Goal: Task Accomplishment & Management: Manage account settings

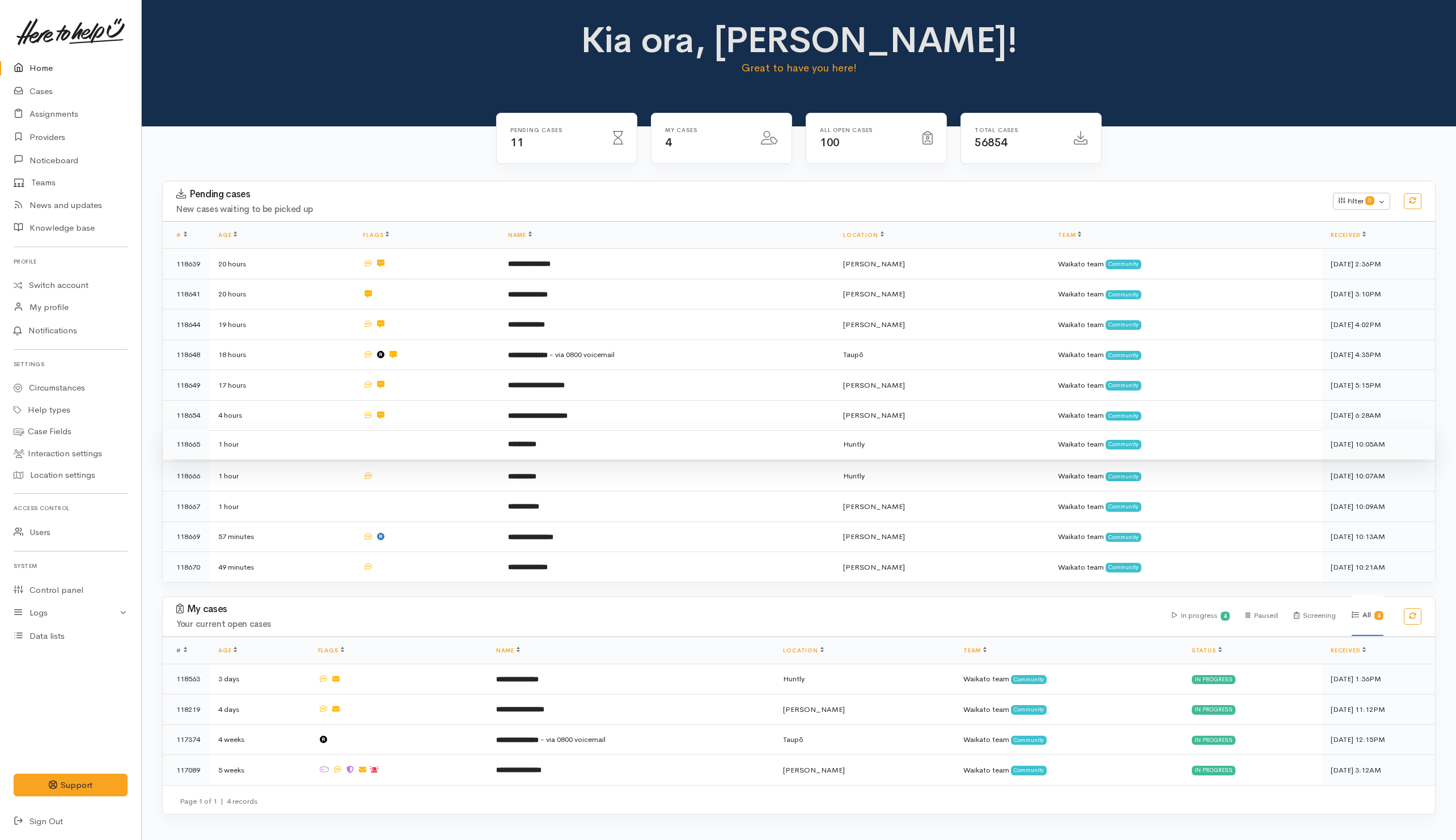
click at [412, 442] on td at bounding box center [426, 444] width 145 height 31
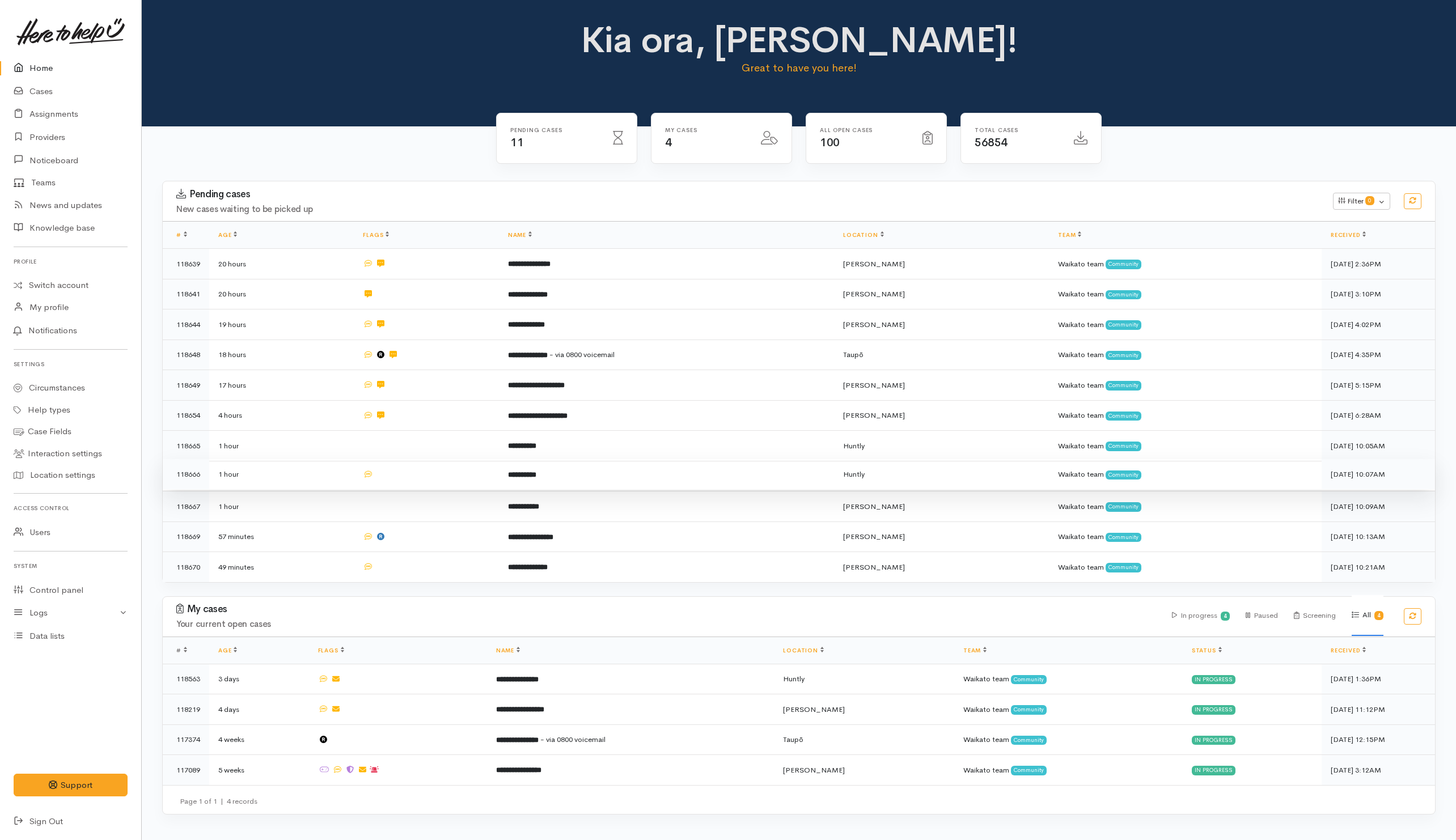
click at [421, 479] on td at bounding box center [426, 474] width 145 height 31
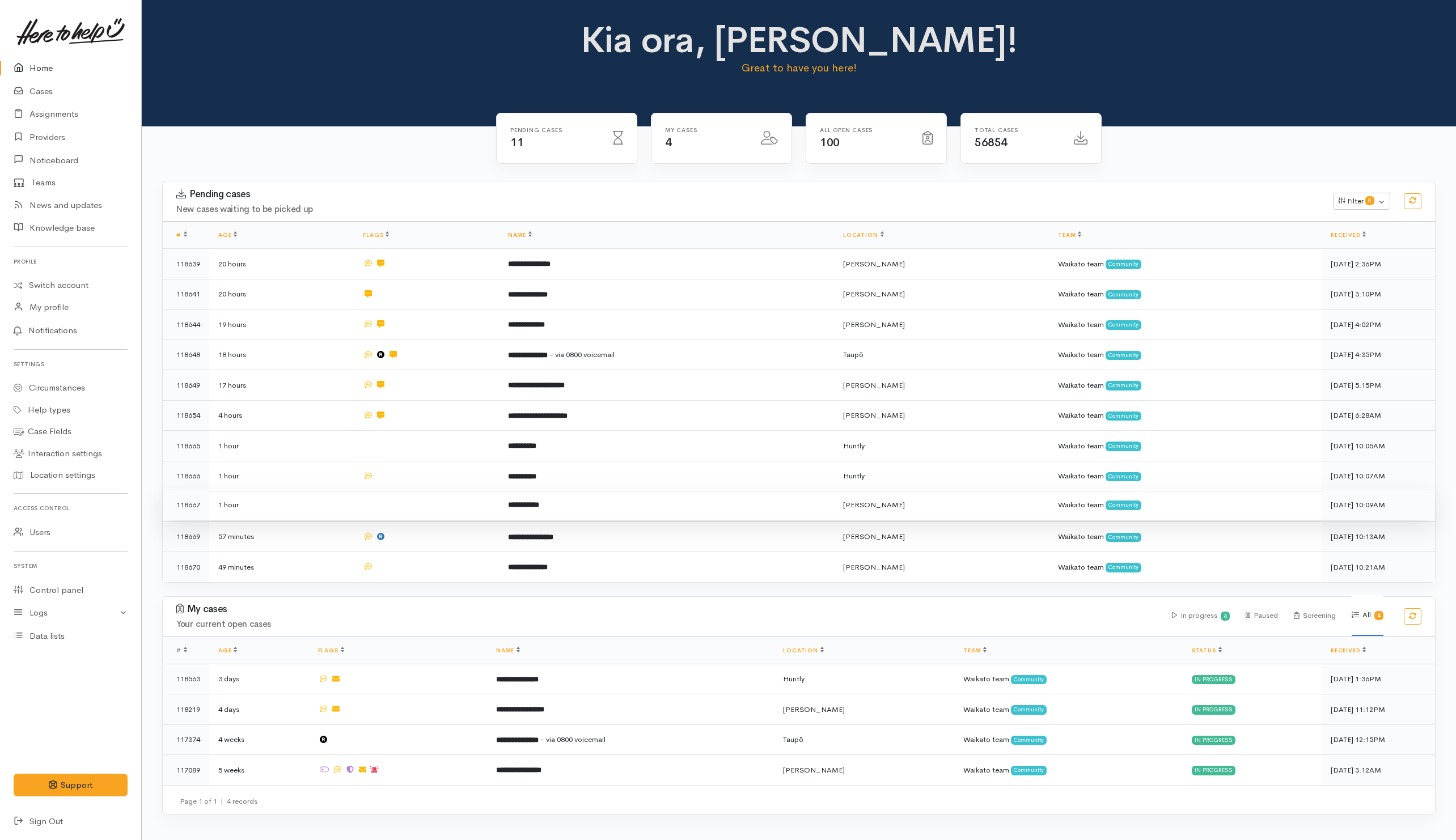
drag, startPoint x: 424, startPoint y: 504, endPoint x: 427, endPoint y: 515, distance: 11.4
click at [424, 505] on td at bounding box center [426, 505] width 145 height 31
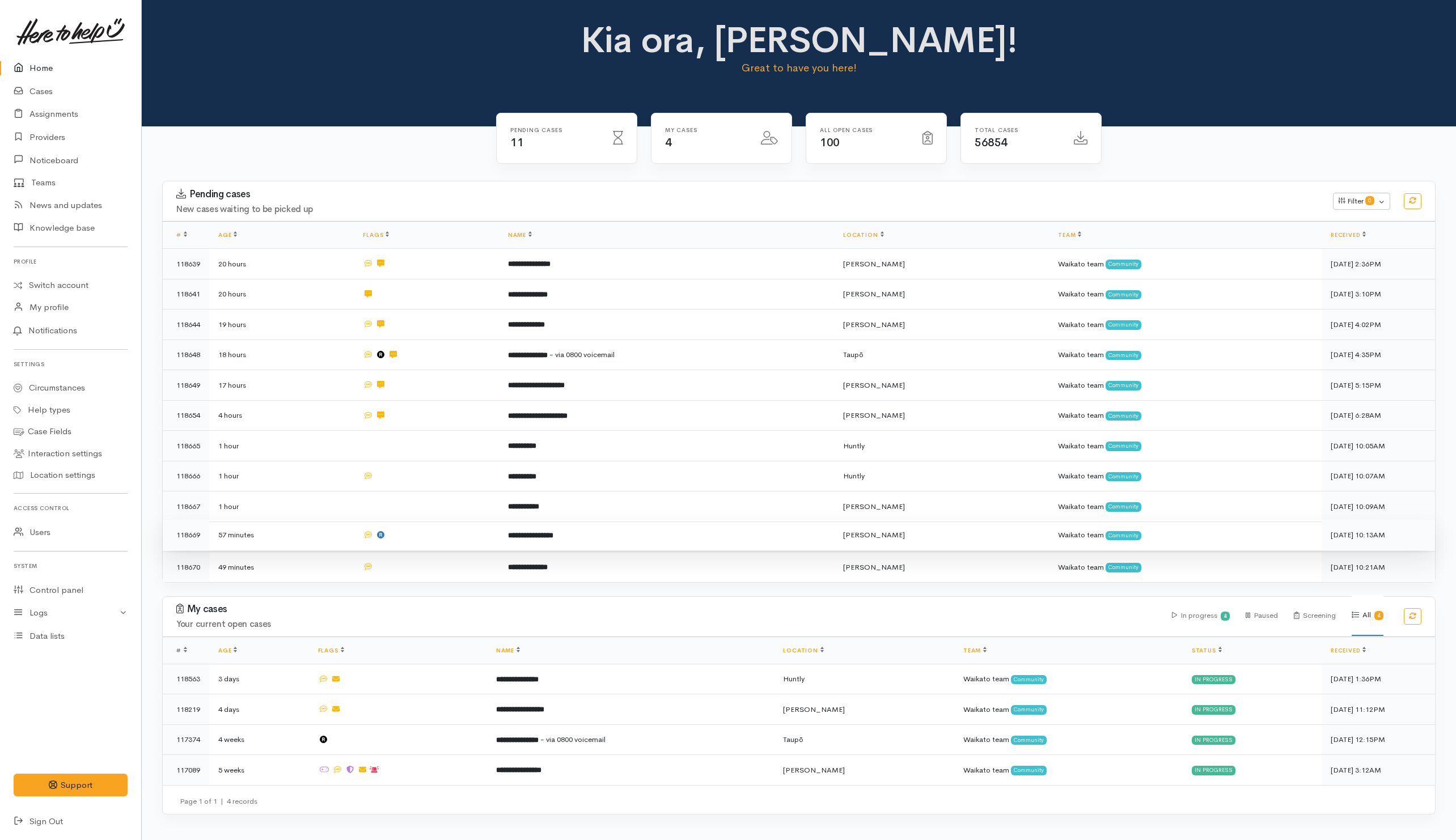
click at [428, 532] on td at bounding box center [426, 535] width 145 height 31
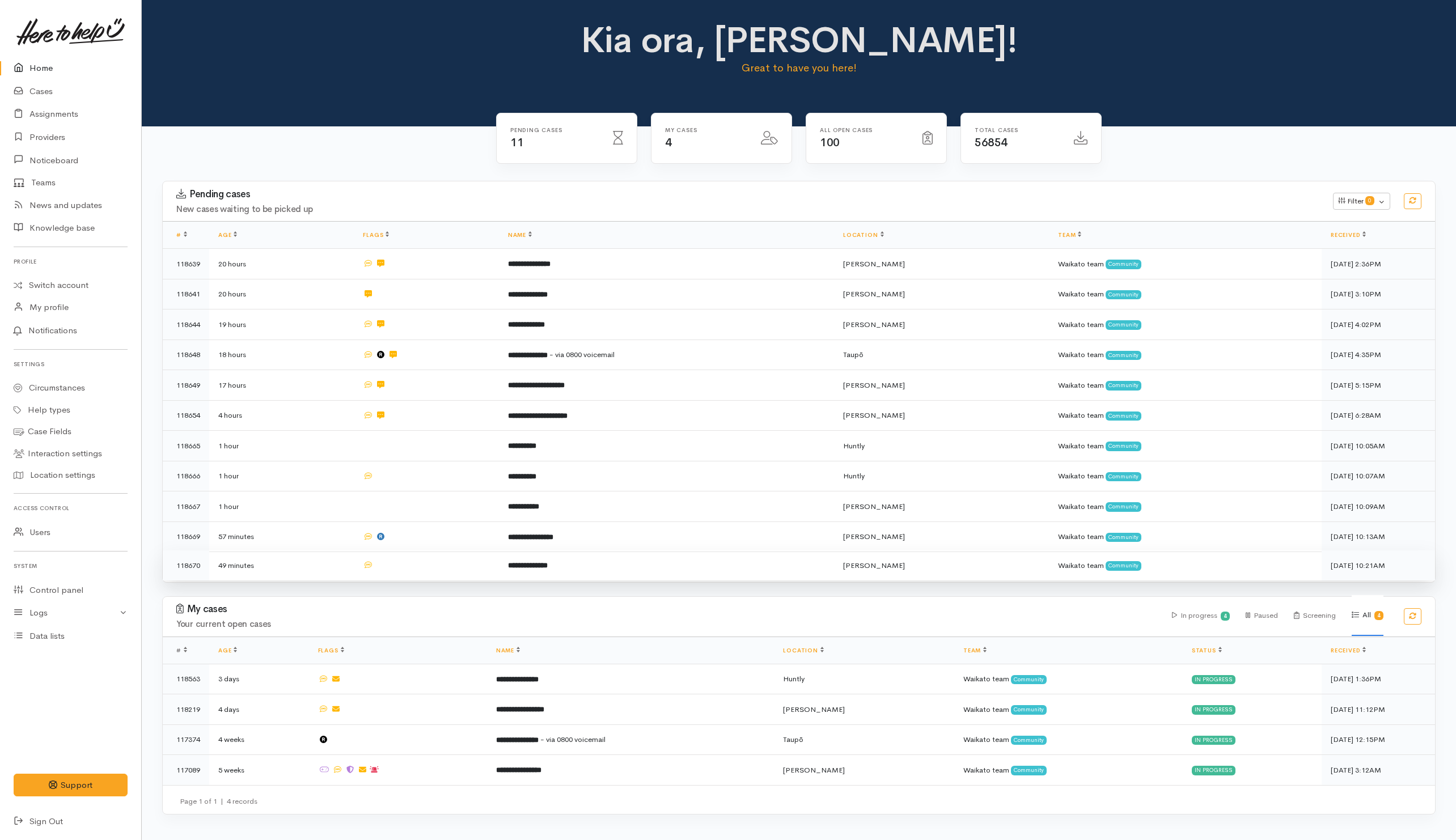
click at [428, 565] on td at bounding box center [426, 565] width 145 height 30
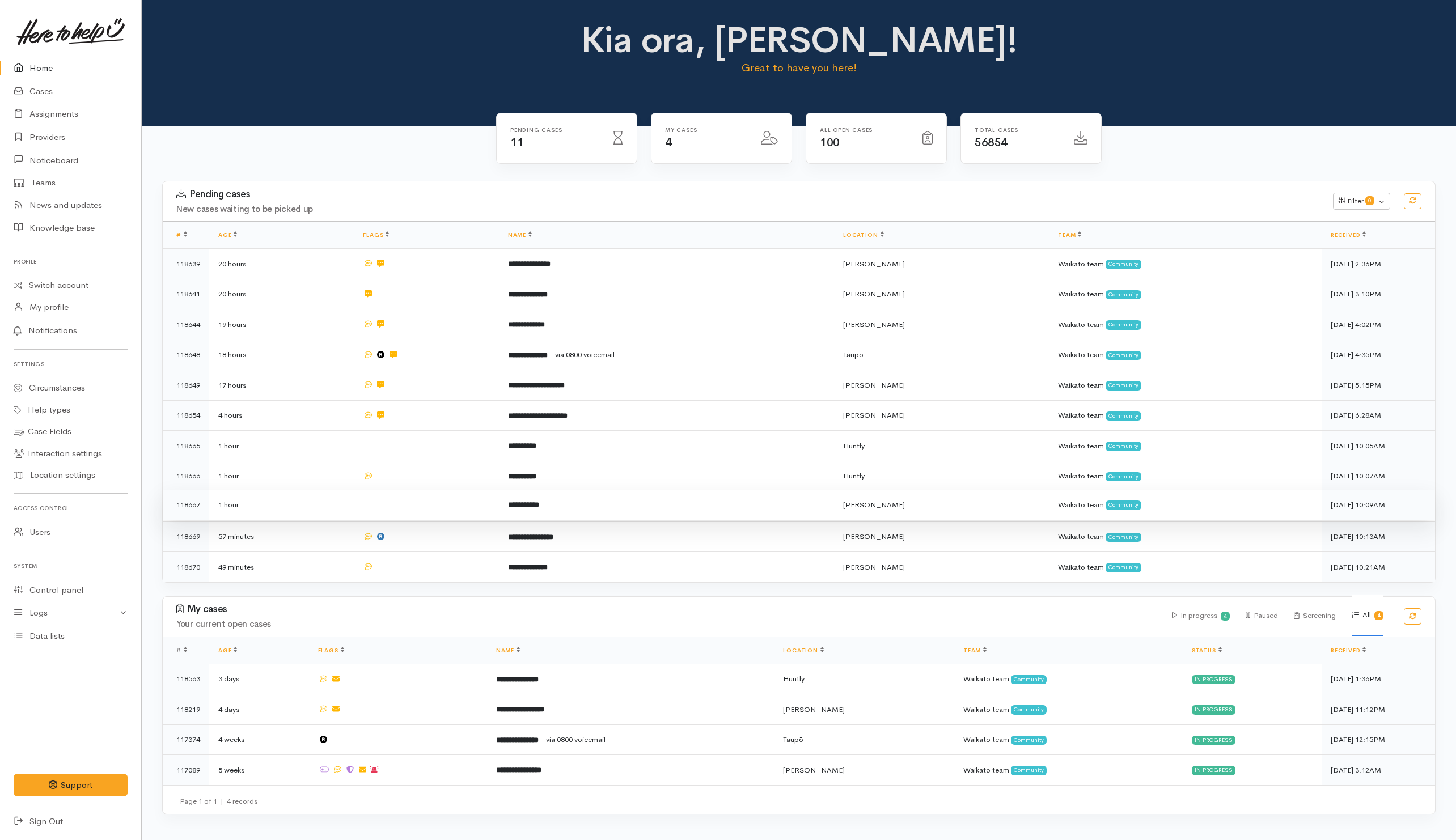
click at [616, 503] on td "**********" at bounding box center [666, 505] width 335 height 31
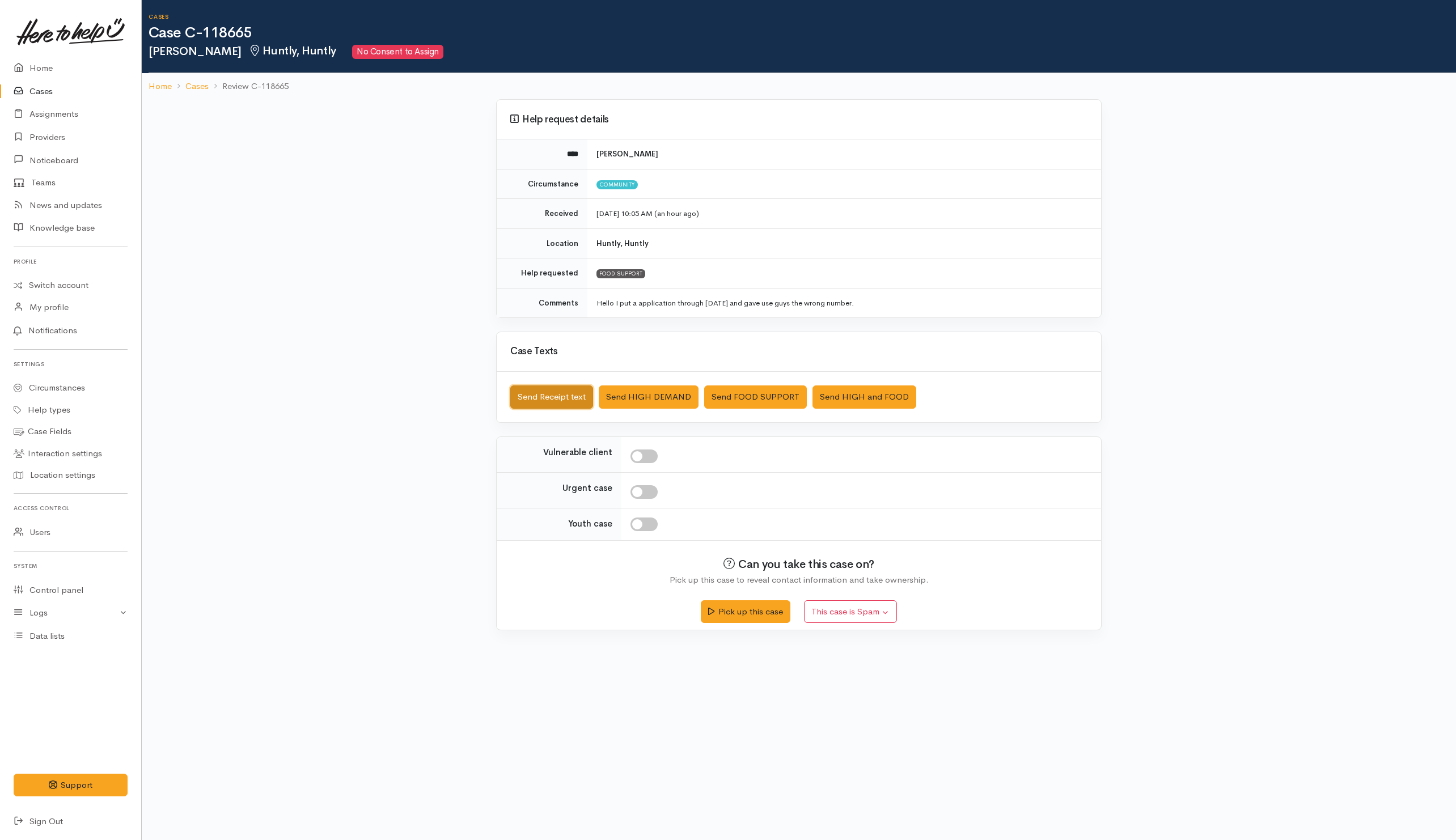
click at [584, 392] on button "Send Receipt text" at bounding box center [552, 397] width 83 height 23
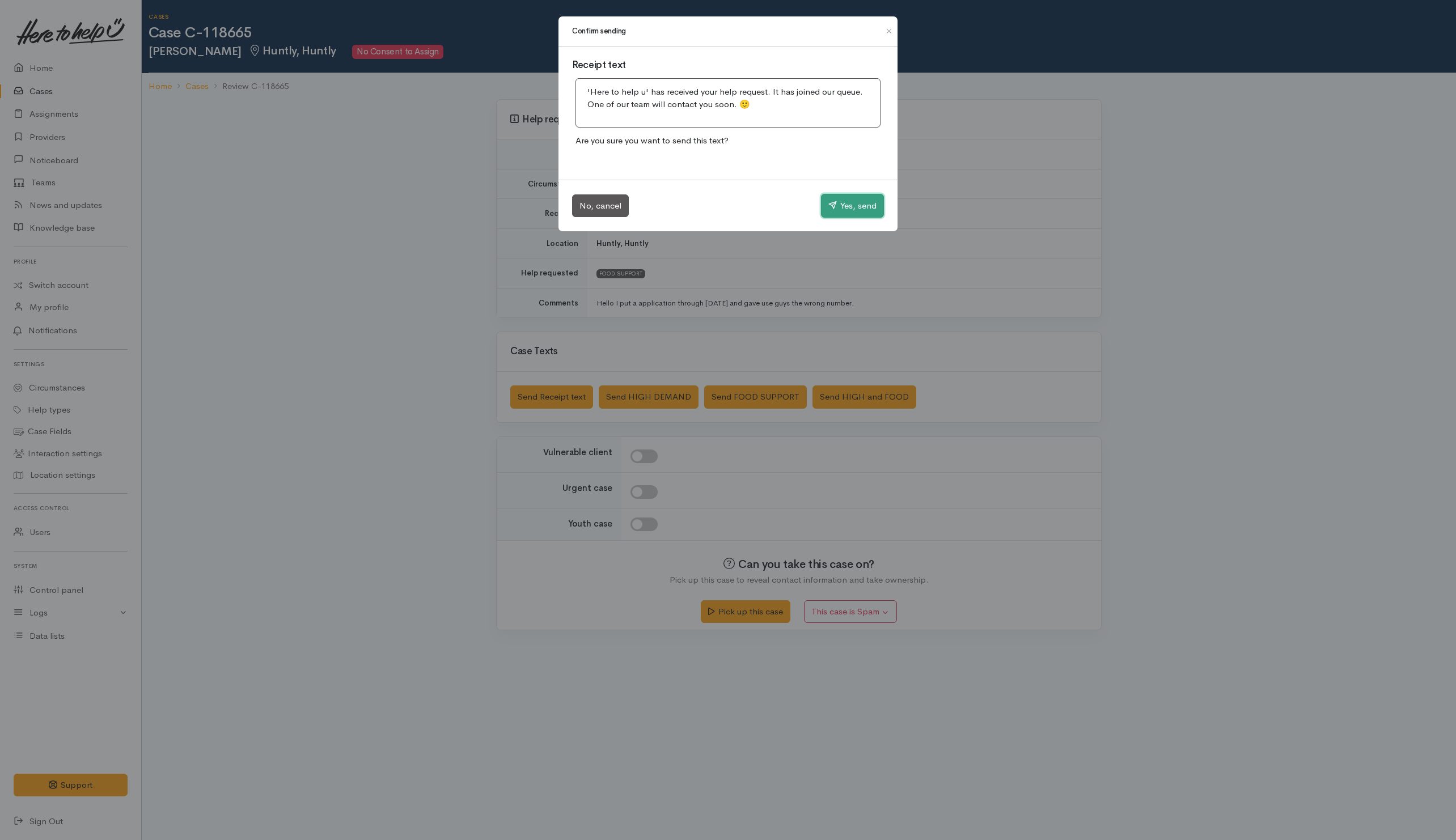
drag, startPoint x: 842, startPoint y: 208, endPoint x: 82, endPoint y: 156, distance: 761.8
click at [840, 208] on button "Yes, send" at bounding box center [852, 205] width 63 height 24
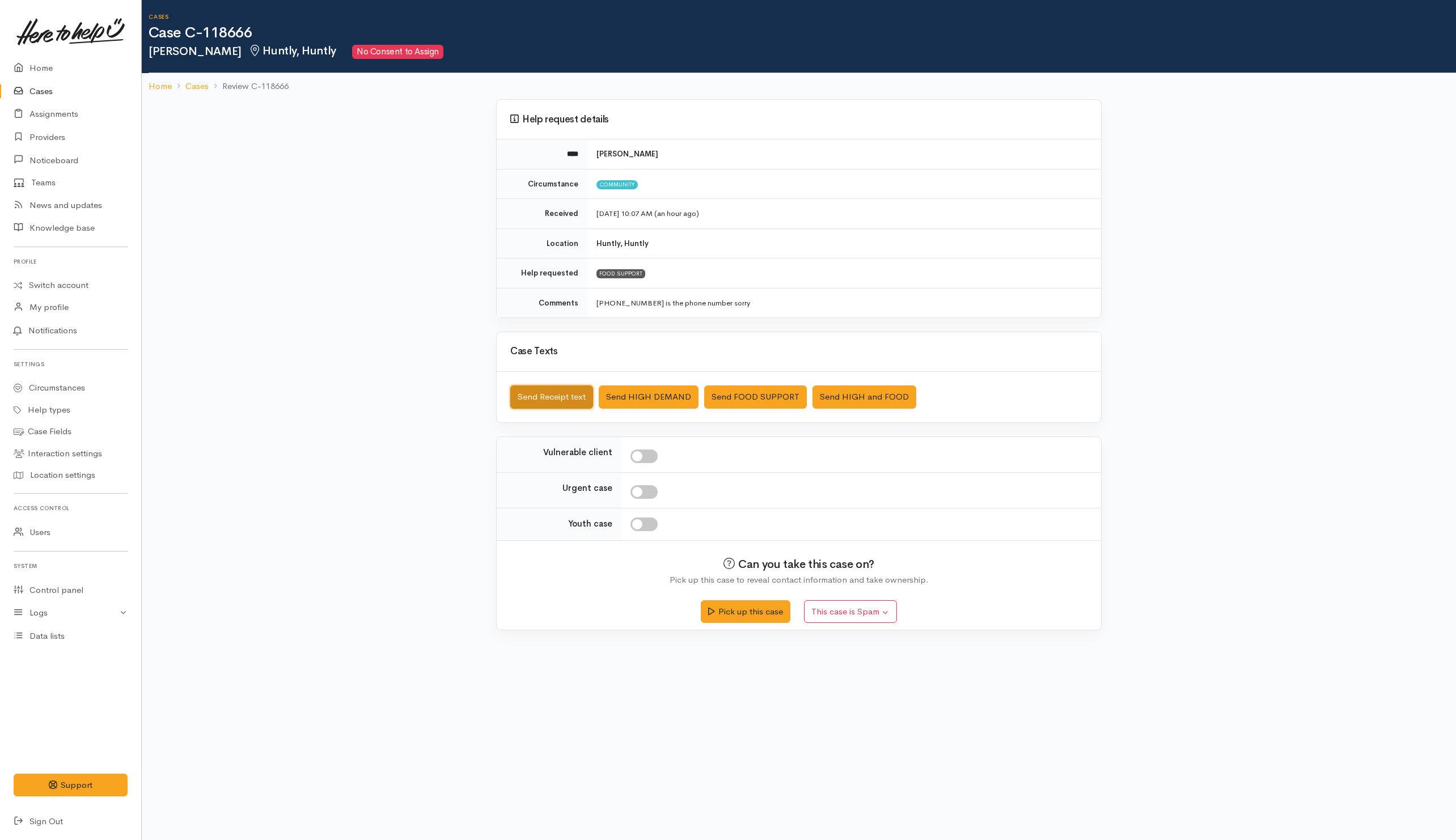
click at [550, 396] on button "Send Receipt text" at bounding box center [552, 397] width 83 height 23
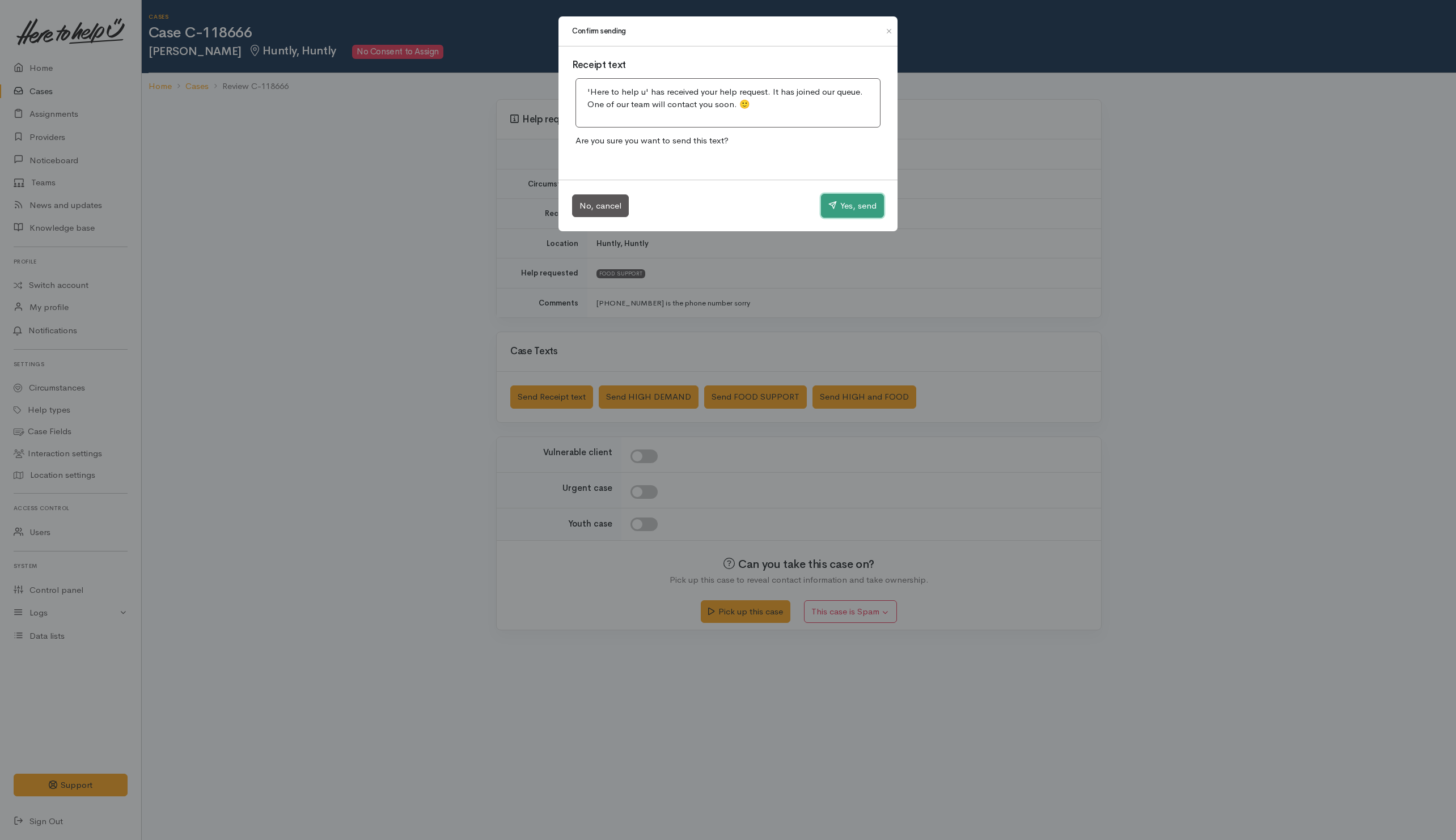
click at [828, 205] on icon "button" at bounding box center [832, 205] width 9 height 9
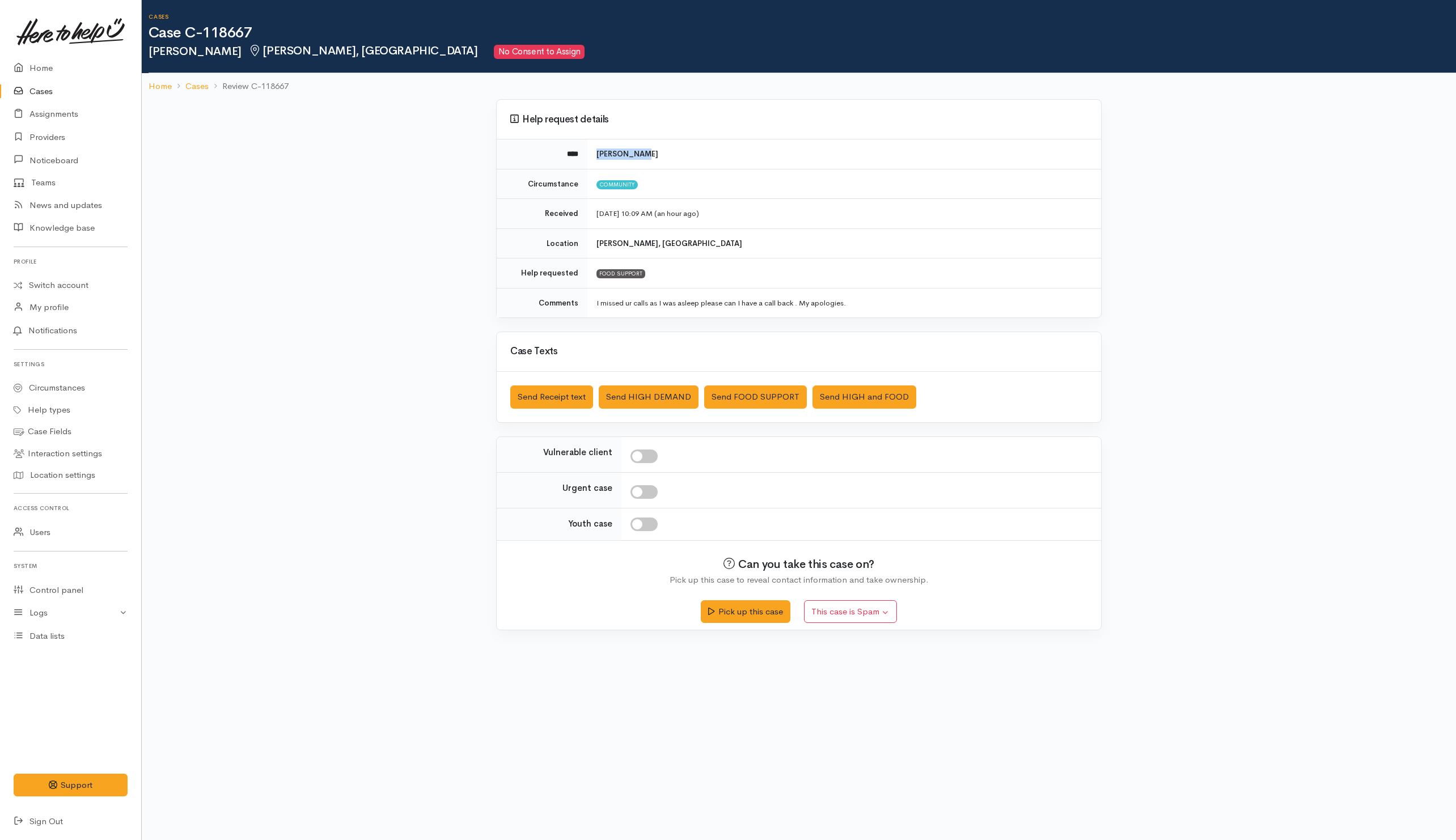
drag, startPoint x: 661, startPoint y: 155, endPoint x: 584, endPoint y: 149, distance: 77.2
click at [584, 149] on tr "**** Jade Curran" at bounding box center [799, 154] width 604 height 29
copy tr "Jade Curran"
click at [745, 619] on button "Pick up this case" at bounding box center [745, 610] width 89 height 23
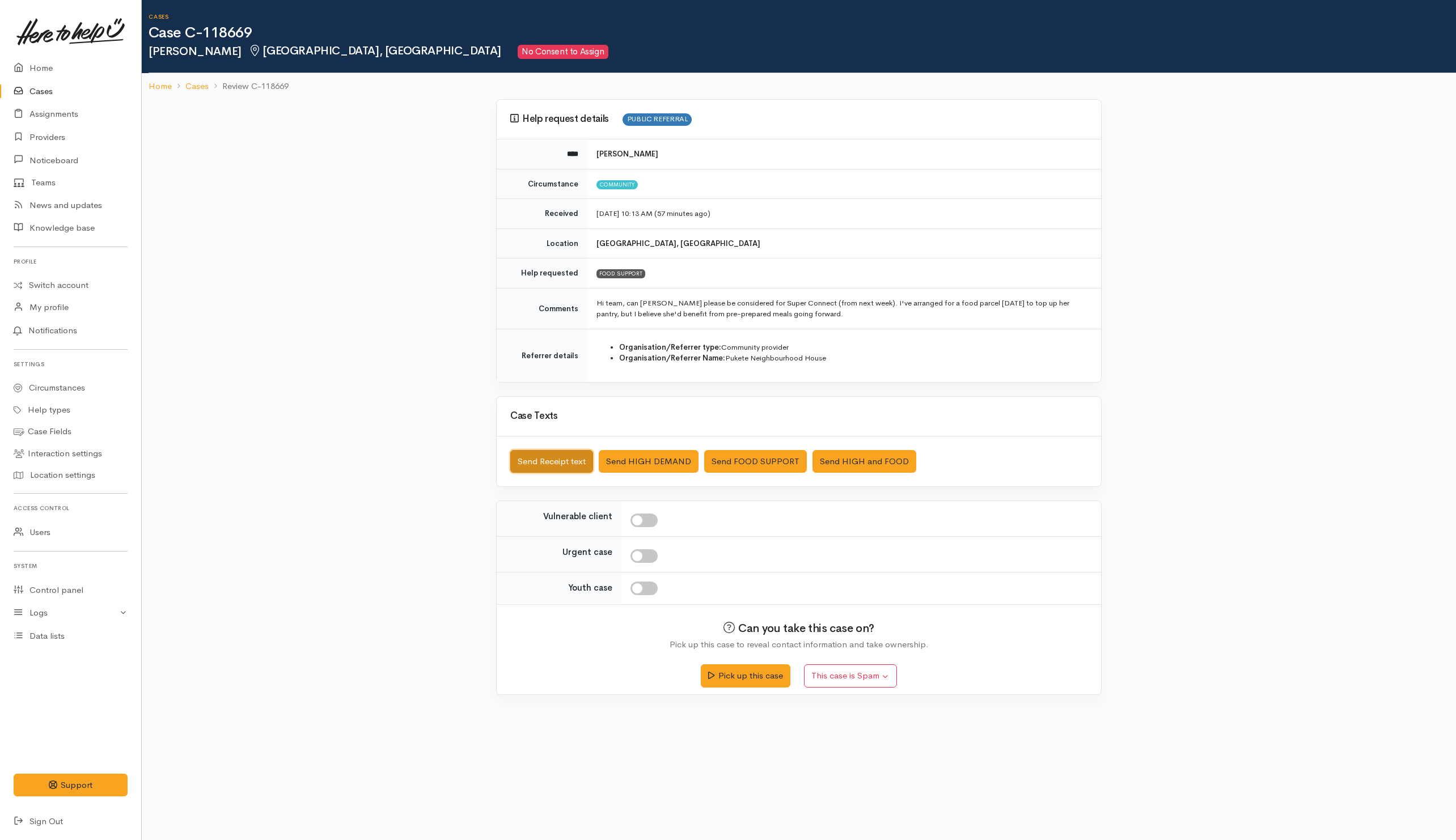
click at [550, 456] on button "Send Receipt text" at bounding box center [552, 461] width 83 height 23
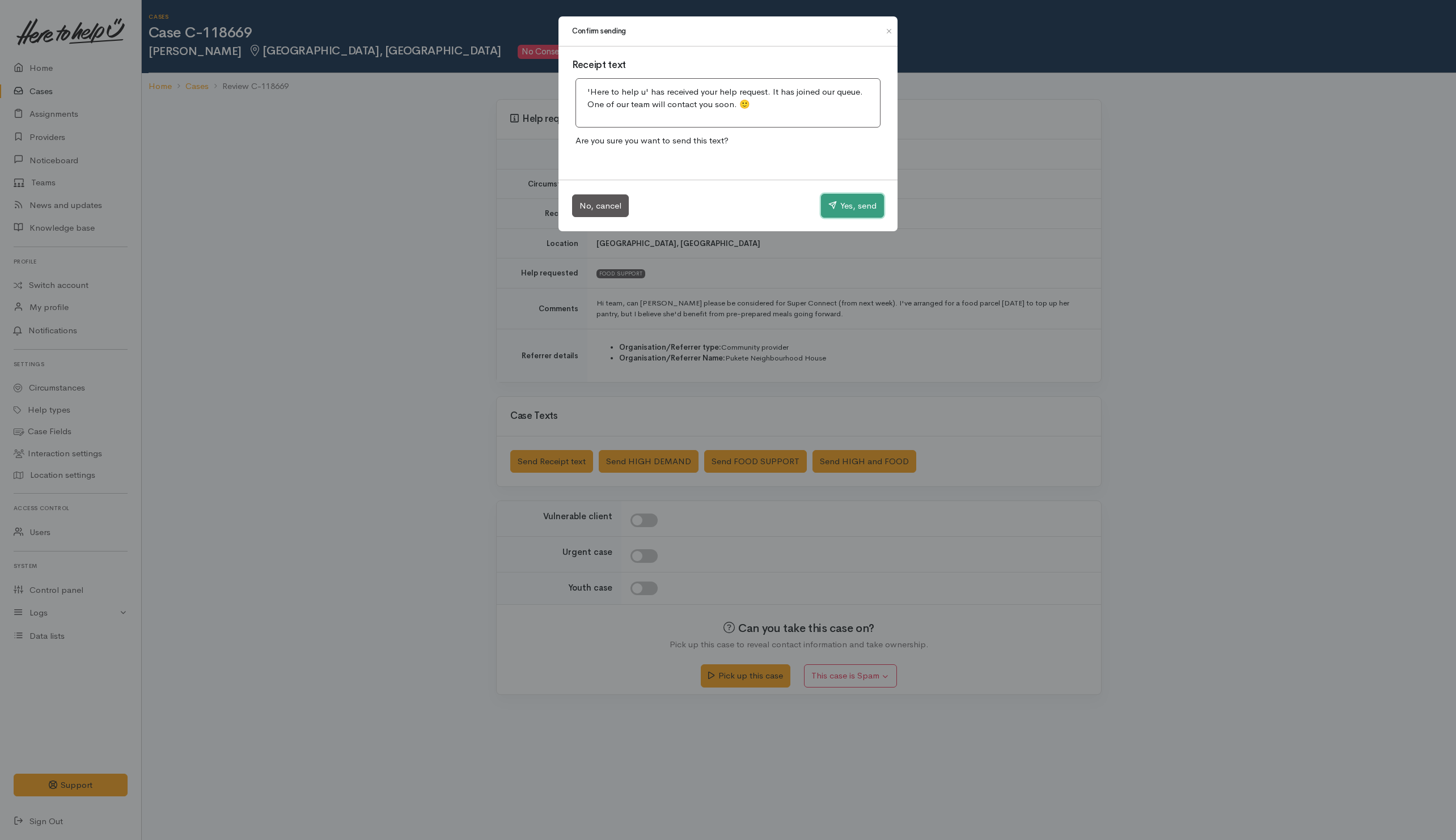
drag, startPoint x: 838, startPoint y: 216, endPoint x: 805, endPoint y: 213, distance: 33.1
click at [838, 215] on button "Yes, send" at bounding box center [852, 205] width 63 height 24
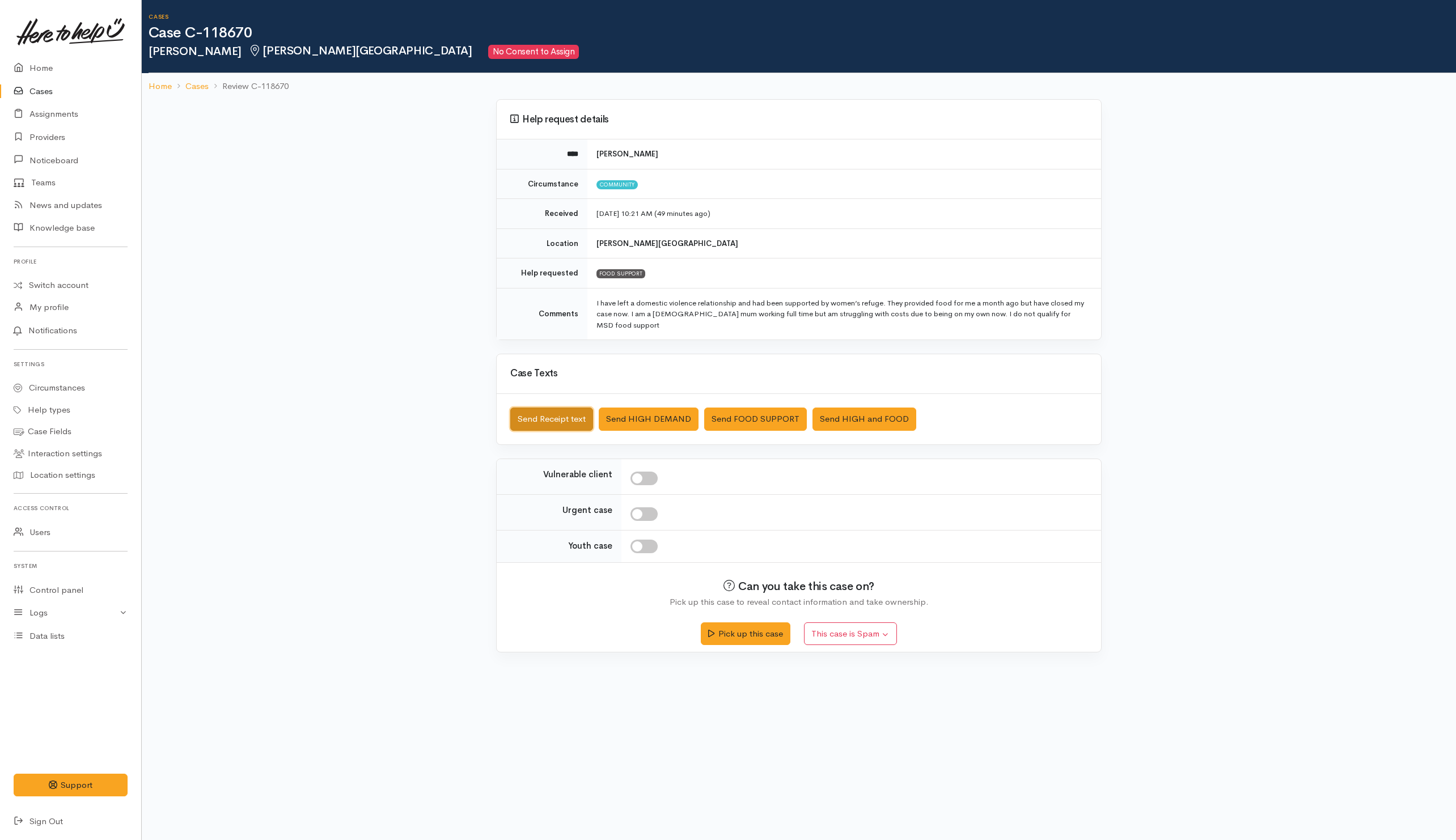
click at [560, 414] on button "Send Receipt text" at bounding box center [552, 419] width 83 height 23
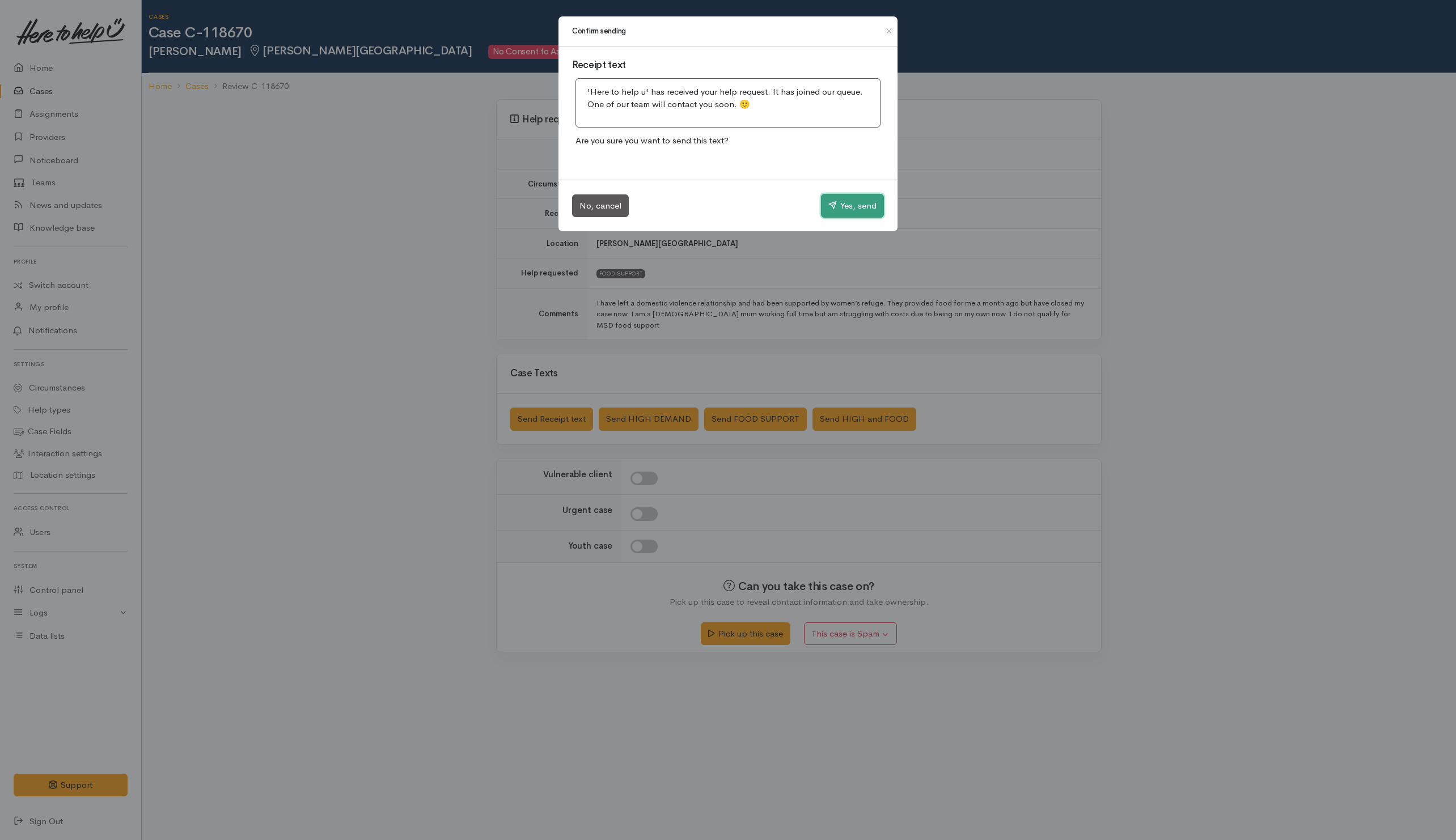
click at [866, 213] on button "Yes, send" at bounding box center [852, 205] width 63 height 24
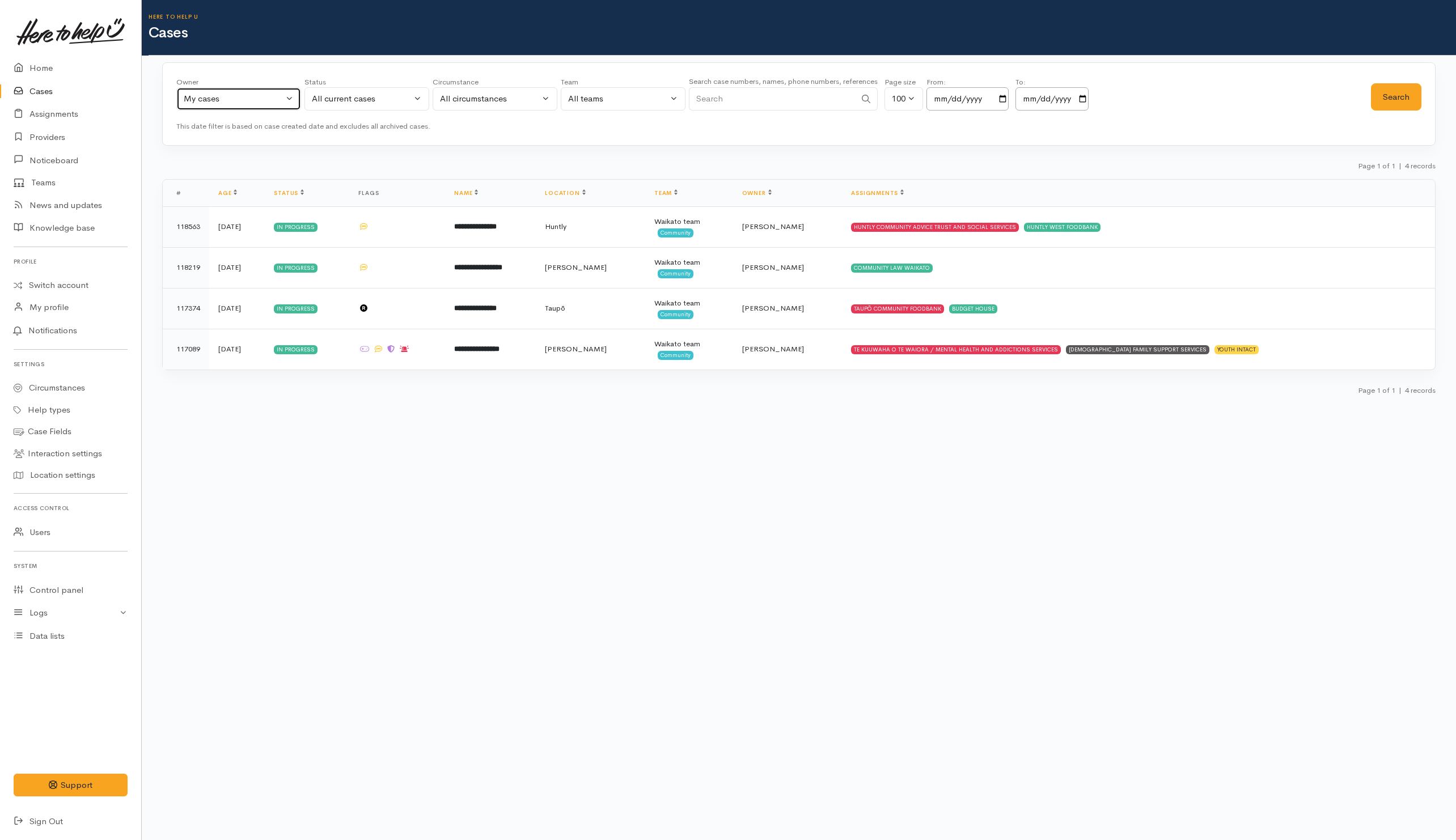
click at [213, 97] on div "My cases" at bounding box center [233, 99] width 100 height 13
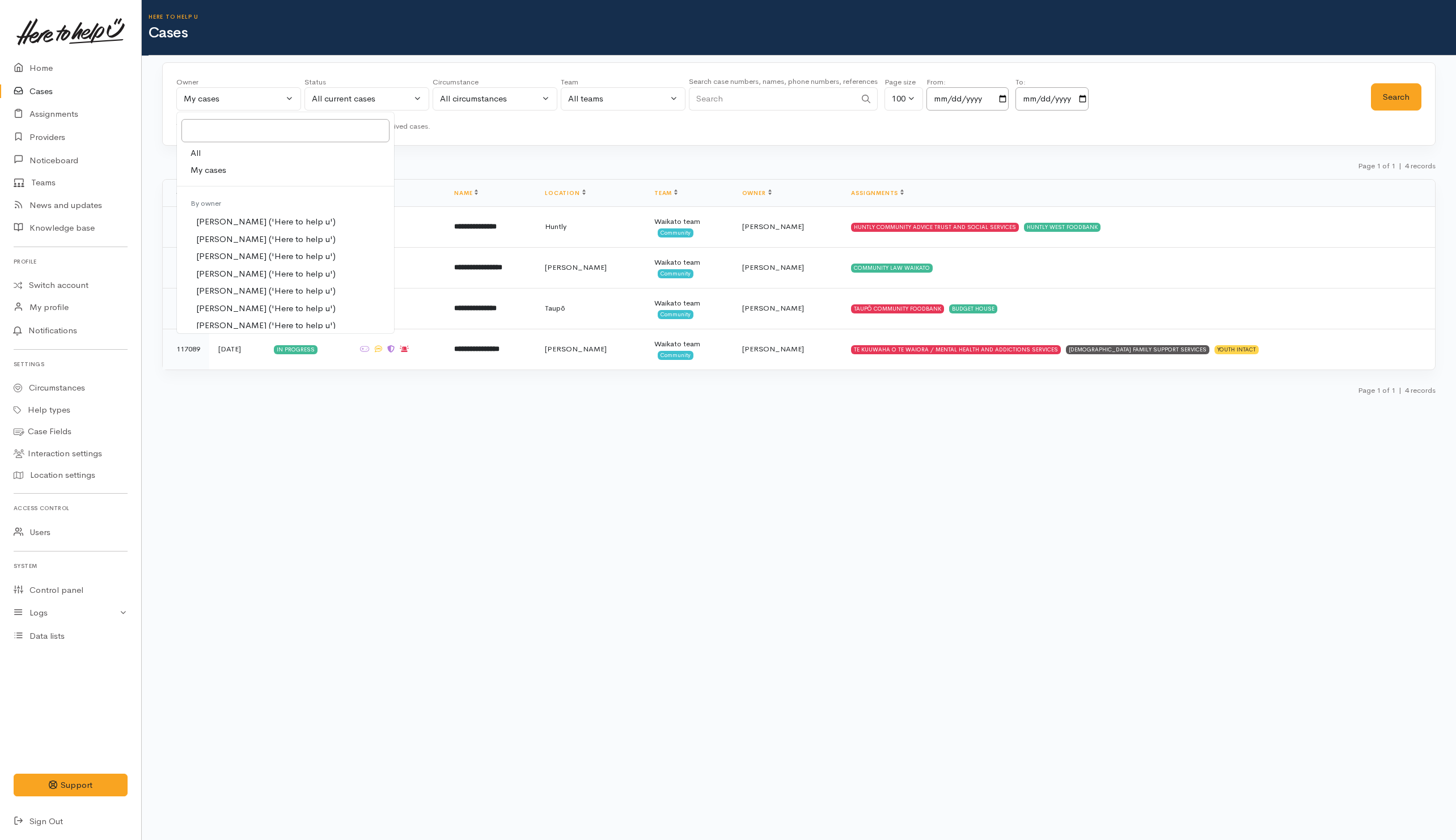
click at [218, 157] on link "All" at bounding box center [285, 153] width 217 height 17
select select "-1"
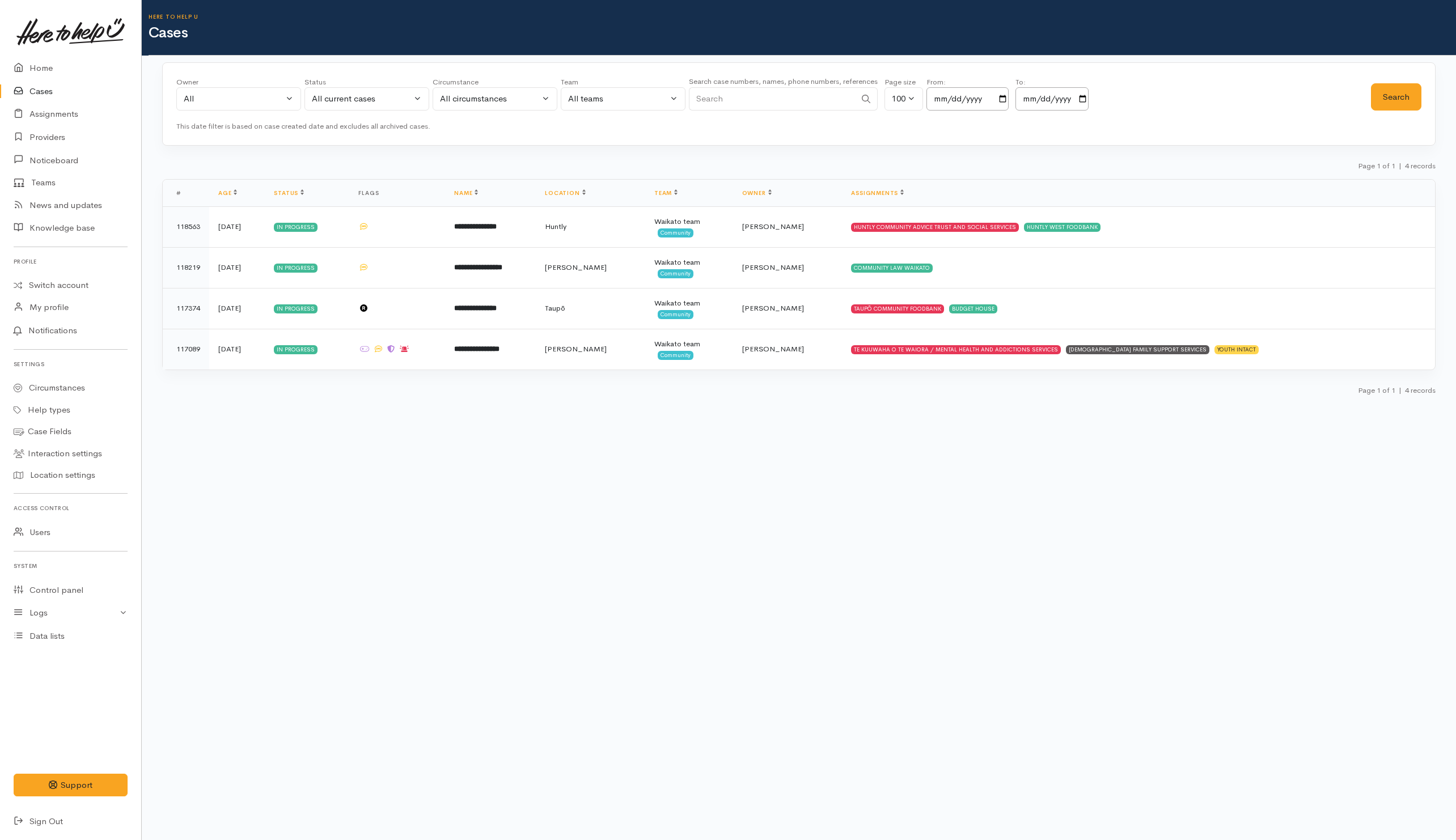
click at [789, 99] on input "Search" at bounding box center [772, 99] width 167 height 23
paste input "[PERSON_NAME]"
drag, startPoint x: 713, startPoint y: 101, endPoint x: 639, endPoint y: 104, distance: 74.1
click at [639, 104] on div "Owner All My cases Aandrea Murray ('Here to help u') Akash Prakash ('Here to he…" at bounding box center [774, 97] width 1194 height 41
type input "[PERSON_NAME]"
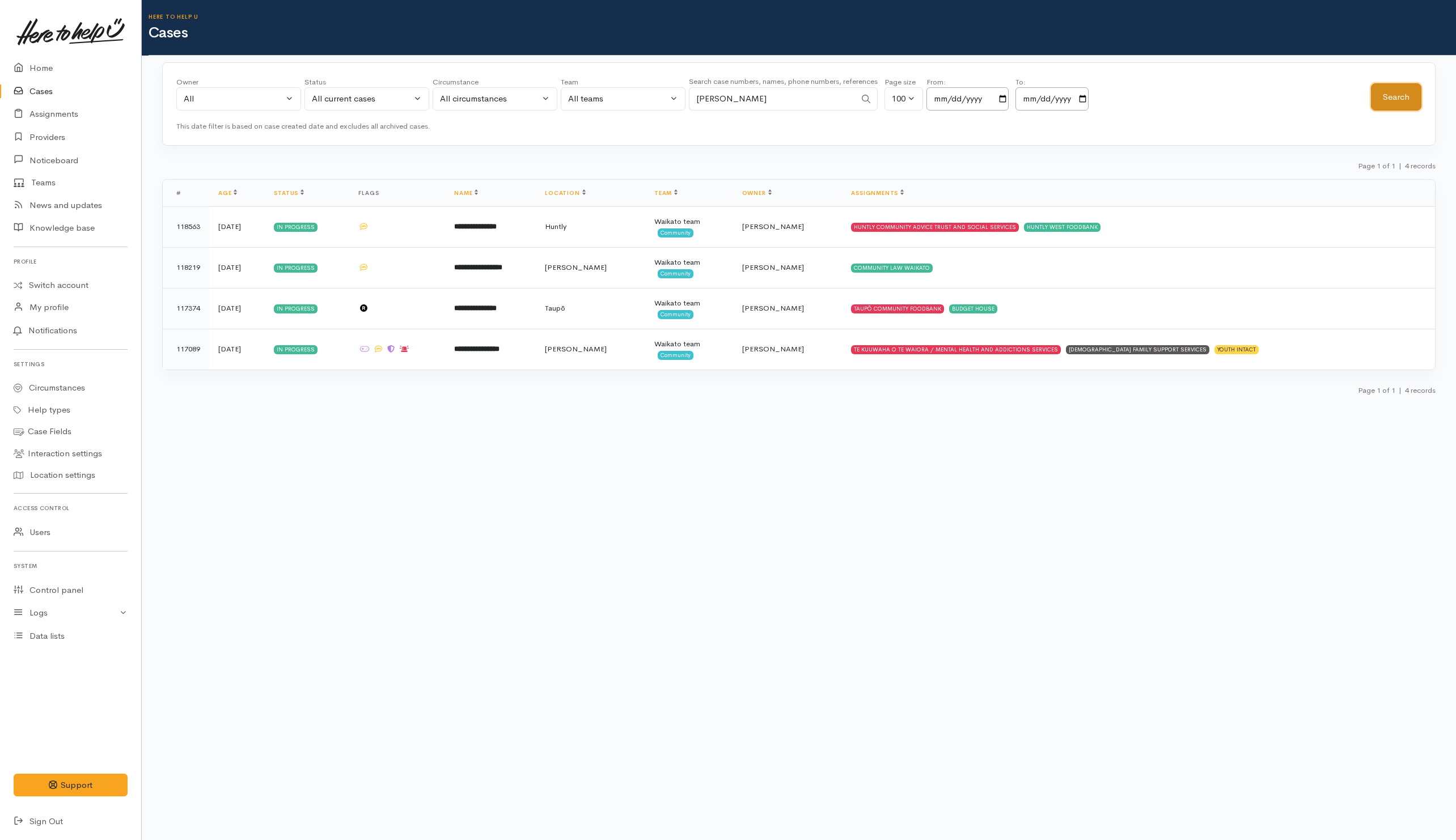
drag, startPoint x: 1386, startPoint y: 103, endPoint x: 1395, endPoint y: 106, distance: 9.5
click at [1387, 104] on button "Search" at bounding box center [1396, 97] width 51 height 28
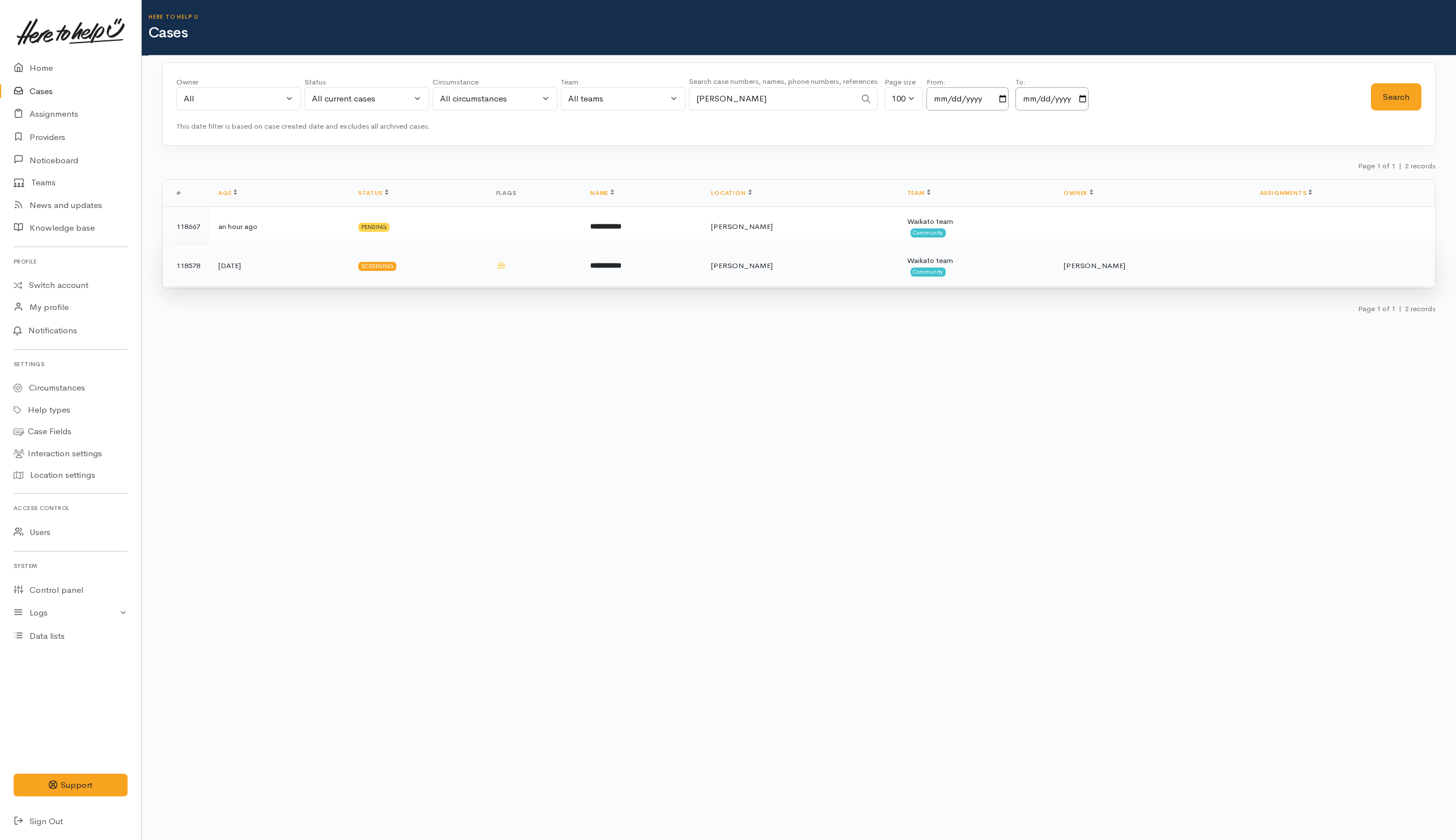
drag, startPoint x: 484, startPoint y: 277, endPoint x: 196, endPoint y: 264, distance: 288.3
click at [484, 279] on td "Screening" at bounding box center [418, 266] width 137 height 41
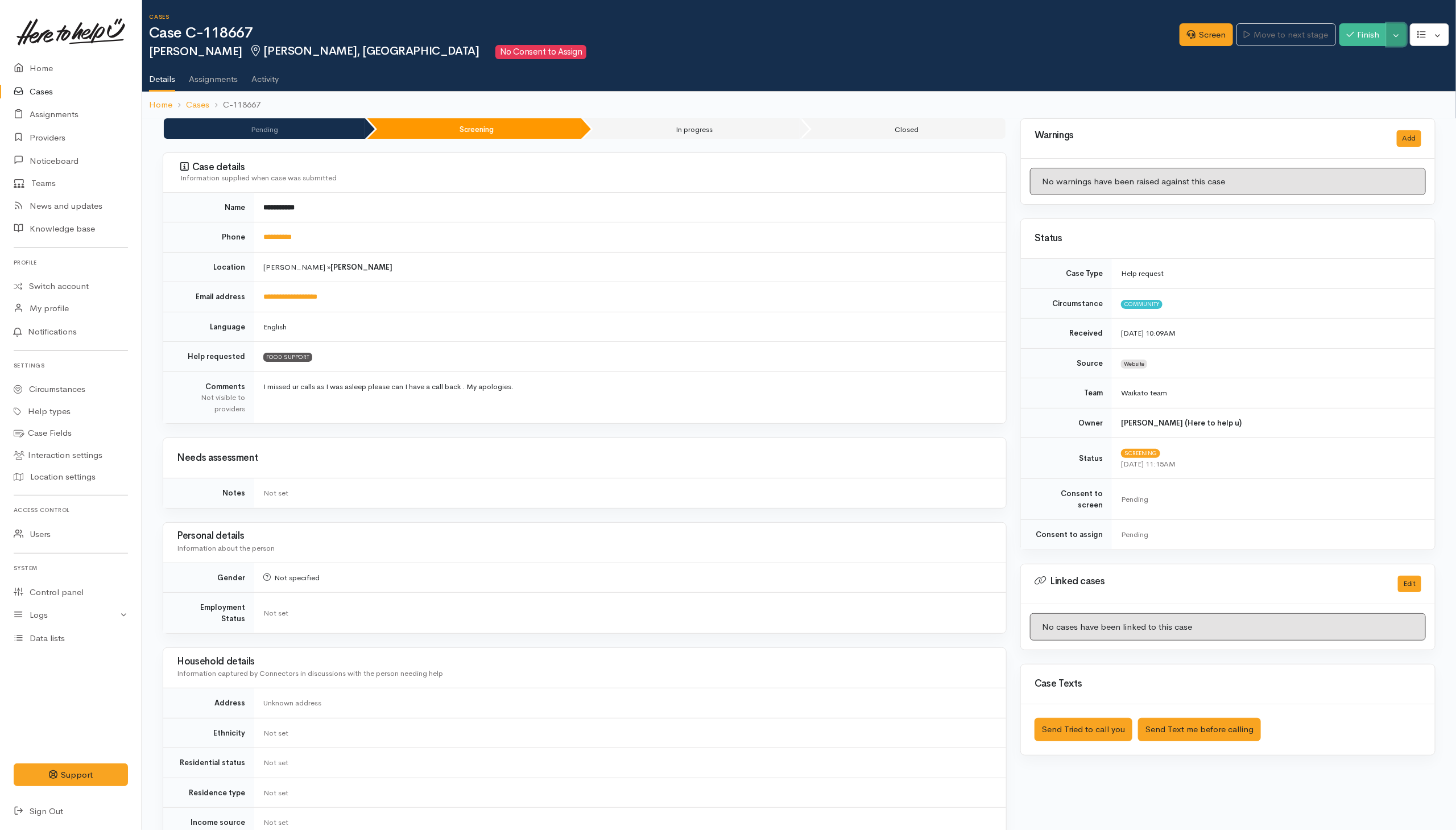
click at [1403, 31] on button "Toggle Dropdown" at bounding box center [1396, 35] width 20 height 23
click at [1205, 38] on link "Screen" at bounding box center [1206, 35] width 53 height 23
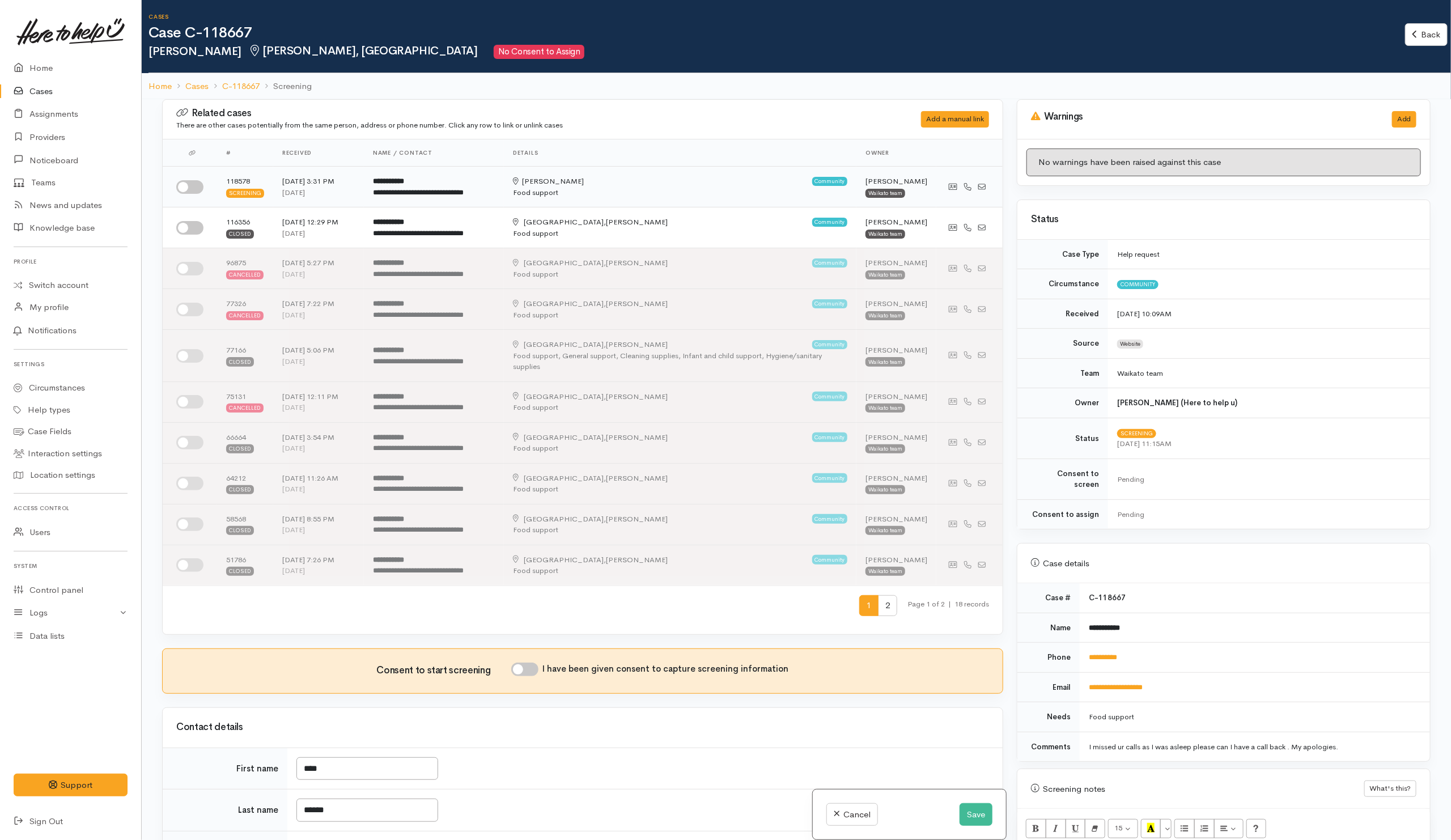
click at [190, 187] on input "checkbox" at bounding box center [190, 187] width 27 height 14
checkbox input "true"
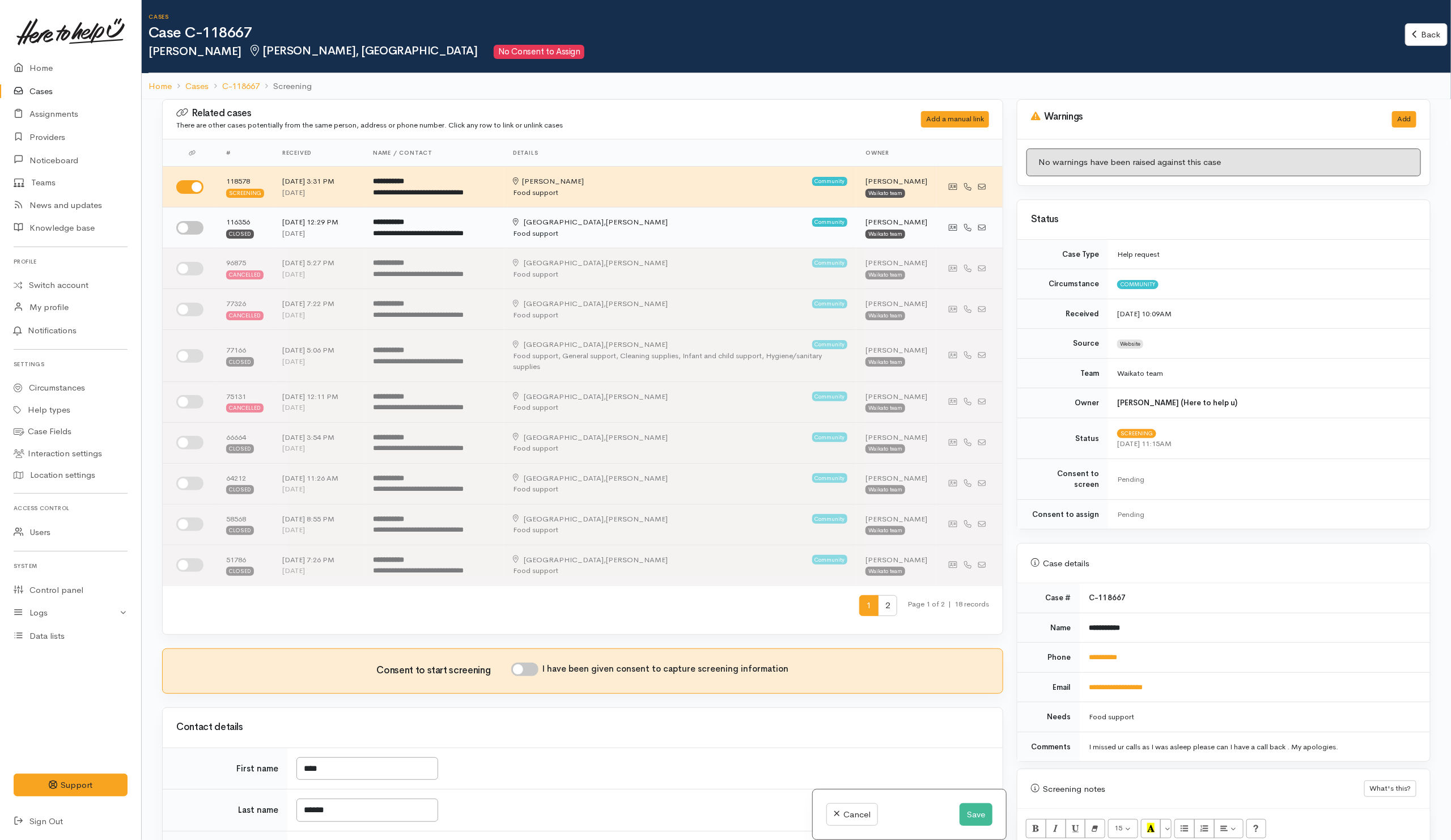
click at [194, 226] on input "checkbox" at bounding box center [190, 228] width 27 height 14
checkbox input "true"
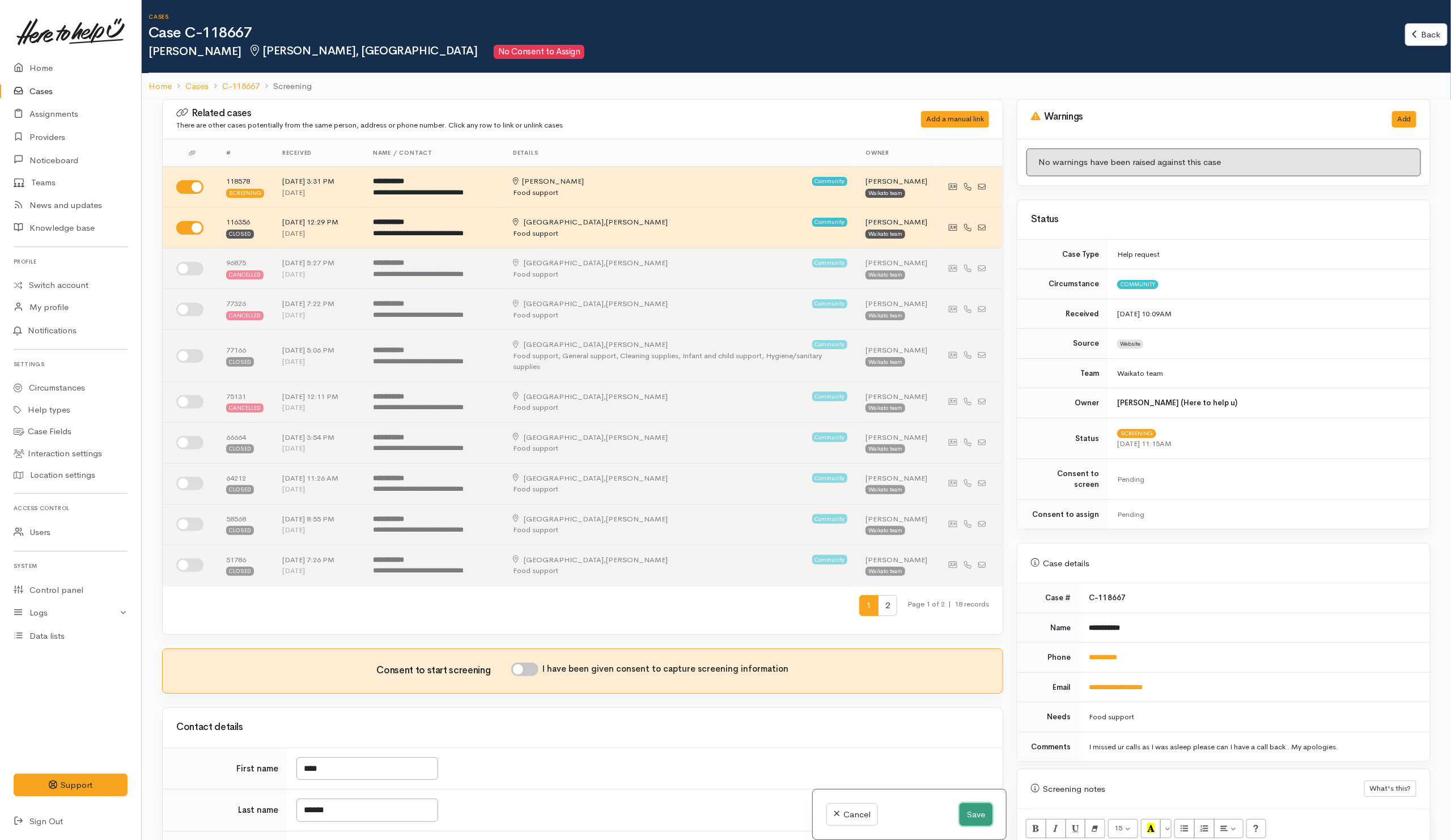
click at [981, 811] on button "Save" at bounding box center [976, 815] width 33 height 23
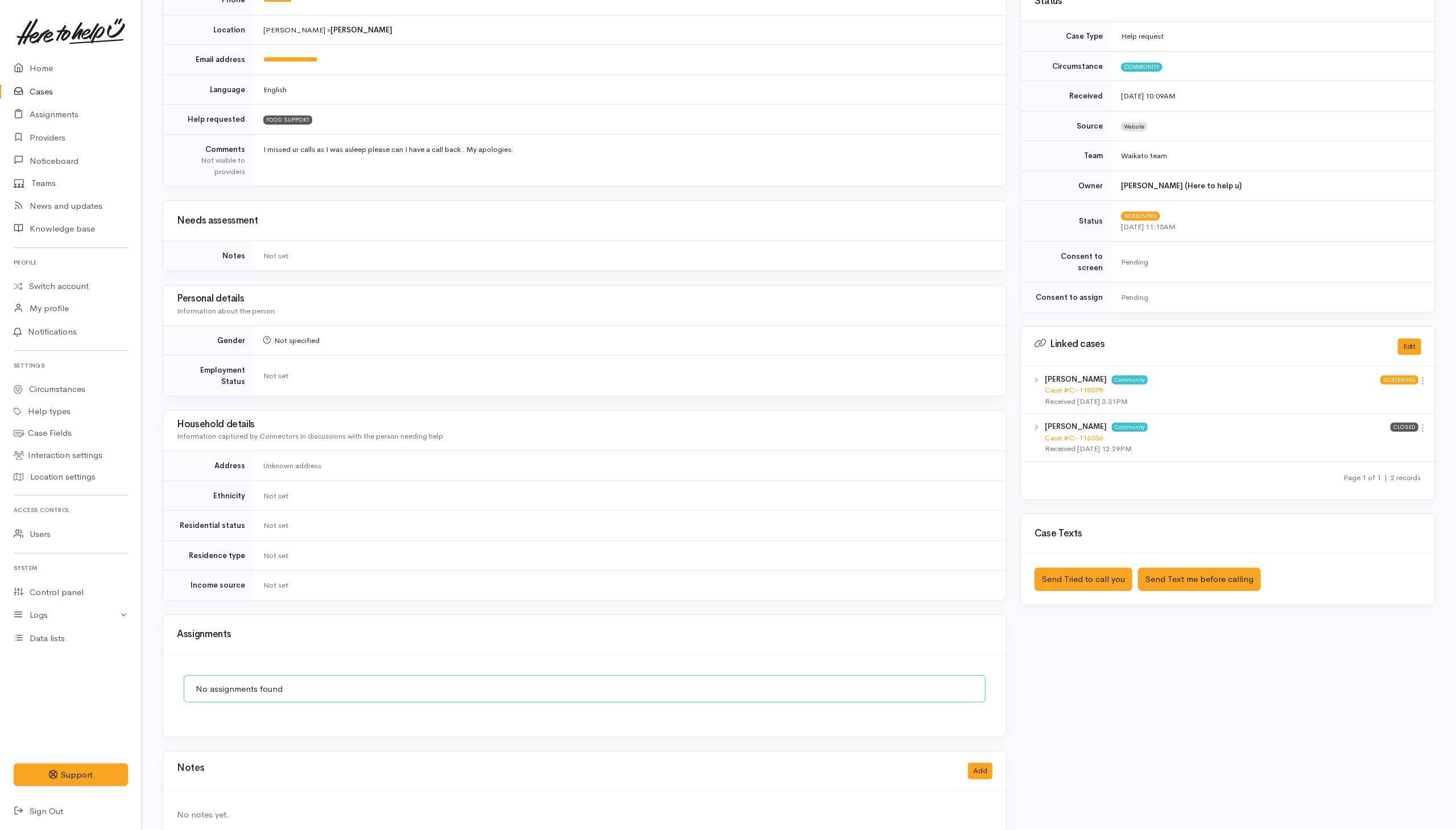
scroll to position [257, 0]
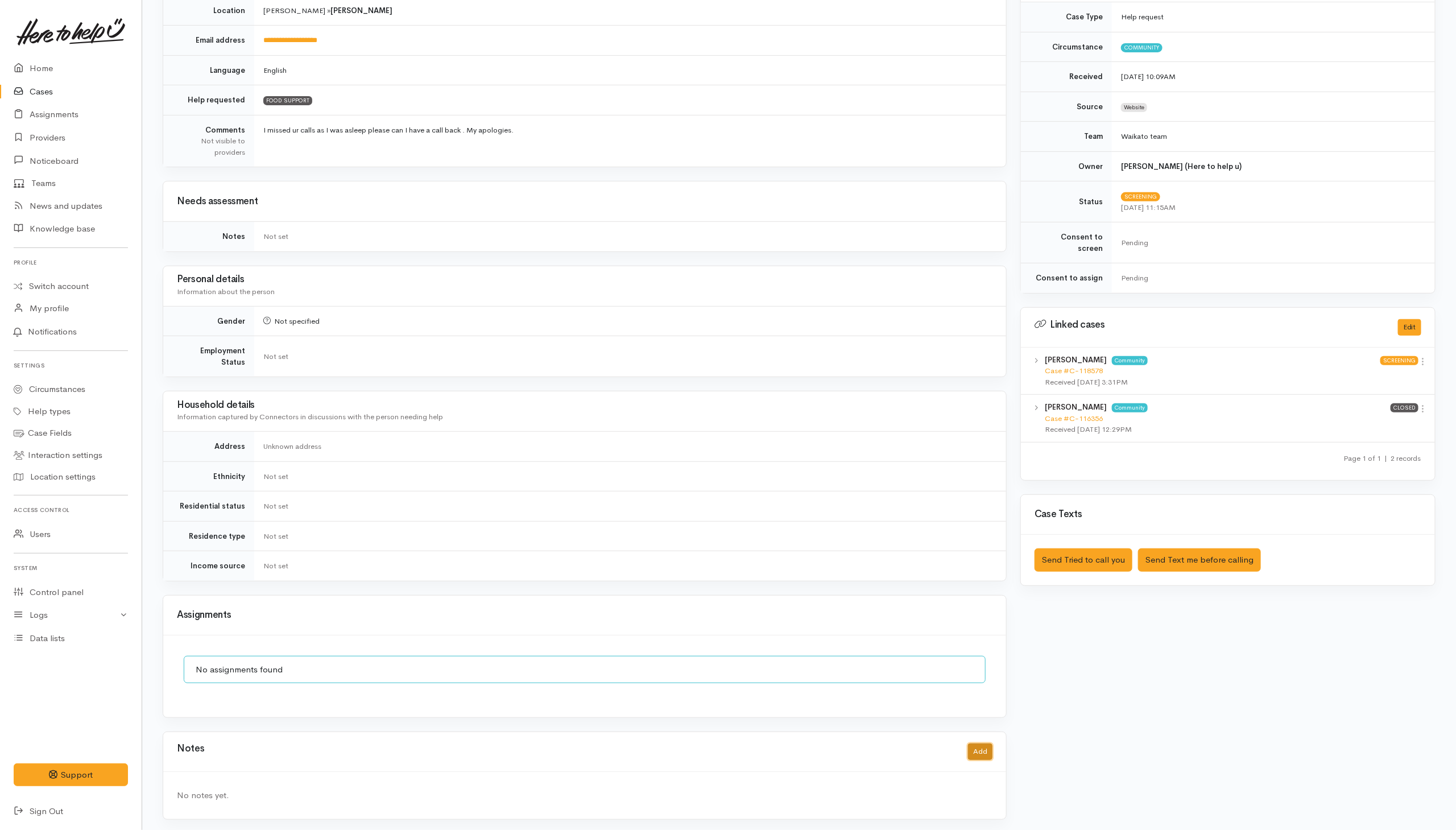
click at [978, 743] on button "Add" at bounding box center [980, 751] width 24 height 17
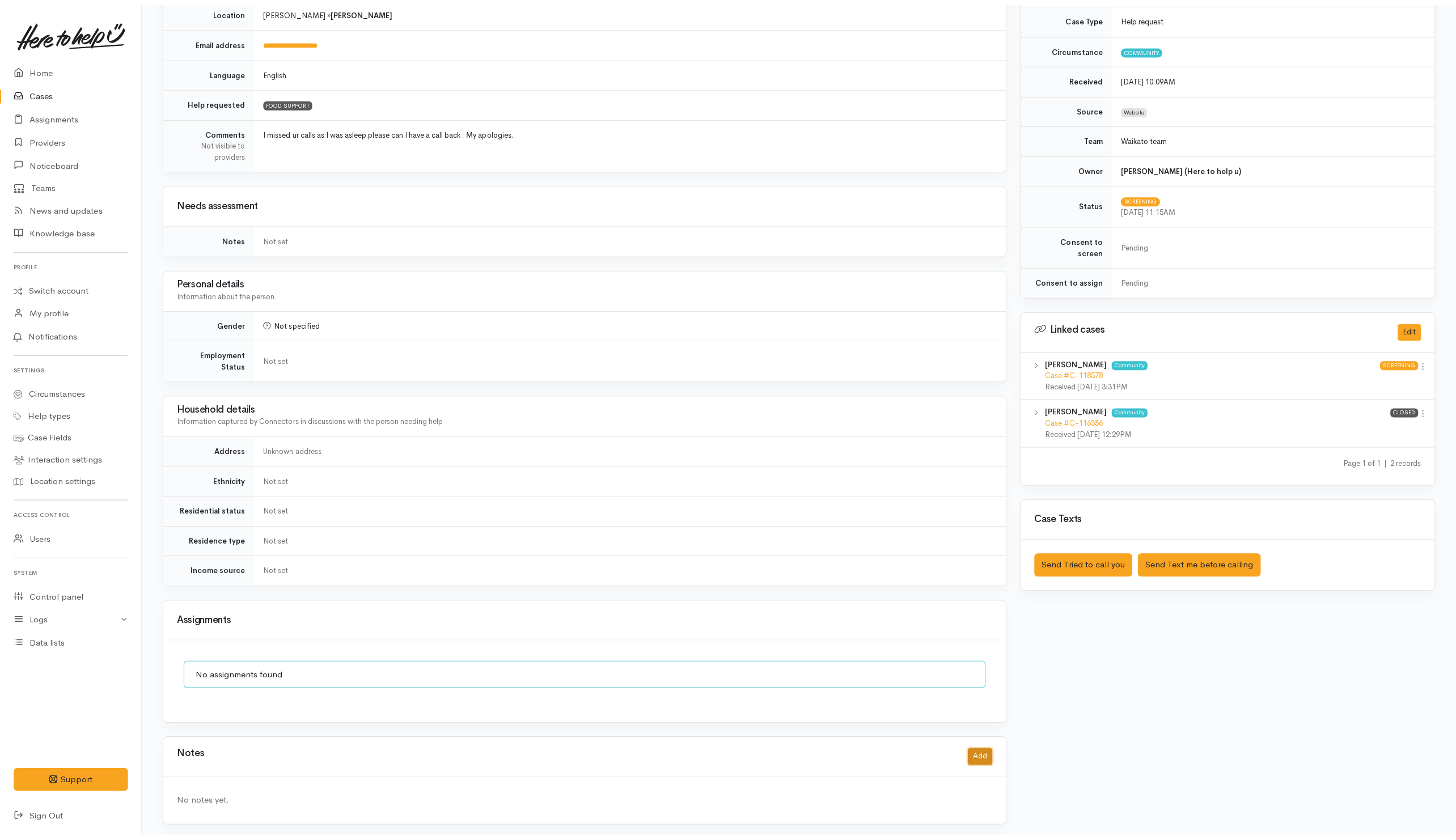
scroll to position [243, 0]
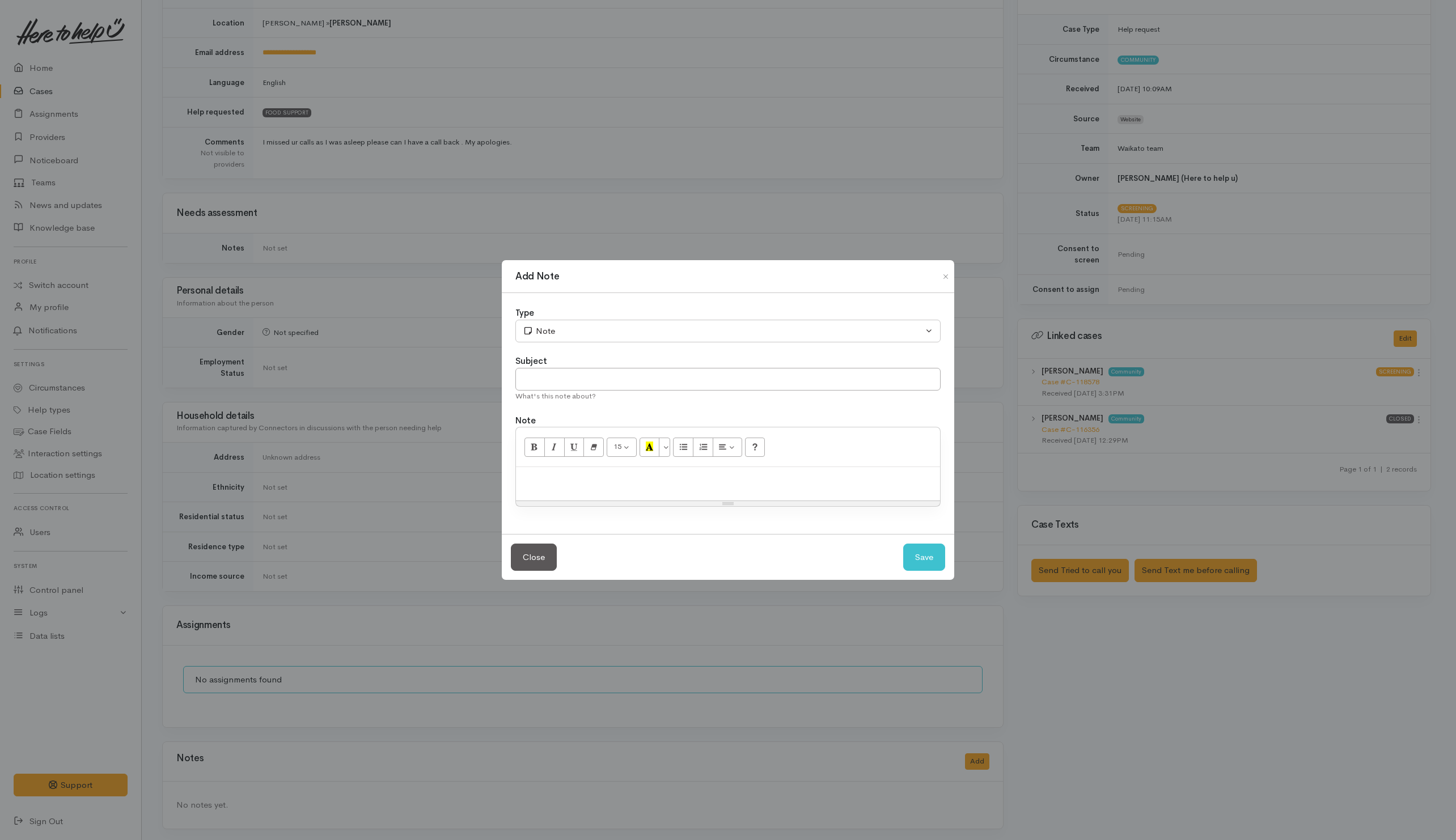
click at [701, 491] on div at bounding box center [728, 483] width 424 height 33
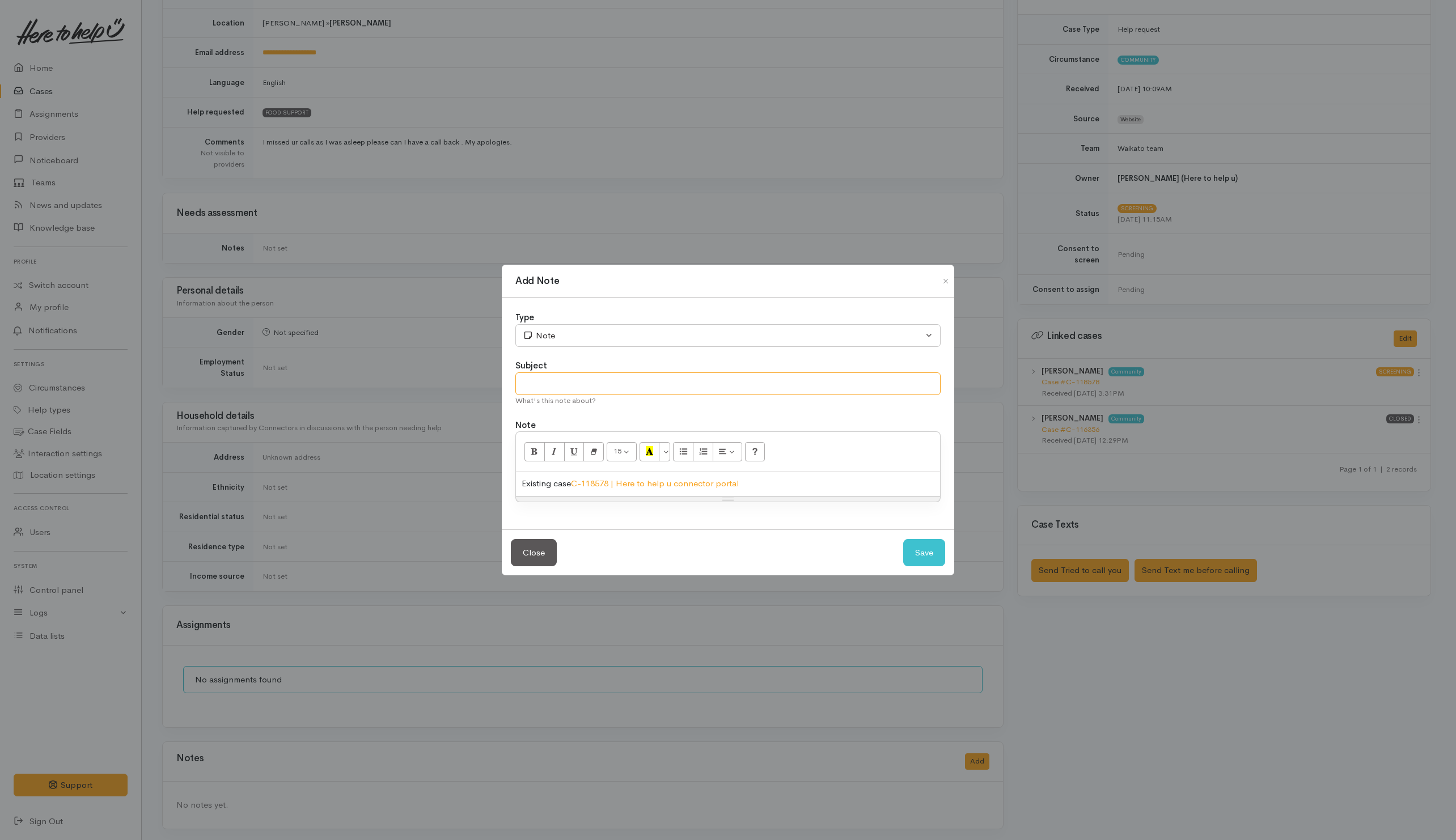
click at [575, 379] on input "text" at bounding box center [728, 384] width 425 height 23
type input "CANCEL"
click at [920, 551] on button "Save" at bounding box center [924, 553] width 42 height 28
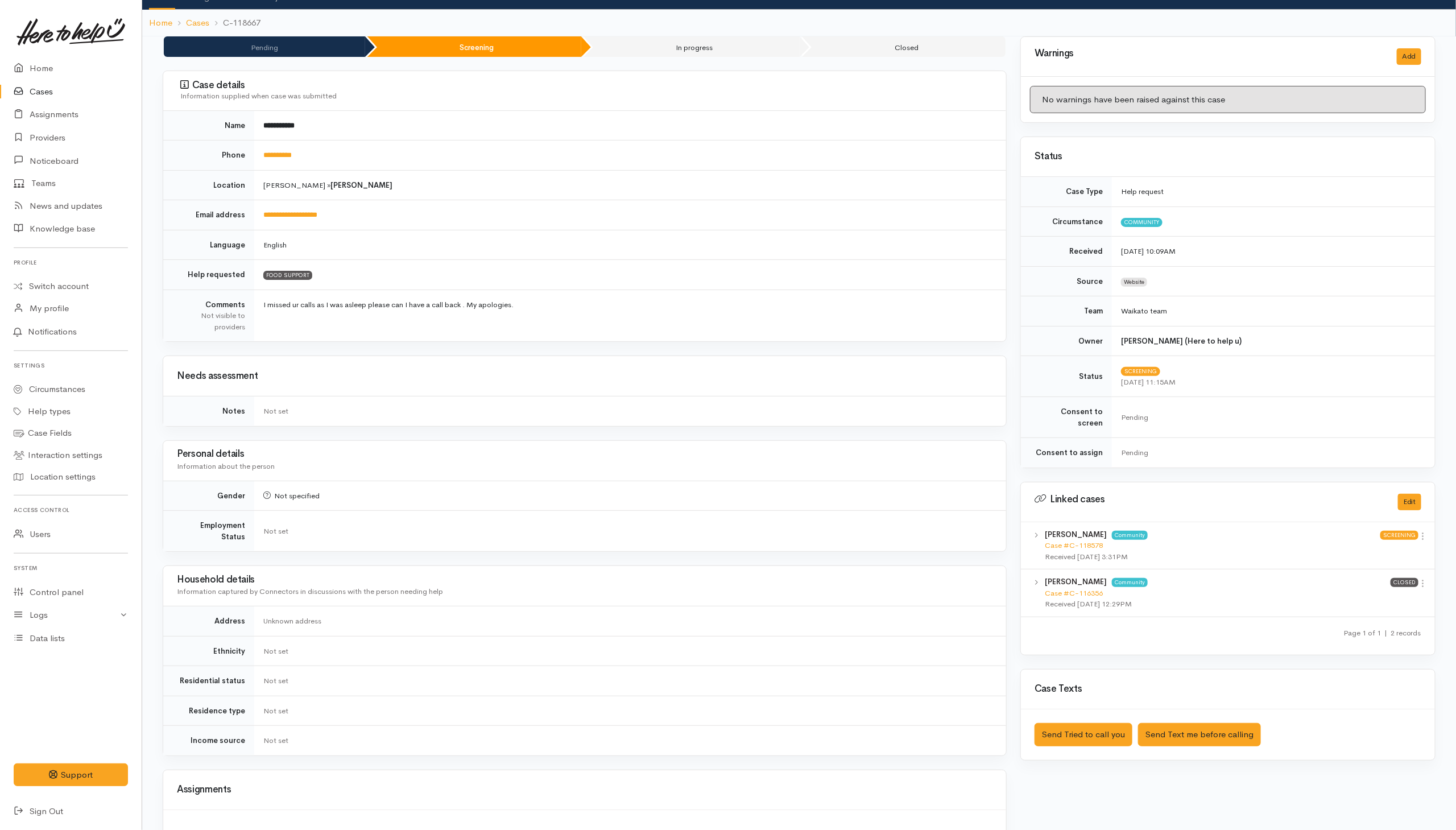
scroll to position [0, 0]
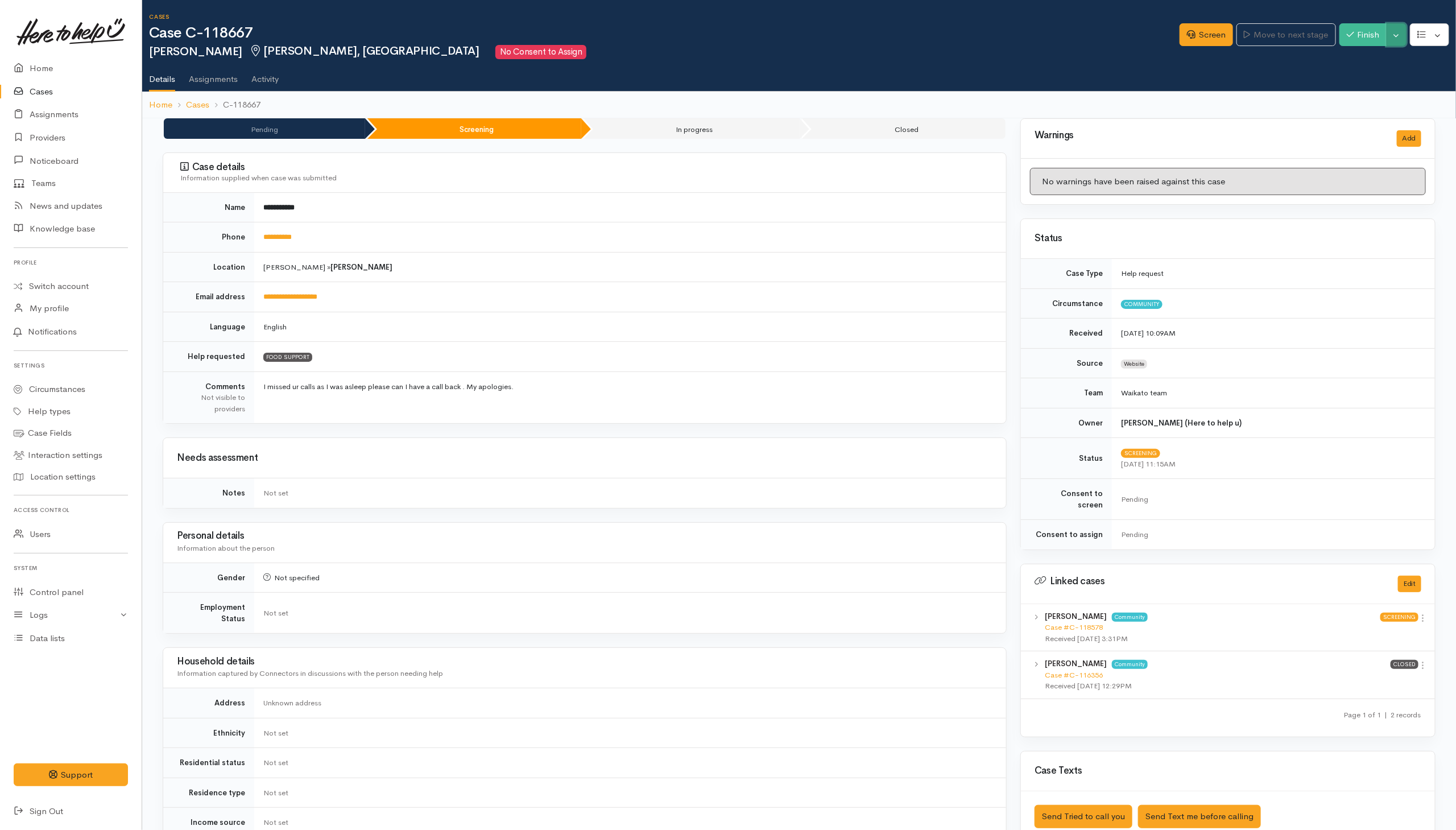
click at [1390, 35] on button "Toggle Dropdown" at bounding box center [1396, 35] width 20 height 23
click at [1343, 77] on link "Cancel" at bounding box center [1361, 79] width 90 height 17
click at [1399, 25] on button "Toggle Dropdown" at bounding box center [1396, 35] width 20 height 23
click at [1355, 79] on link "Cancel" at bounding box center [1361, 79] width 90 height 17
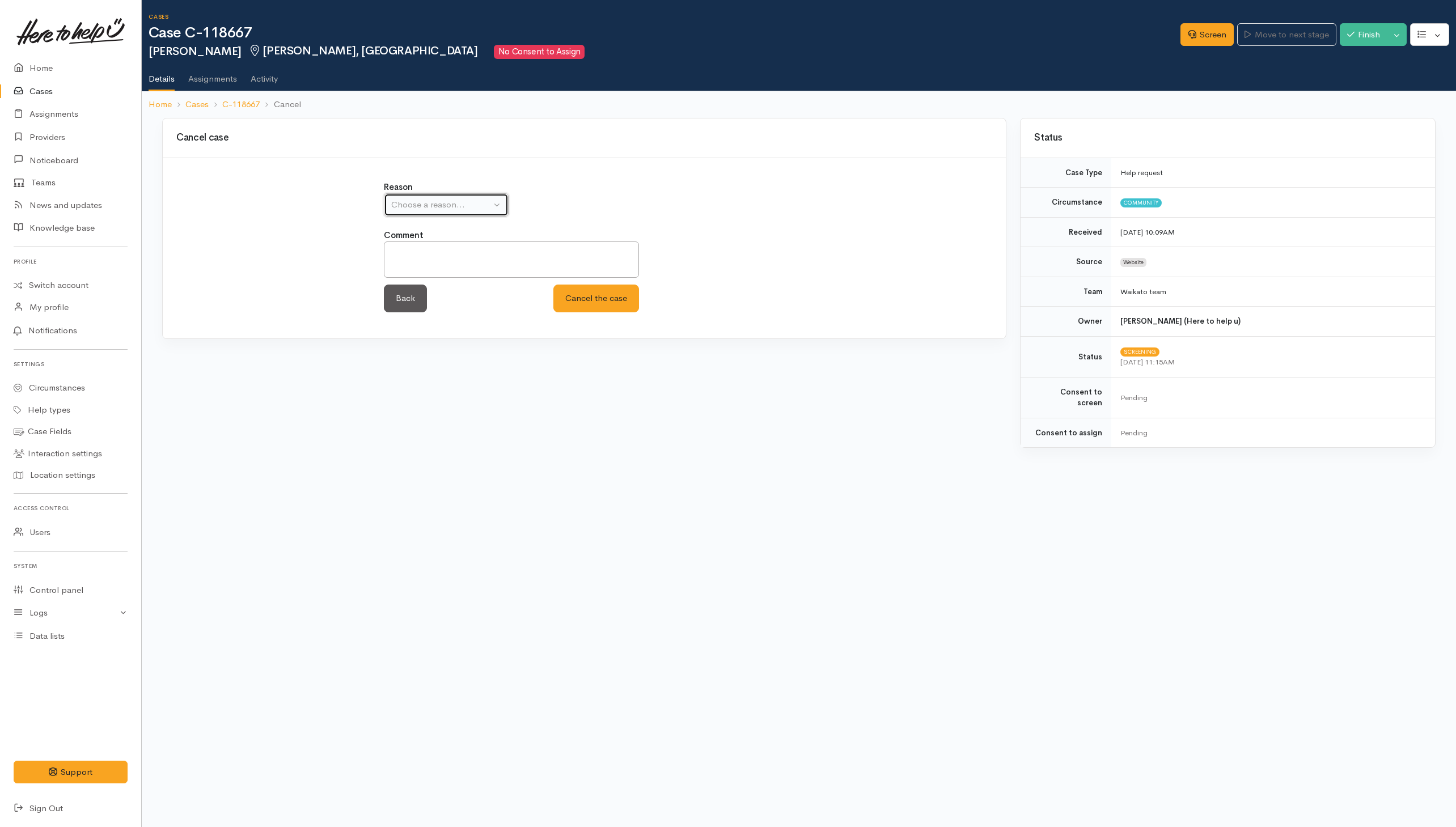
drag, startPoint x: 446, startPoint y: 199, endPoint x: 417, endPoint y: 215, distance: 33.1
click at [447, 199] on div "Choose a reason..." at bounding box center [441, 205] width 100 height 13
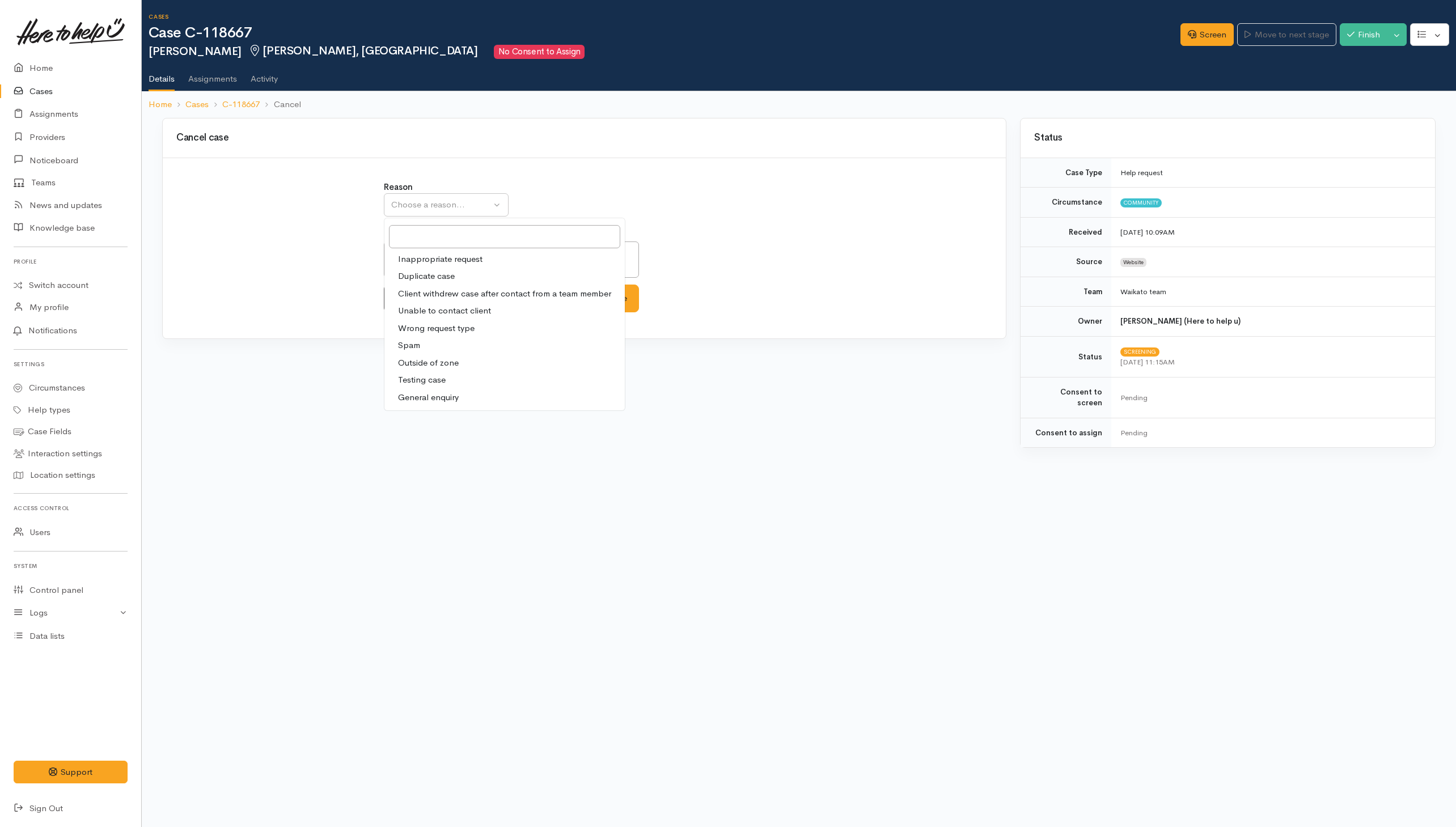
click at [419, 279] on span "Duplicate case" at bounding box center [426, 276] width 56 height 13
select select "2"
click at [597, 296] on button "Cancel the case" at bounding box center [596, 299] width 86 height 28
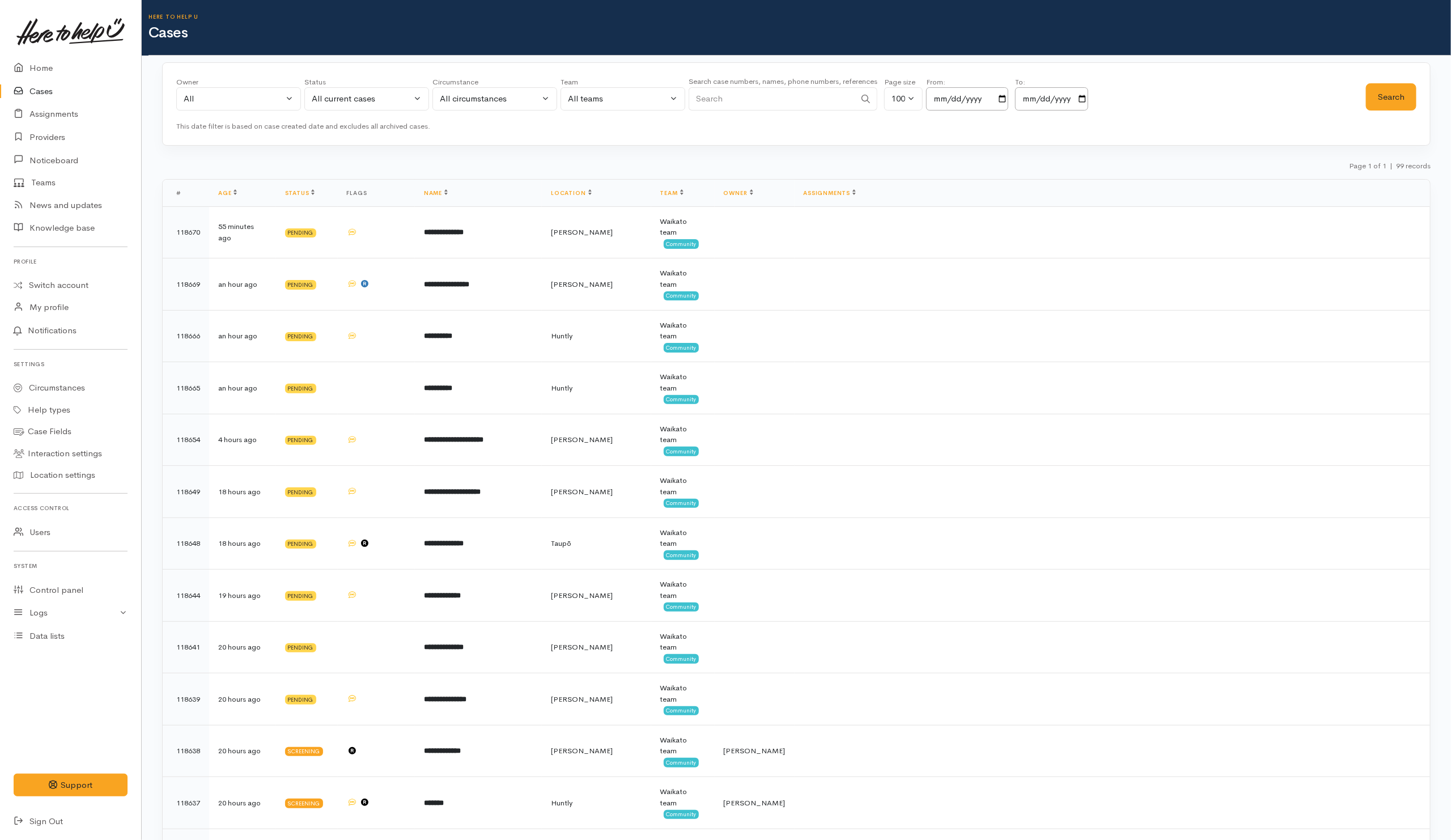
click at [803, 99] on input "Search" at bounding box center [772, 99] width 167 height 23
type input "[PERSON_NAME]"
click at [1395, 100] on button "Search" at bounding box center [1391, 97] width 51 height 28
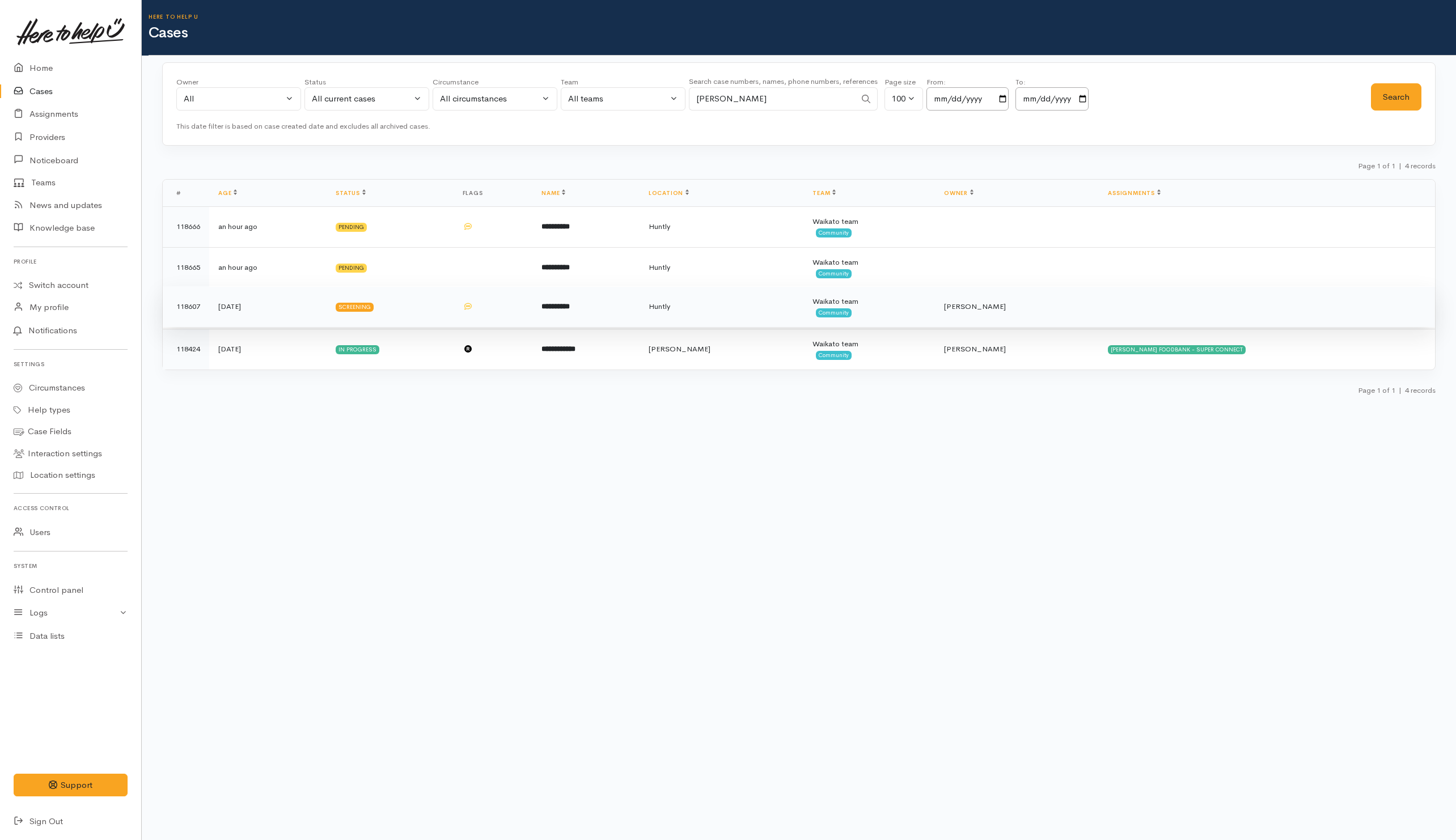
click at [434, 316] on td "Screening" at bounding box center [389, 307] width 126 height 41
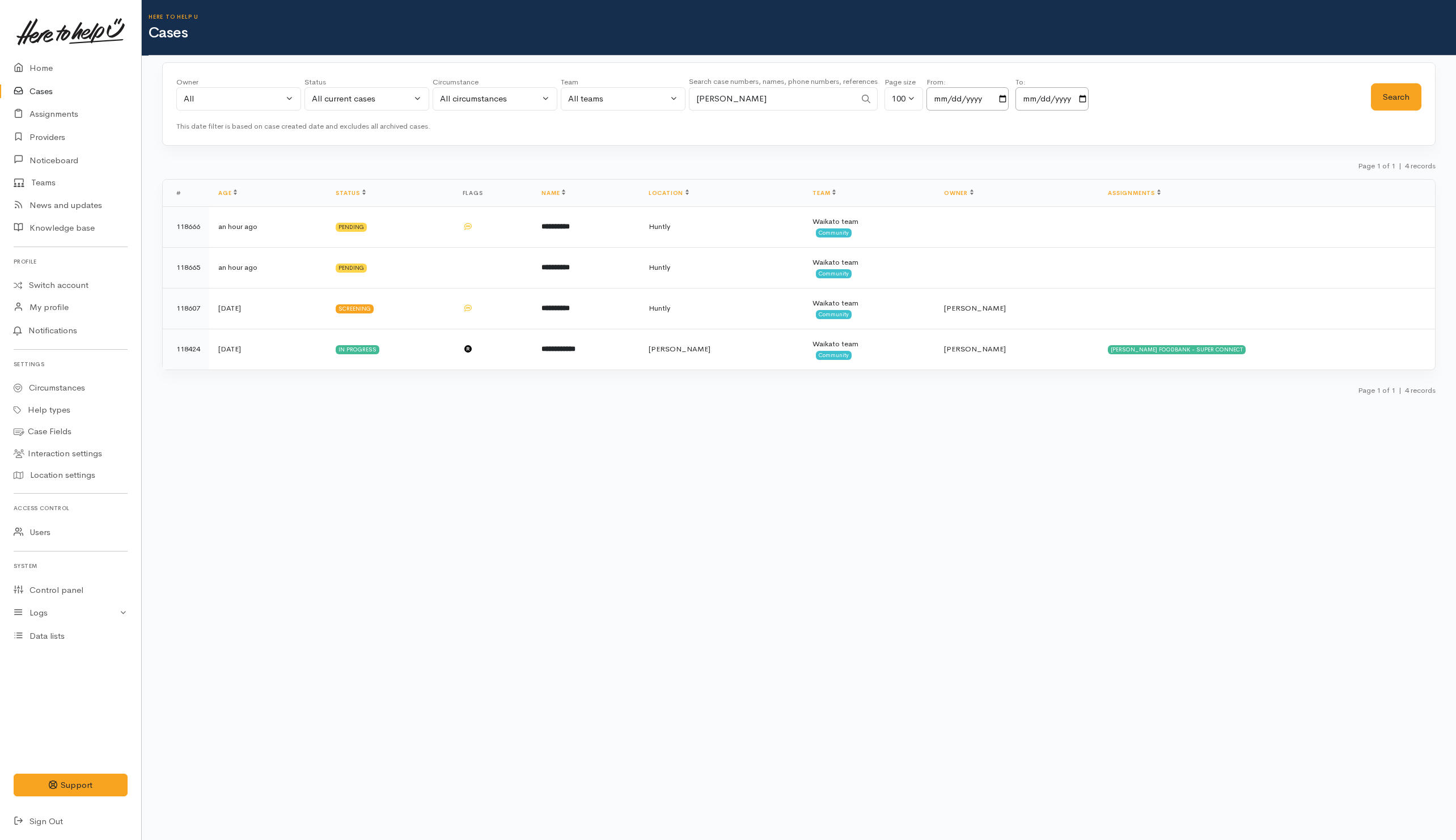
drag, startPoint x: 793, startPoint y: 94, endPoint x: 629, endPoint y: 96, distance: 164.0
click at [629, 96] on div "Owner All My cases Aandrea Murray ('Here to help u') Akash Prakash ('Here to he…" at bounding box center [774, 97] width 1194 height 41
click at [1385, 92] on button "Search" at bounding box center [1396, 97] width 51 height 28
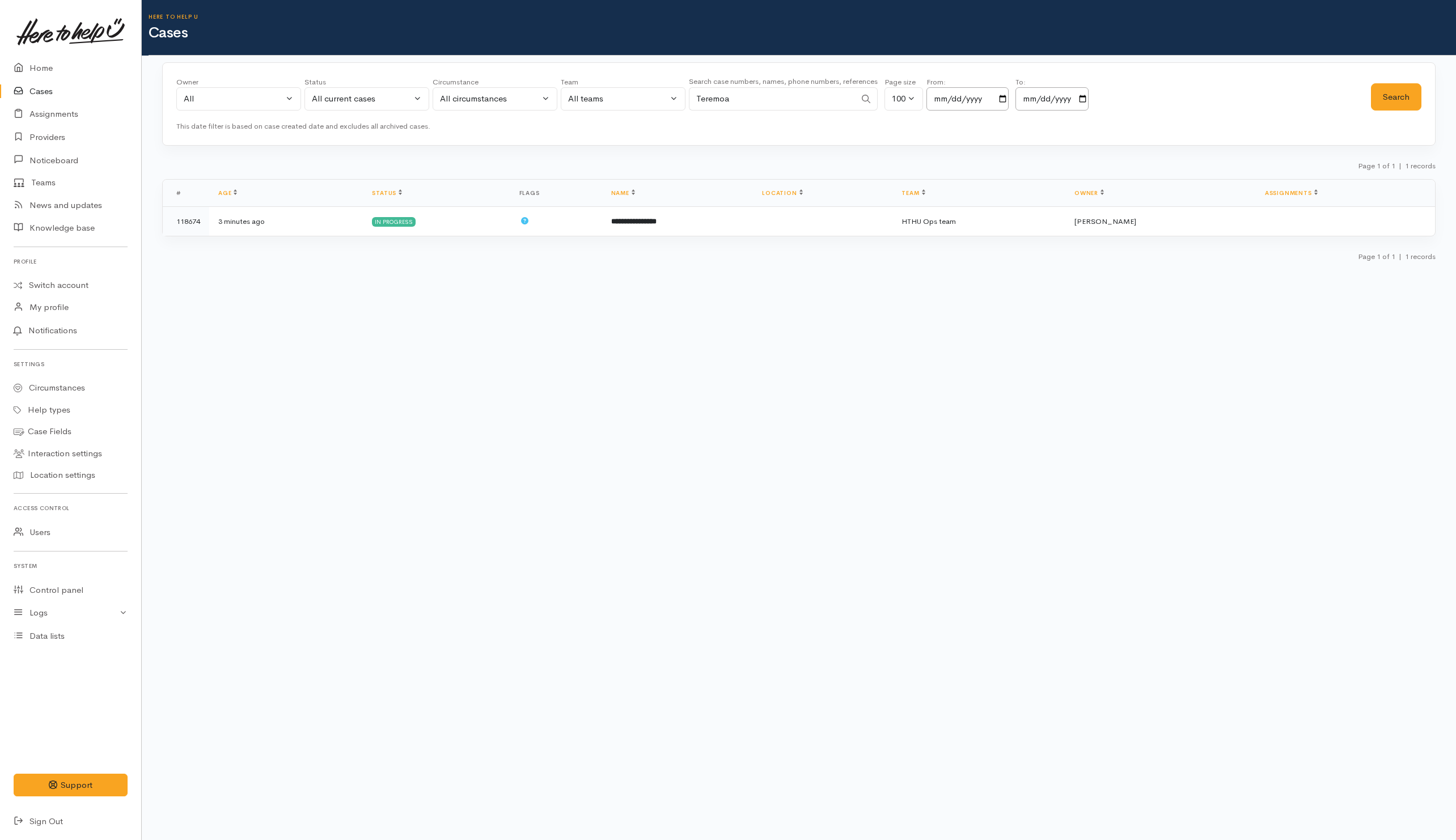
drag, startPoint x: 793, startPoint y: 104, endPoint x: 585, endPoint y: 85, distance: 208.9
click at [576, 90] on div "Owner All My cases Aandrea Murray ('Here to help u') Akash Prakash ('Here to he…" at bounding box center [774, 97] width 1194 height 41
click at [1417, 90] on button "Search" at bounding box center [1396, 97] width 51 height 28
drag, startPoint x: 793, startPoint y: 103, endPoint x: 645, endPoint y: 101, distance: 148.0
click at [645, 101] on div "Owner All My cases Aandrea Murray ('Here to help u') Akash Prakash ('Here to he…" at bounding box center [774, 97] width 1194 height 41
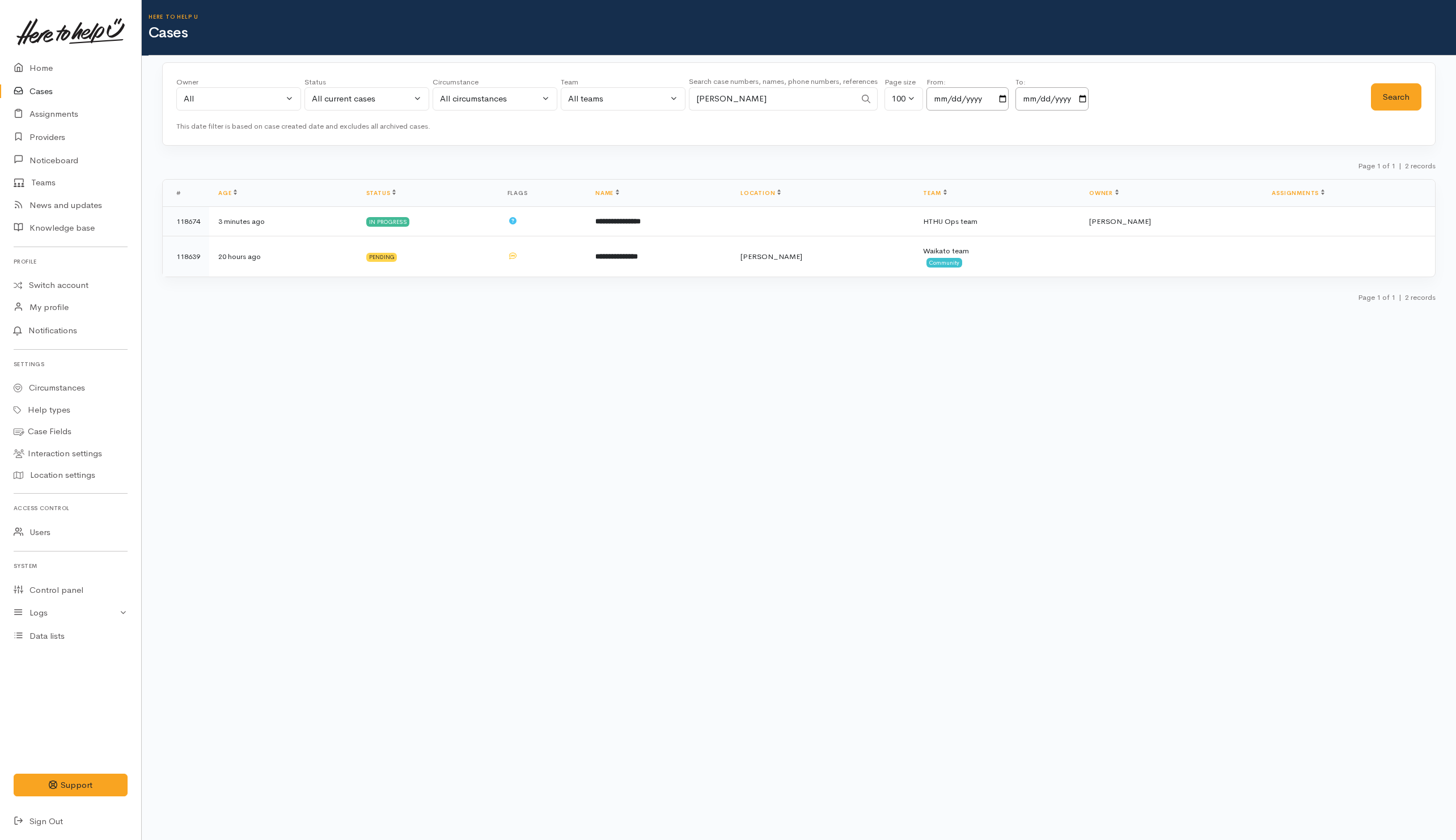
paste input "027 300 9316"
click at [713, 102] on input "027 300 9316" at bounding box center [772, 99] width 167 height 23
click at [729, 95] on input "027300 9316" at bounding box center [772, 99] width 167 height 23
type input "0273009316"
click at [356, 101] on div "All current cases" at bounding box center [361, 99] width 100 height 13
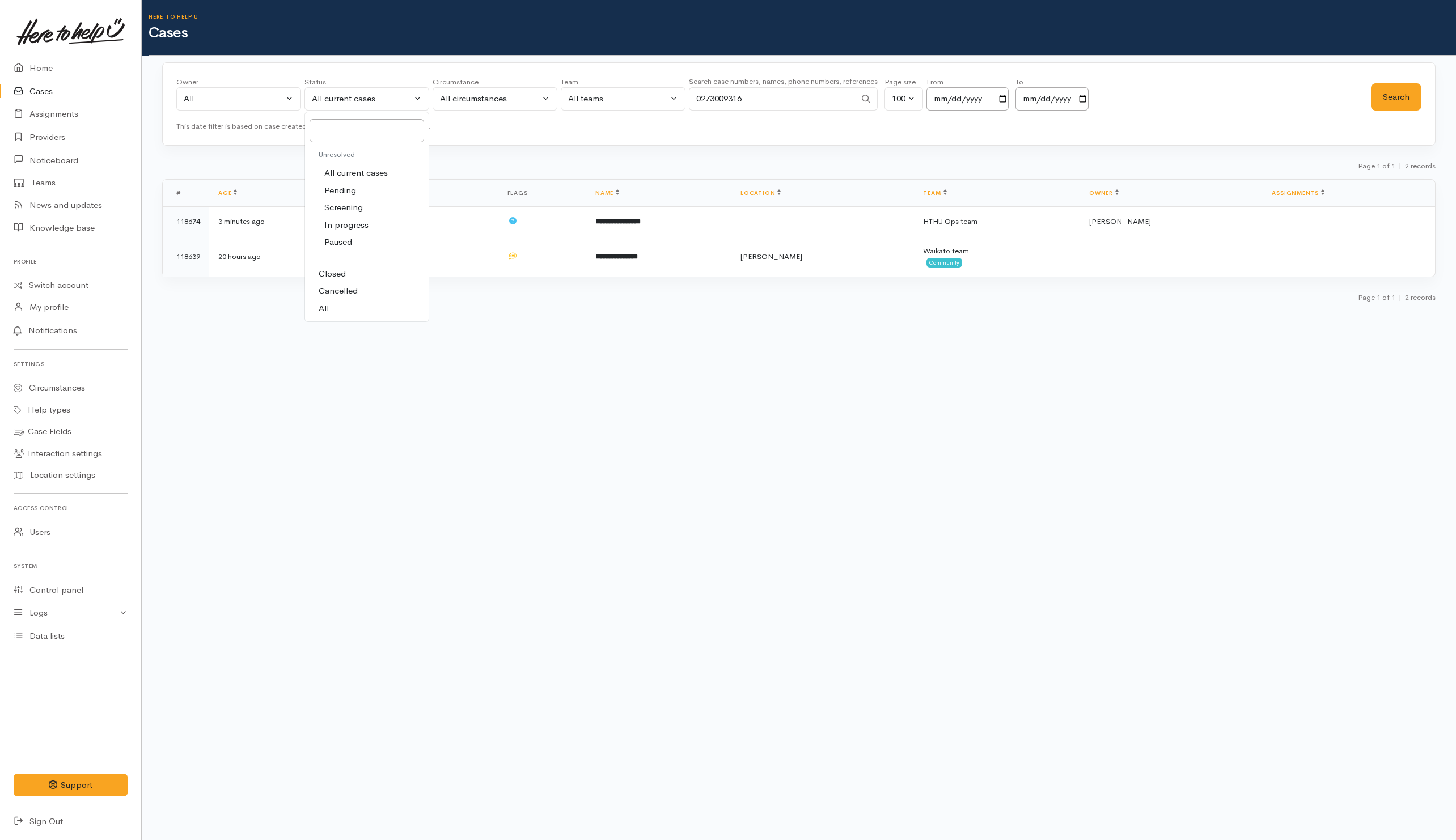
click at [356, 305] on link "All" at bounding box center [367, 308] width 123 height 17
select select "All"
click at [1393, 99] on button "Search" at bounding box center [1396, 97] width 51 height 28
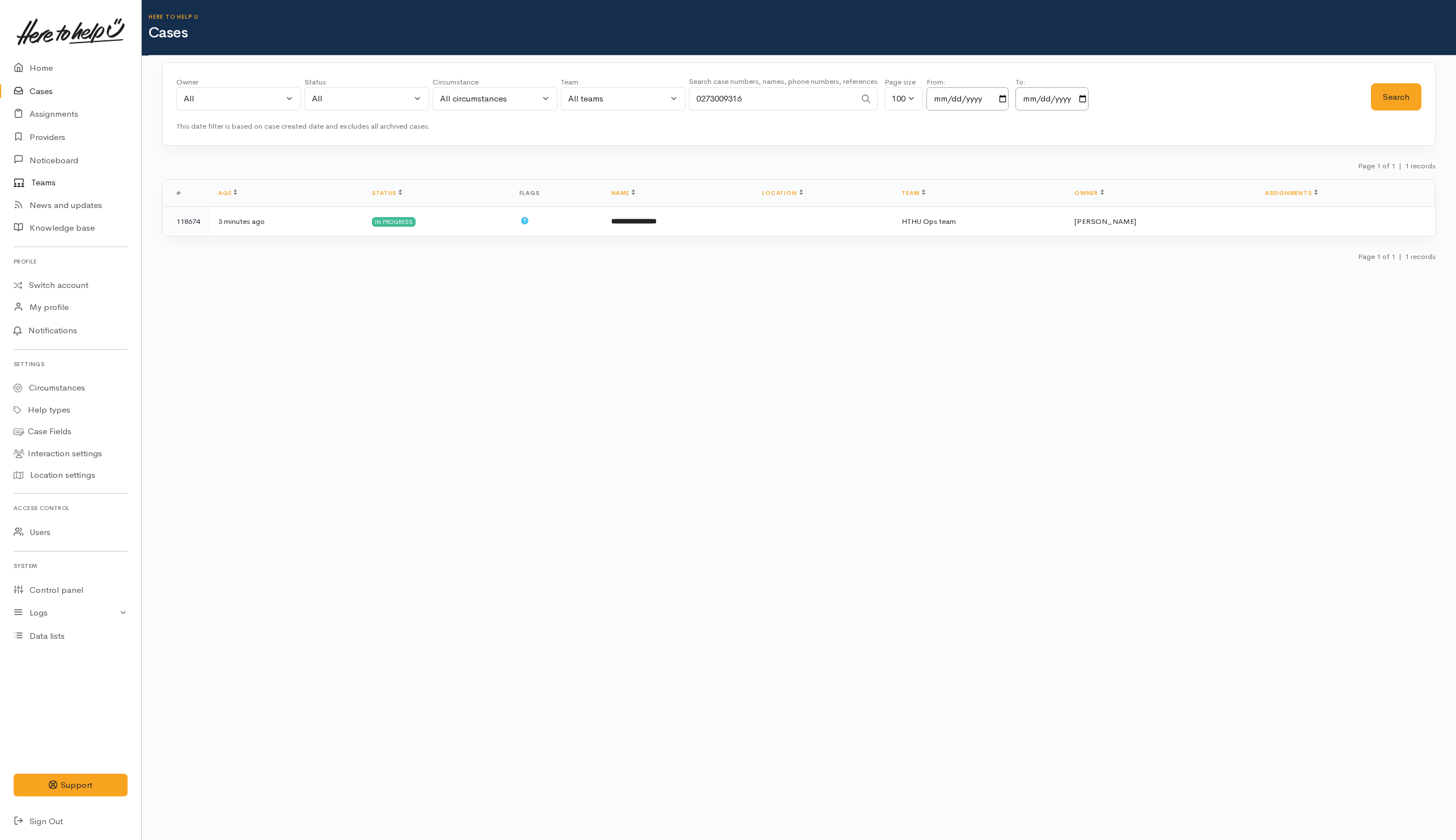
click at [47, 186] on link "Teams" at bounding box center [70, 183] width 141 height 22
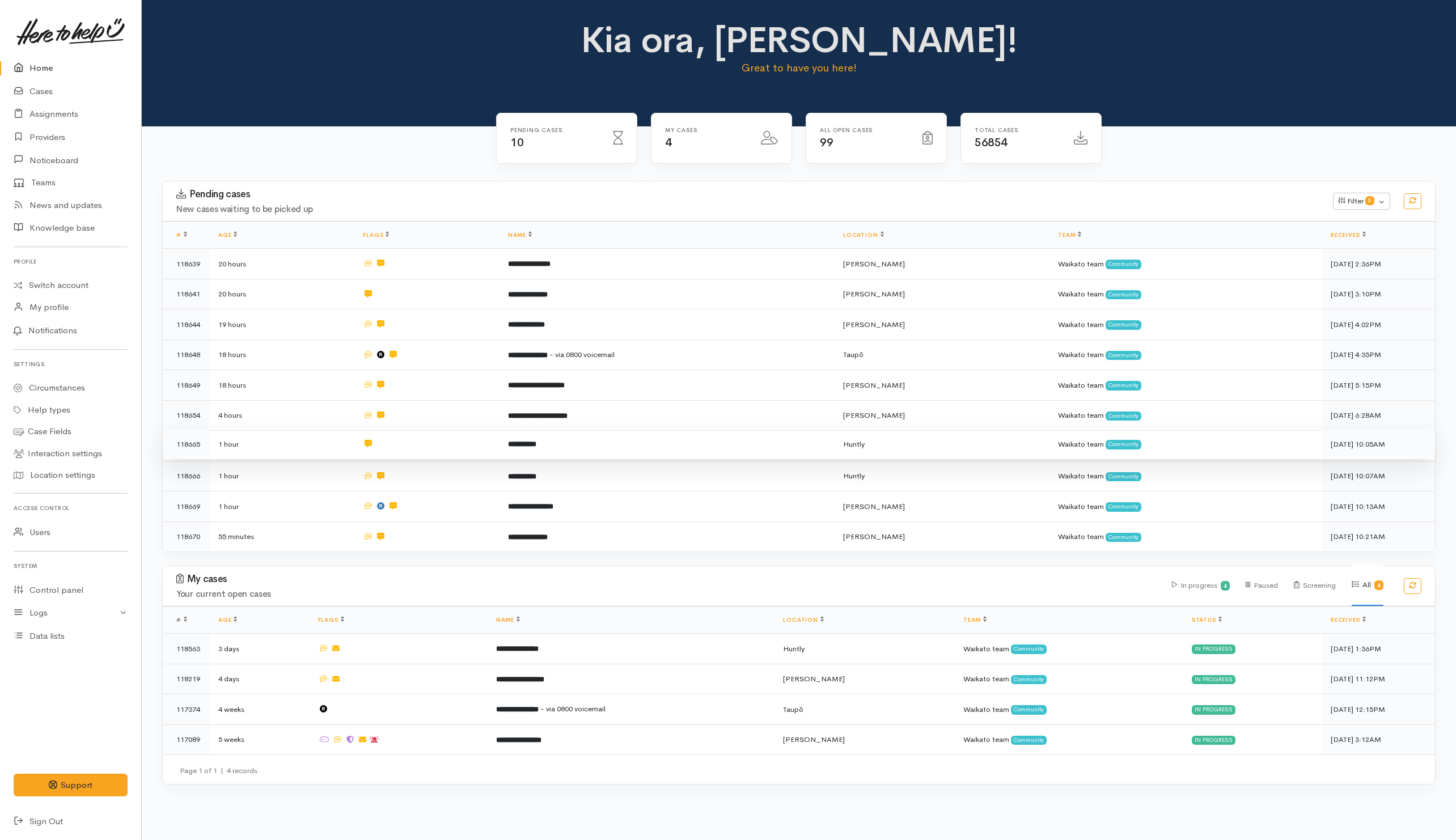
click at [476, 449] on td at bounding box center [426, 444] width 145 height 31
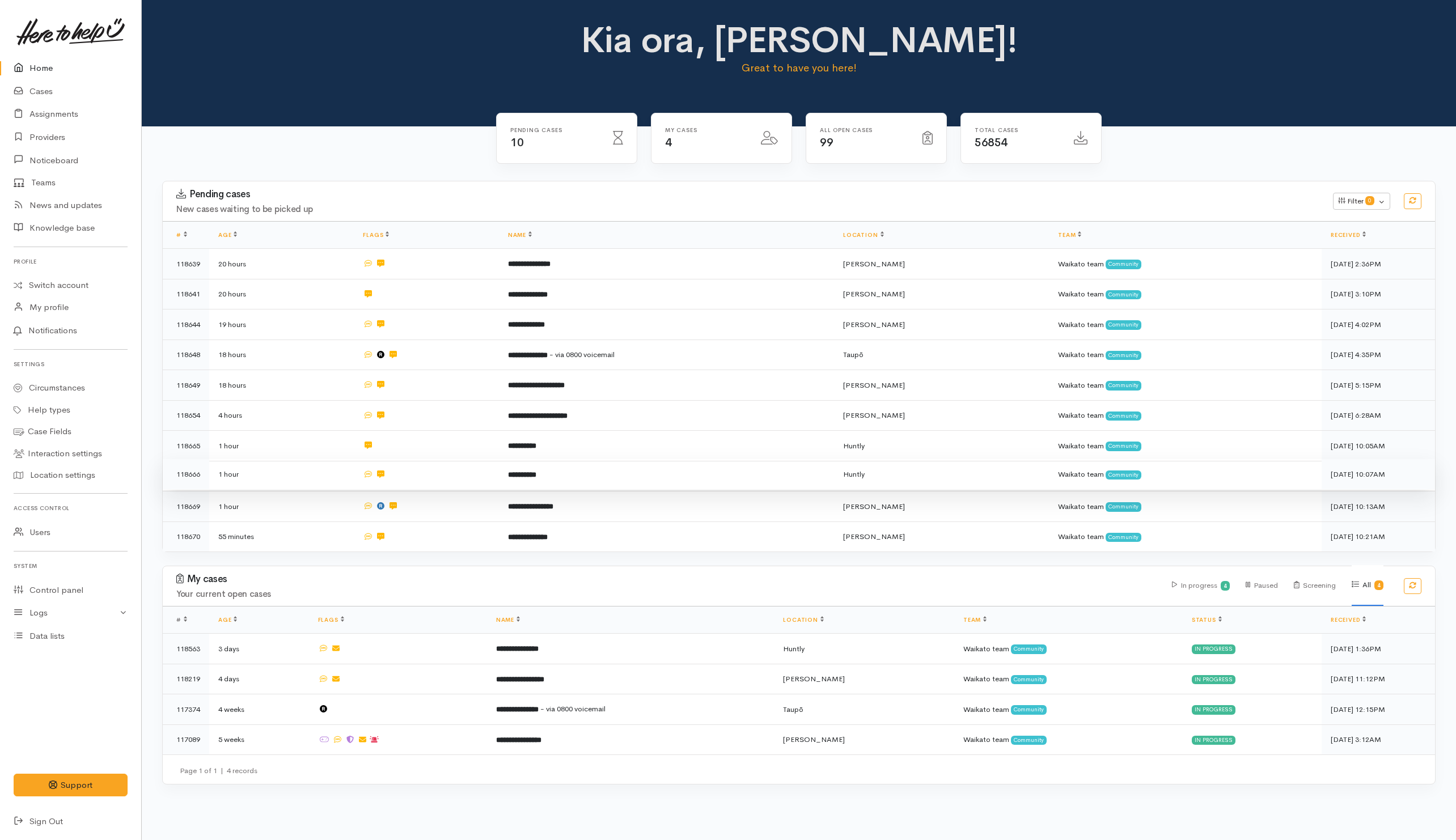
click at [466, 466] on td at bounding box center [426, 474] width 145 height 31
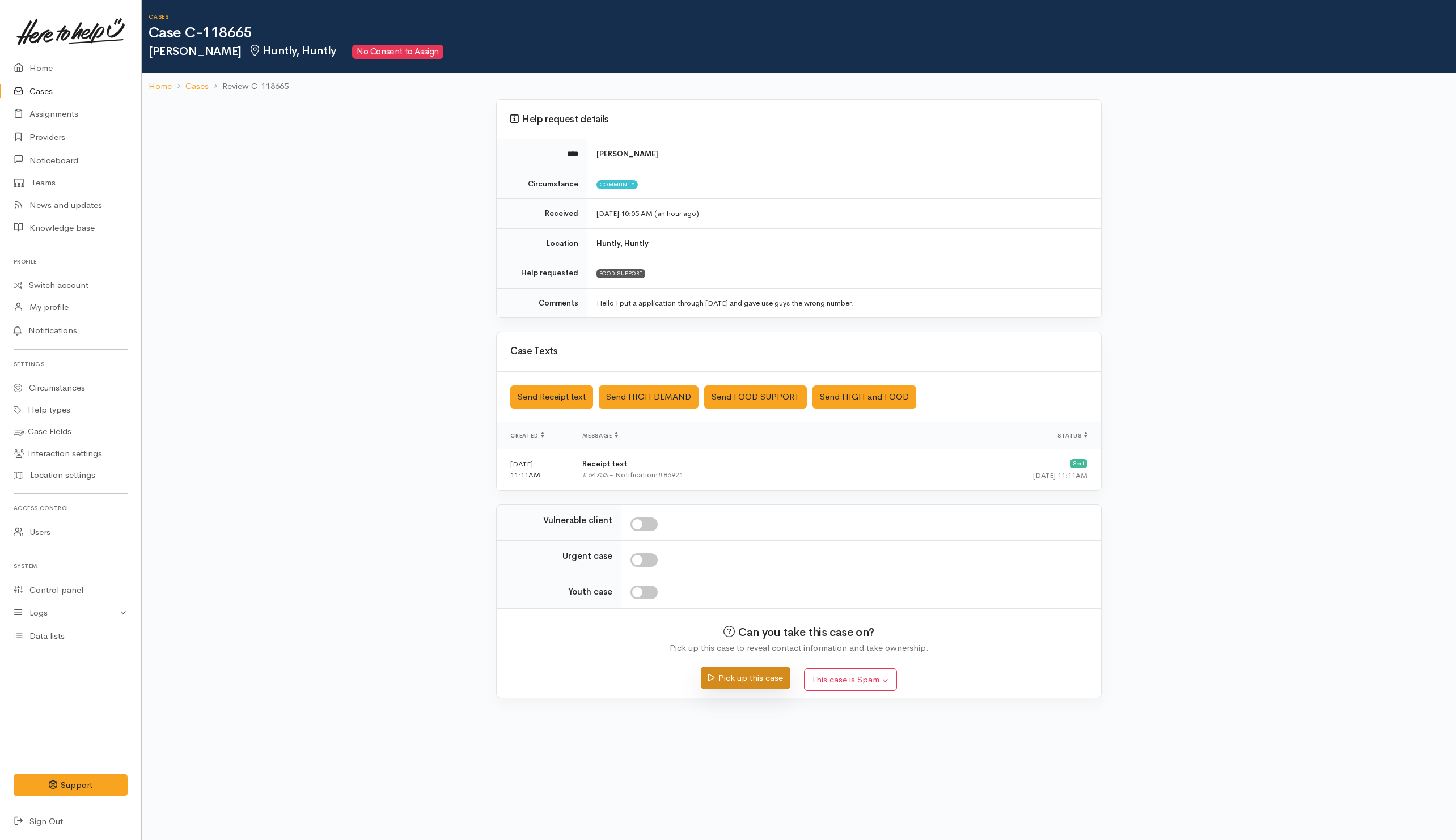
click at [735, 685] on button "Pick up this case" at bounding box center [745, 678] width 89 height 23
click at [737, 559] on button "Pick up this case" at bounding box center [745, 678] width 89 height 23
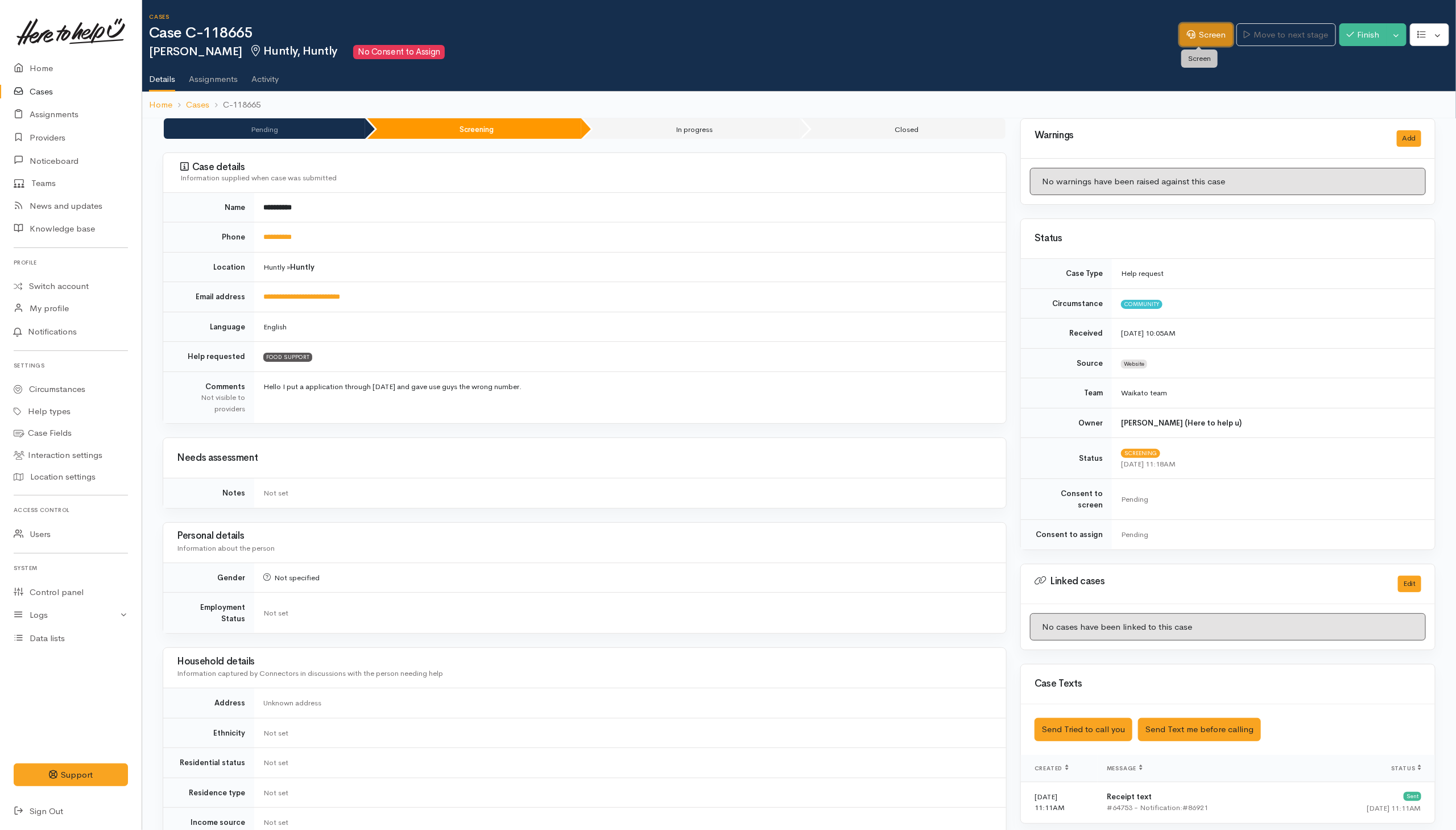
click at [1207, 36] on link "Screen" at bounding box center [1206, 35] width 53 height 23
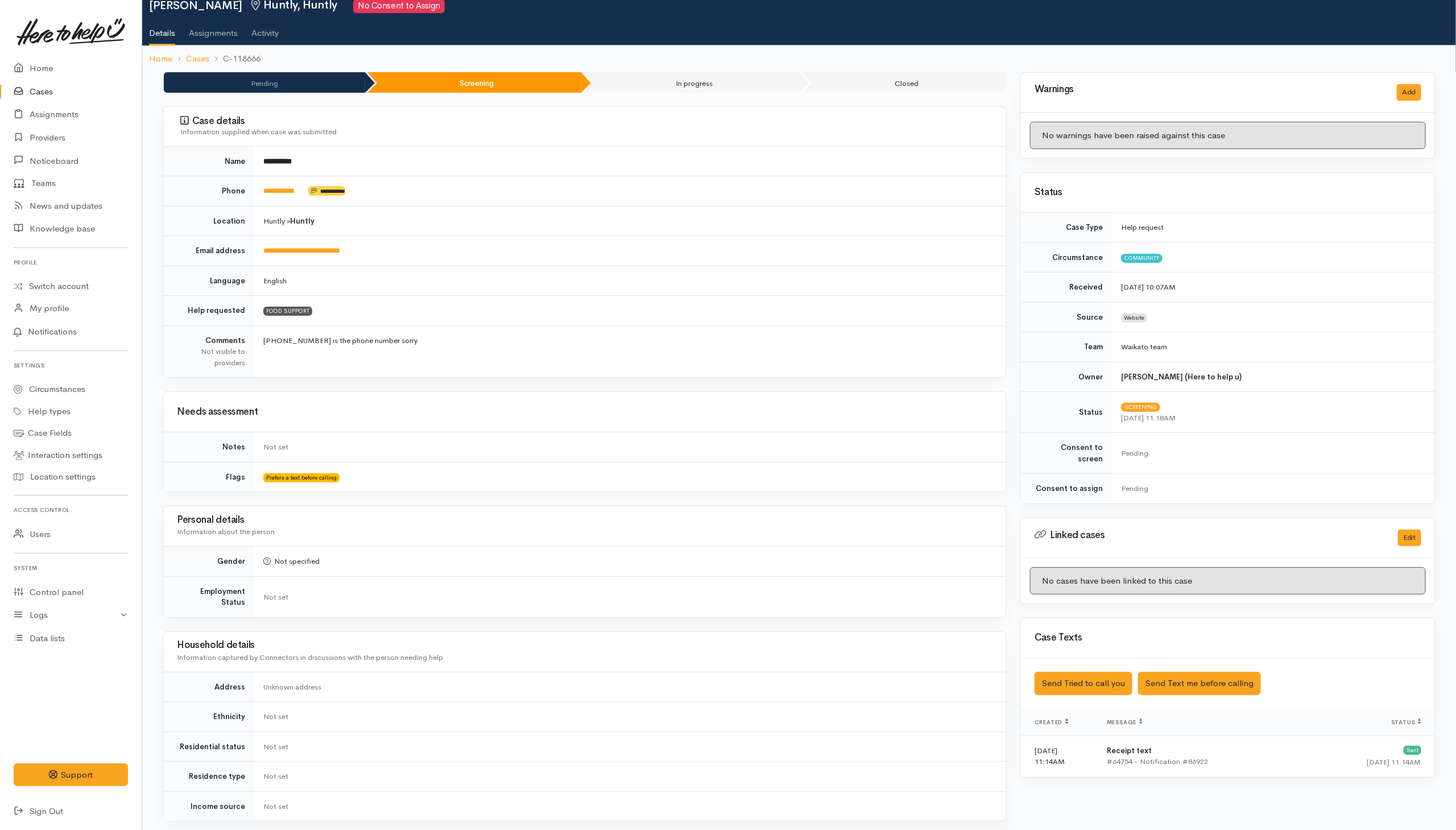
scroll to position [86, 0]
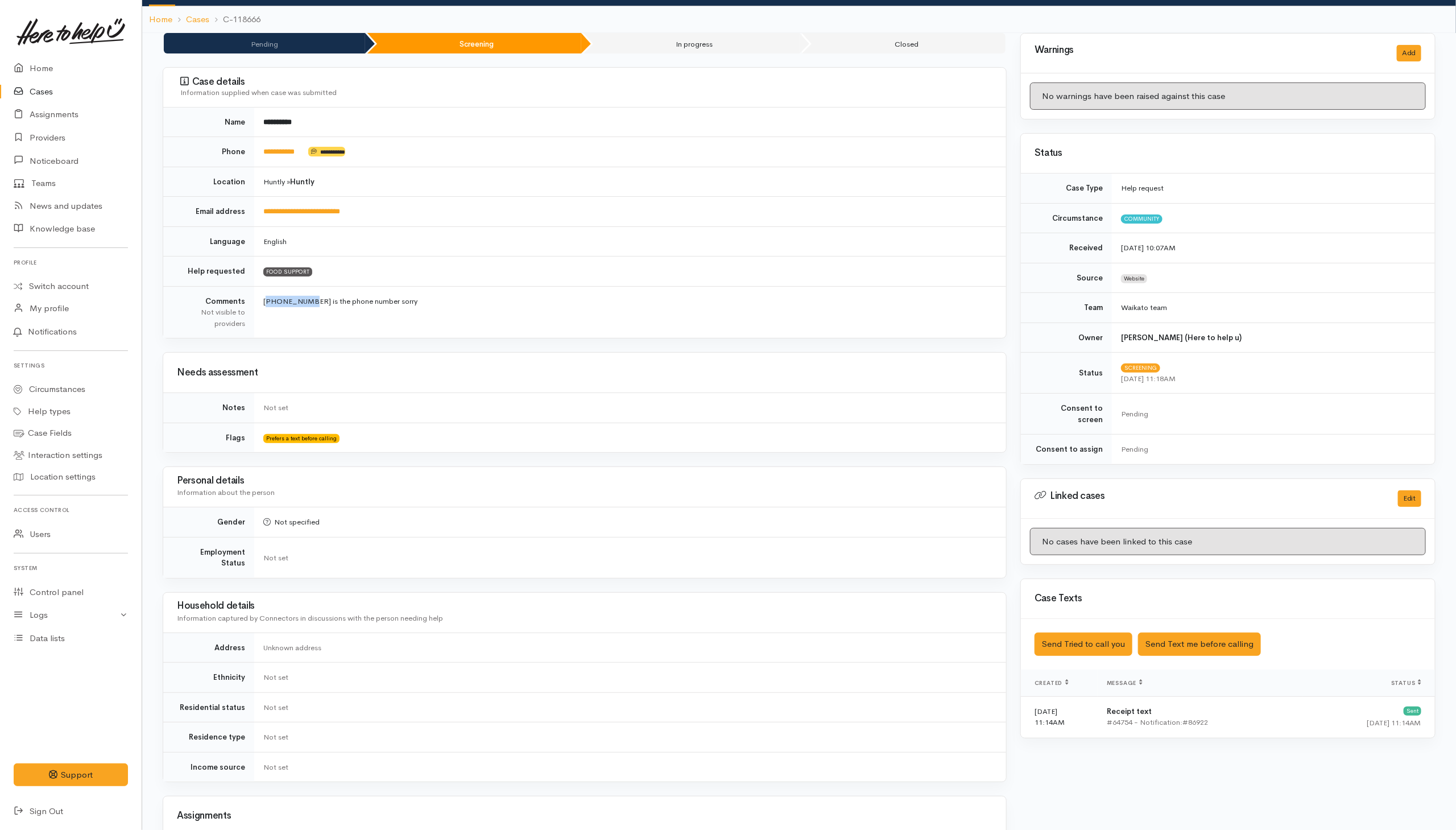
drag, startPoint x: 260, startPoint y: 300, endPoint x: 304, endPoint y: 301, distance: 44.0
click at [304, 301] on td "[PHONE_NUMBER] is the phone number sorry" at bounding box center [630, 312] width 752 height 51
copy td "0224623790"
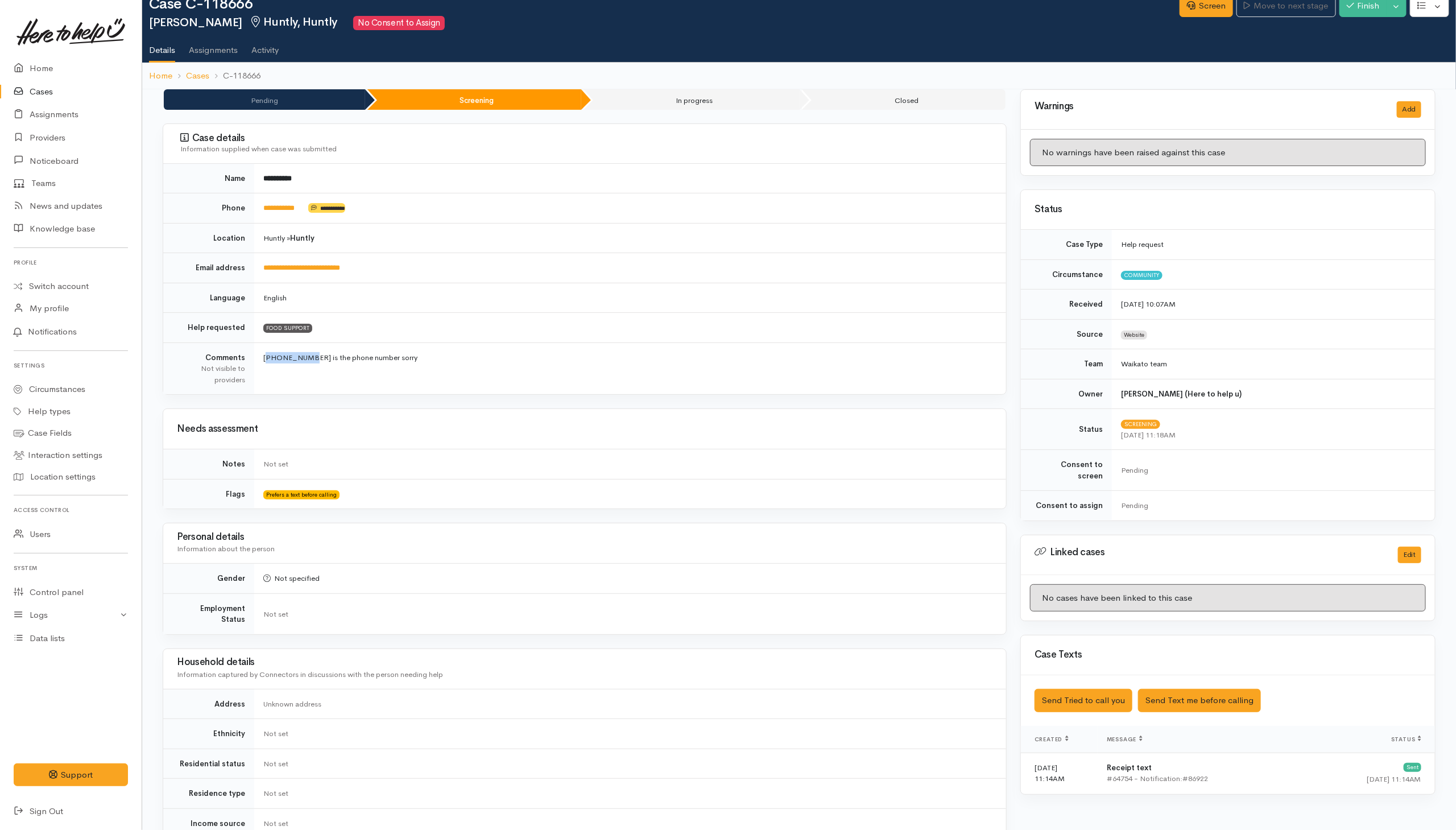
scroll to position [0, 0]
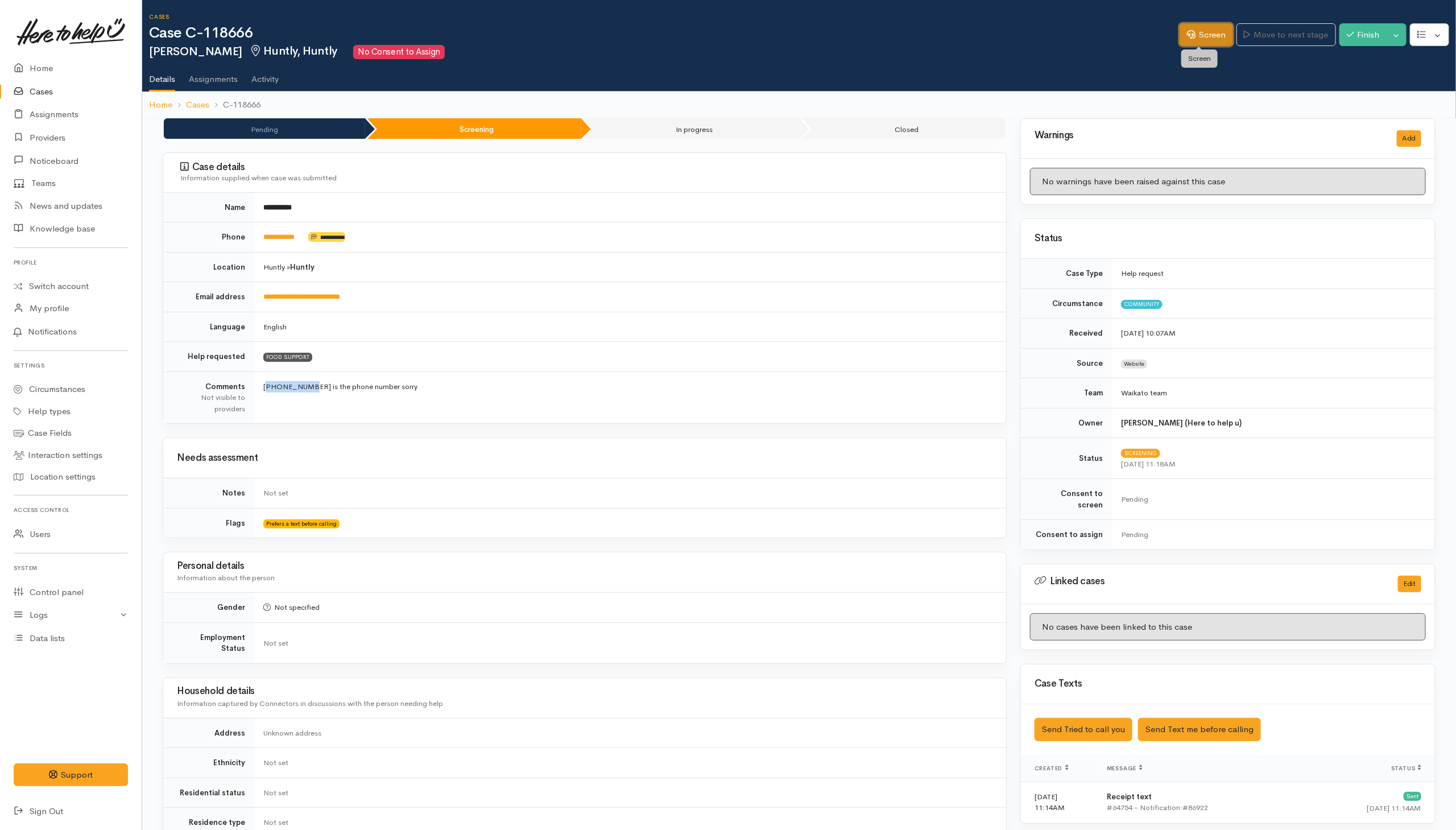
click at [1187, 30] on icon at bounding box center [1191, 34] width 9 height 9
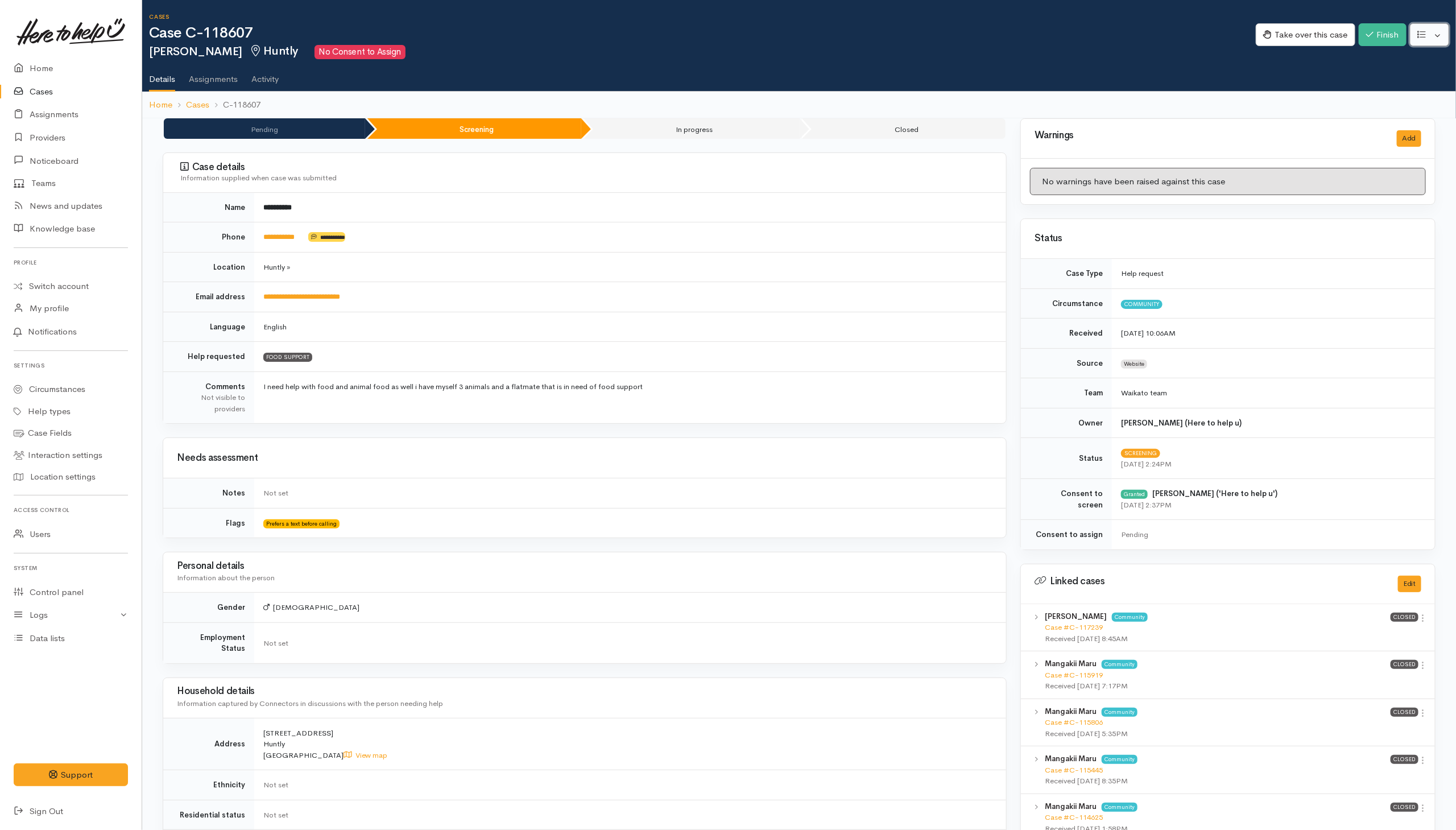
click at [1437, 35] on button "button" at bounding box center [1429, 35] width 39 height 23
click at [1384, 67] on link "Edit" at bounding box center [1387, 61] width 121 height 17
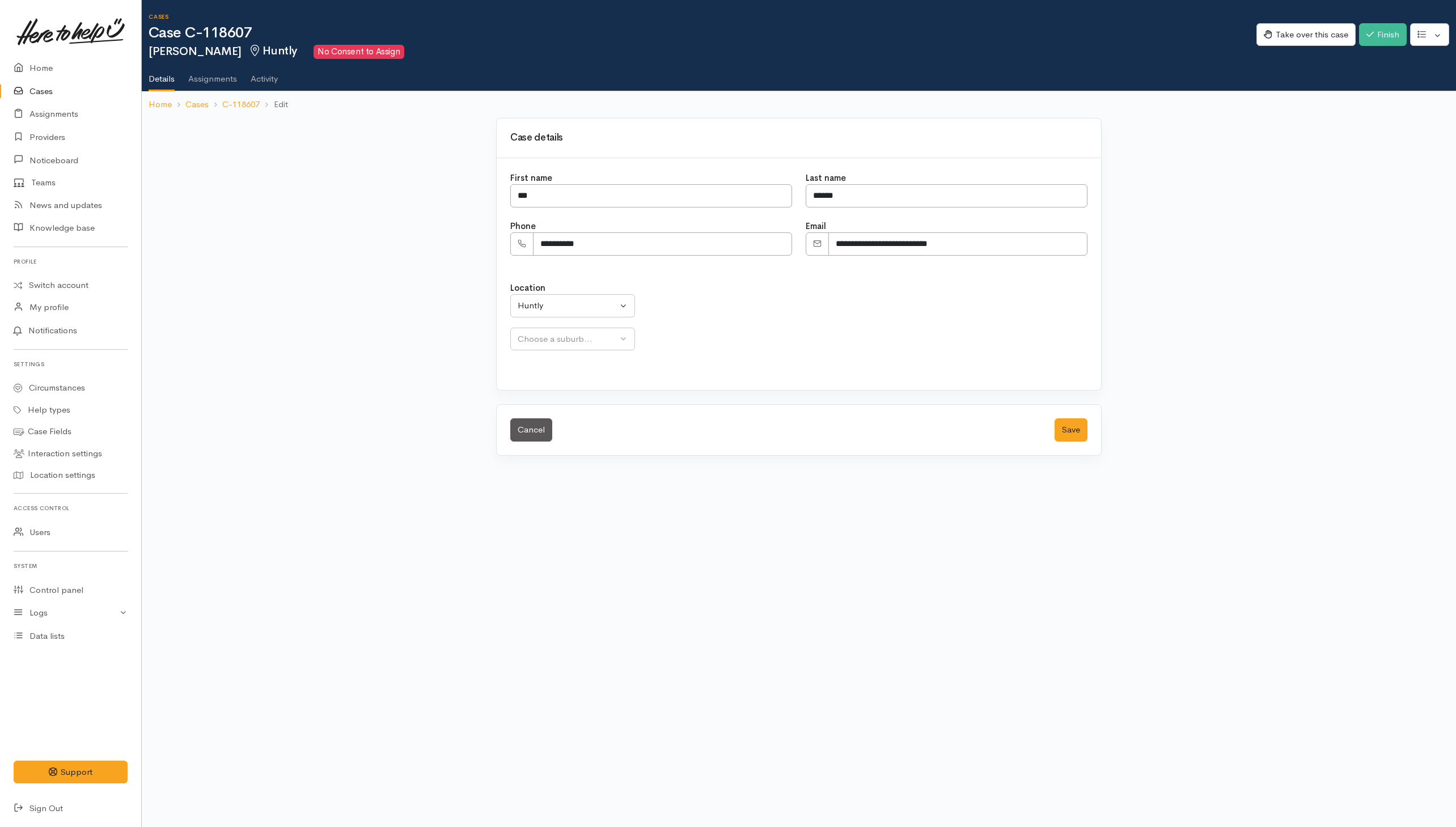
select select "238"
drag, startPoint x: 627, startPoint y: 251, endPoint x: 541, endPoint y: 251, distance: 86.0
click at [541, 251] on input "**********" at bounding box center [662, 244] width 259 height 23
paste input "Phone number"
type input "**********"
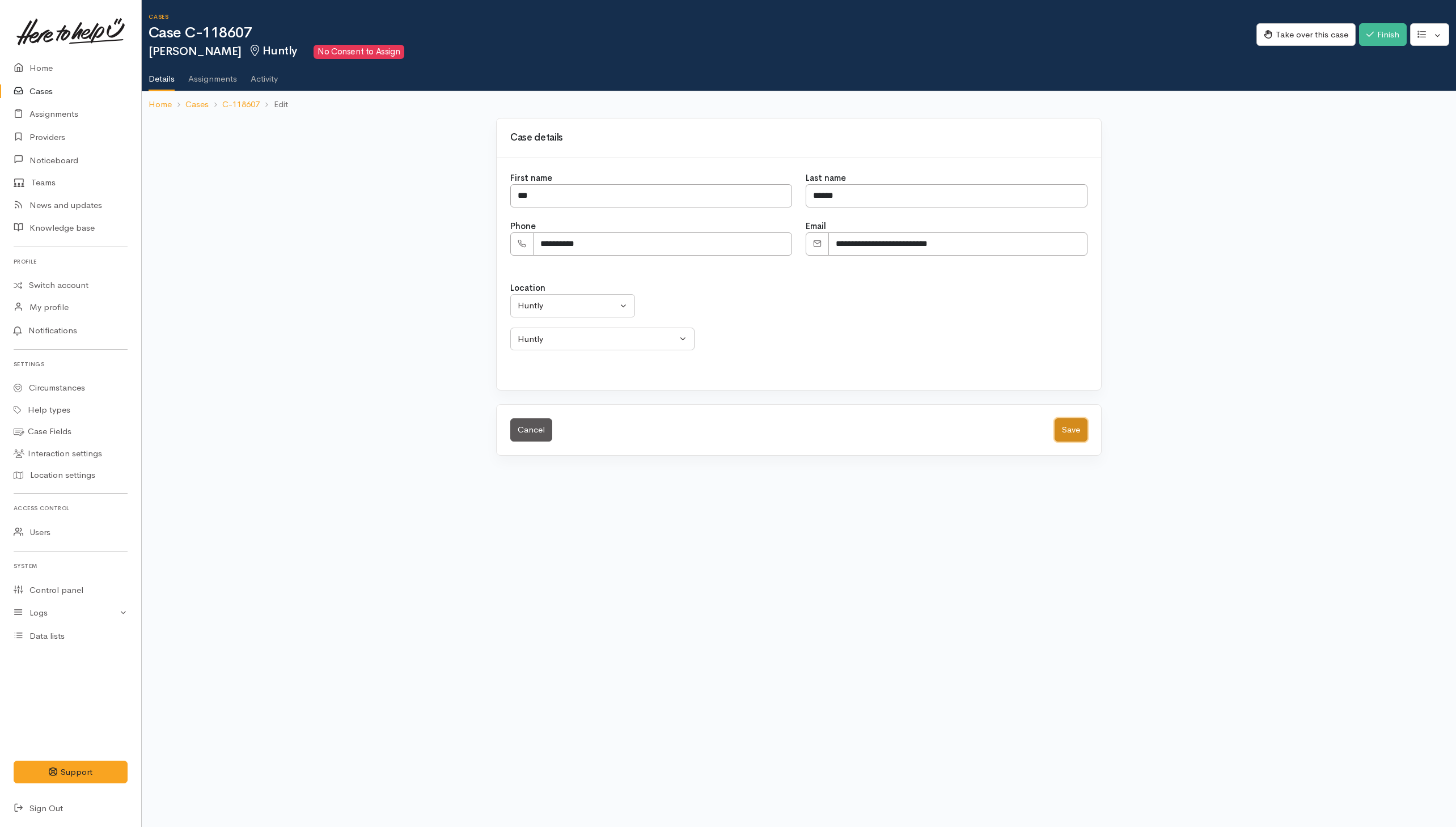
click at [1062, 433] on button "Save" at bounding box center [1070, 430] width 33 height 23
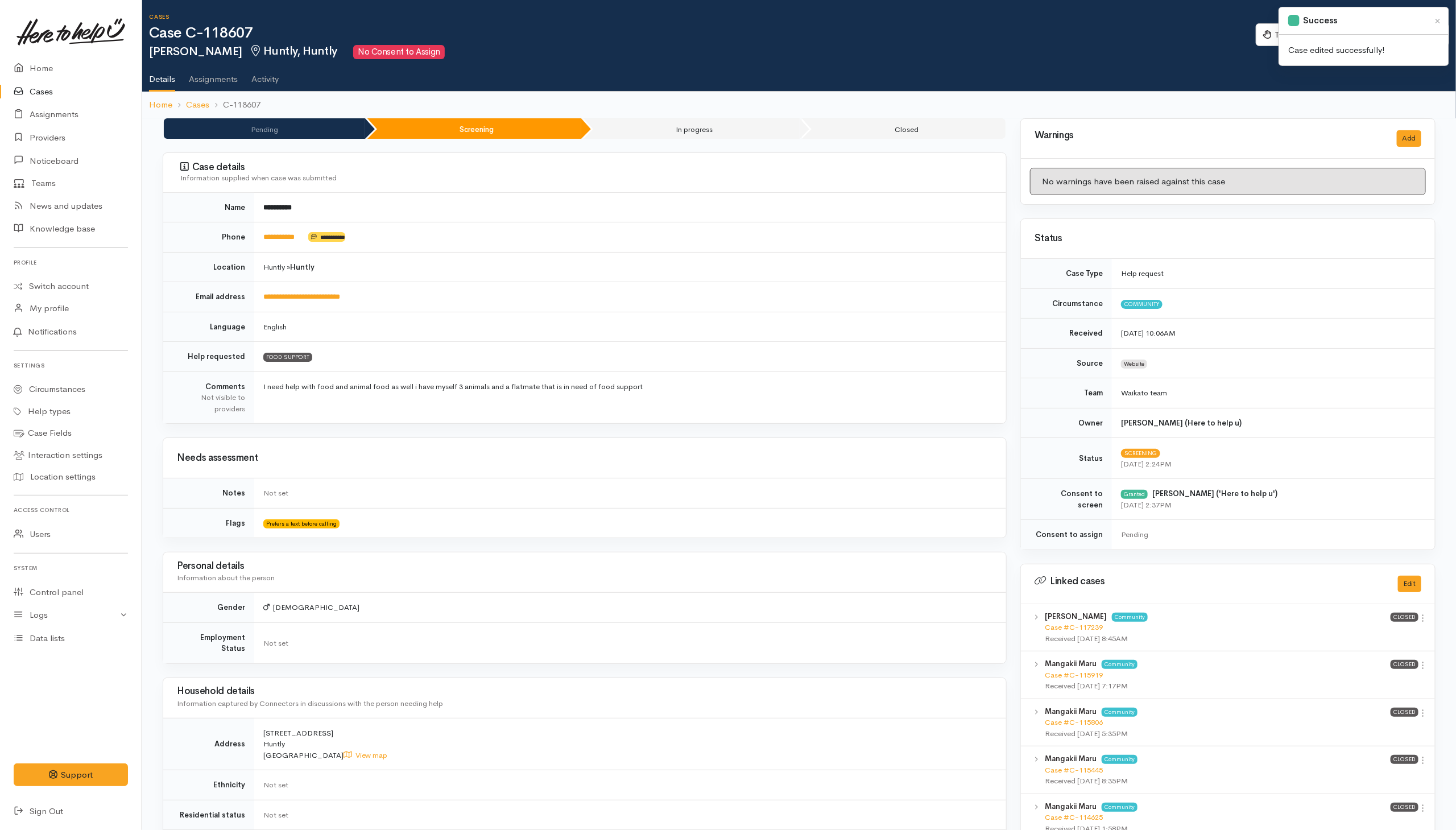
click at [1300, 101] on ol "Home Cases C-118607" at bounding box center [799, 105] width 1300 height 27
drag, startPoint x: 258, startPoint y: 236, endPoint x: 309, endPoint y: 236, distance: 51.0
click at [309, 236] on td "**********" at bounding box center [630, 238] width 752 height 30
copy td "**********"
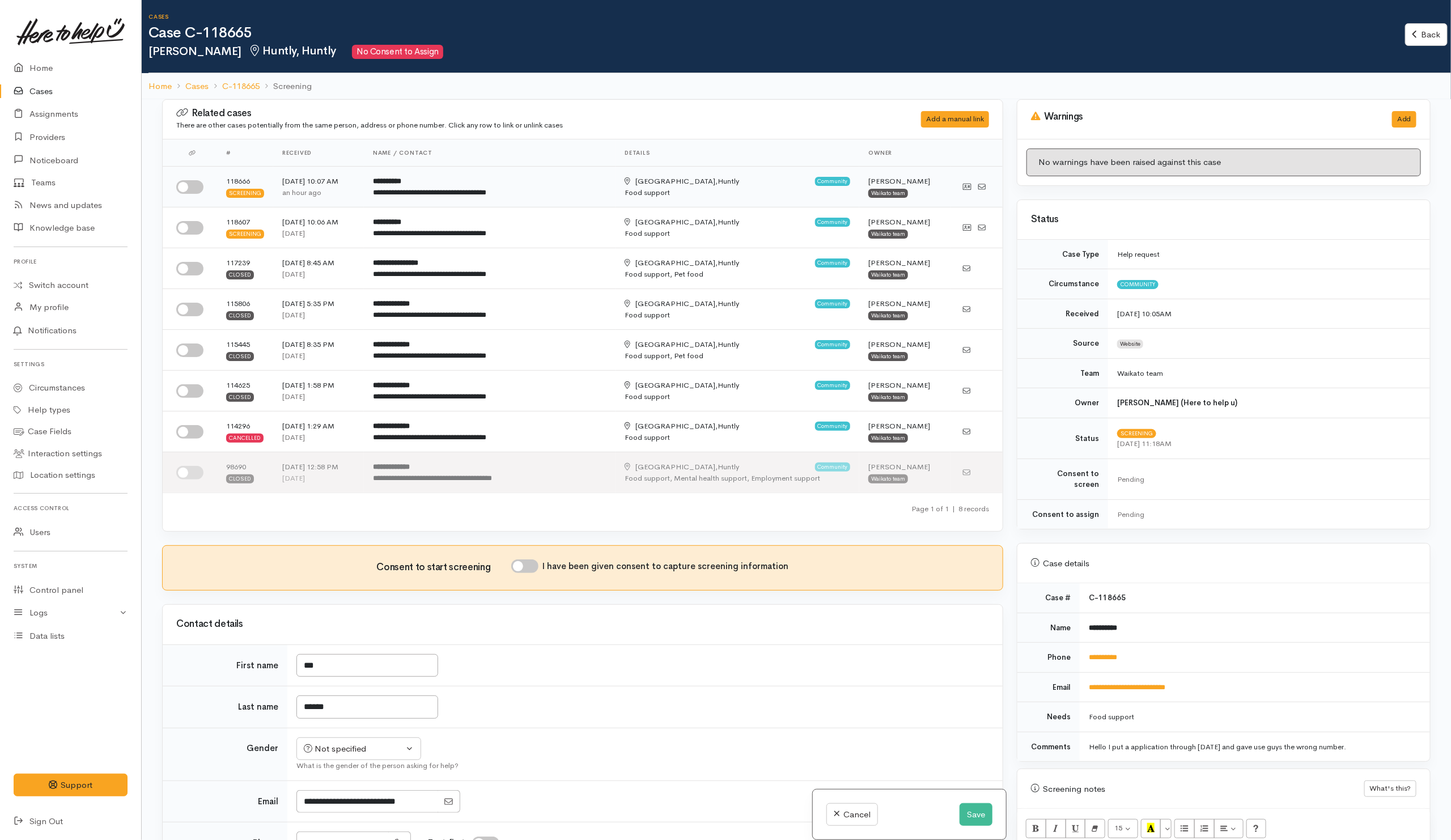
click at [204, 192] on div at bounding box center [192, 187] width 32 height 14
click at [192, 192] on input "checkbox" at bounding box center [190, 187] width 27 height 14
checkbox input "true"
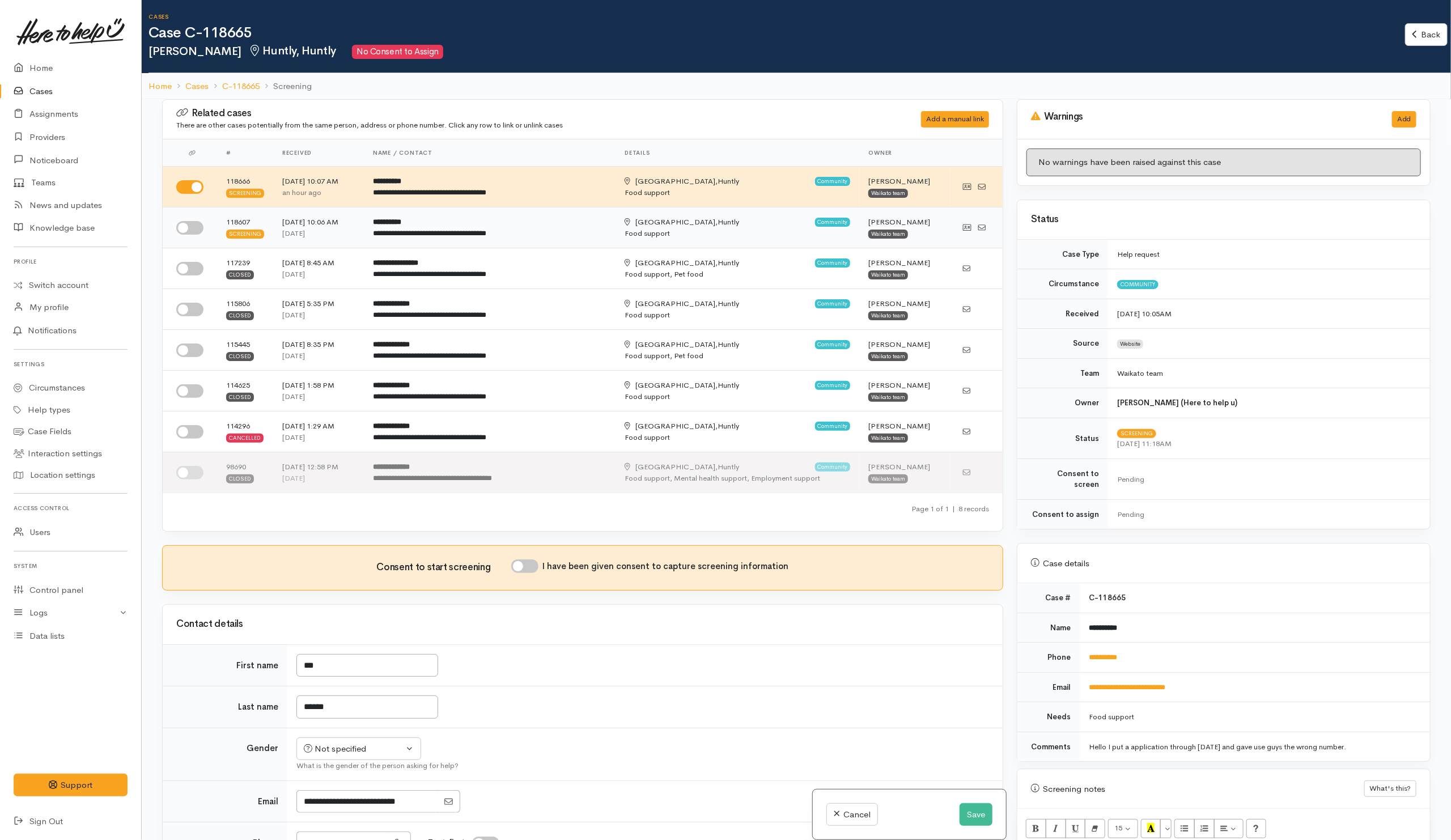
click at [191, 233] on input "checkbox" at bounding box center [190, 228] width 27 height 14
checkbox input "true"
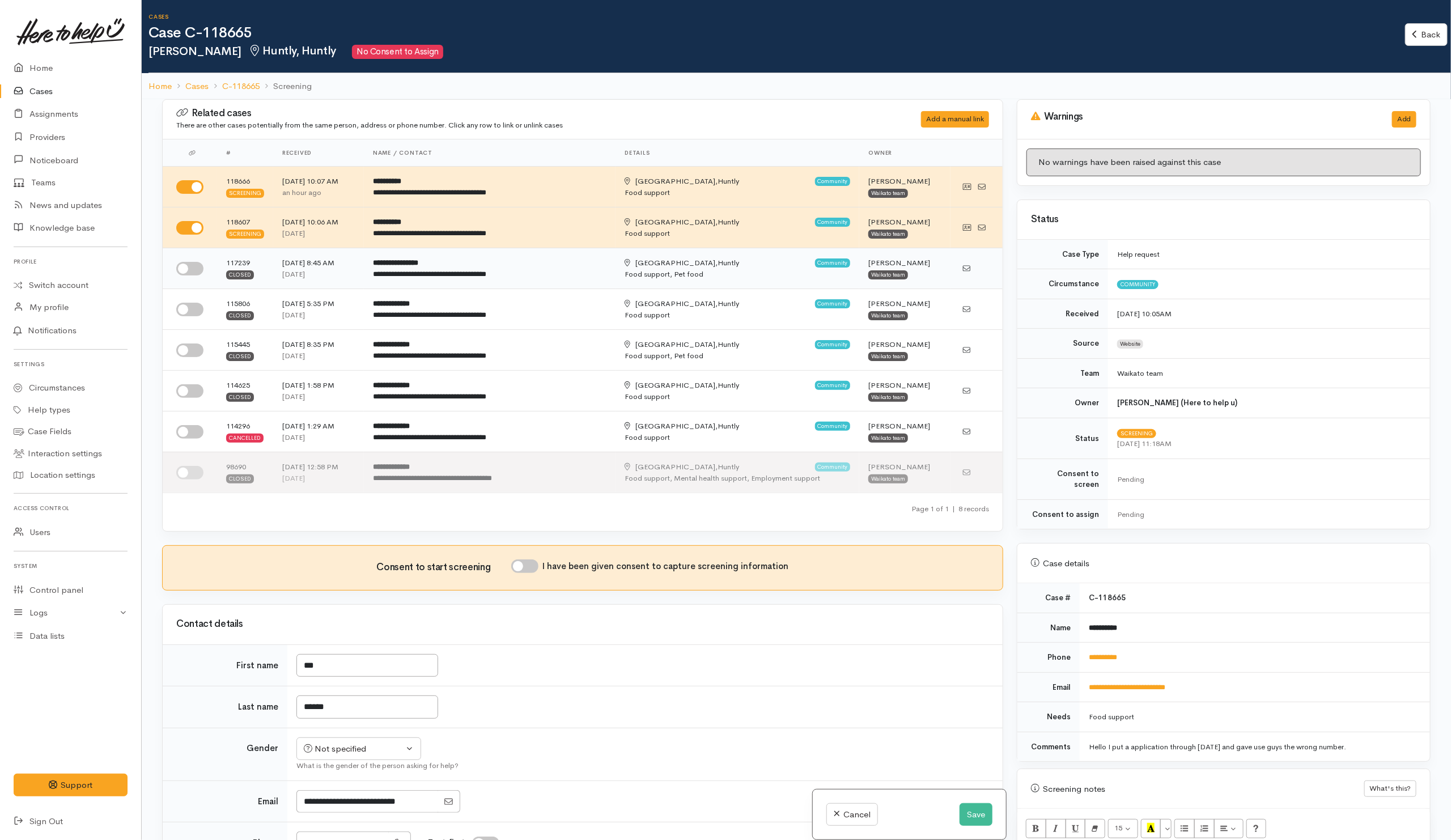
click at [184, 272] on input "checkbox" at bounding box center [190, 268] width 27 height 14
checkbox input "true"
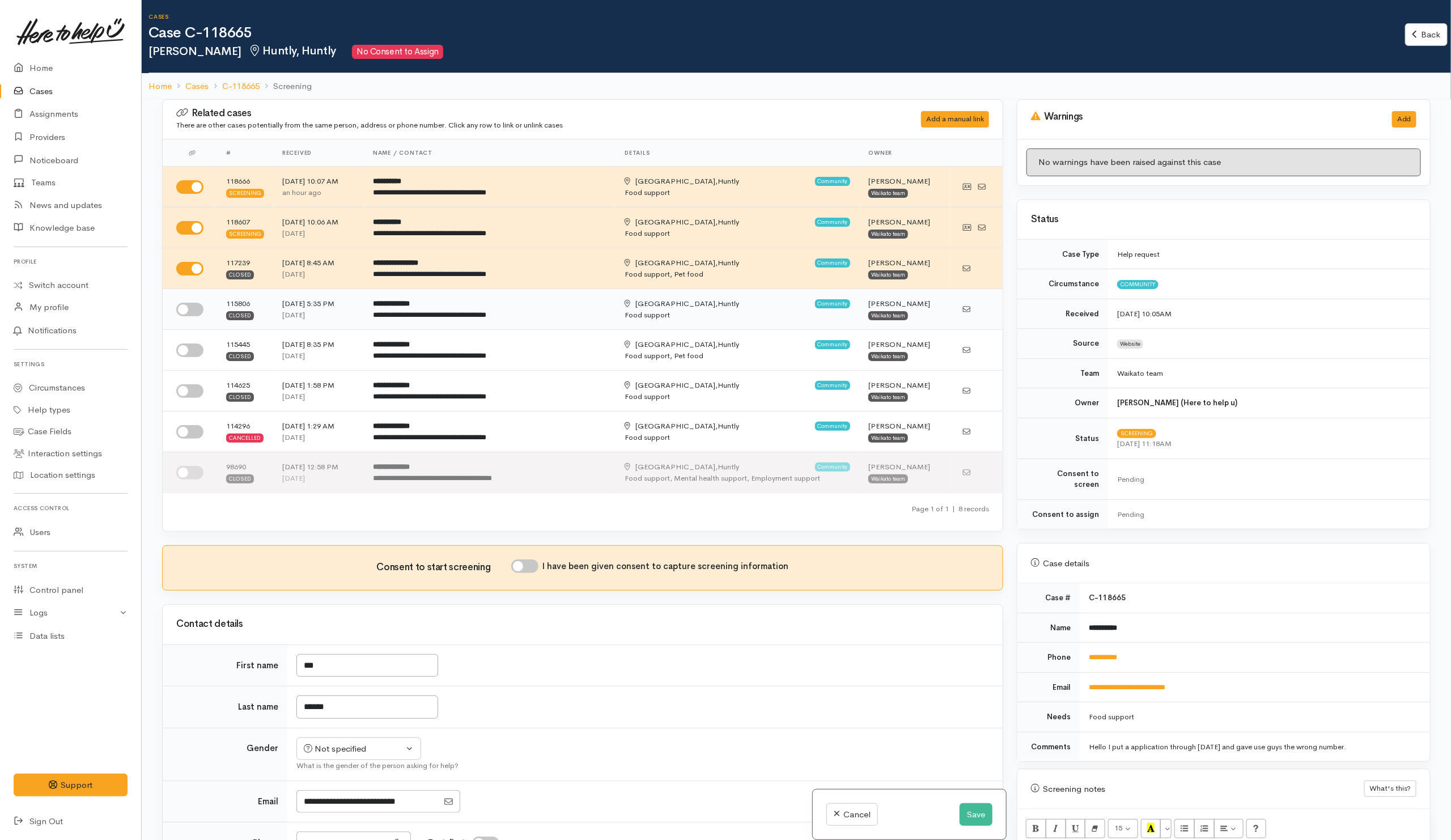
click at [190, 307] on input "checkbox" at bounding box center [190, 309] width 27 height 14
checkbox input "true"
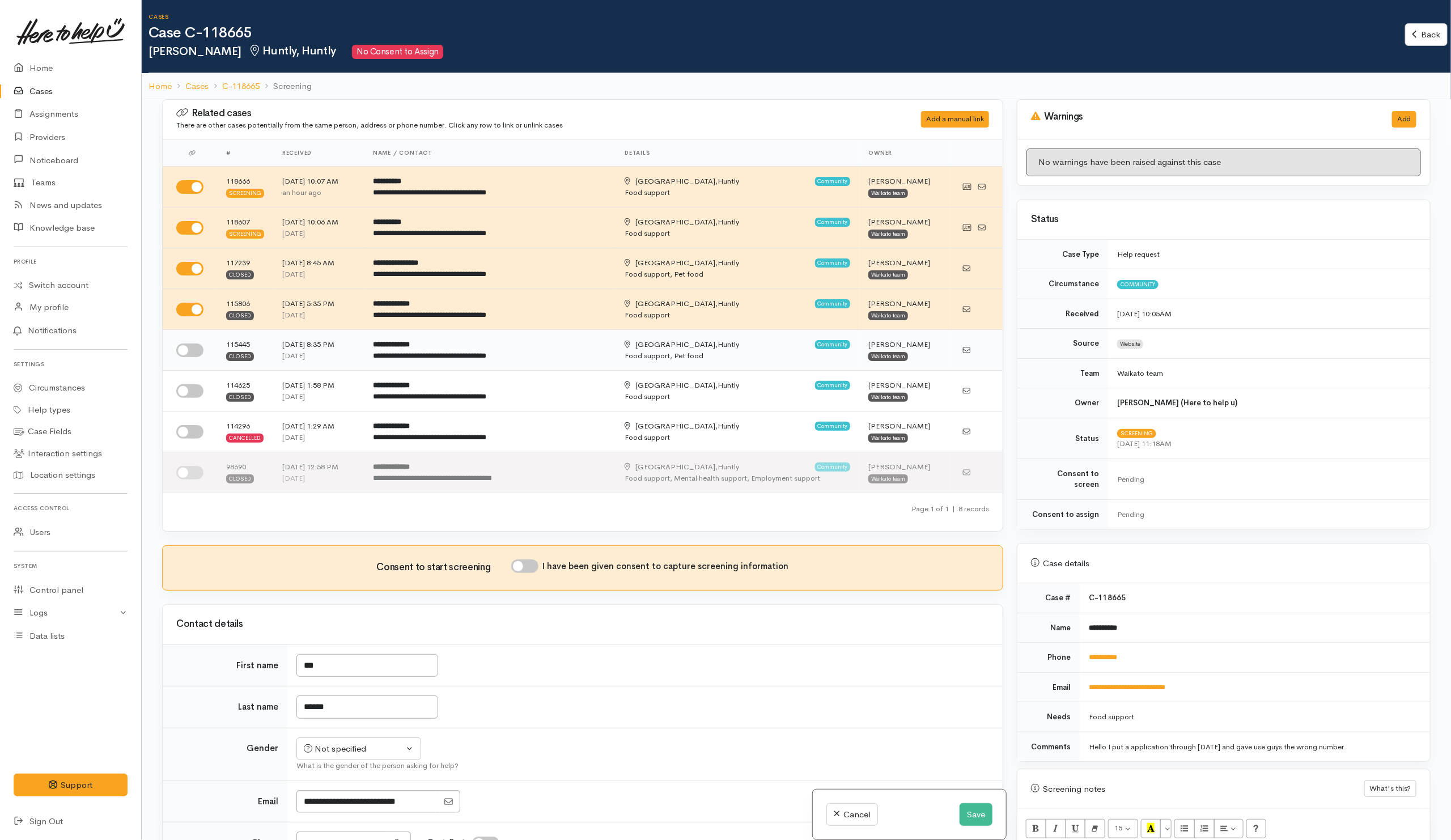
click at [198, 357] on input "checkbox" at bounding box center [190, 350] width 27 height 14
checkbox input "true"
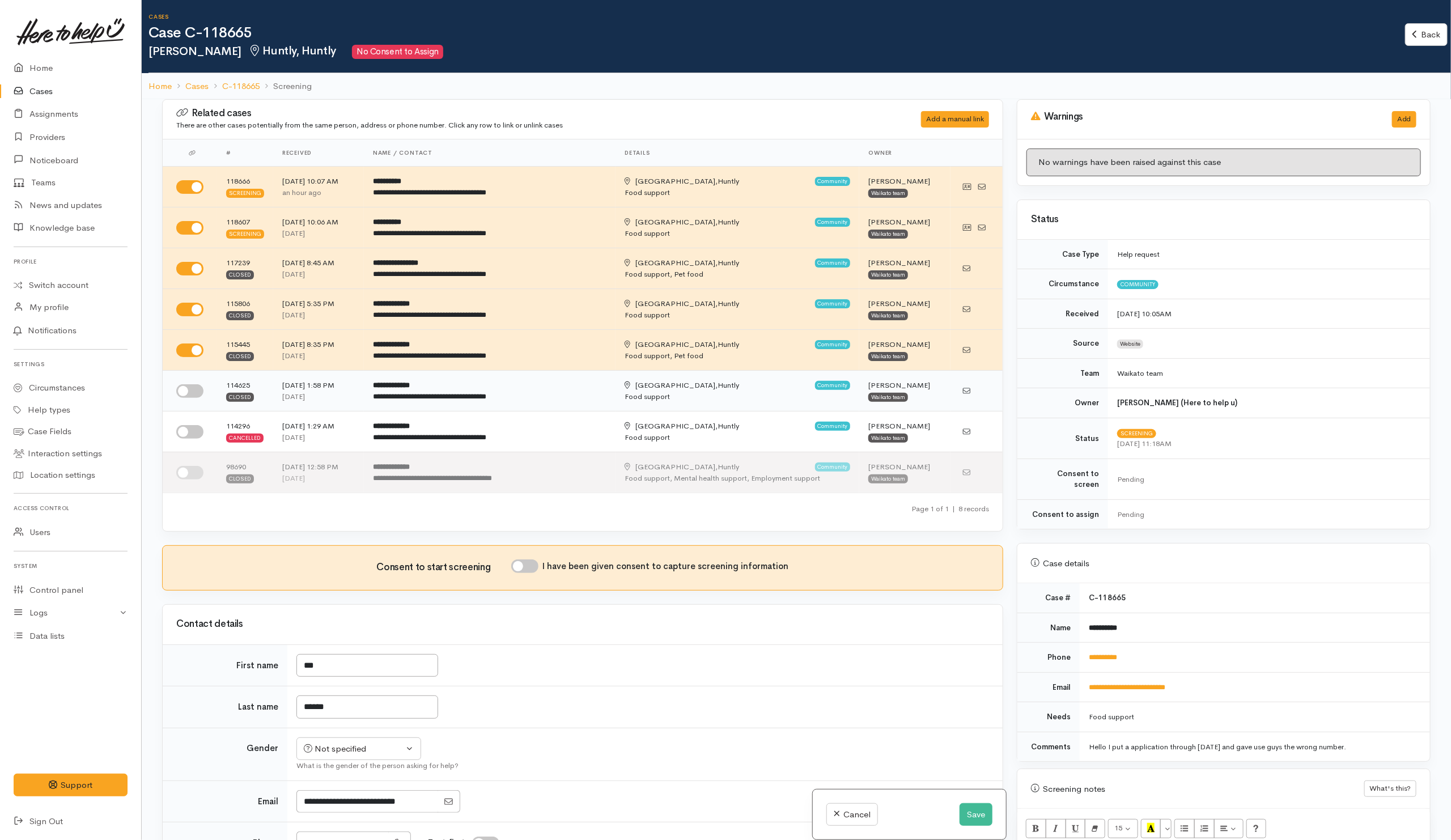
click at [191, 391] on input "checkbox" at bounding box center [190, 391] width 27 height 14
checkbox input "true"
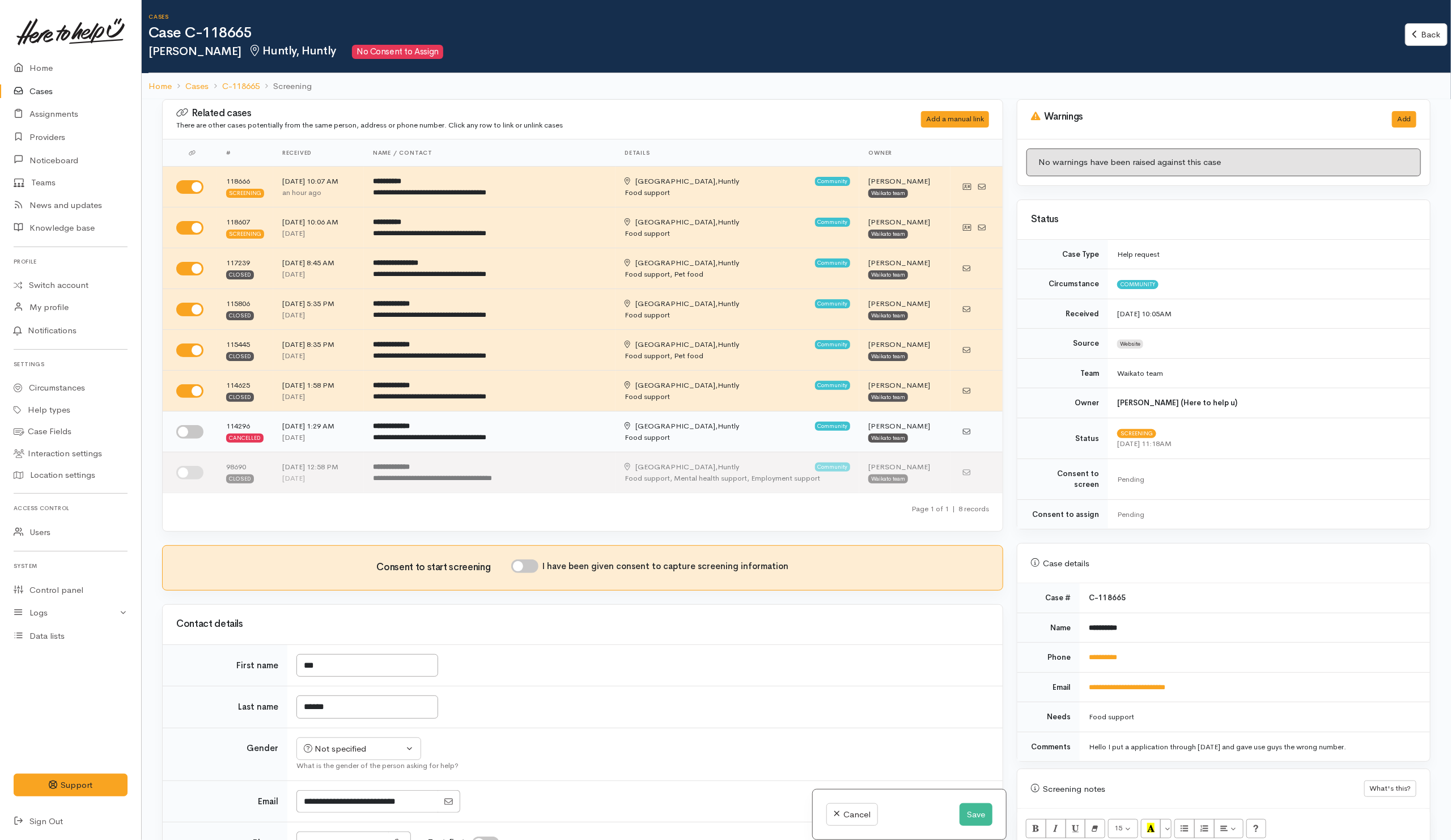
click at [191, 435] on input "checkbox" at bounding box center [190, 432] width 27 height 14
checkbox input "true"
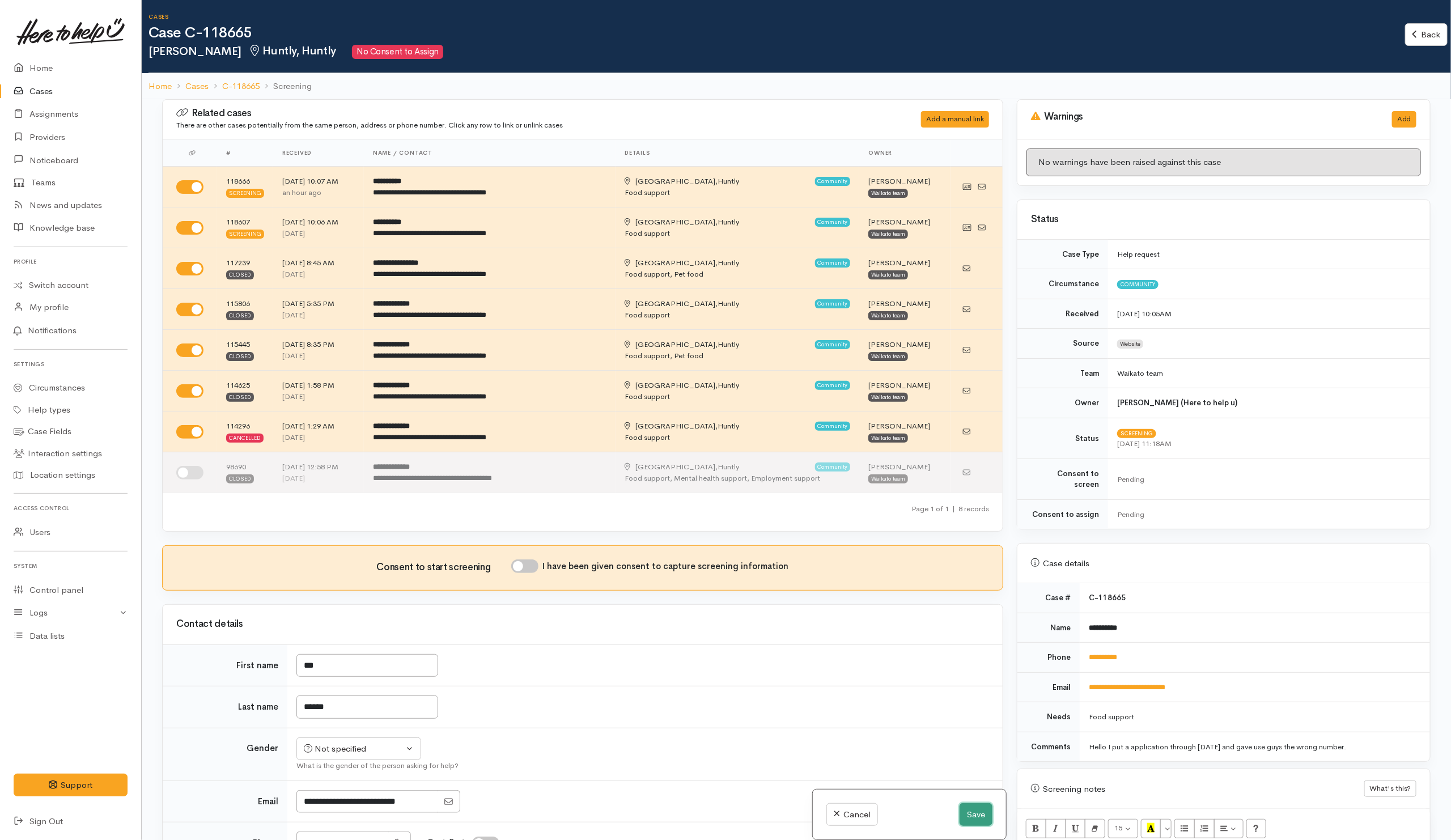
click at [961, 804] on button "Save" at bounding box center [976, 815] width 33 height 23
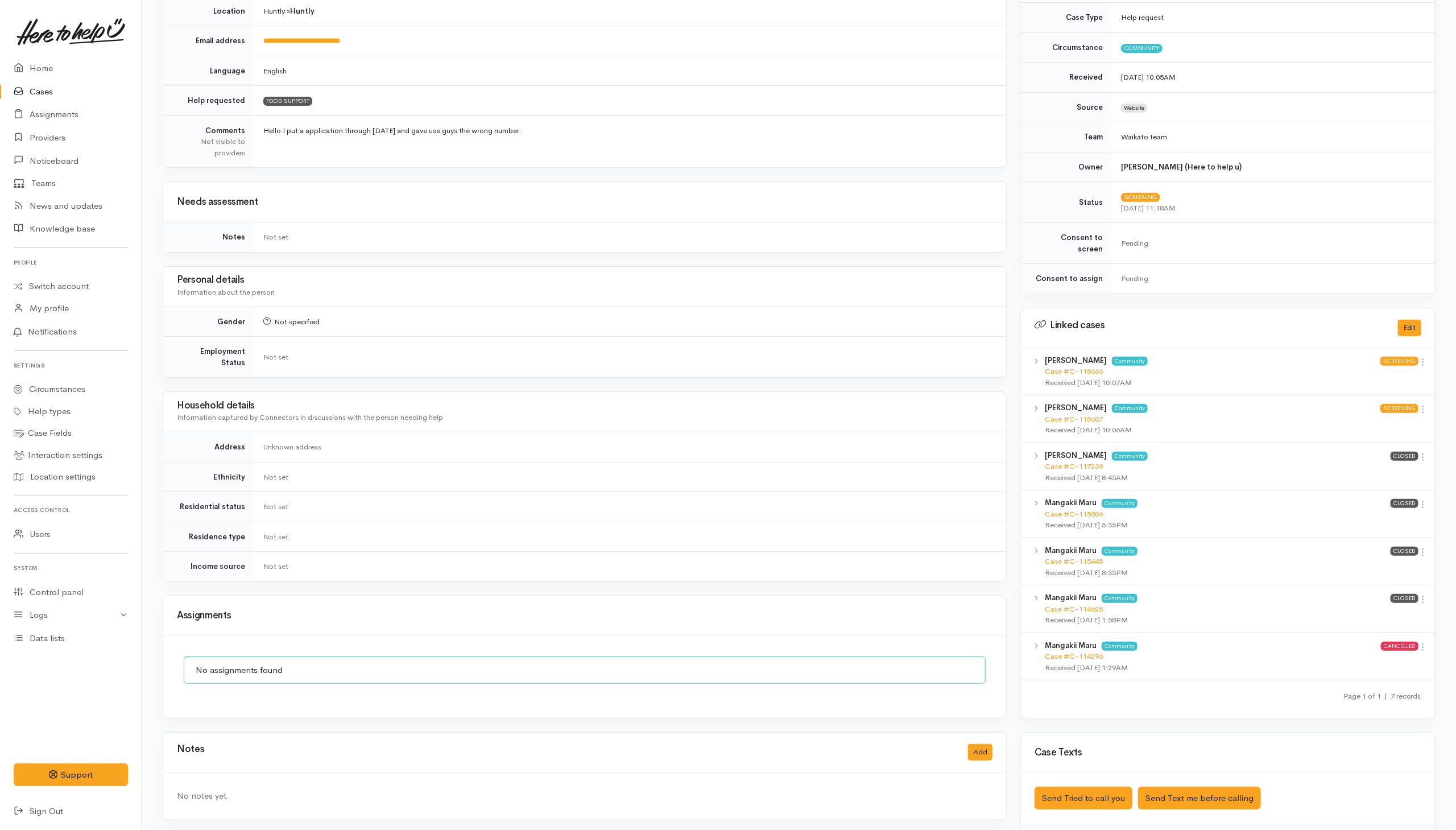
scroll to position [328, 0]
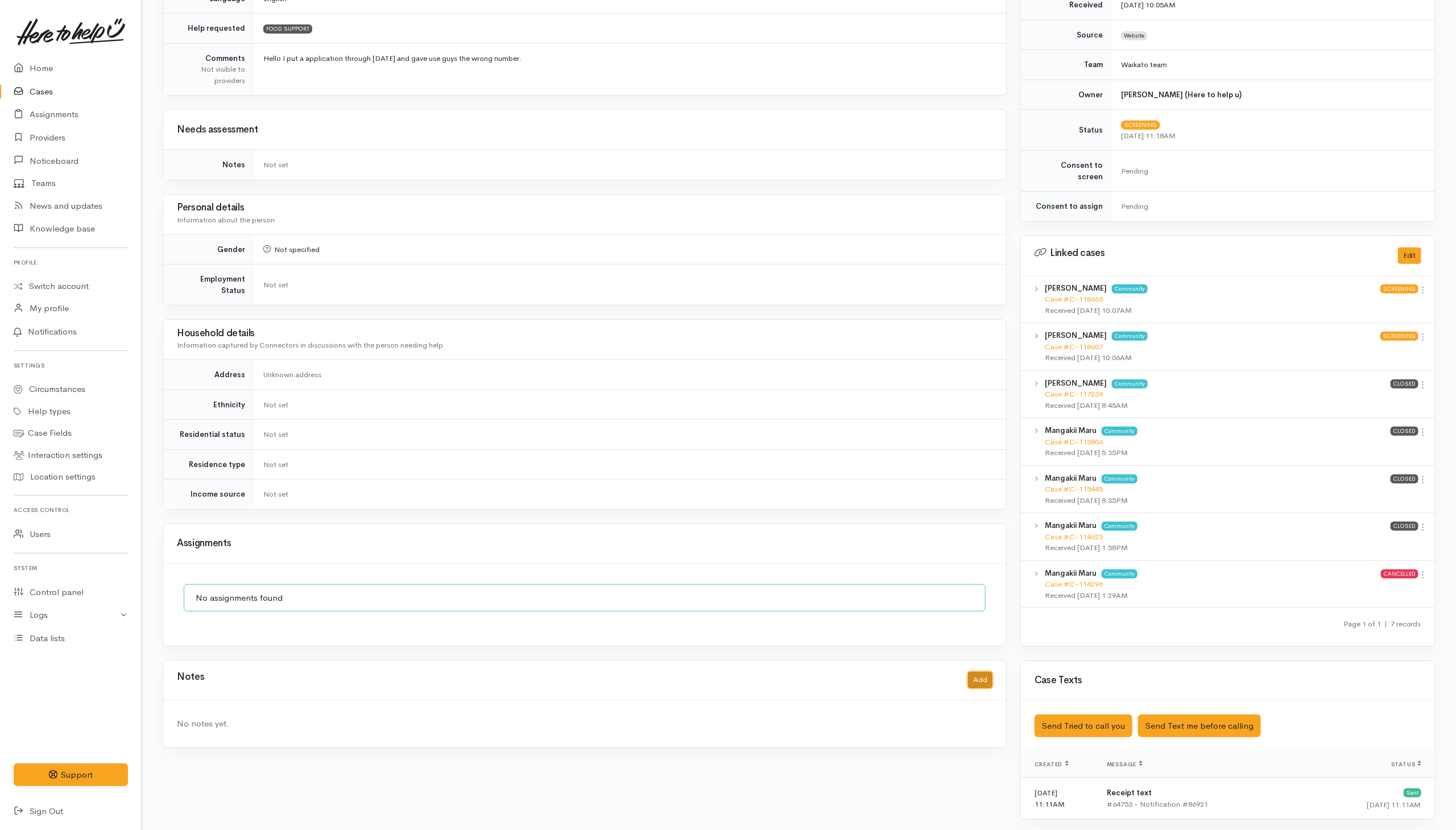
click at [978, 676] on button "Add" at bounding box center [980, 680] width 24 height 17
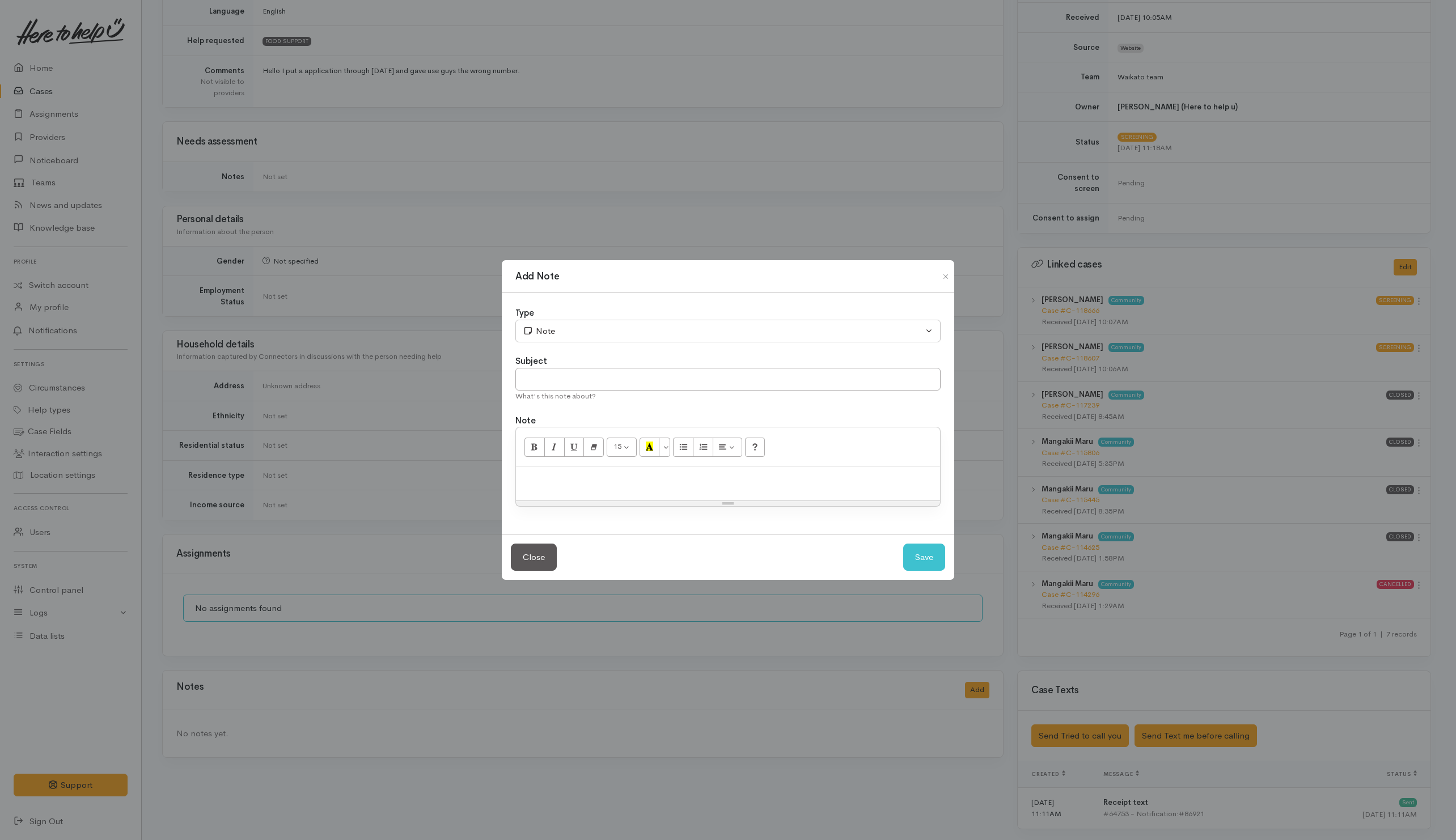
click at [612, 483] on p at bounding box center [728, 479] width 413 height 13
paste div
click at [604, 386] on input "text" at bounding box center [728, 379] width 425 height 23
type input "CANCEL - Dupliucate"
click at [917, 562] on button "Save" at bounding box center [924, 557] width 42 height 28
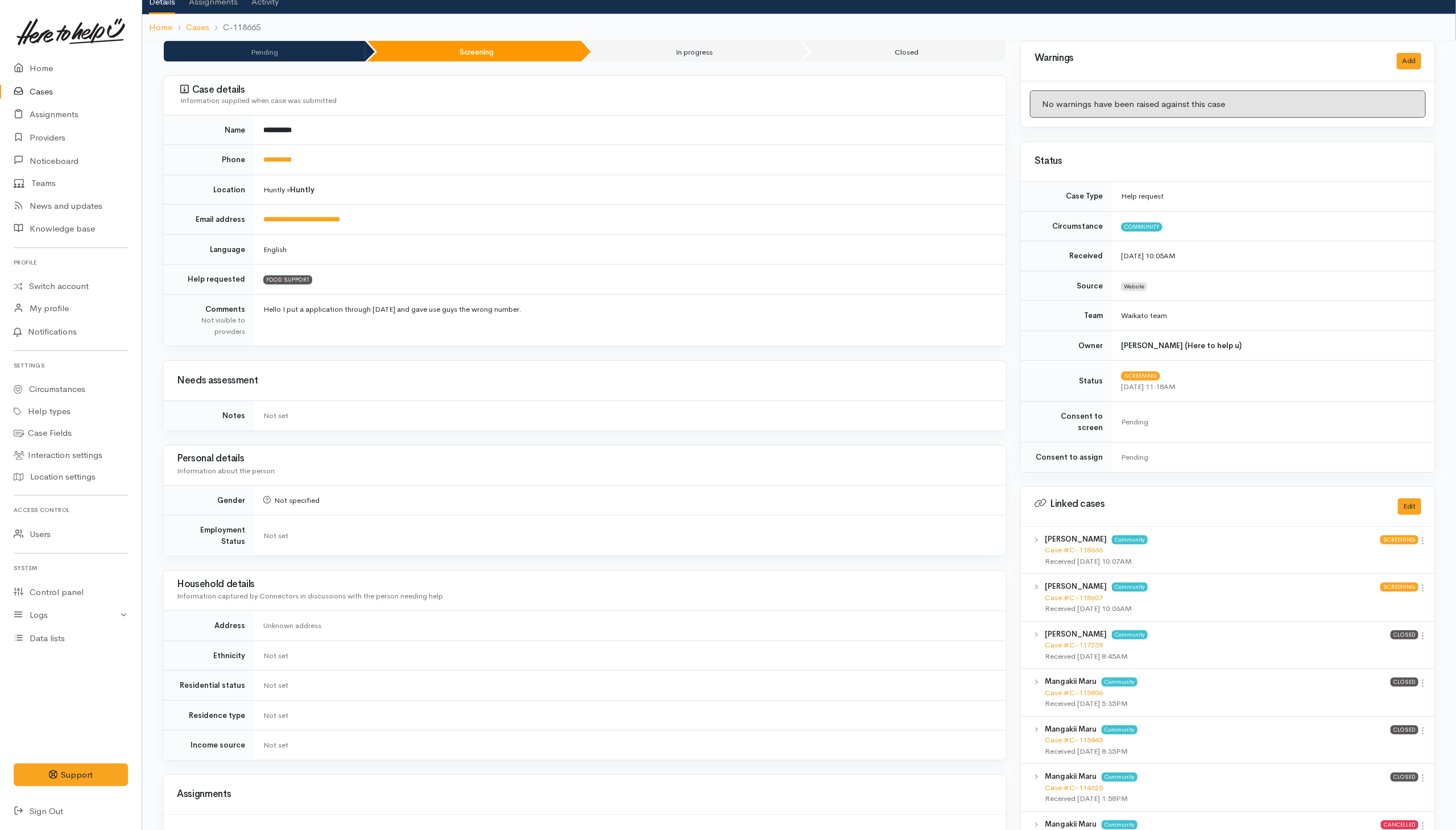
scroll to position [0, 0]
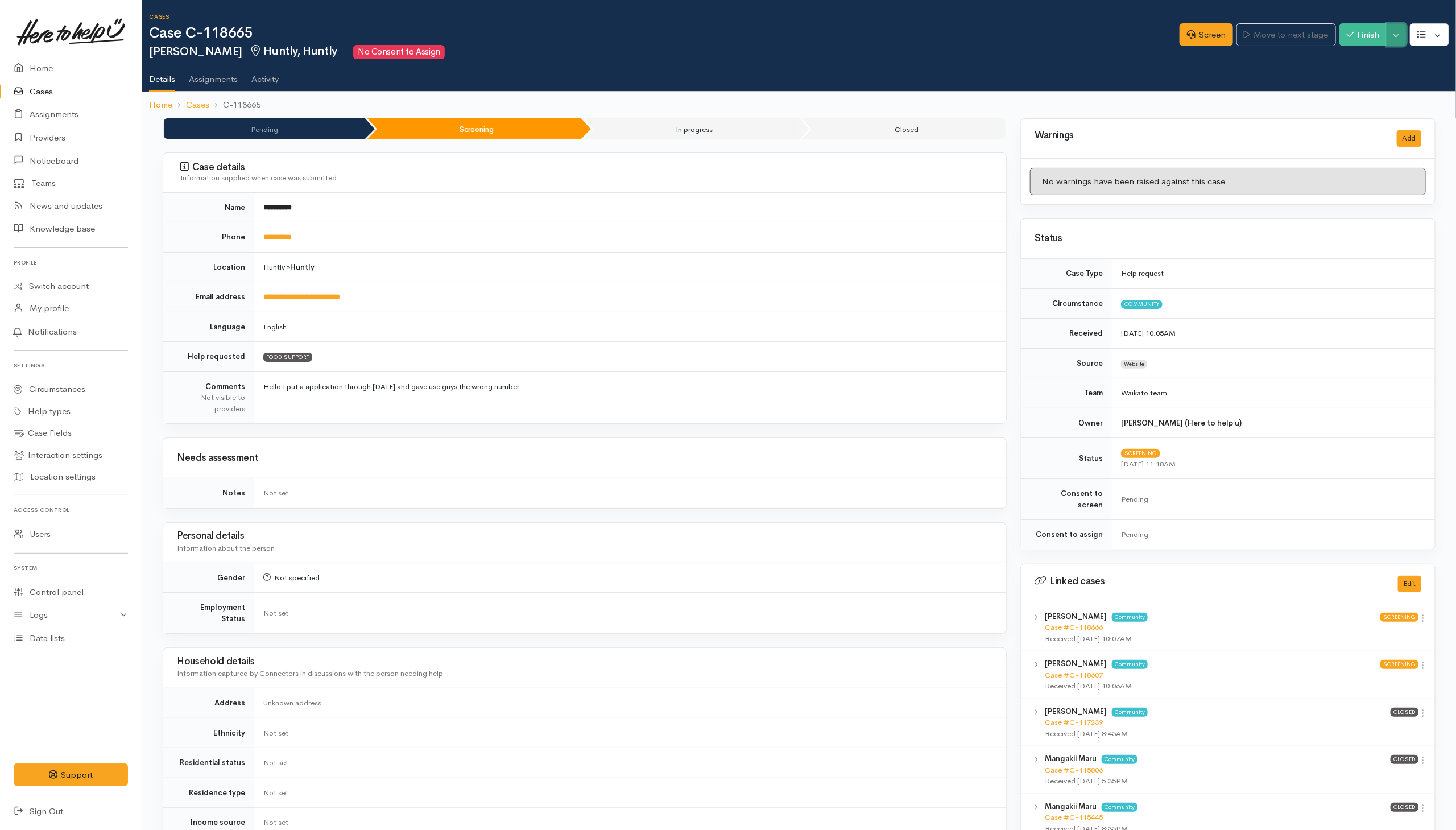
drag, startPoint x: 1394, startPoint y: 31, endPoint x: 1395, endPoint y: 68, distance: 37.0
click at [1394, 32] on button "Toggle Dropdown" at bounding box center [1396, 35] width 20 height 23
click at [1367, 87] on ul "Pause Cancel" at bounding box center [1361, 71] width 91 height 45
click at [1399, 38] on button "Toggle Dropdown" at bounding box center [1396, 35] width 20 height 23
click at [1336, 75] on icon at bounding box center [1332, 78] width 6 height 9
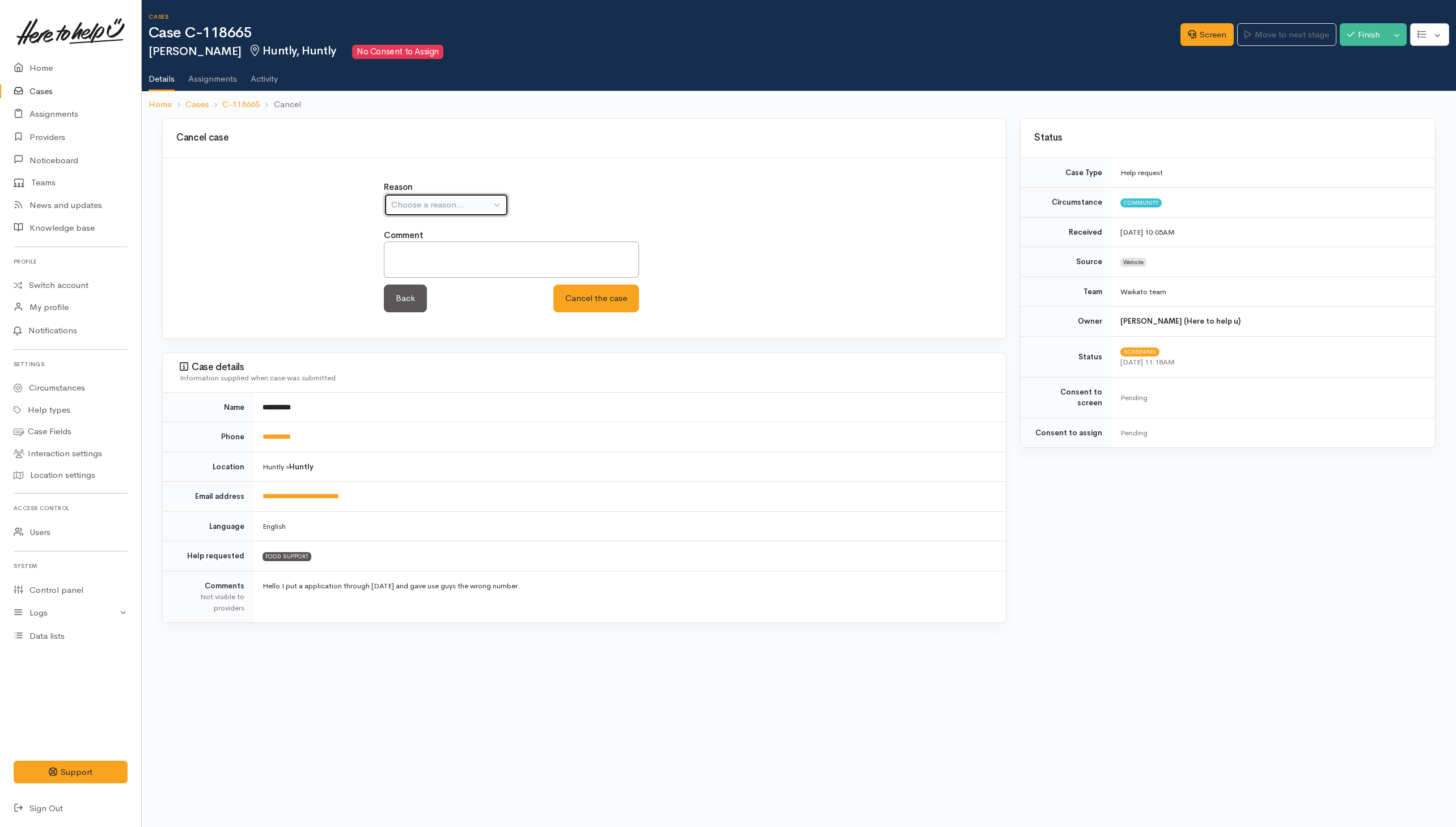
click at [458, 206] on div "Choose a reason..." at bounding box center [441, 205] width 100 height 13
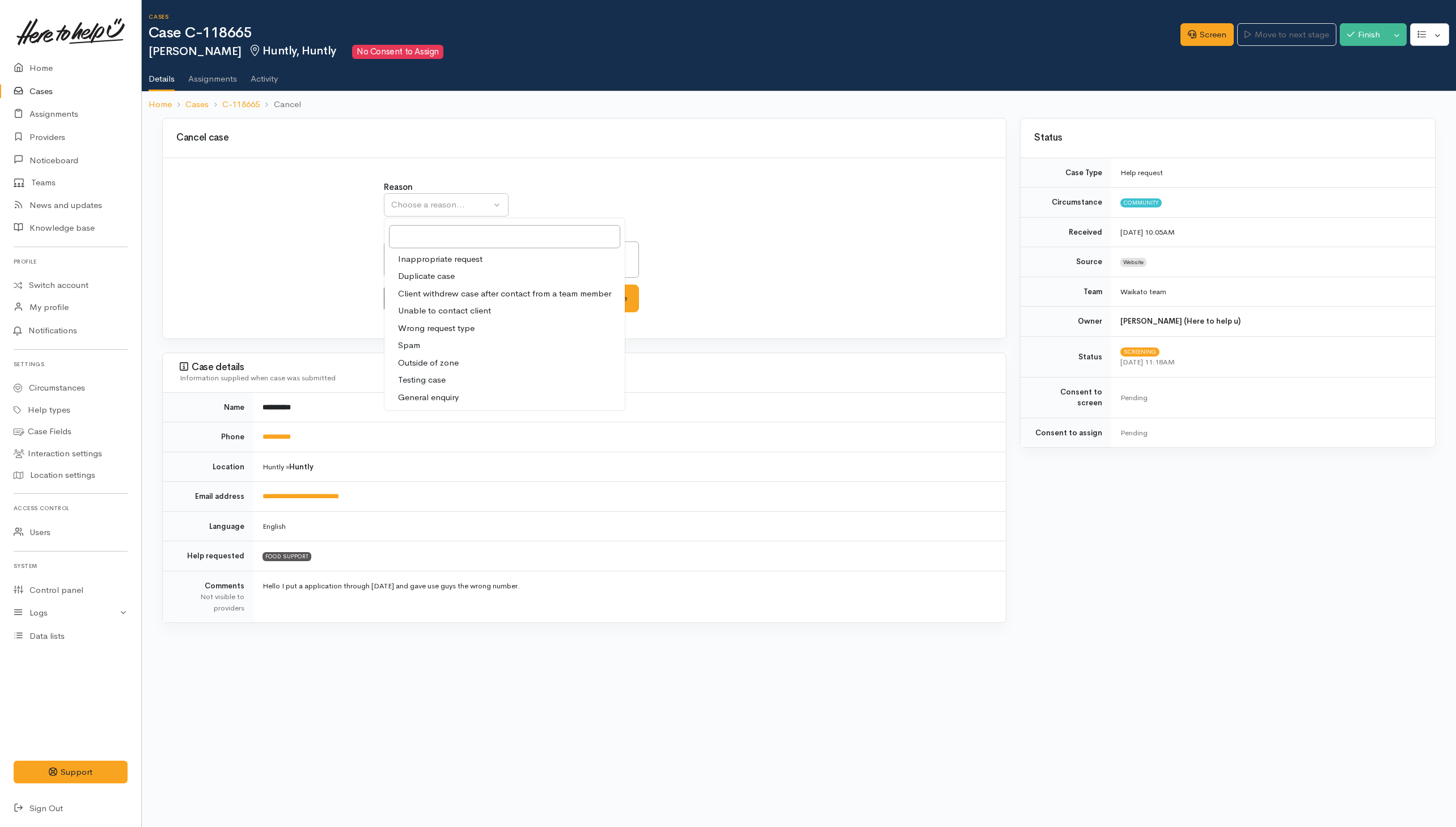
drag, startPoint x: 423, startPoint y: 277, endPoint x: 502, endPoint y: 286, distance: 79.5
click at [424, 277] on span "Duplicate case" at bounding box center [426, 276] width 56 height 13
select select "2"
click at [594, 294] on button "Cancel the case" at bounding box center [596, 299] width 86 height 28
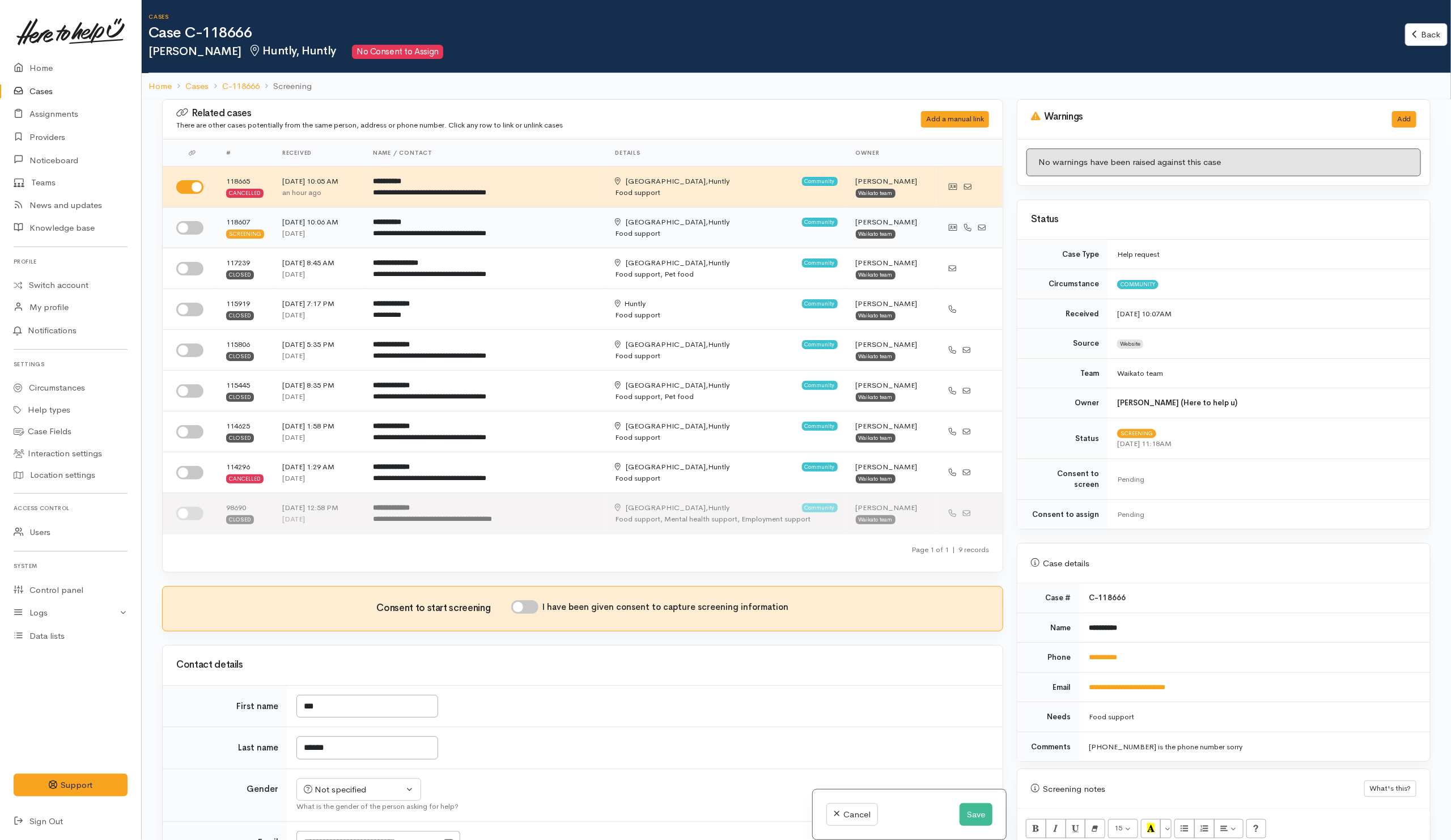
click at [191, 231] on input "checkbox" at bounding box center [190, 228] width 27 height 14
checkbox input "true"
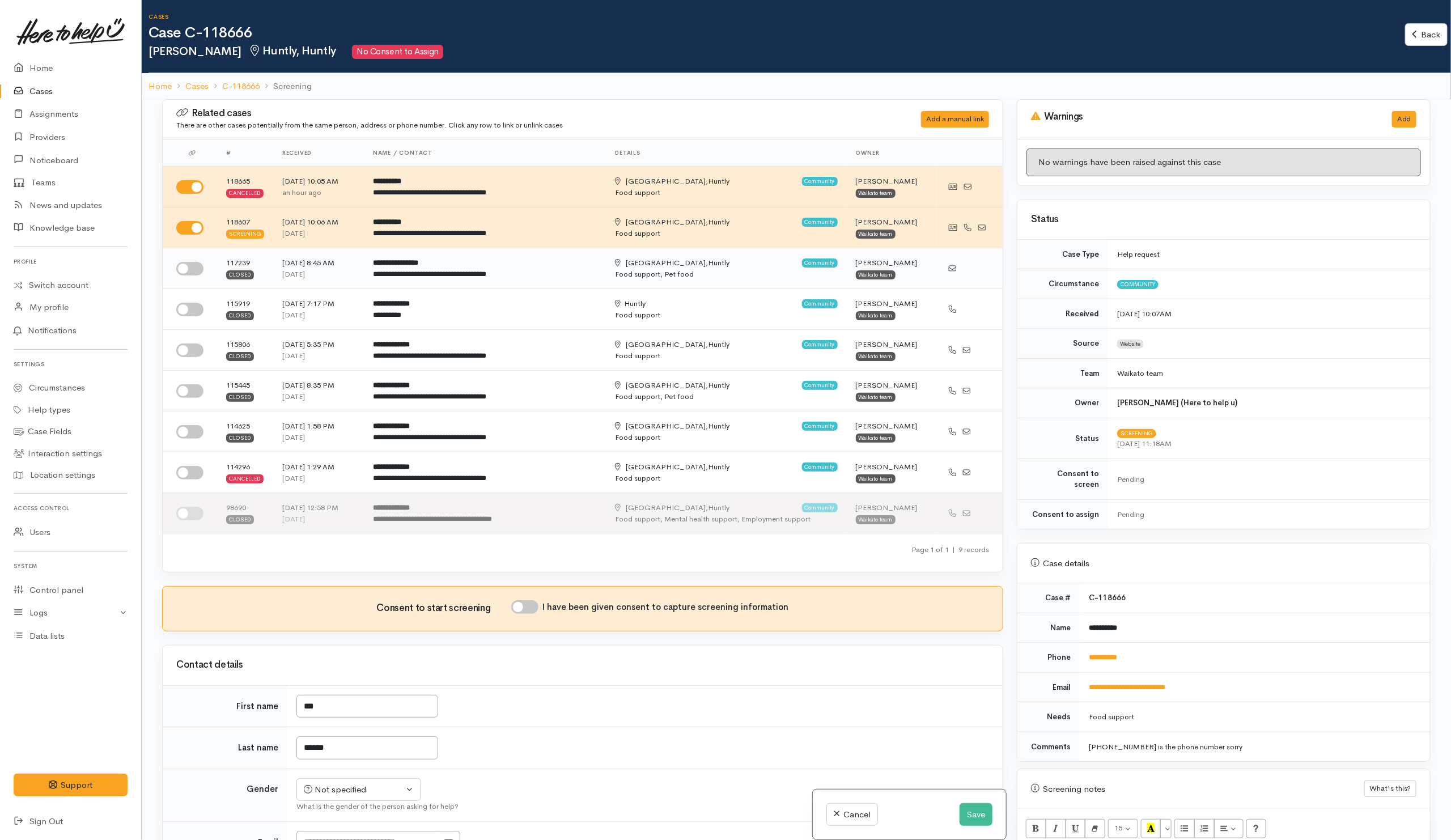
click at [184, 270] on input "checkbox" at bounding box center [190, 268] width 27 height 14
checkbox input "true"
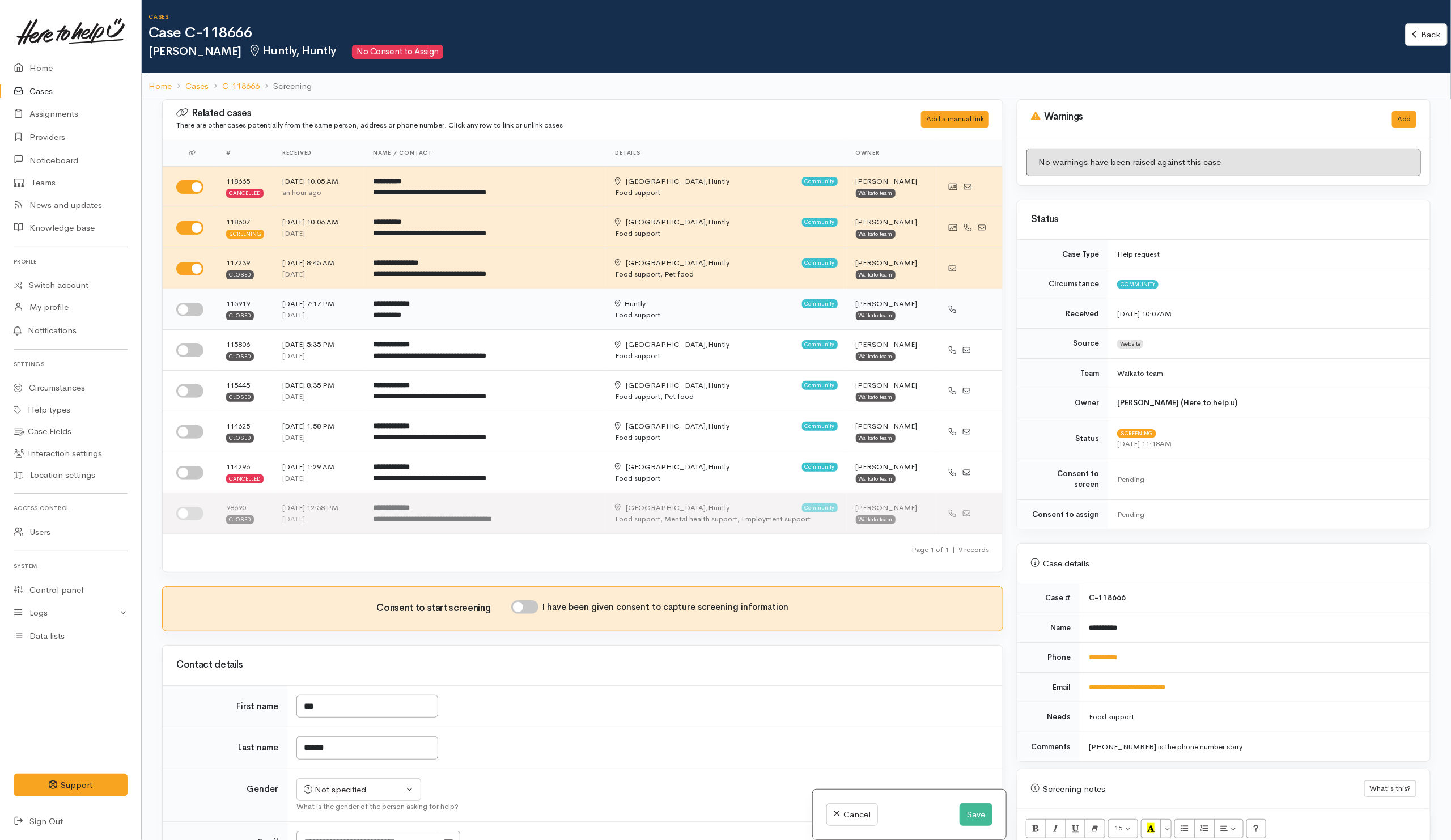
click at [190, 305] on input "checkbox" at bounding box center [190, 309] width 27 height 14
checkbox input "true"
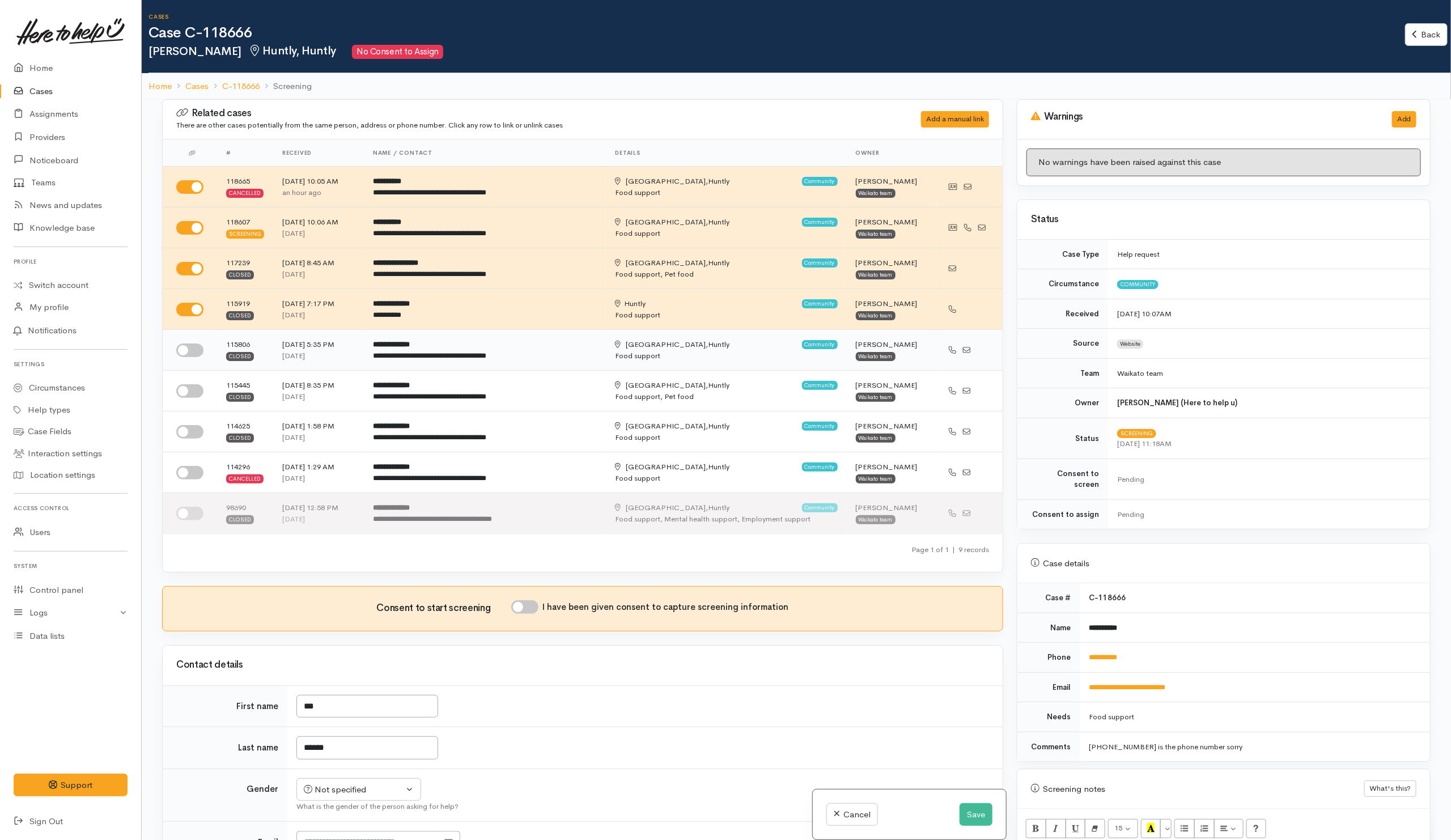
click at [188, 352] on input "checkbox" at bounding box center [190, 350] width 27 height 14
checkbox input "true"
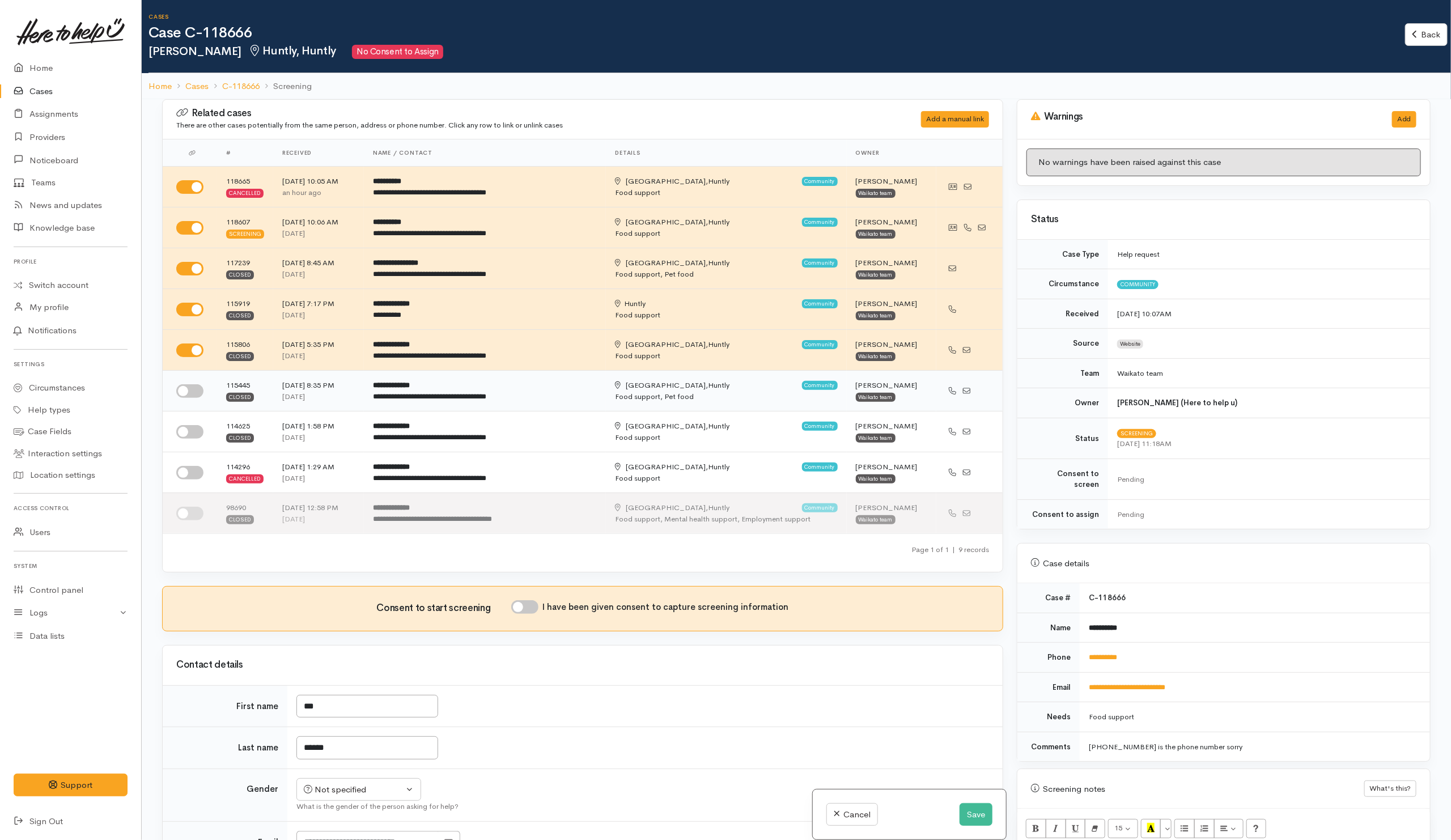
drag, startPoint x: 186, startPoint y: 389, endPoint x: 194, endPoint y: 408, distance: 20.6
click at [186, 391] on input "checkbox" at bounding box center [190, 391] width 27 height 14
checkbox input "true"
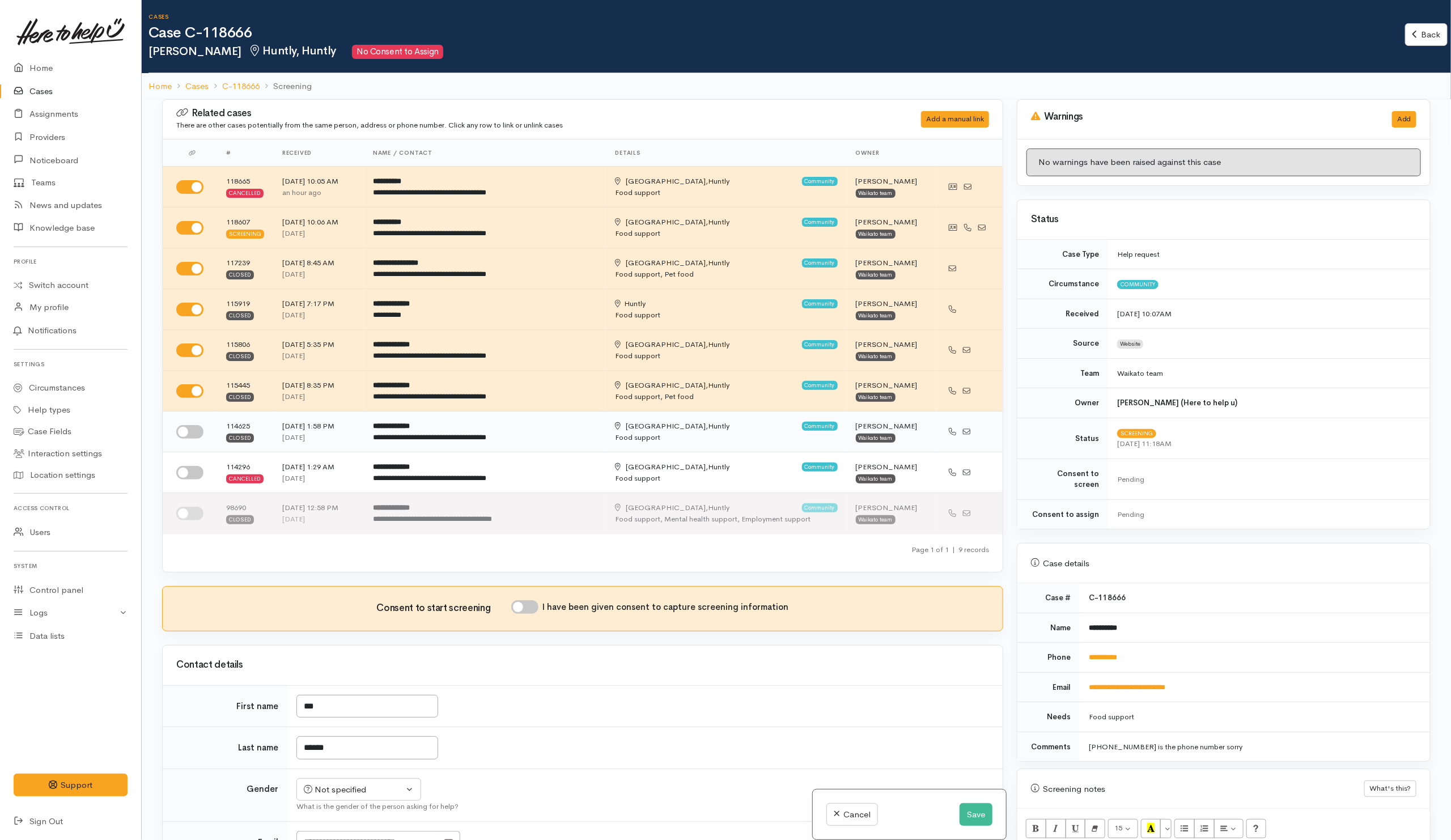
drag, startPoint x: 192, startPoint y: 434, endPoint x: 192, endPoint y: 449, distance: 15.0
click at [192, 435] on input "checkbox" at bounding box center [190, 432] width 27 height 14
checkbox input "true"
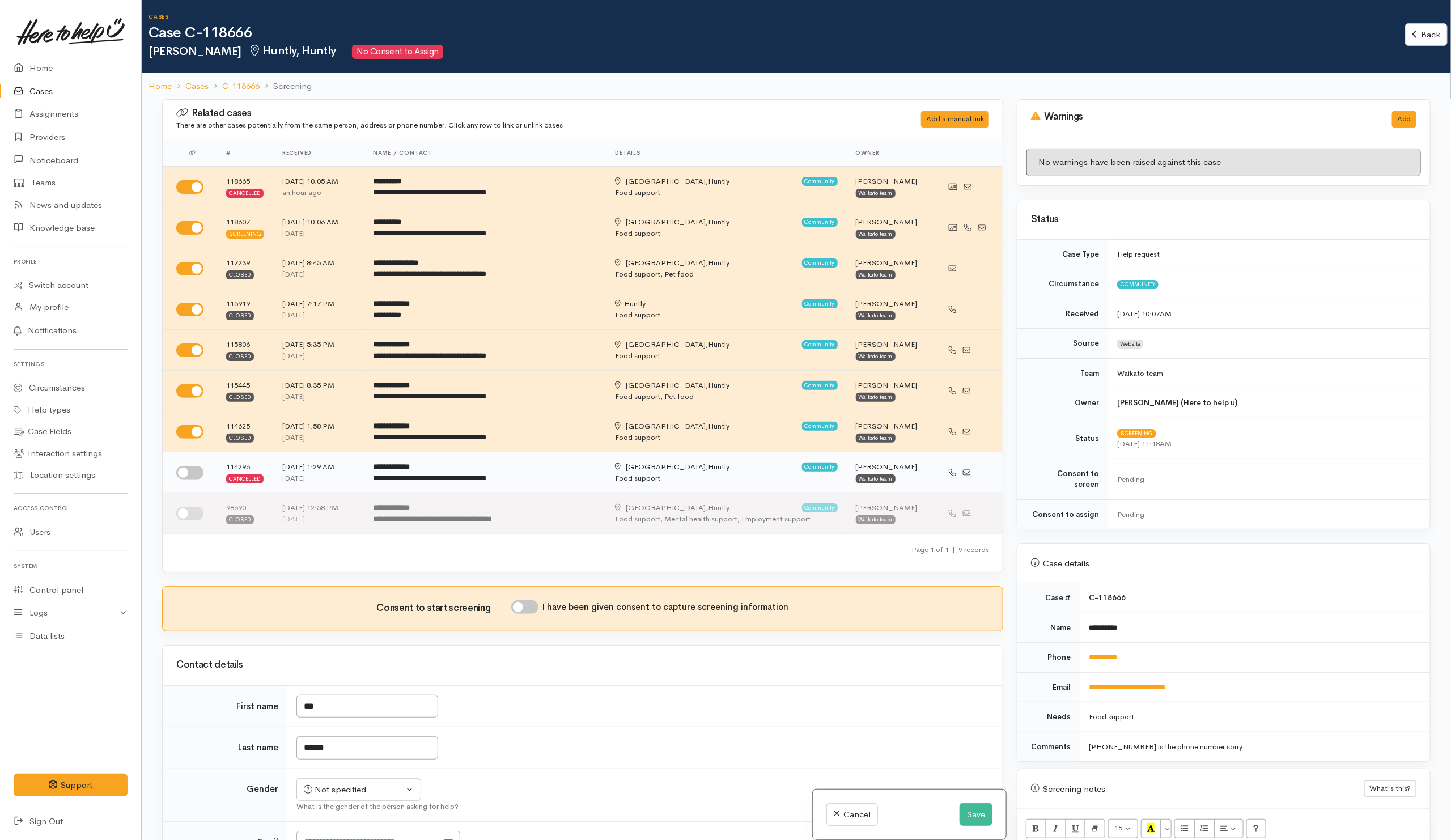
click at [191, 471] on input "checkbox" at bounding box center [190, 472] width 27 height 14
checkbox input "true"
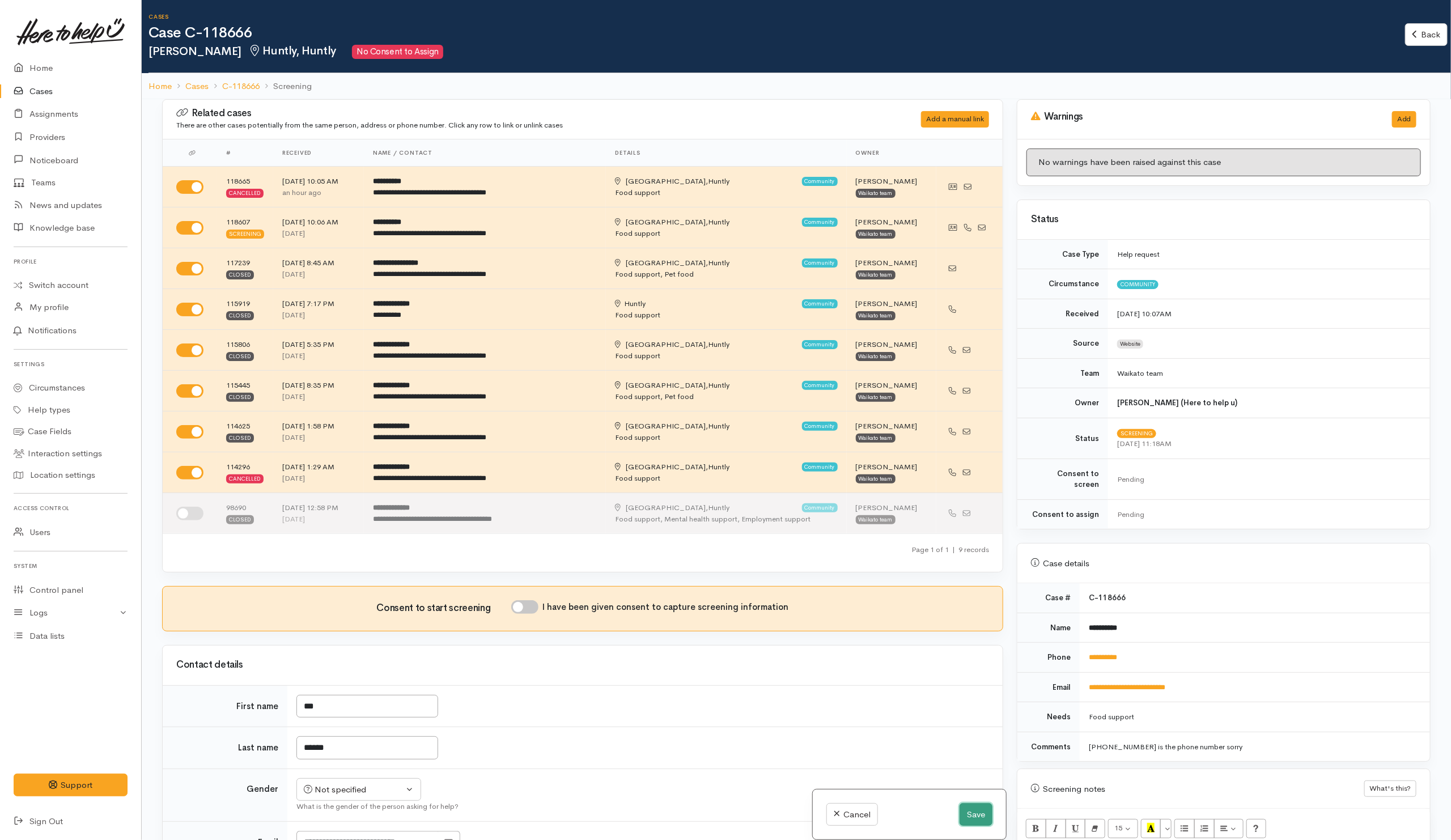
click at [968, 821] on button "Save" at bounding box center [976, 815] width 33 height 23
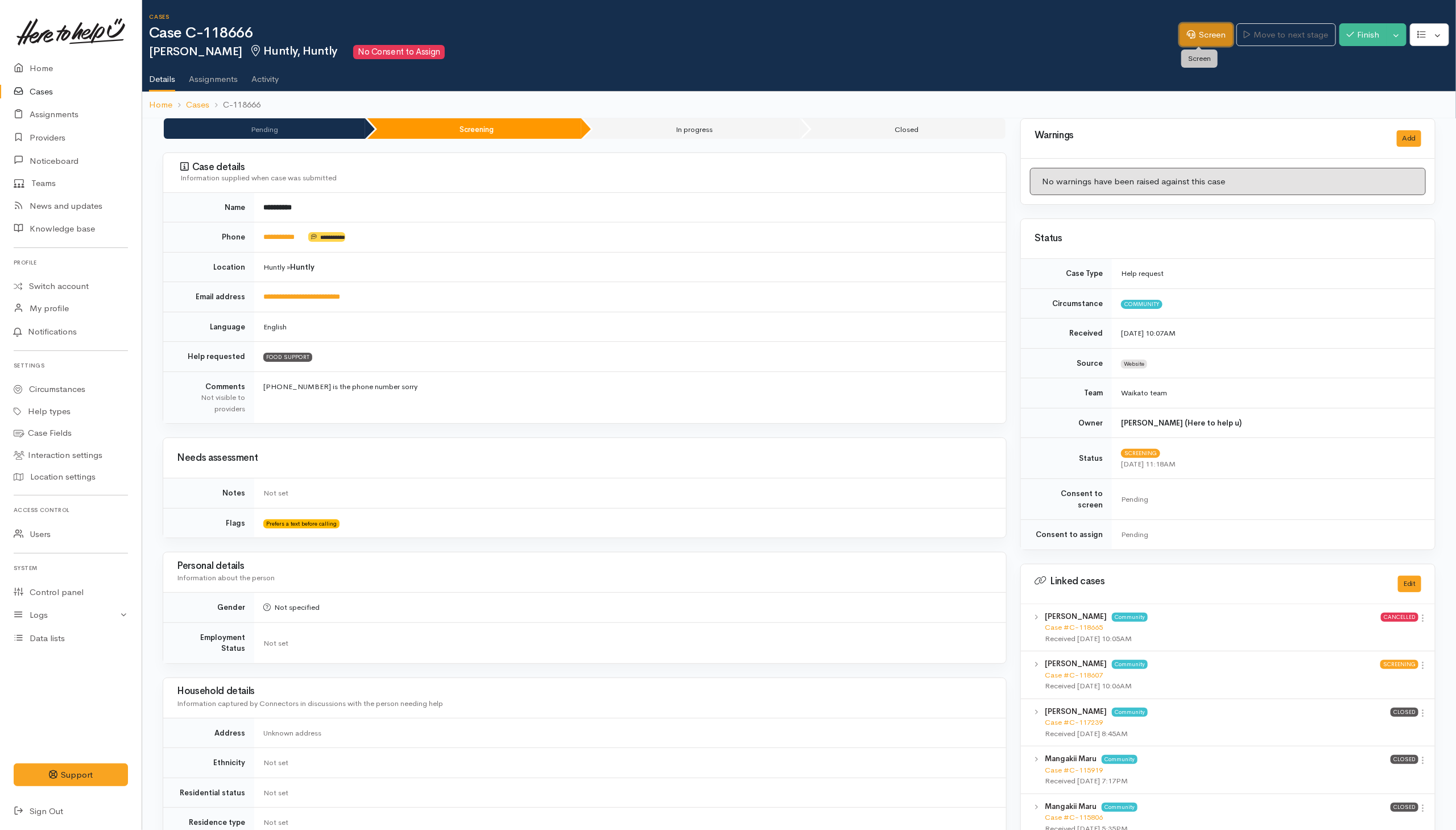
click at [1189, 32] on link "Screen" at bounding box center [1206, 35] width 53 height 23
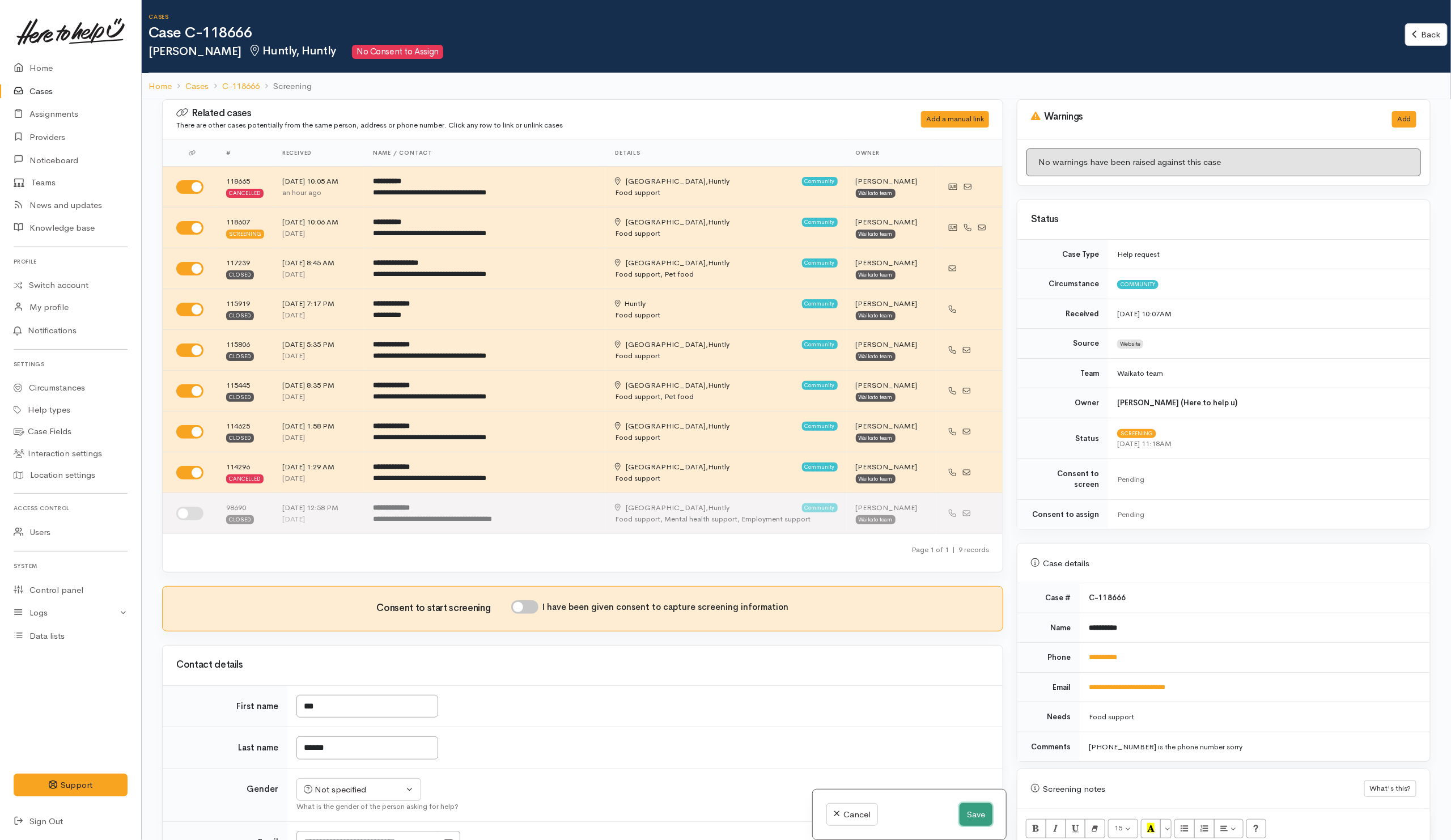
drag, startPoint x: 981, startPoint y: 815, endPoint x: 988, endPoint y: 811, distance: 8.1
click at [985, 814] on button "Save" at bounding box center [976, 815] width 33 height 23
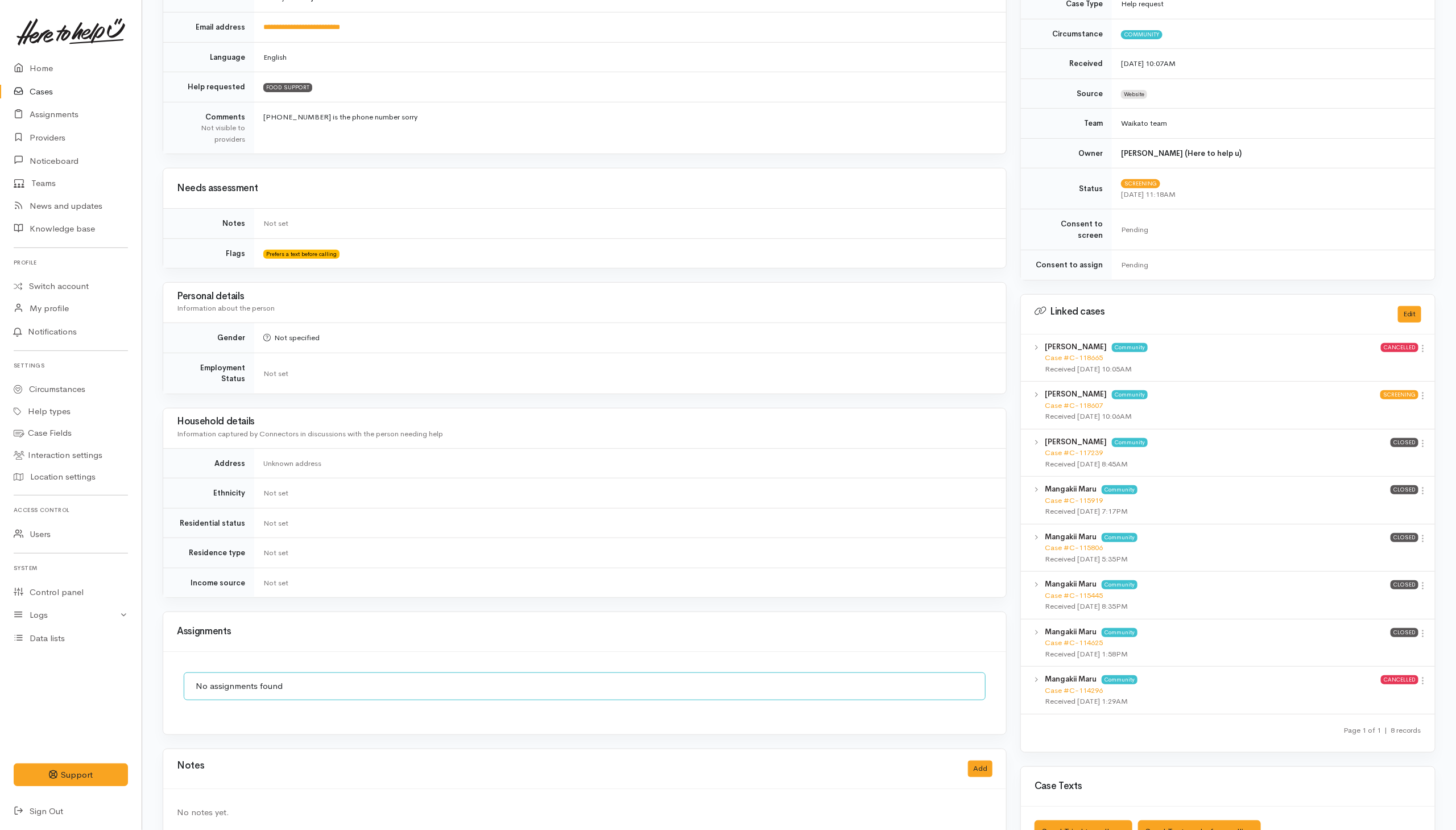
scroll to position [376, 0]
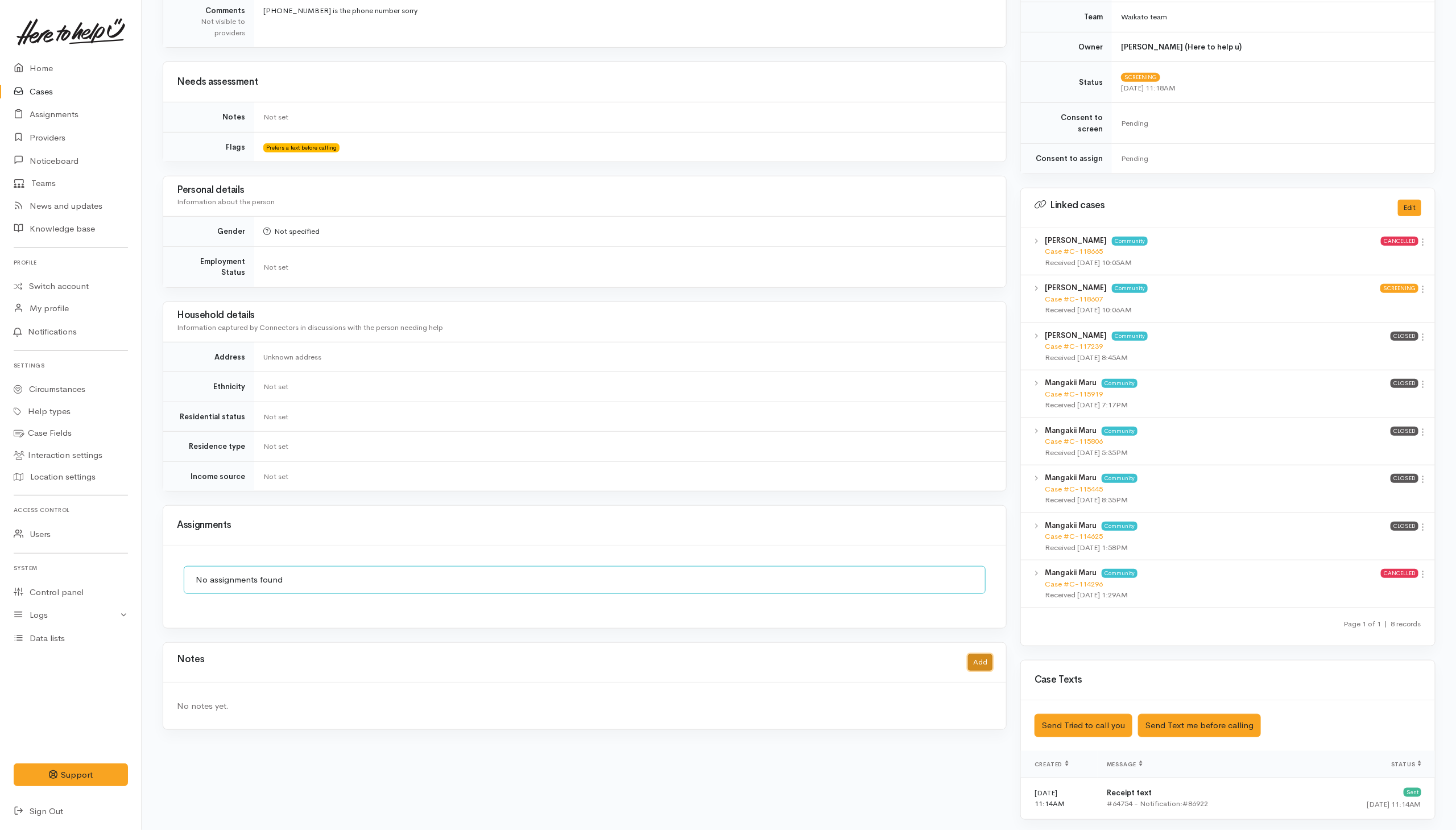
click at [977, 659] on button "Add" at bounding box center [980, 662] width 24 height 17
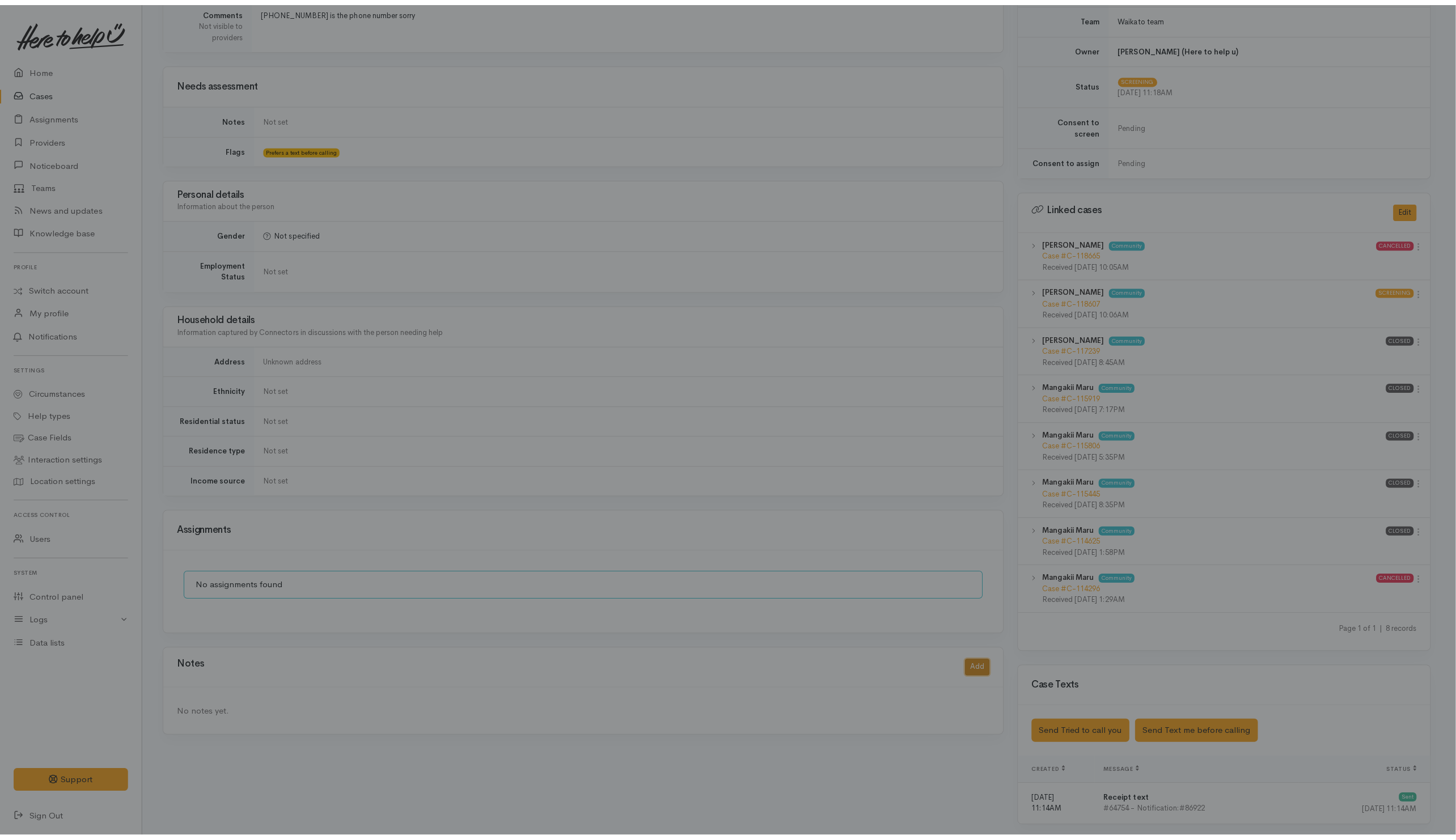
scroll to position [362, 0]
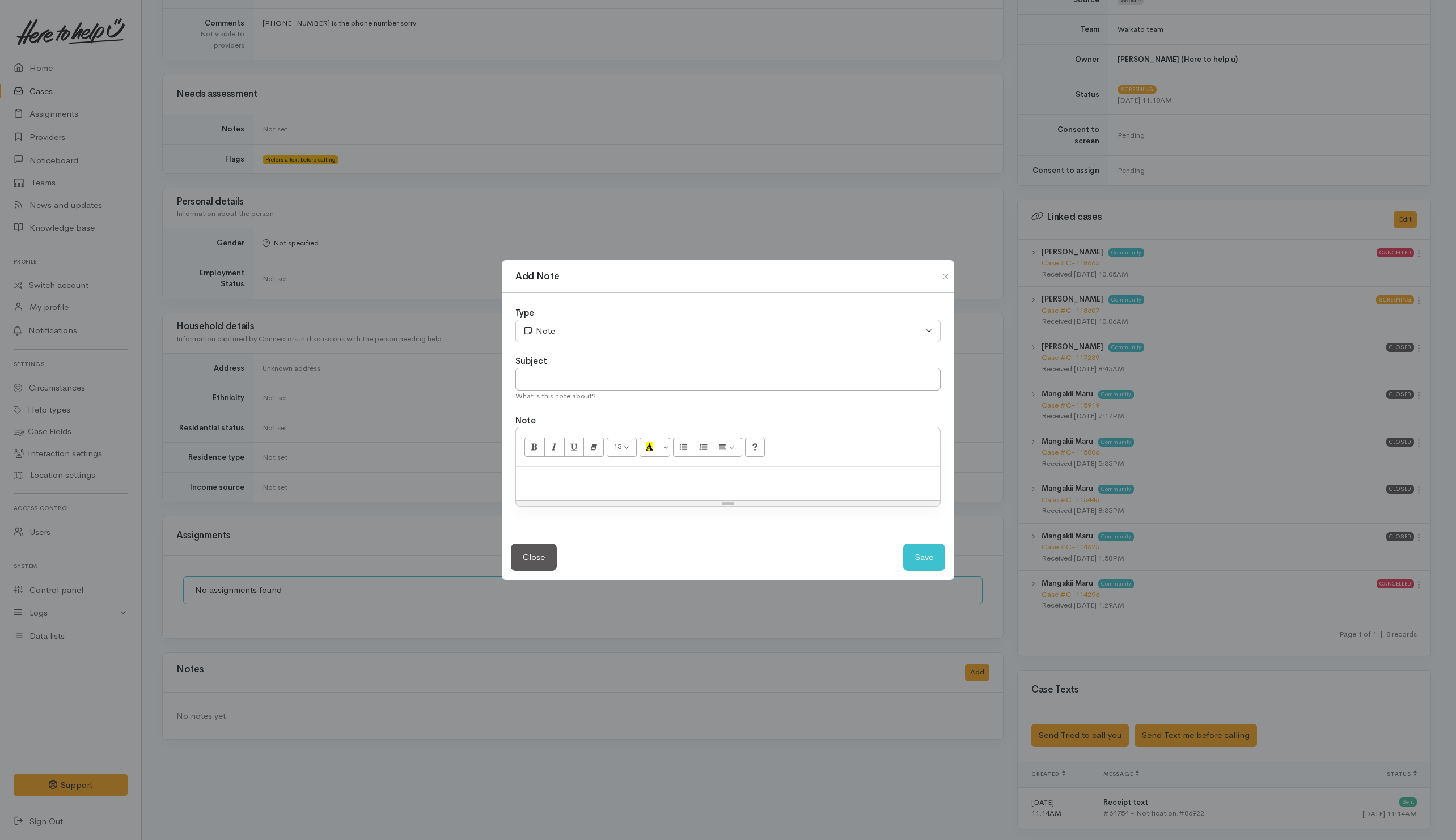
click at [678, 485] on p at bounding box center [728, 479] width 413 height 13
paste div
drag, startPoint x: 677, startPoint y: 486, endPoint x: 455, endPoint y: 466, distance: 222.9
click at [455, 466] on div "Add Note Type Correspondence Discussion Email Note Phone call SMS text message …" at bounding box center [728, 420] width 1456 height 840
click at [679, 369] on input "text" at bounding box center [728, 379] width 425 height 23
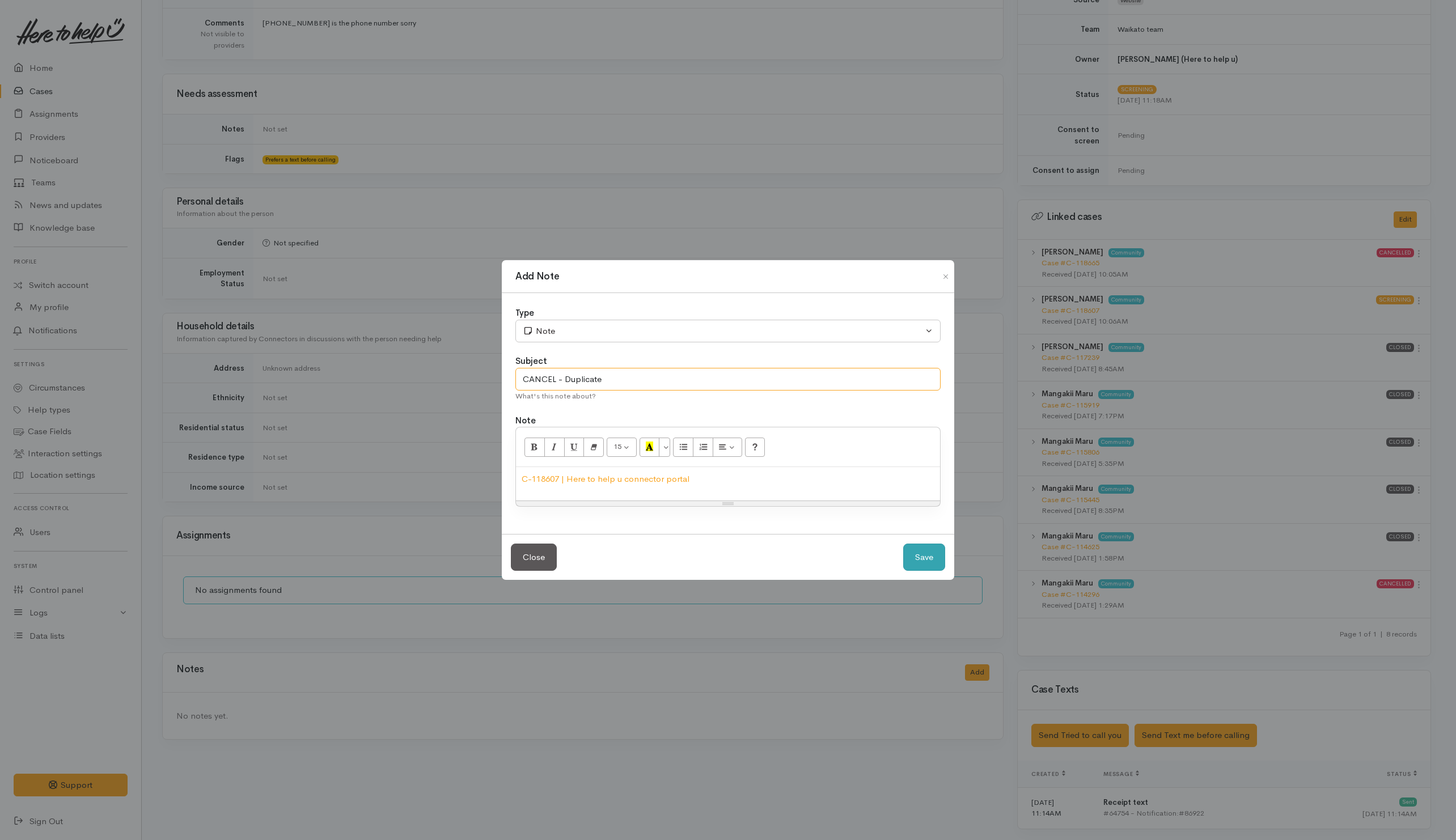
type input "CANCEL - Duplicate"
click at [929, 555] on button "Save" at bounding box center [924, 557] width 42 height 28
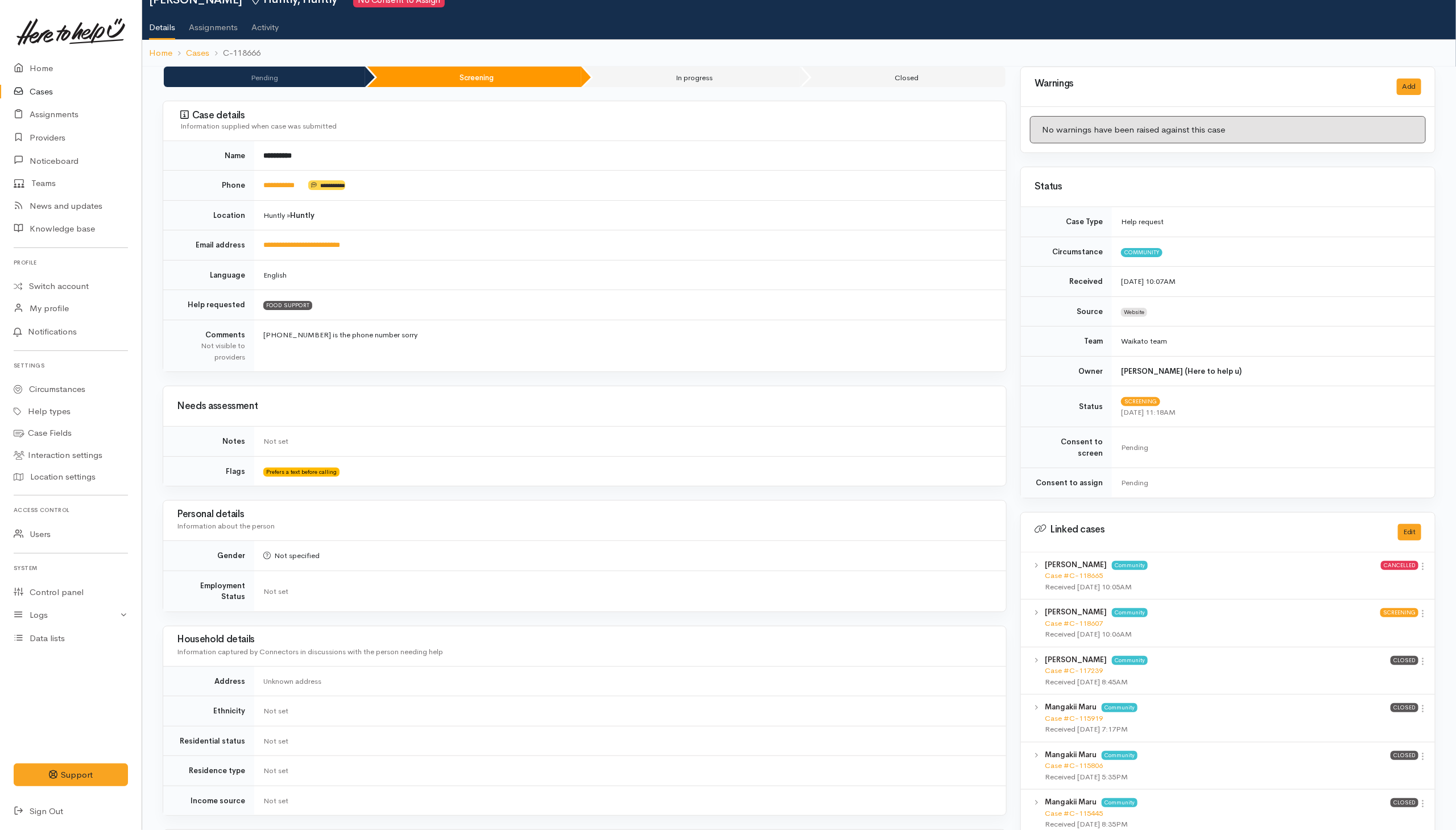
scroll to position [0, 0]
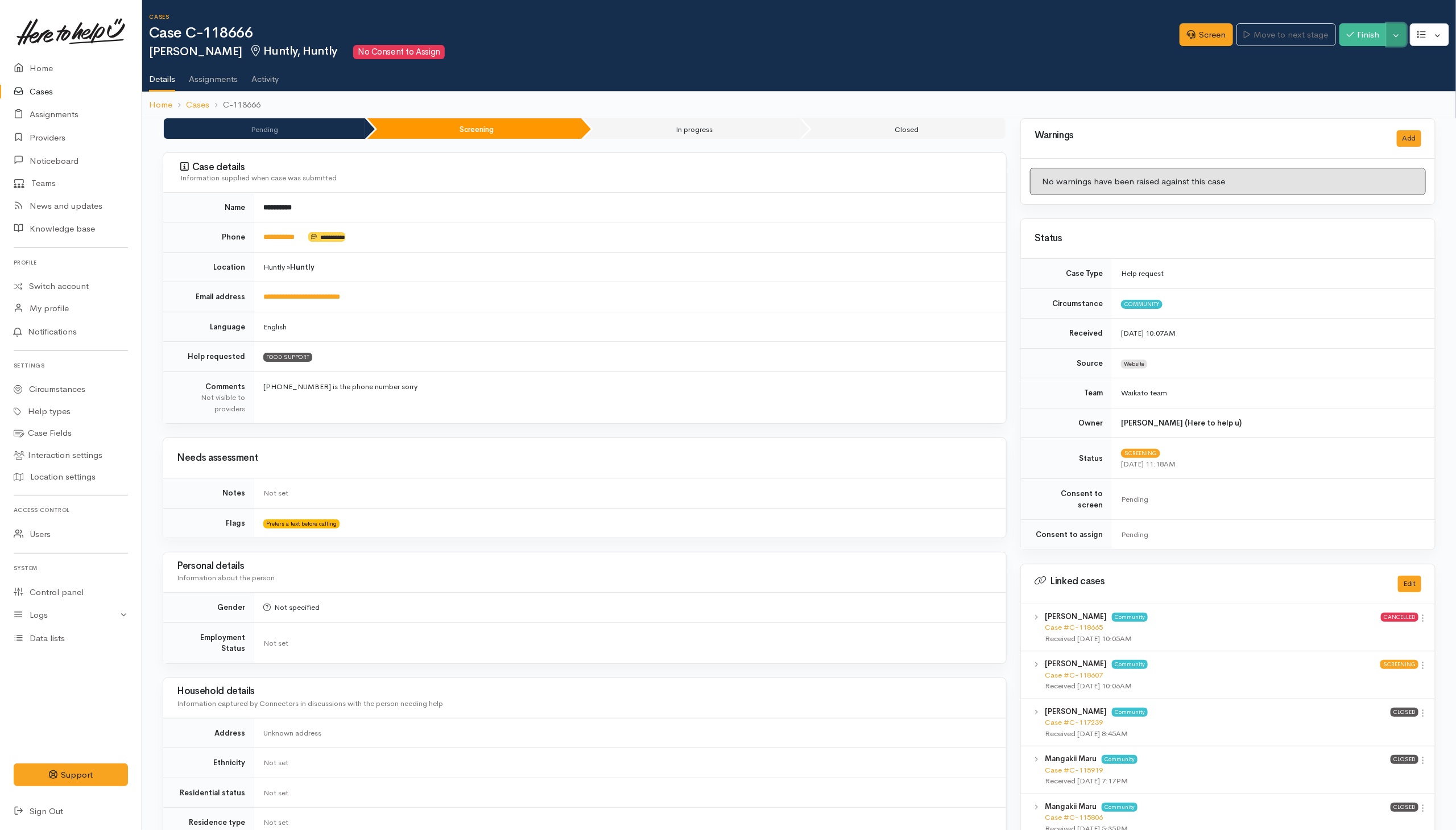
click at [1396, 32] on button "Toggle Dropdown" at bounding box center [1396, 35] width 20 height 23
click at [1368, 76] on link "Cancel" at bounding box center [1361, 79] width 90 height 17
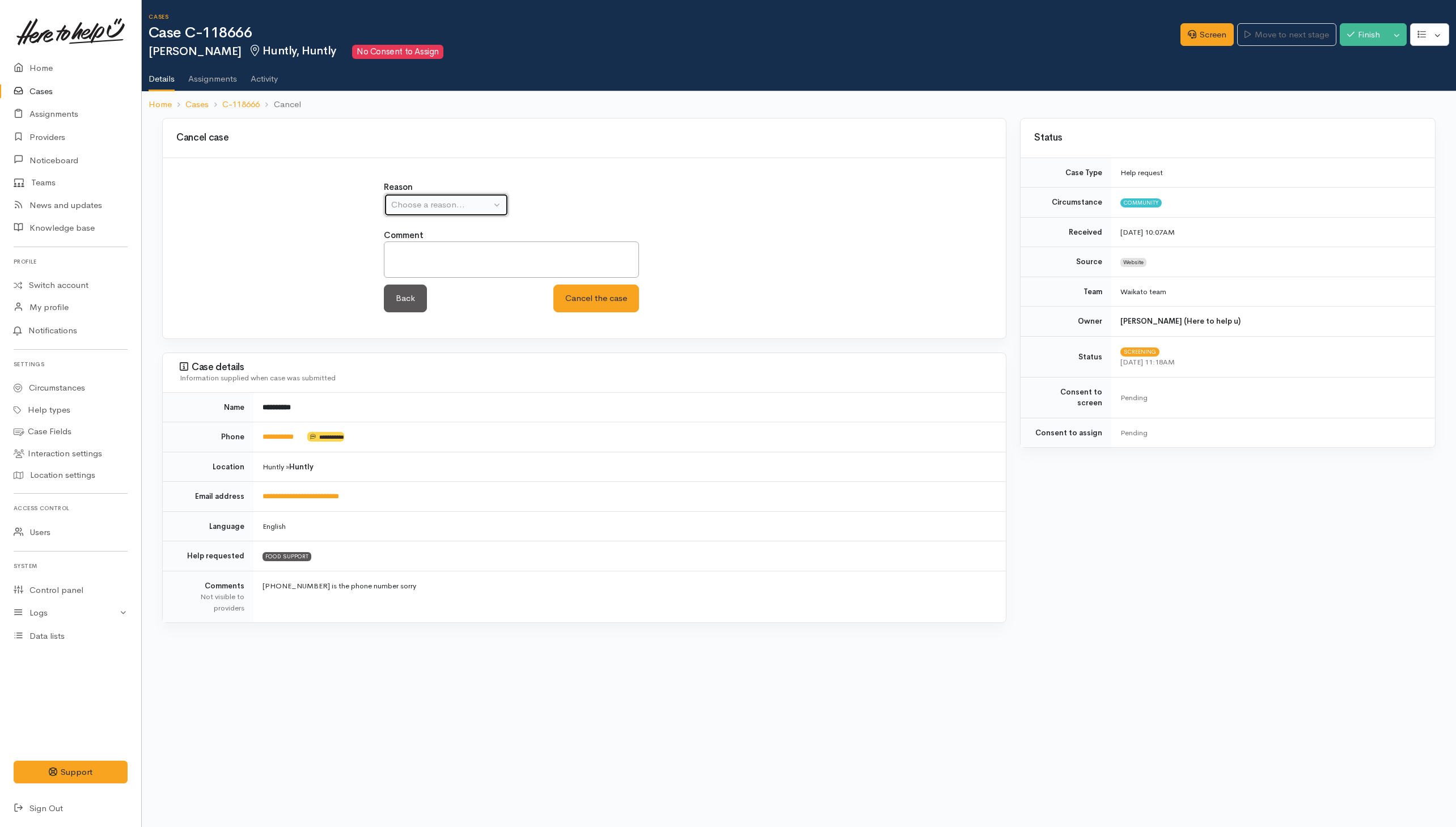
click at [493, 209] on button "Choose a reason..." at bounding box center [446, 205] width 125 height 23
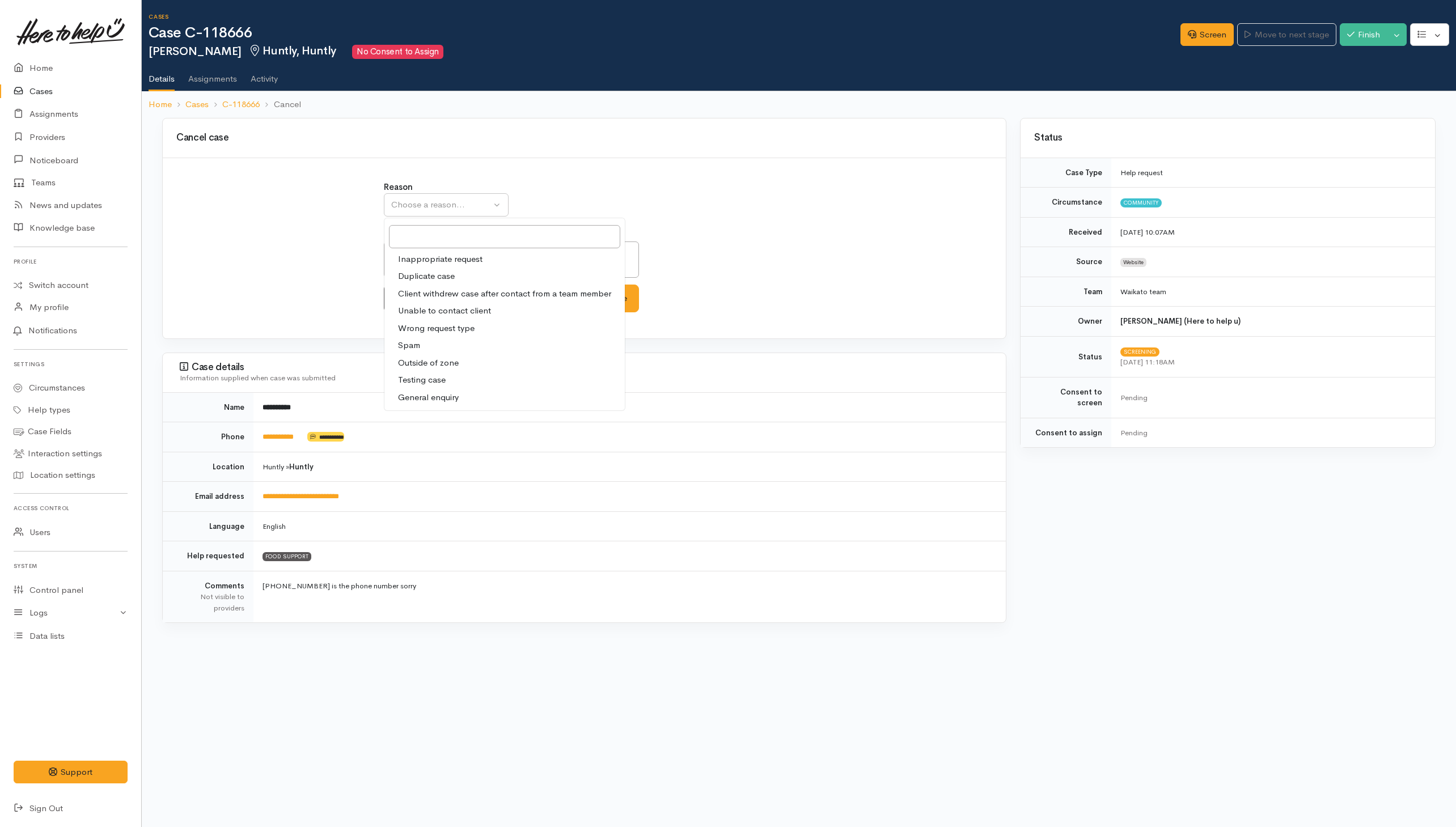
click at [430, 274] on span "Duplicate case" at bounding box center [426, 276] width 56 height 13
select select "2"
click at [611, 293] on button "Cancel the case" at bounding box center [596, 299] width 86 height 28
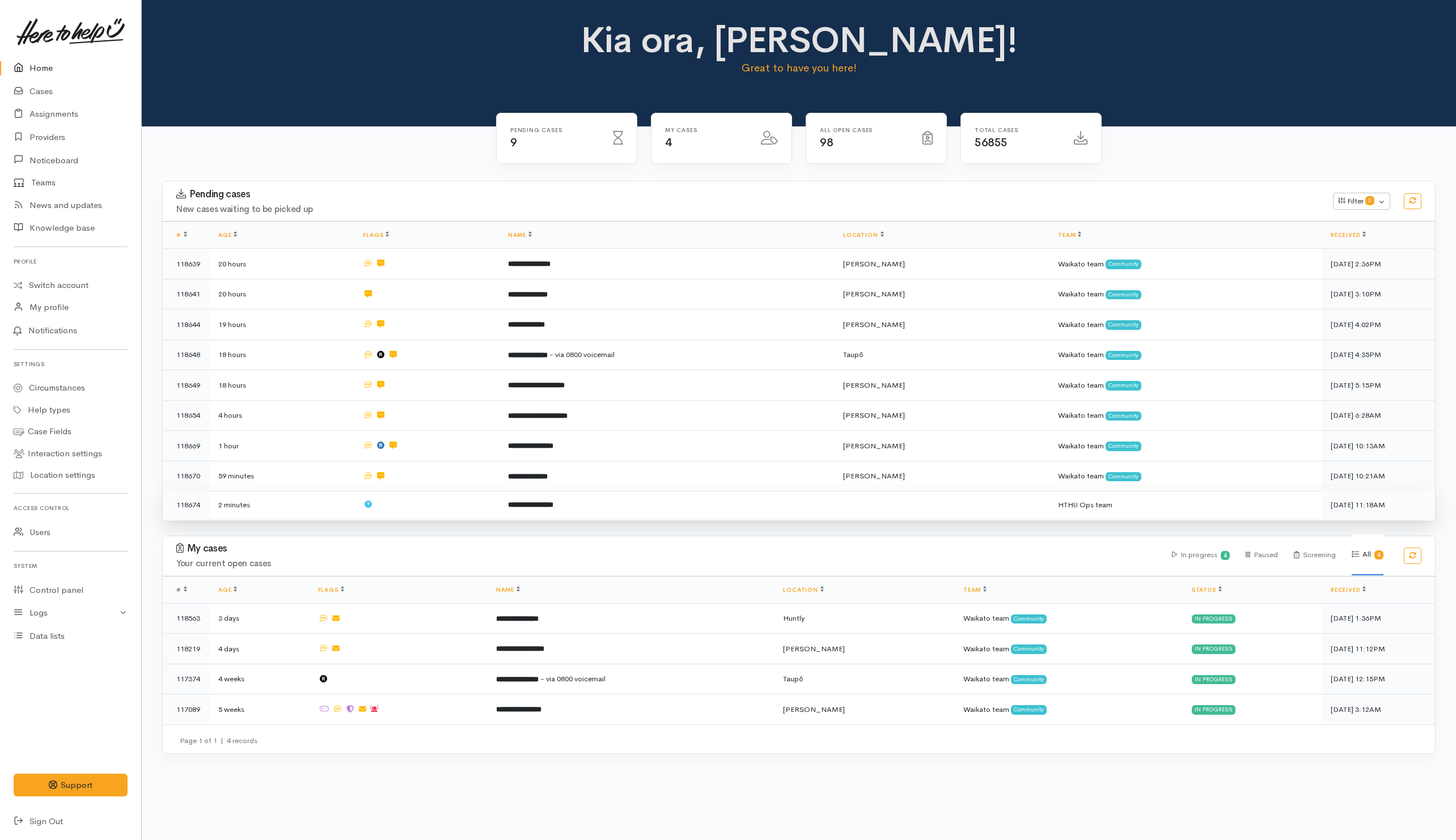
click at [437, 505] on td at bounding box center [426, 505] width 145 height 30
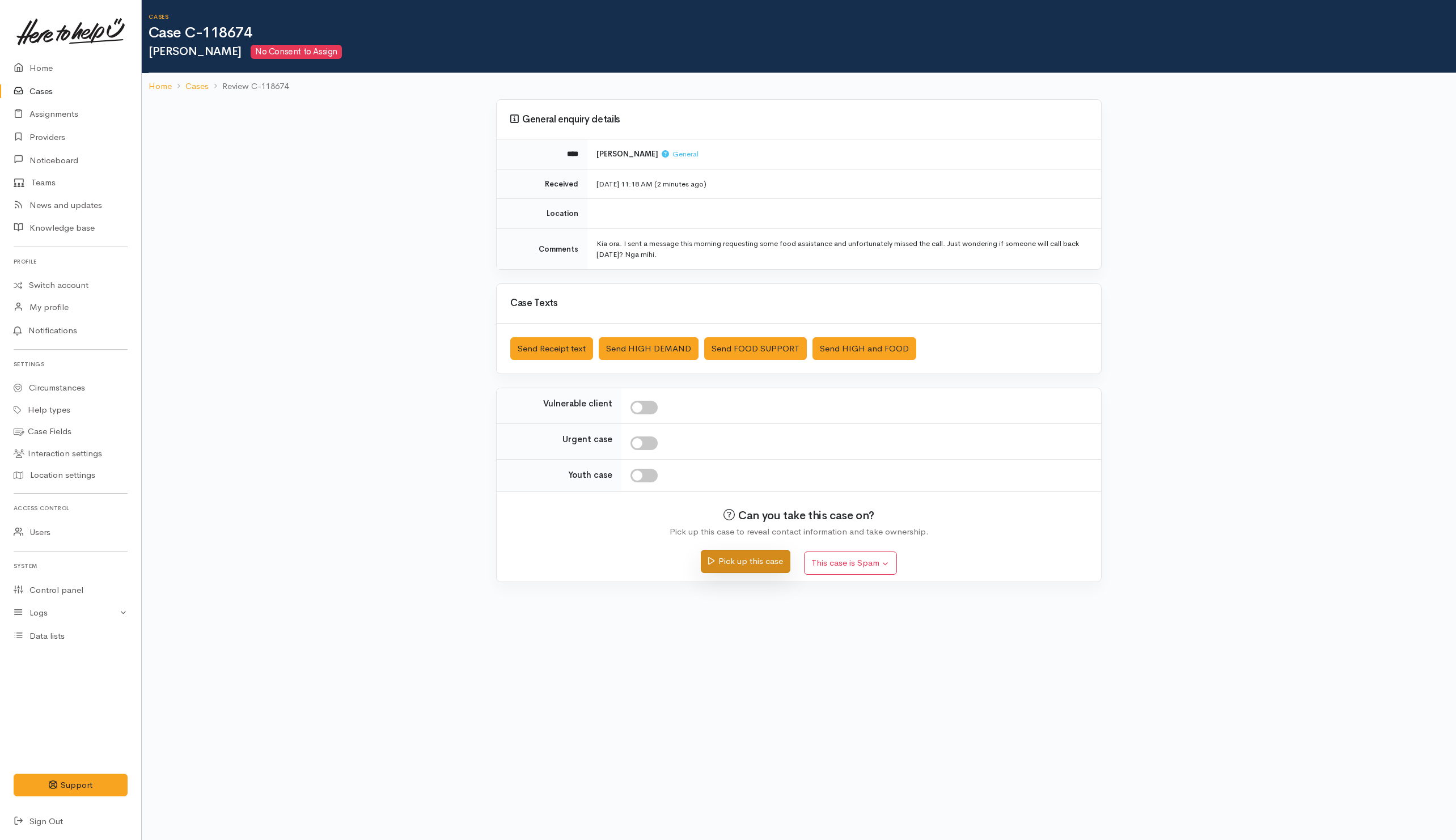
click at [740, 568] on button "Pick up this case" at bounding box center [745, 561] width 89 height 23
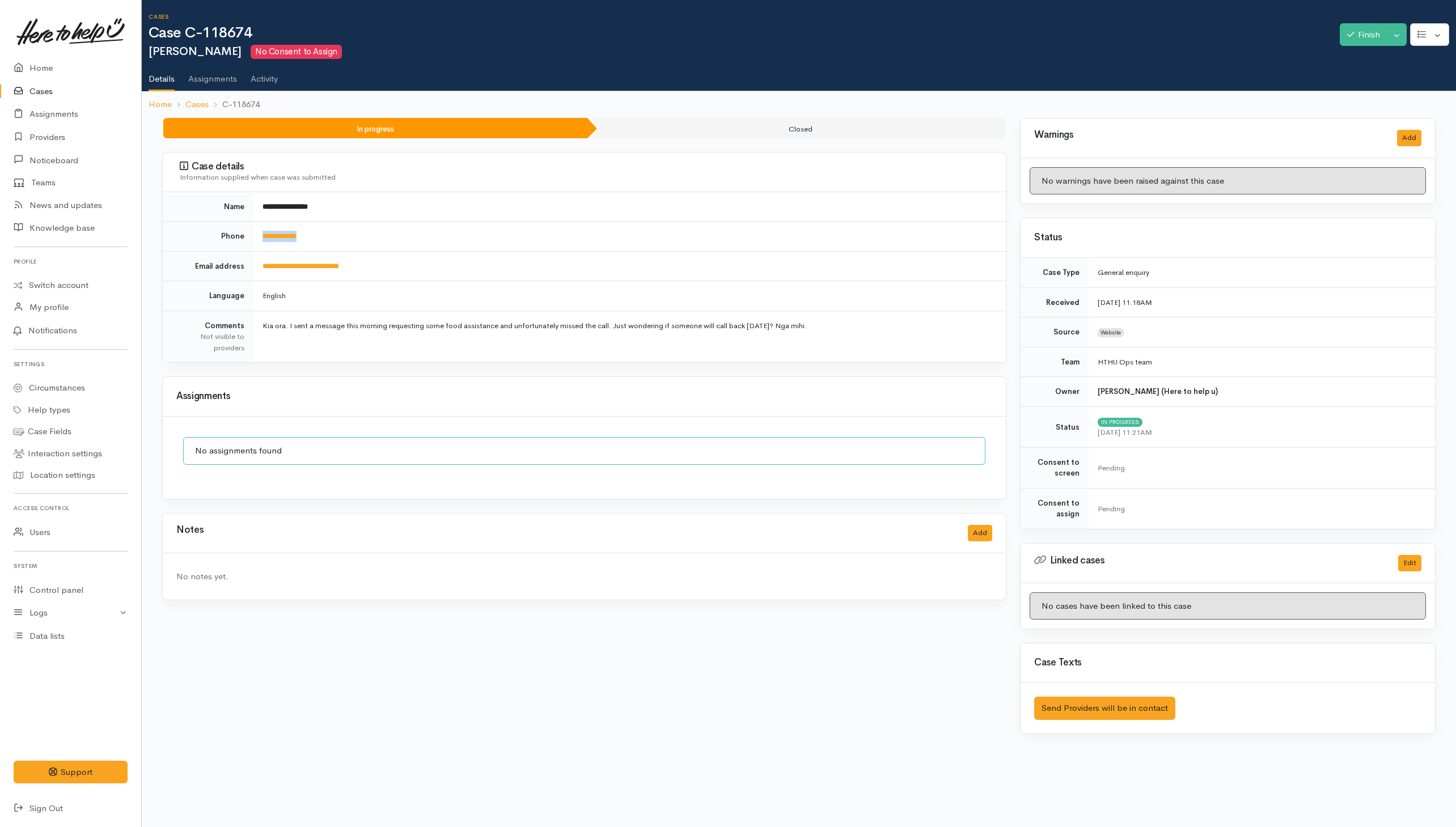
drag, startPoint x: 354, startPoint y: 233, endPoint x: 257, endPoint y: 242, distance: 97.4
click at [257, 242] on td "**********" at bounding box center [629, 237] width 752 height 30
drag, startPoint x: 358, startPoint y: 229, endPoint x: 338, endPoint y: 231, distance: 20.1
click at [358, 229] on td "**********" at bounding box center [629, 237] width 752 height 30
drag, startPoint x: 340, startPoint y: 237, endPoint x: 254, endPoint y: 235, distance: 86.0
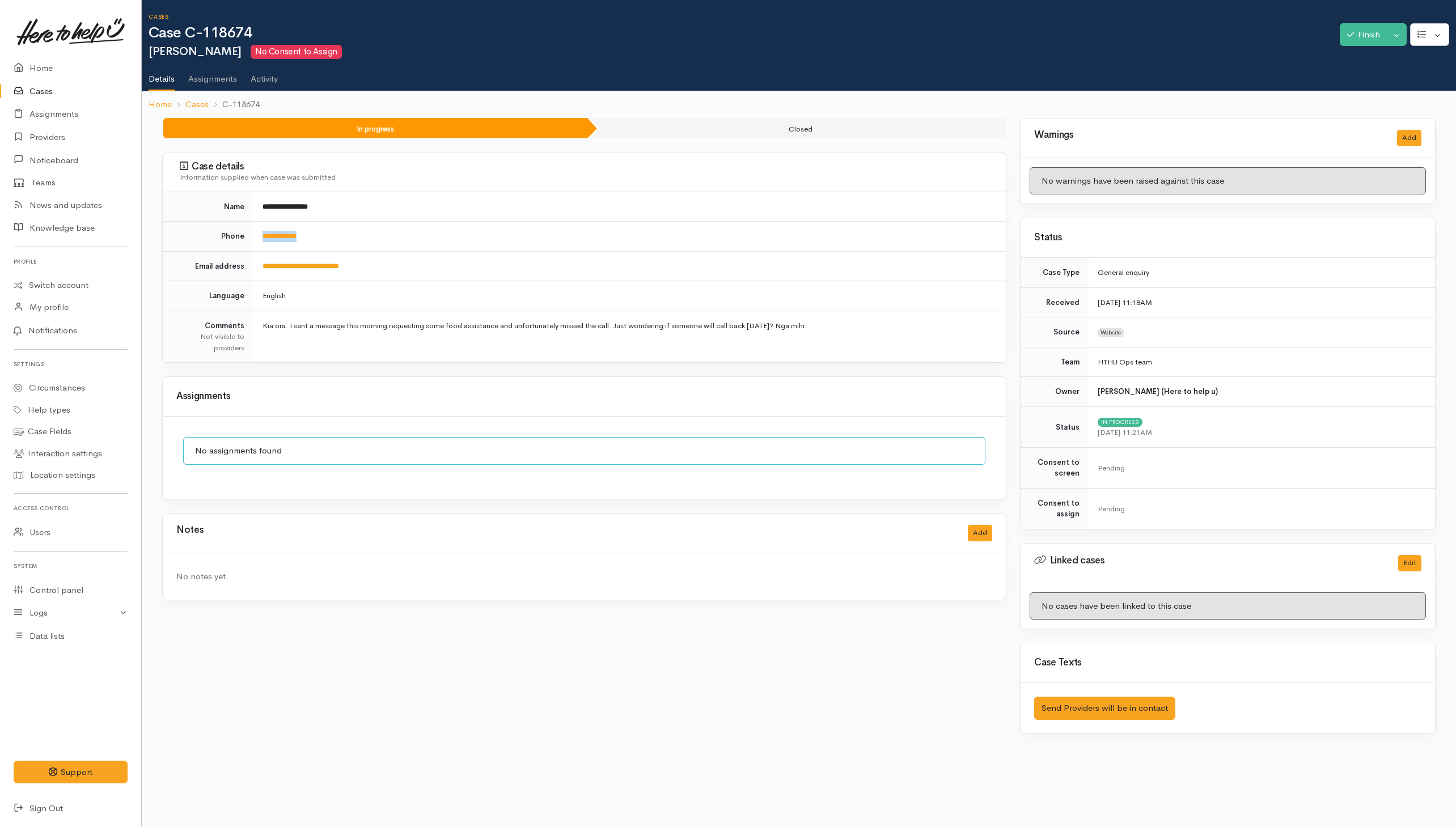
click at [254, 235] on td "**********" at bounding box center [629, 237] width 752 height 30
copy link "**********"
click at [971, 541] on button "Add" at bounding box center [980, 533] width 24 height 17
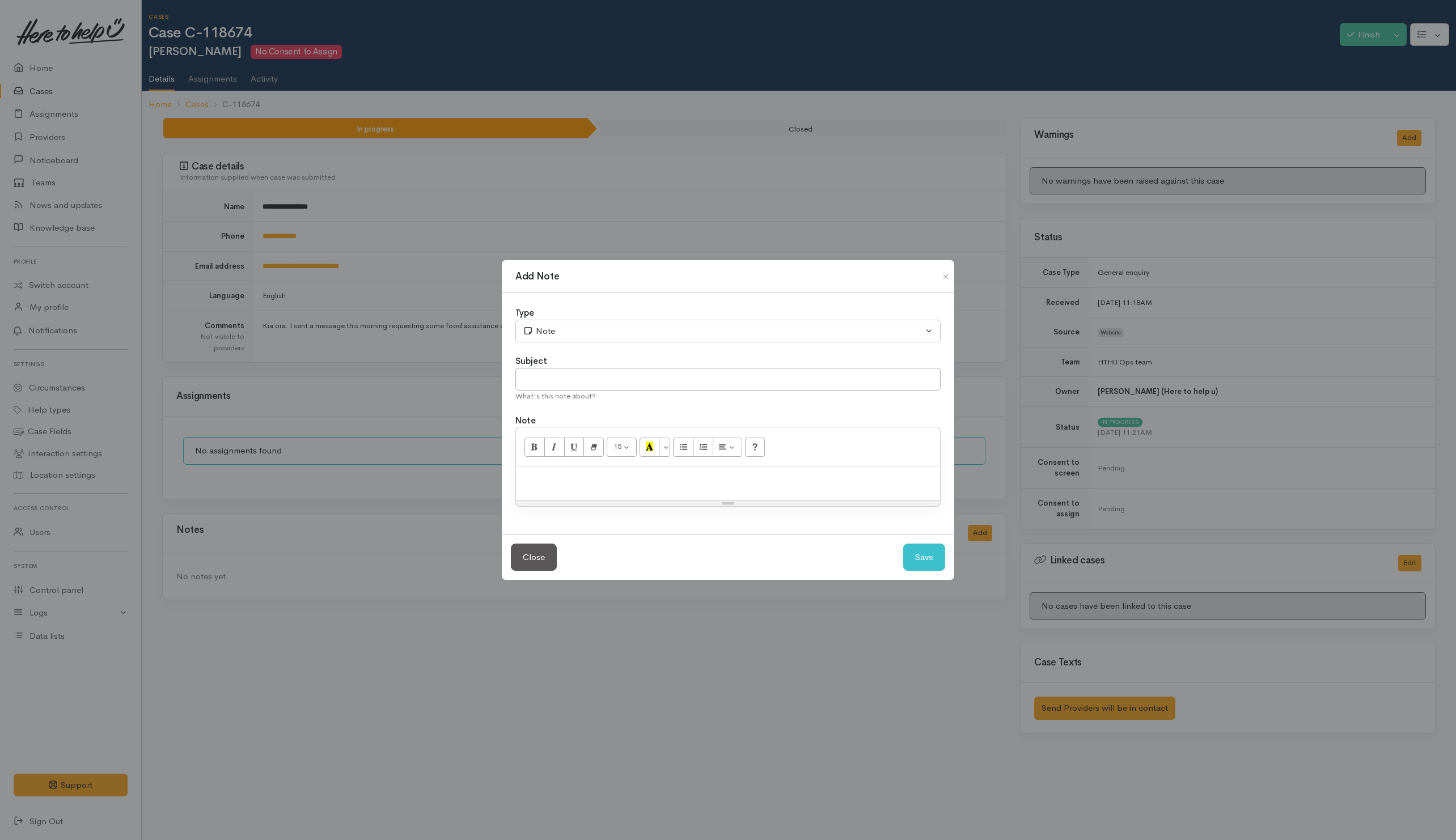
click at [640, 486] on div at bounding box center [728, 483] width 424 height 33
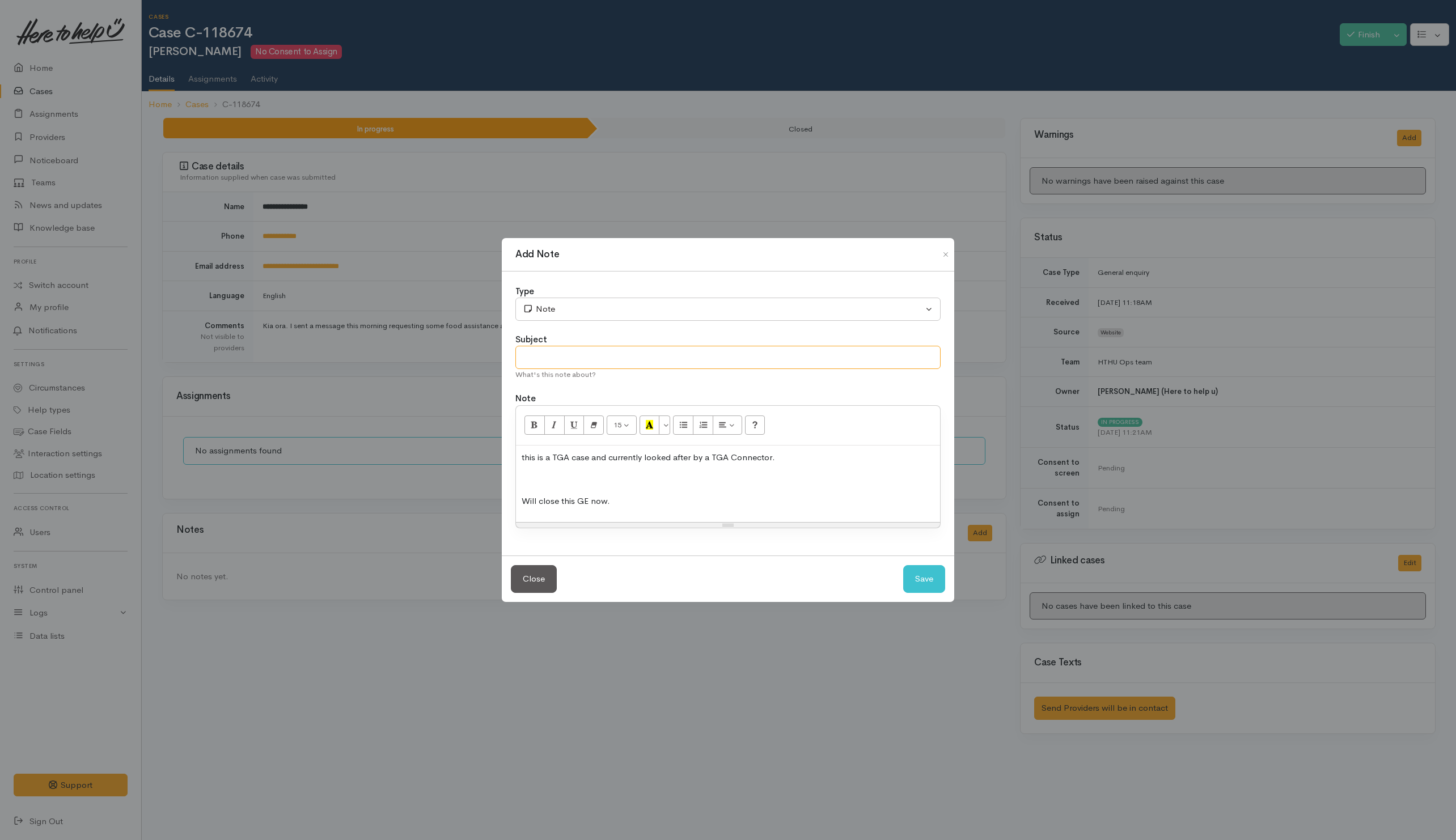
click at [612, 352] on input "text" at bounding box center [728, 357] width 425 height 23
type input "Existing case for TGA"
click at [940, 583] on button "Save" at bounding box center [924, 579] width 42 height 28
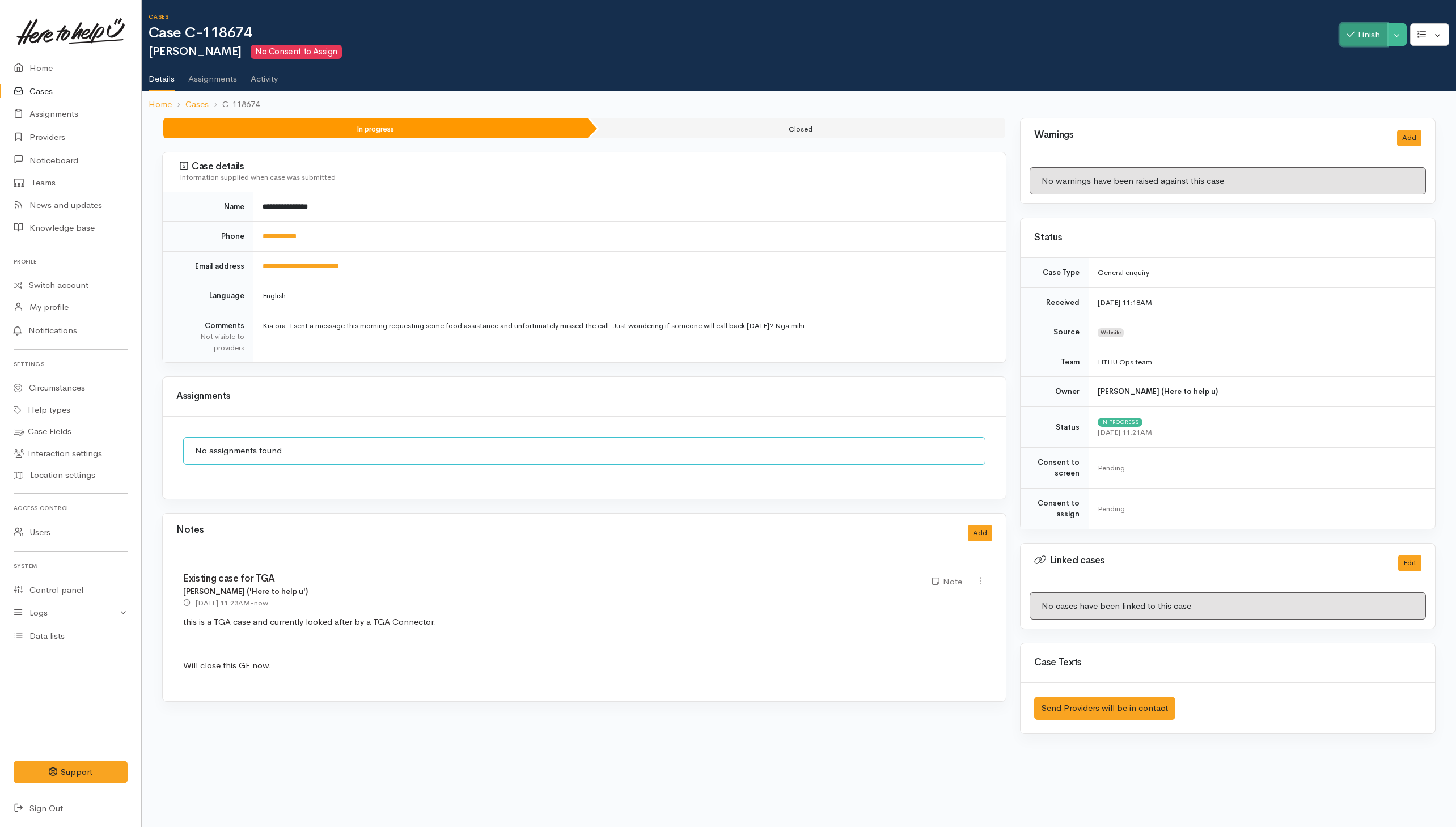
click at [1375, 34] on button "Finish" at bounding box center [1363, 35] width 48 height 23
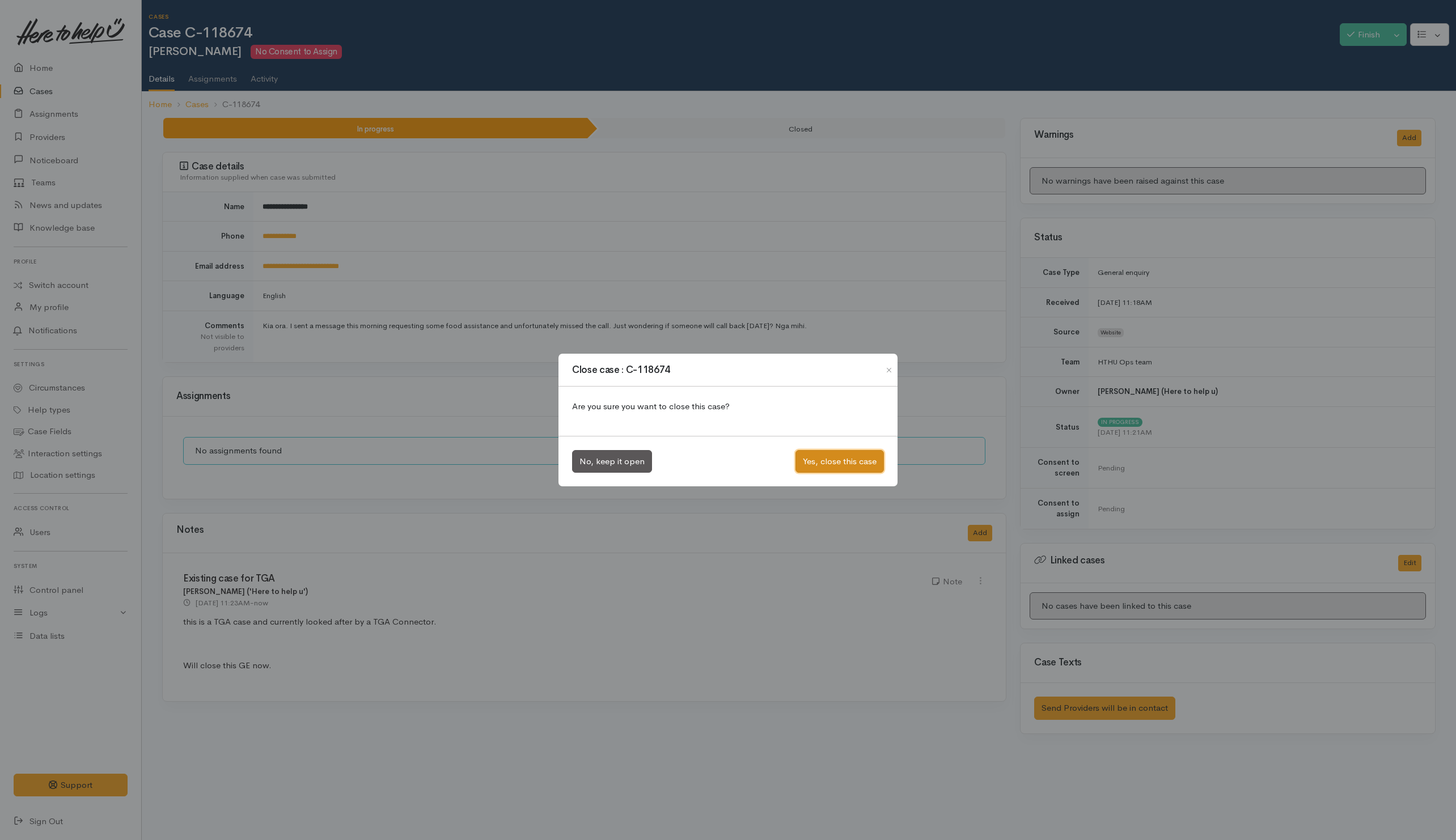
click at [832, 456] on button "Yes, close this case" at bounding box center [839, 461] width 88 height 23
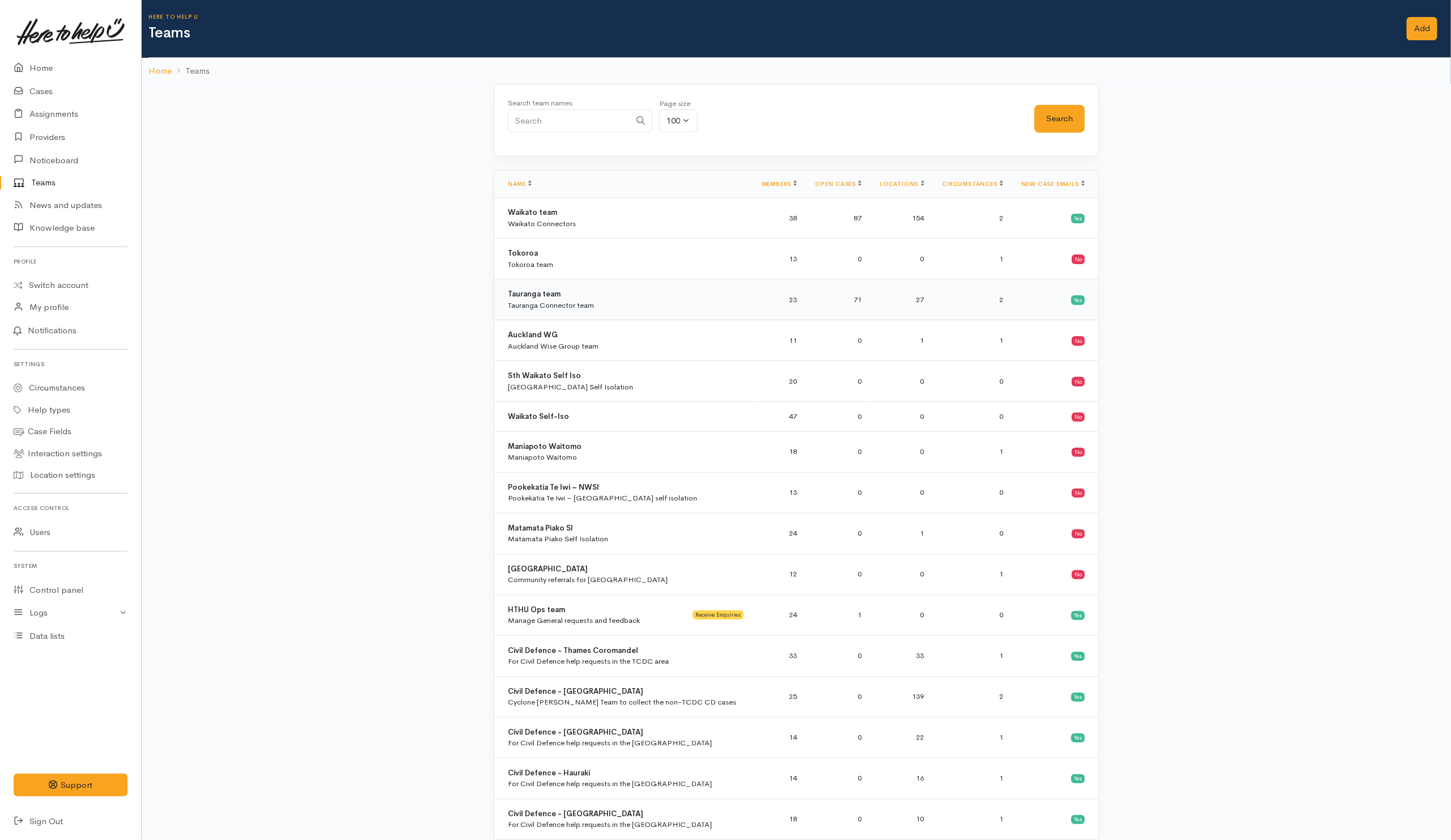
click at [534, 307] on div "Tauranga Connector team" at bounding box center [550, 305] width 86 height 12
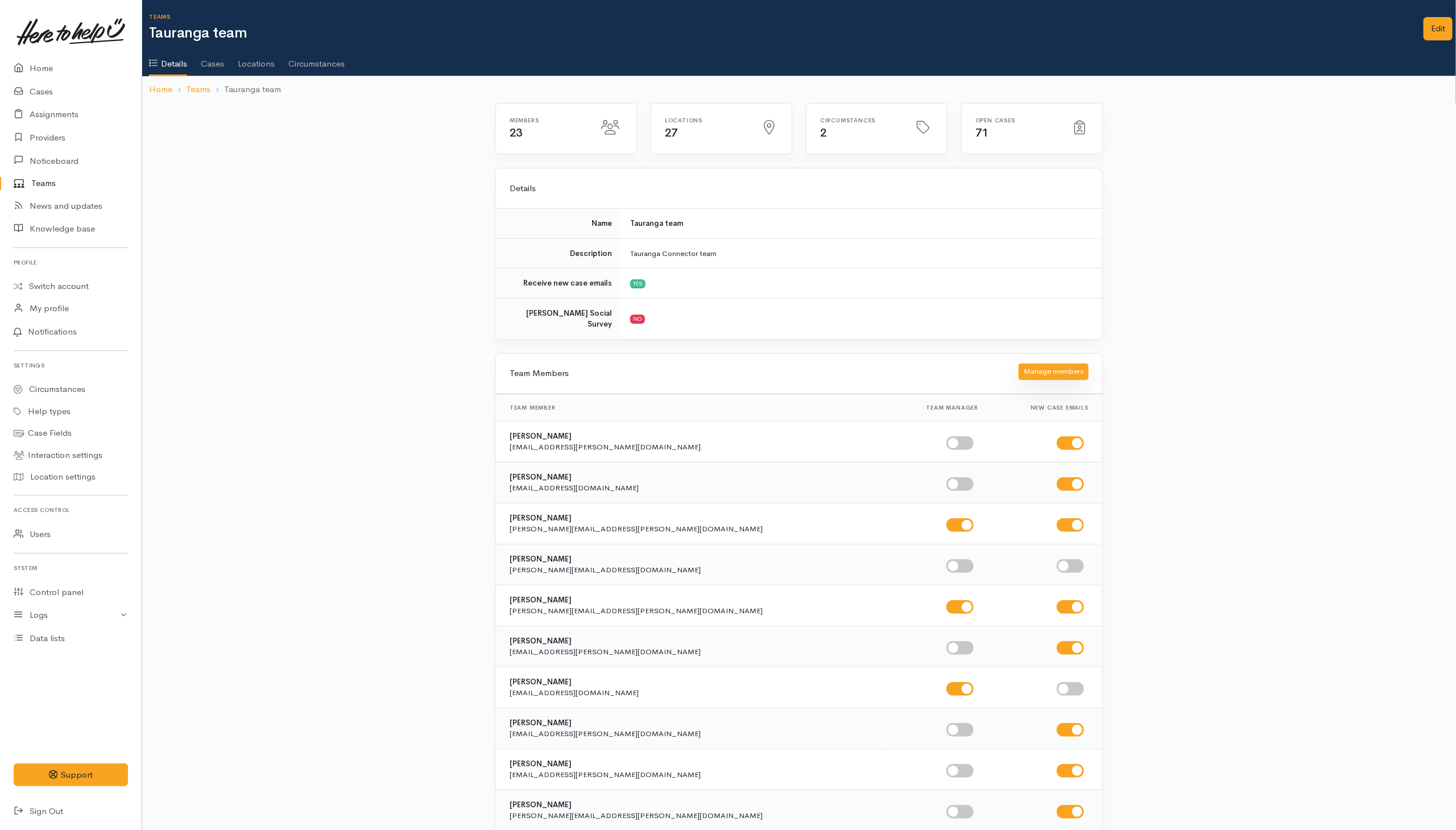
click at [1034, 363] on button "Manage members" at bounding box center [1053, 371] width 70 height 17
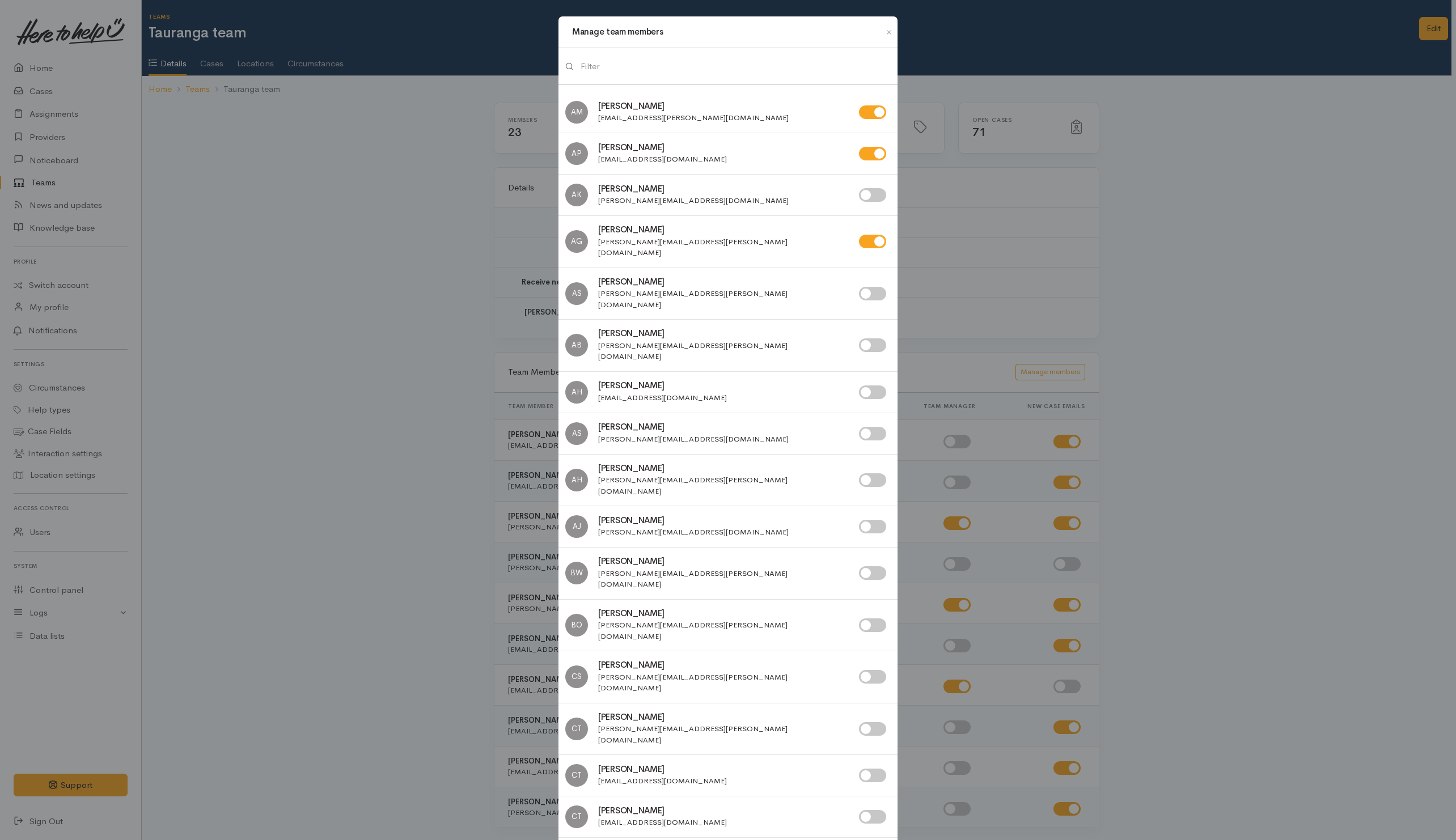
drag, startPoint x: 638, startPoint y: 66, endPoint x: 635, endPoint y: 50, distance: 16.3
click at [636, 55] on input "search" at bounding box center [735, 66] width 310 height 23
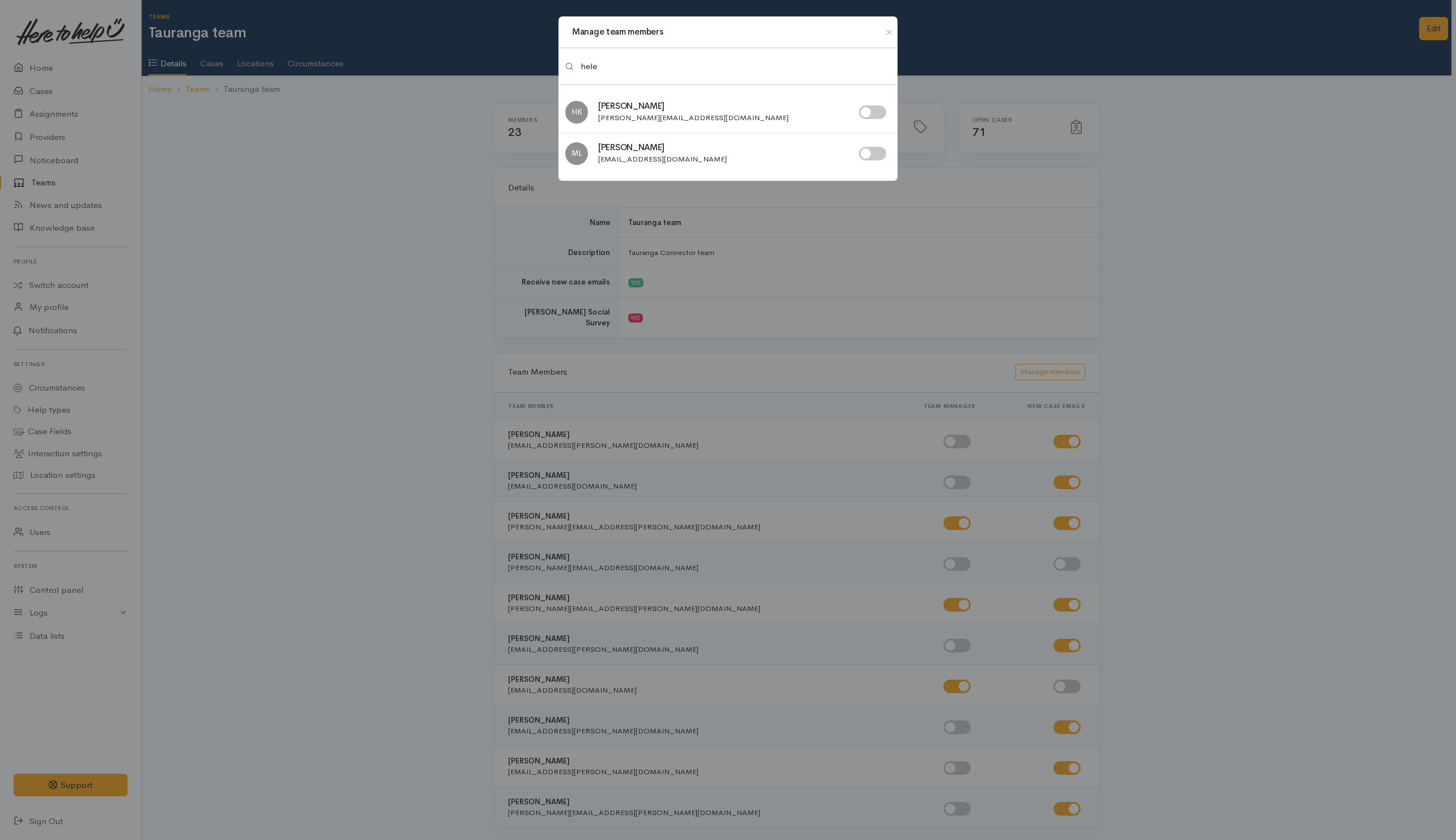
type input "hele"
click at [876, 112] on input "checkbox" at bounding box center [872, 112] width 27 height 14
click at [863, 115] on input "checkbox" at bounding box center [872, 112] width 27 height 14
checkbox input "false"
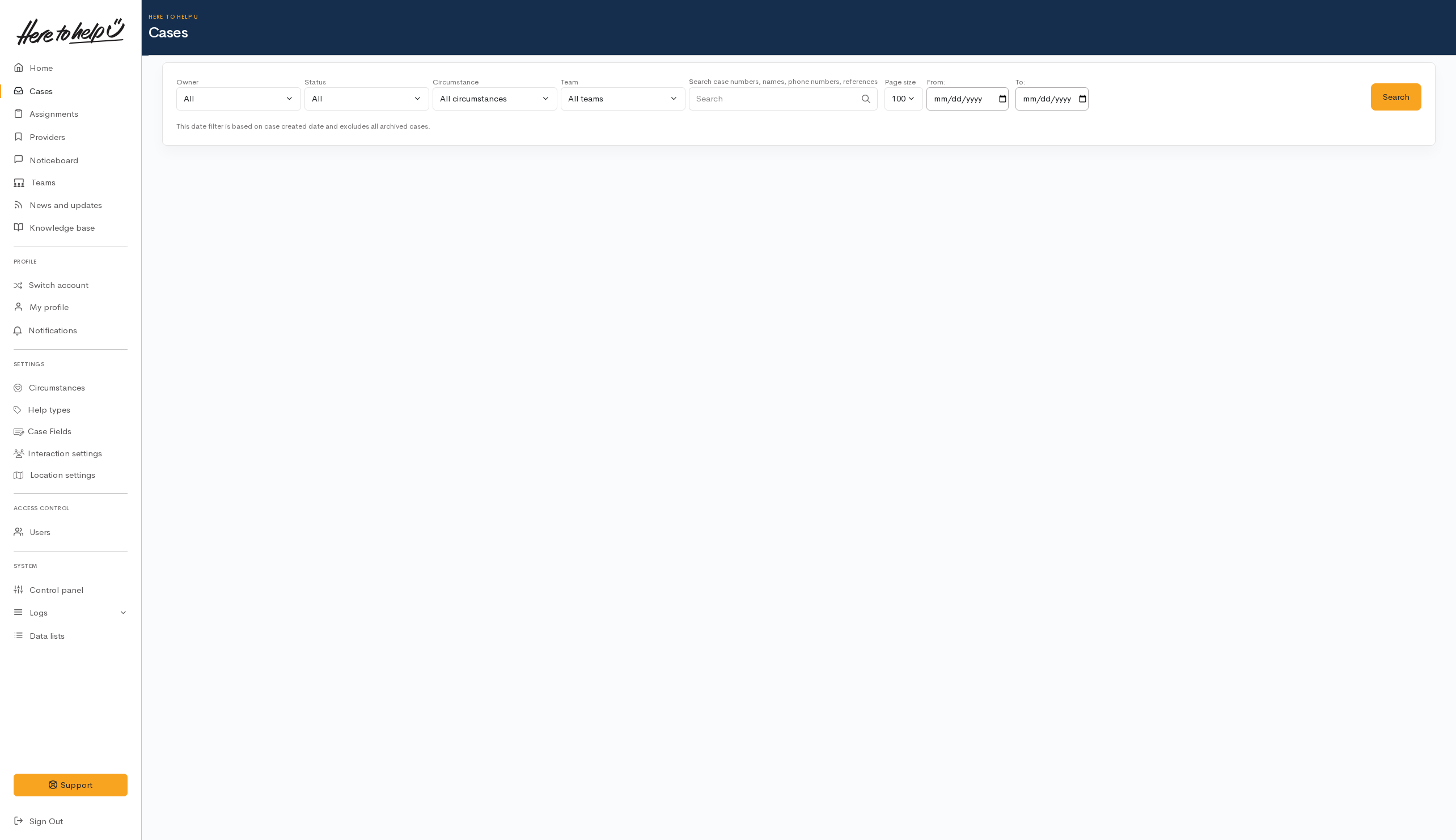
click at [766, 103] on input "Search" at bounding box center [772, 99] width 167 height 23
paste input "027 300 9316"
click at [730, 100] on input "027 300 9316" at bounding box center [772, 99] width 167 height 23
click at [714, 101] on input "027 3009316" at bounding box center [772, 99] width 167 height 23
type input "0273009316"
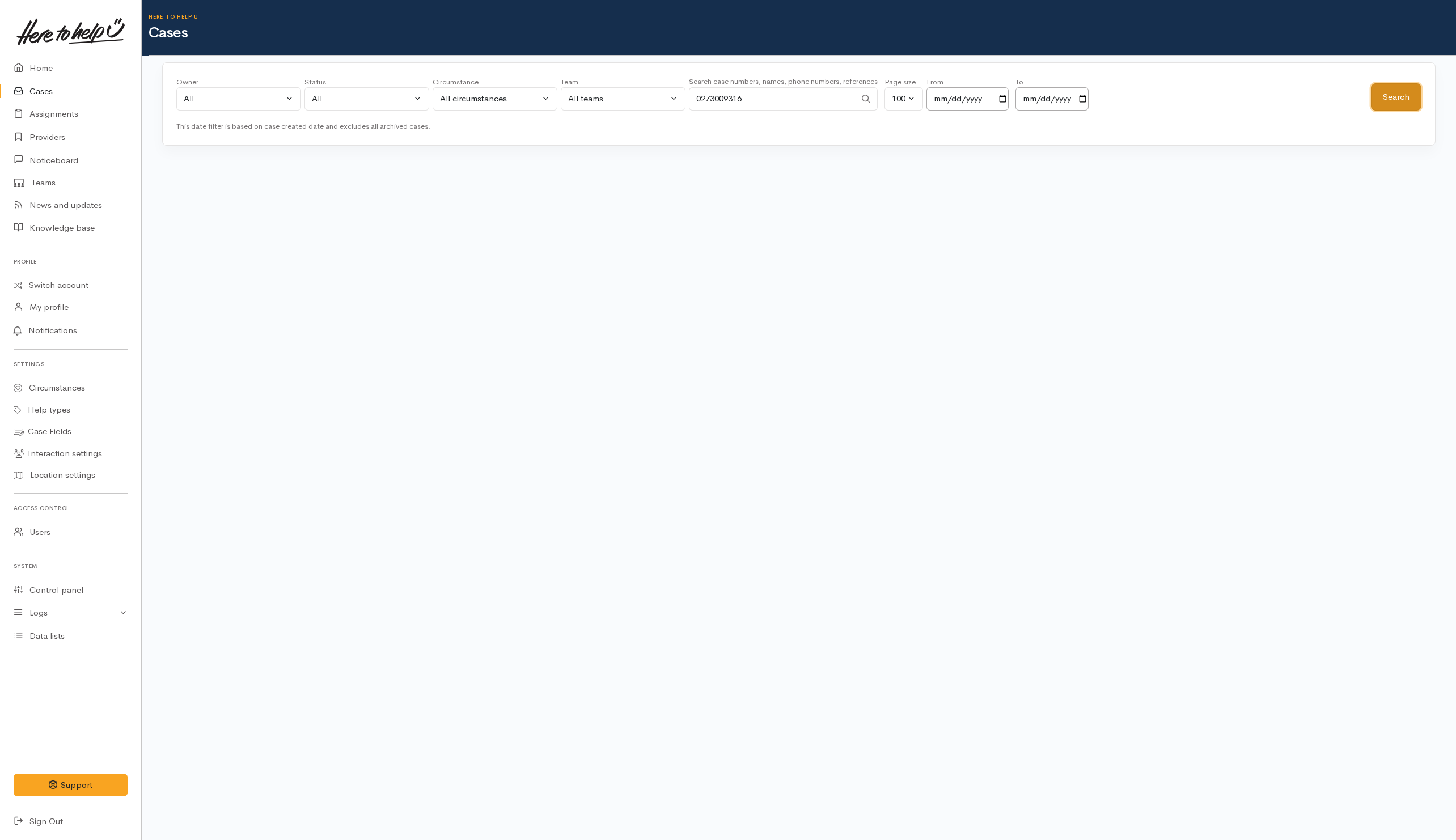
click at [1386, 94] on button "Search" at bounding box center [1396, 97] width 51 height 28
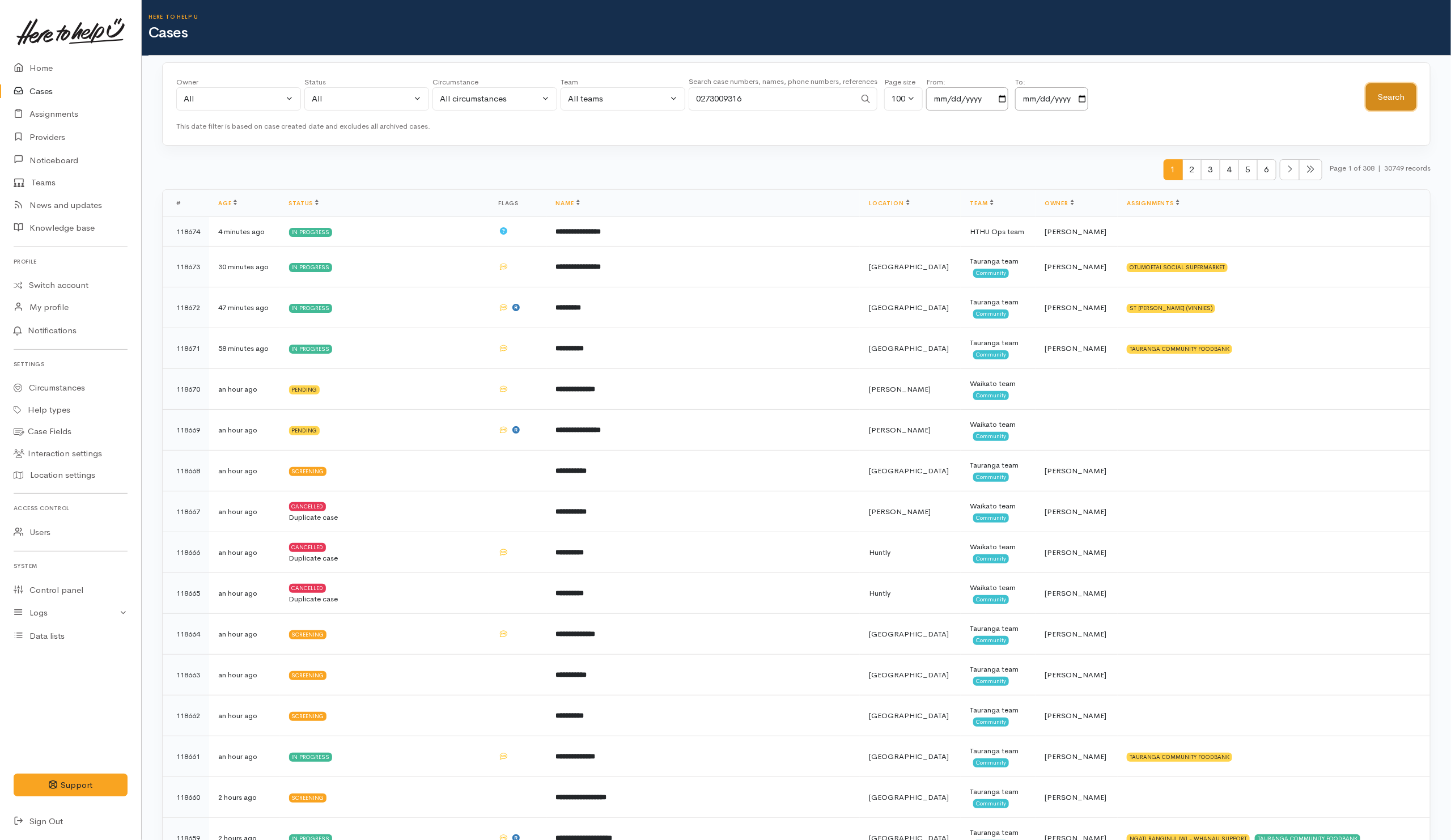
click at [1391, 90] on button "Search" at bounding box center [1391, 97] width 51 height 28
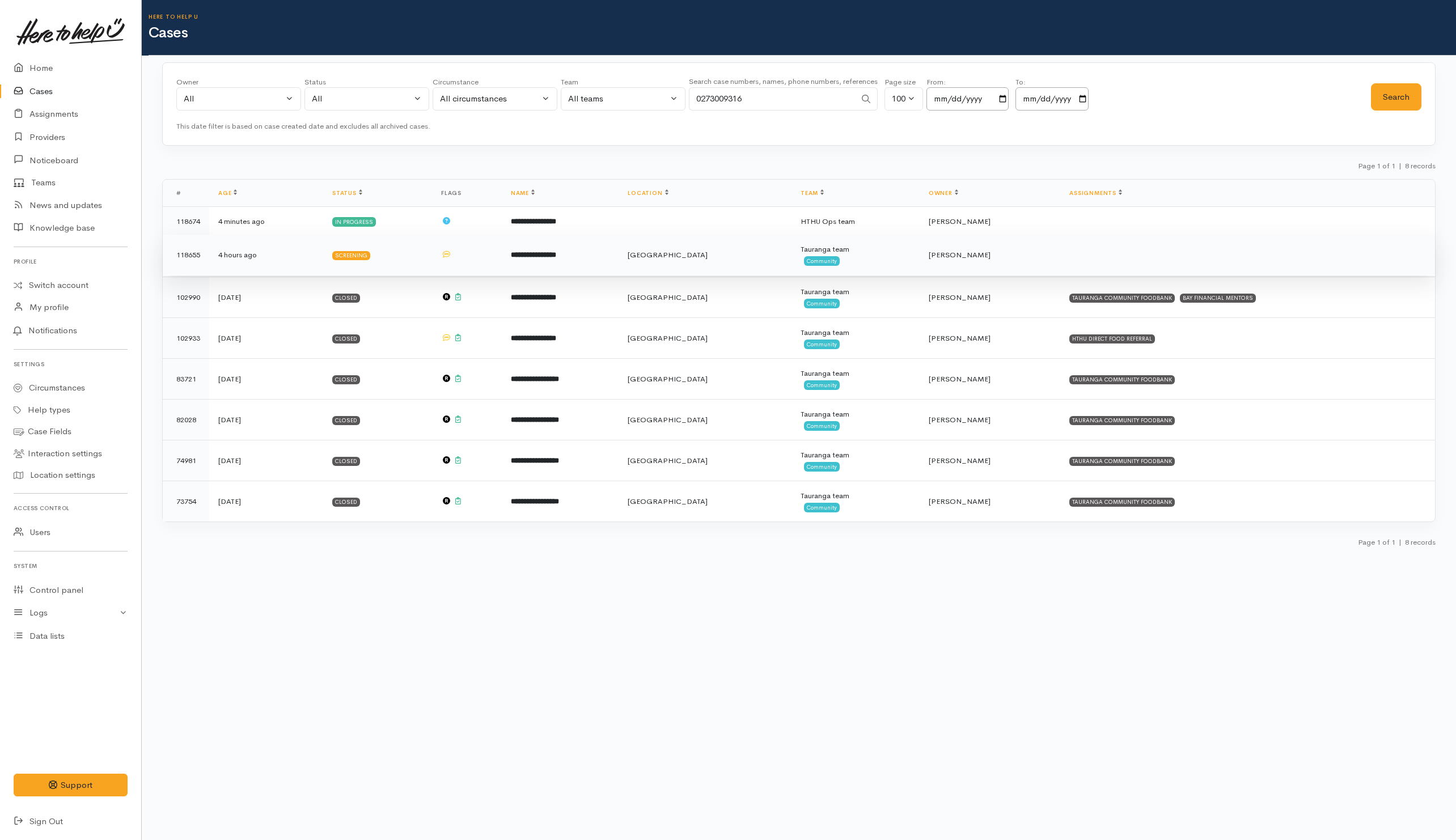
click at [1017, 262] on td "Rachel Proctor" at bounding box center [990, 255] width 141 height 41
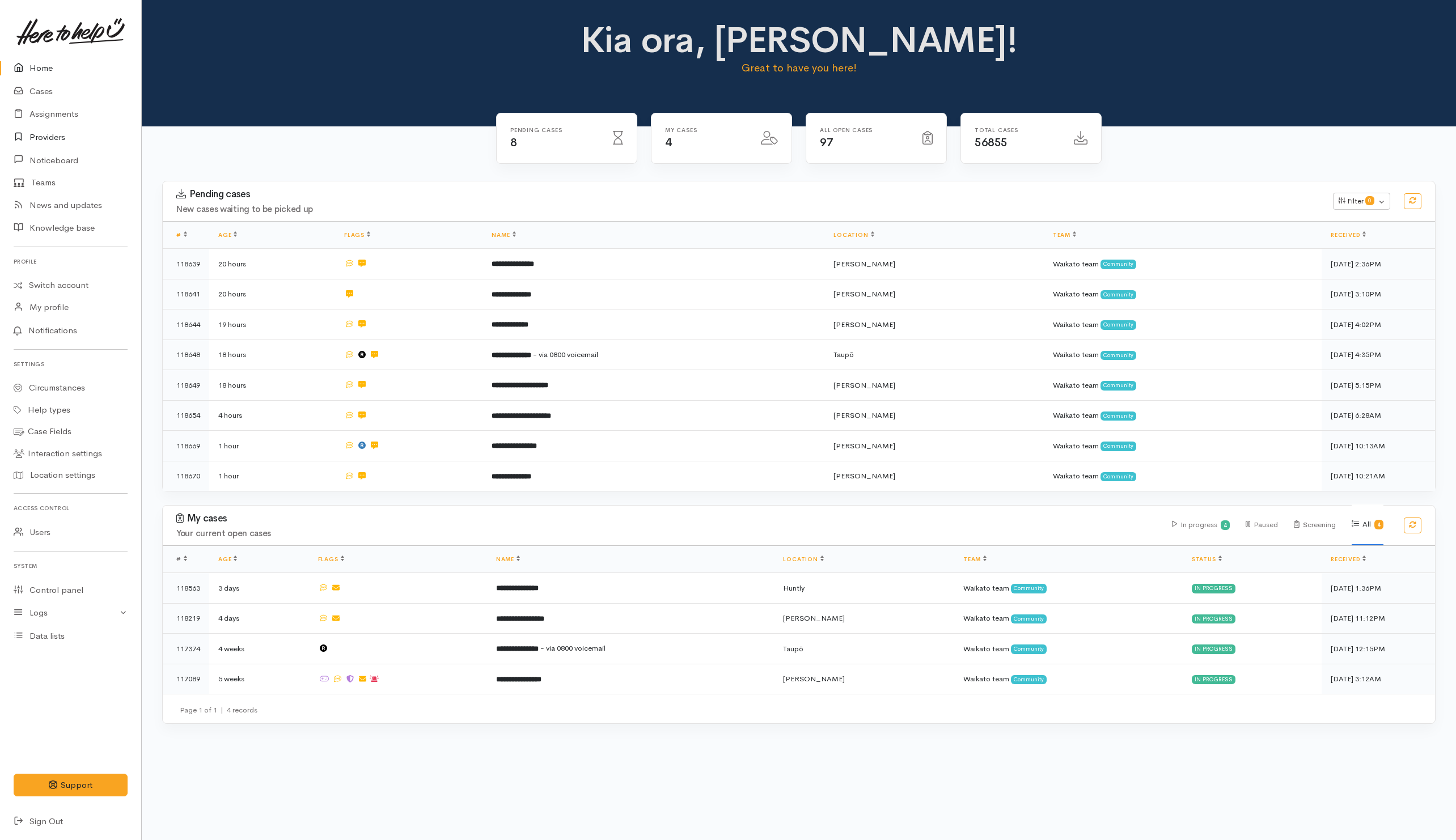
click at [36, 127] on link "Providers" at bounding box center [70, 137] width 141 height 23
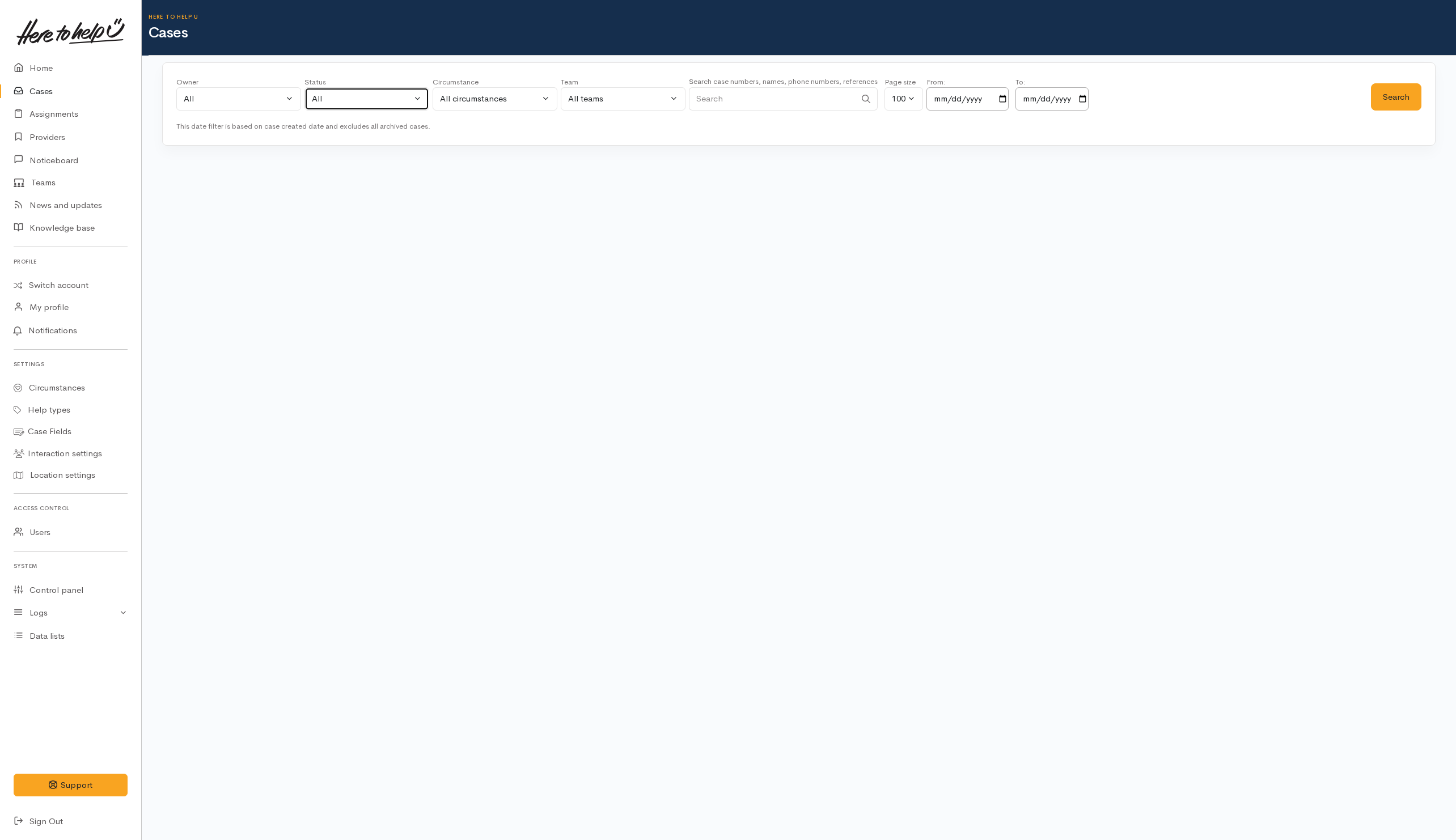
click at [407, 105] on div "All" at bounding box center [361, 99] width 100 height 13
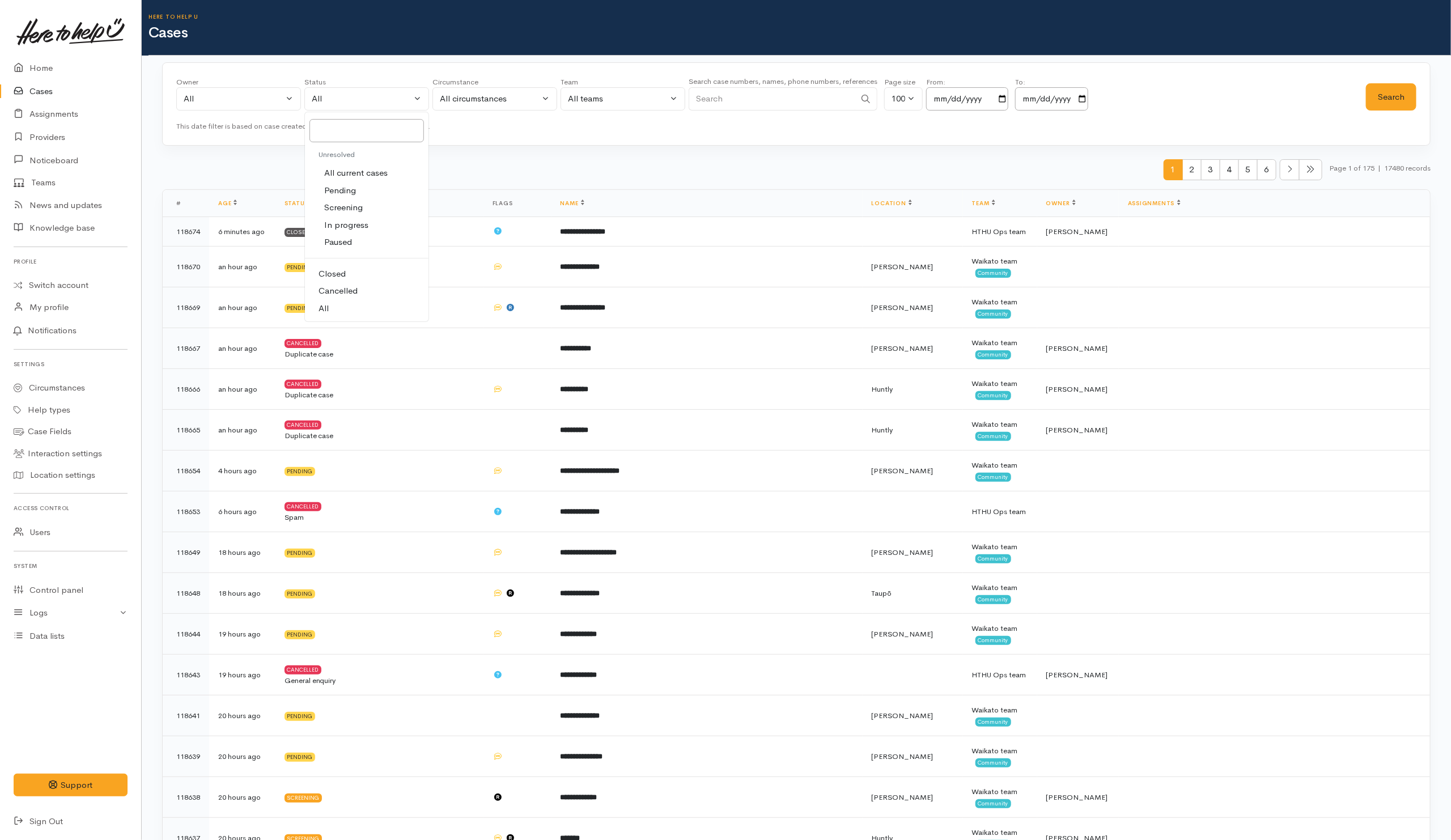
click at [368, 172] on span "All current cases" at bounding box center [356, 173] width 63 height 13
select select "Unresolved"
click at [1404, 109] on button "Search" at bounding box center [1391, 97] width 51 height 28
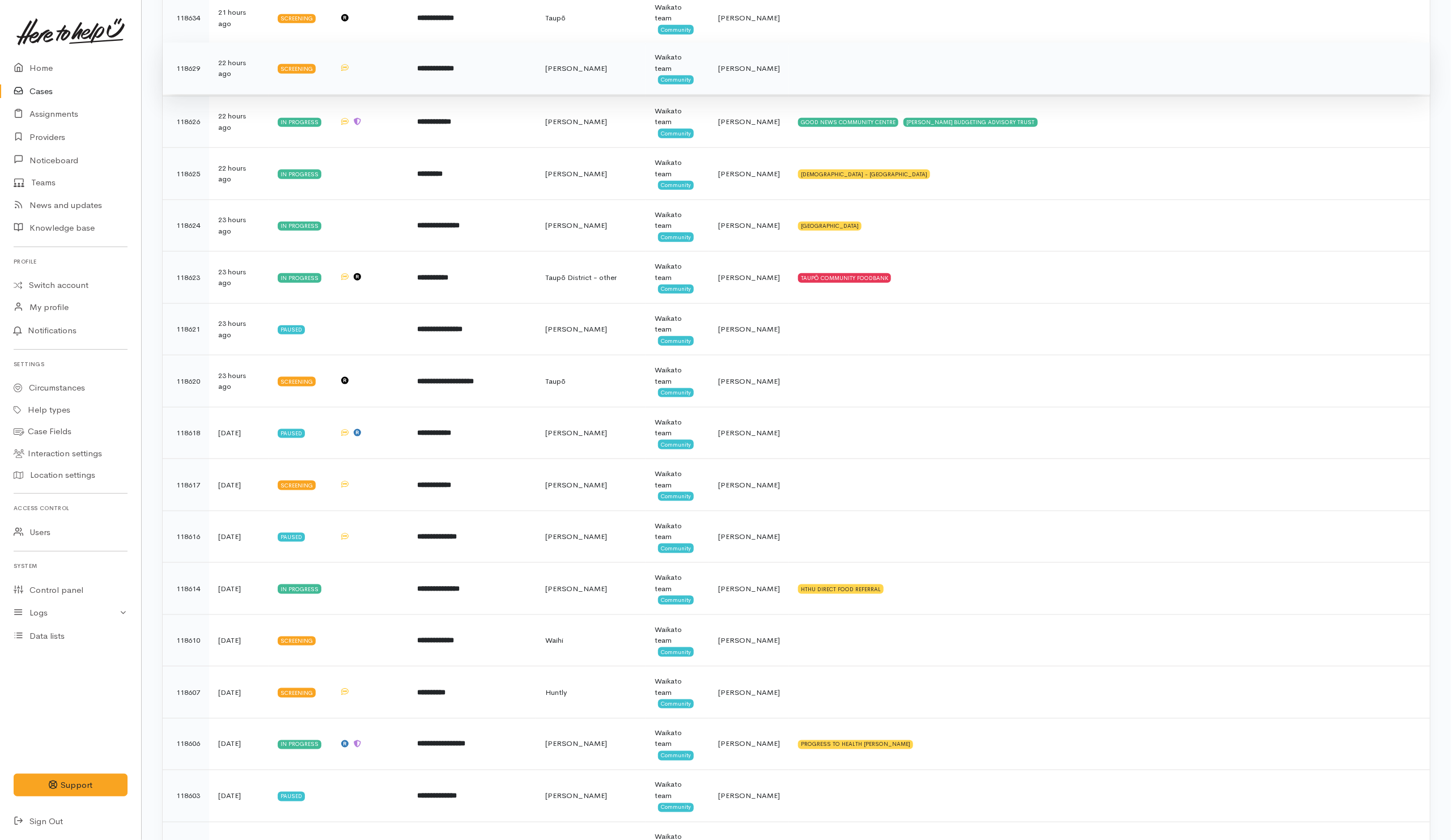
scroll to position [850, 0]
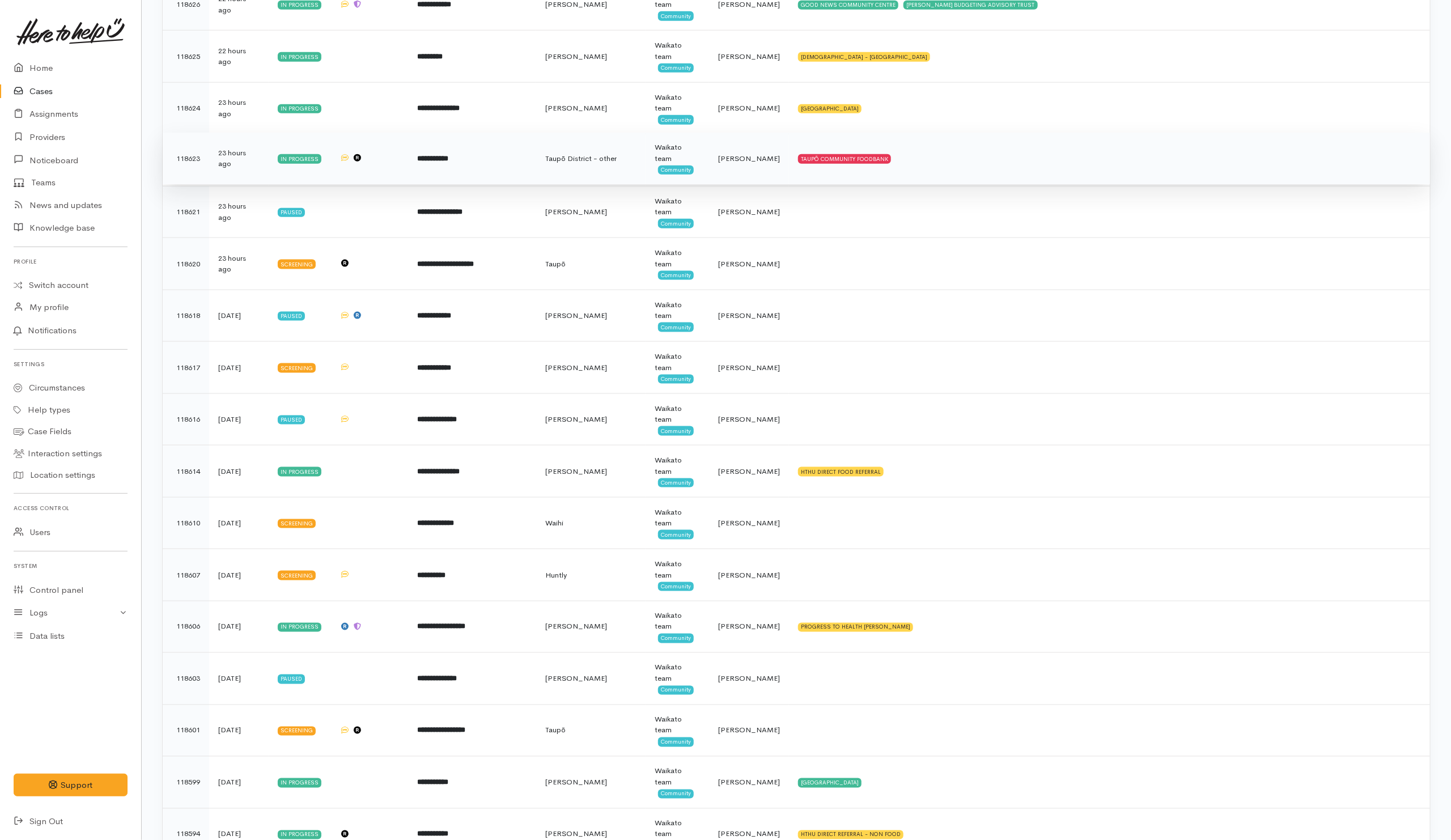
click at [1018, 177] on td "TAUPŌ COMMUNITY FOODBANK" at bounding box center [1109, 158] width 641 height 52
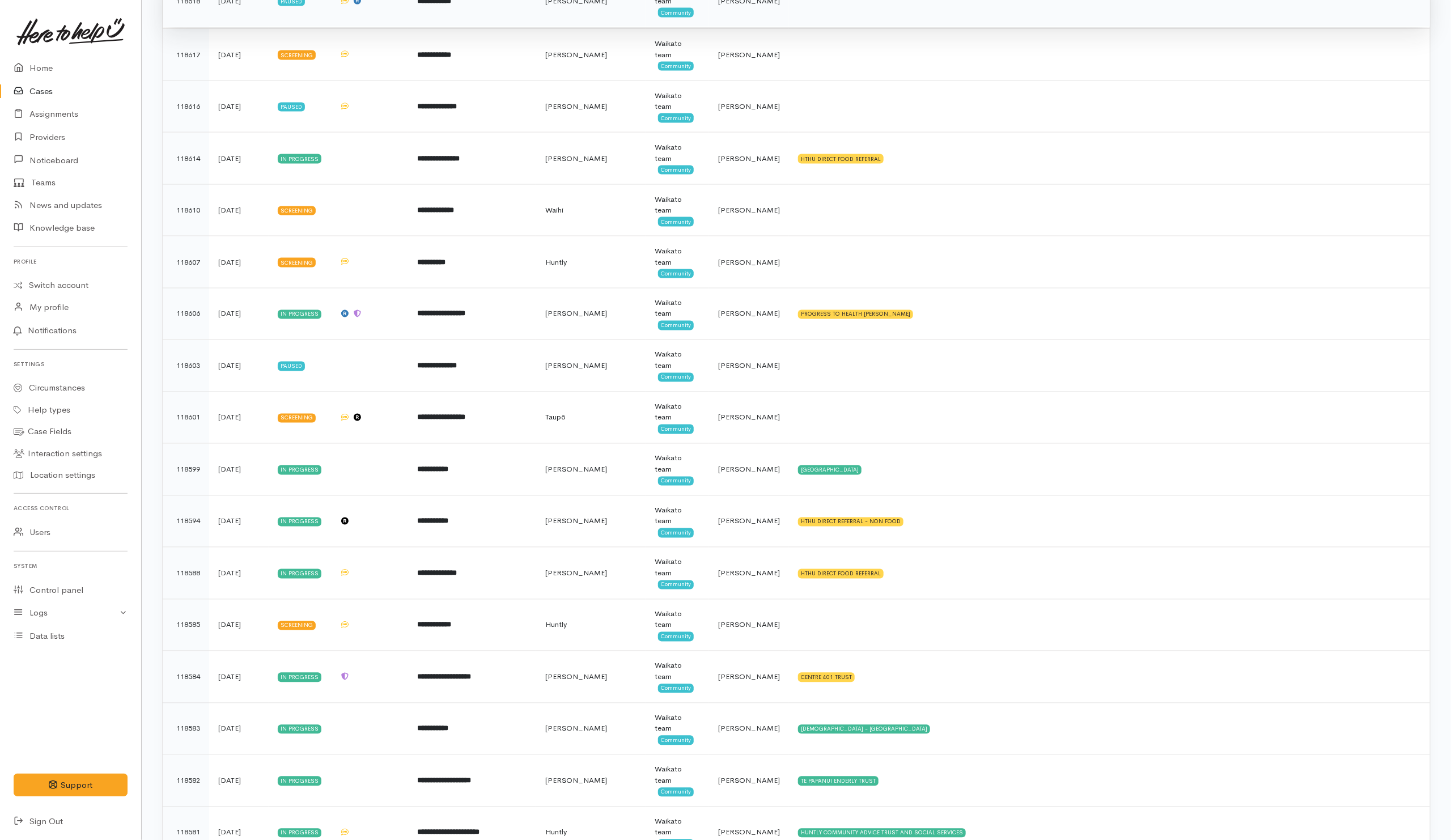
scroll to position [1360, 0]
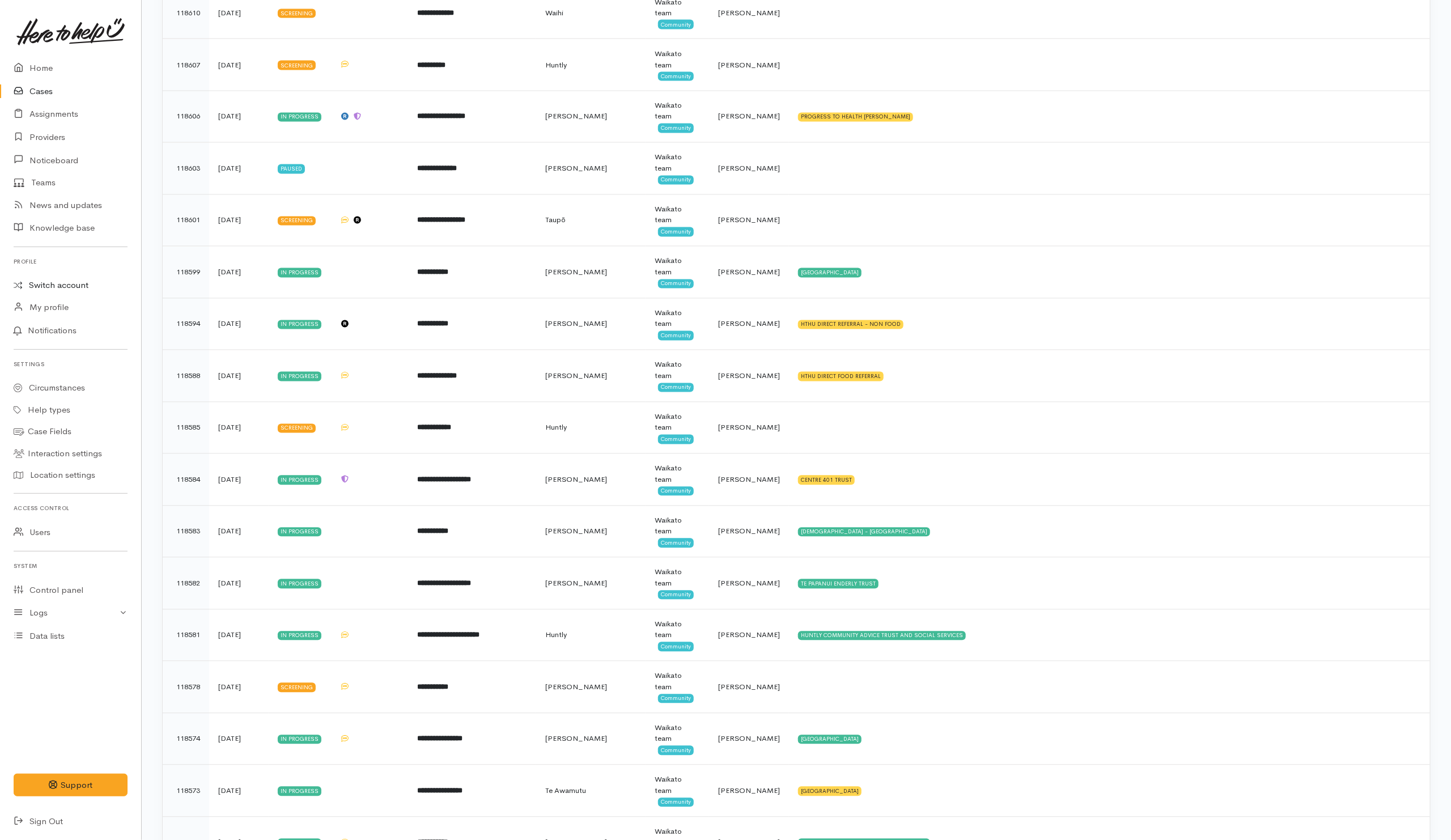
click at [80, 279] on link "Switch account" at bounding box center [70, 285] width 141 height 22
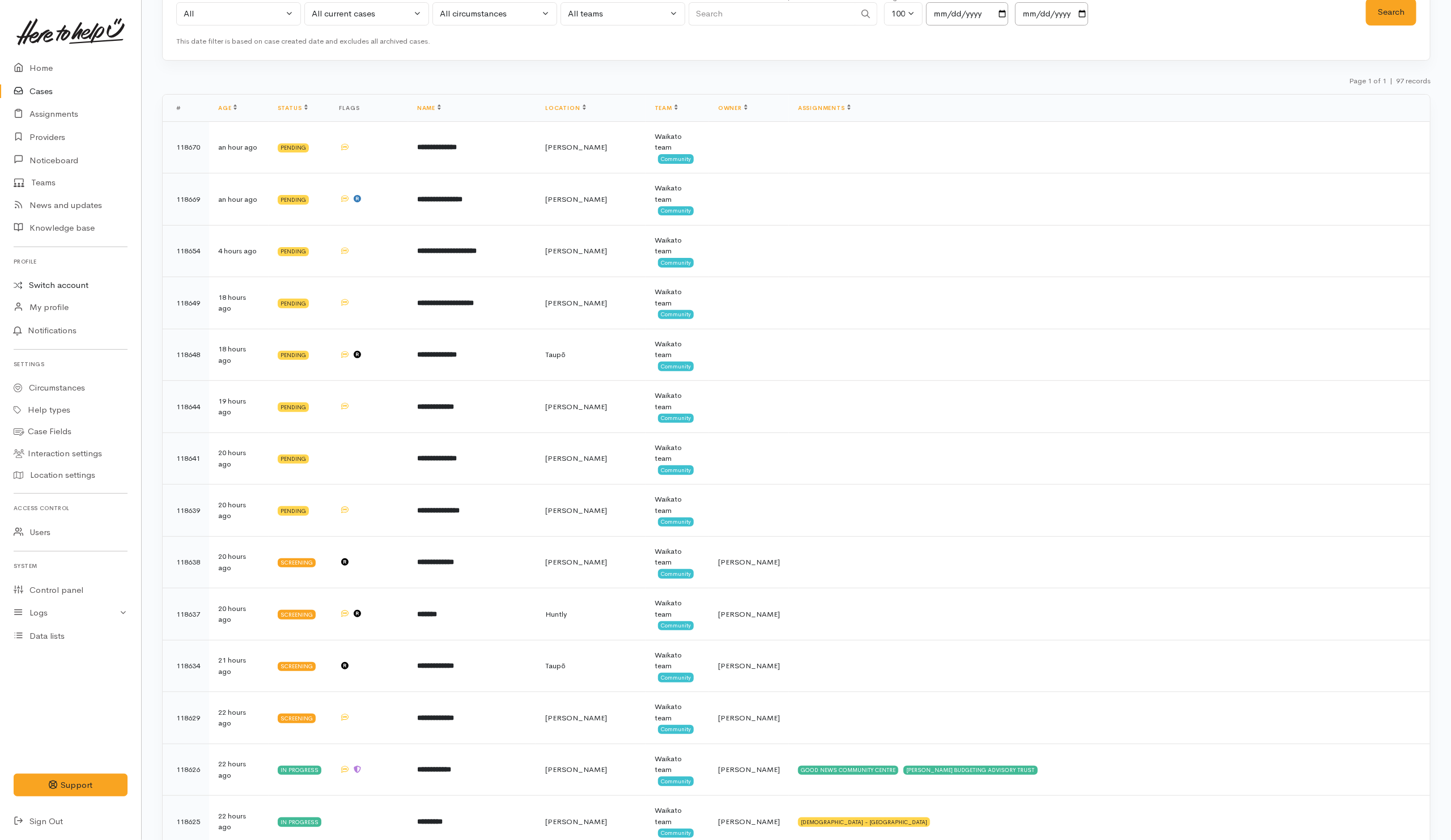
scroll to position [0, 0]
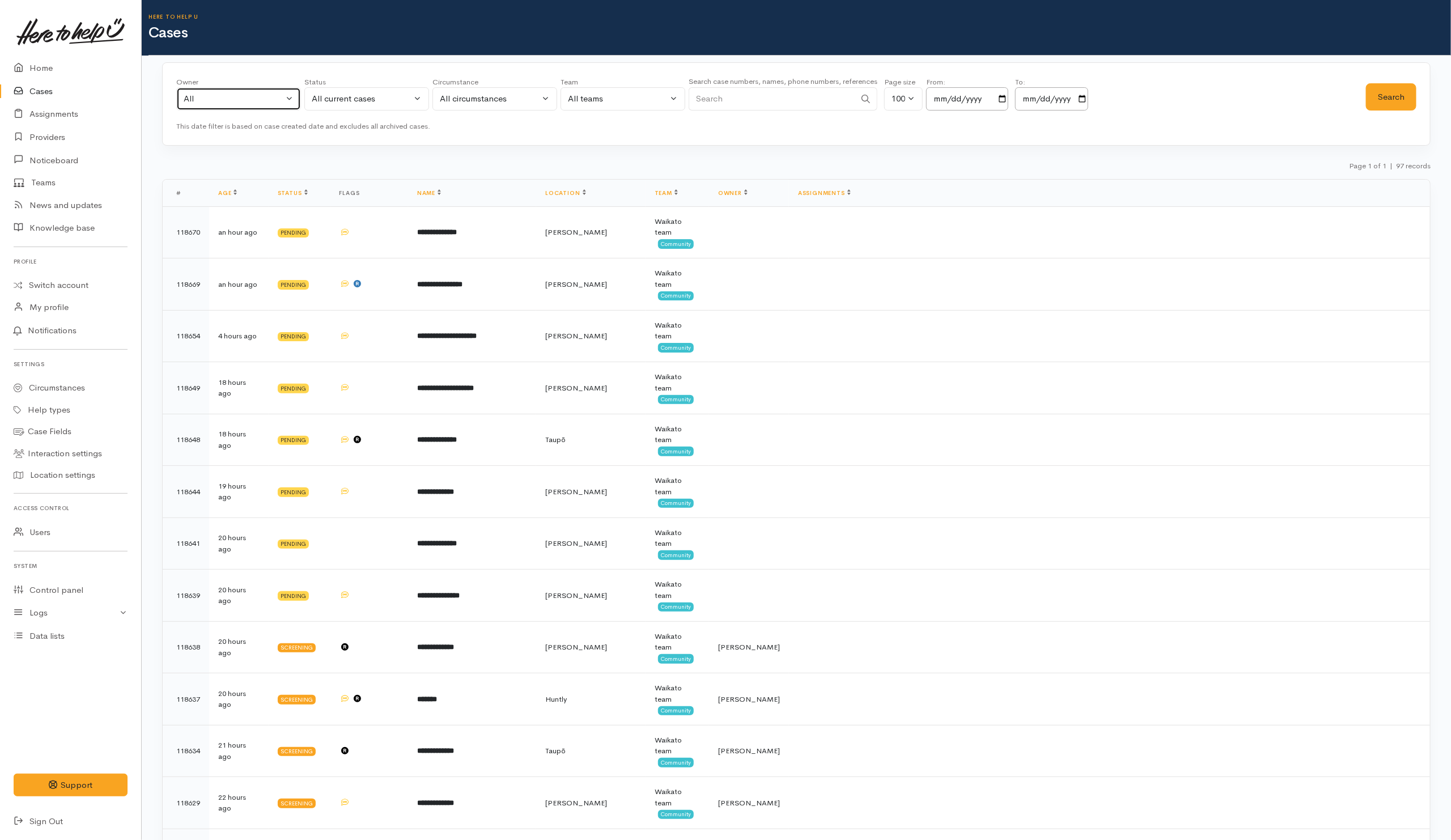
click at [235, 101] on div "All" at bounding box center [233, 99] width 100 height 13
type input "shir"
click at [245, 173] on span "Shirley Mackie ('Here to help u')" at bounding box center [266, 173] width 139 height 13
select select "1463"
click at [1403, 106] on button "Search" at bounding box center [1391, 97] width 51 height 28
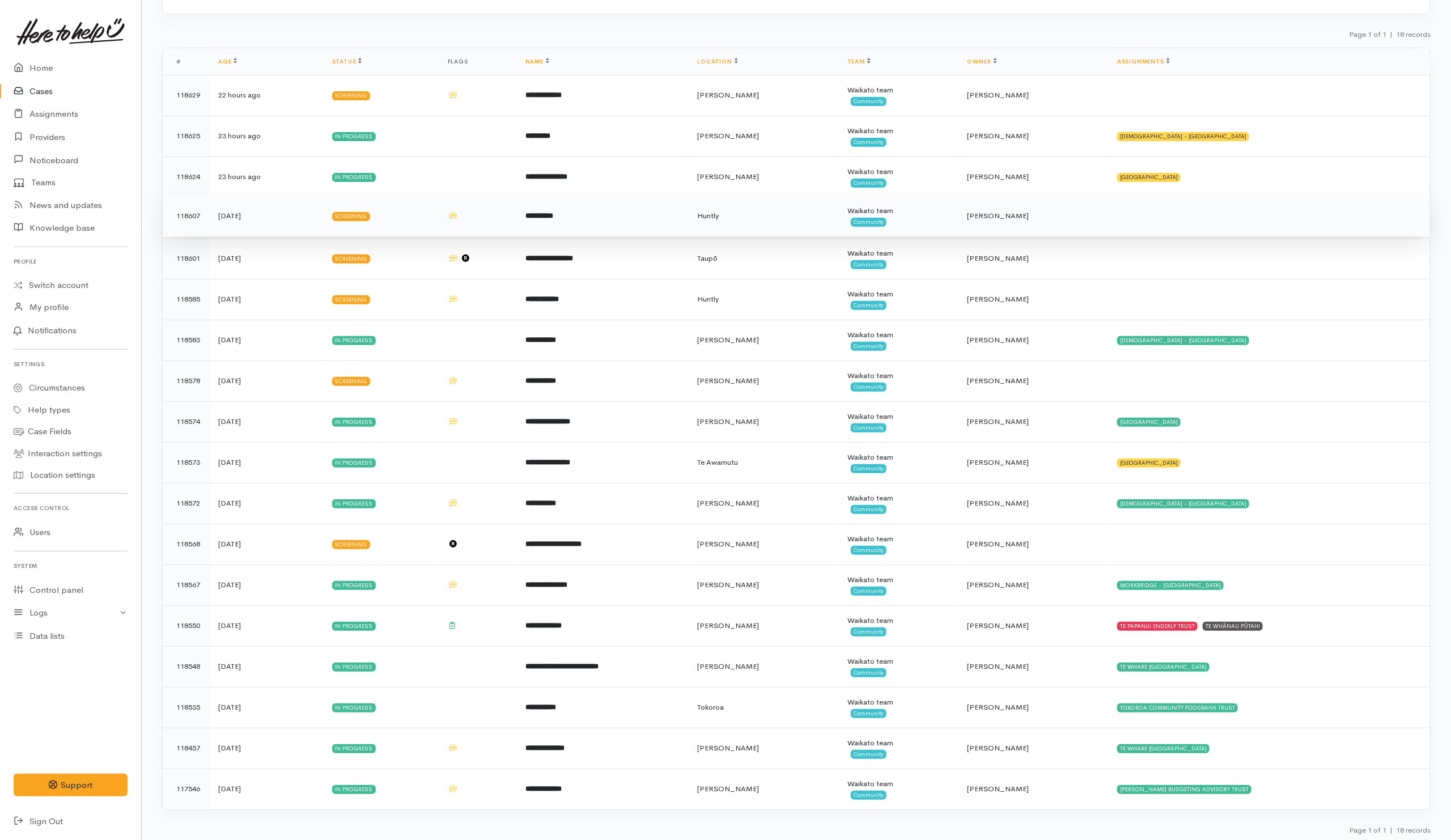
scroll to position [141, 0]
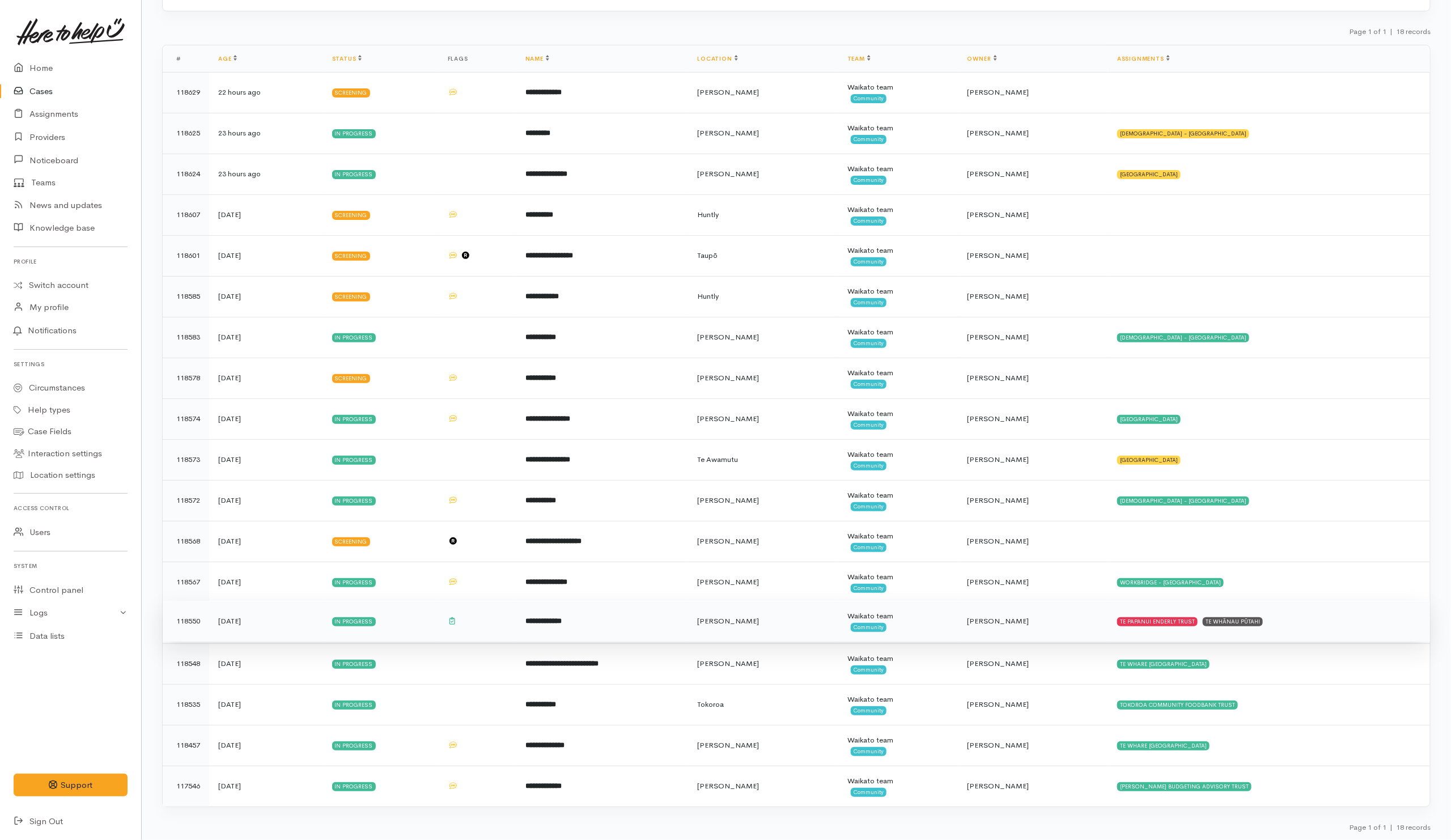
click at [1322, 625] on td "TE PAPANUI ENDERLY TRUST TE WHĀNAU PŪTAHI" at bounding box center [1269, 620] width 322 height 41
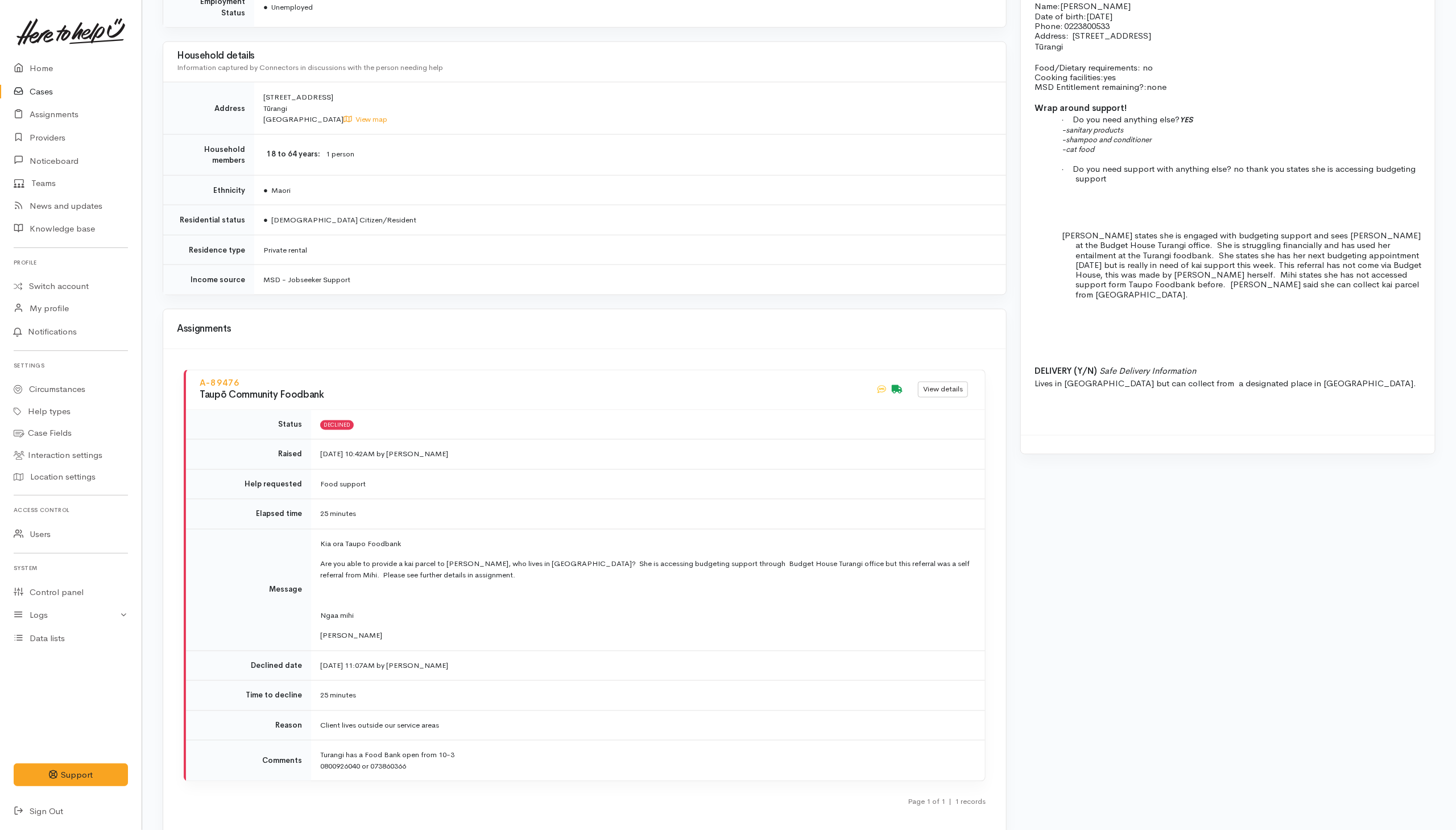
scroll to position [1240, 0]
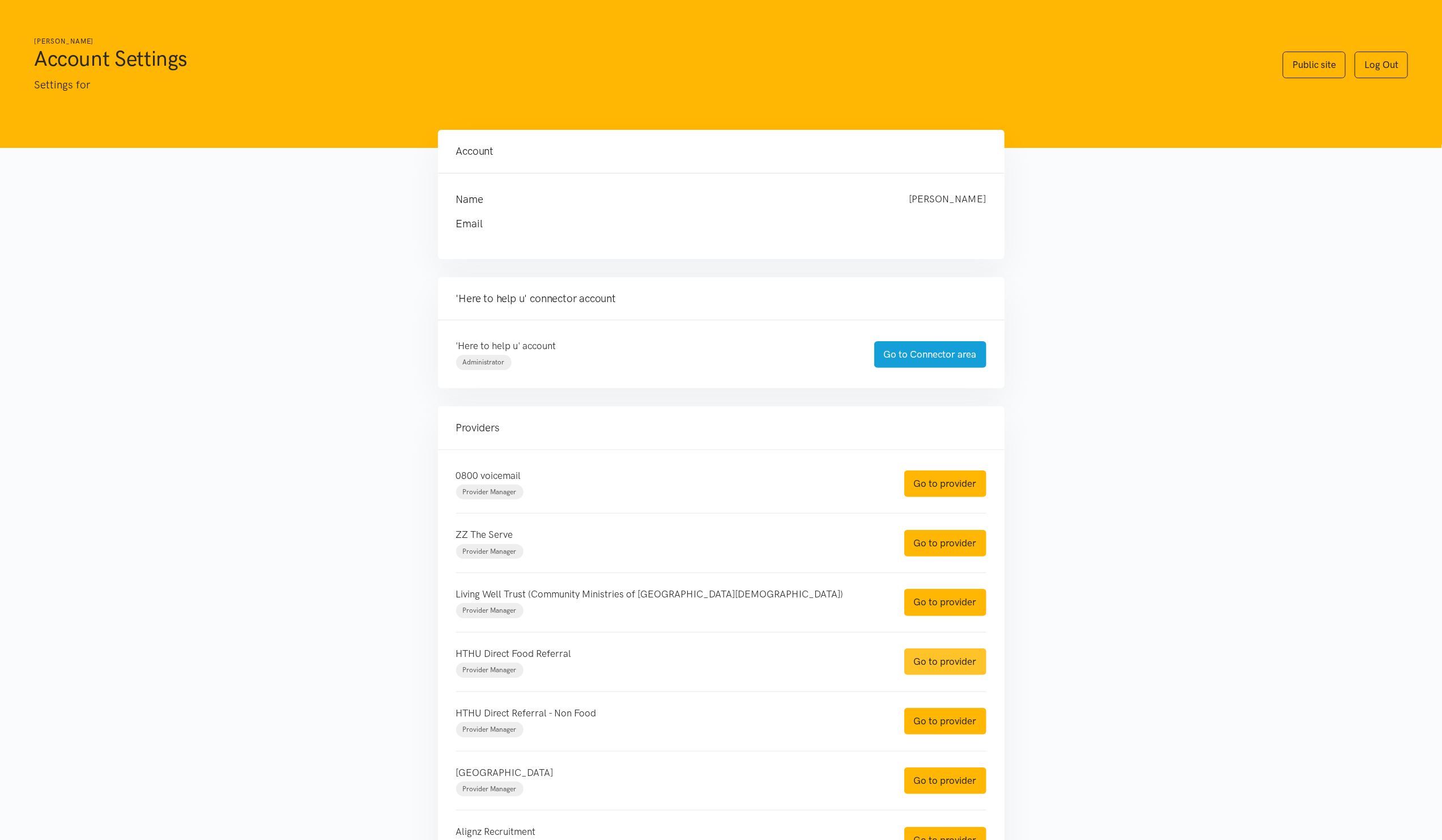
drag, startPoint x: 964, startPoint y: 670, endPoint x: 960, endPoint y: 677, distance: 8.1
click at [964, 670] on link "Go to provider" at bounding box center [945, 661] width 82 height 27
click at [947, 730] on link "Go to provider" at bounding box center [945, 721] width 82 height 27
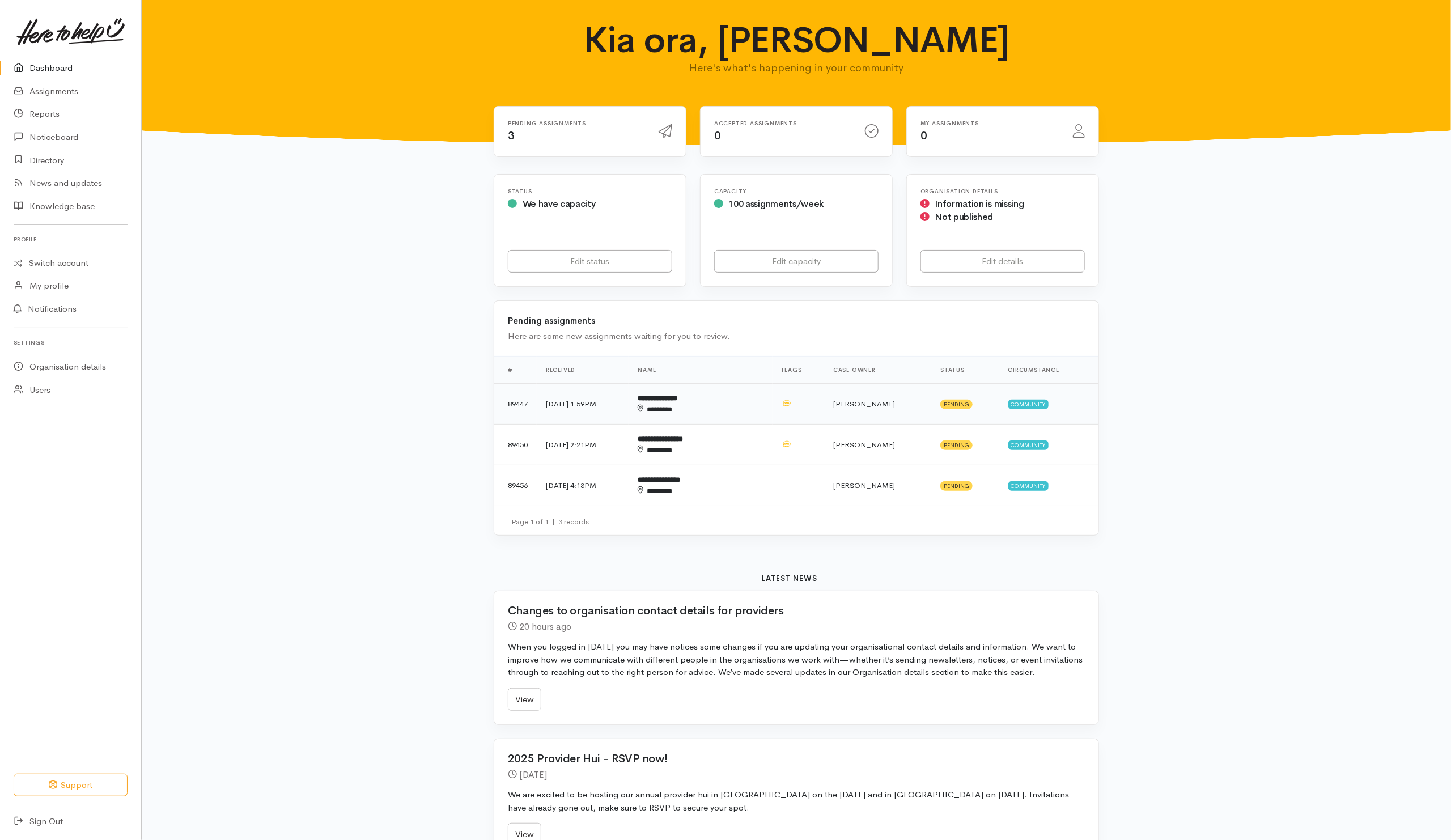
click at [901, 408] on td "Sarah Guinness" at bounding box center [878, 404] width 107 height 41
click at [901, 455] on td "Rachel Proctor" at bounding box center [878, 445] width 107 height 41
click at [896, 490] on td "Nicole Rusk" at bounding box center [878, 485] width 107 height 41
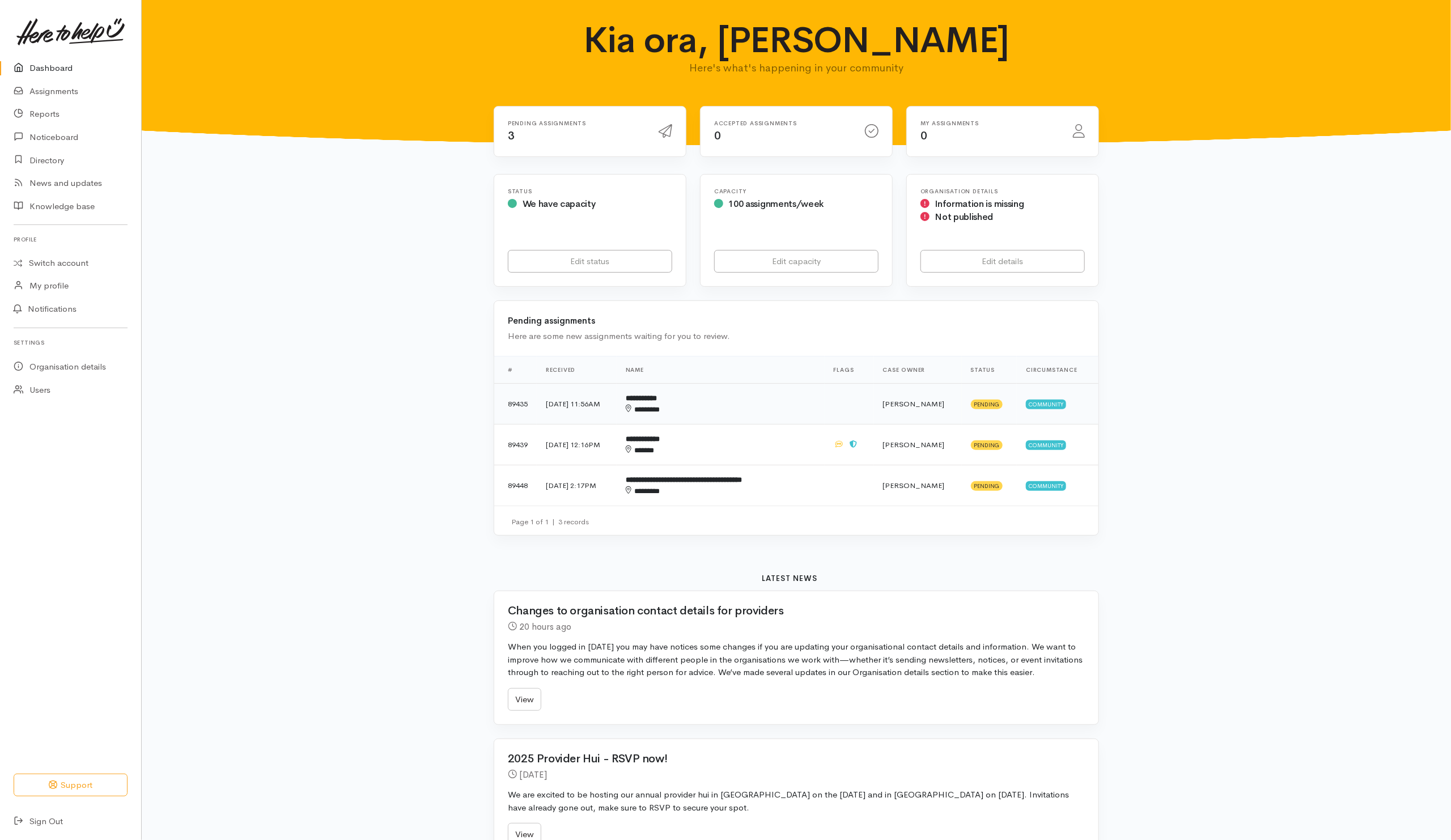
click at [776, 408] on div "********" at bounding box center [711, 410] width 171 height 12
click at [776, 444] on td "**********" at bounding box center [720, 445] width 208 height 41
click at [833, 497] on td at bounding box center [849, 485] width 50 height 41
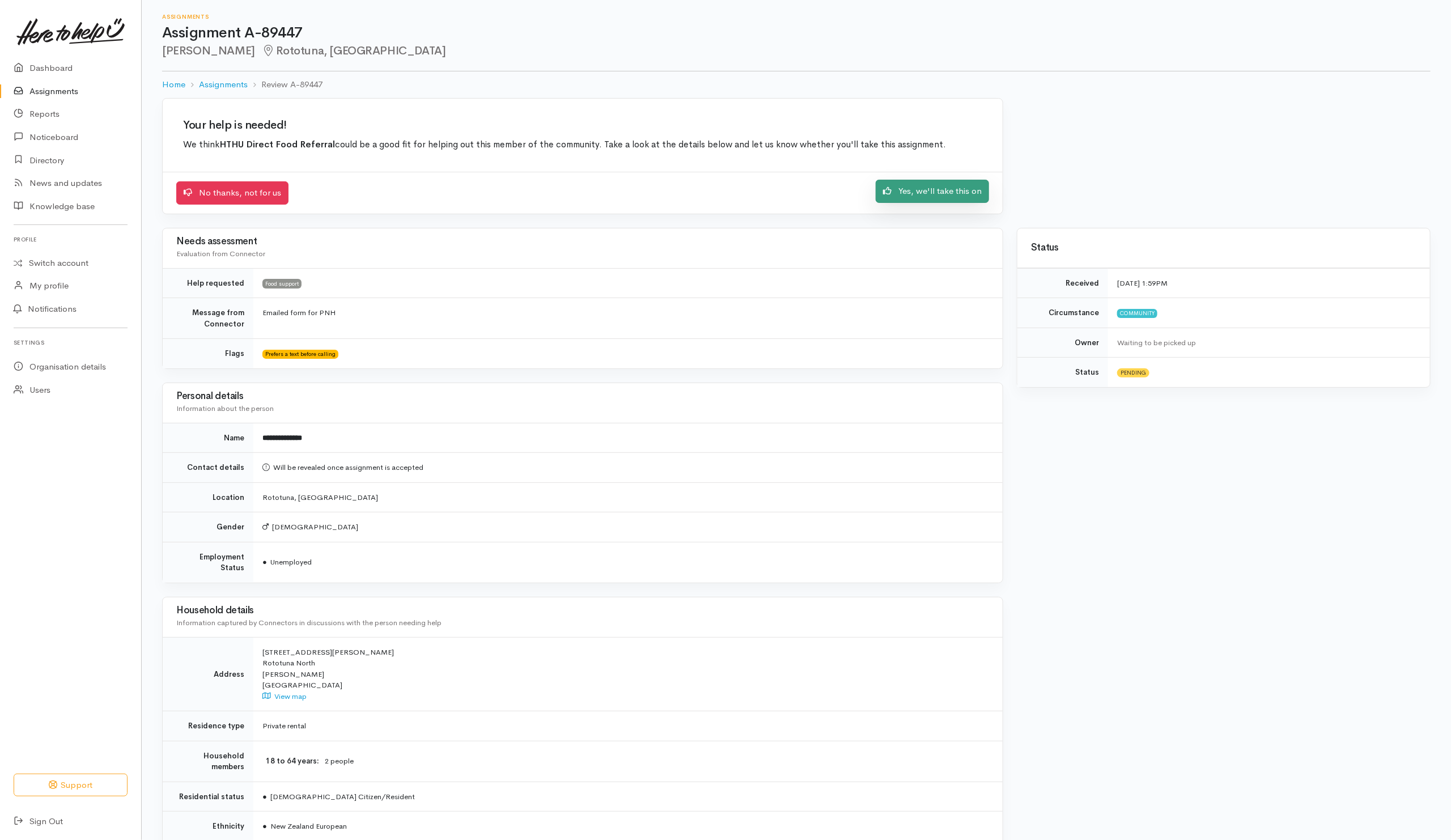
click at [898, 201] on link "Yes, we'll take this on" at bounding box center [932, 191] width 114 height 23
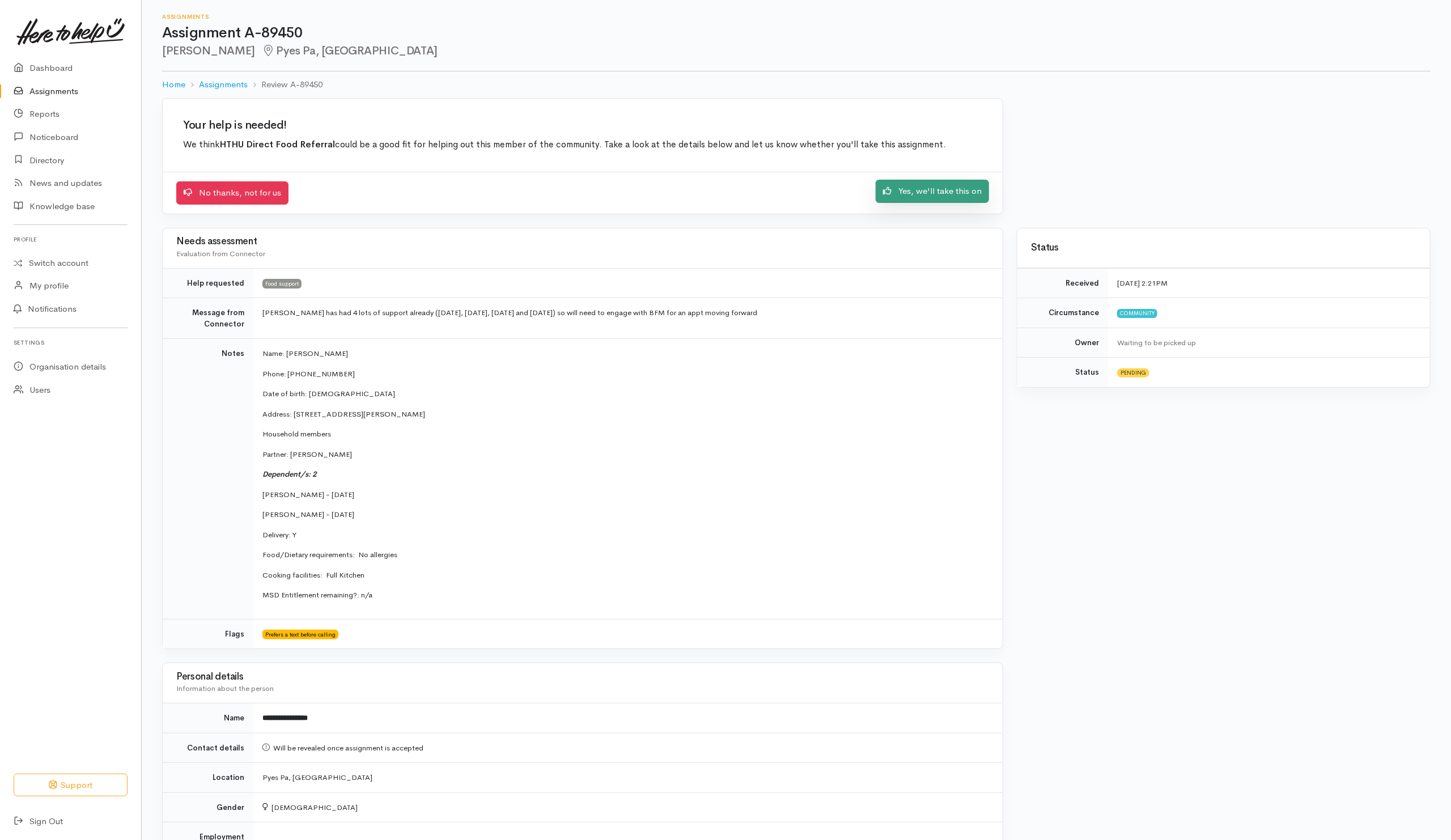
click at [955, 194] on link "Yes, we'll take this on" at bounding box center [932, 191] width 114 height 23
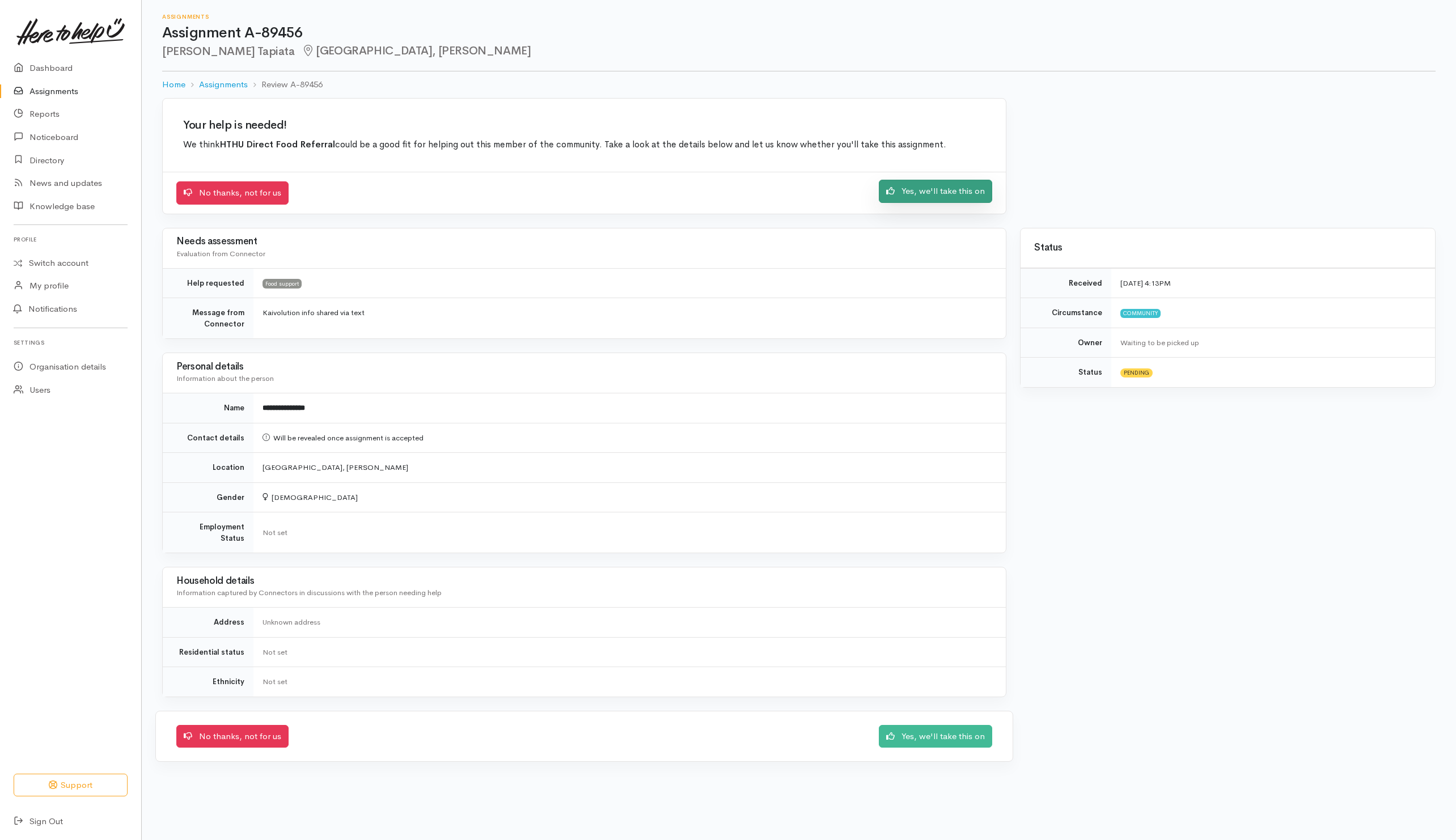
click at [900, 194] on link "Yes, we'll take this on" at bounding box center [935, 191] width 114 height 23
click at [941, 187] on link "Yes, we'll take this on" at bounding box center [935, 191] width 114 height 23
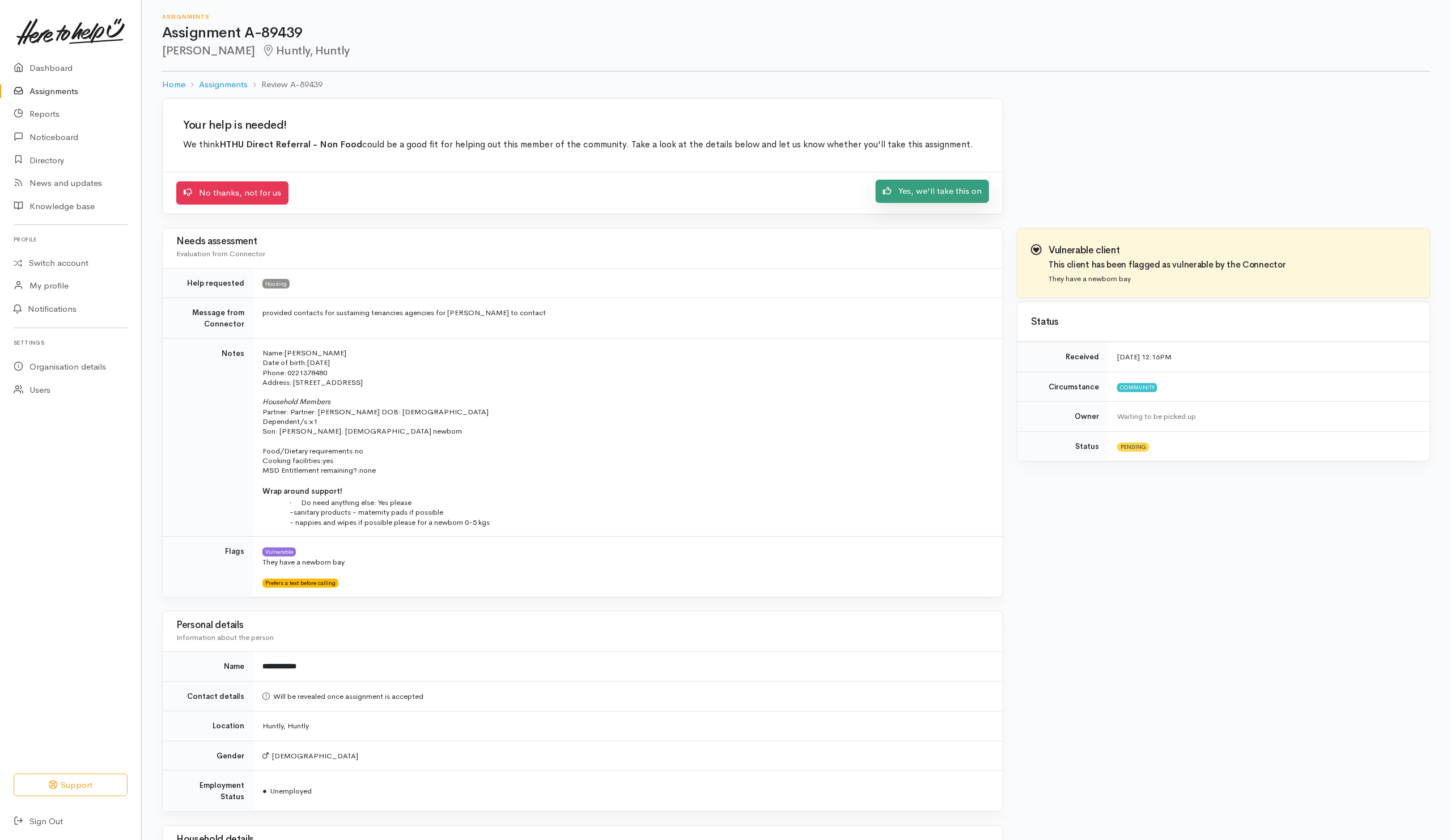
click at [920, 196] on link "Yes, we'll take this on" at bounding box center [932, 191] width 114 height 23
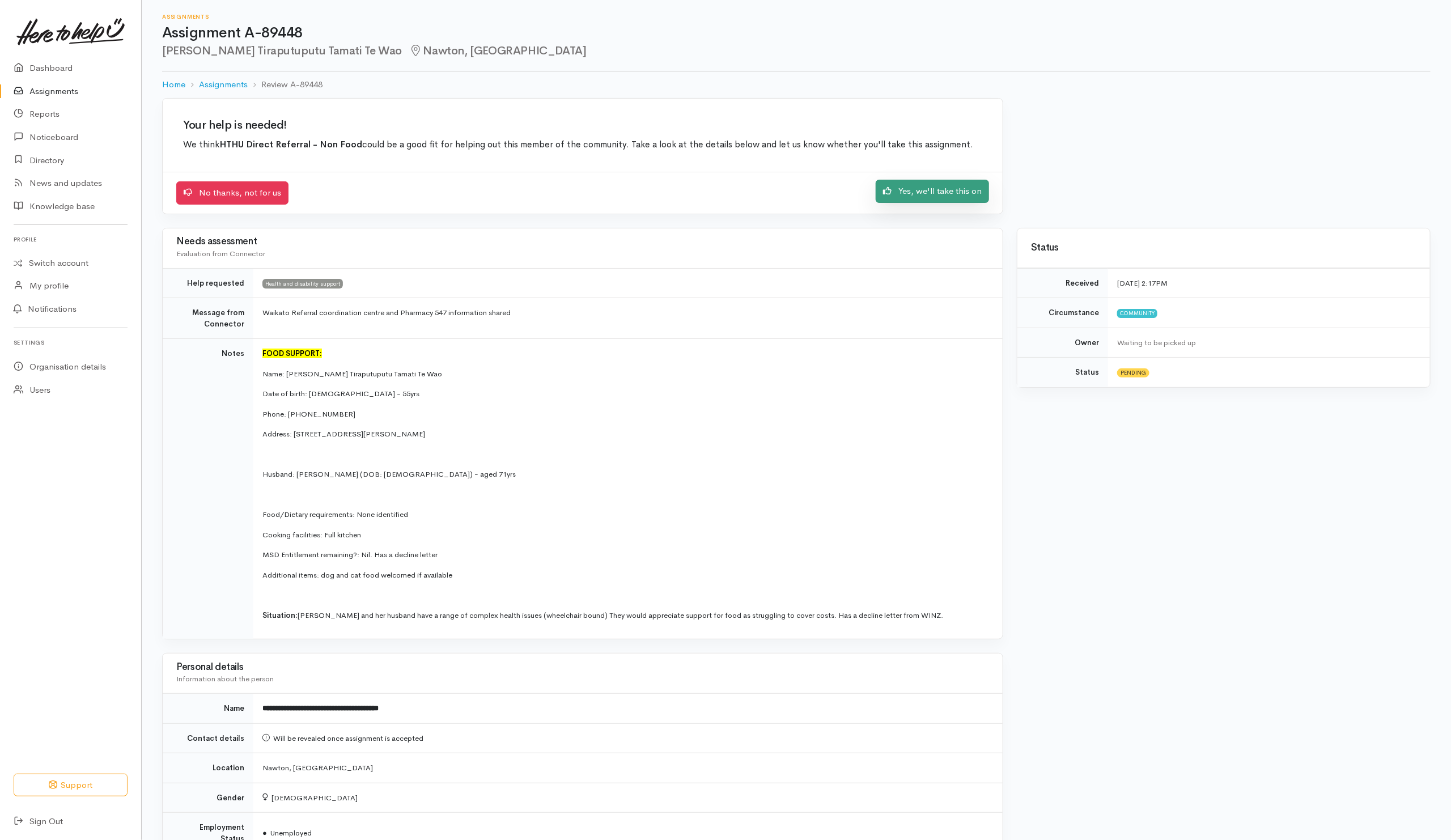
click at [907, 196] on link "Yes, we'll take this on" at bounding box center [932, 191] width 114 height 23
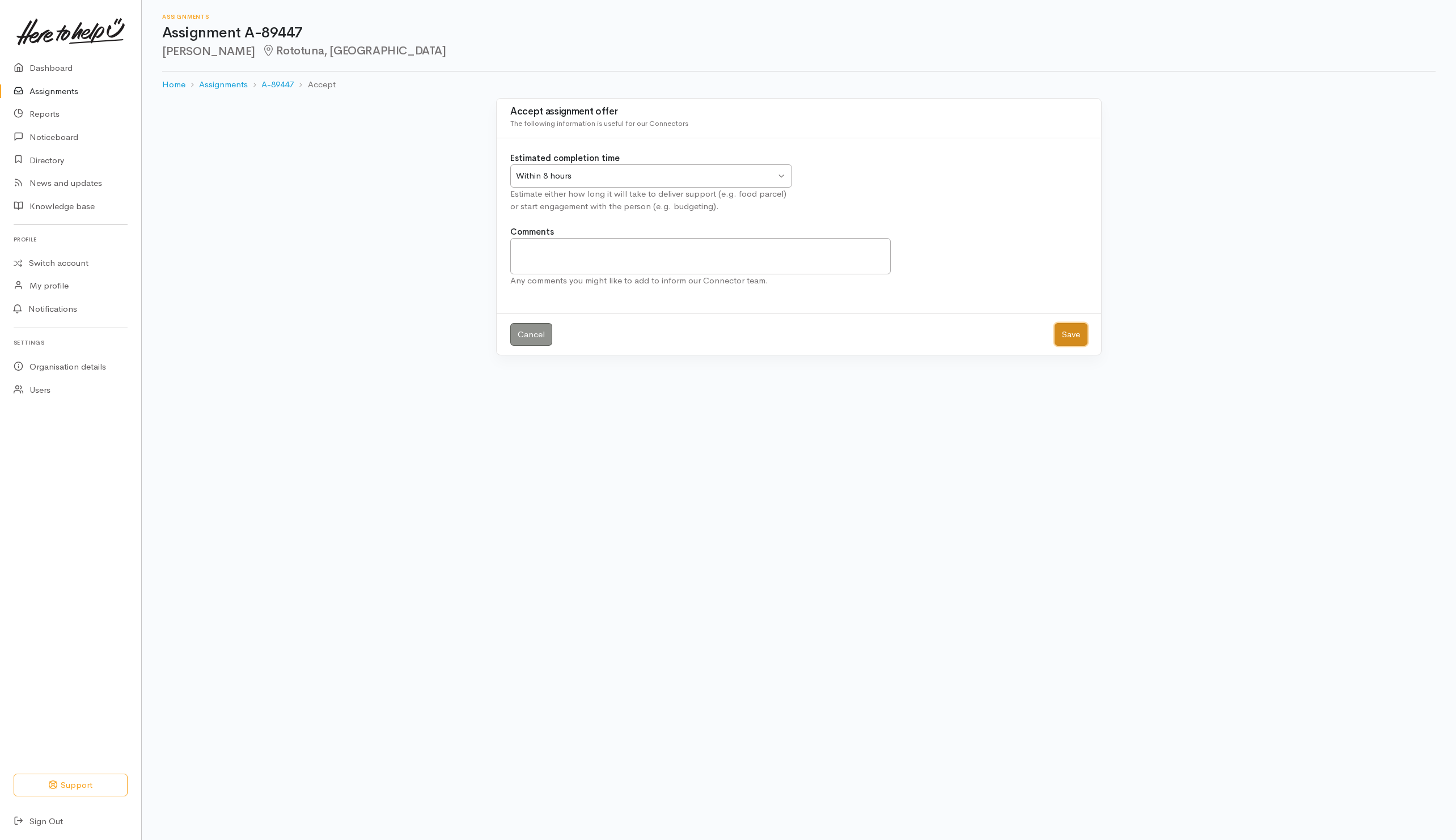
click at [1072, 342] on button "Save" at bounding box center [1070, 335] width 33 height 23
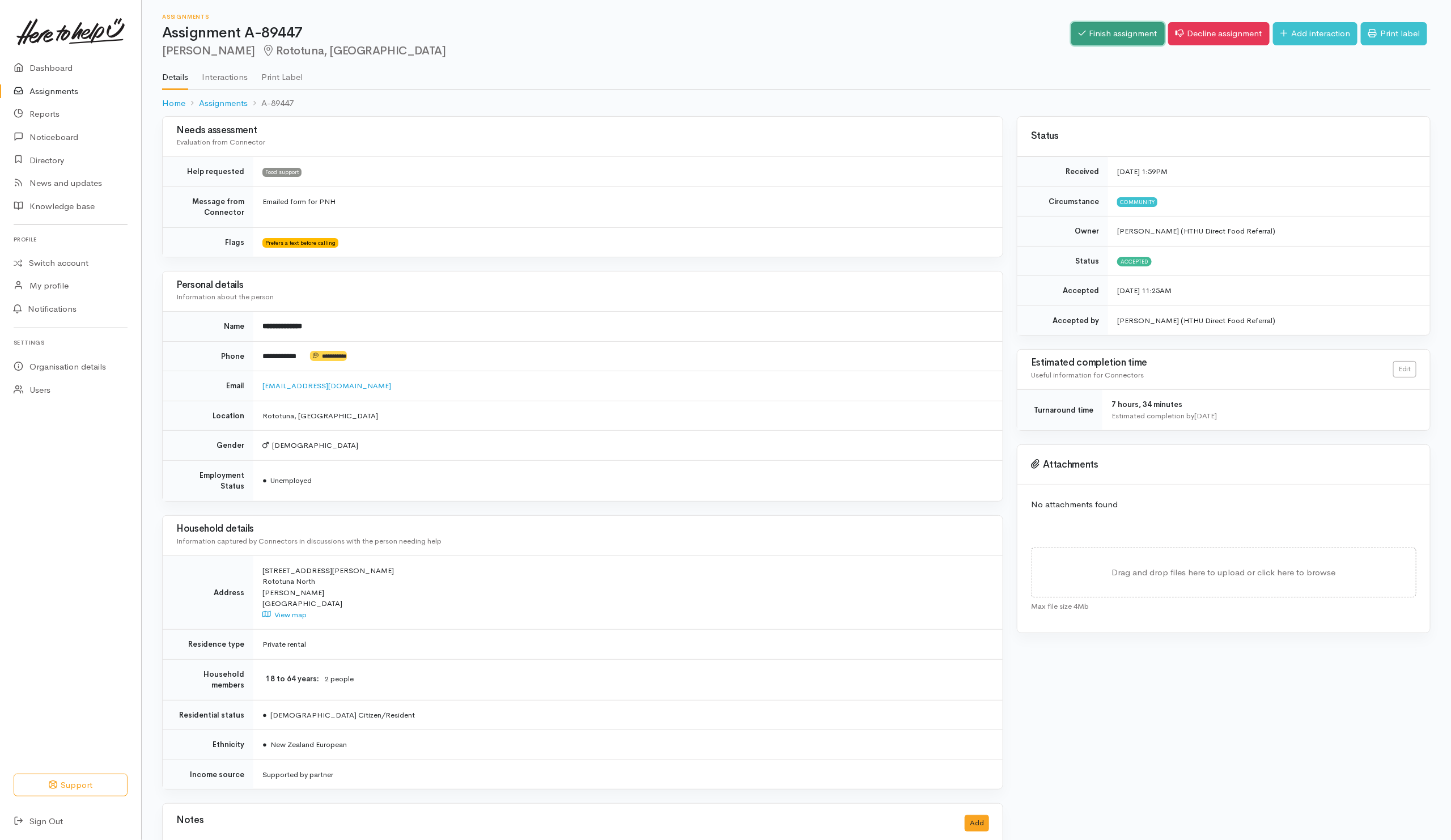
click at [1122, 40] on link "Finish assignment" at bounding box center [1118, 33] width 93 height 23
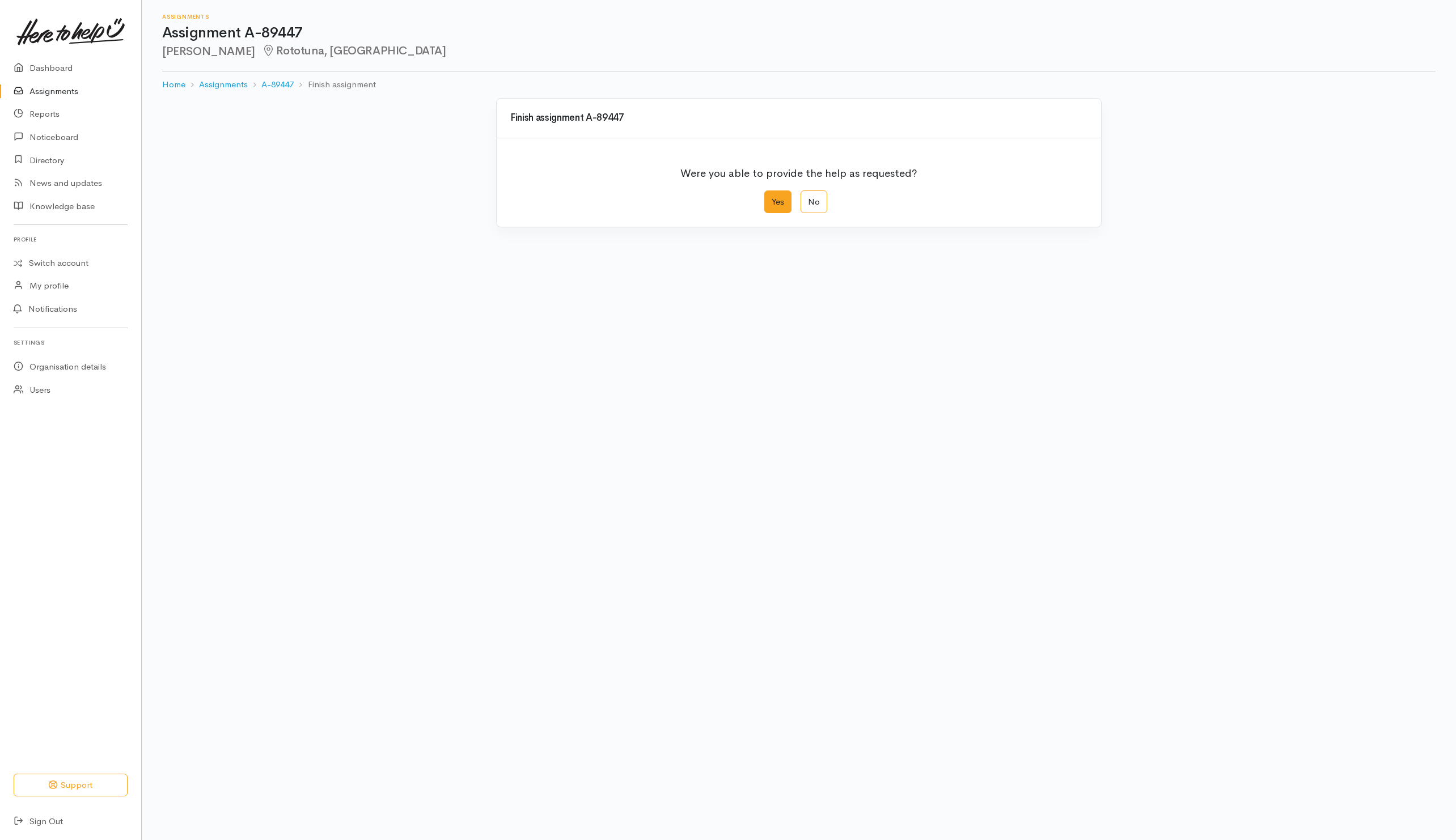
click at [780, 206] on label "Yes" at bounding box center [778, 202] width 27 height 23
click at [772, 198] on input "Yes" at bounding box center [768, 194] width 7 height 7
radio input "true"
click at [1076, 464] on button "Save" at bounding box center [1070, 454] width 33 height 23
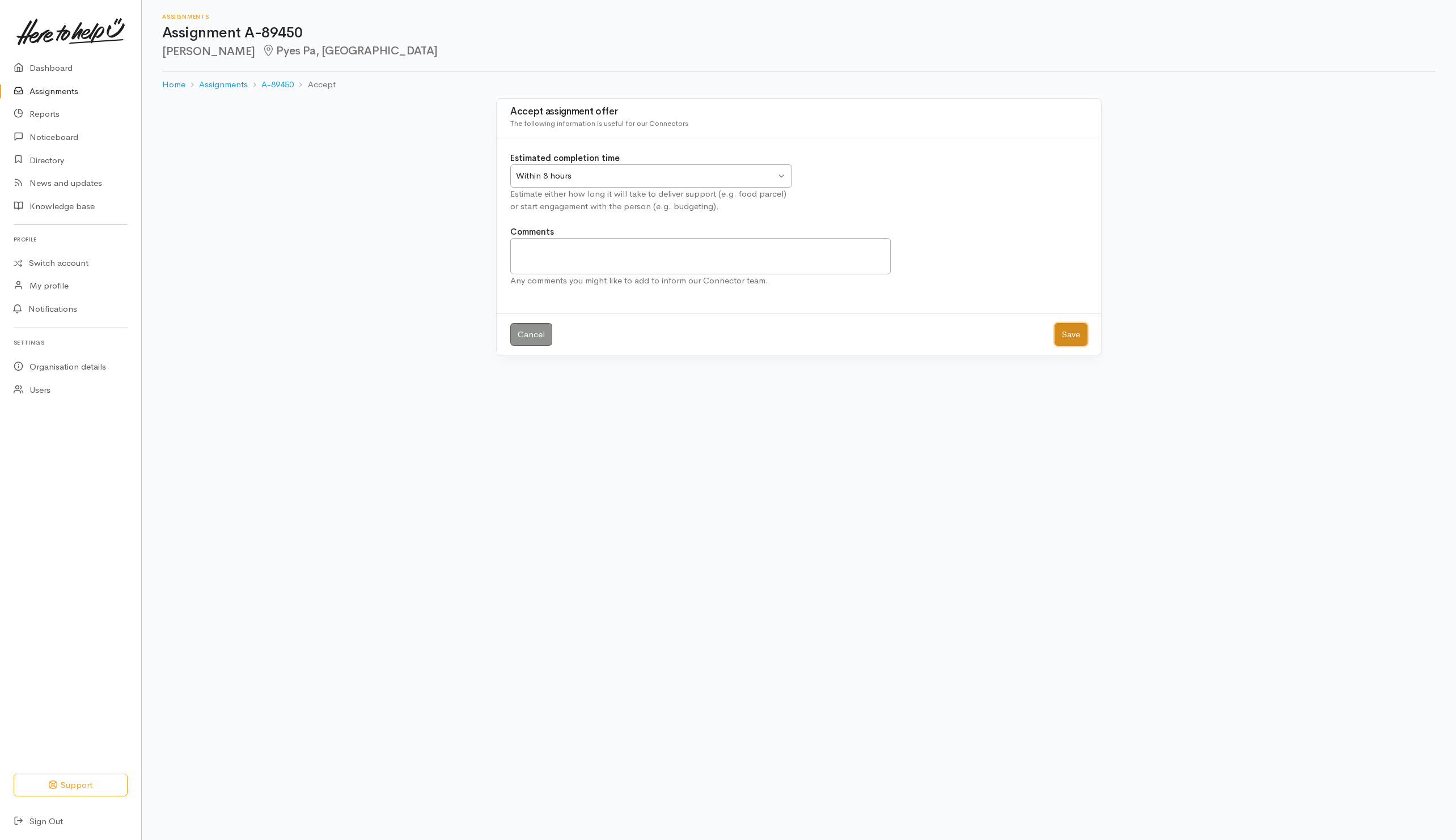
click at [1068, 330] on button "Save" at bounding box center [1070, 335] width 33 height 23
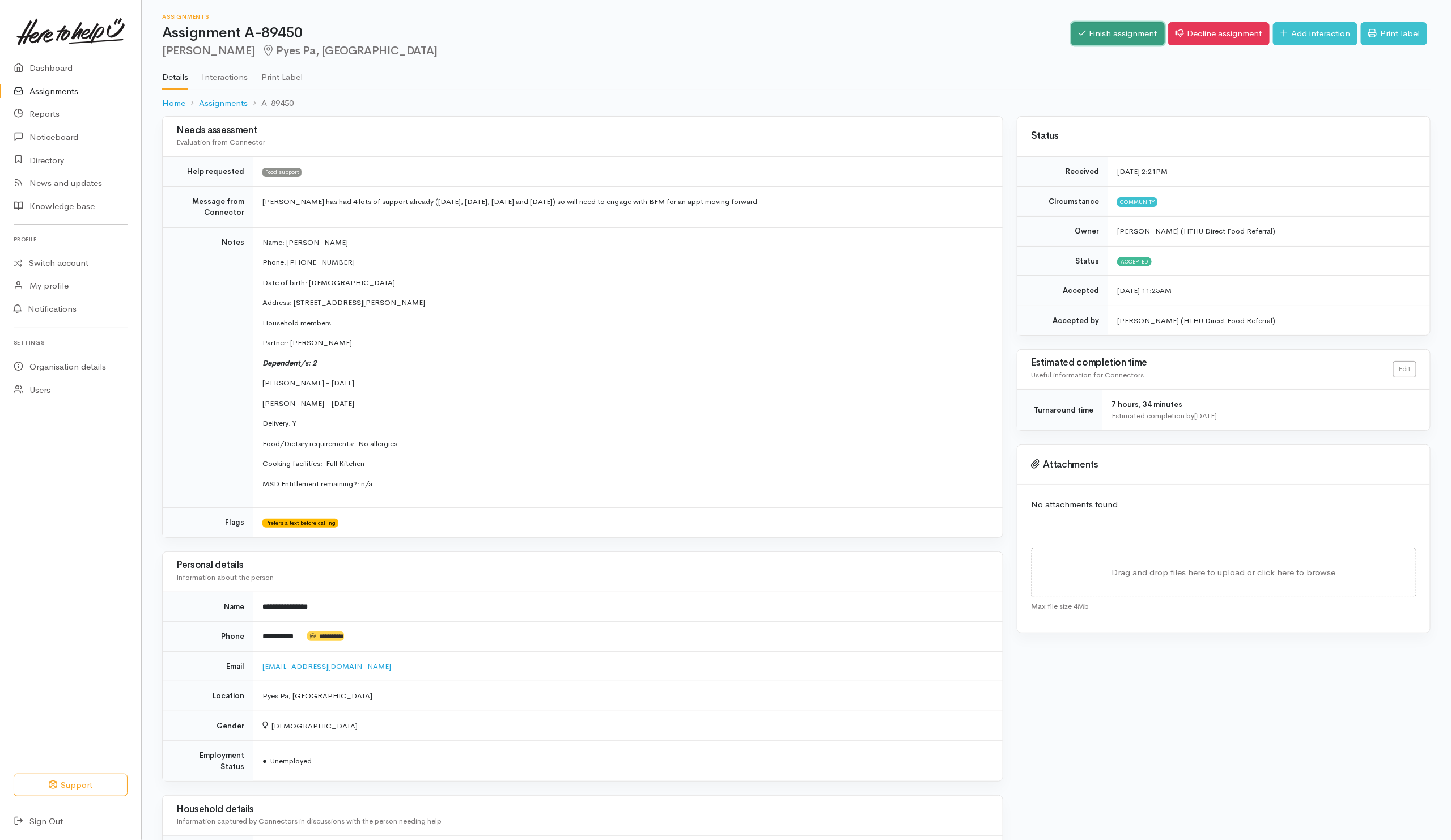
click at [1120, 32] on link "Finish assignment" at bounding box center [1118, 33] width 93 height 23
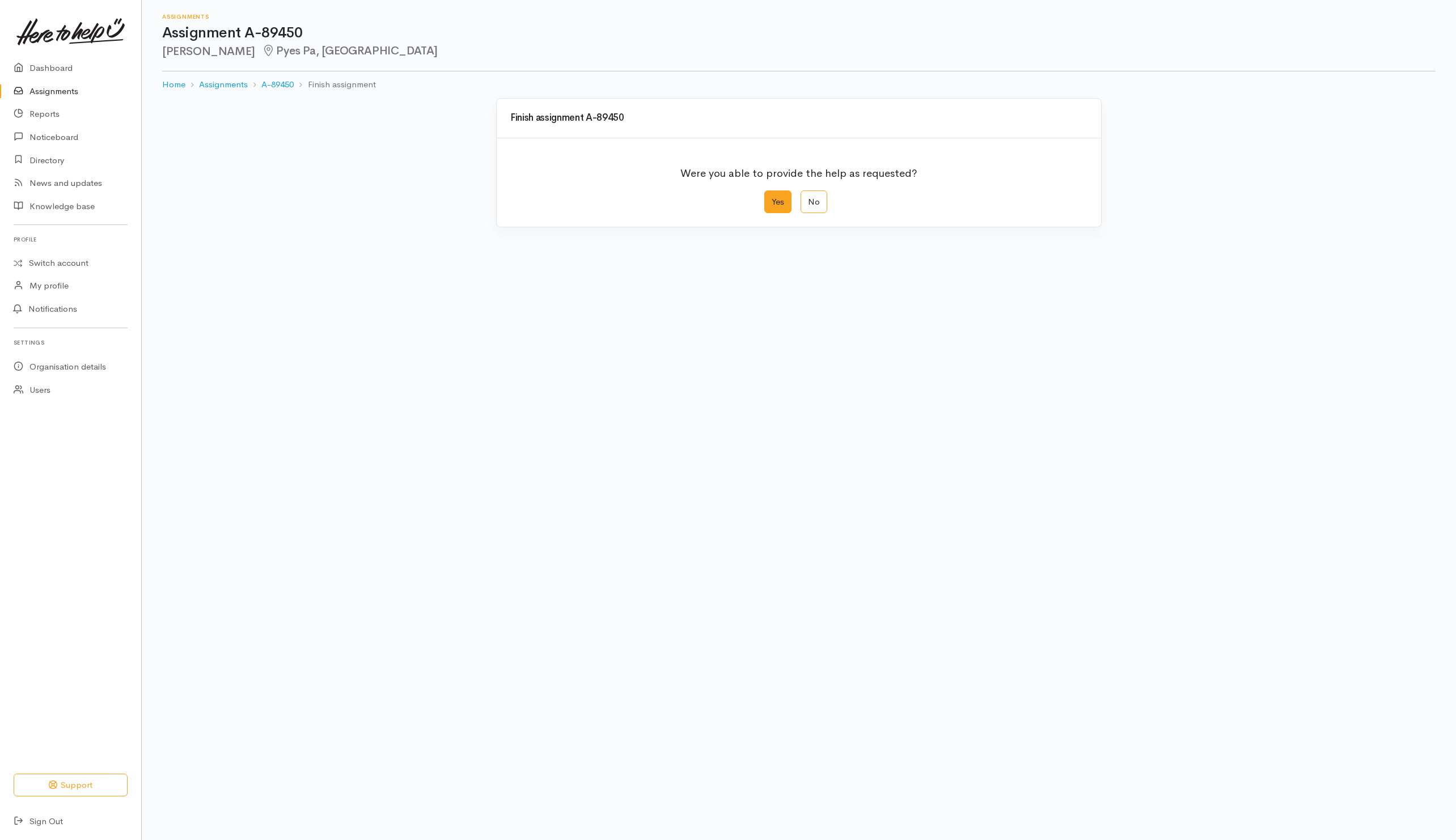
click at [788, 205] on label "Yes" at bounding box center [778, 202] width 27 height 23
click at [772, 198] on input "Yes" at bounding box center [768, 194] width 7 height 7
radio input "true"
click at [1077, 454] on button "Save" at bounding box center [1070, 454] width 33 height 23
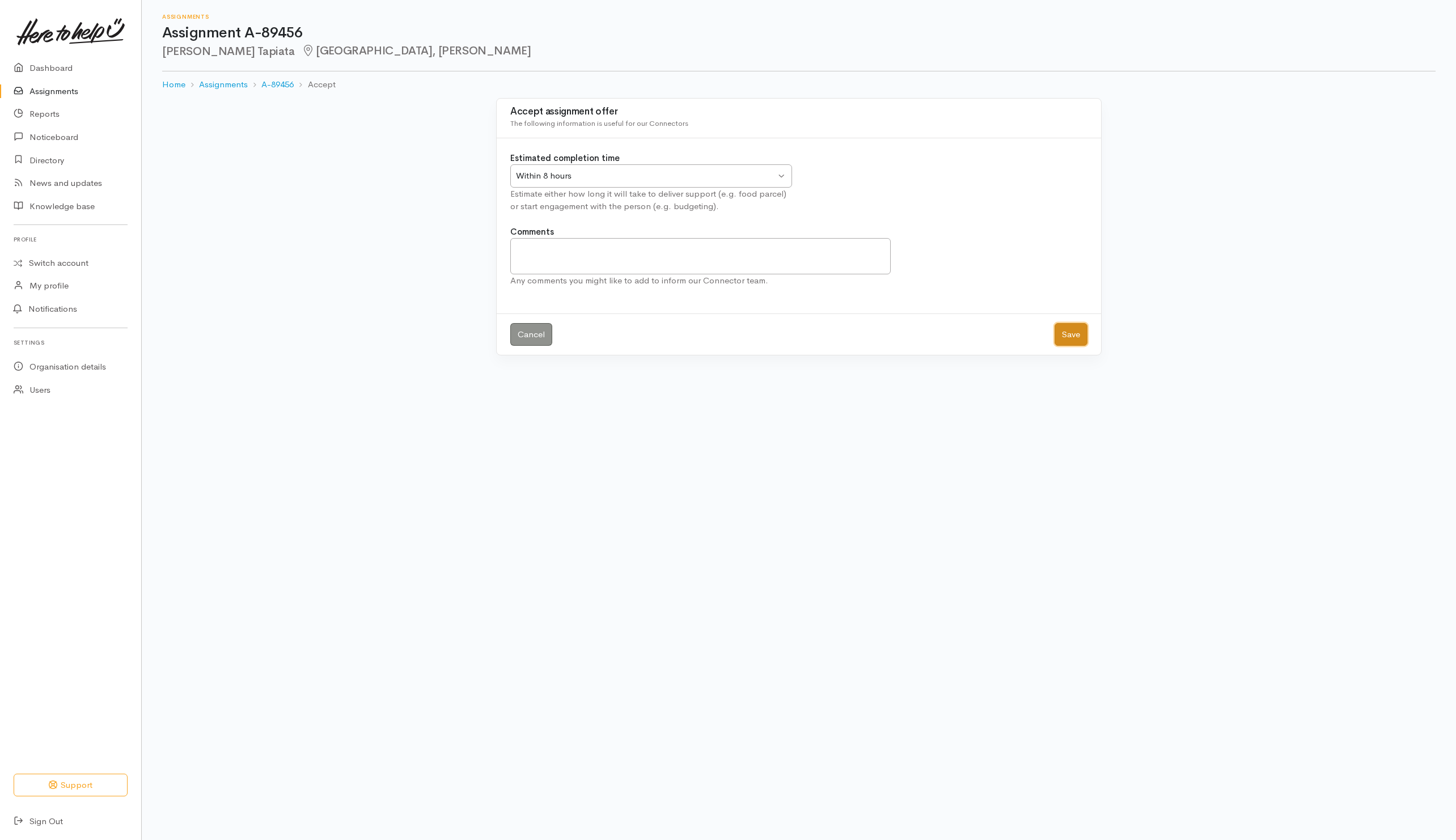
click at [1070, 334] on button "Save" at bounding box center [1070, 335] width 33 height 23
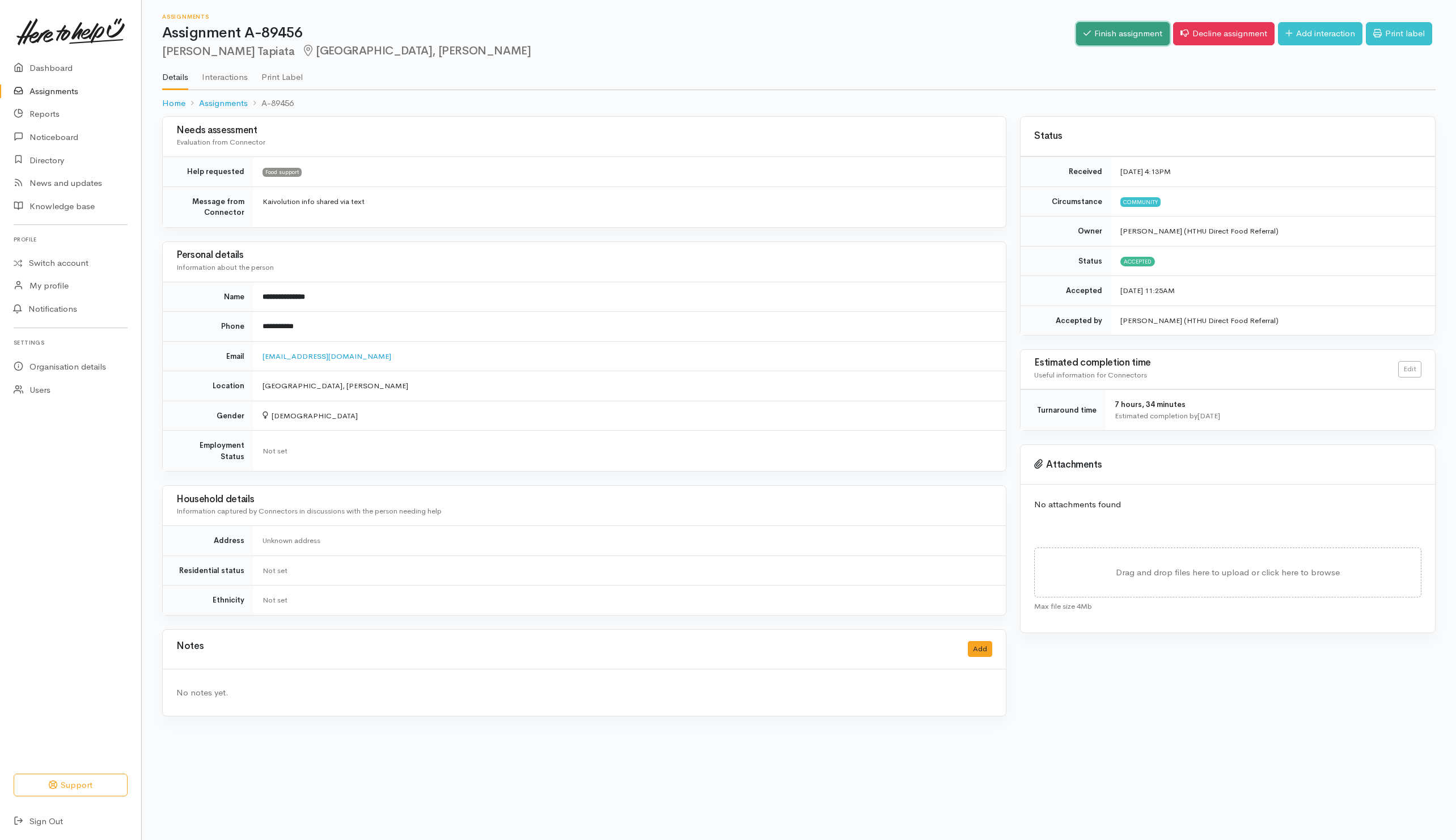
click at [1117, 41] on link "Finish assignment" at bounding box center [1123, 33] width 93 height 23
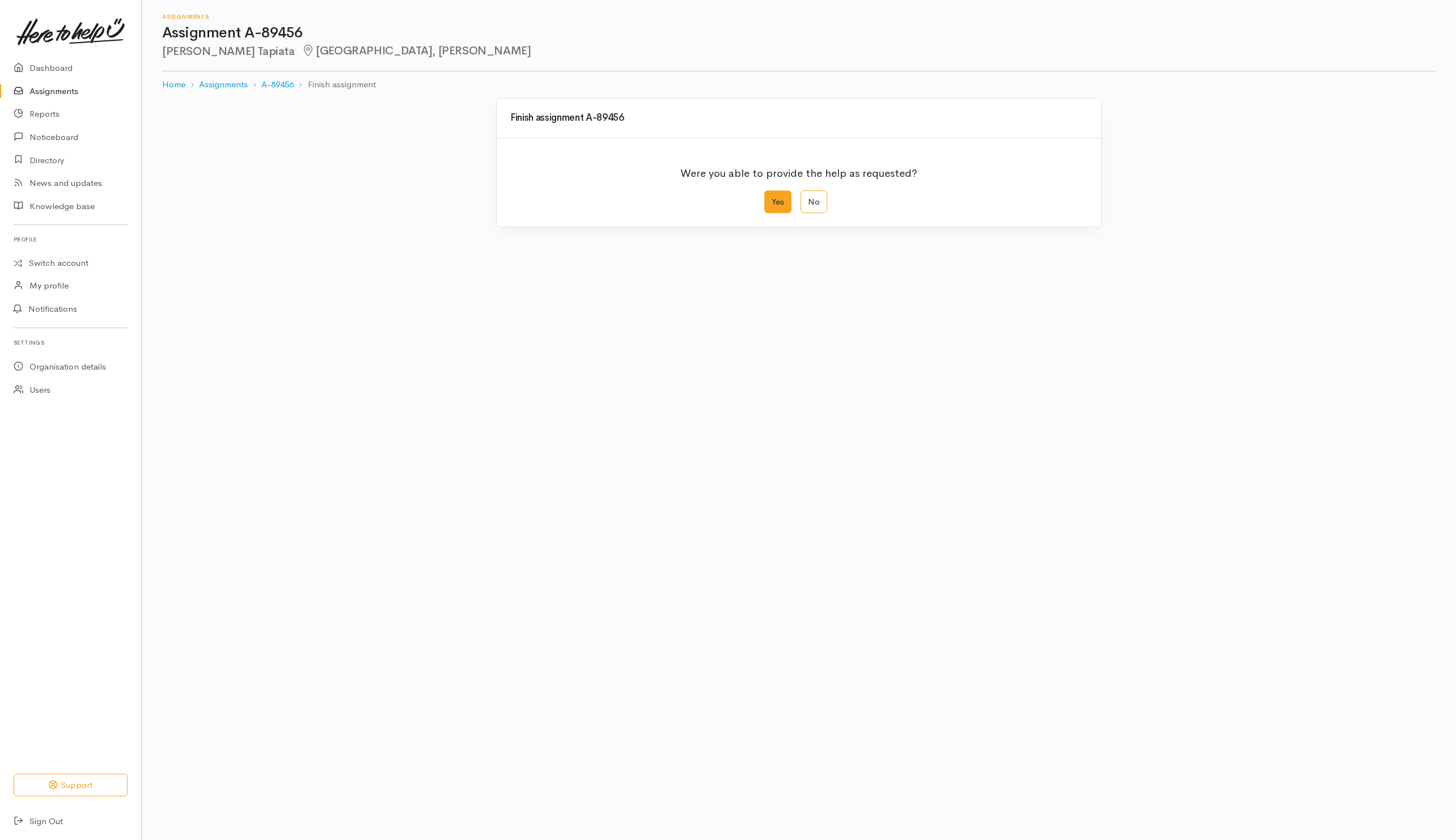
click at [780, 204] on label "Yes" at bounding box center [778, 202] width 27 height 23
click at [772, 198] on input "Yes" at bounding box center [768, 194] width 7 height 7
radio input "true"
click at [1065, 466] on button "Save" at bounding box center [1070, 454] width 33 height 23
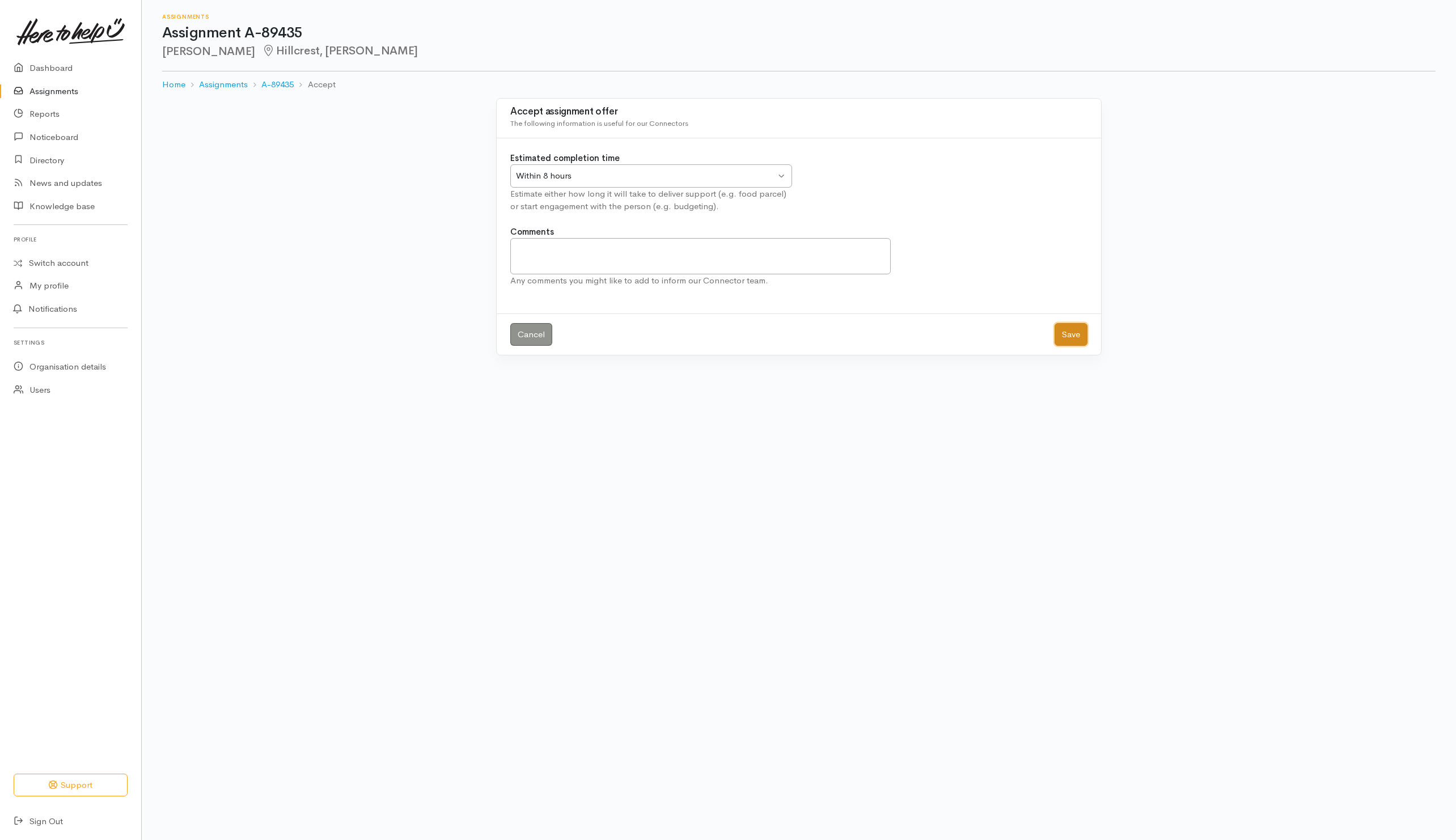
click at [1065, 330] on button "Save" at bounding box center [1070, 335] width 33 height 23
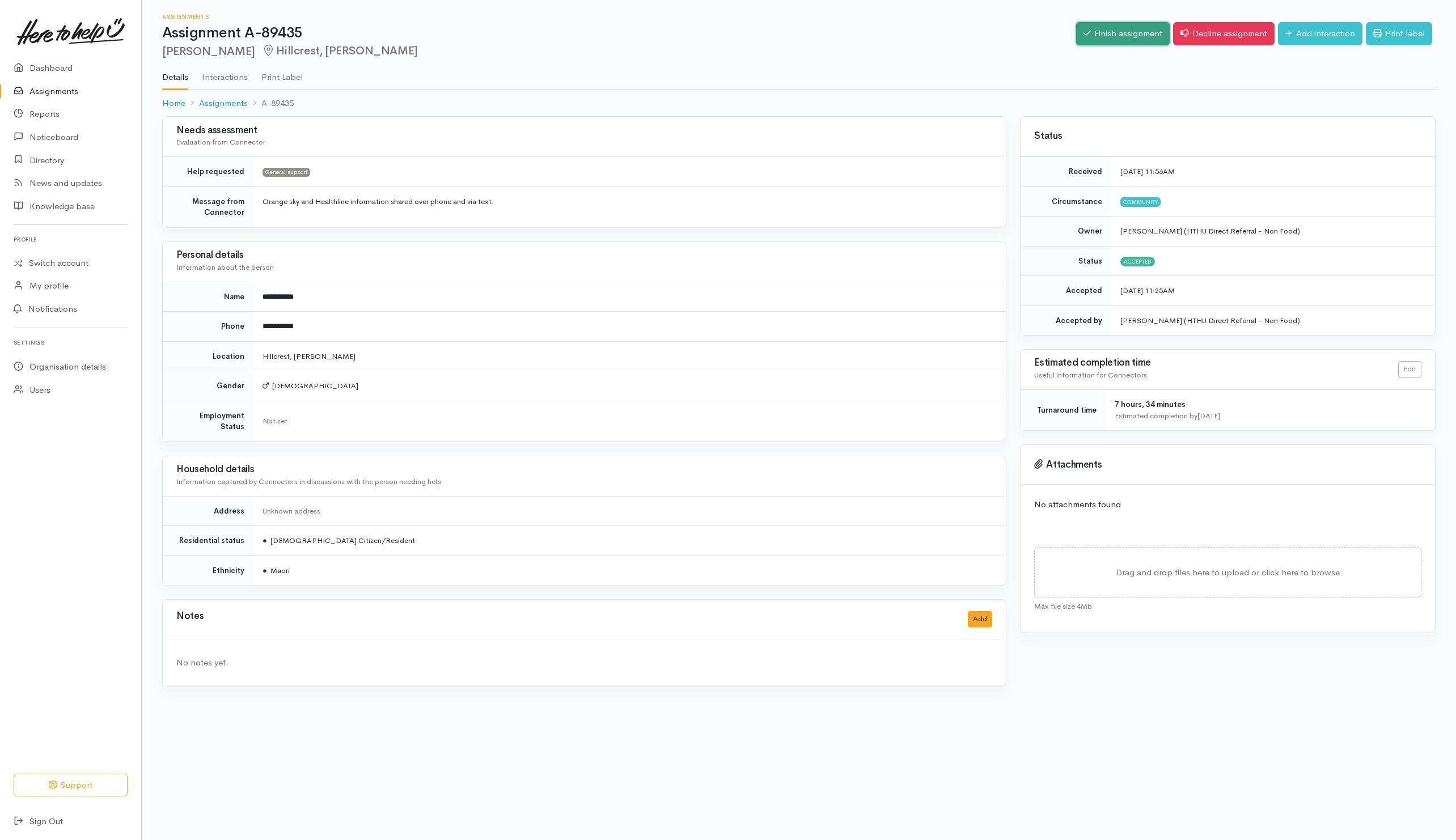
click at [1088, 41] on link "Finish assignment" at bounding box center [1123, 33] width 93 height 23
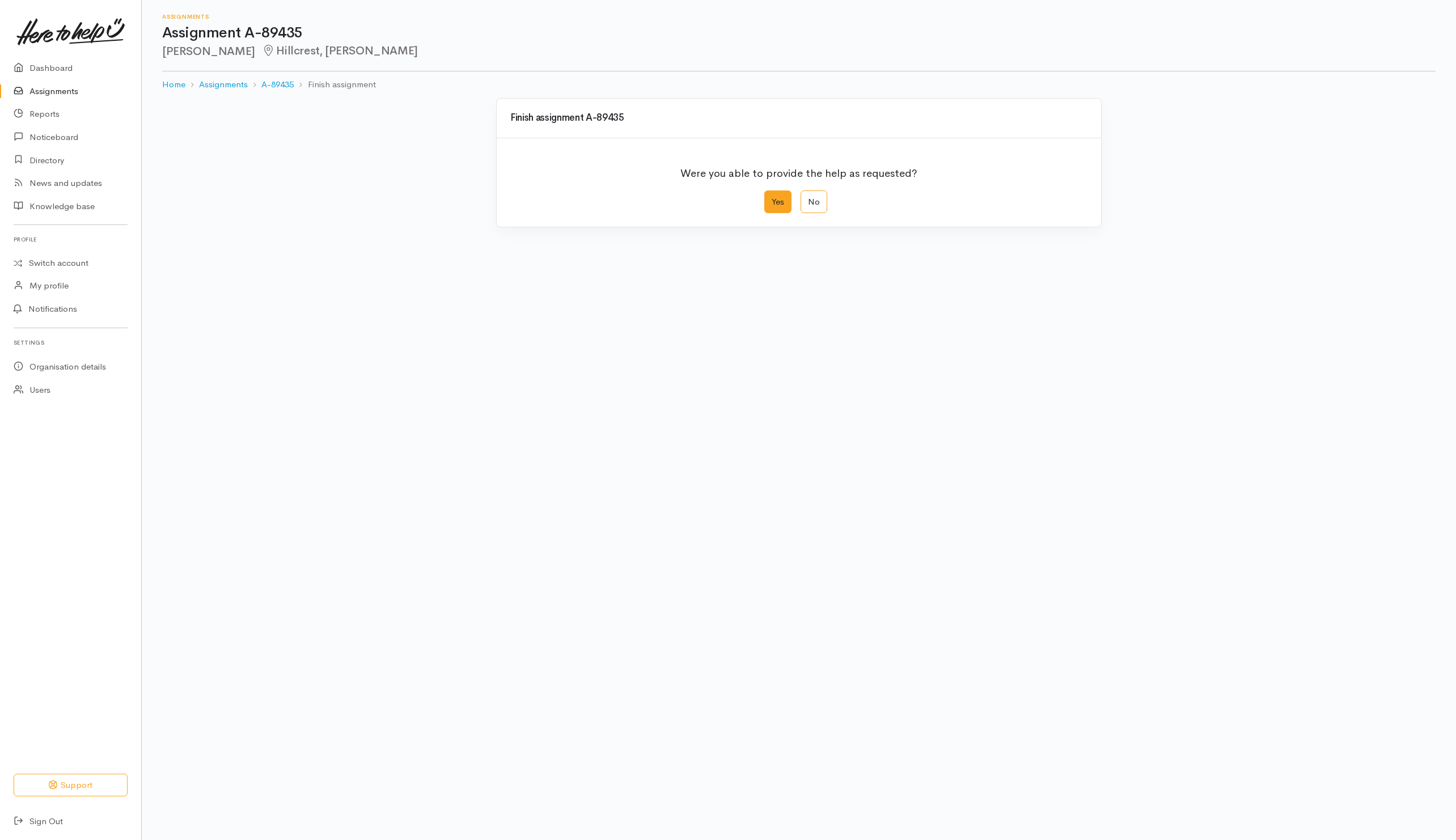
click at [770, 203] on label "Yes" at bounding box center [778, 202] width 27 height 23
click at [770, 198] on input "Yes" at bounding box center [768, 194] width 7 height 7
radio input "true"
click at [1074, 463] on button "Save" at bounding box center [1070, 454] width 33 height 23
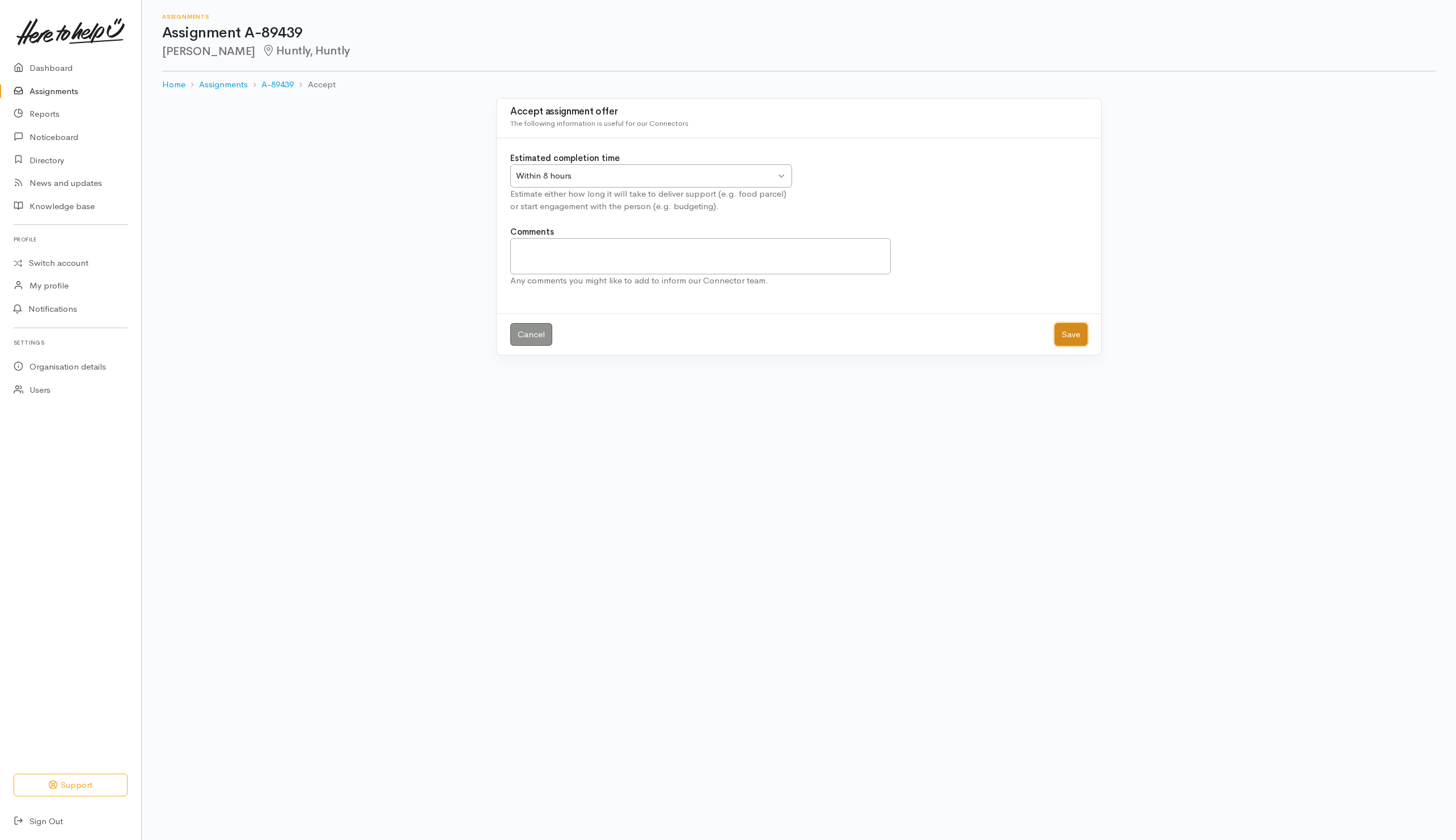
click at [1078, 335] on button "Save" at bounding box center [1070, 335] width 33 height 23
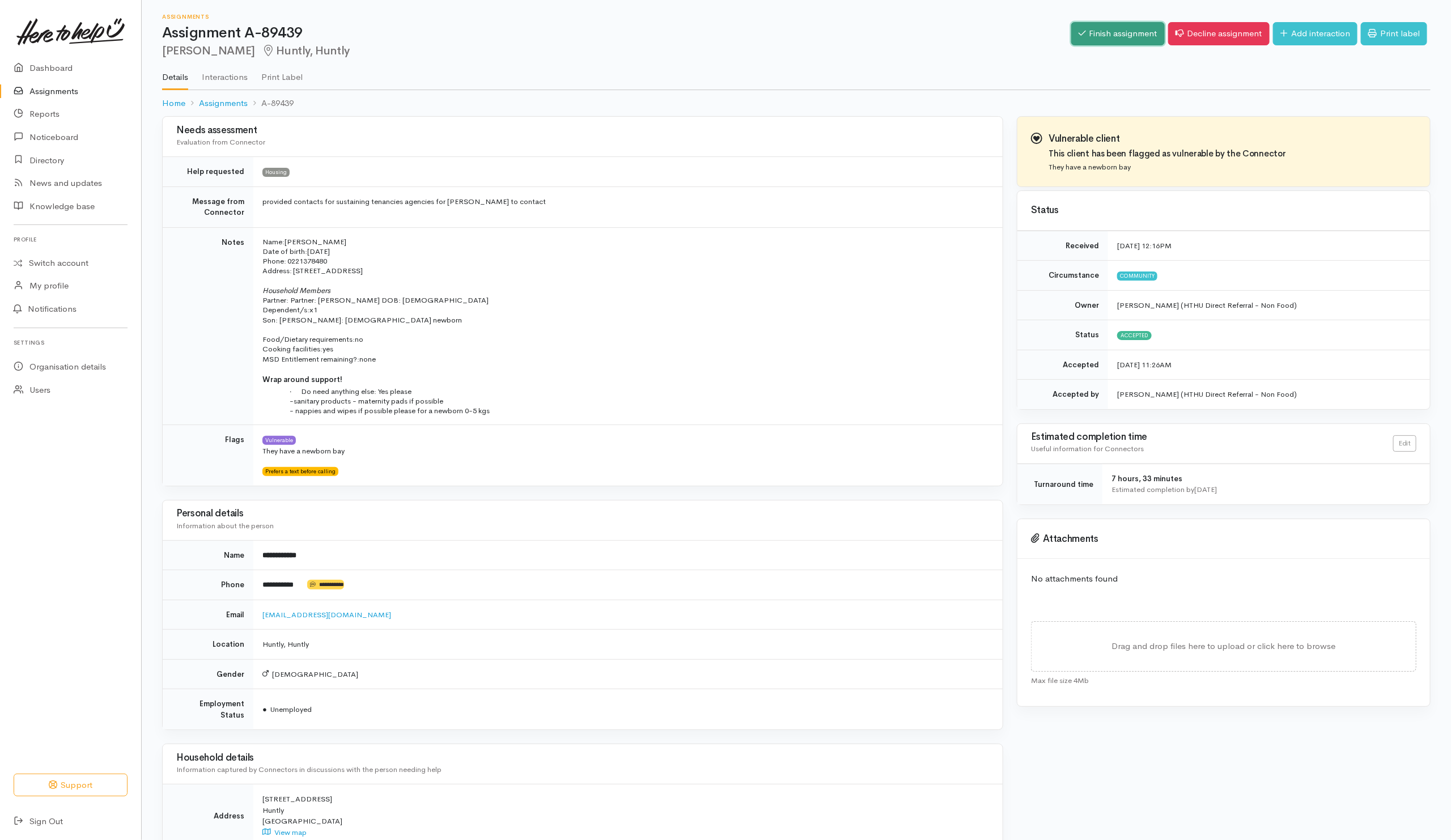
click at [1132, 28] on link "Finish assignment" at bounding box center [1118, 33] width 93 height 23
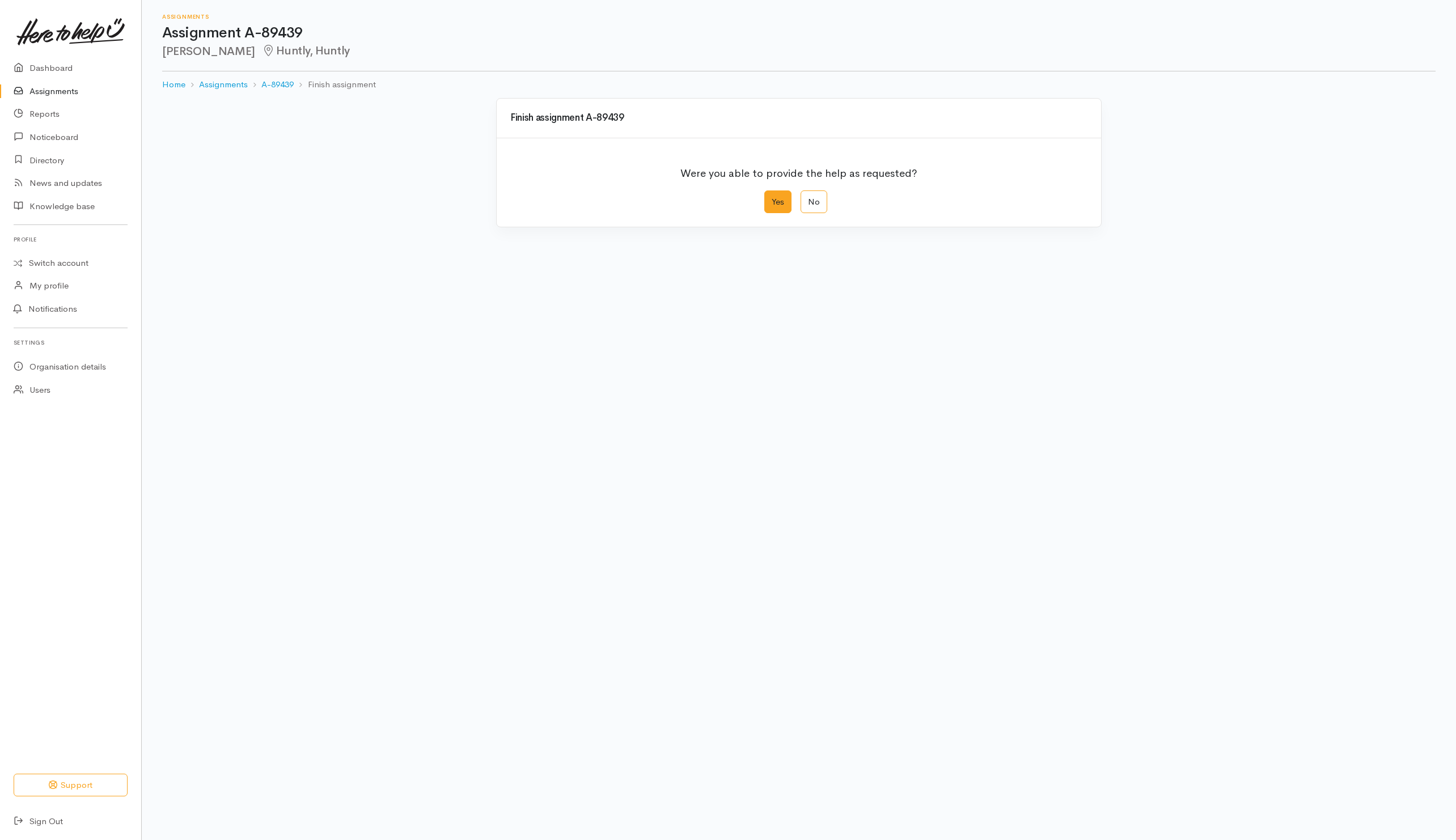
click at [779, 199] on label "Yes" at bounding box center [778, 202] width 27 height 23
click at [772, 198] on input "Yes" at bounding box center [768, 194] width 7 height 7
radio input "true"
click at [1077, 464] on button "Save" at bounding box center [1070, 454] width 33 height 23
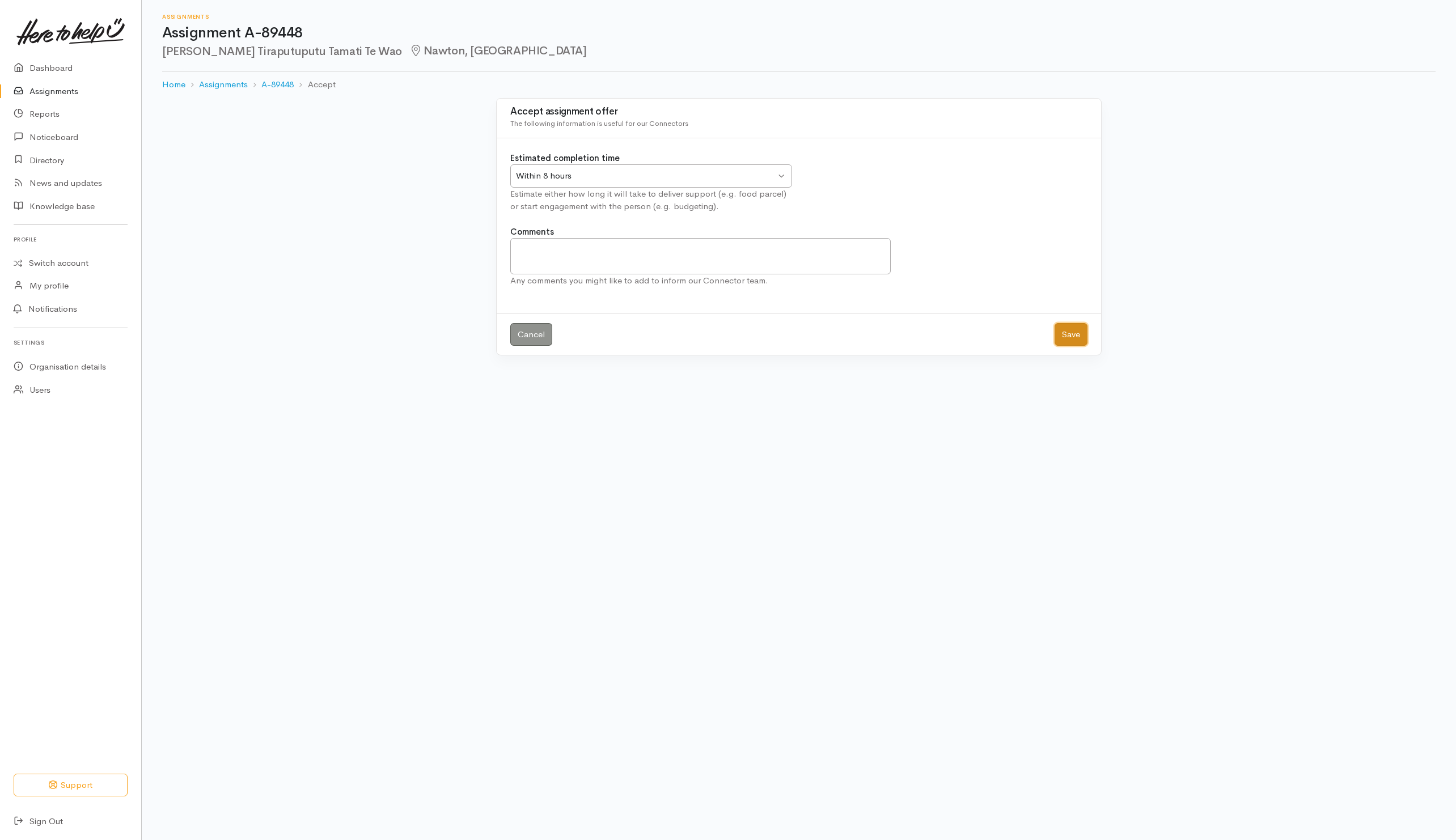
click at [1078, 335] on button "Save" at bounding box center [1070, 335] width 33 height 23
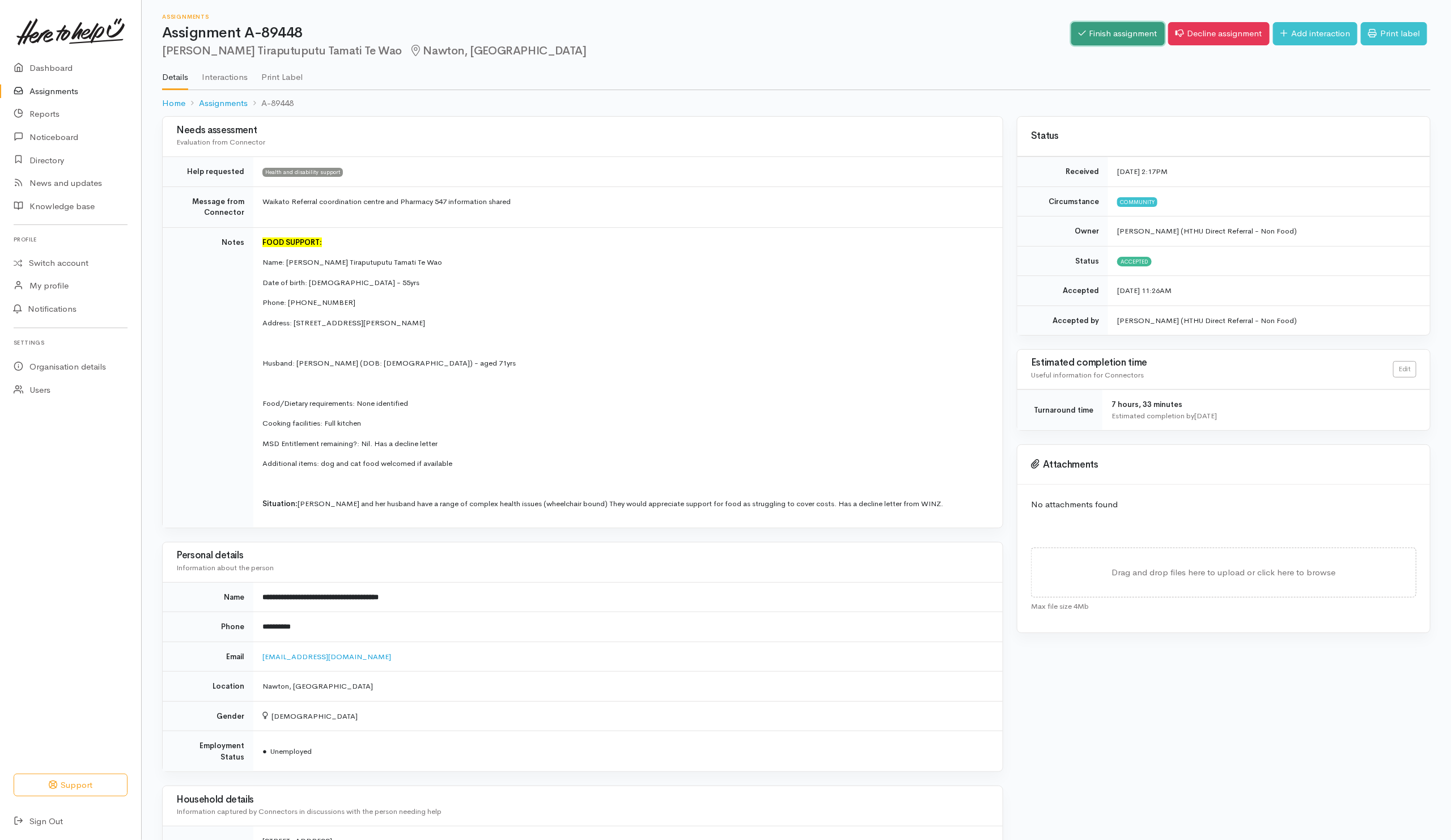
click at [1093, 26] on link "Finish assignment" at bounding box center [1118, 33] width 93 height 23
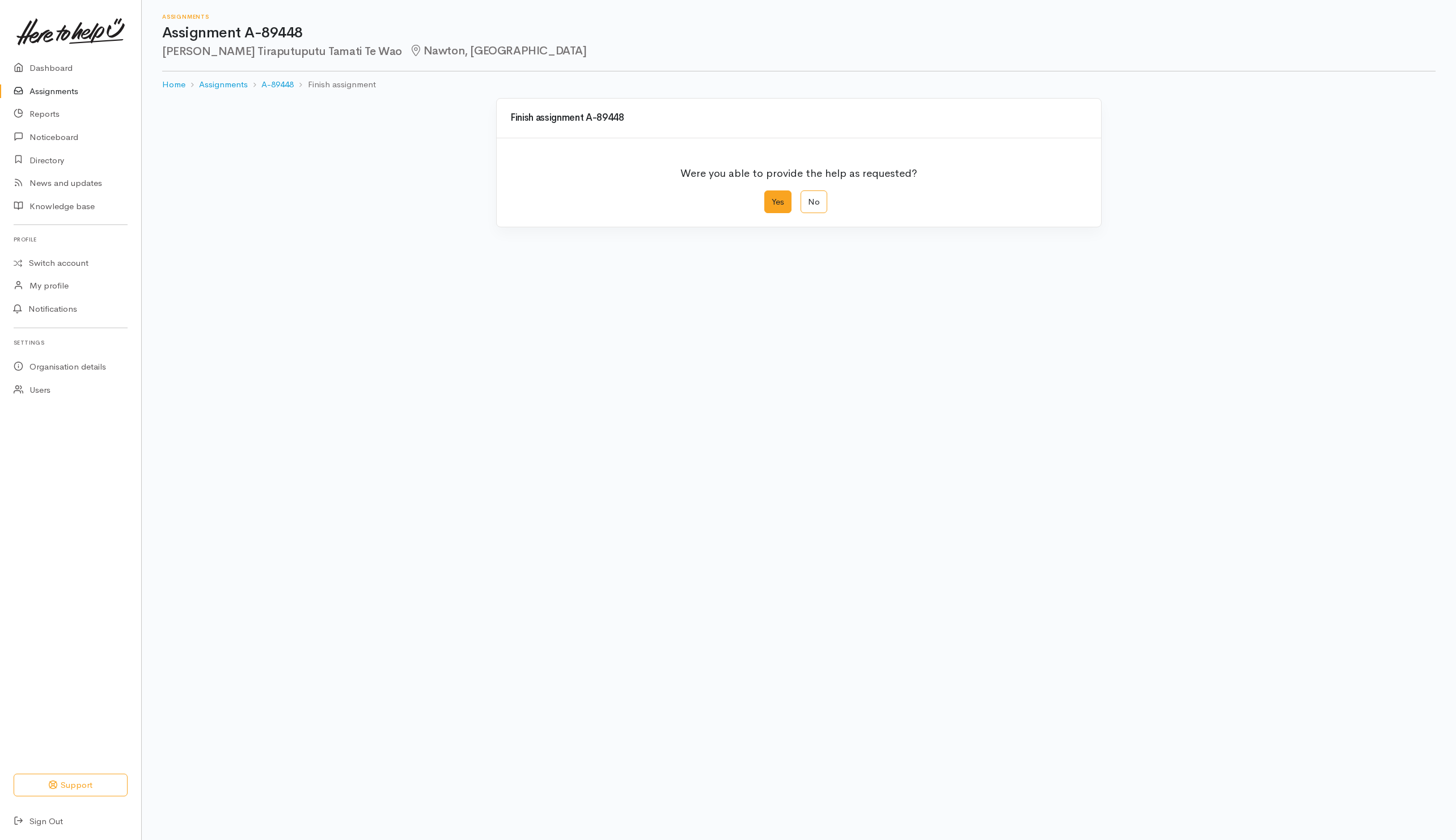
click at [769, 203] on label "Yes" at bounding box center [778, 202] width 27 height 23
click at [769, 198] on input "Yes" at bounding box center [768, 194] width 7 height 7
radio input "true"
click at [1063, 456] on button "Save" at bounding box center [1070, 454] width 33 height 23
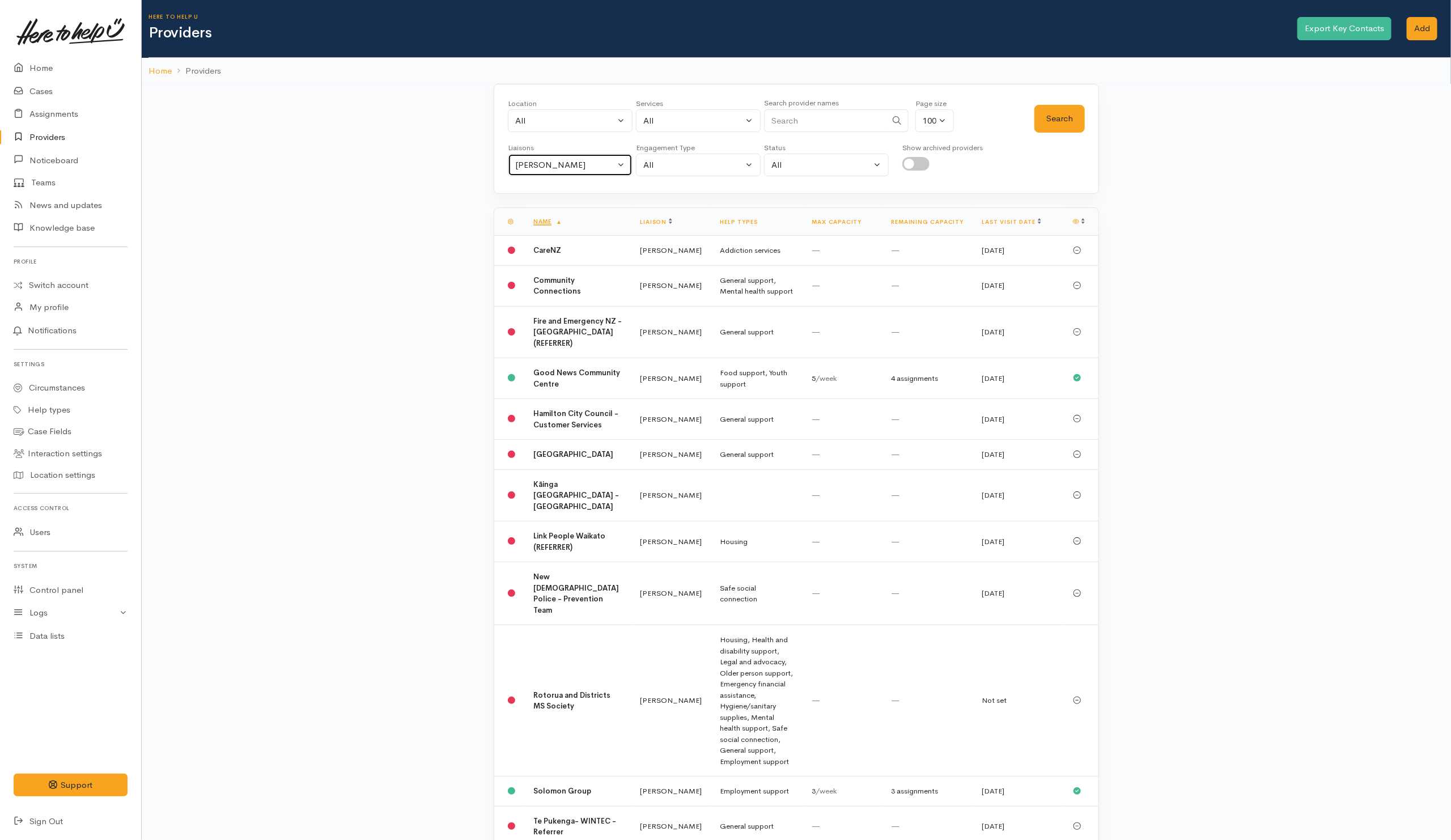
click at [610, 177] on button "[PERSON_NAME]" at bounding box center [570, 165] width 124 height 23
click at [549, 225] on link "All" at bounding box center [570, 219] width 123 height 17
select select "null"
click at [822, 124] on input "Search" at bounding box center [825, 121] width 122 height 23
type input "debtf"
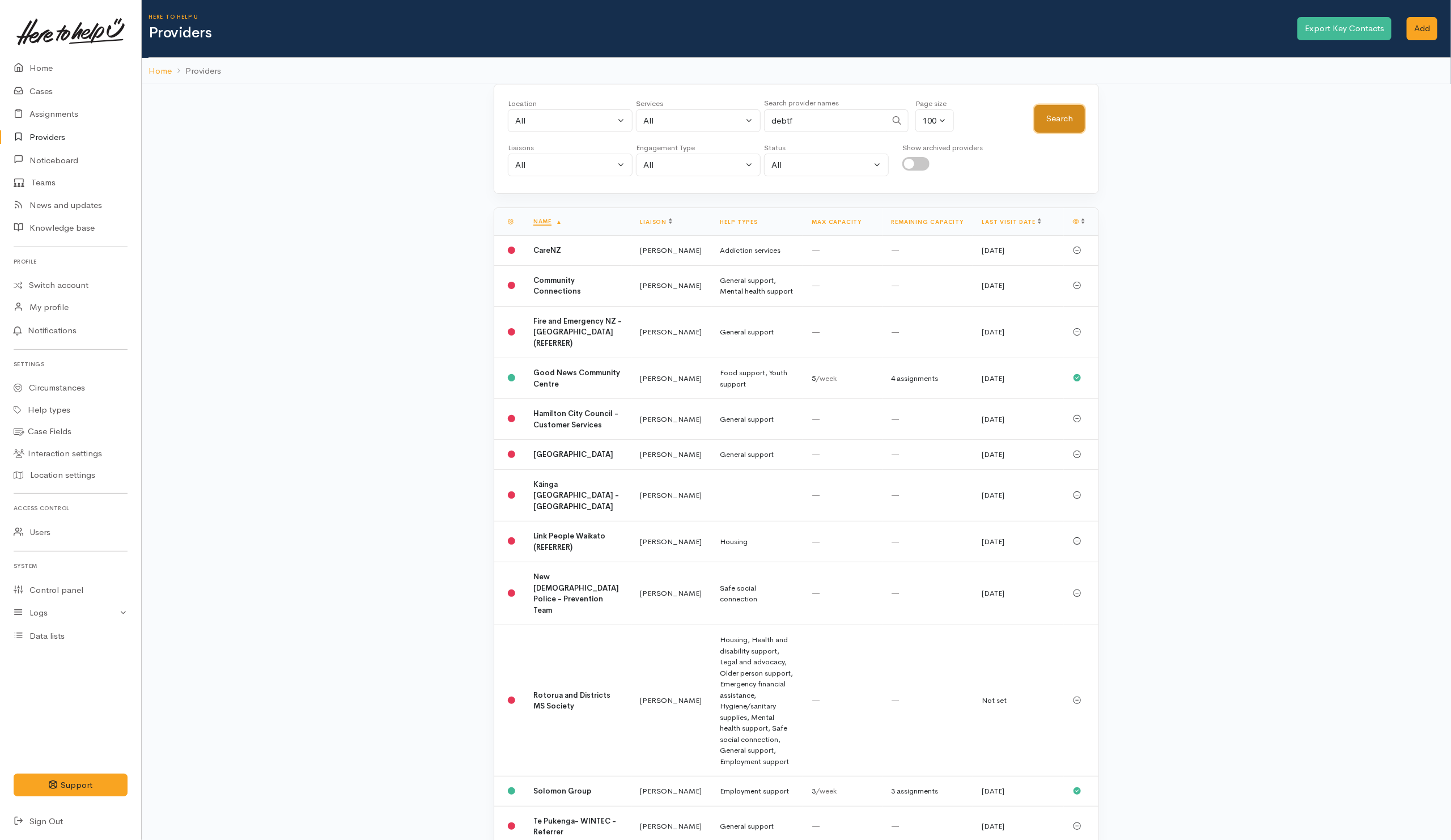
click at [1061, 122] on button "Search" at bounding box center [1060, 119] width 51 height 28
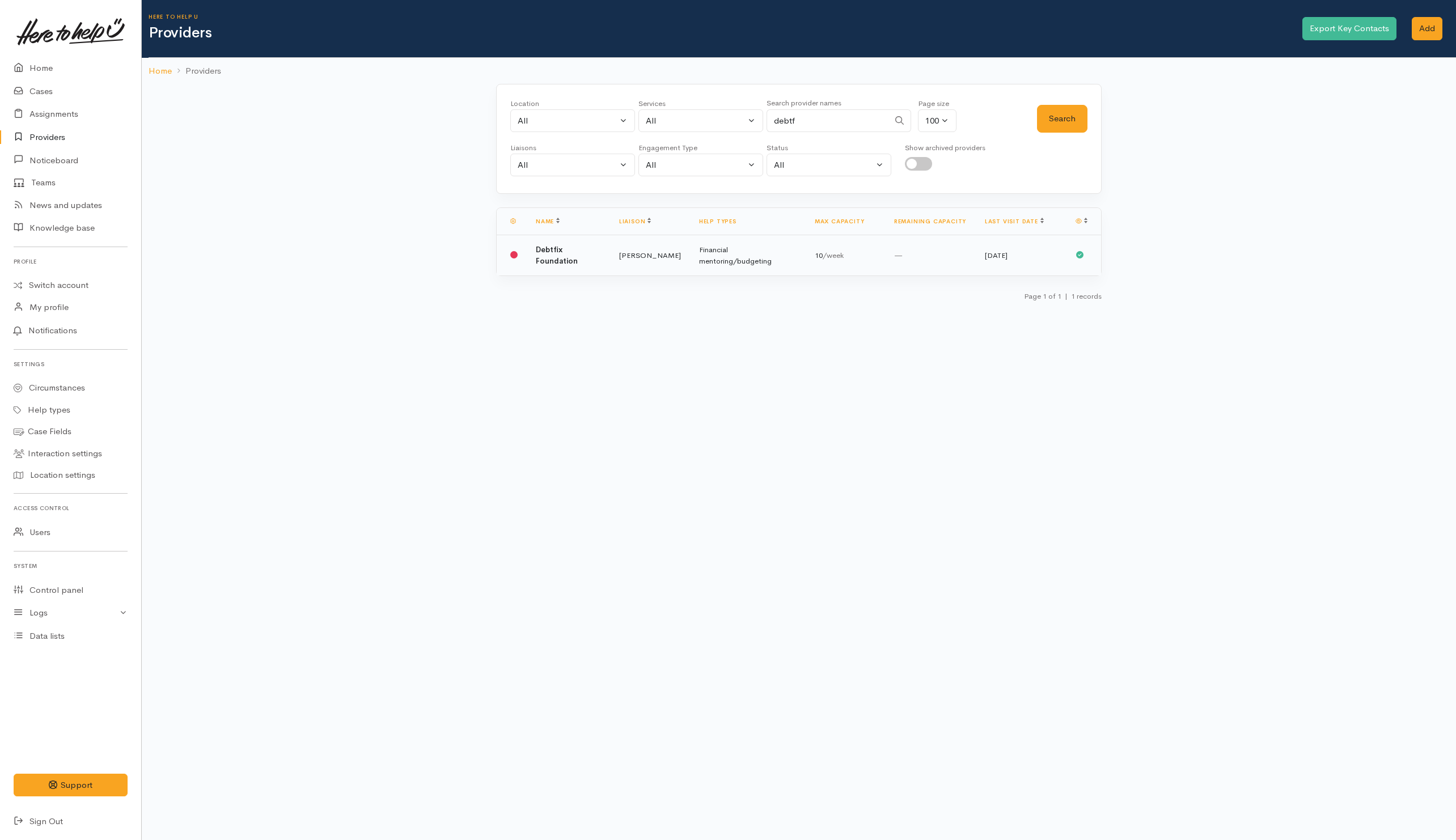
click at [578, 252] on b "Debtfix Foundation" at bounding box center [556, 255] width 42 height 21
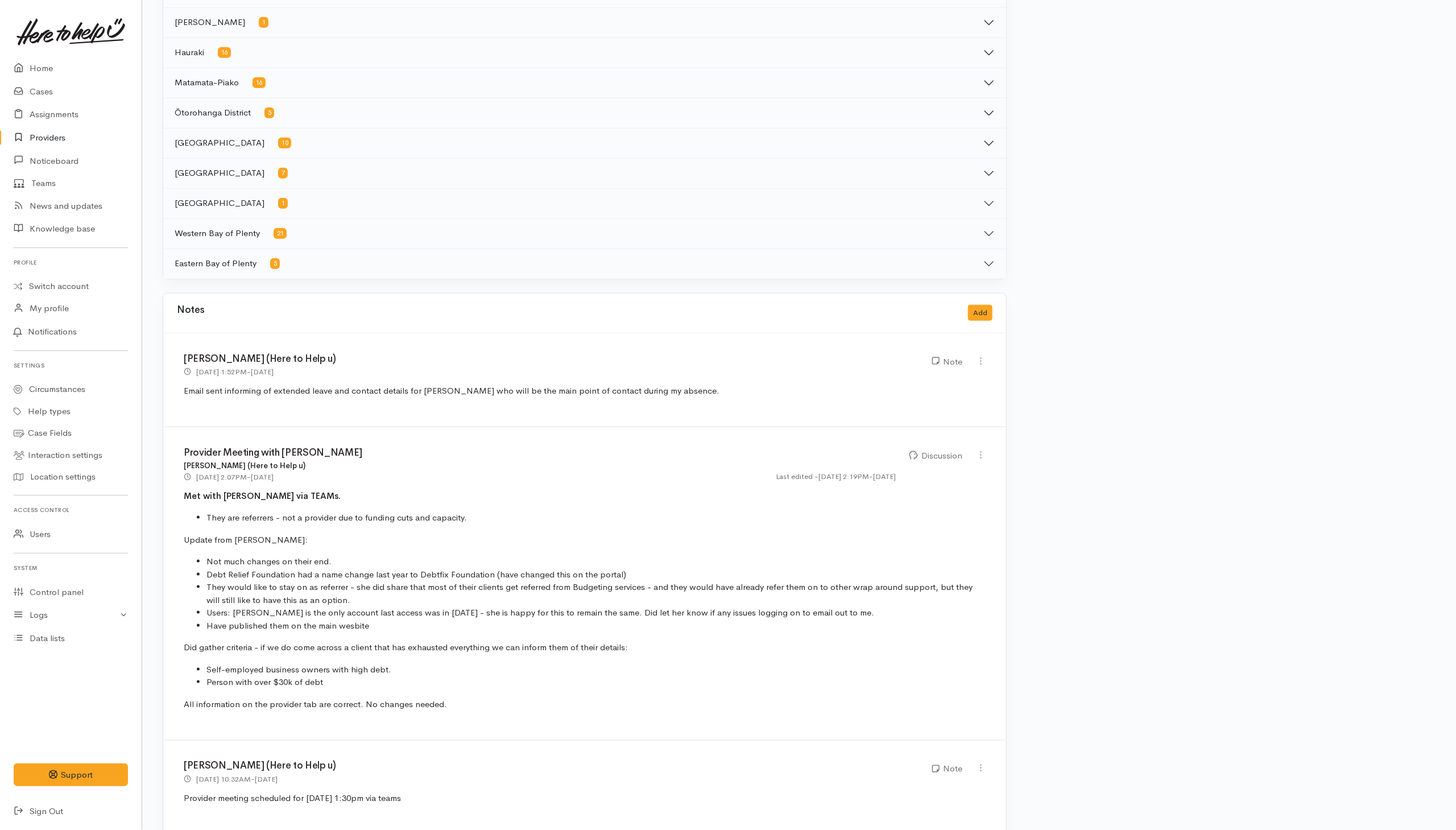
scroll to position [853, 0]
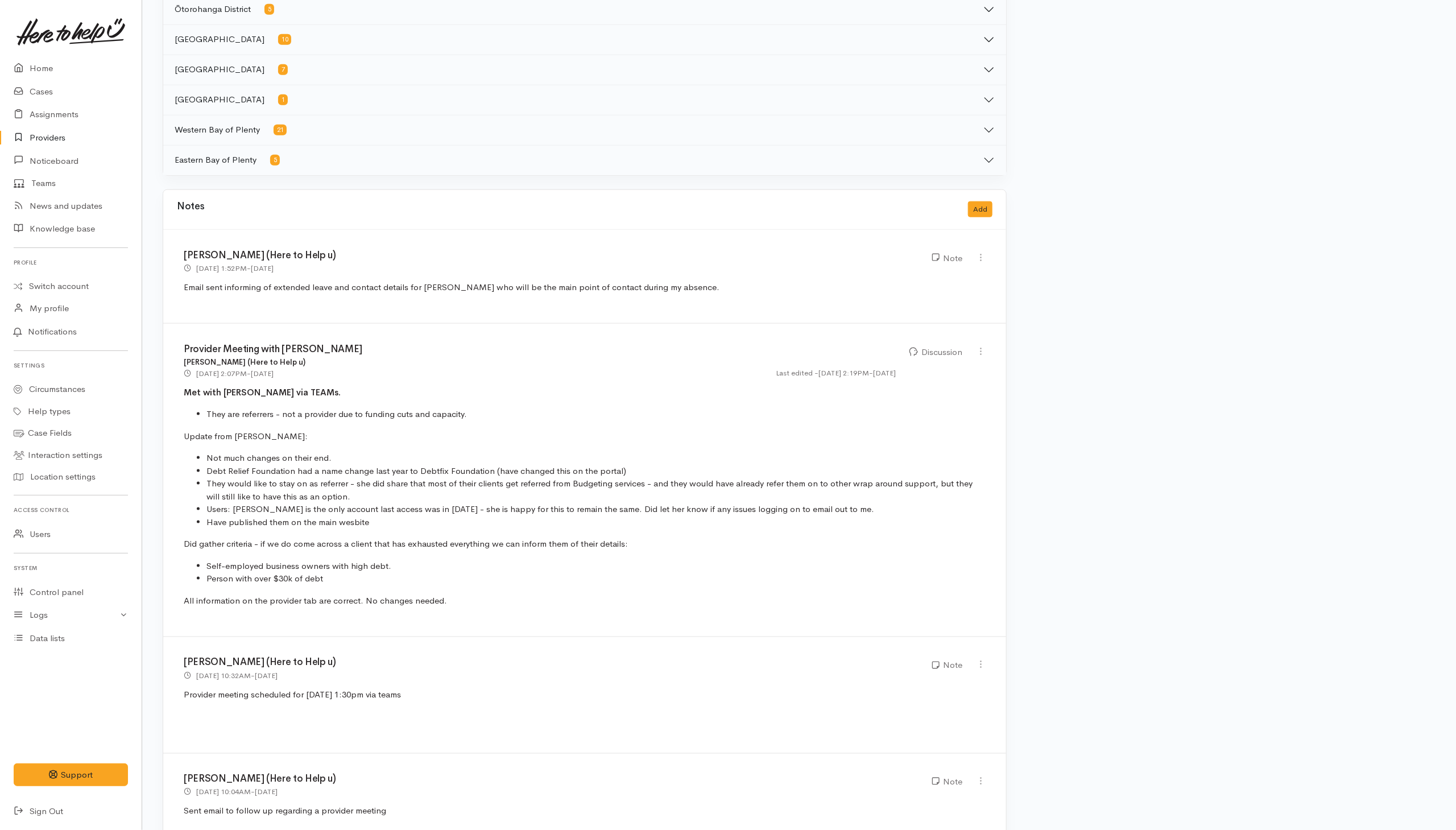
click at [45, 131] on link "Providers" at bounding box center [71, 138] width 142 height 23
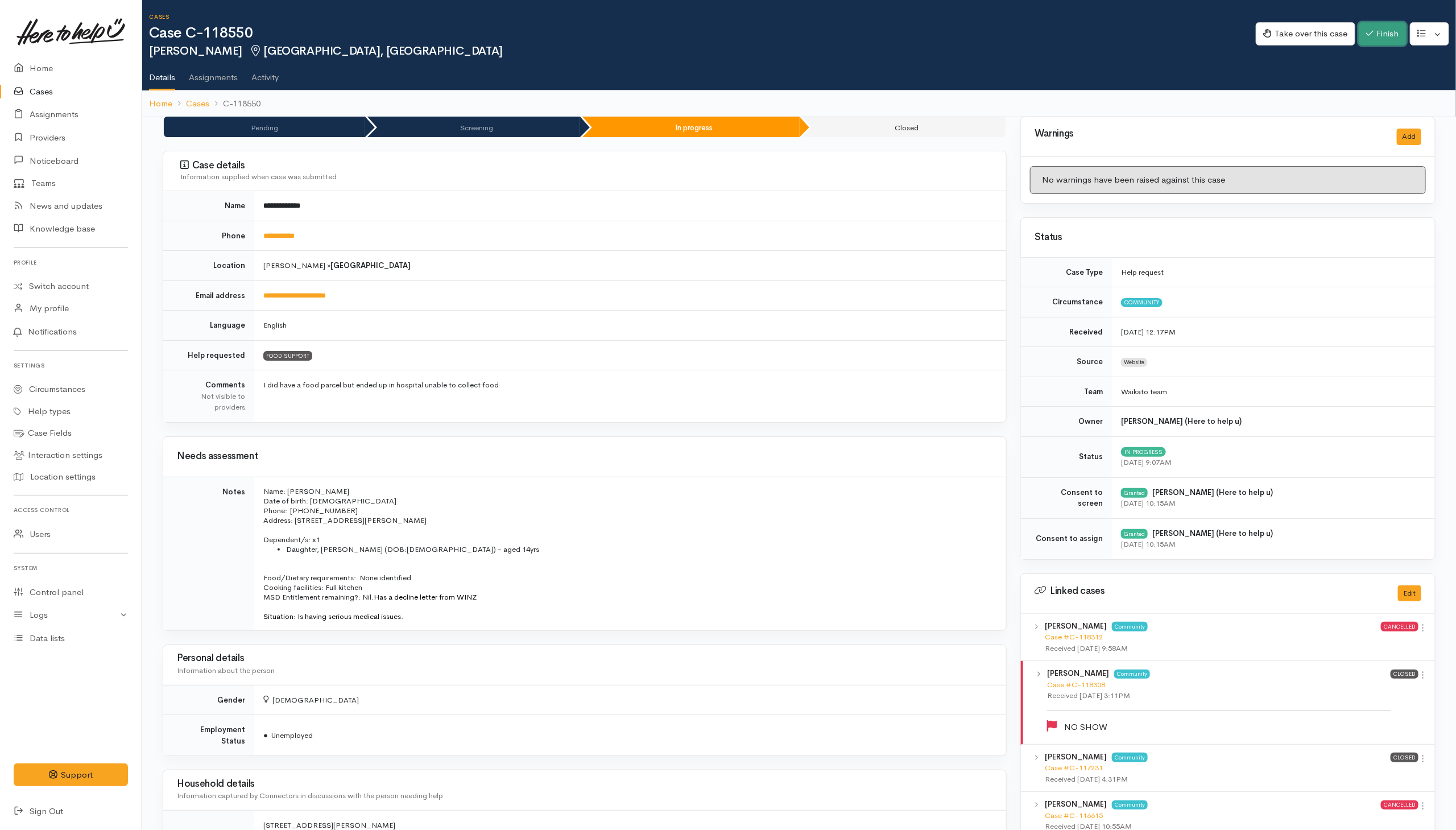
click at [1391, 35] on button "Finish" at bounding box center [1383, 34] width 48 height 23
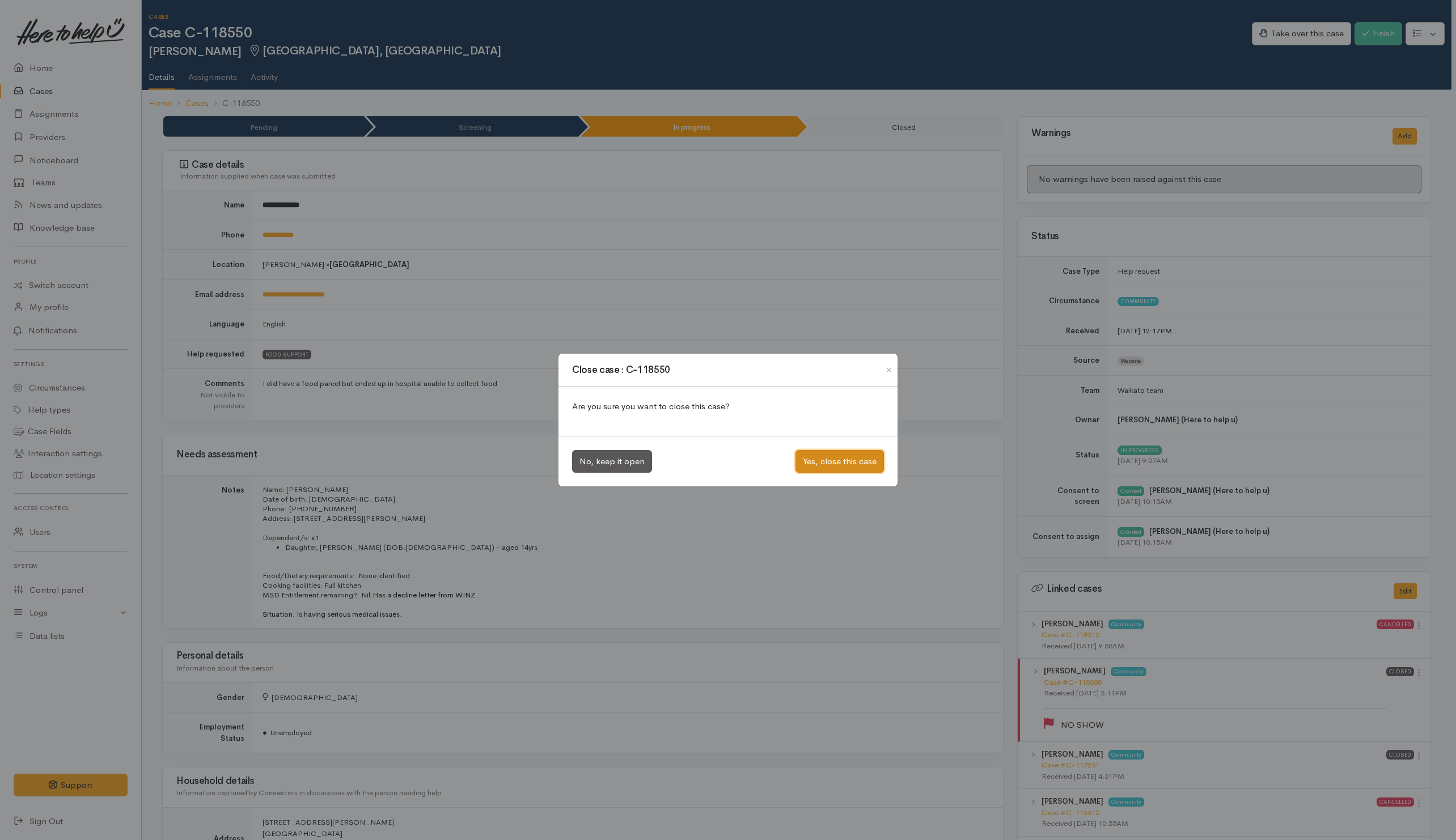
click at [813, 463] on button "Yes, close this case" at bounding box center [839, 461] width 88 height 23
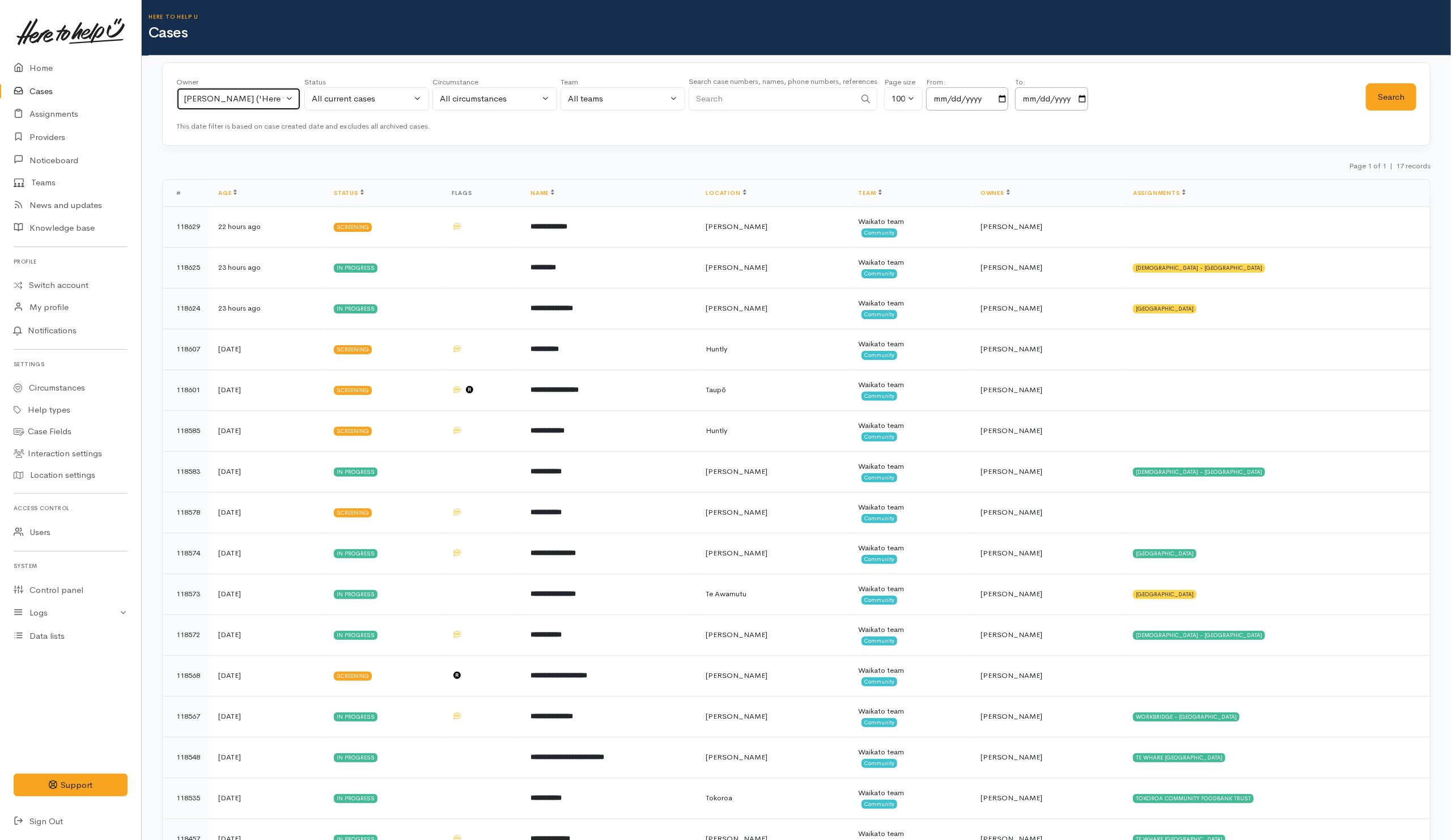
click at [232, 102] on div "[PERSON_NAME] ('Here to help u')" at bounding box center [233, 99] width 100 height 13
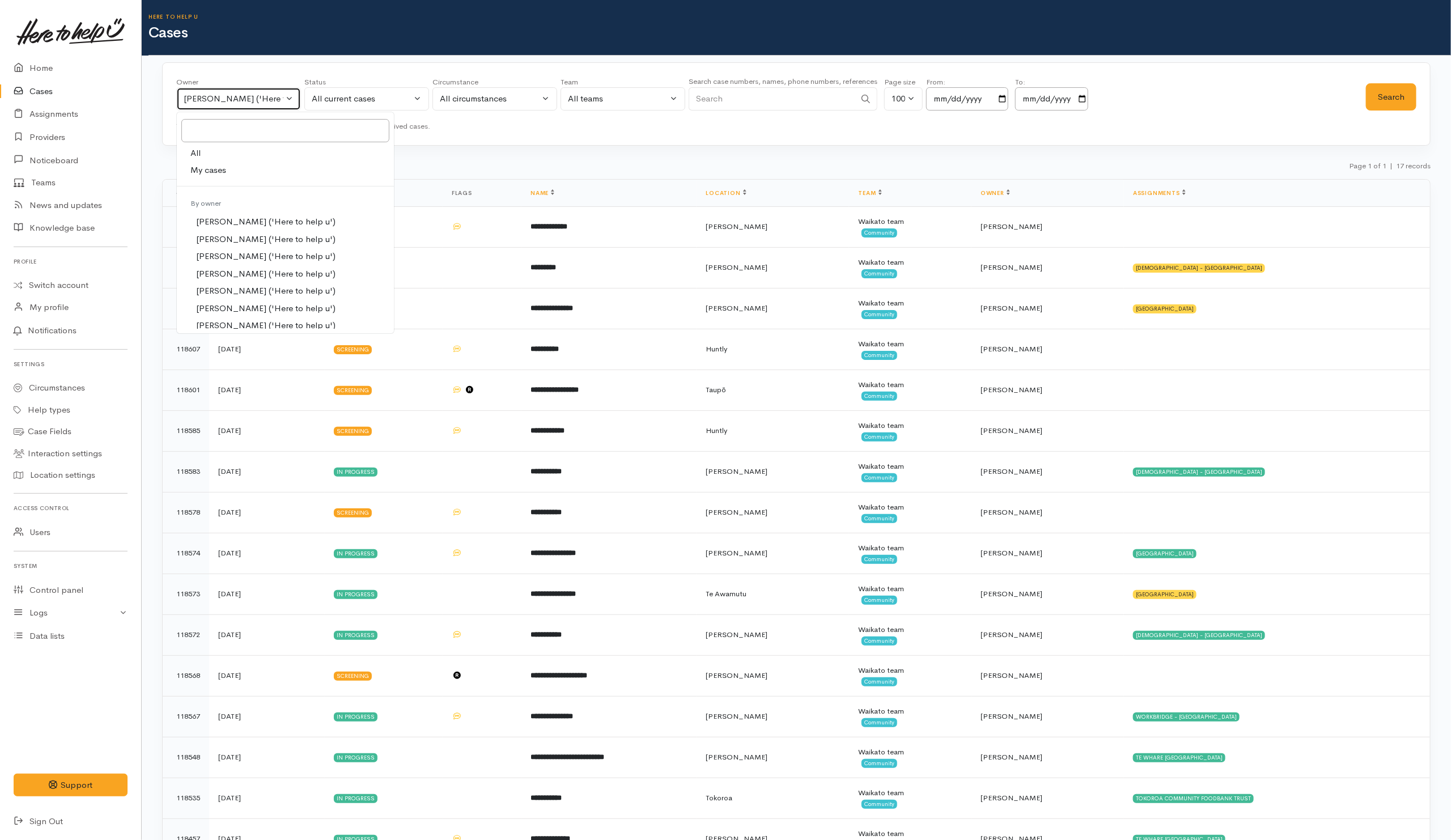
click at [245, 103] on div "[PERSON_NAME] ('Here to help u')" at bounding box center [233, 99] width 100 height 13
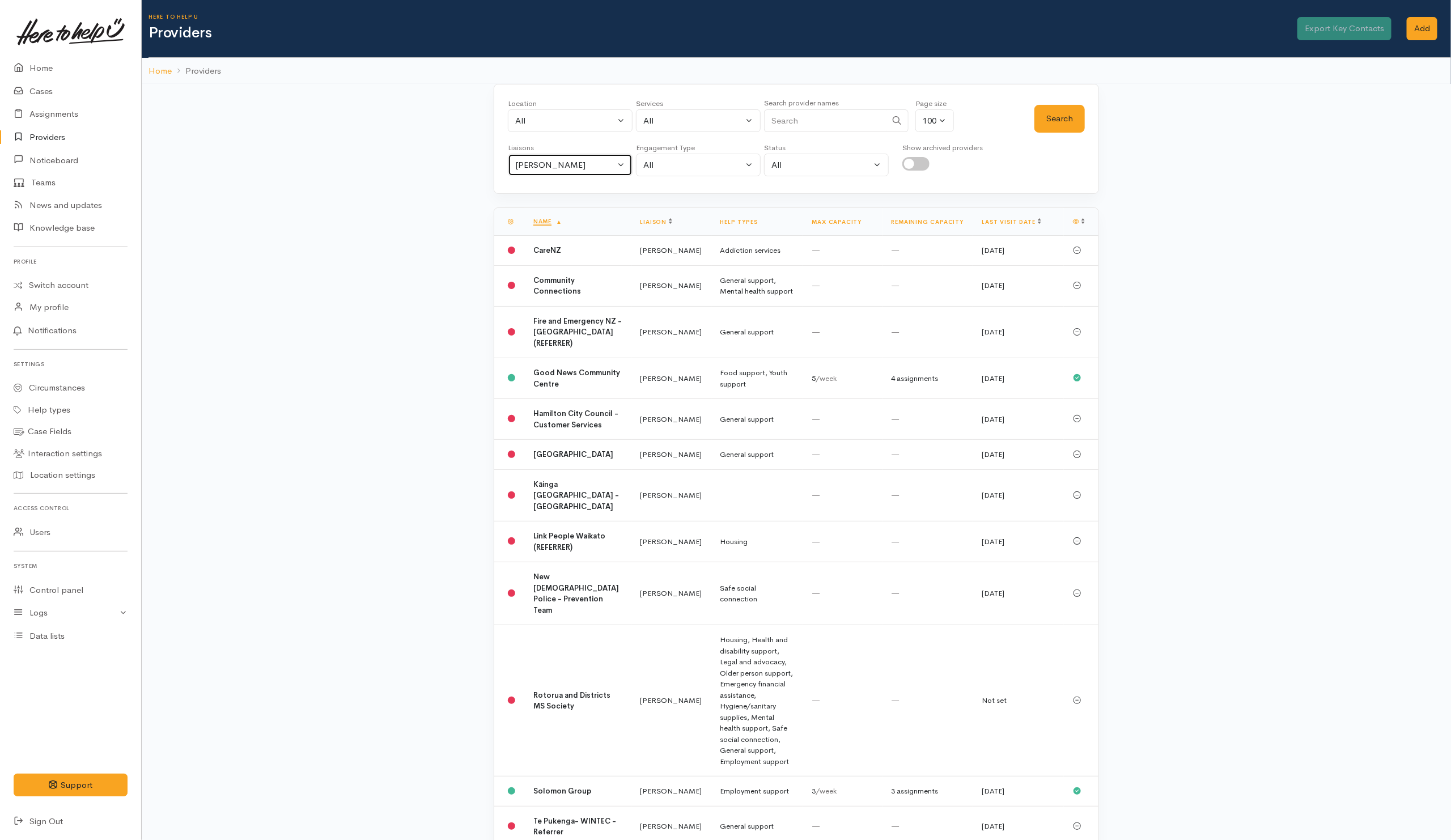
click at [557, 169] on div "Helena Kaufononga" at bounding box center [565, 165] width 100 height 13
drag, startPoint x: 535, startPoint y: 222, endPoint x: 550, endPoint y: 213, distance: 17.5
click at [536, 221] on link "All" at bounding box center [570, 219] width 123 height 17
select select "null"
click at [820, 127] on input "Search" at bounding box center [825, 121] width 122 height 23
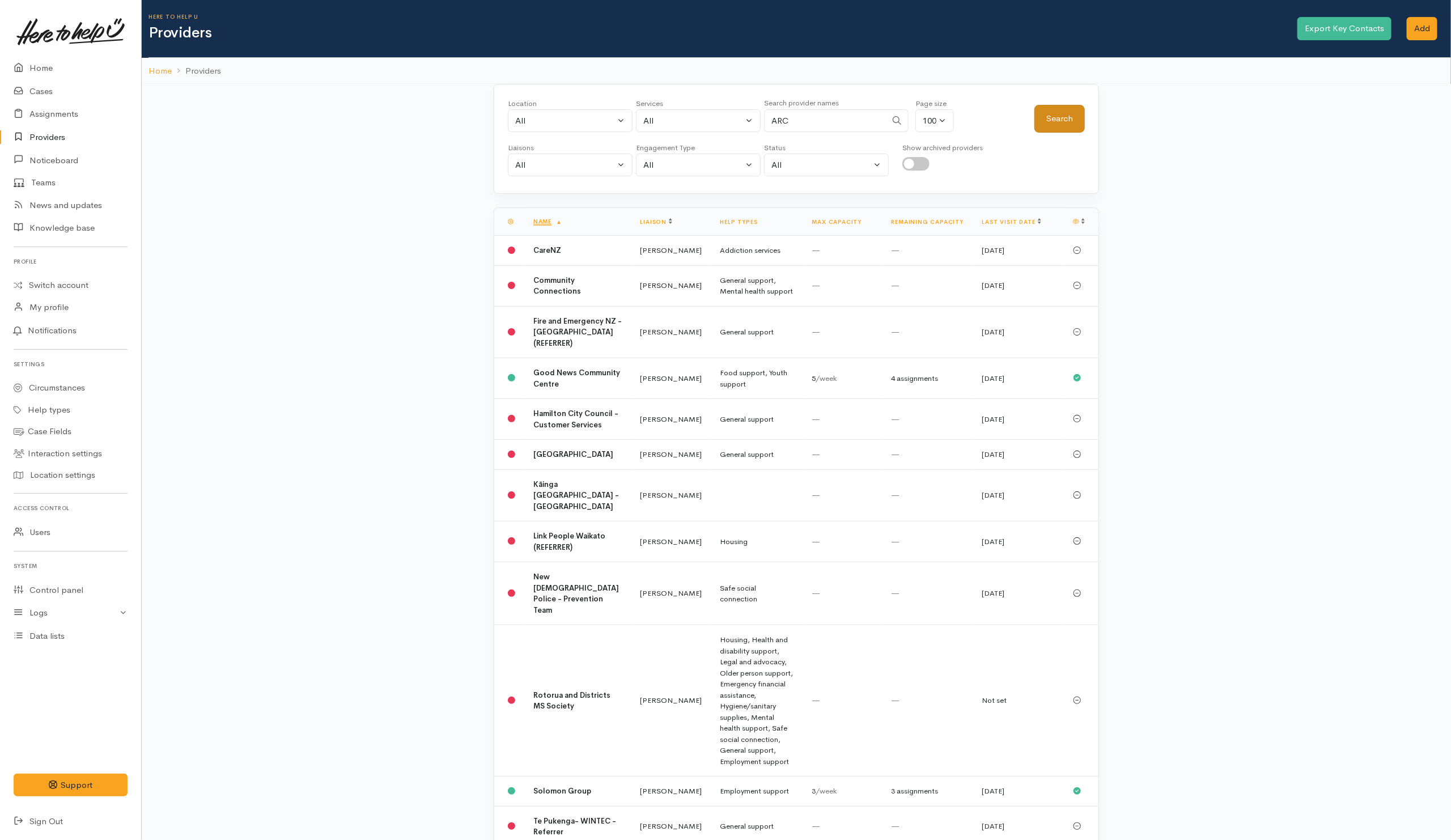
type input "ARC"
drag, startPoint x: 1067, startPoint y: 129, endPoint x: 1051, endPoint y: 134, distance: 16.8
click at [1066, 129] on button "Search" at bounding box center [1060, 119] width 51 height 28
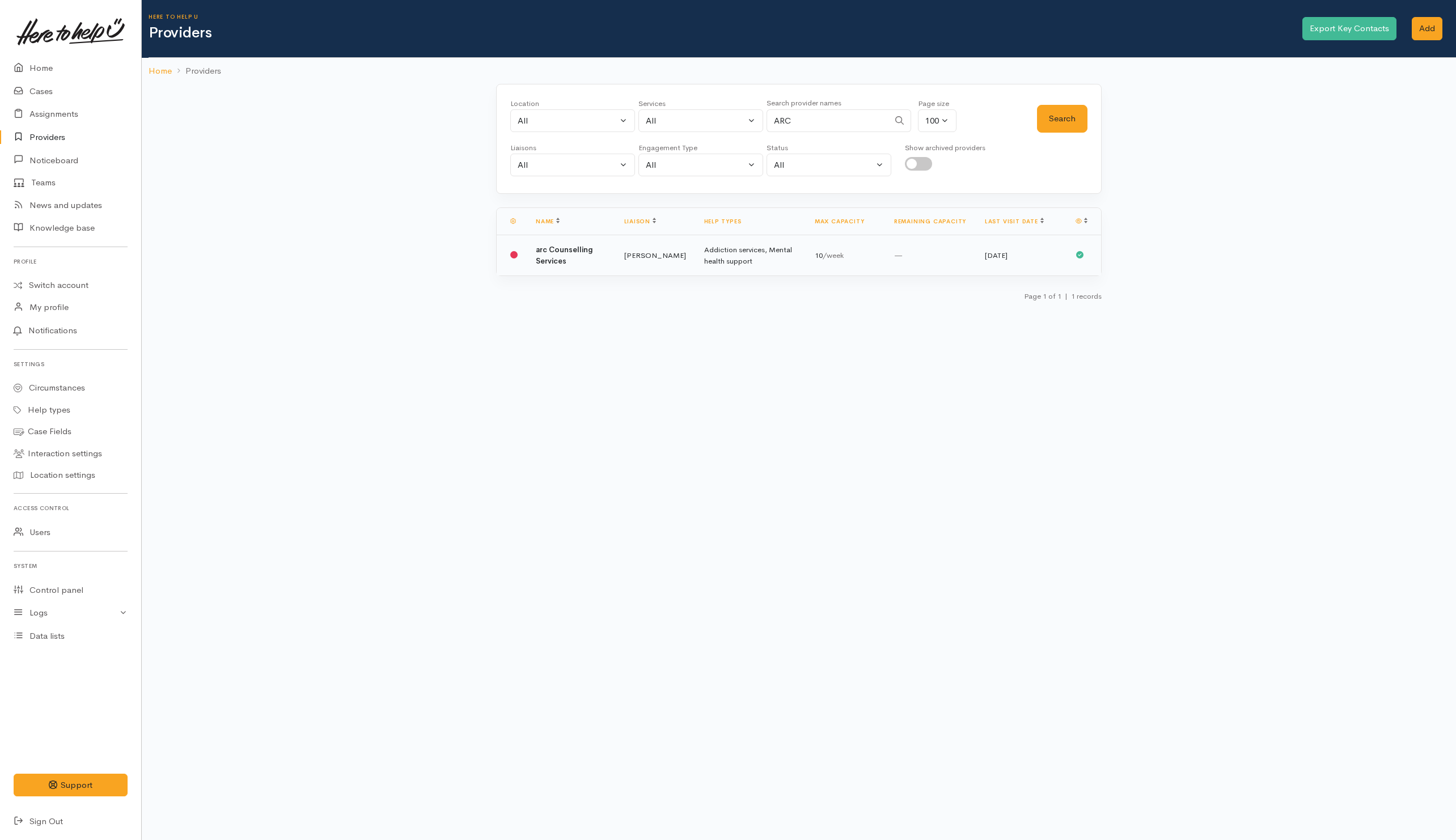
click at [548, 264] on b "arc Counselling Services" at bounding box center [564, 255] width 57 height 21
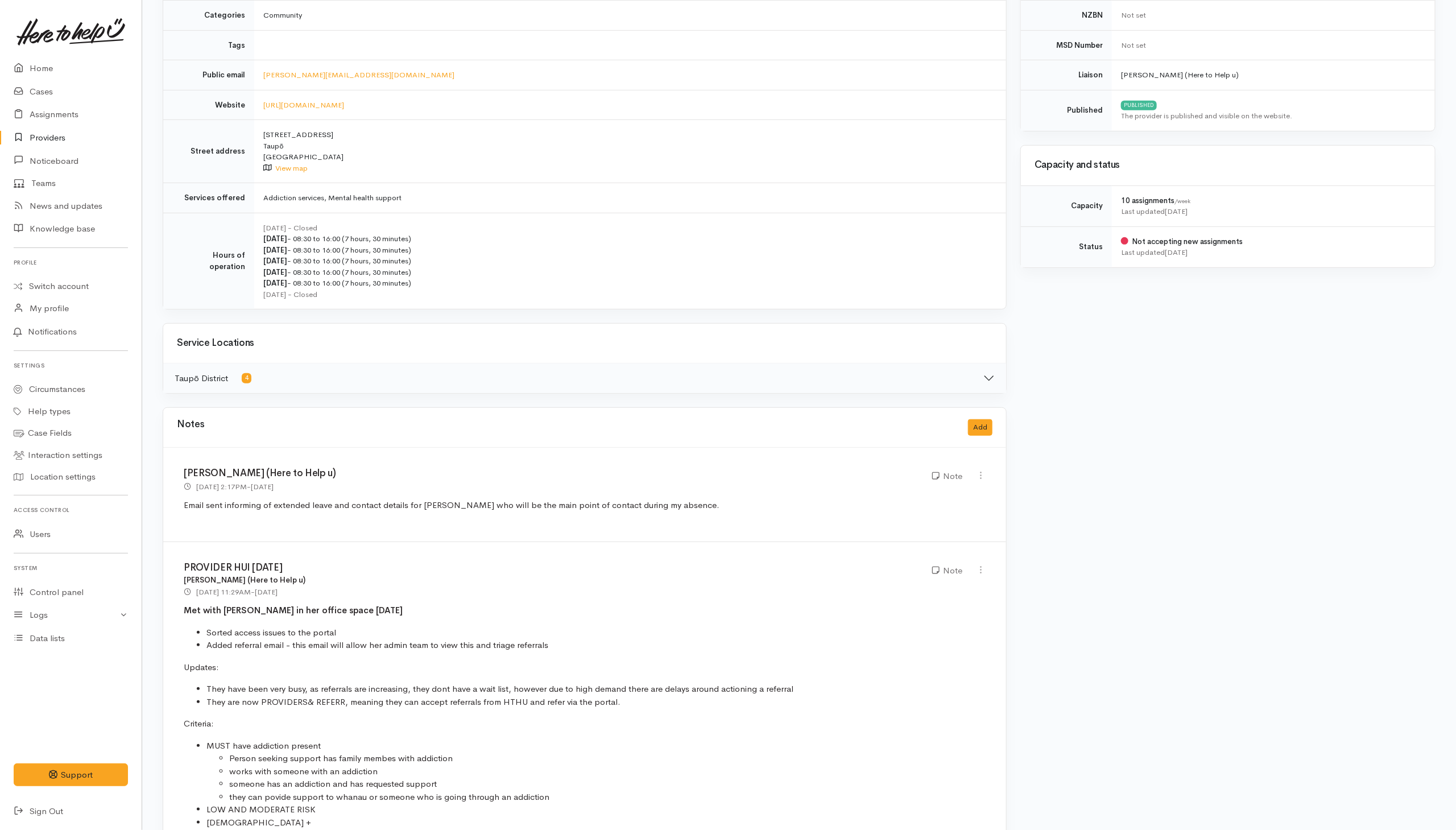
scroll to position [293, 0]
click at [43, 124] on link "Assignments" at bounding box center [71, 115] width 142 height 23
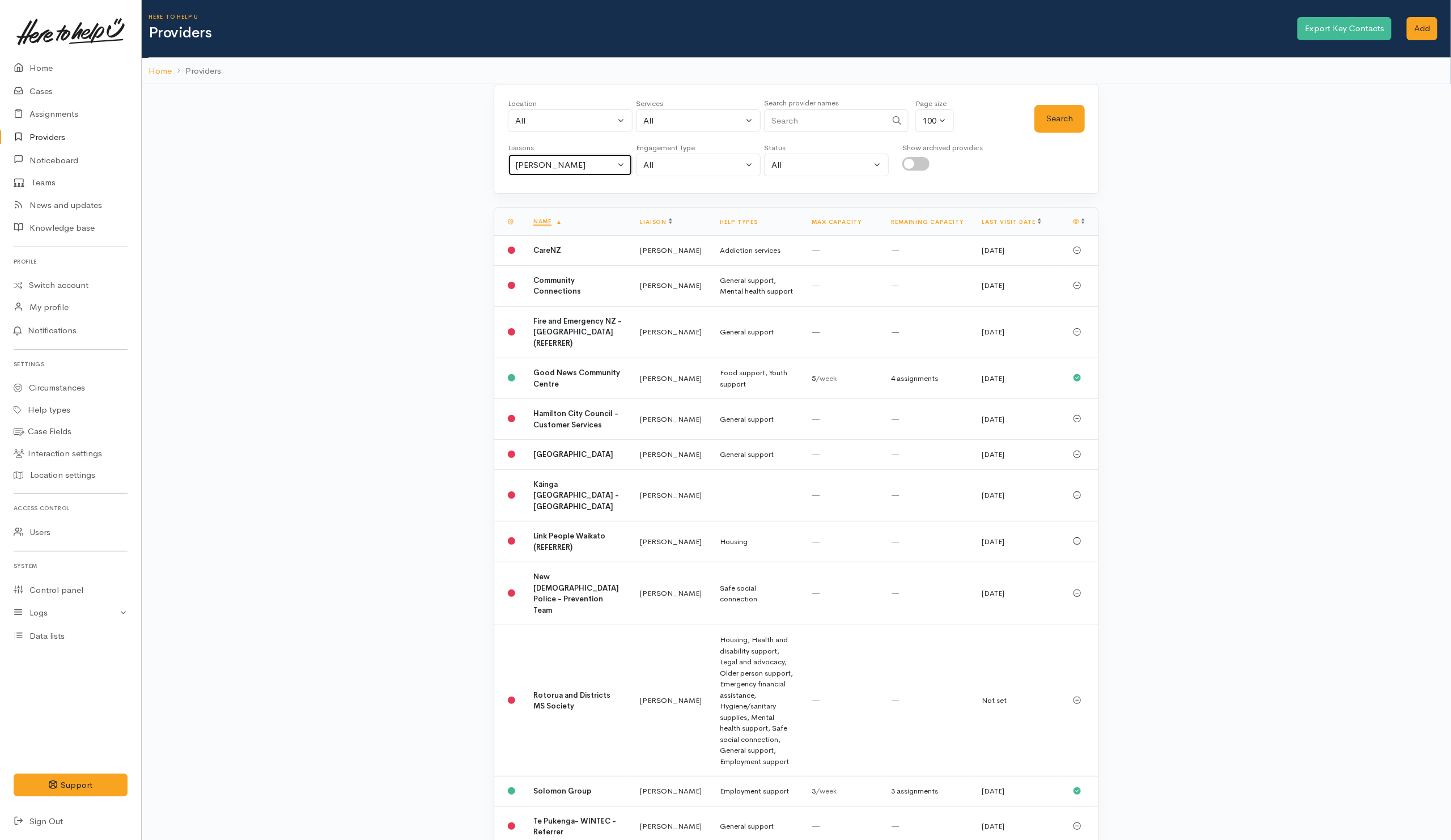
click at [592, 164] on div "Helena Kaufononga" at bounding box center [565, 165] width 100 height 13
click at [548, 220] on link "All" at bounding box center [570, 219] width 123 height 17
select select "null"
click at [806, 123] on input "Search" at bounding box center [825, 121] width 122 height 23
type input "Kirikiri"
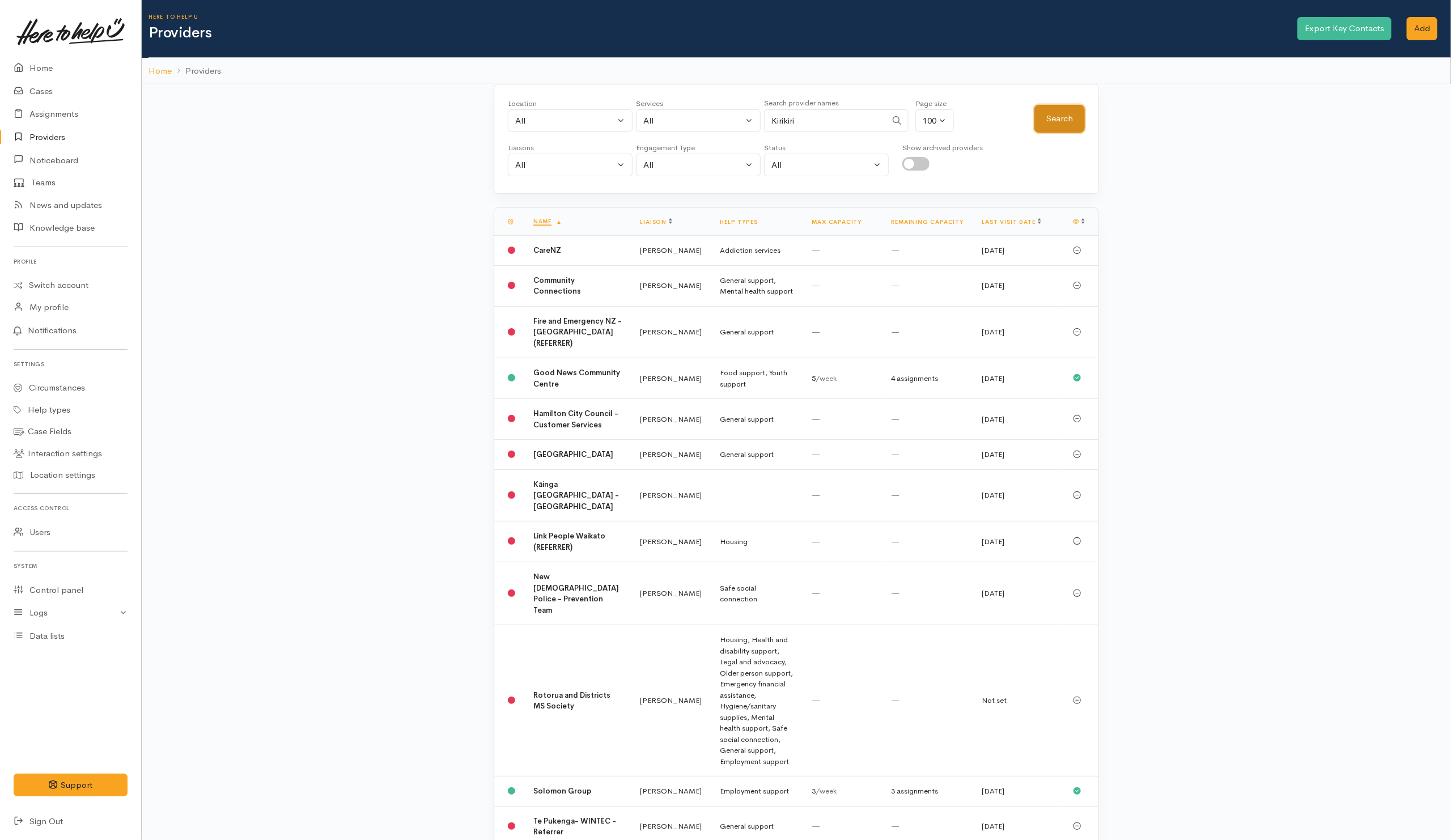
click at [1065, 120] on button "Search" at bounding box center [1060, 119] width 51 height 28
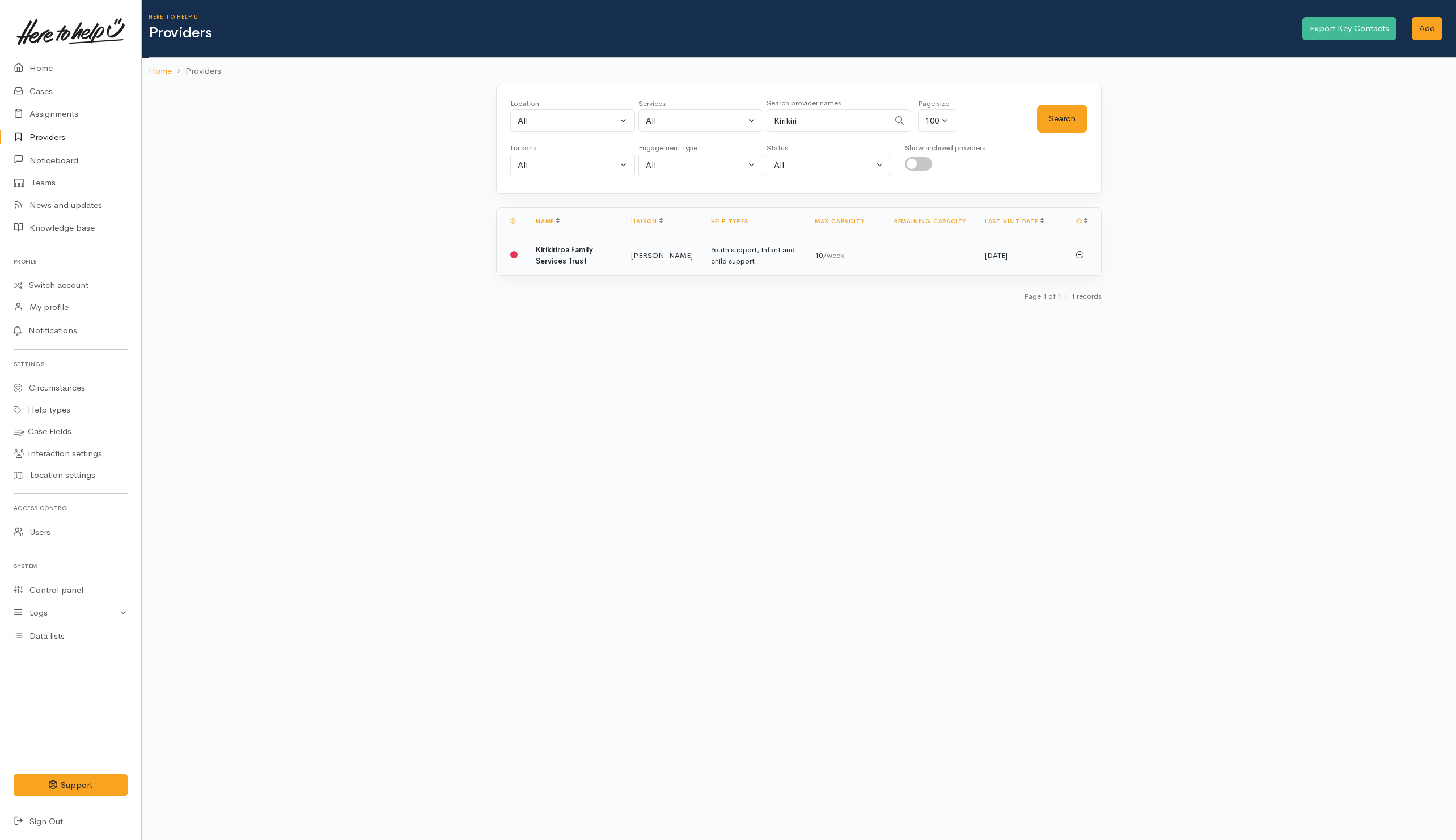
click at [584, 265] on td "Kirikiriroa Family Services Trust" at bounding box center [574, 255] width 95 height 41
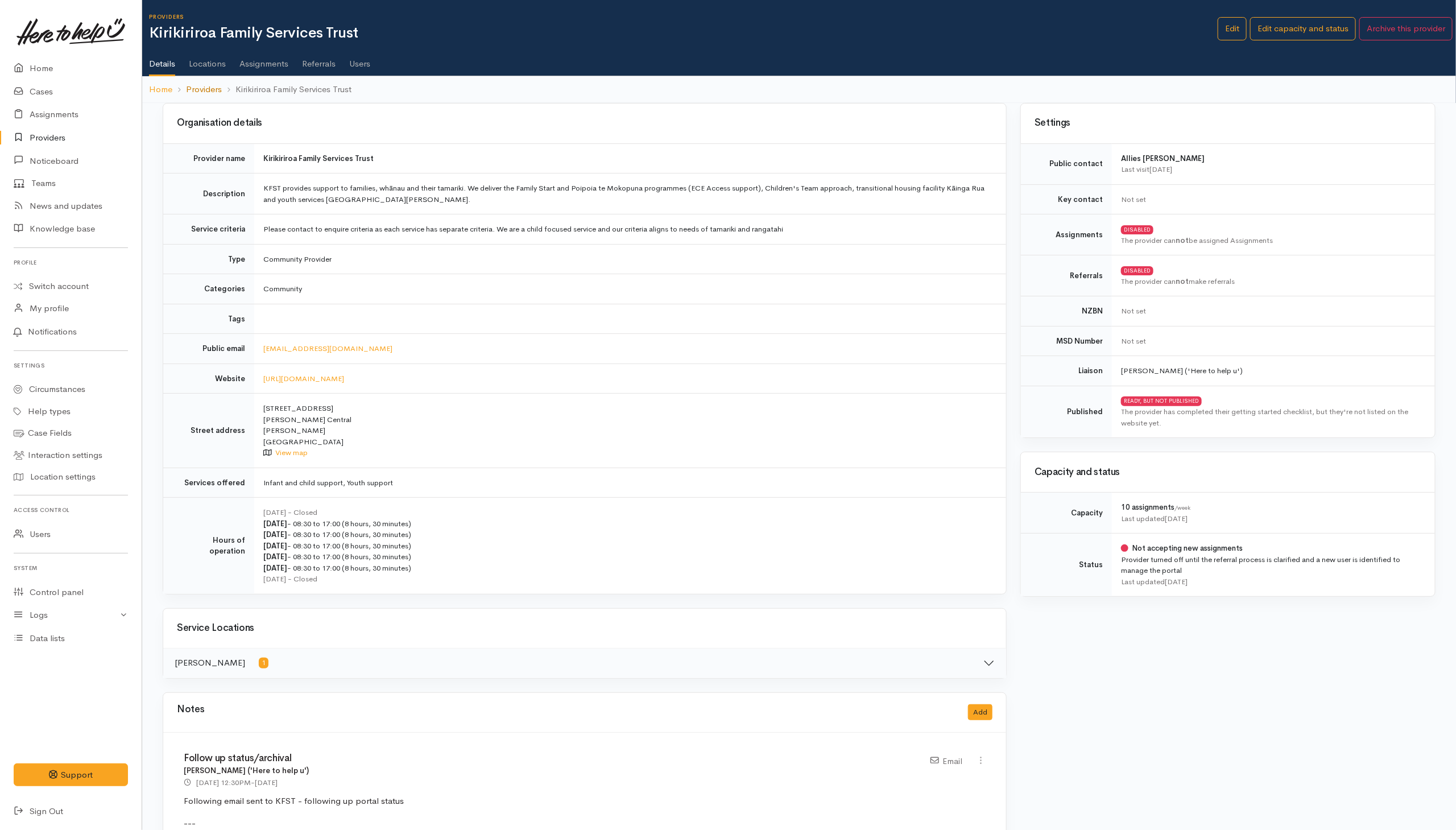
click at [201, 93] on link "Providers" at bounding box center [204, 90] width 36 height 13
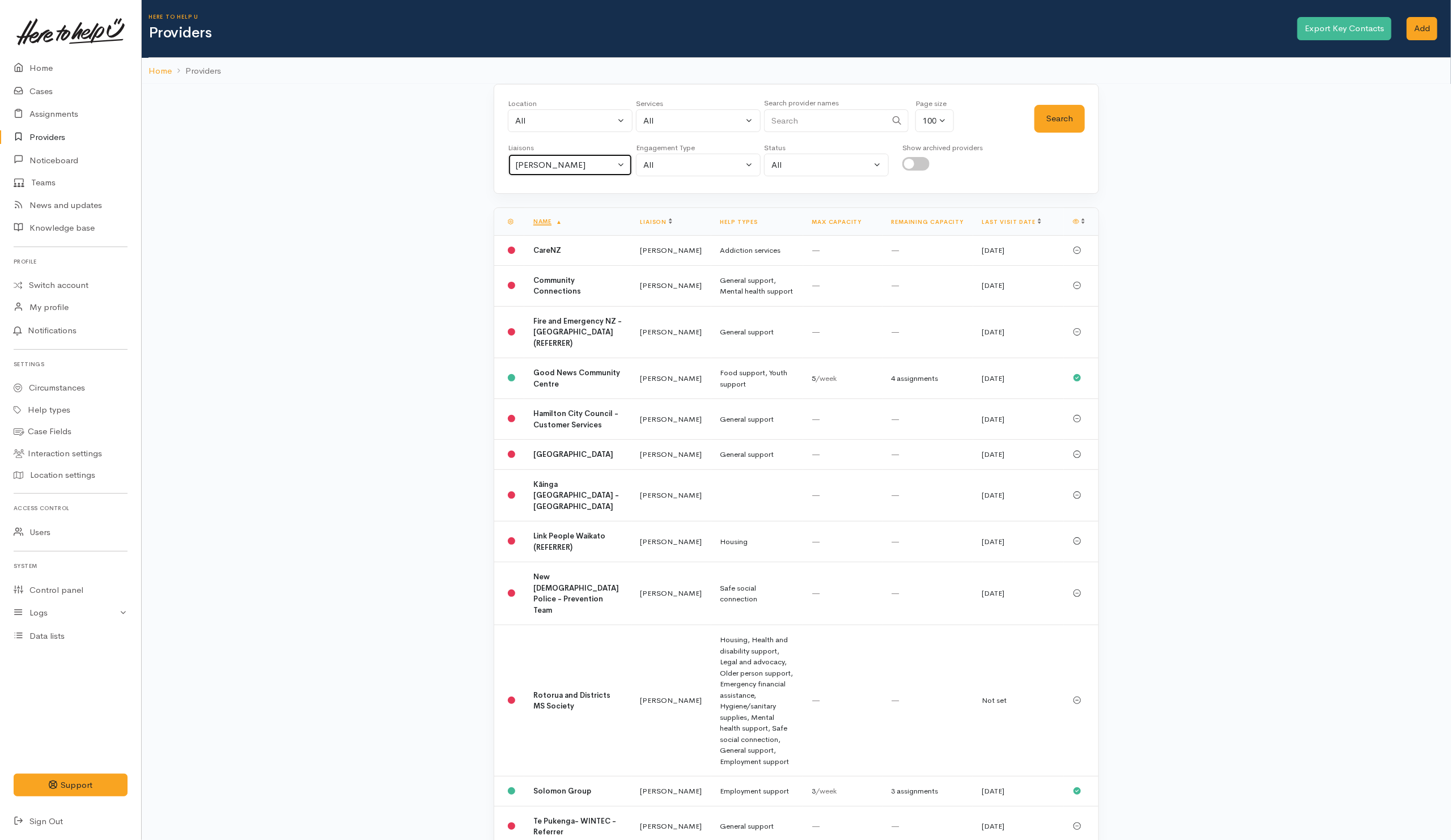
click at [539, 175] on button "[PERSON_NAME]" at bounding box center [570, 165] width 124 height 23
drag, startPoint x: 327, startPoint y: 240, endPoint x: 337, endPoint y: 242, distance: 10.2
click at [330, 240] on div "Location All [GEOGRAPHIC_DATA] Eastern Bay of Plenty - other Kawerau Ōhope Ōpōt…" at bounding box center [796, 497] width 1309 height 826
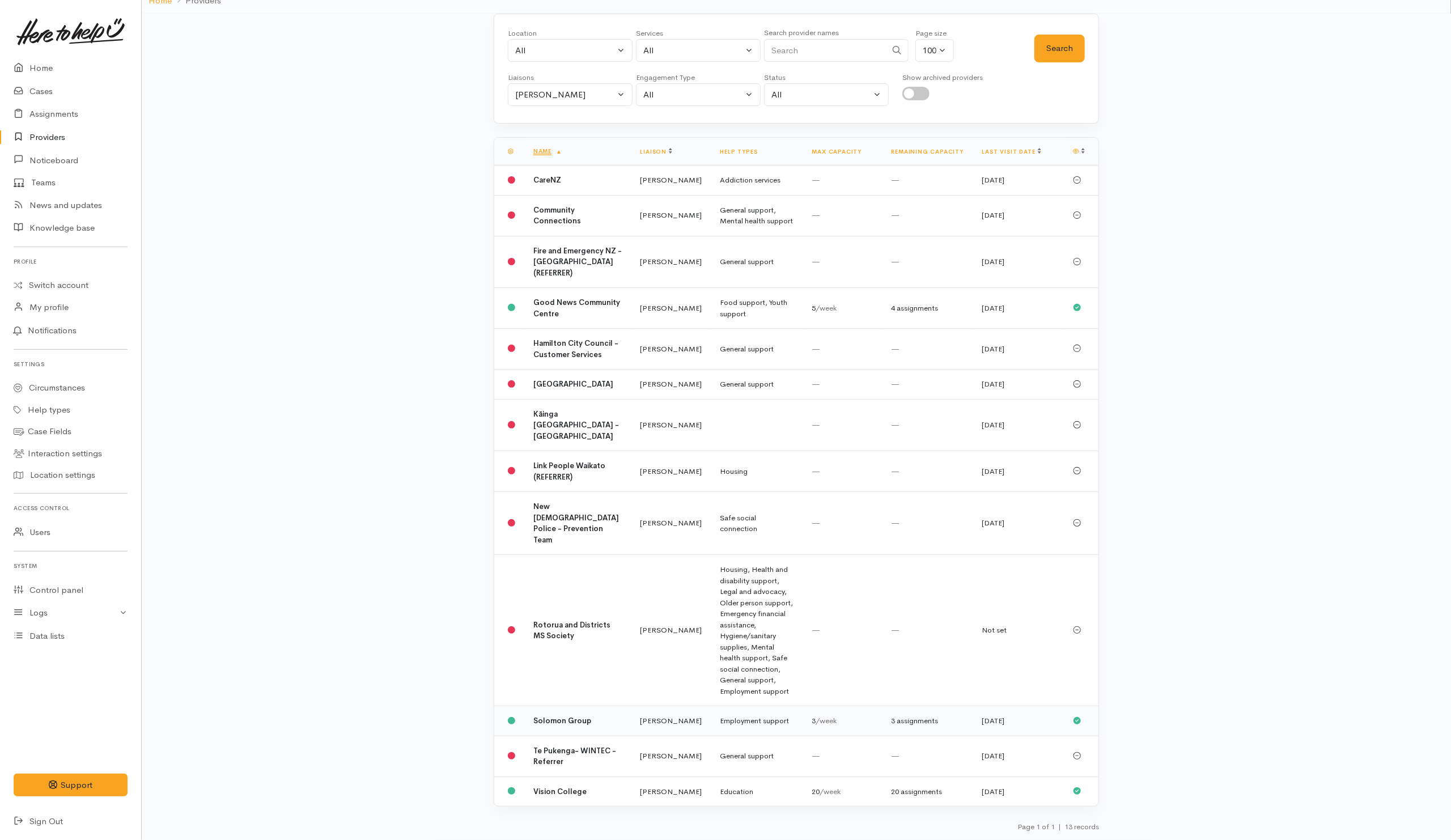
scroll to position [131, 0]
click at [546, 620] on b "Rotorua and Districts MS Society" at bounding box center [572, 630] width 77 height 21
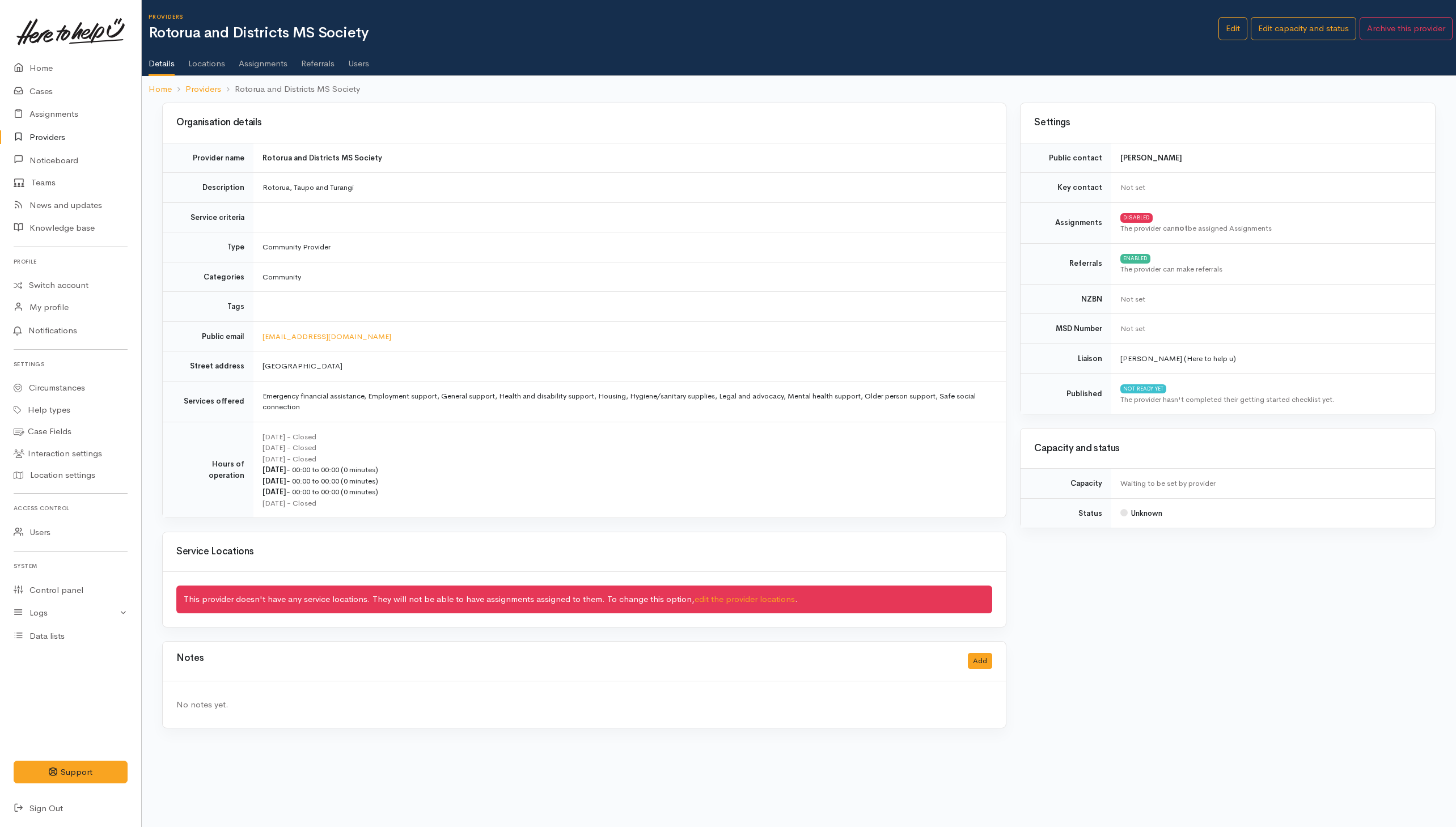
click at [366, 67] on link "Users" at bounding box center [359, 59] width 21 height 32
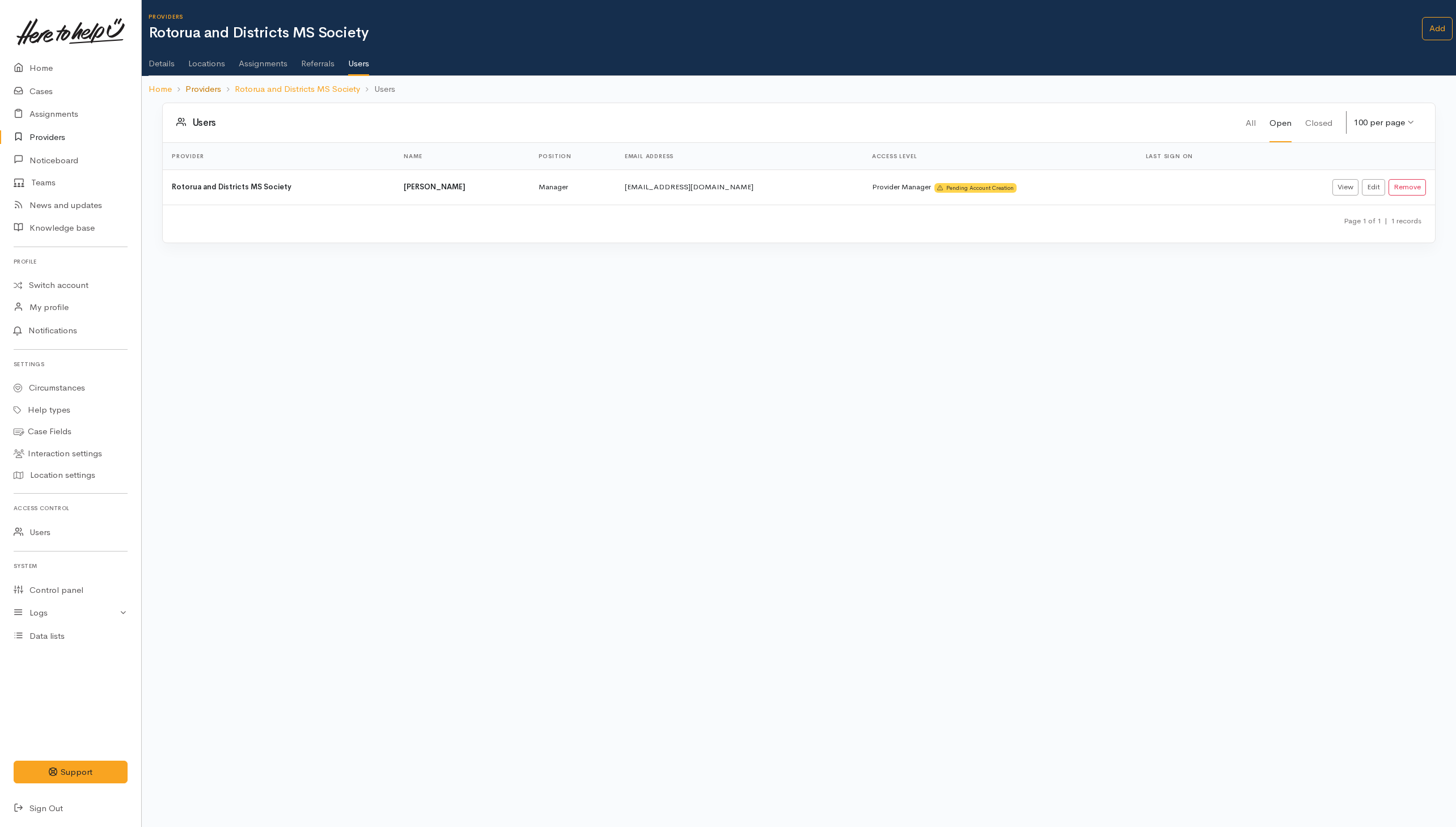
click at [206, 87] on link "Providers" at bounding box center [203, 89] width 36 height 13
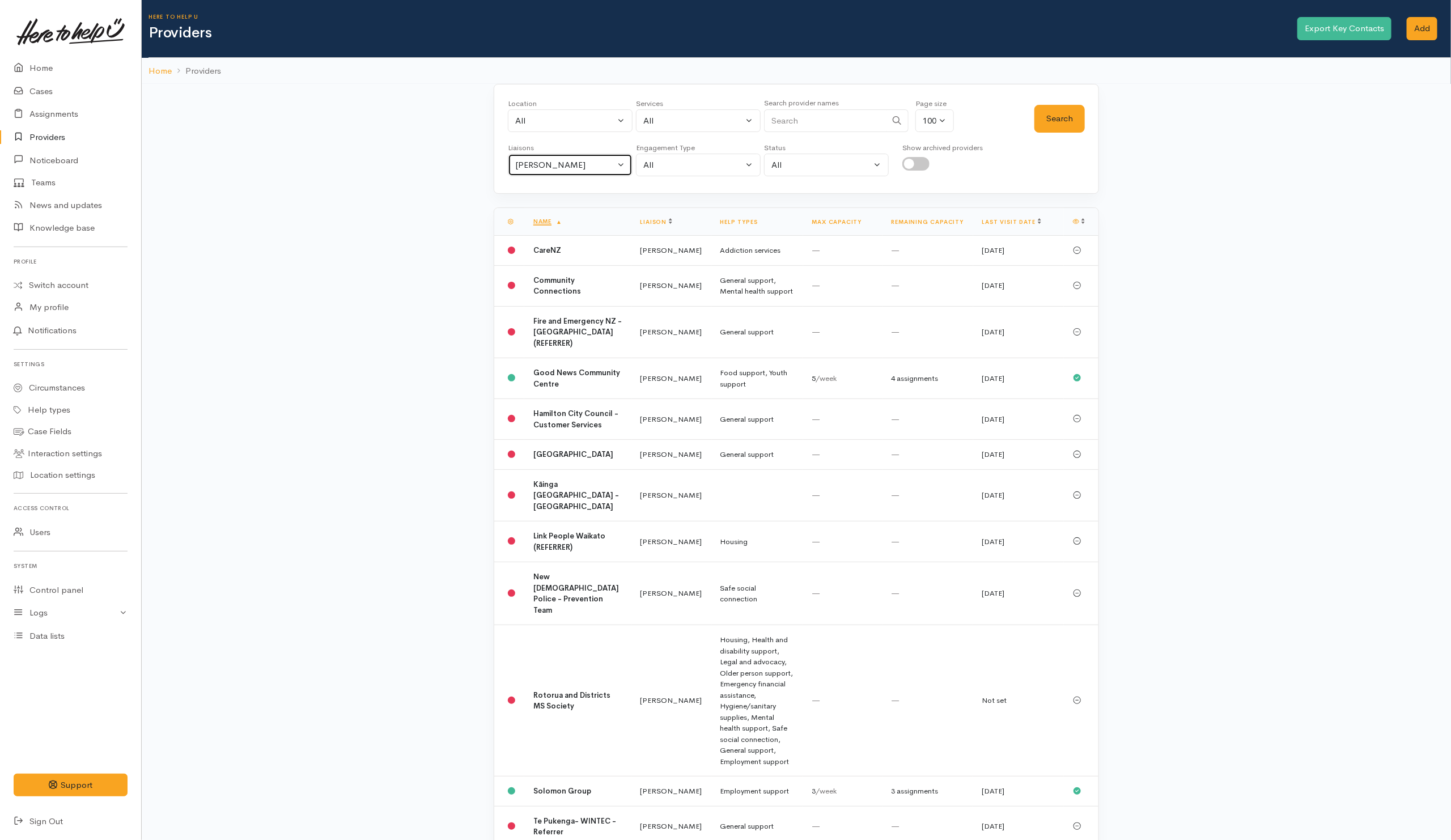
click at [564, 174] on button "Helena Kaufononga" at bounding box center [570, 165] width 124 height 23
drag, startPoint x: 534, startPoint y: 216, endPoint x: 845, endPoint y: 135, distance: 321.4
click at [538, 215] on link "All" at bounding box center [570, 219] width 123 height 17
select select "null"
click at [864, 121] on input "Search" at bounding box center [825, 121] width 122 height 23
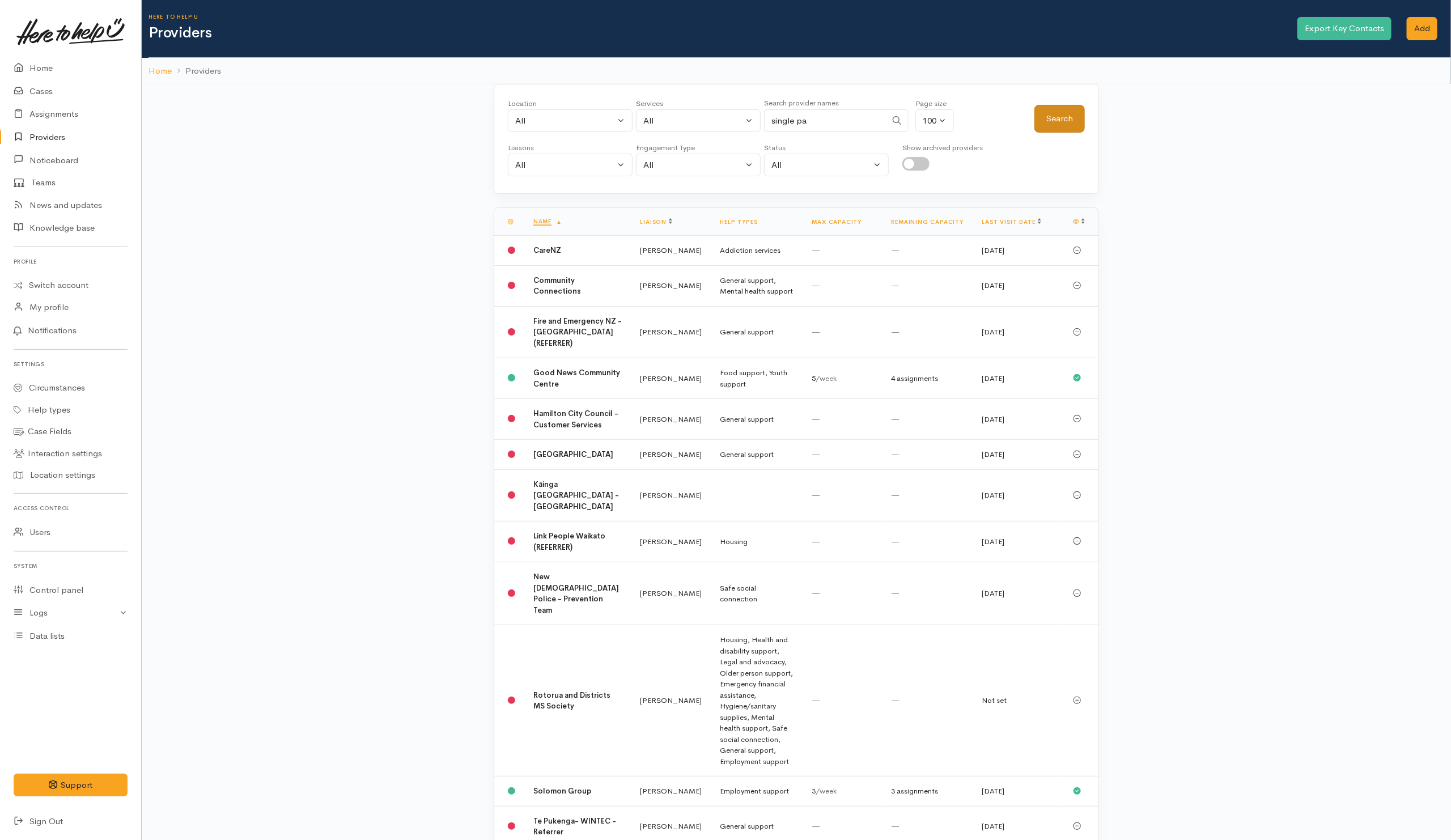
type input "single pa"
click at [1063, 126] on button "Search" at bounding box center [1060, 119] width 51 height 28
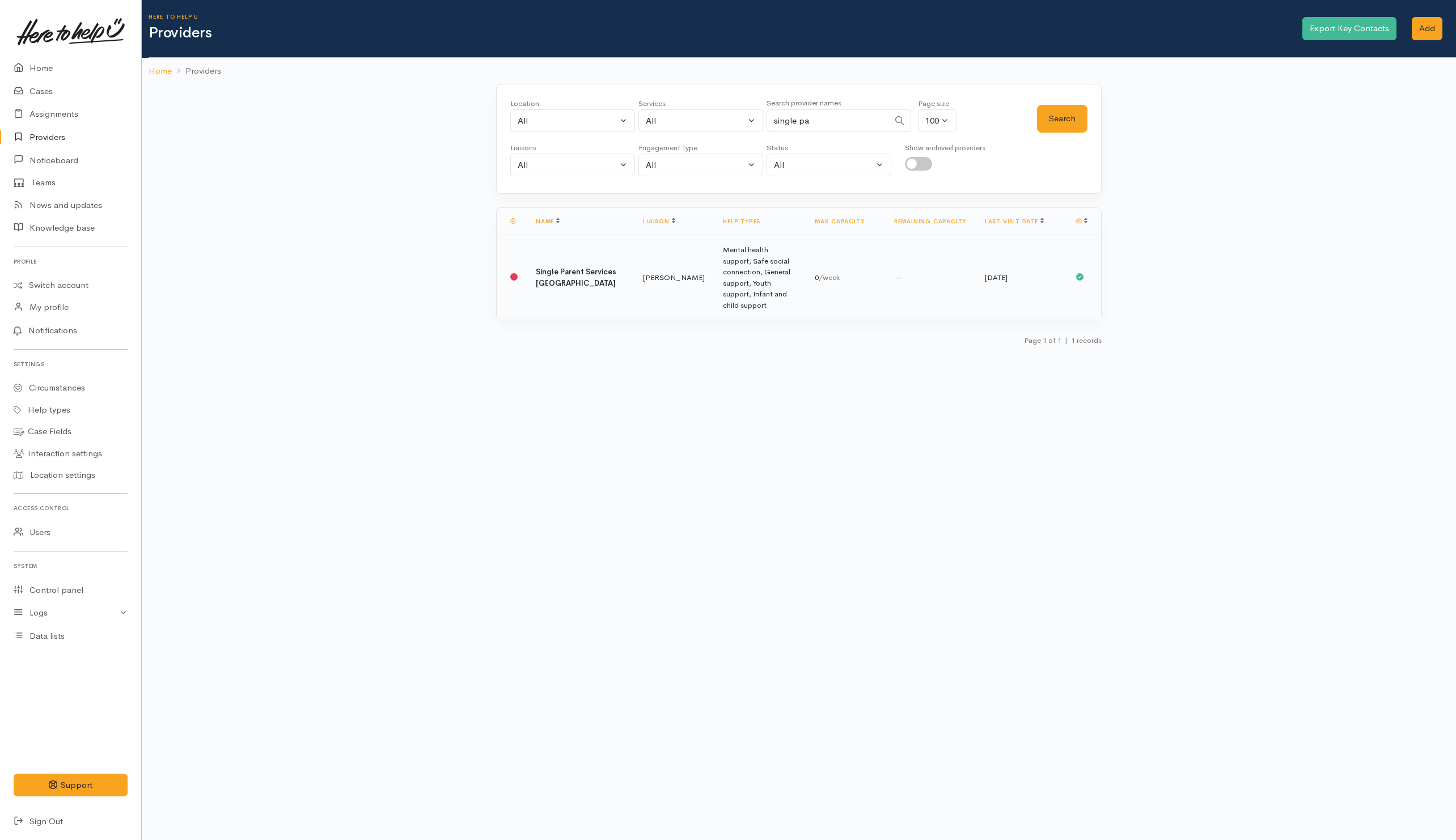
click at [895, 281] on td "—" at bounding box center [930, 278] width 90 height 85
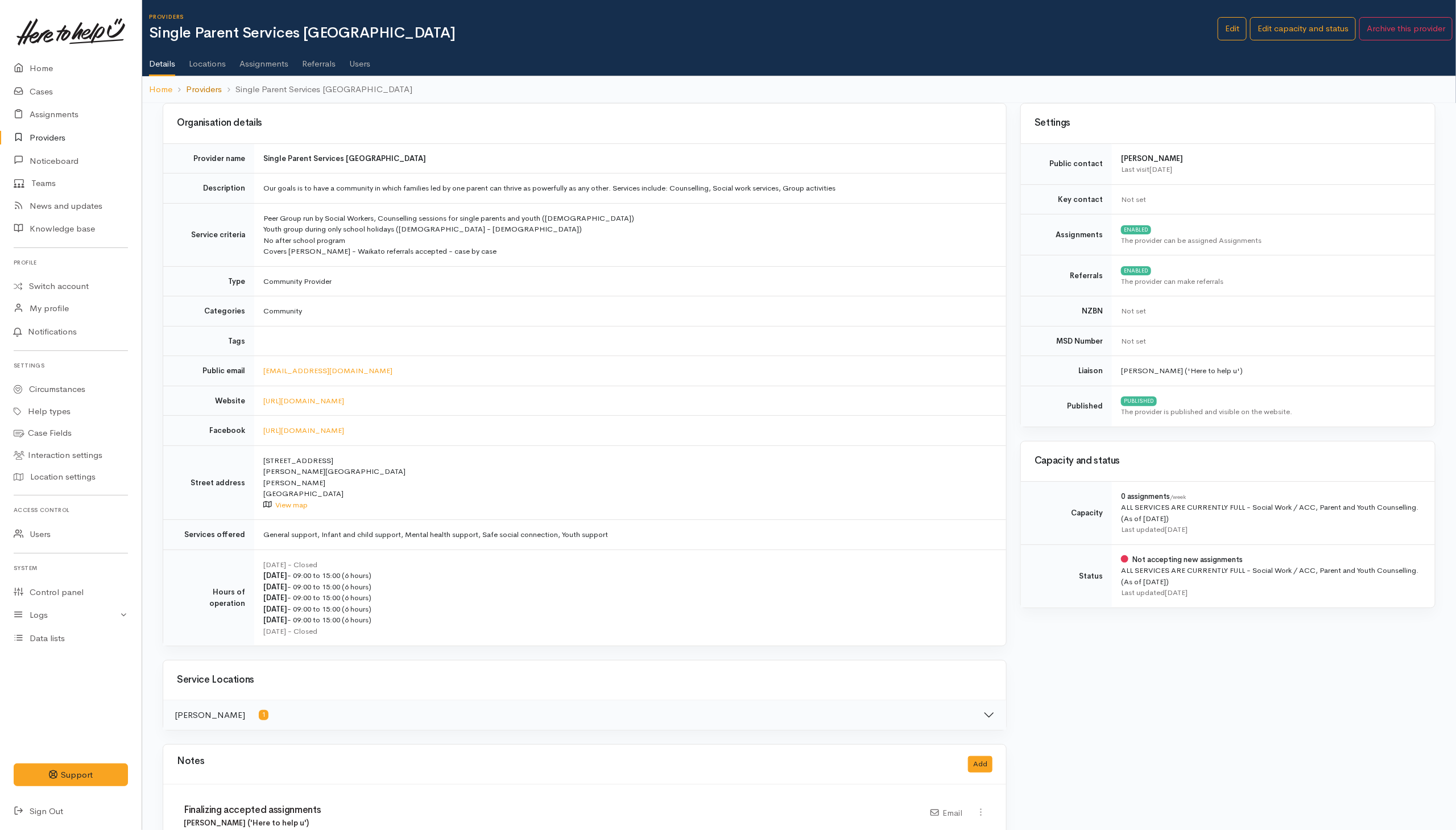
click at [193, 92] on link "Providers" at bounding box center [204, 90] width 36 height 13
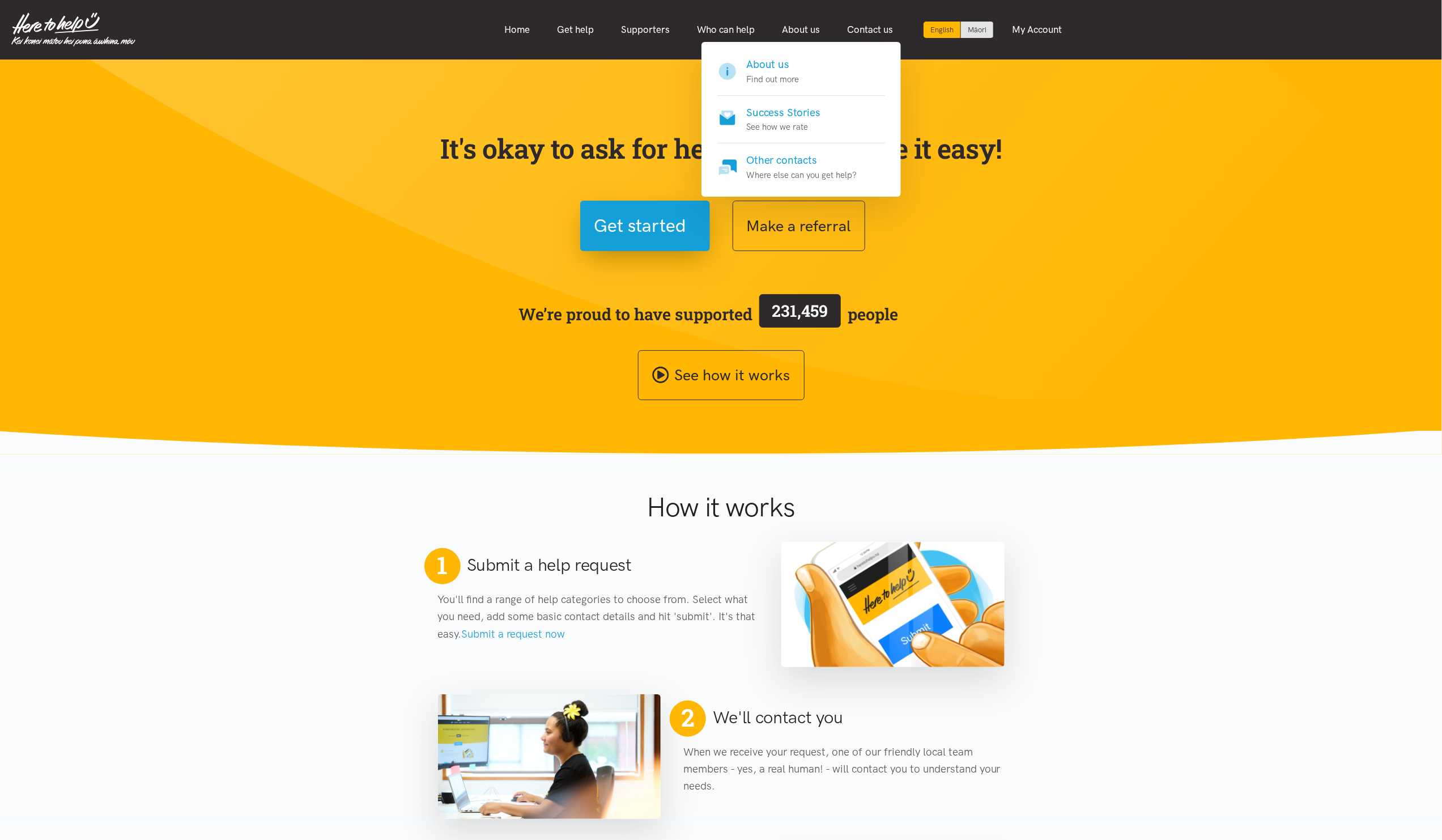
click at [792, 60] on h4 "About us" at bounding box center [773, 65] width 52 height 16
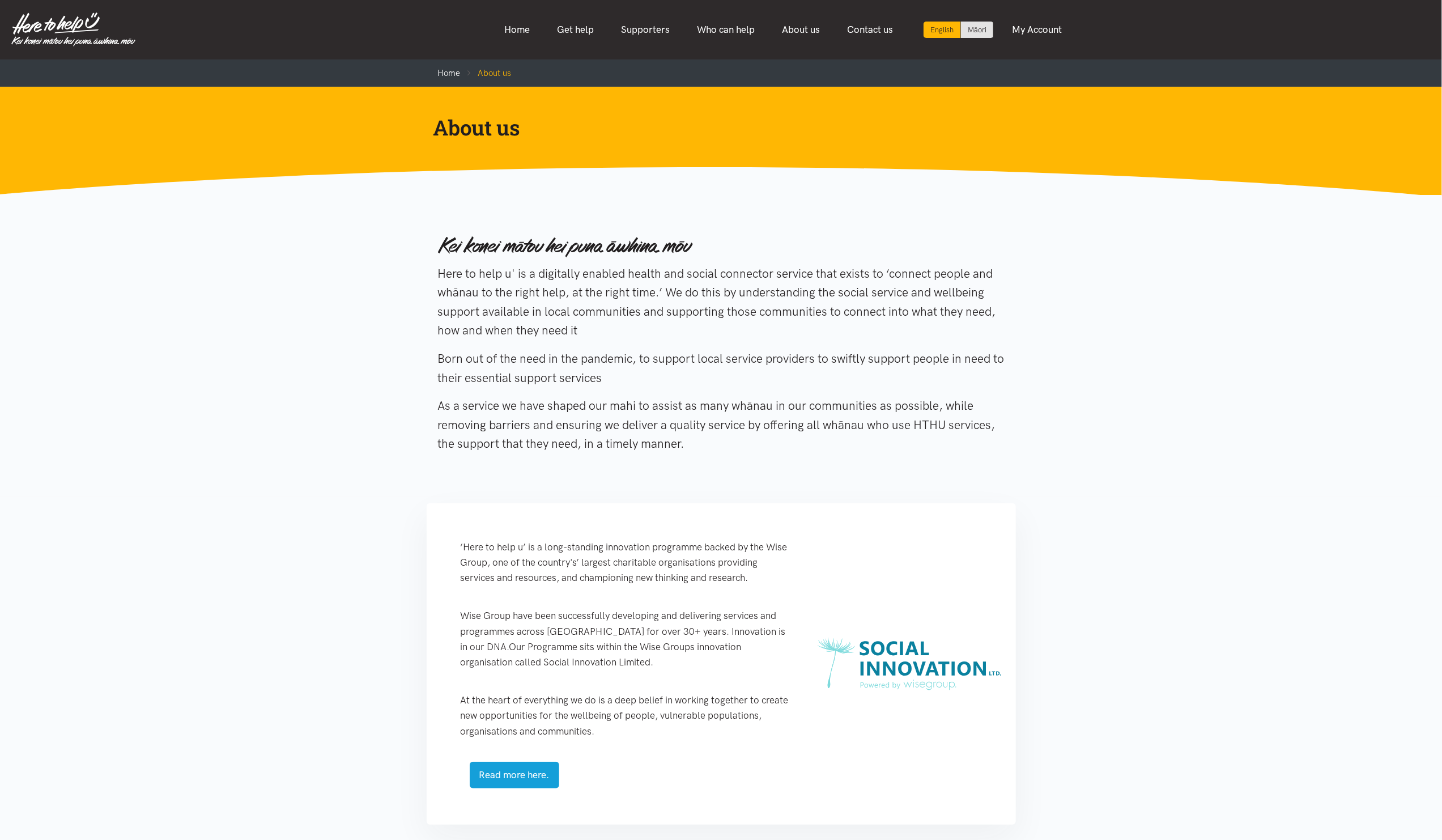
drag, startPoint x: 436, startPoint y: 268, endPoint x: 675, endPoint y: 372, distance: 260.6
click at [675, 372] on div "Here to help u' is a digitally enabled health and social connector service that…" at bounding box center [721, 346] width 589 height 247
copy div "Here to help u' is a digitally enabled health and social connector service that…"
drag, startPoint x: 523, startPoint y: 288, endPoint x: 537, endPoint y: 299, distance: 17.8
drag, startPoint x: 537, startPoint y: 299, endPoint x: 524, endPoint y: 334, distance: 37.3
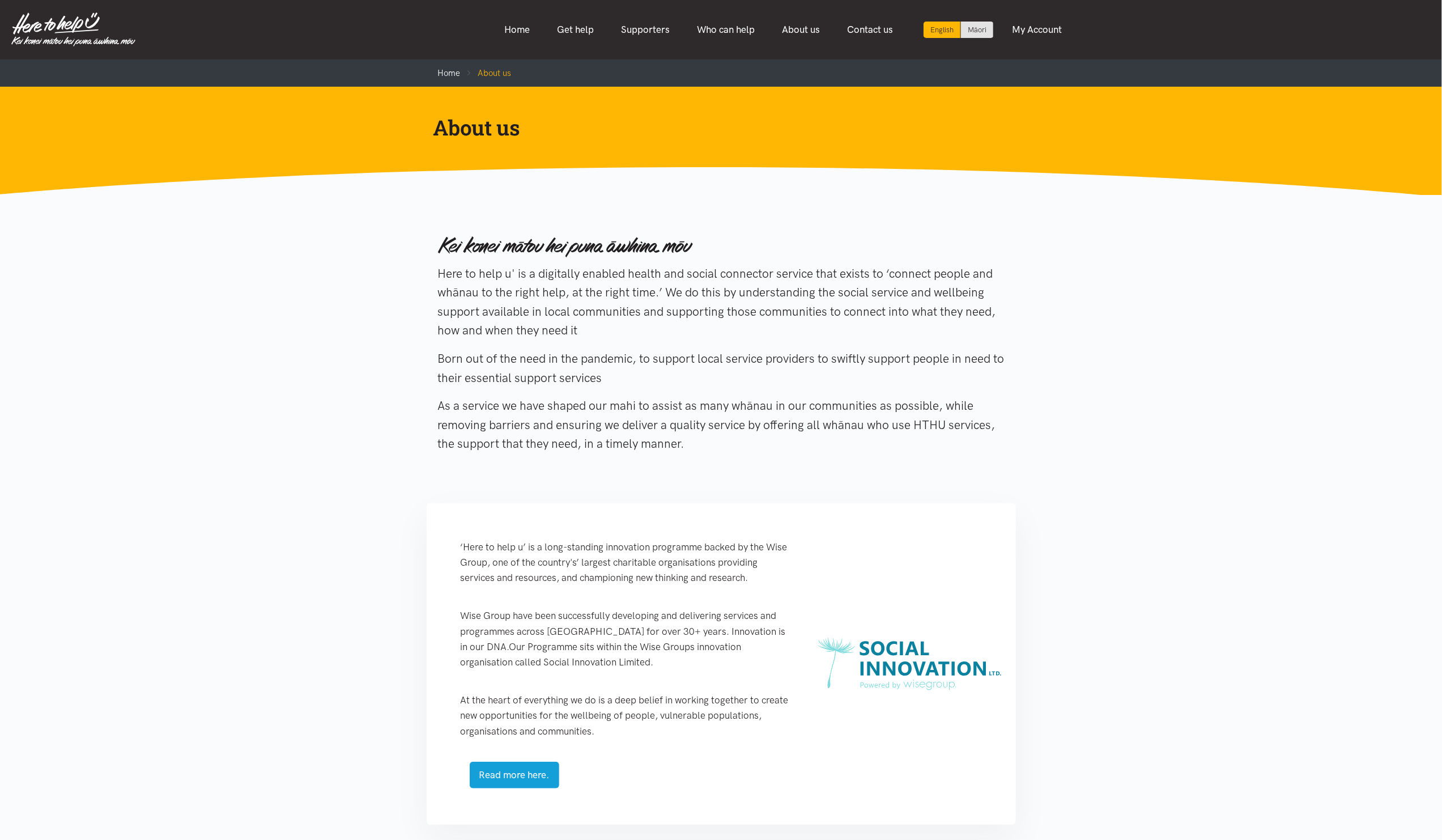
drag, startPoint x: 524, startPoint y: 334, endPoint x: 523, endPoint y: 325, distance: 9.1
copy div "Here to help u' is a digitally enabled health and social connector service that…"
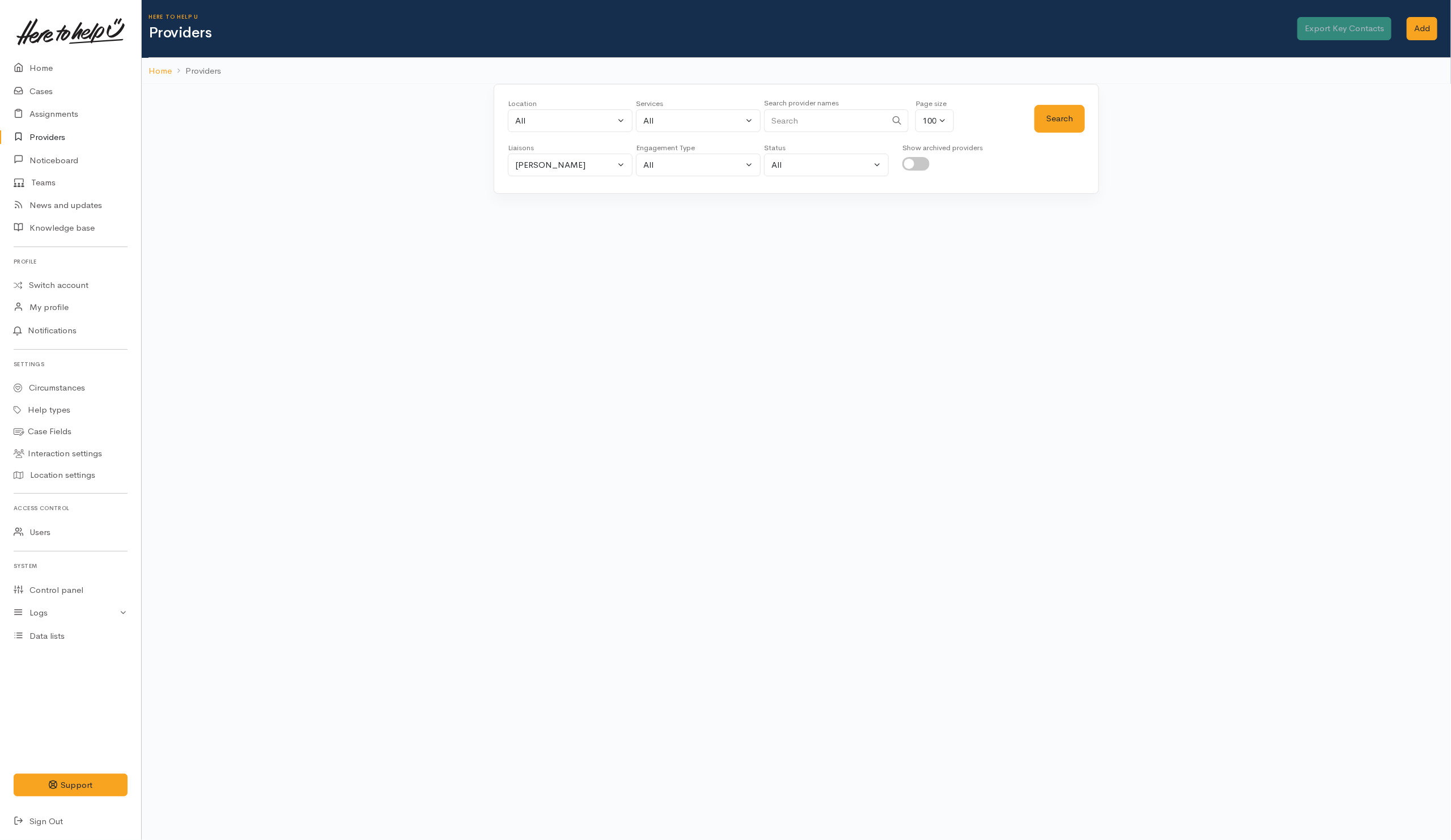
click at [852, 127] on input "Search" at bounding box center [825, 121] width 122 height 23
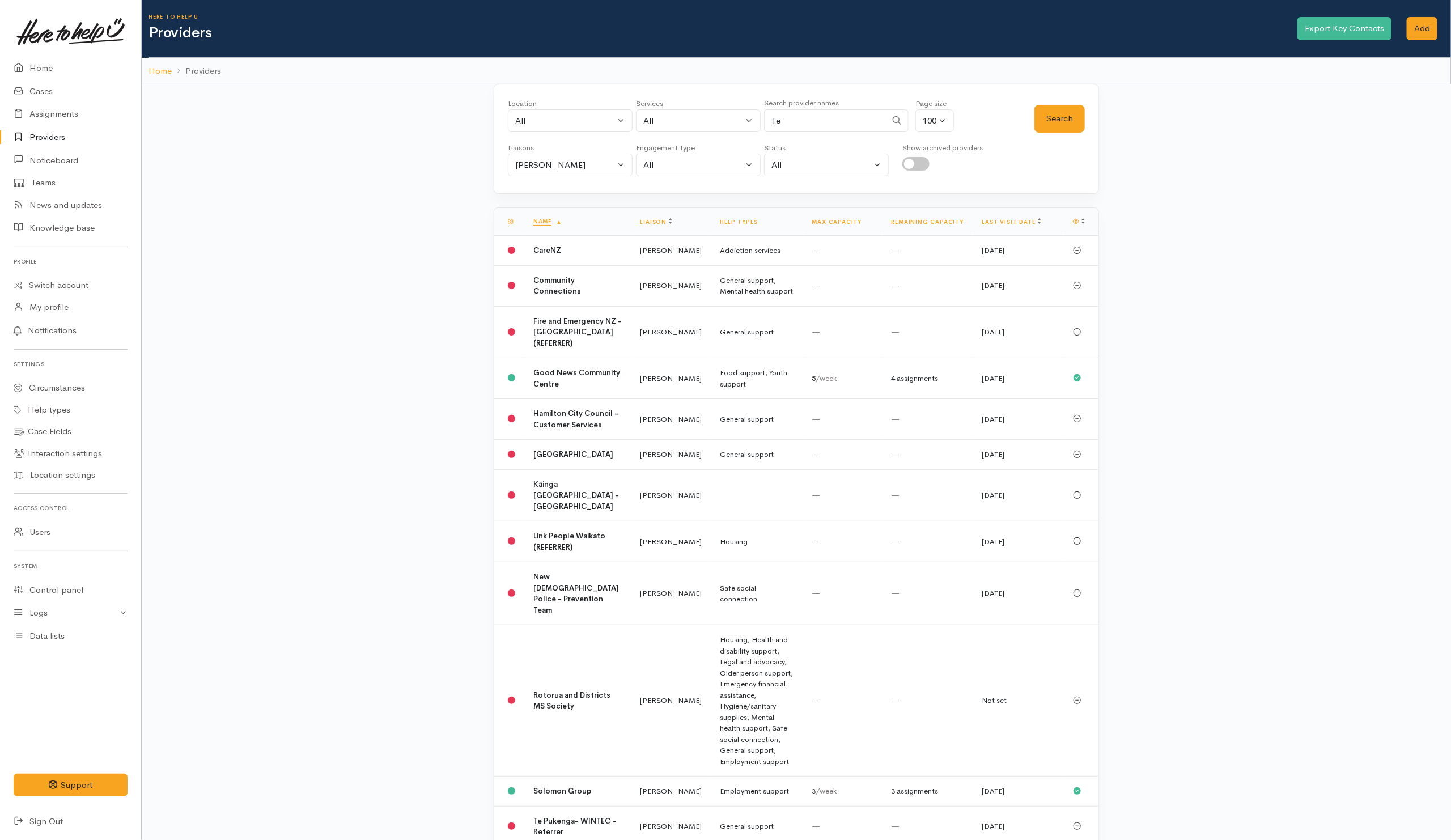
type input "Te"
click at [594, 168] on div "Helena Kaufononga" at bounding box center [565, 165] width 100 height 13
click at [539, 217] on link "All" at bounding box center [570, 219] width 123 height 17
select select "null"
click at [804, 127] on input "Te" at bounding box center [825, 121] width 122 height 23
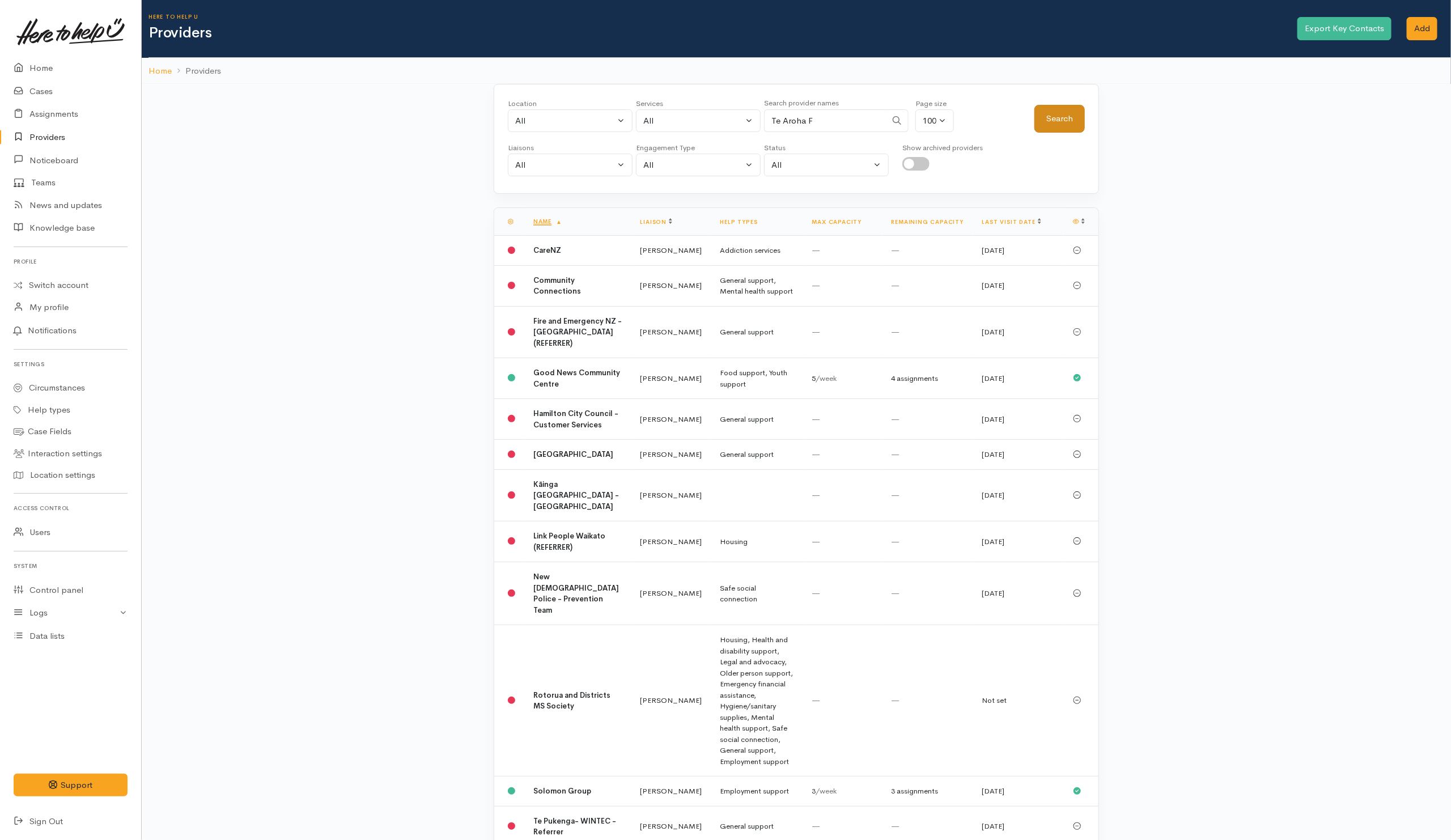
type input "Te Aroha F"
click at [1061, 123] on button "Search" at bounding box center [1060, 119] width 51 height 28
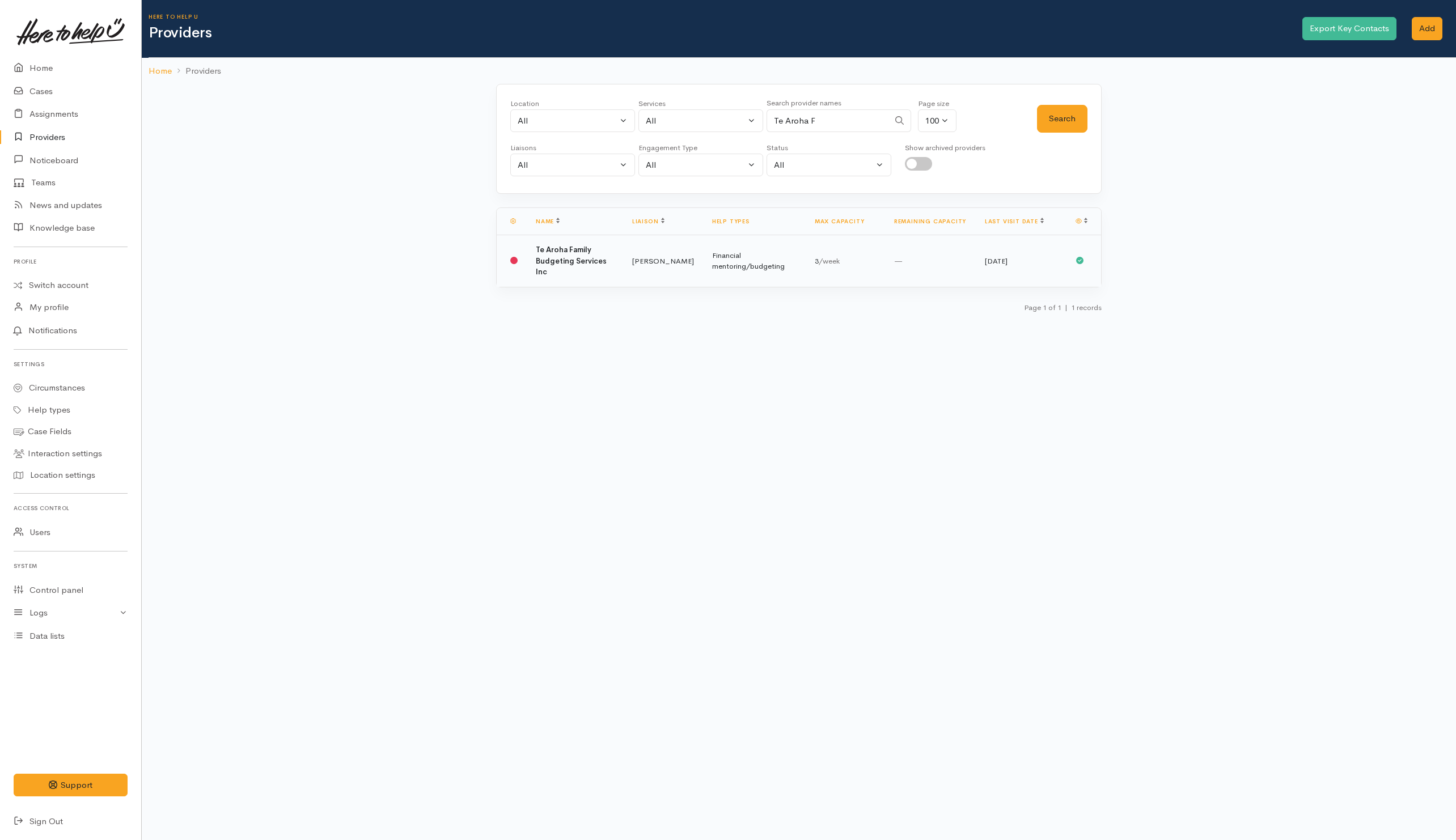
click at [563, 263] on b "Te Aroha Family Budgeting Services Inc" at bounding box center [571, 260] width 71 height 32
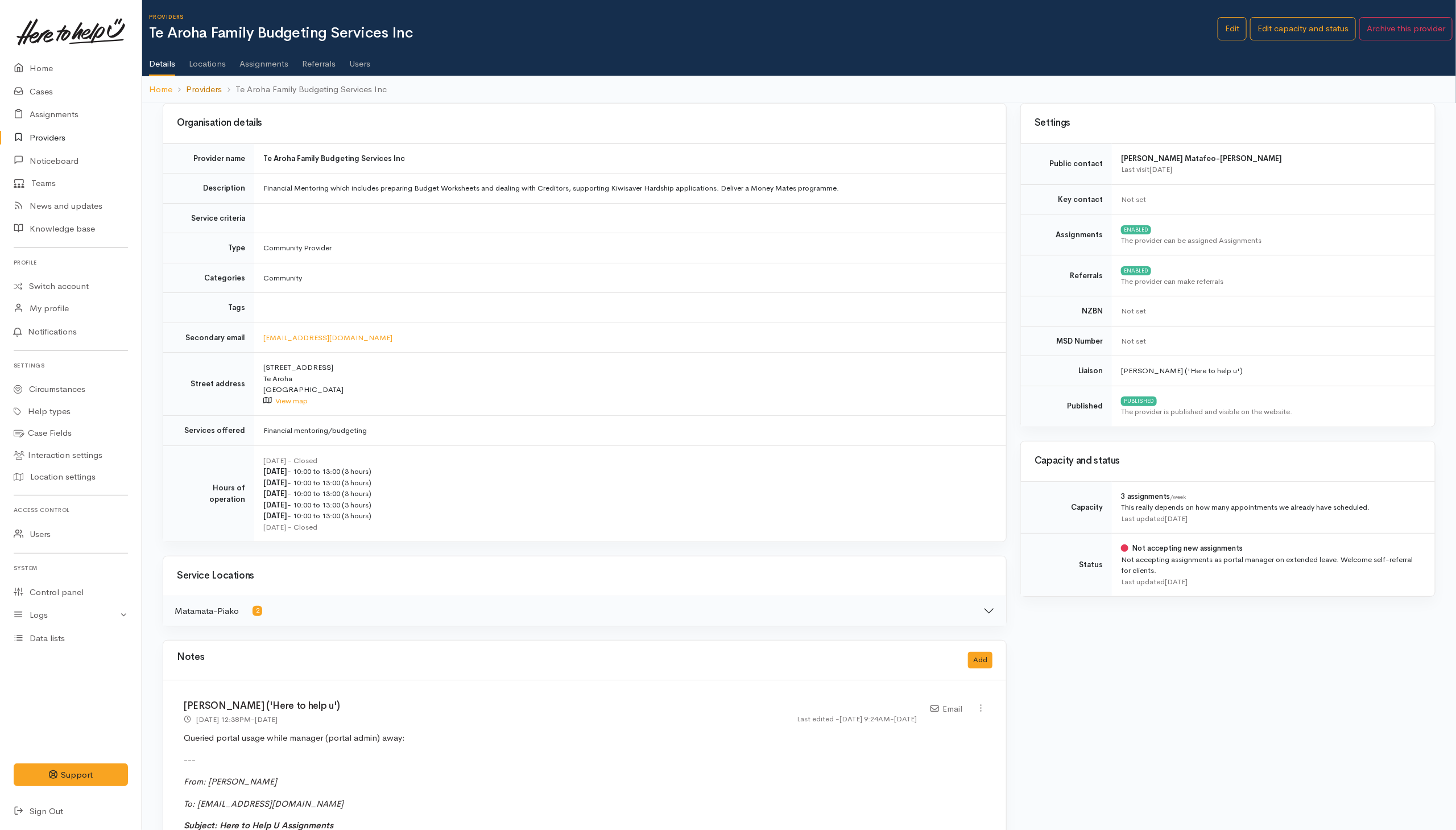
click at [201, 88] on link "Providers" at bounding box center [204, 90] width 36 height 13
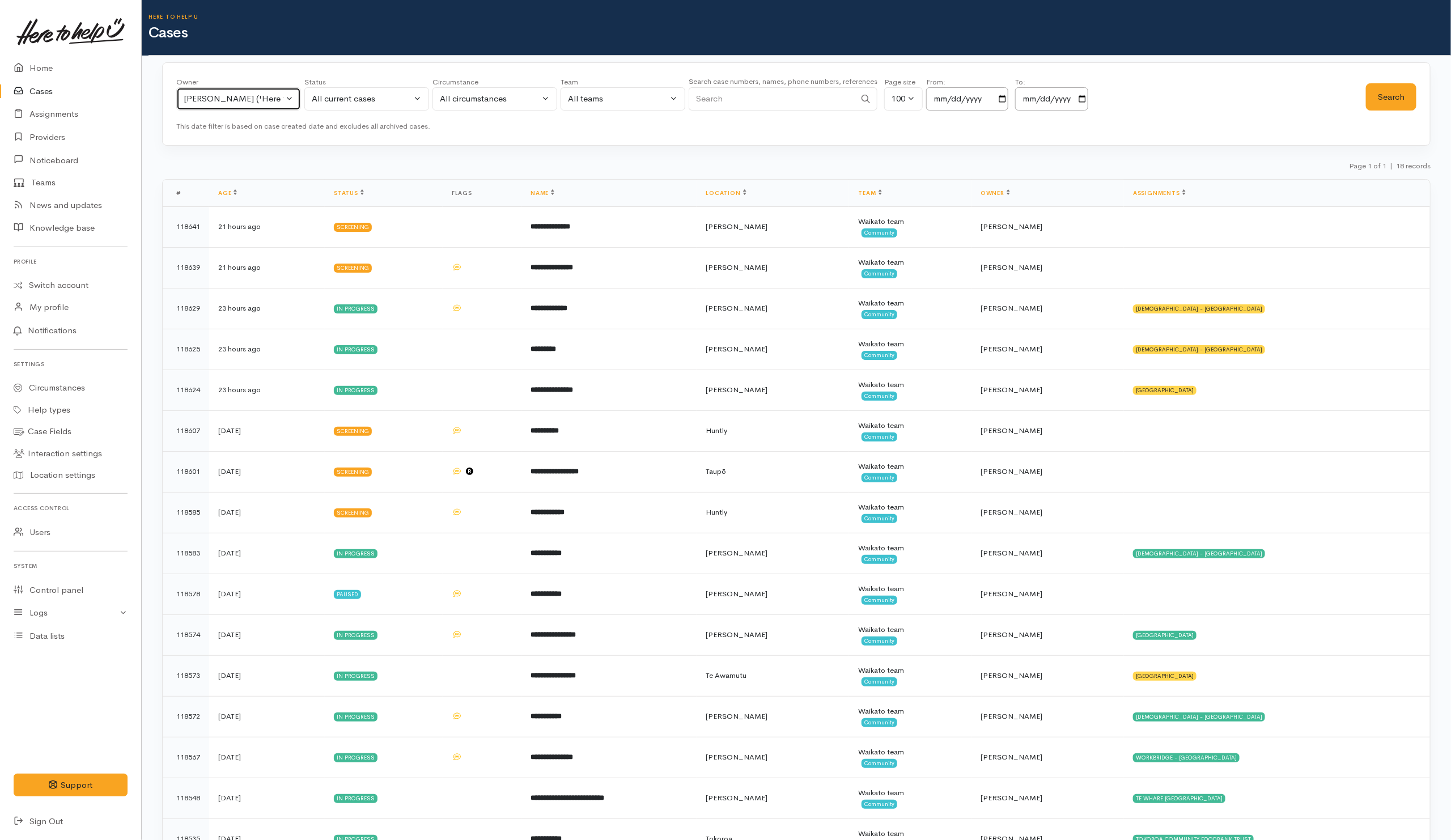
click at [286, 94] on button "Shirley Mackie ('Here to help u')" at bounding box center [239, 99] width 124 height 23
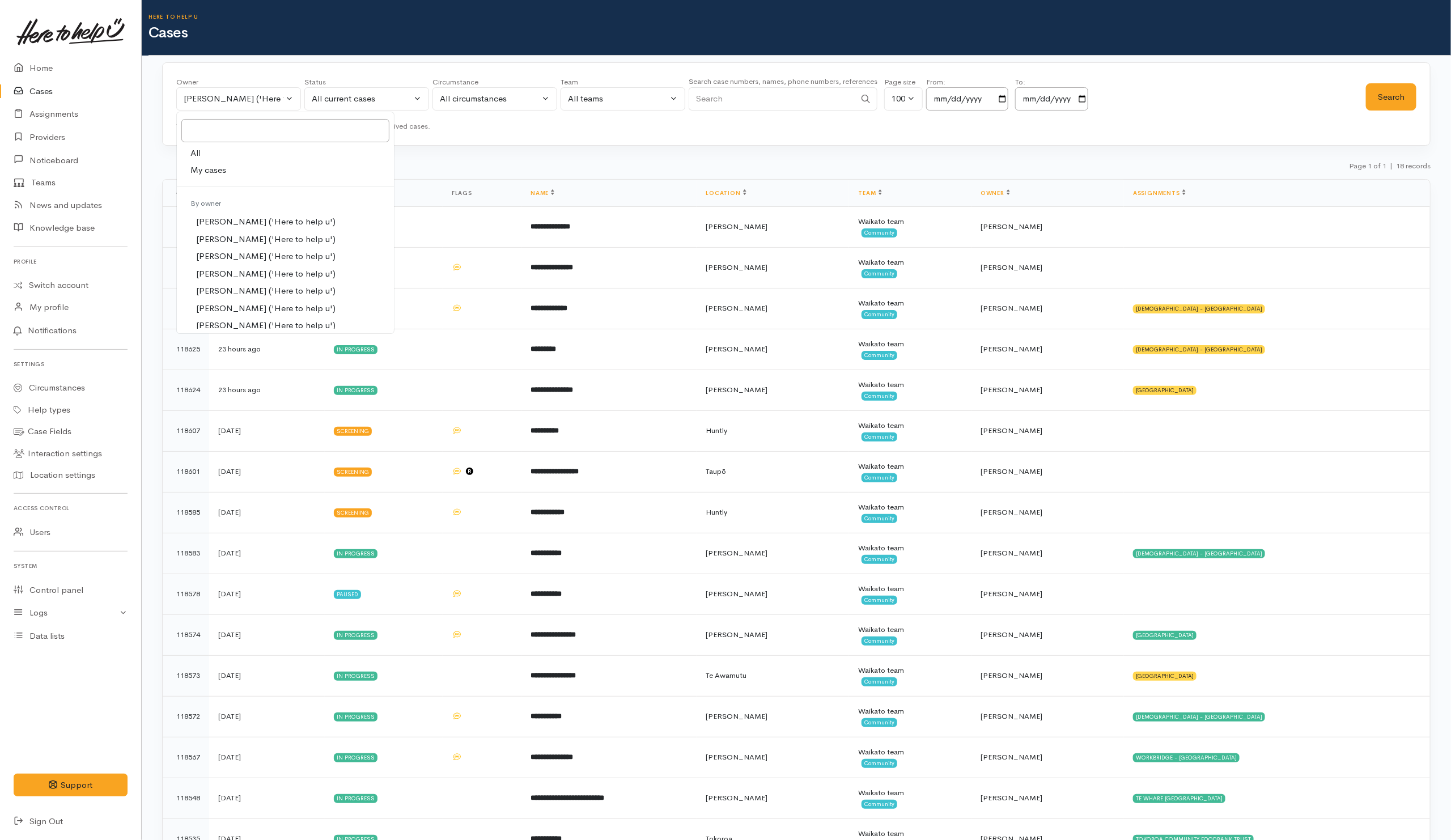
click at [228, 154] on link "All" at bounding box center [285, 153] width 217 height 17
select select "-1"
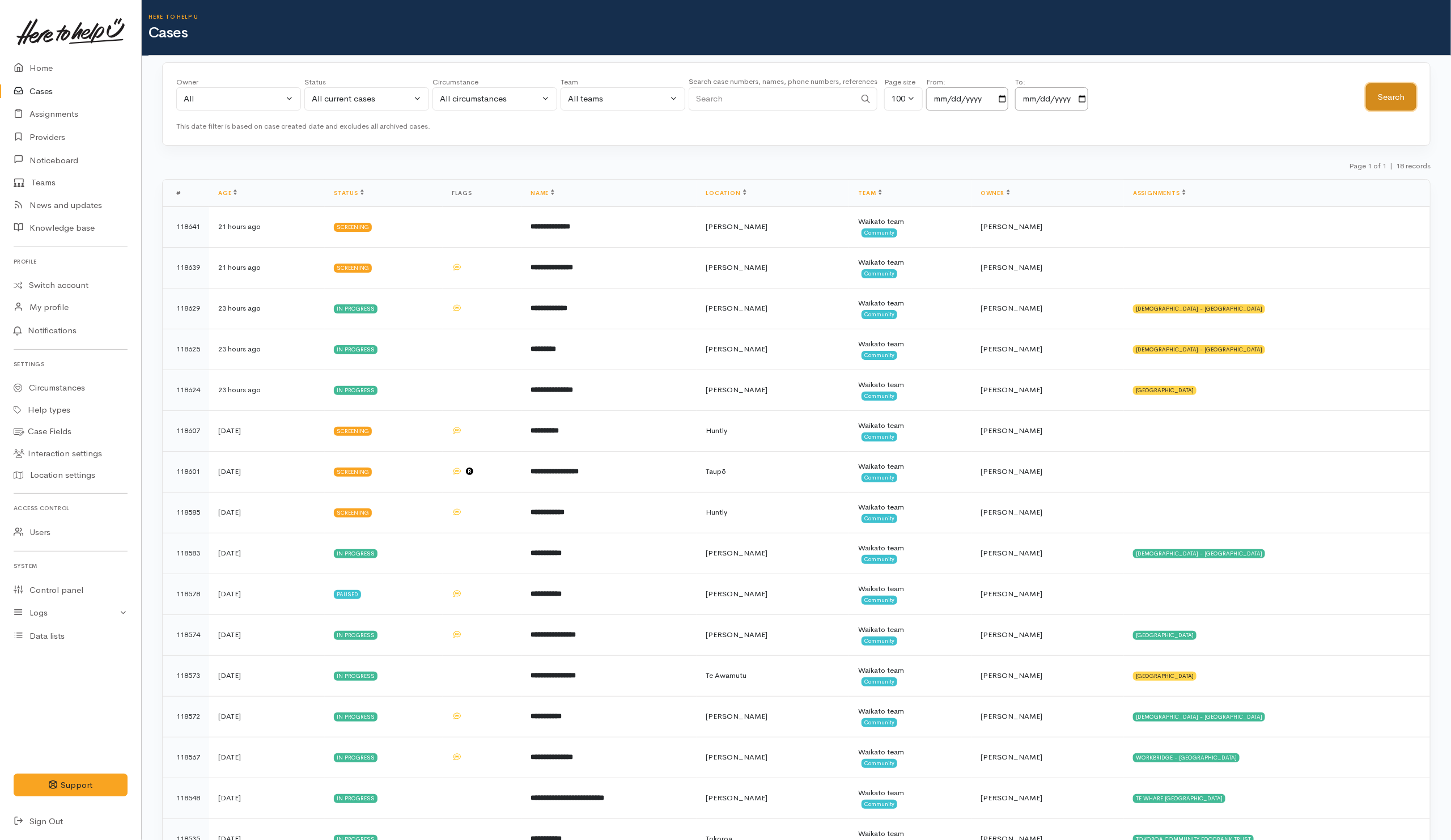
click at [1394, 90] on button "Search" at bounding box center [1391, 97] width 51 height 28
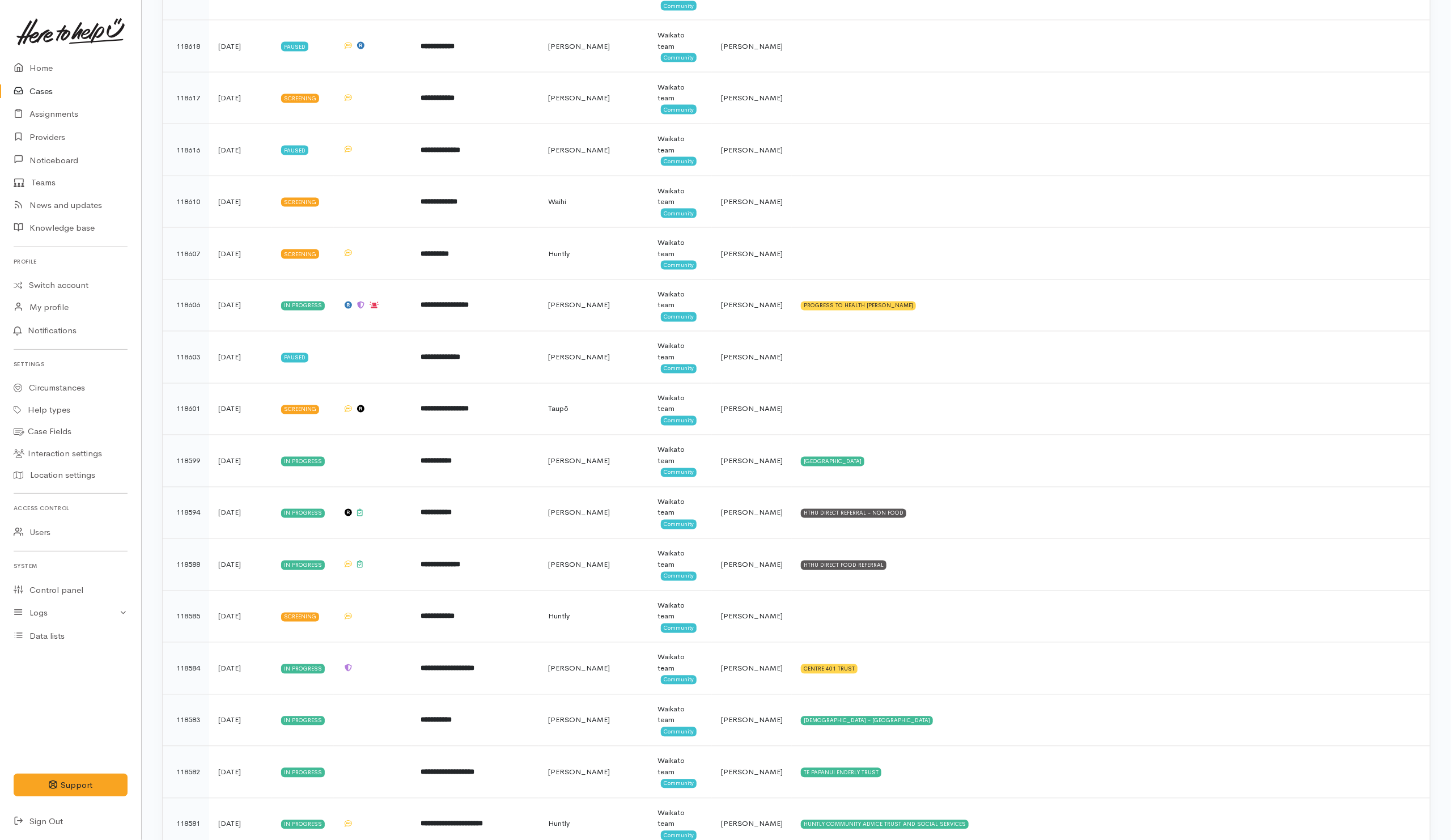
scroll to position [1360, 0]
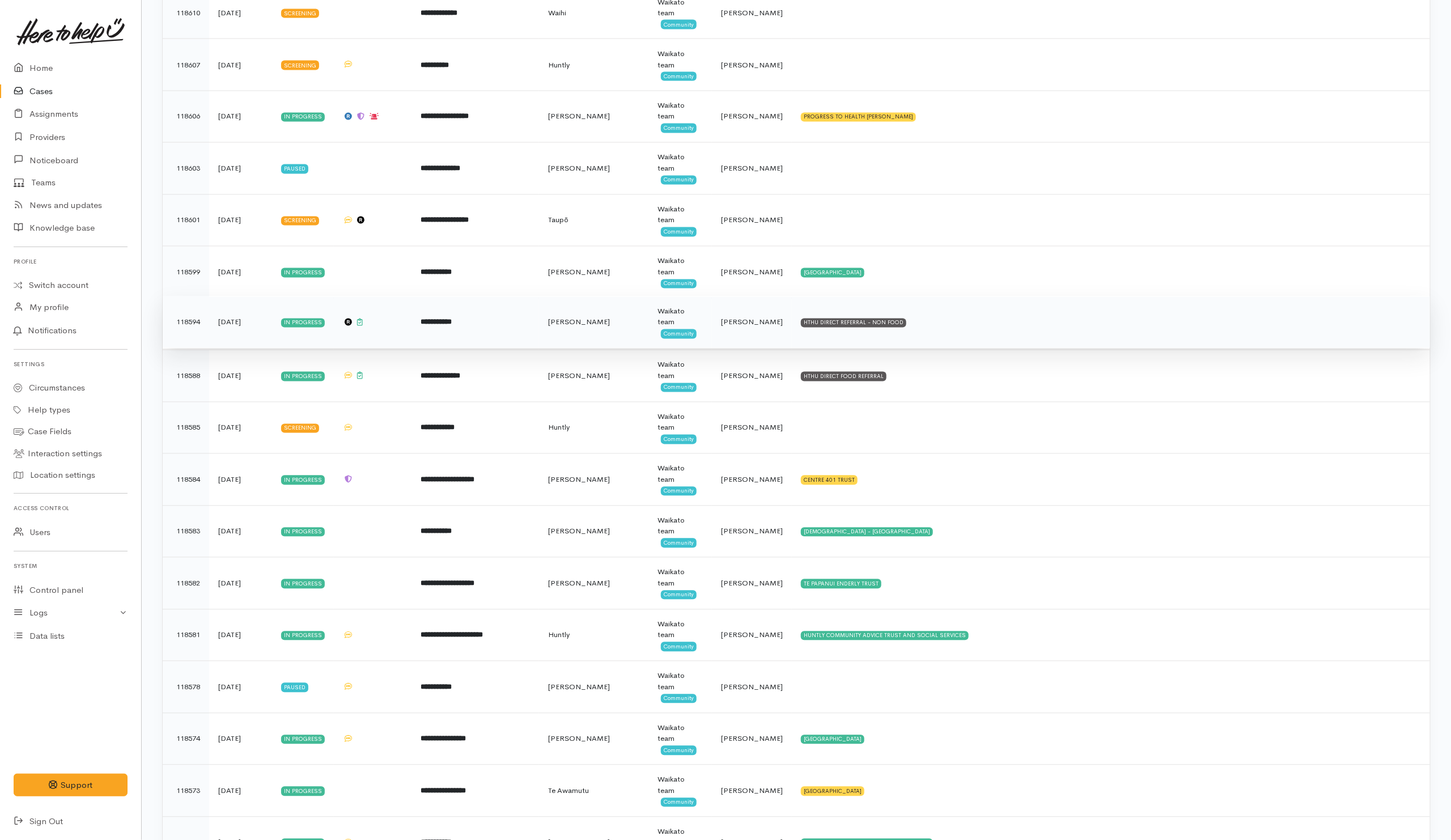
click at [989, 336] on td "HTHU DIRECT REFERRAL - NON FOOD" at bounding box center [1110, 322] width 638 height 52
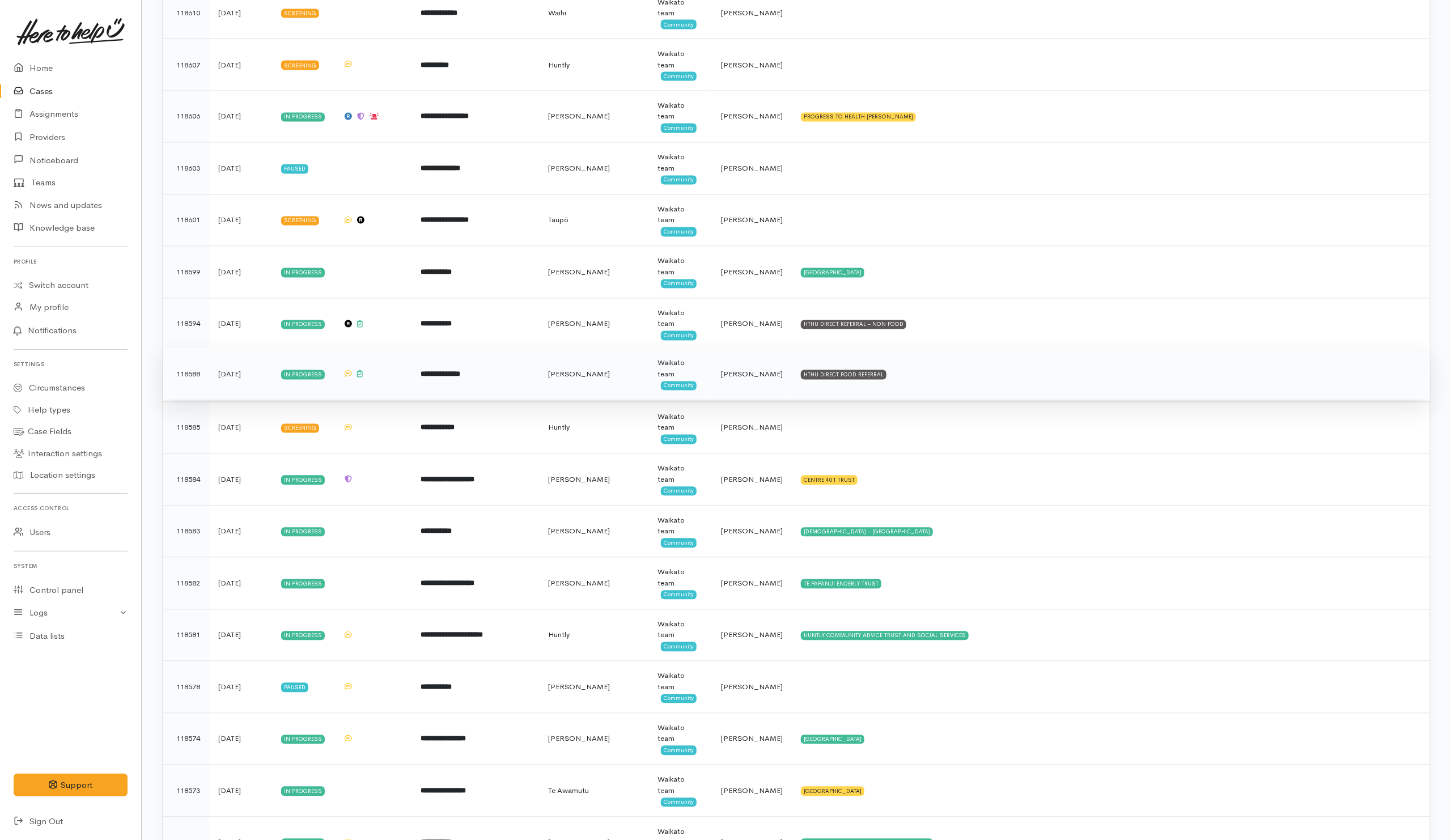
click at [992, 383] on td "HTHU DIRECT FOOD REFERRAL" at bounding box center [1110, 374] width 638 height 52
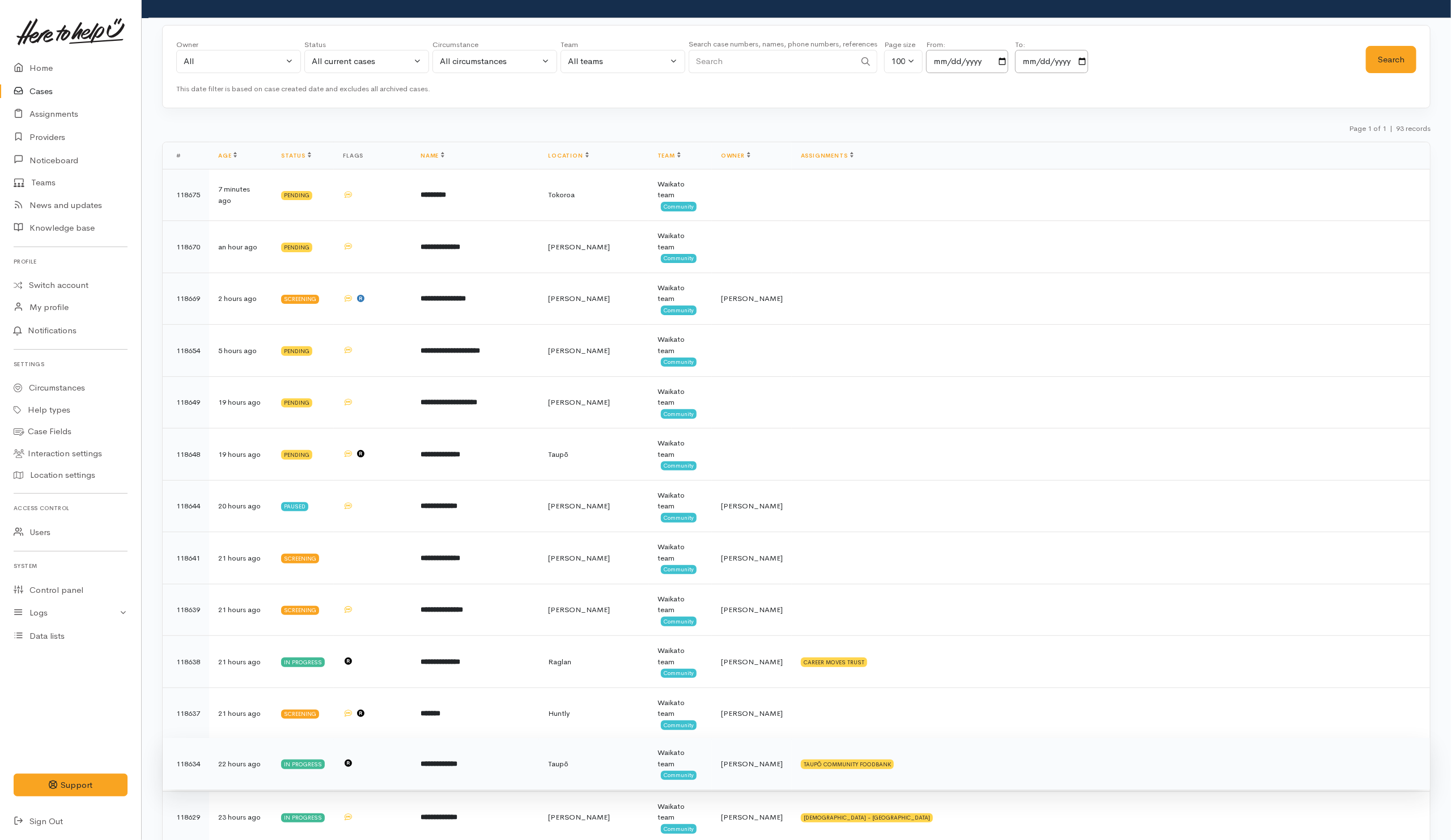
scroll to position [0, 0]
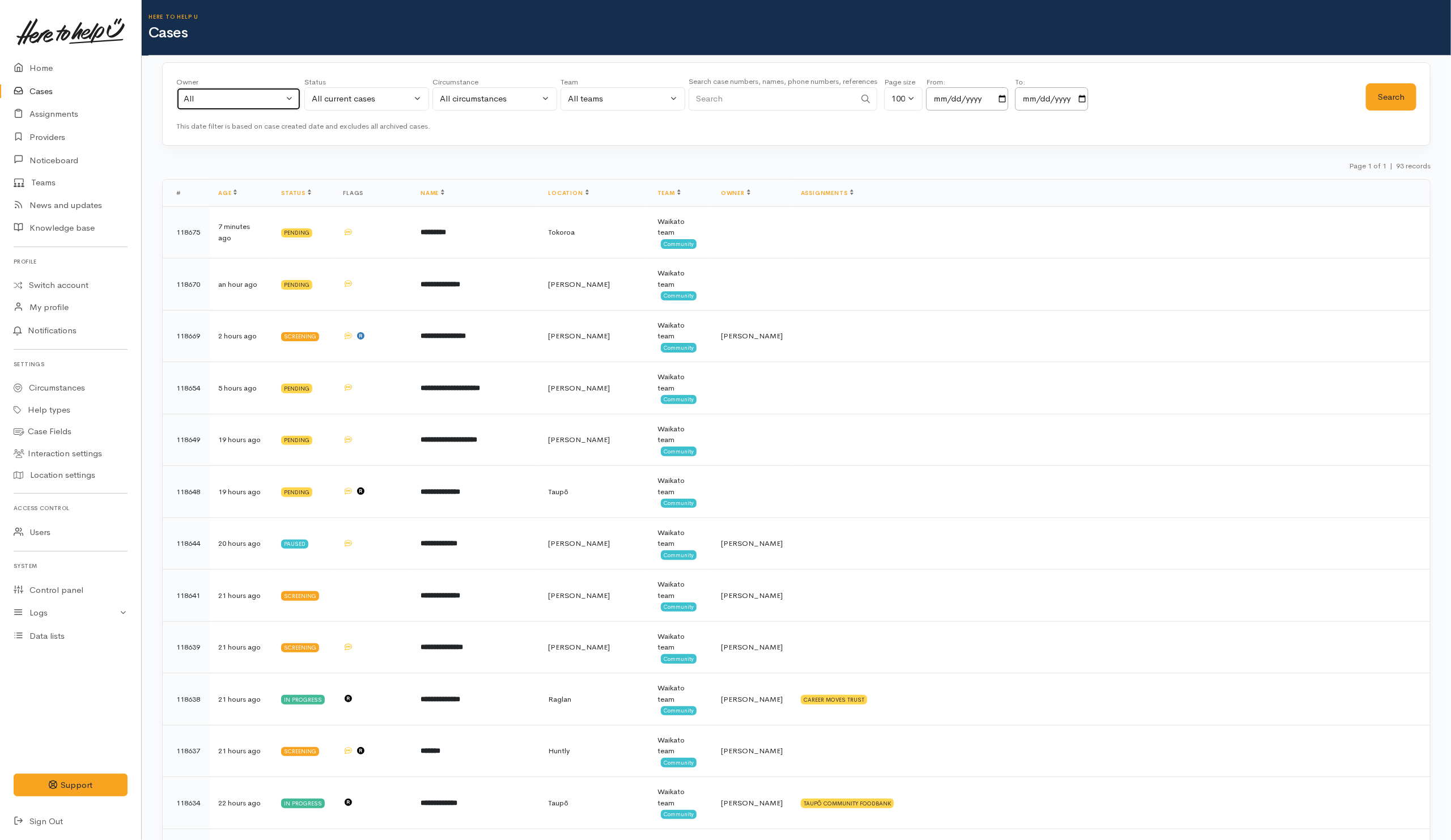
click at [286, 111] on button "All" at bounding box center [239, 99] width 124 height 23
type input "shir"
click at [231, 176] on span "Shirley Mackie ('Here to help u')" at bounding box center [266, 173] width 139 height 13
select select "1463"
click at [1374, 92] on button "Search" at bounding box center [1391, 97] width 51 height 28
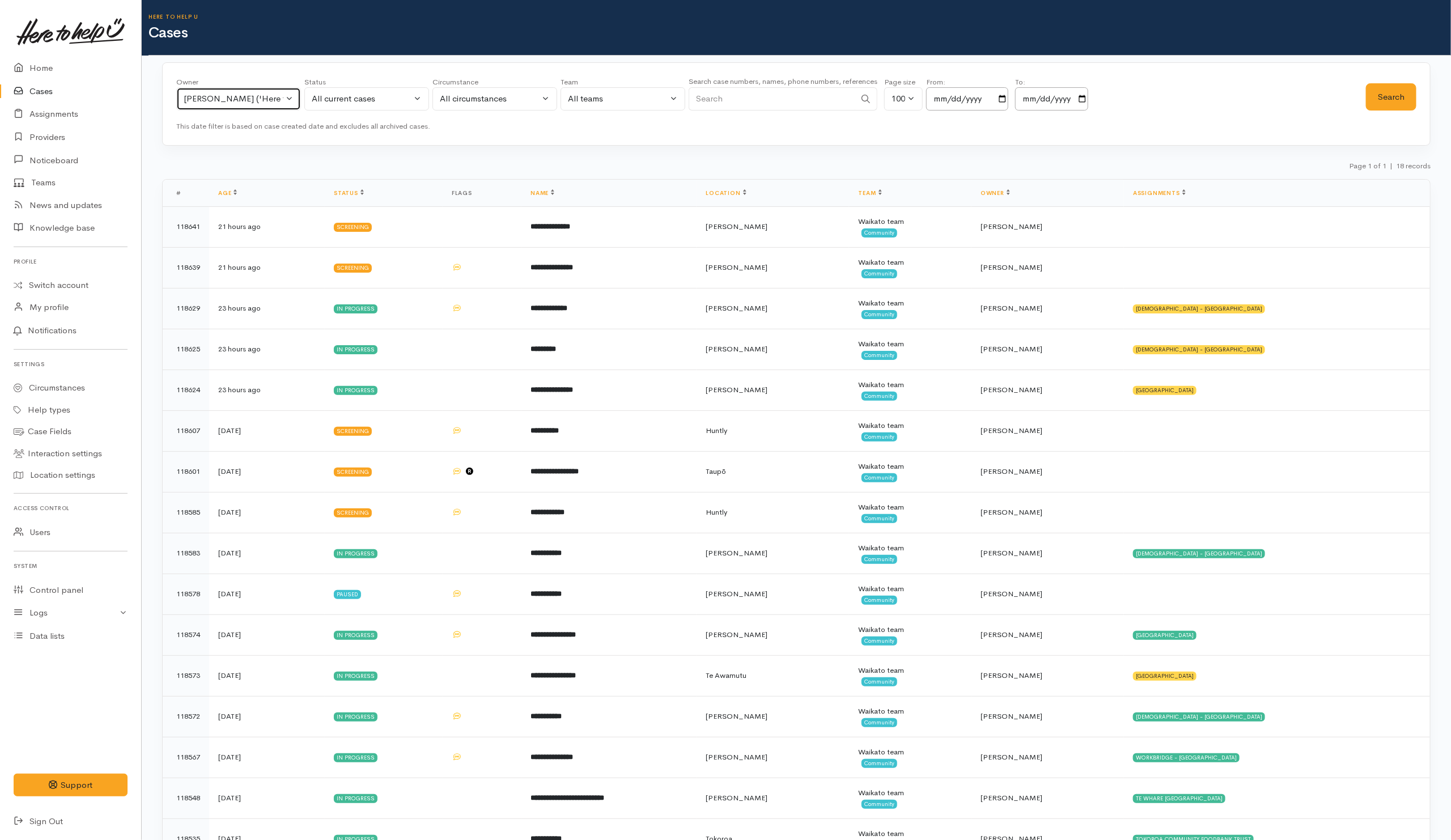
click at [242, 97] on div "Shirley Mackie ('Here to help u')" at bounding box center [233, 99] width 100 height 13
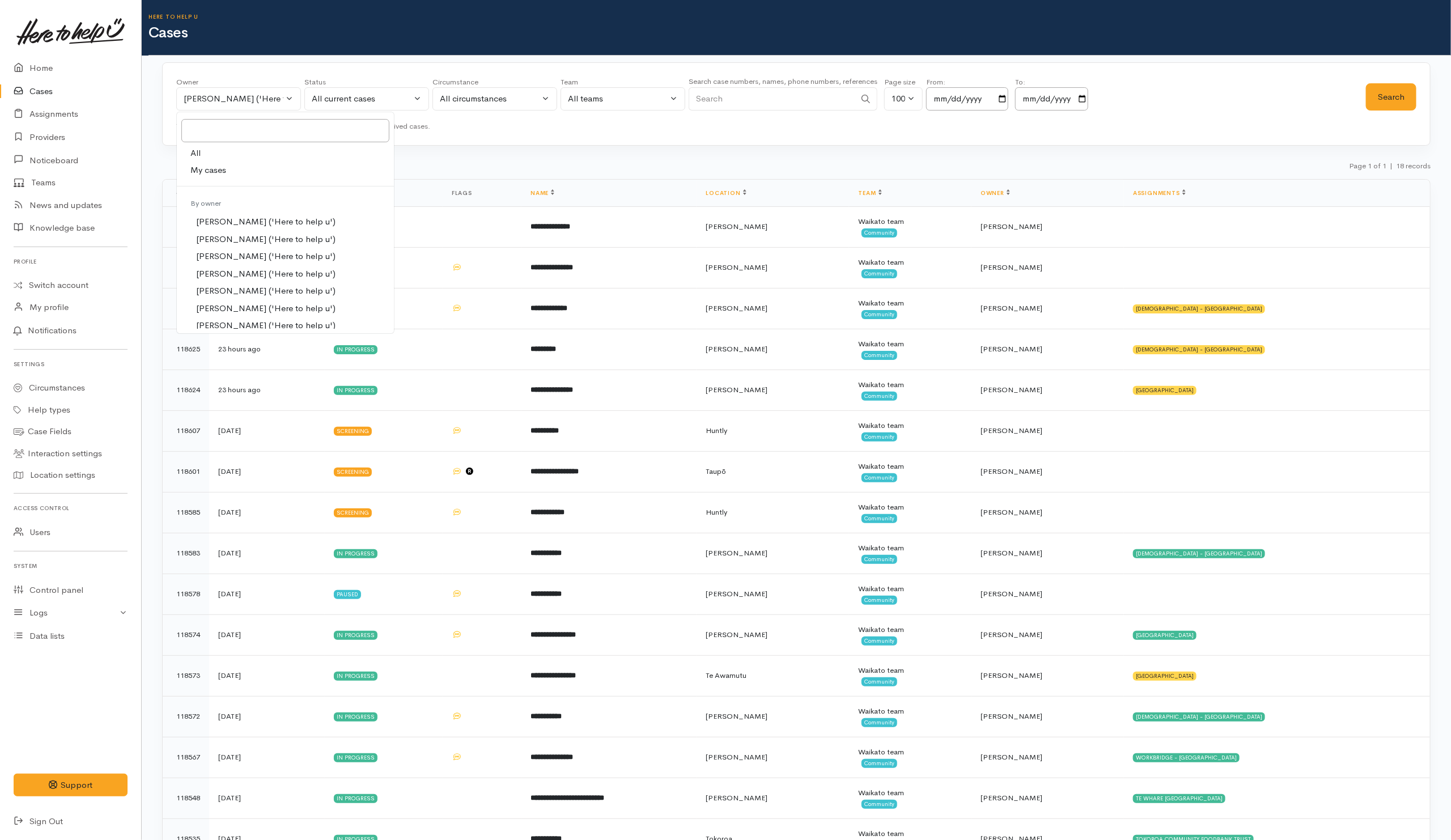
click at [220, 152] on link "All" at bounding box center [285, 153] width 217 height 17
select select "-1"
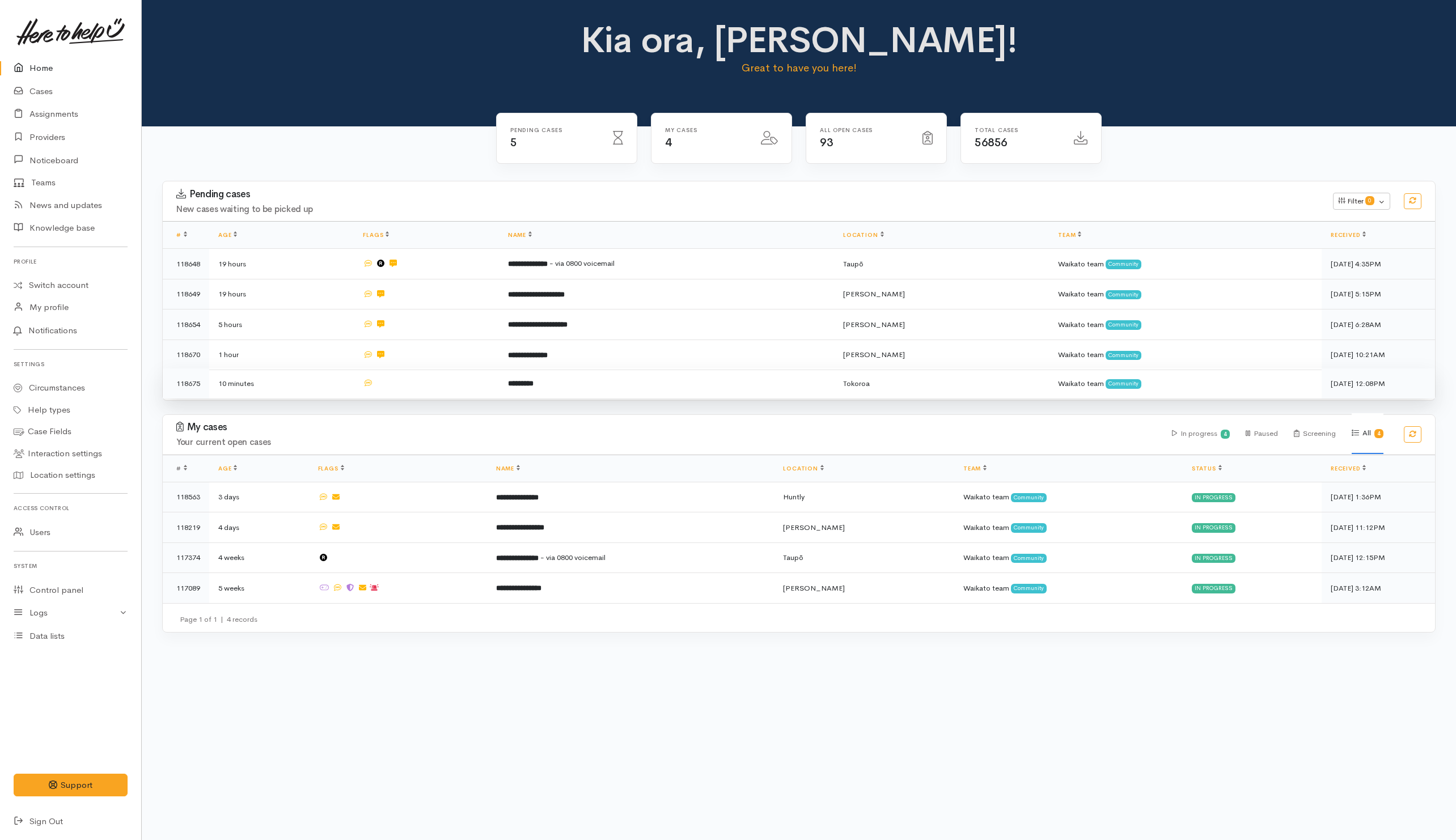
click at [432, 381] on td at bounding box center [426, 383] width 145 height 30
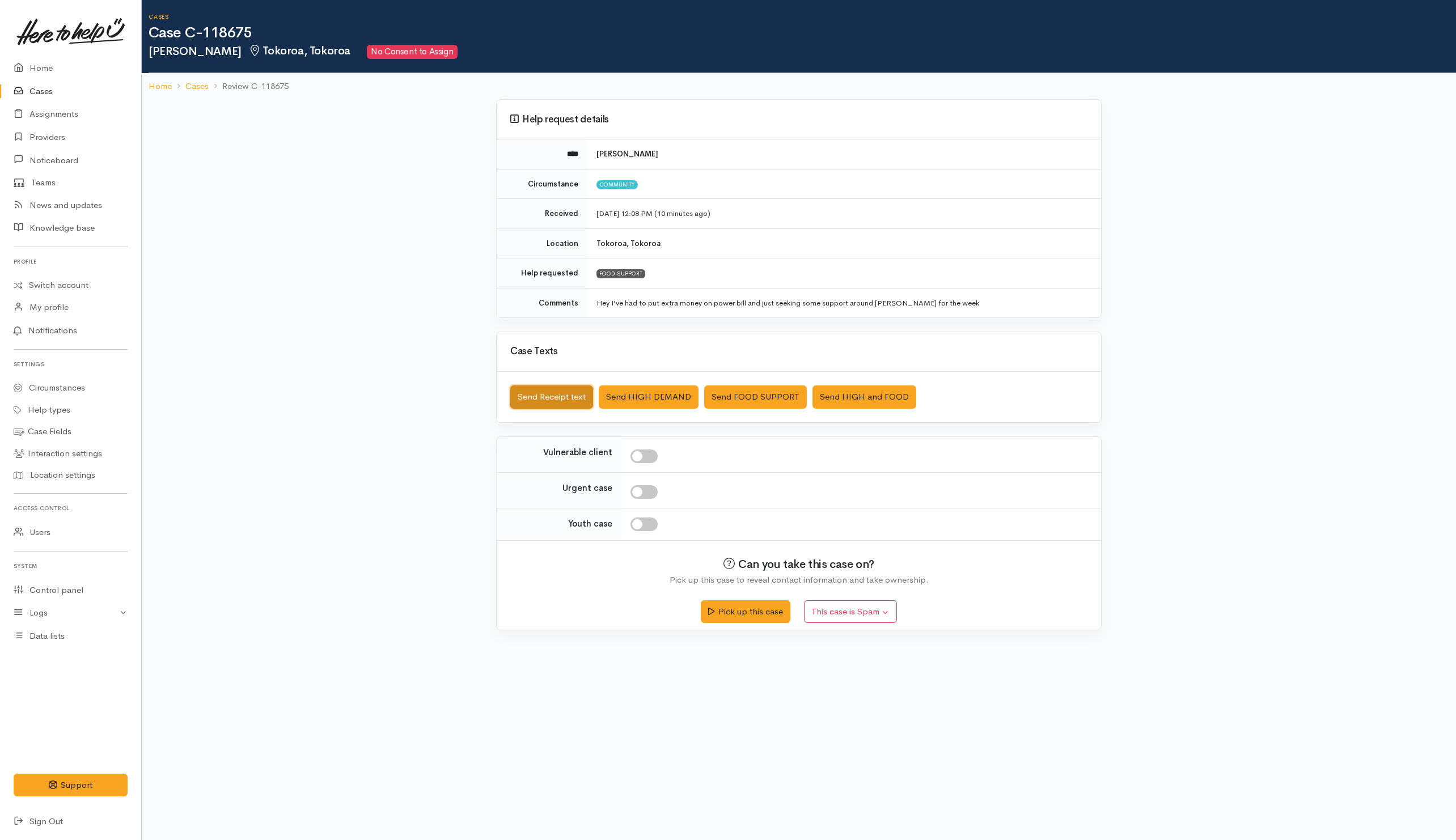
click at [563, 396] on button "Send Receipt text" at bounding box center [552, 397] width 83 height 23
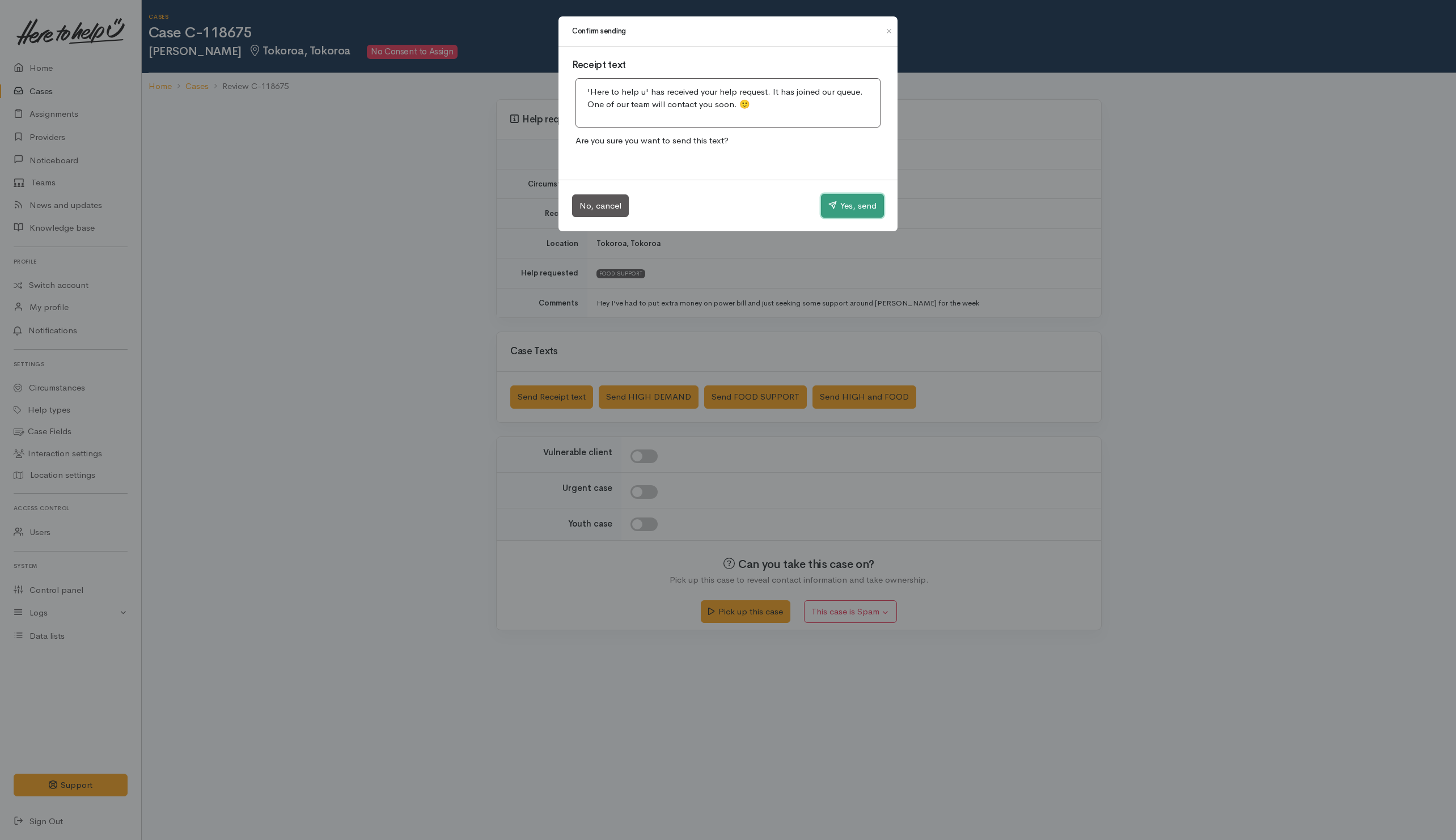
drag, startPoint x: 840, startPoint y: 211, endPoint x: 845, endPoint y: 208, distance: 5.8
click at [842, 211] on button "Yes, send" at bounding box center [852, 205] width 63 height 24
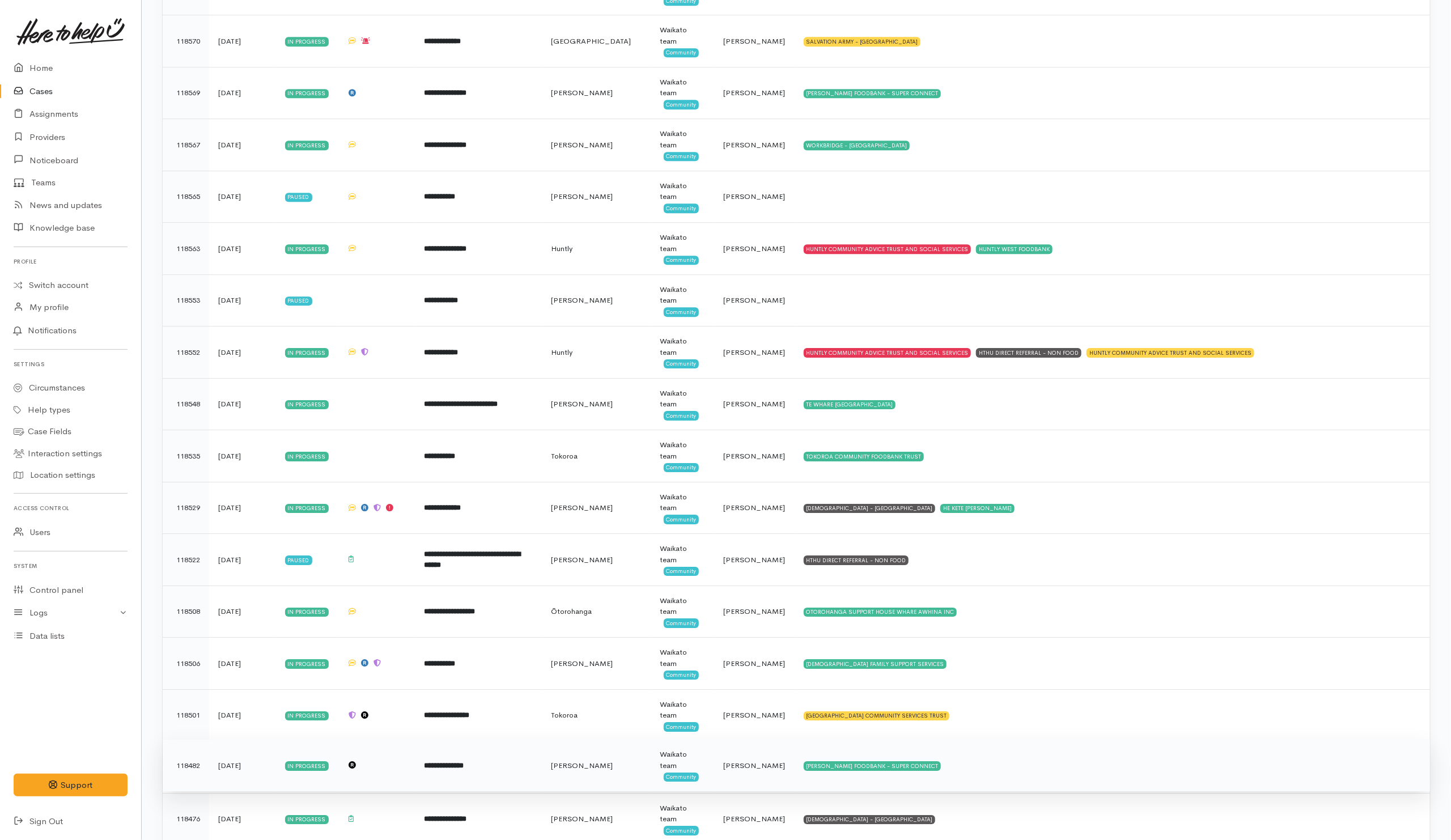
scroll to position [2465, 0]
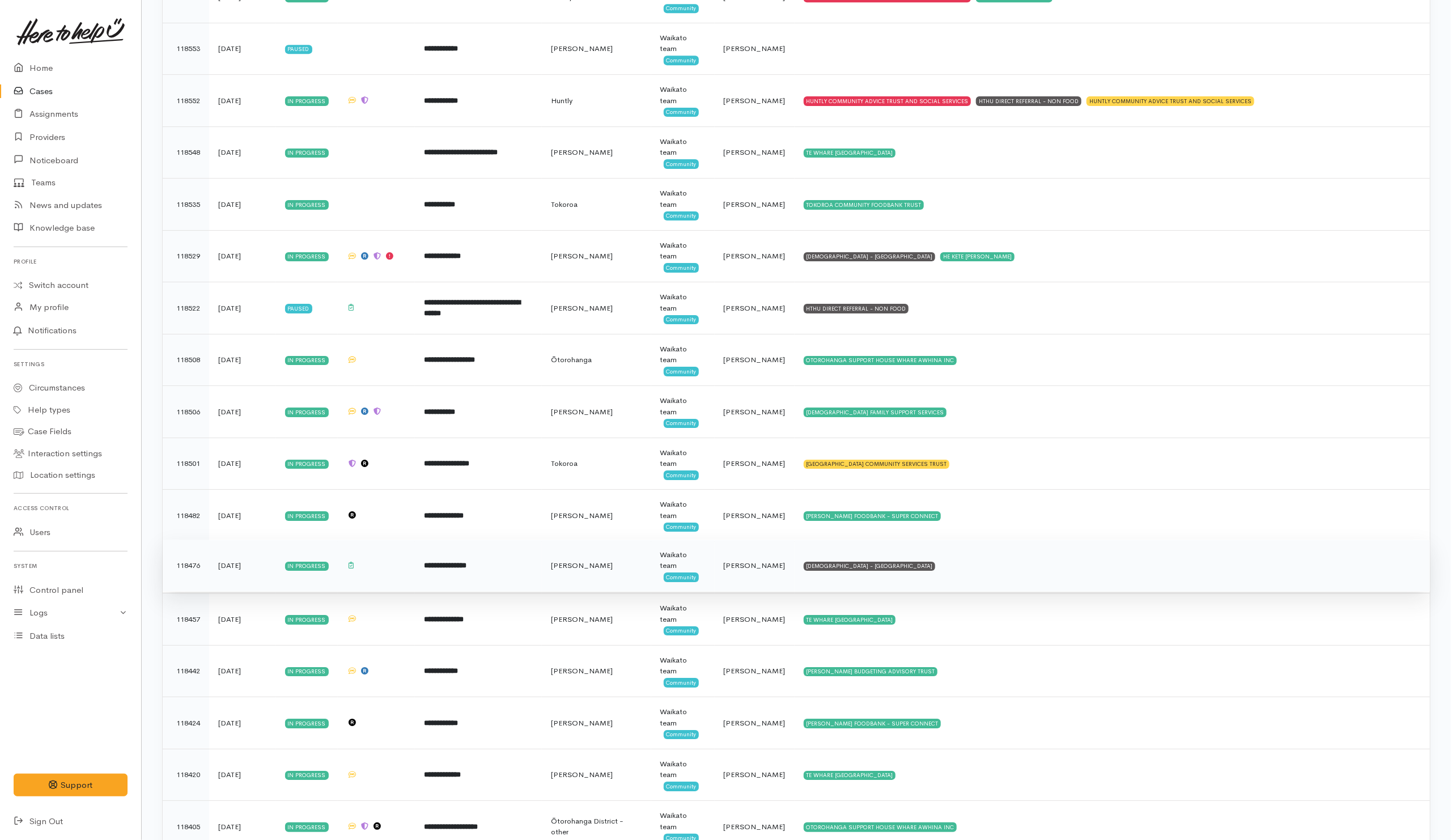
drag, startPoint x: 947, startPoint y: 589, endPoint x: 949, endPoint y: 571, distance: 18.1
click at [949, 587] on td "[DEMOGRAPHIC_DATA] - [GEOGRAPHIC_DATA]" at bounding box center [1112, 565] width 635 height 52
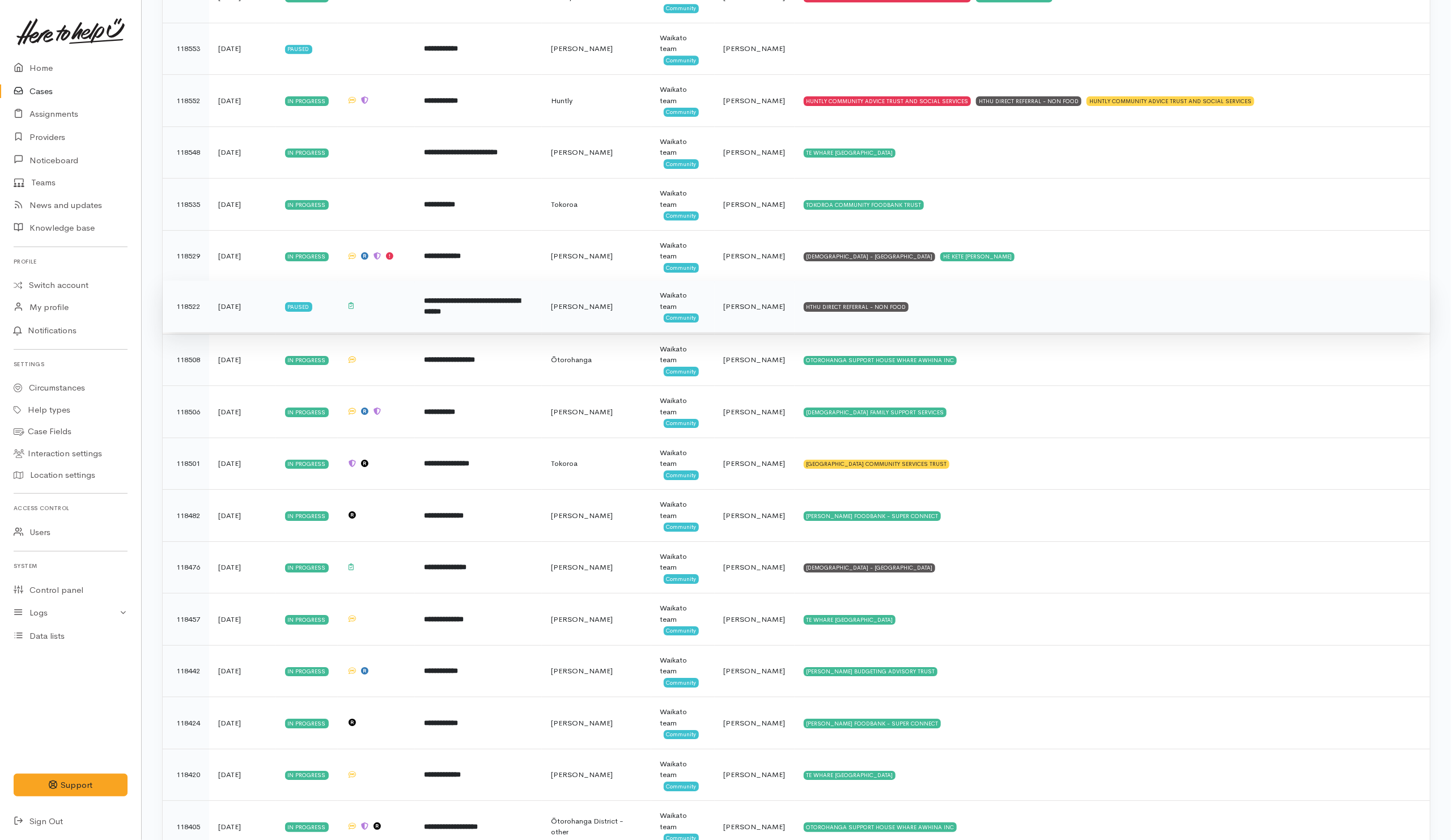
click at [957, 330] on td "HTHU DIRECT REFERRAL - NON FOOD" at bounding box center [1112, 307] width 635 height 52
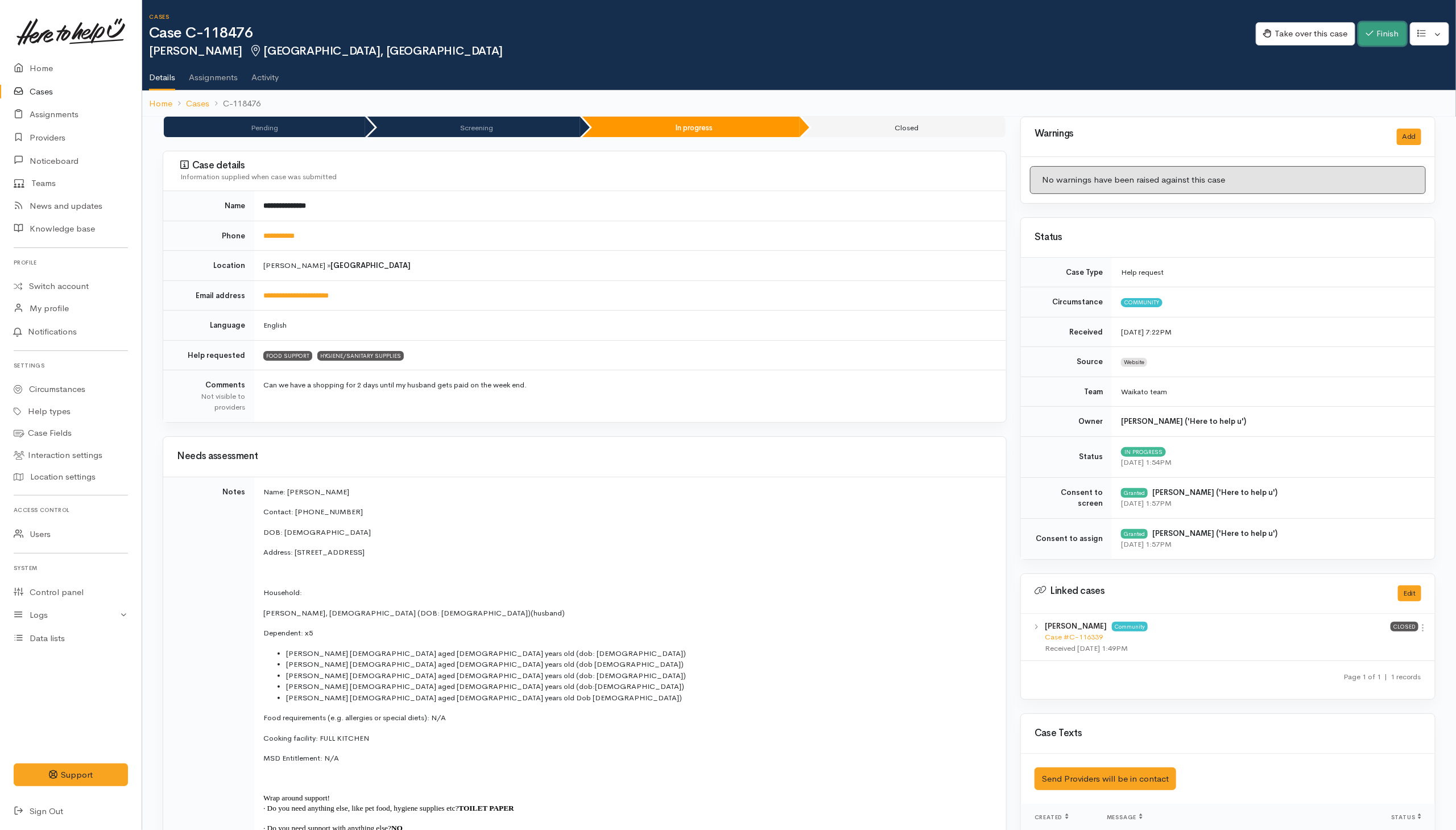
click at [1380, 36] on button "Finish" at bounding box center [1383, 34] width 48 height 23
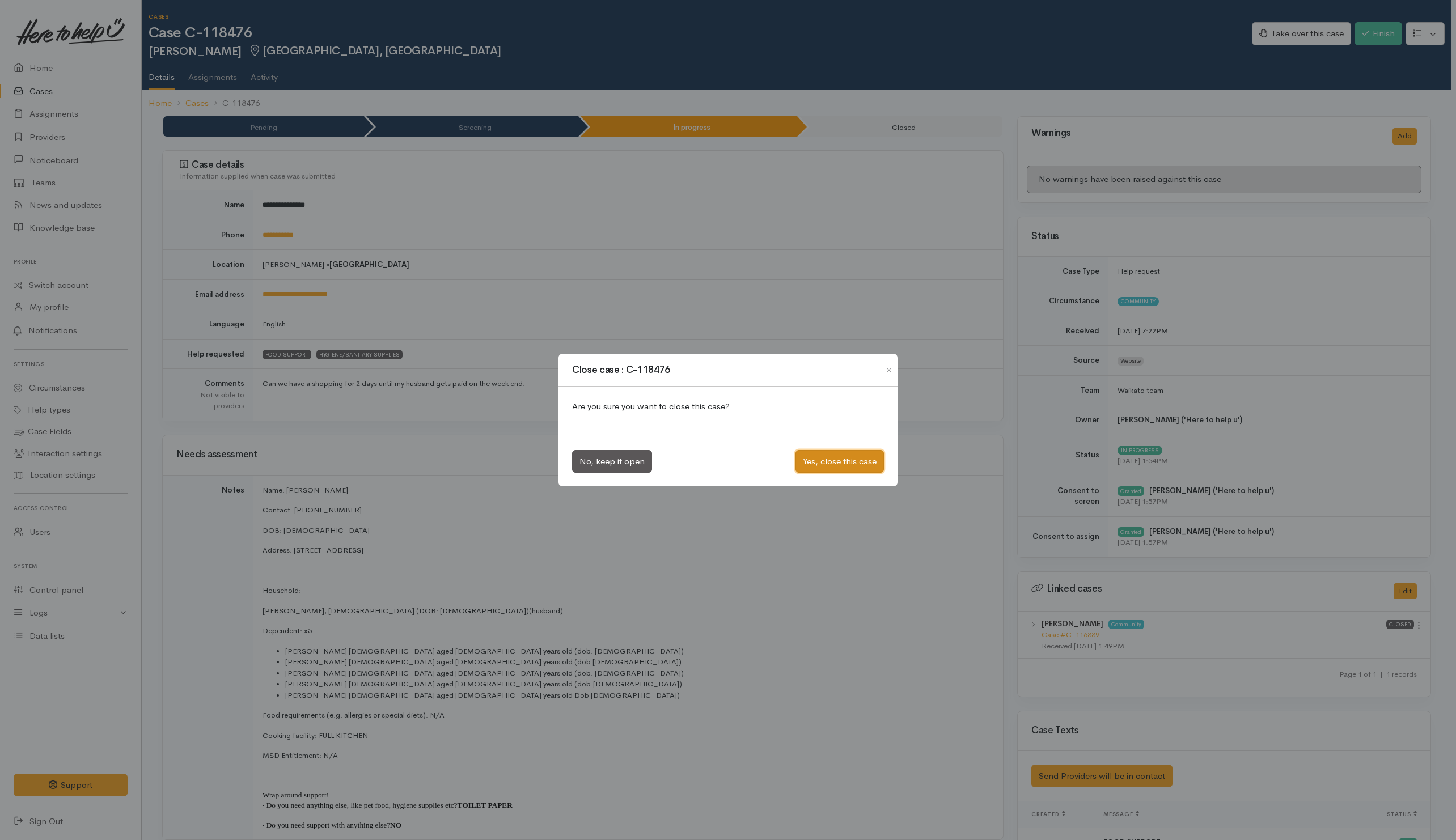
click at [840, 466] on button "Yes, close this case" at bounding box center [839, 461] width 88 height 23
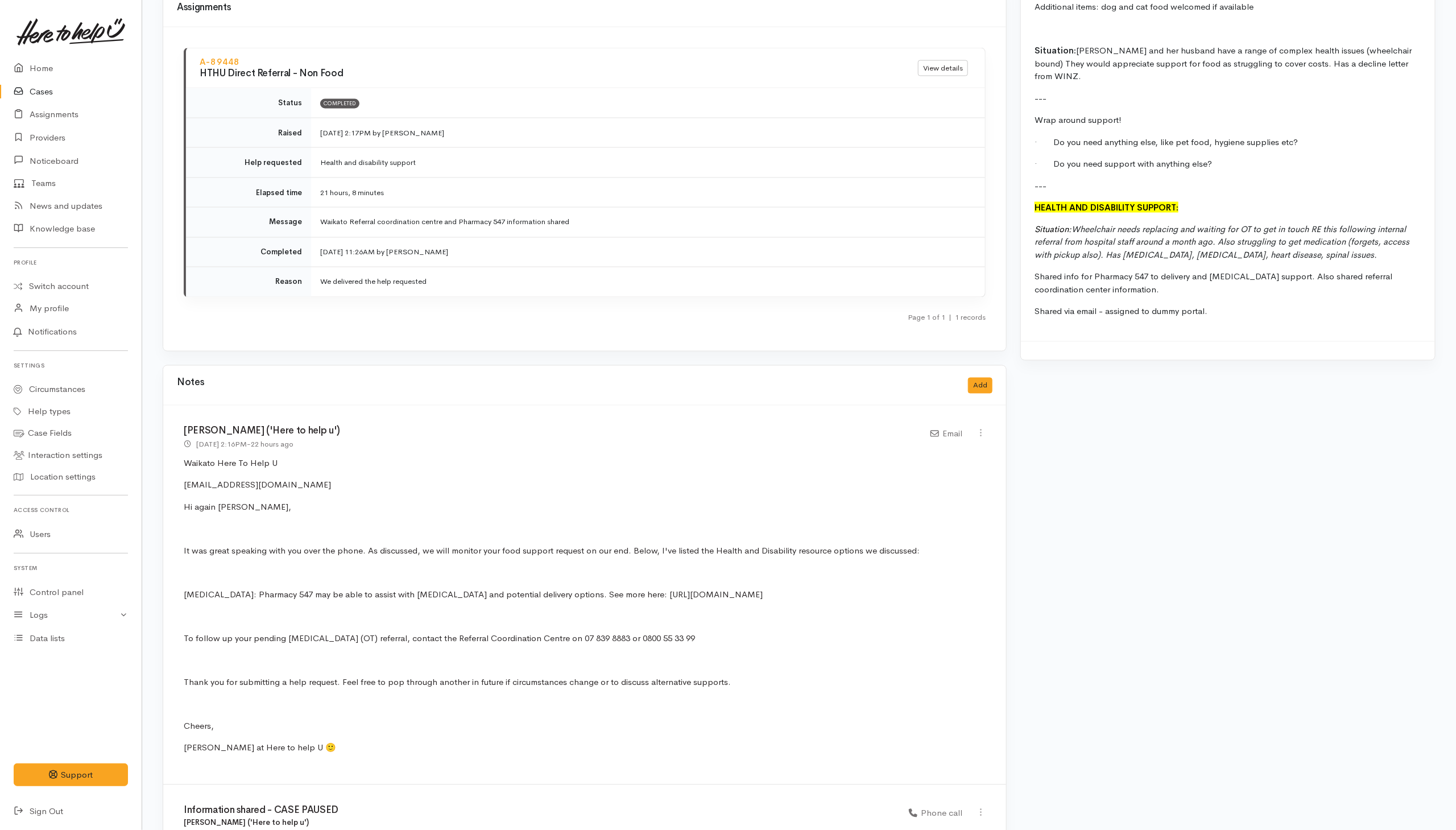
scroll to position [1365, 0]
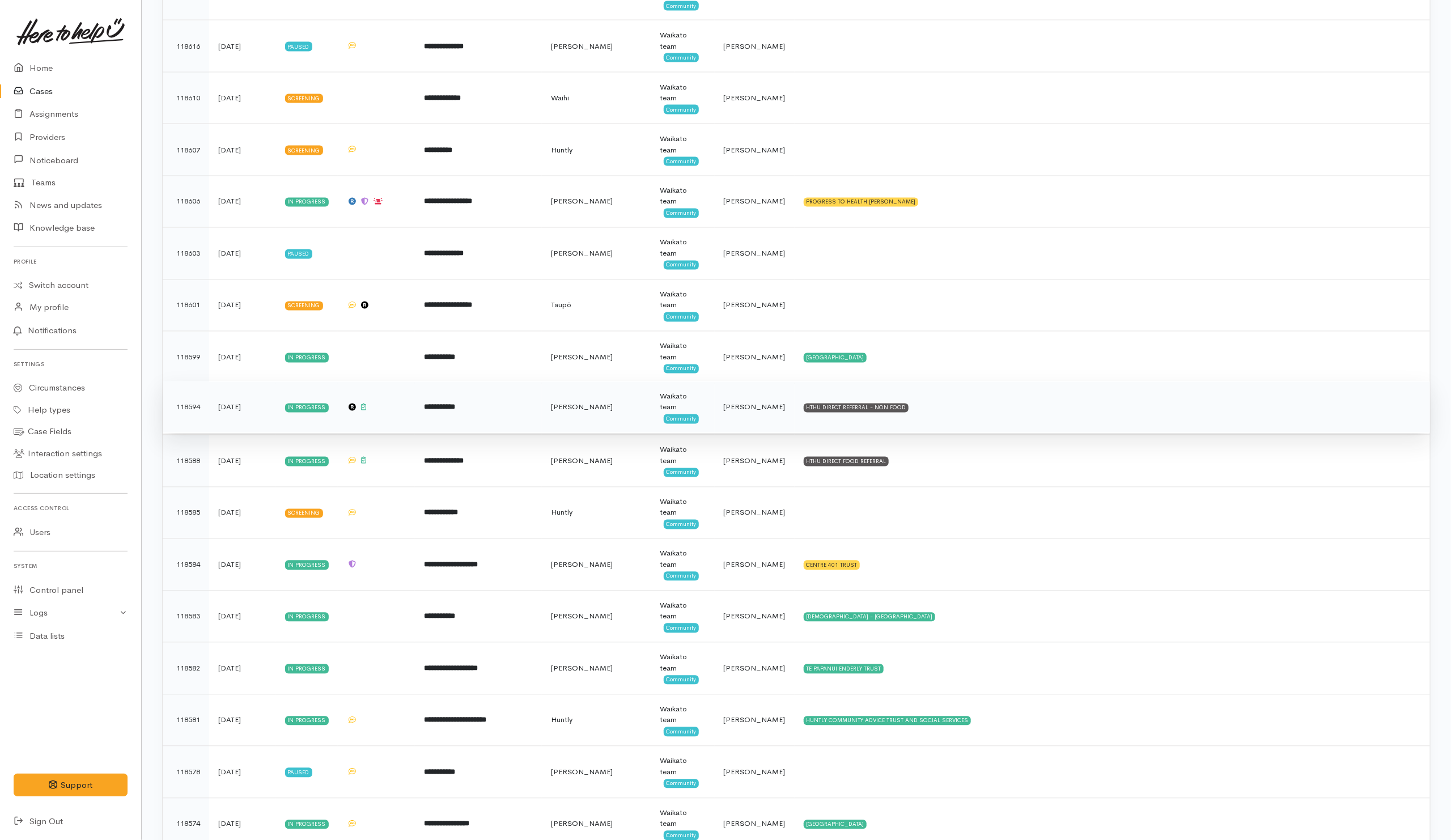
scroll to position [1360, 0]
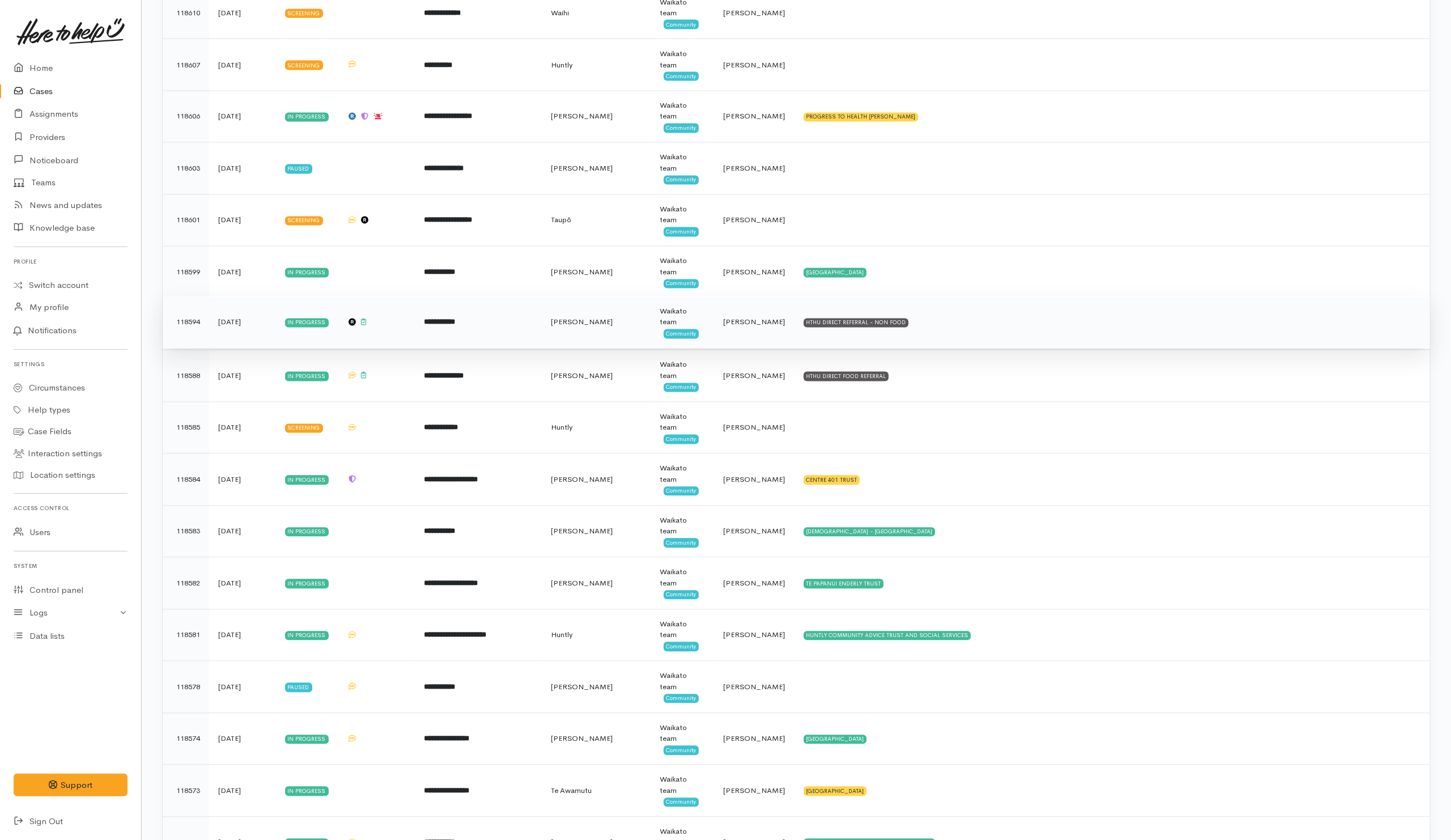
click at [976, 340] on td "HTHU DIRECT REFERRAL - NON FOOD" at bounding box center [1112, 322] width 635 height 52
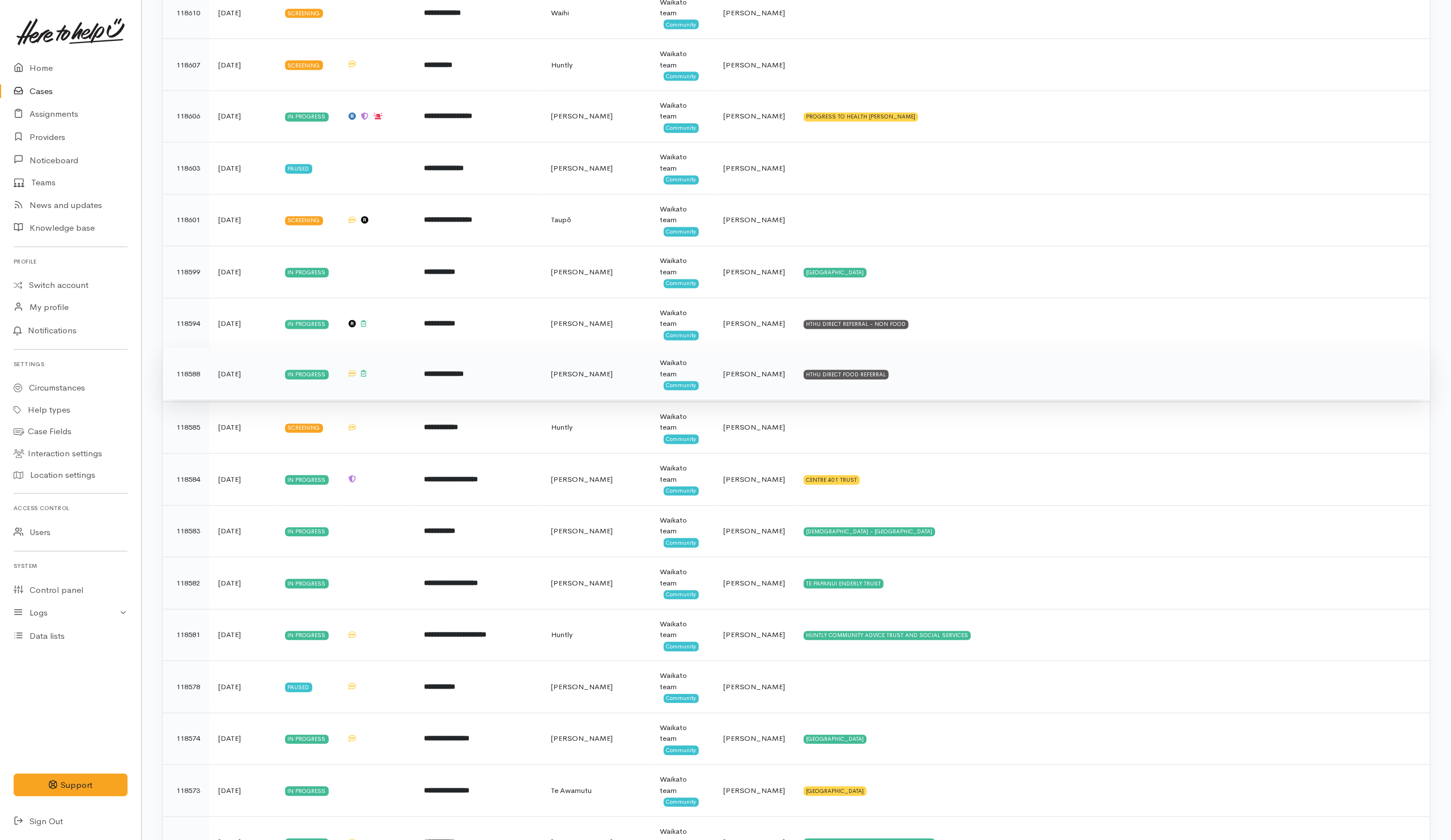
drag, startPoint x: 951, startPoint y: 377, endPoint x: 847, endPoint y: 377, distance: 104.0
click at [950, 378] on td "HTHU DIRECT FOOD REFERRAL" at bounding box center [1112, 374] width 635 height 52
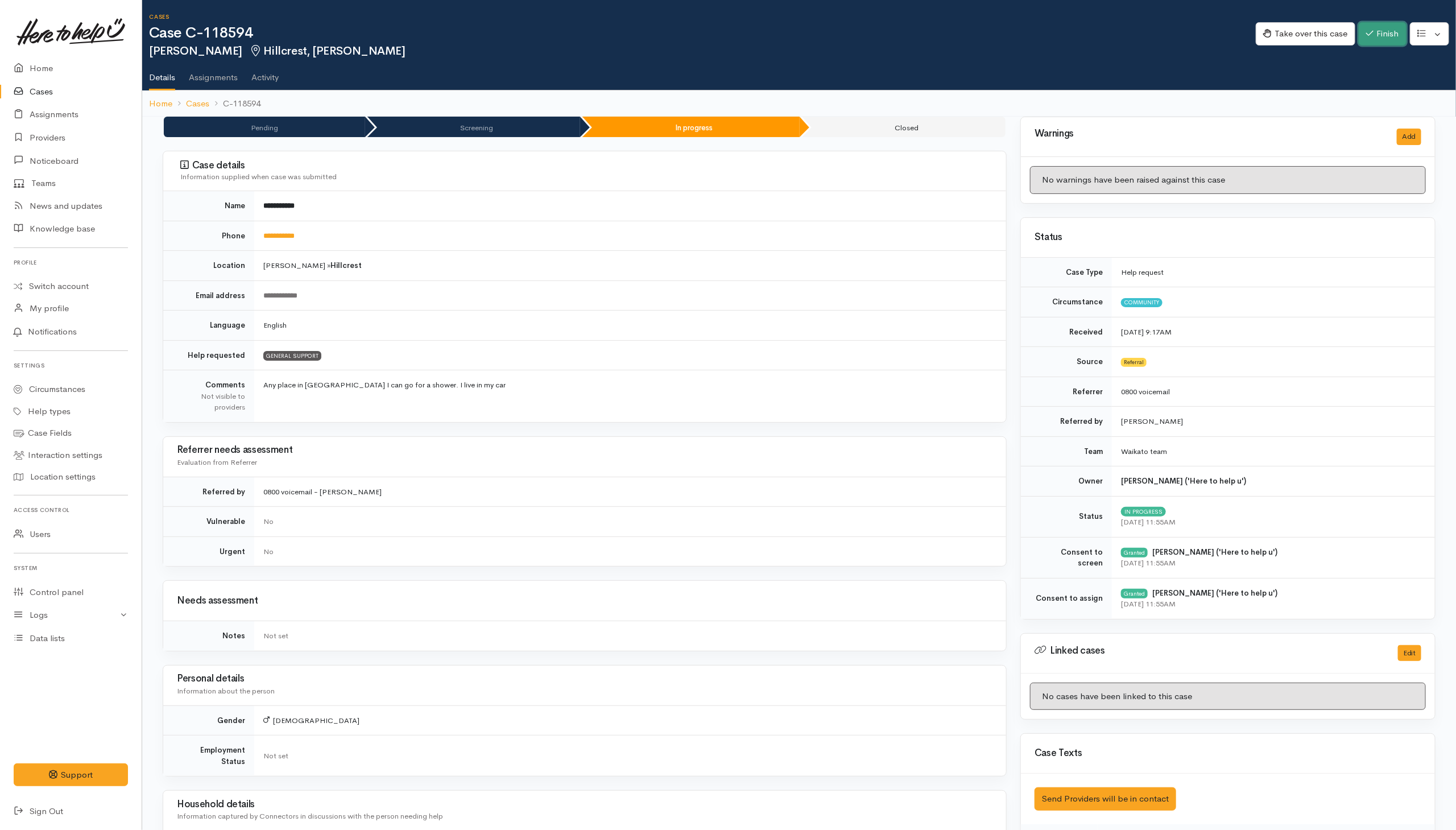
click at [1370, 36] on icon "button" at bounding box center [1369, 33] width 8 height 9
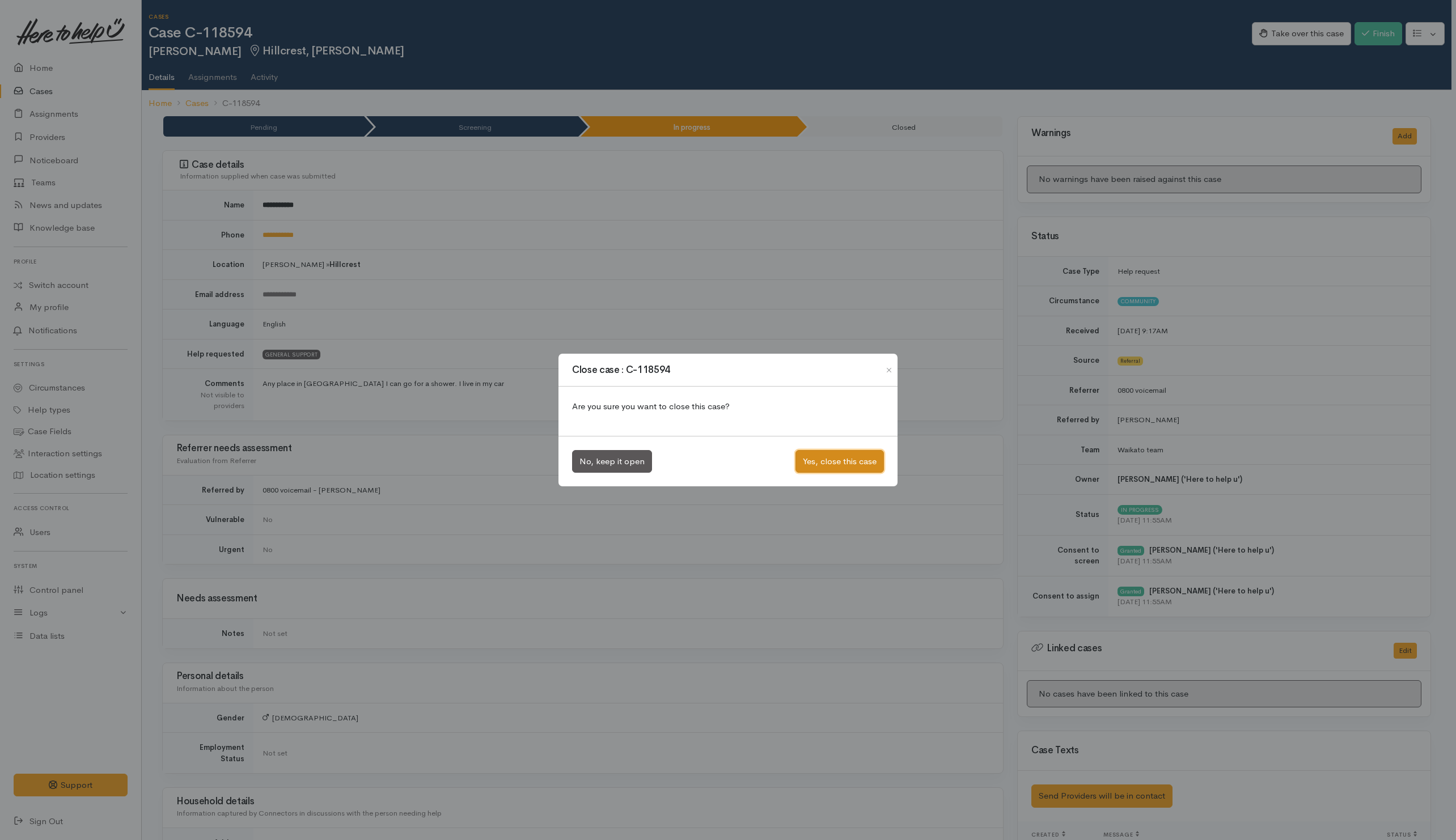
click at [801, 463] on button "Yes, close this case" at bounding box center [839, 461] width 88 height 23
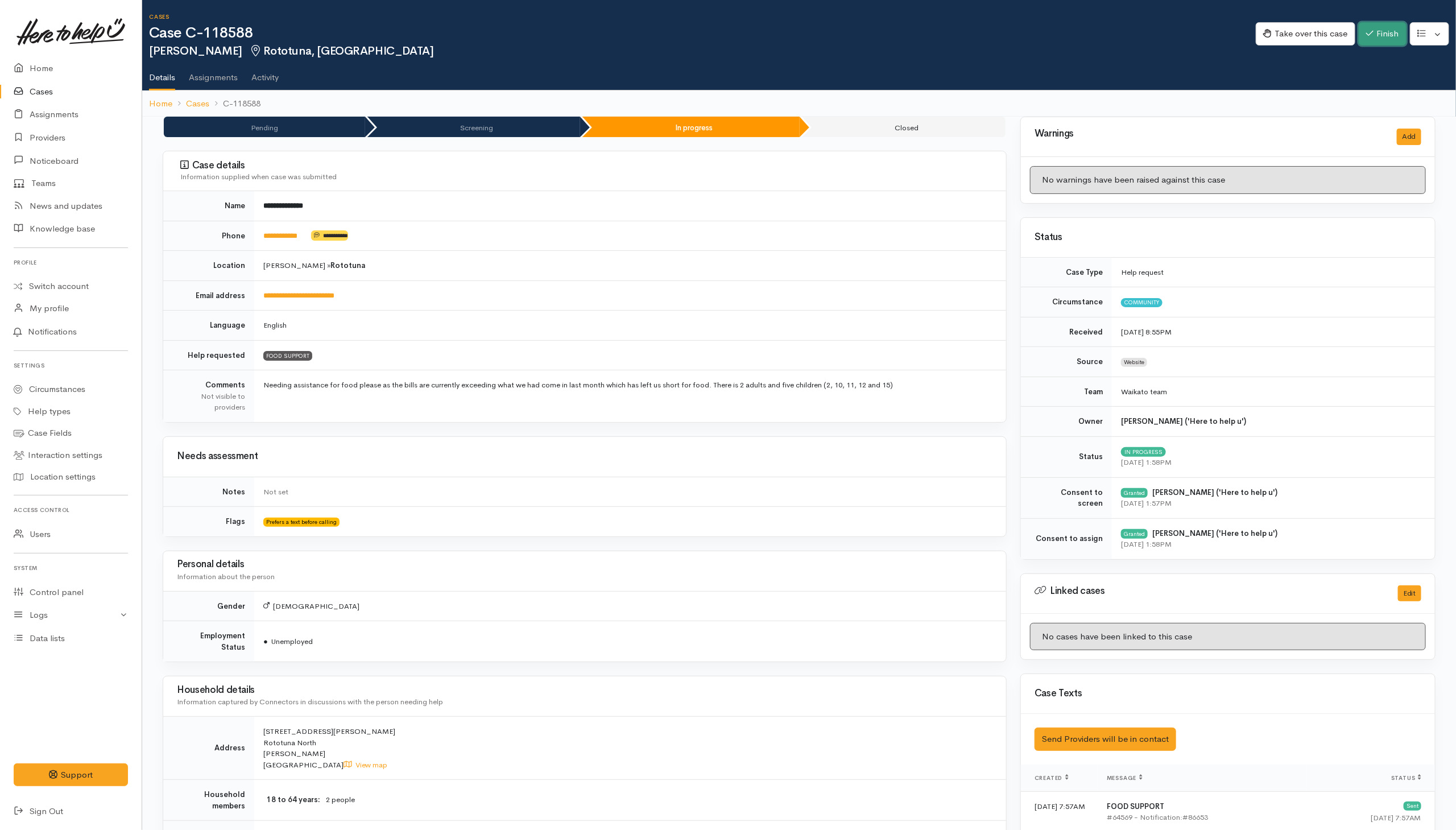
click at [1379, 36] on button "Finish" at bounding box center [1383, 34] width 48 height 23
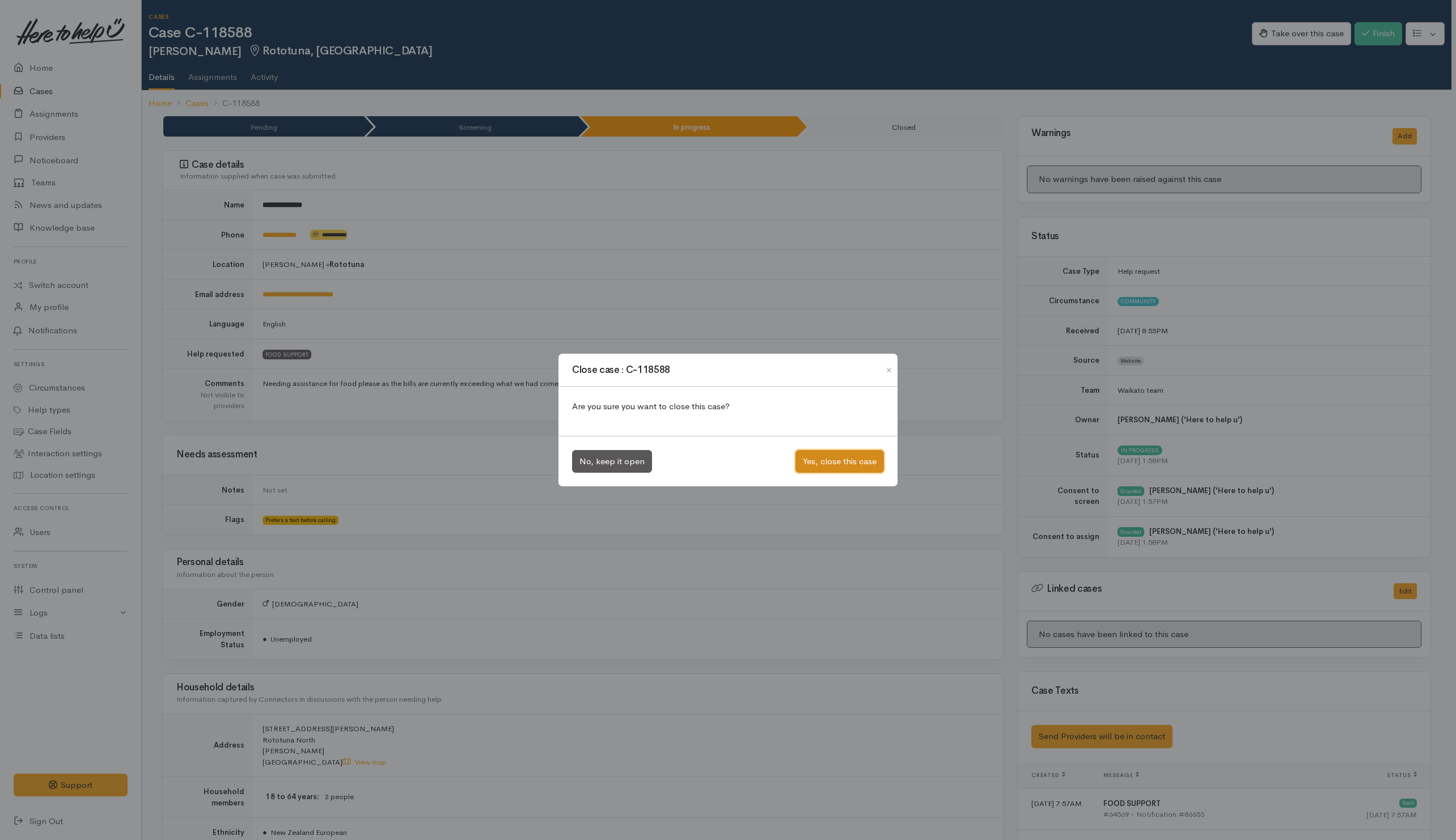
click at [849, 454] on button "Yes, close this case" at bounding box center [839, 461] width 88 height 23
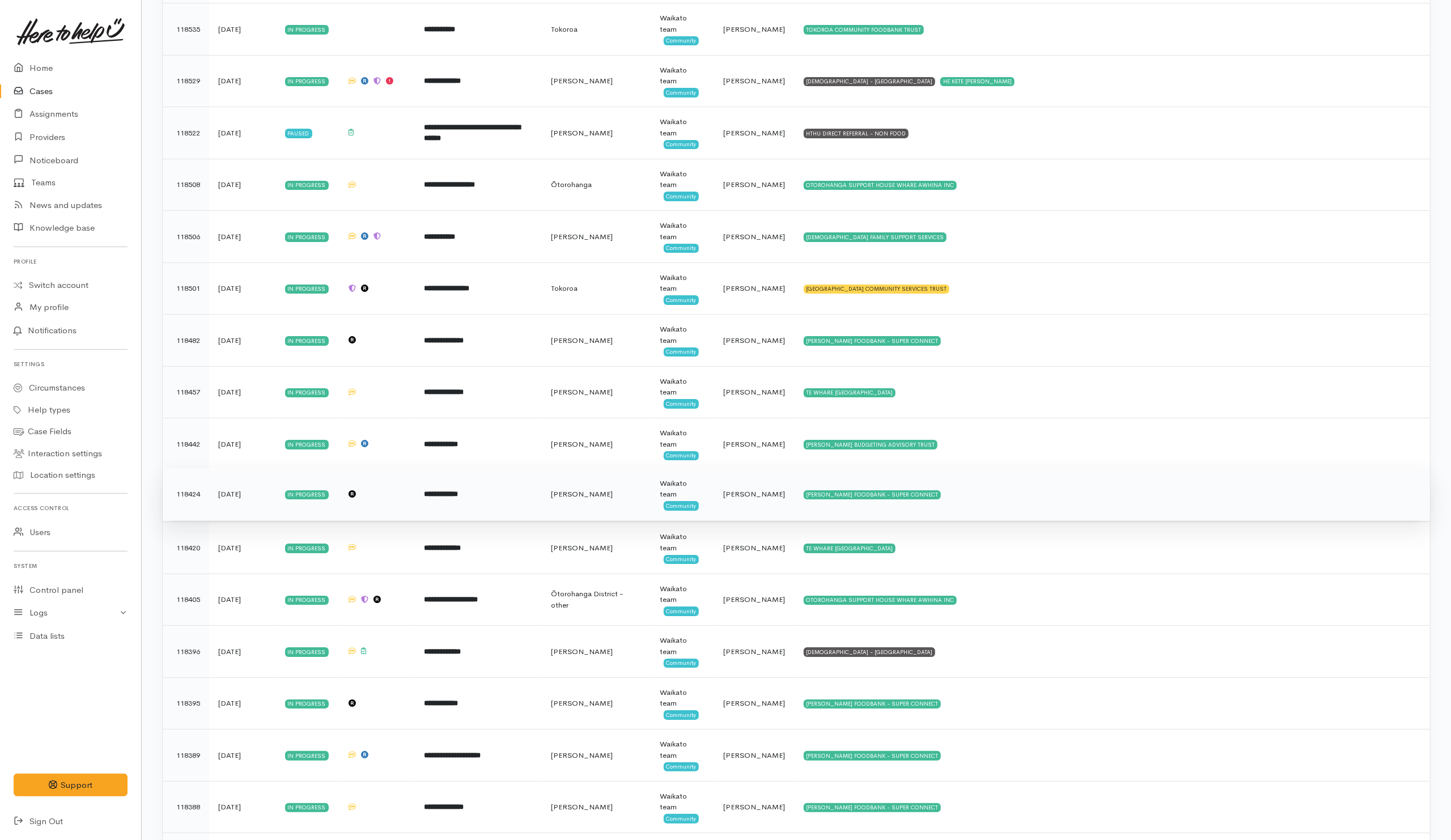
scroll to position [2805, 0]
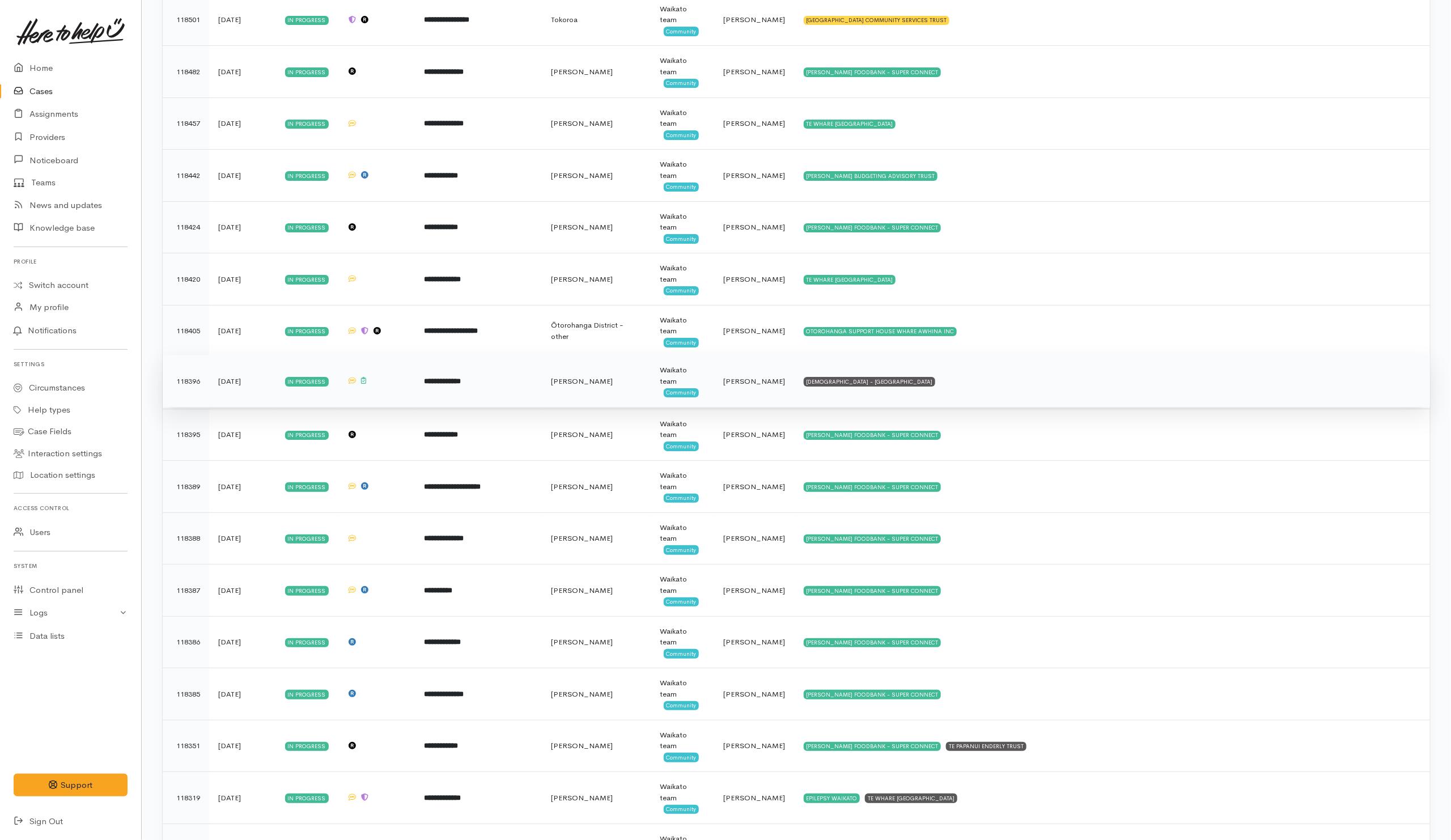
click at [979, 400] on td "SALVATION ARMY - HAMILTON CITY" at bounding box center [1112, 381] width 635 height 52
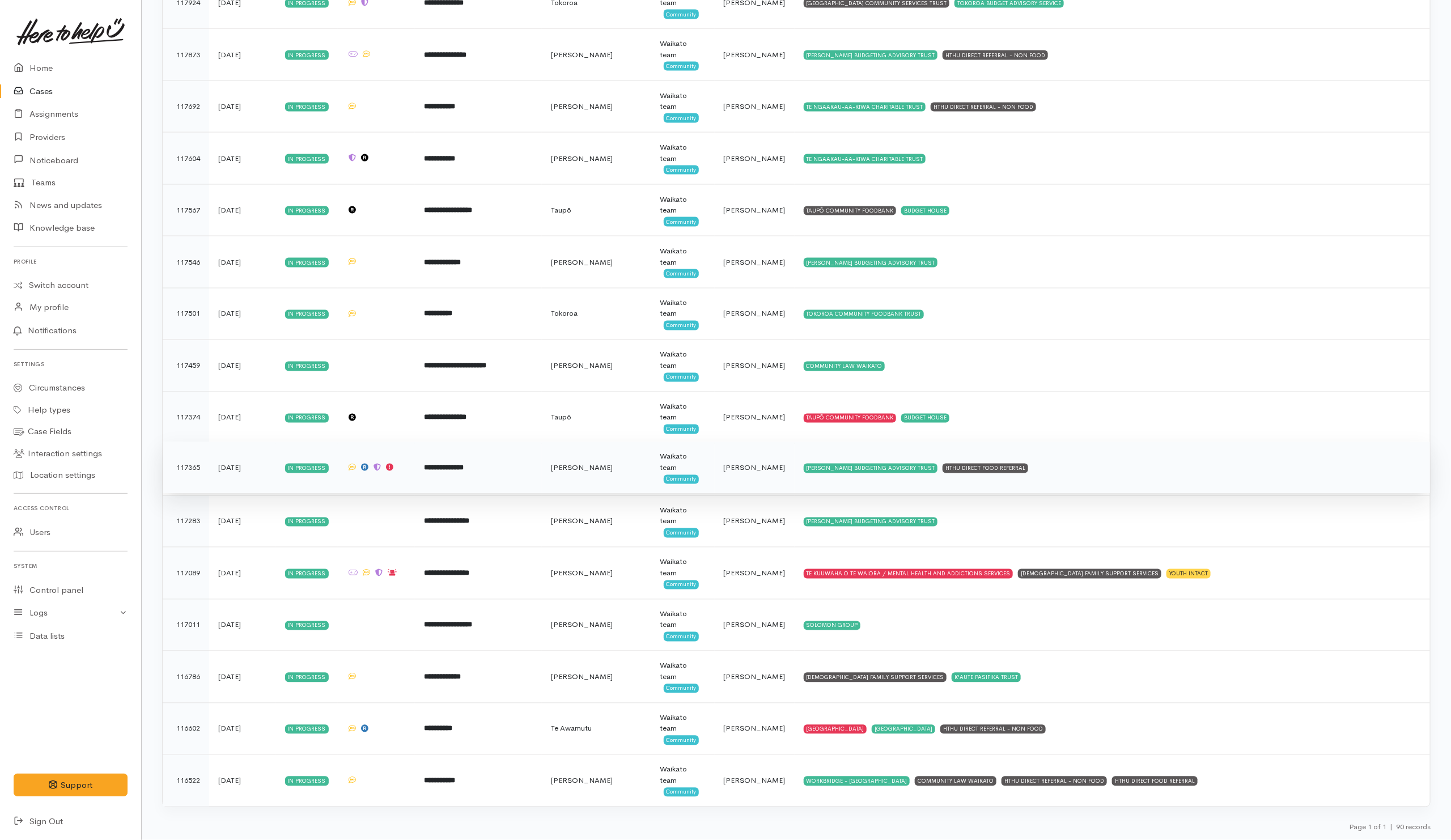
scroll to position [4092, 0]
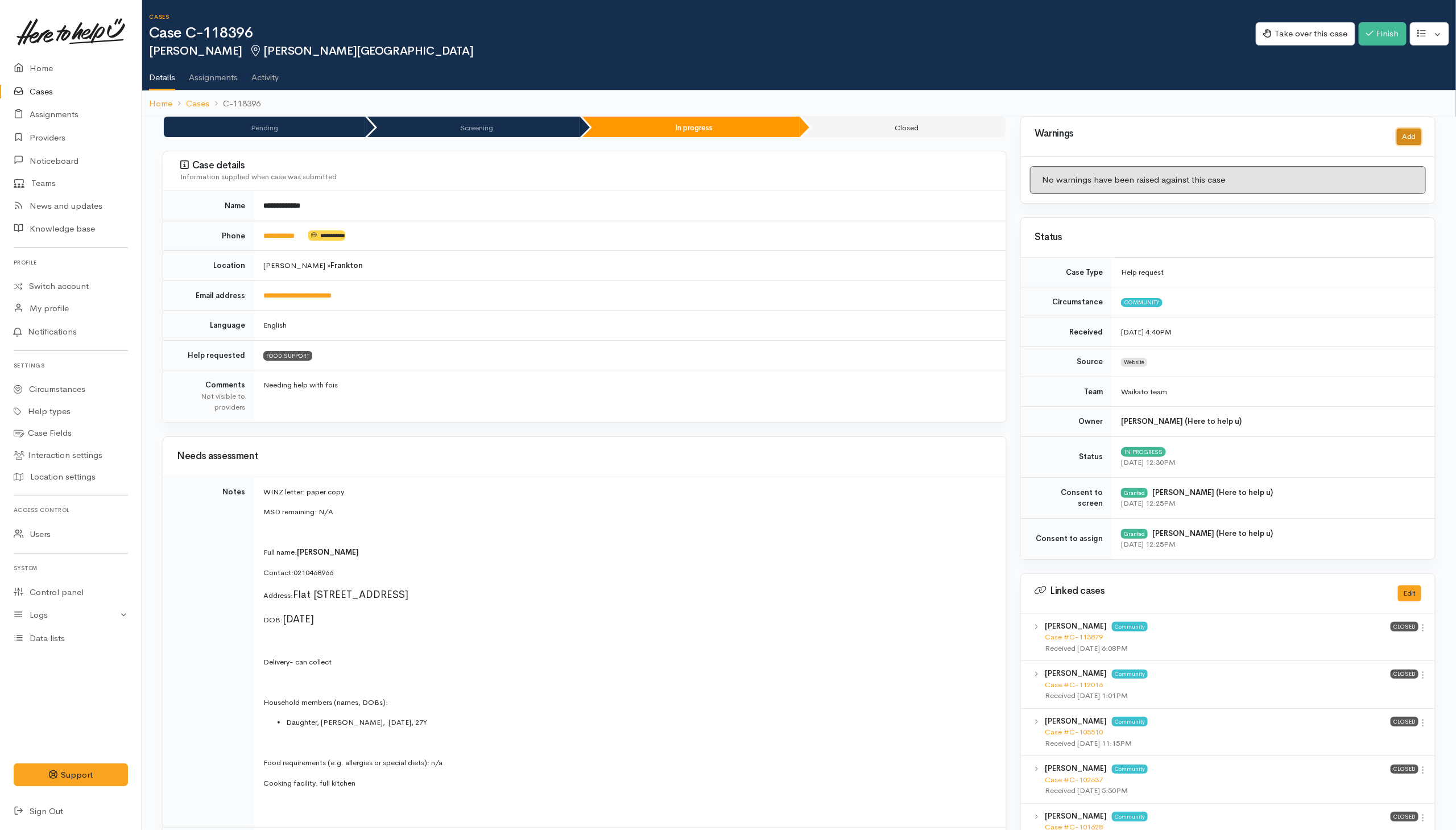
click at [1405, 135] on button "Add" at bounding box center [1409, 137] width 24 height 17
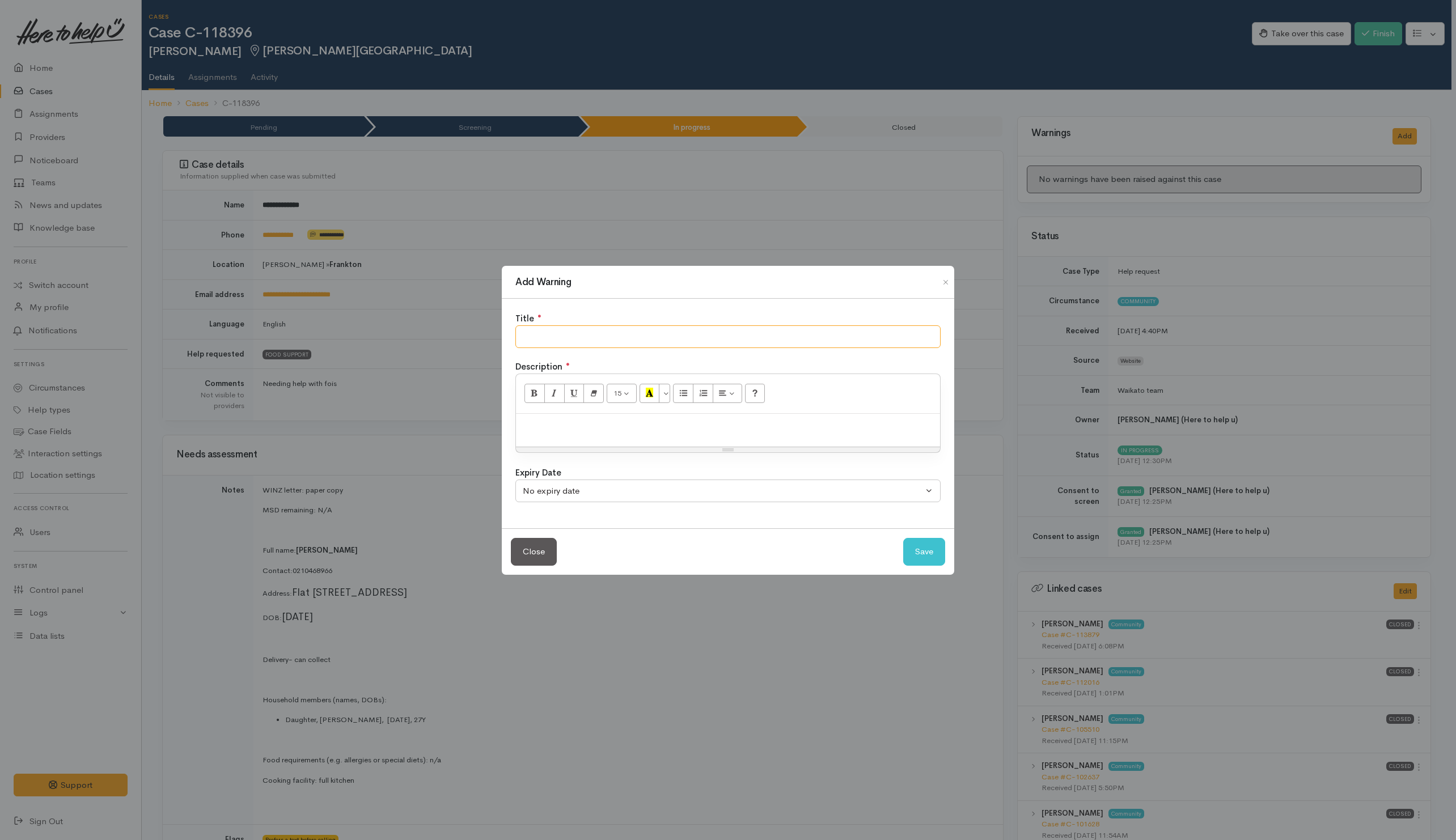
drag, startPoint x: 733, startPoint y: 335, endPoint x: 723, endPoint y: 296, distance: 40.3
click at [733, 333] on input "text" at bounding box center [728, 337] width 425 height 23
type input "NO SHOW"
click at [697, 430] on p at bounding box center [728, 426] width 413 height 13
click at [936, 544] on button "Save" at bounding box center [924, 551] width 42 height 28
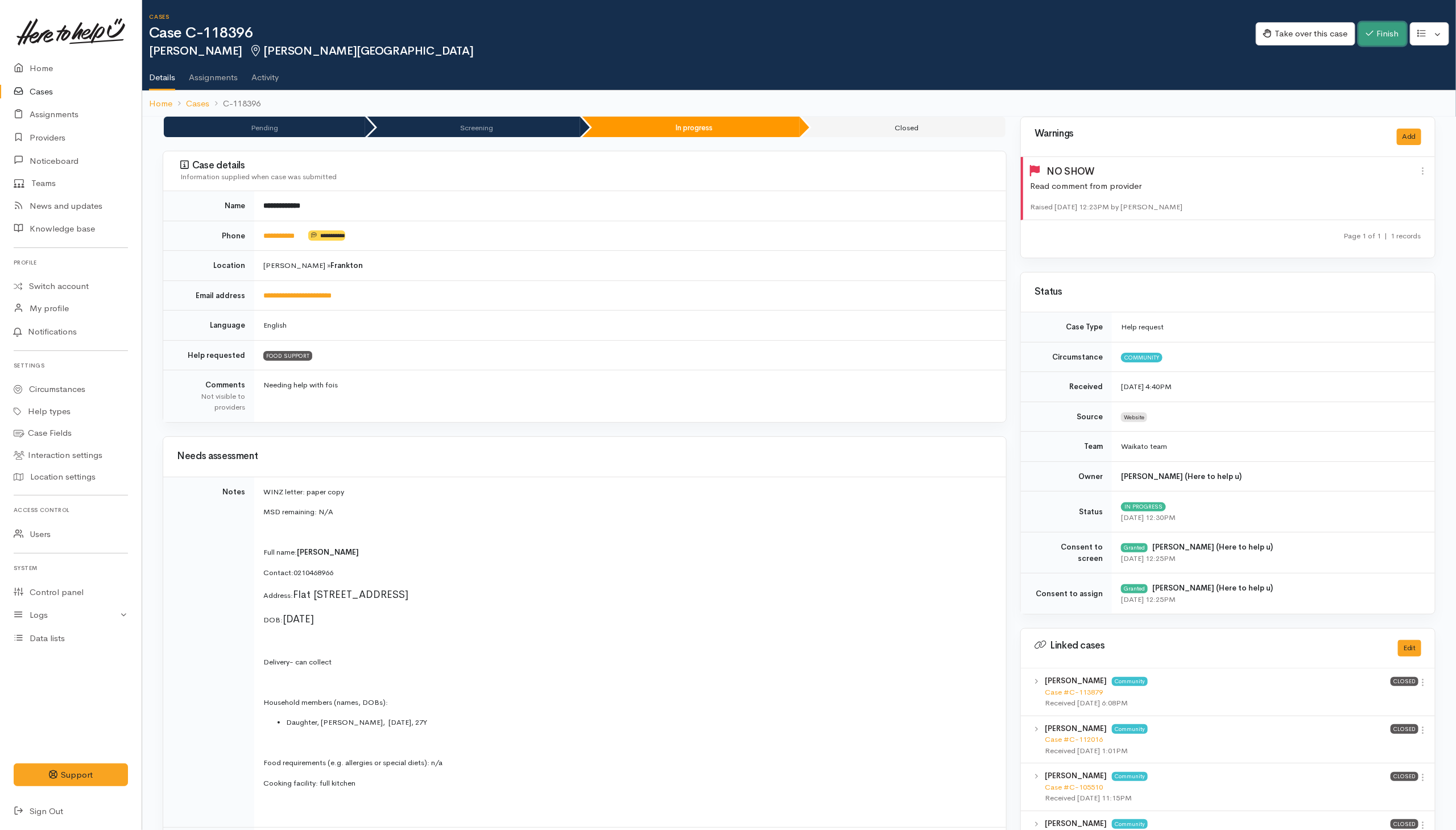
click at [1389, 31] on button "Finish" at bounding box center [1383, 34] width 48 height 23
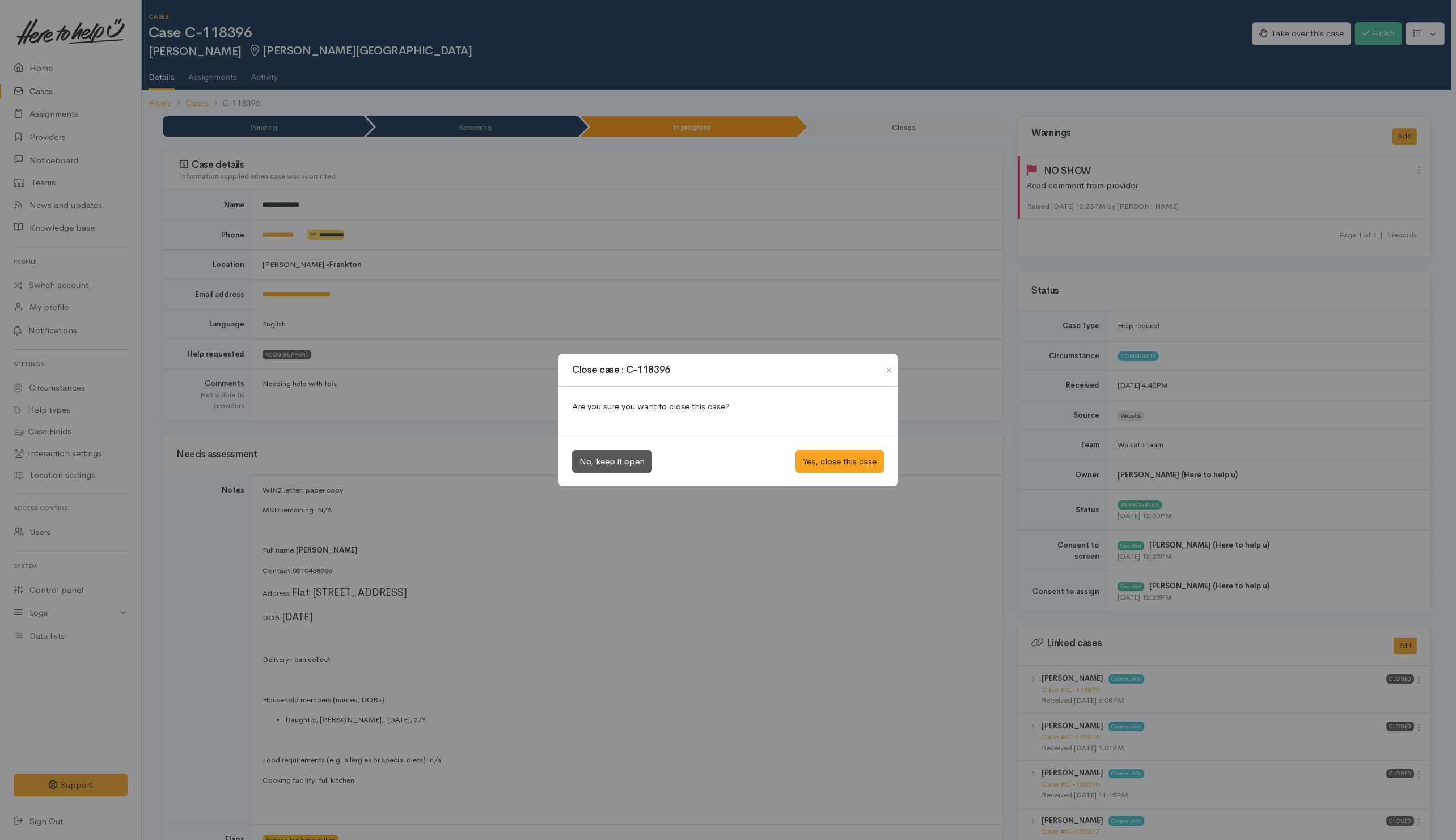
click at [985, 419] on div "Close case : C-118396 Are you sure you want to close this case? No, keep it ope…" at bounding box center [728, 420] width 1456 height 840
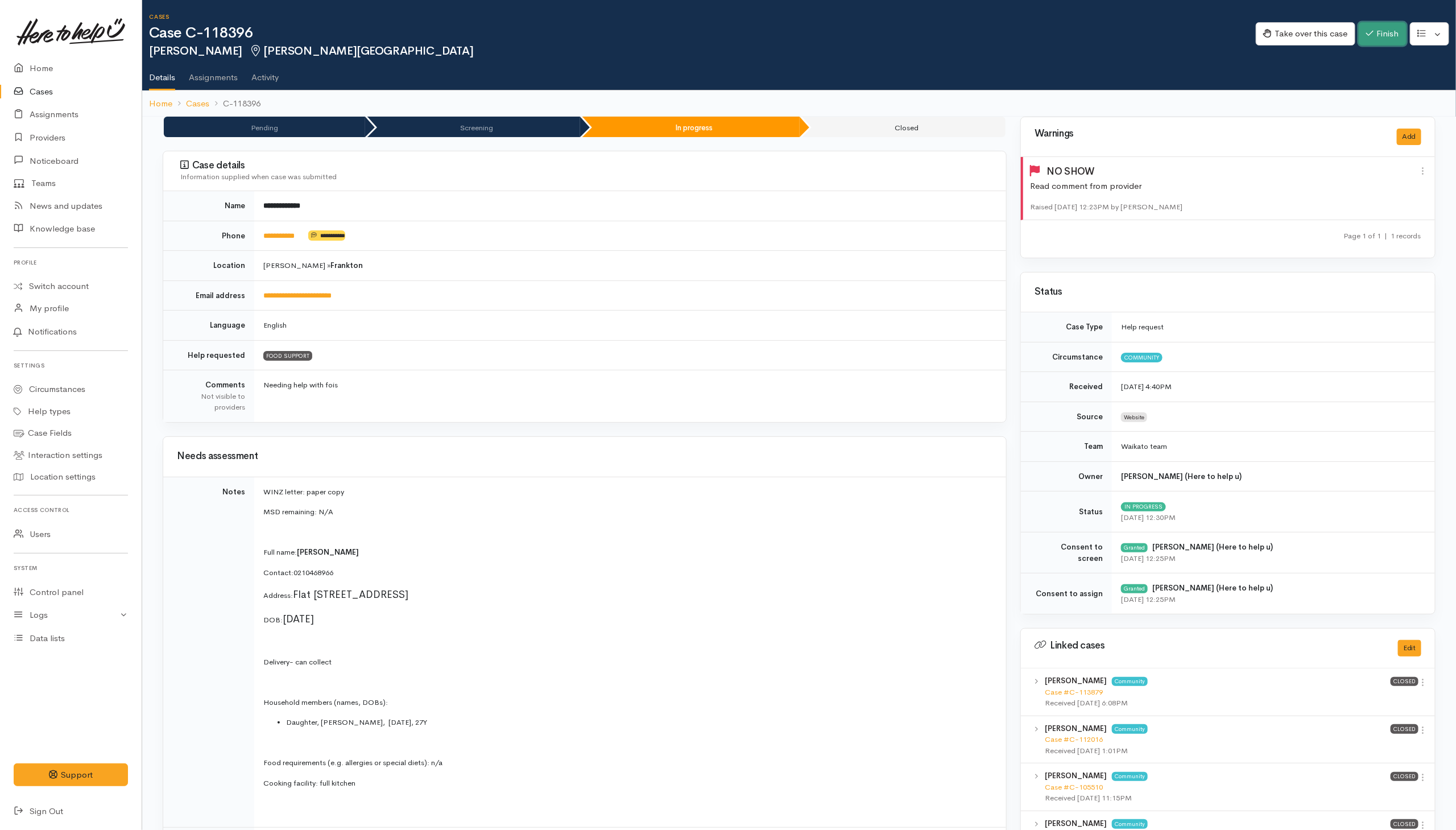
click at [1370, 26] on button "Finish" at bounding box center [1383, 34] width 48 height 23
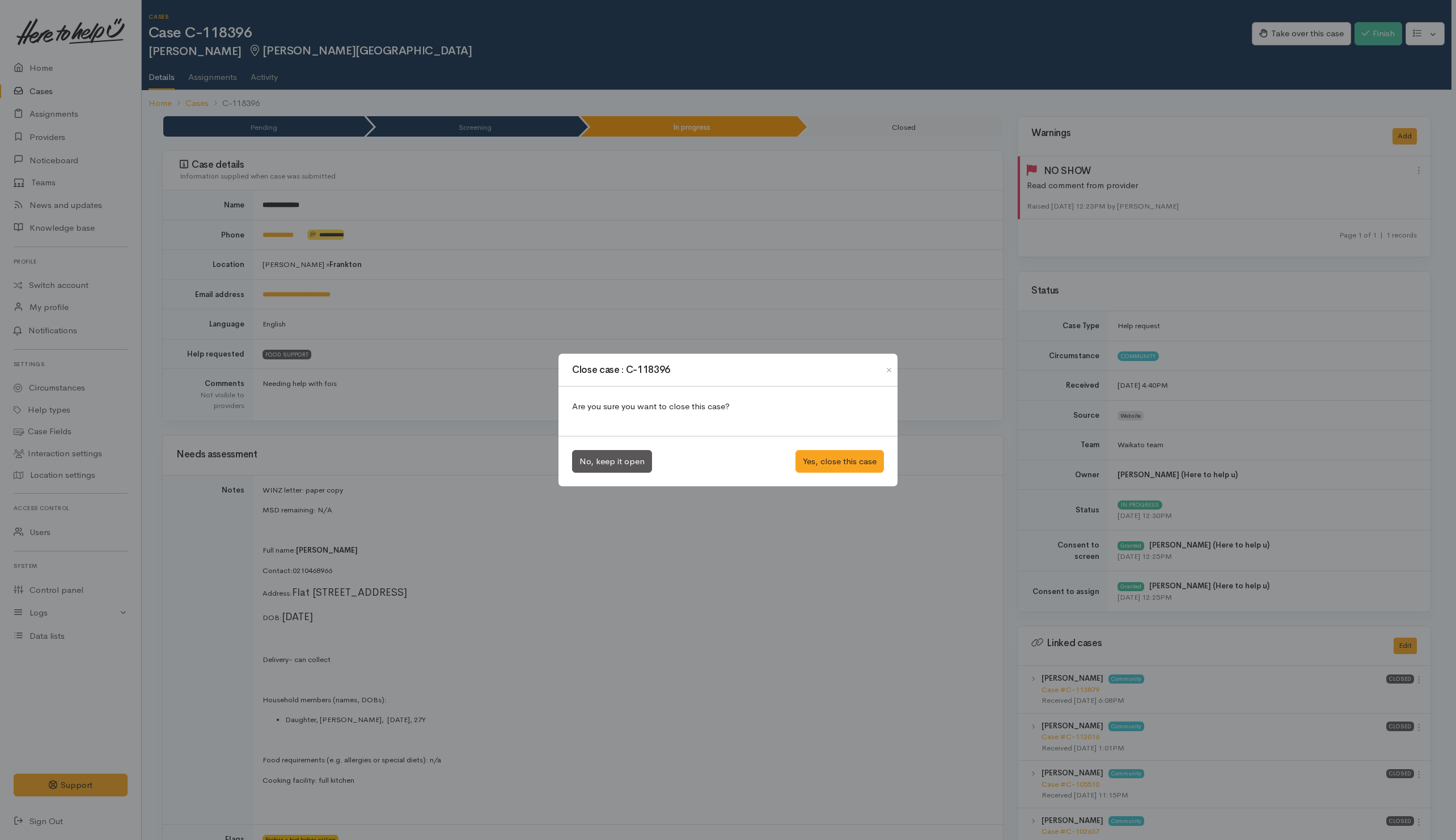
click at [820, 436] on div "No, keep it open Yes, close this case" at bounding box center [728, 461] width 339 height 51
click at [821, 454] on button "Yes, close this case" at bounding box center [839, 461] width 88 height 23
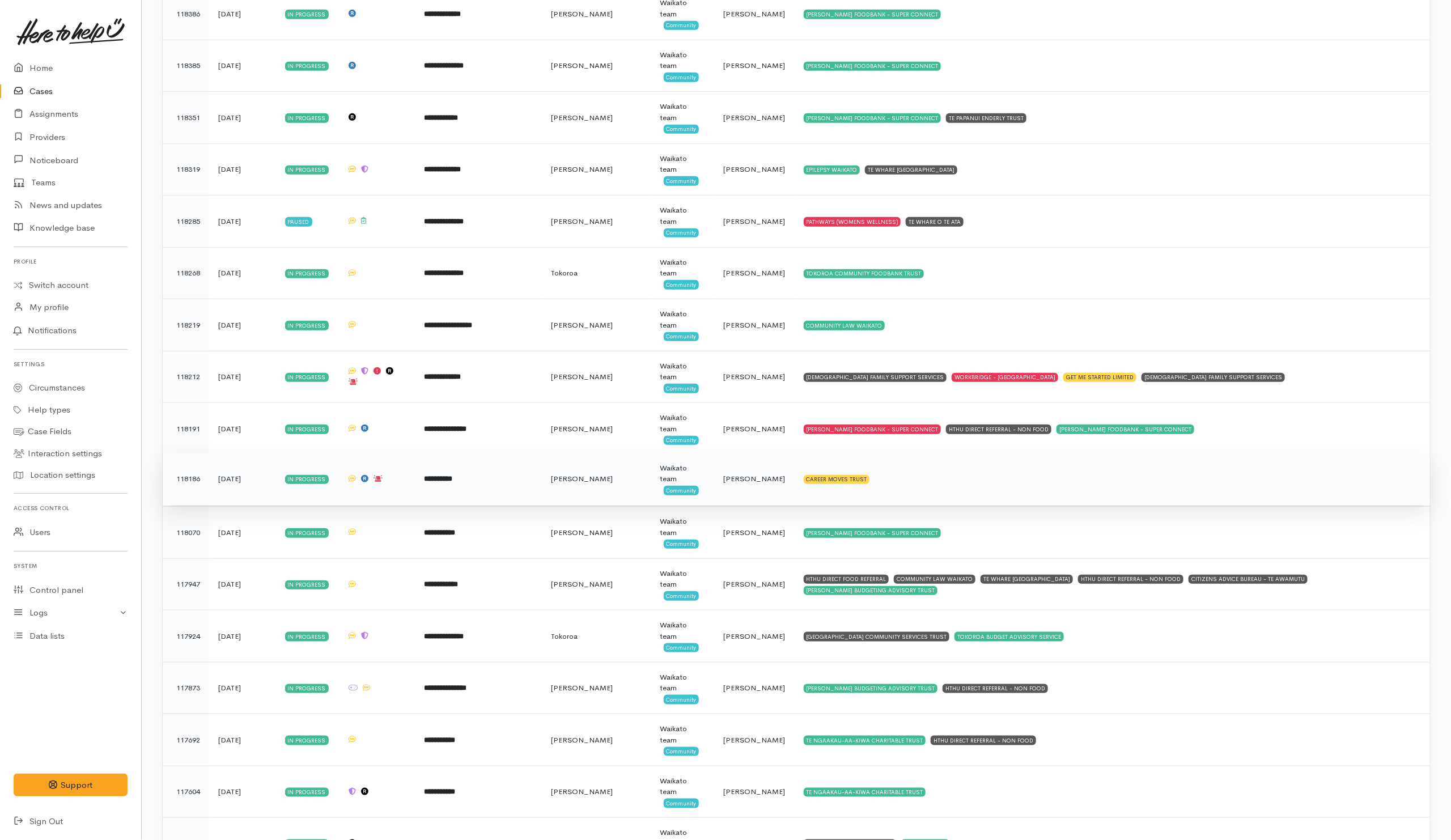
scroll to position [3314, 0]
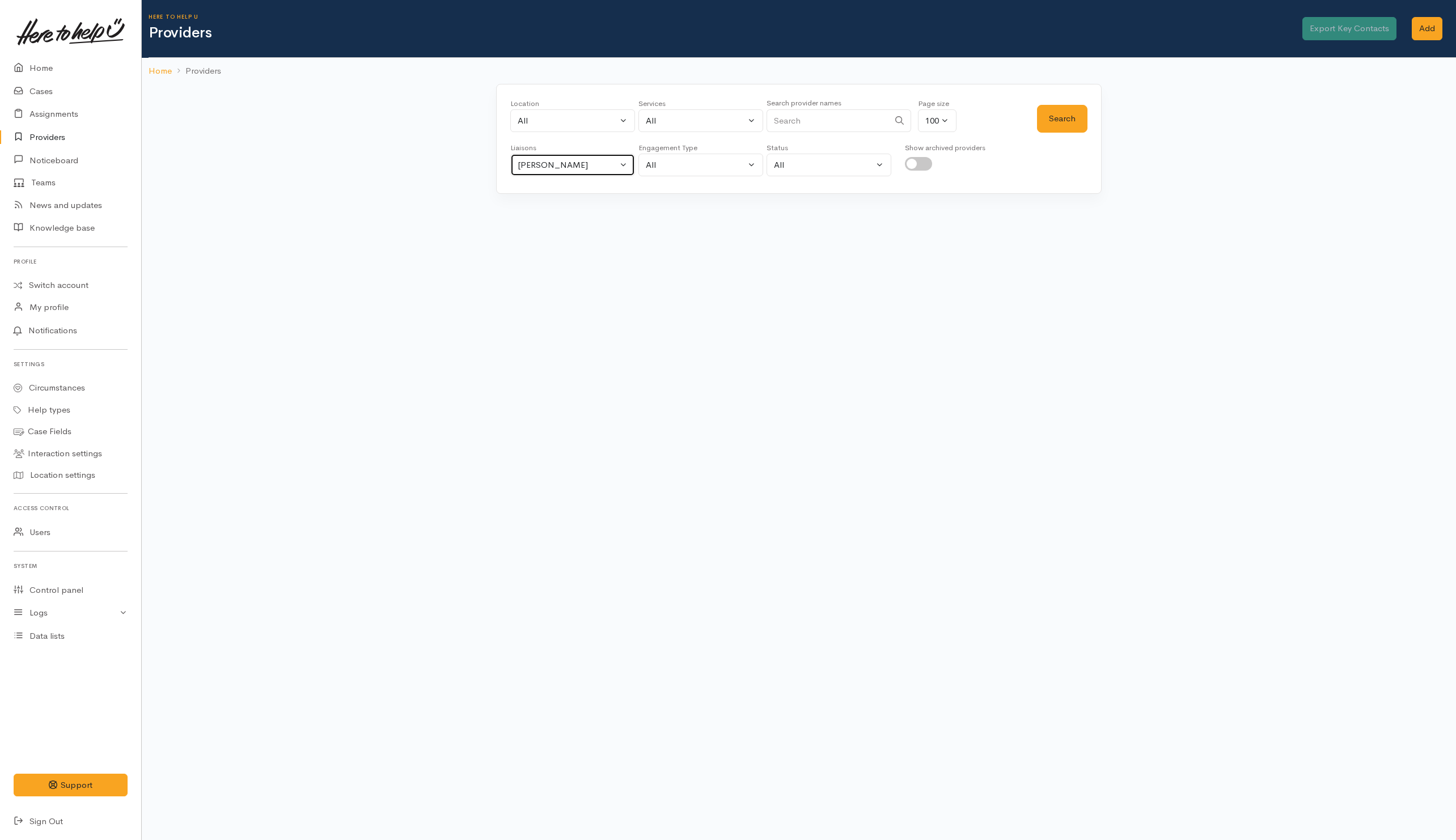
click at [596, 164] on div "Helena Kaufononga" at bounding box center [567, 165] width 100 height 13
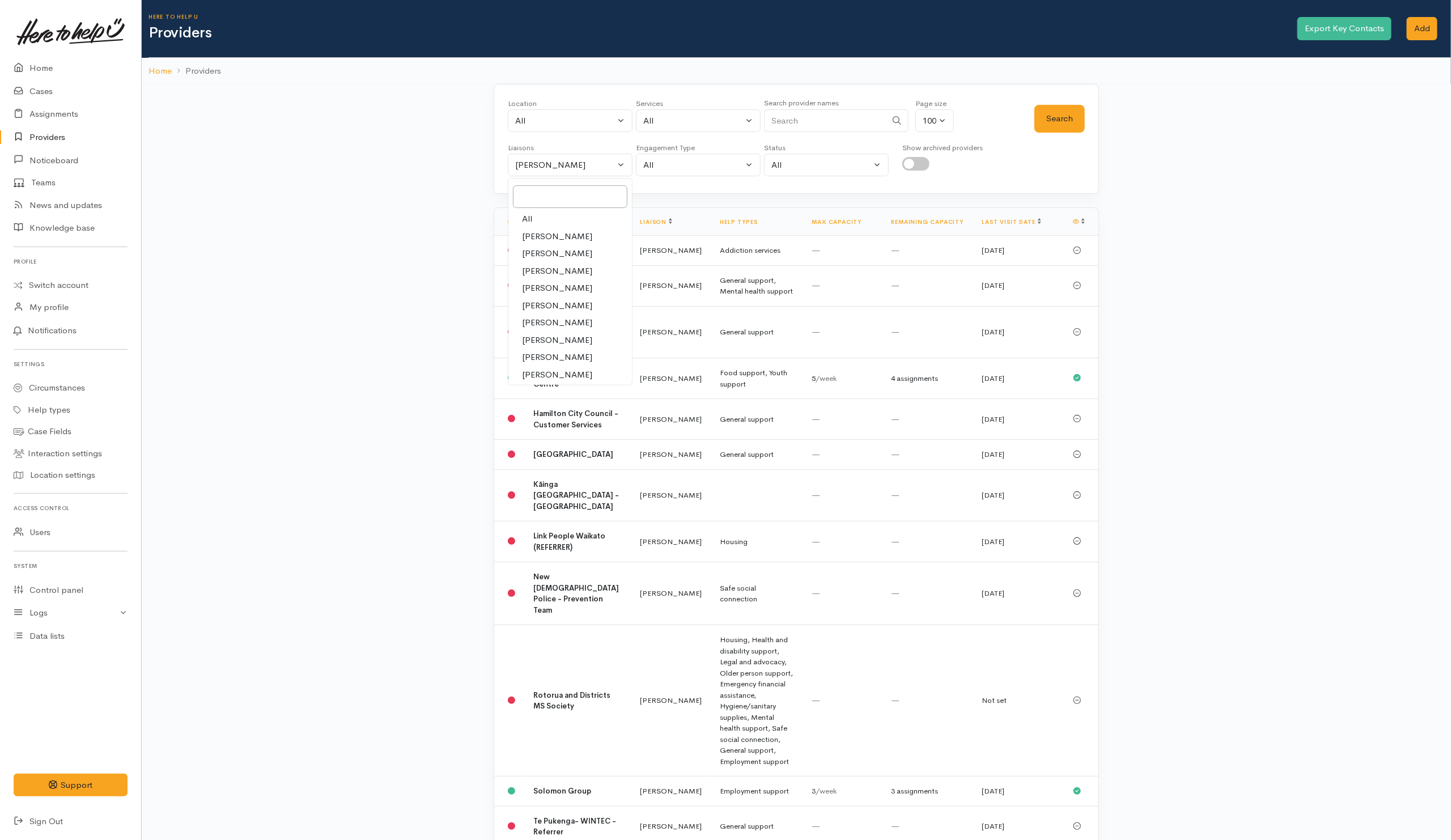
click at [530, 218] on span "All" at bounding box center [527, 219] width 10 height 13
select select "null"
click at [801, 128] on input "Search" at bounding box center [825, 121] width 122 height 23
type input "Get me"
click at [1068, 121] on button "Search" at bounding box center [1060, 119] width 51 height 28
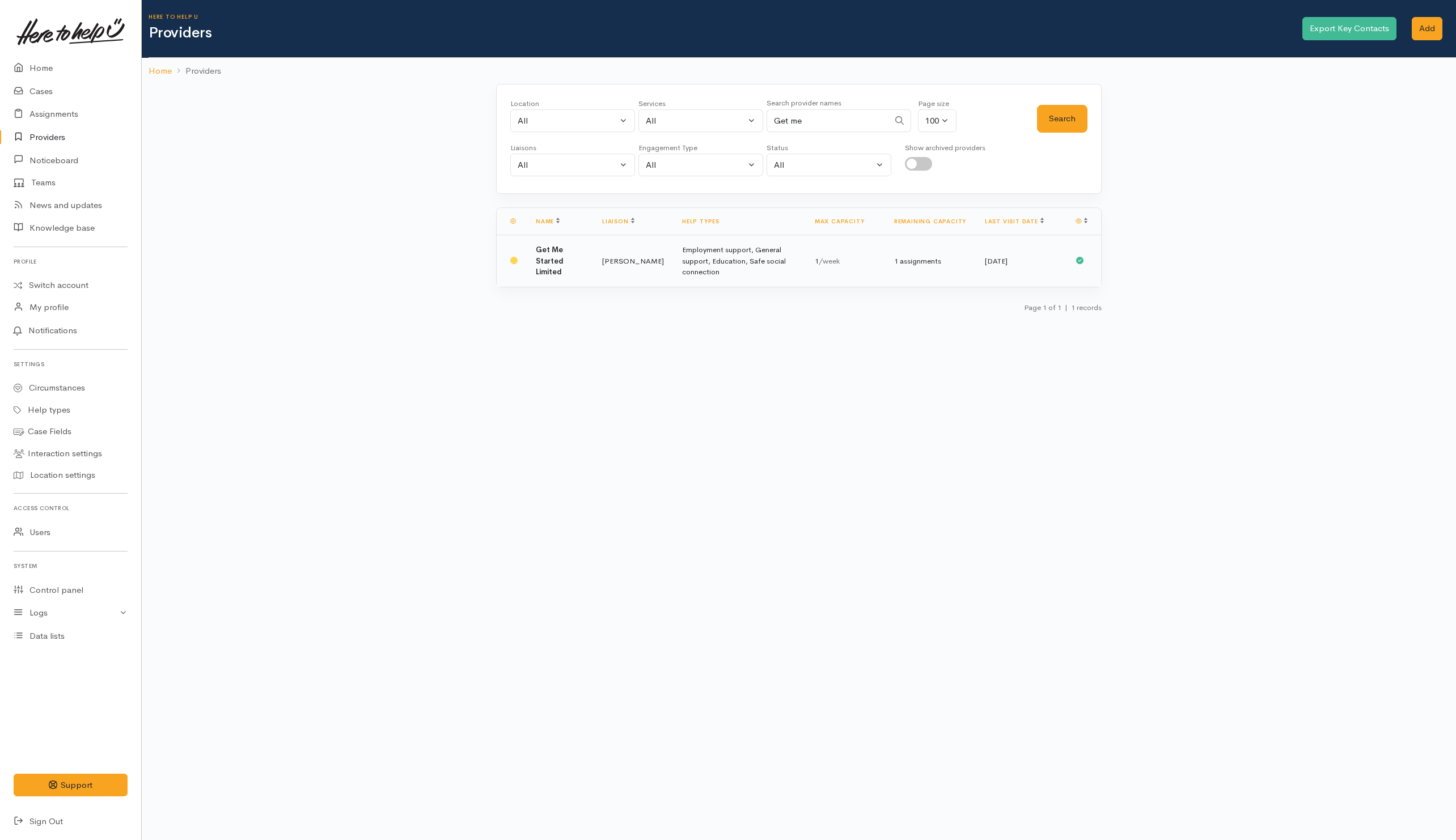
click at [907, 273] on td "1 assignments" at bounding box center [930, 260] width 90 height 51
click at [597, 259] on td "Nicole Rusk" at bounding box center [633, 260] width 80 height 51
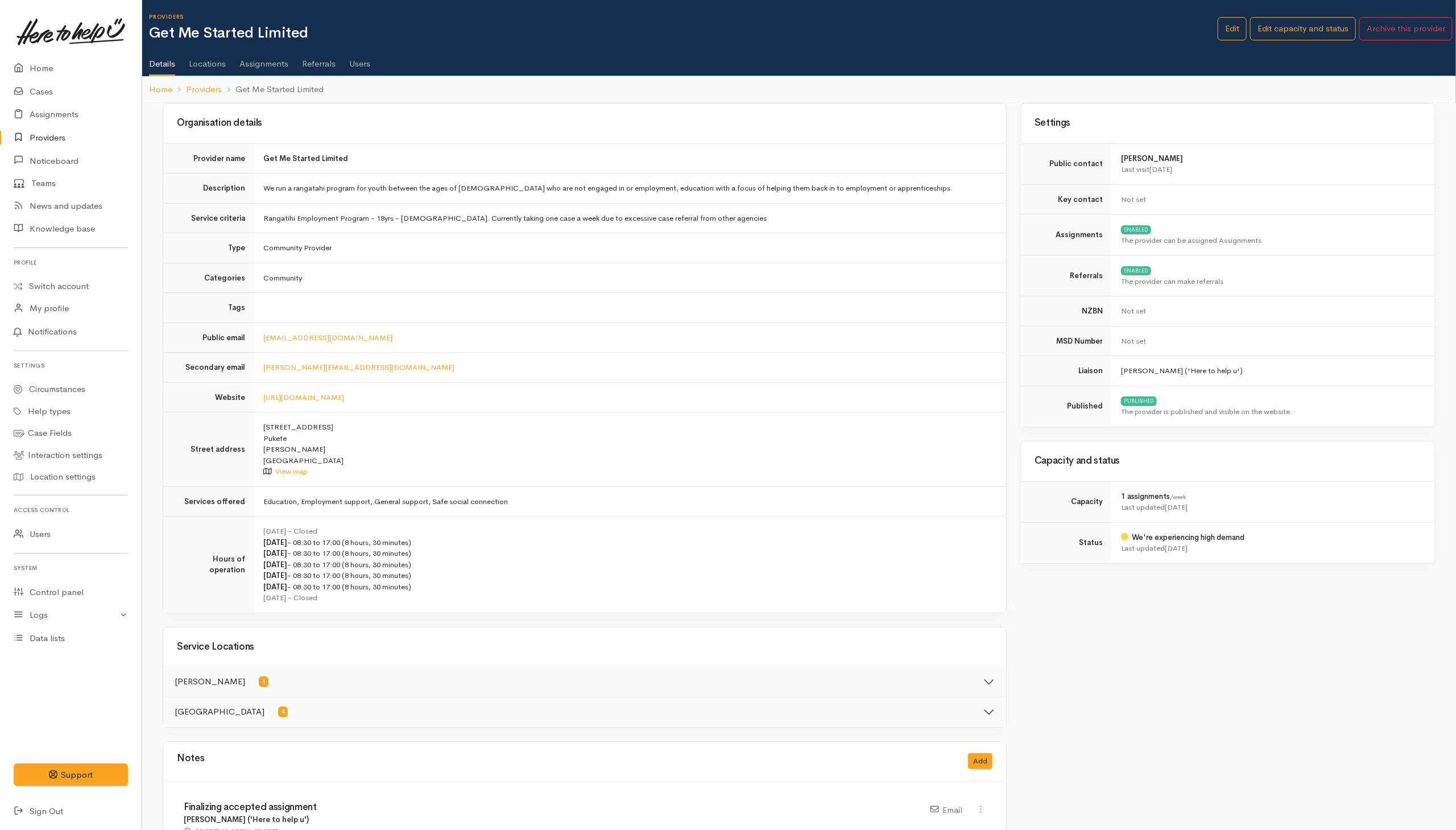
click at [367, 58] on link "Users" at bounding box center [360, 60] width 21 height 32
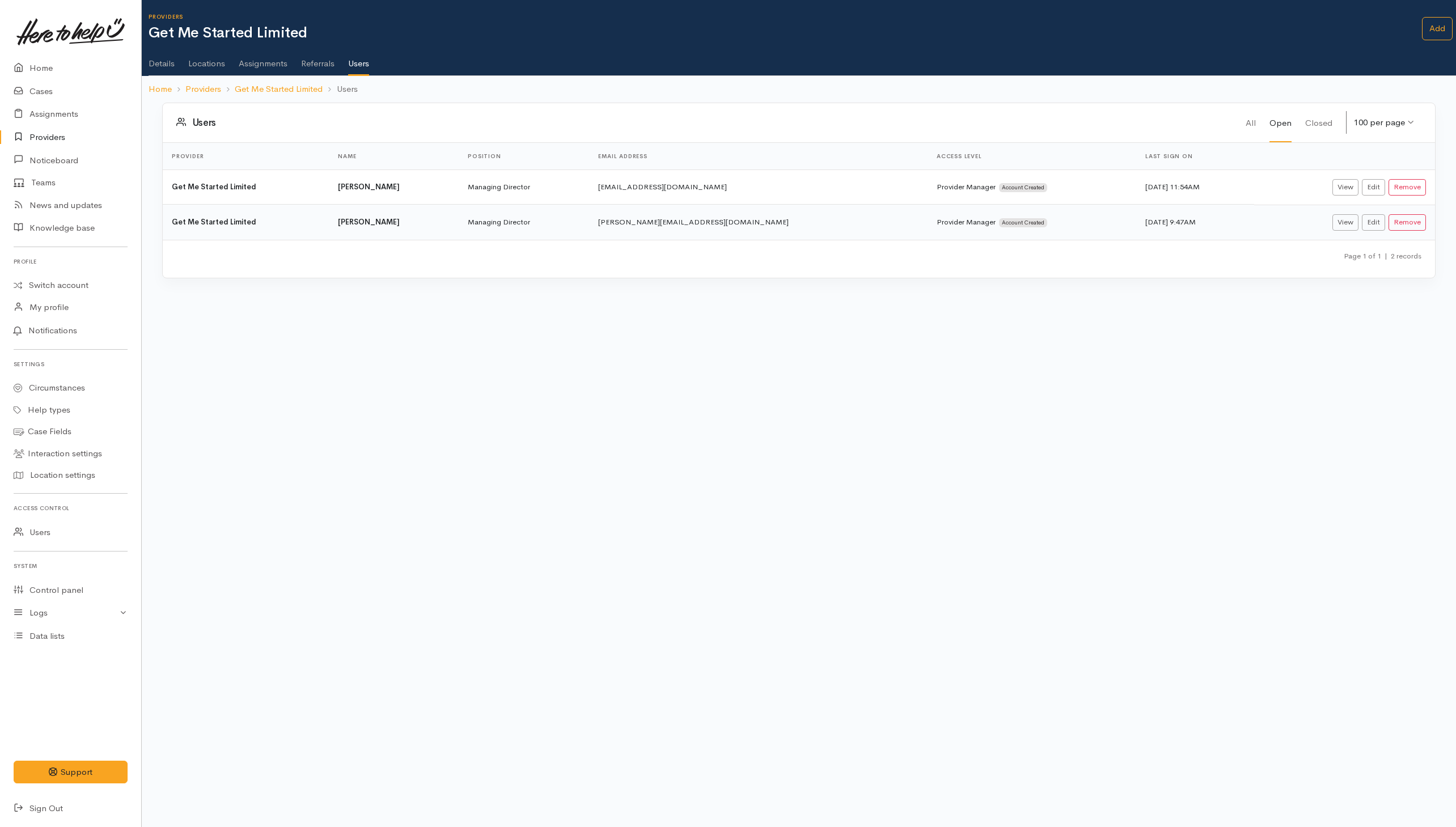
click at [312, 63] on link "Referrals" at bounding box center [318, 59] width 33 height 32
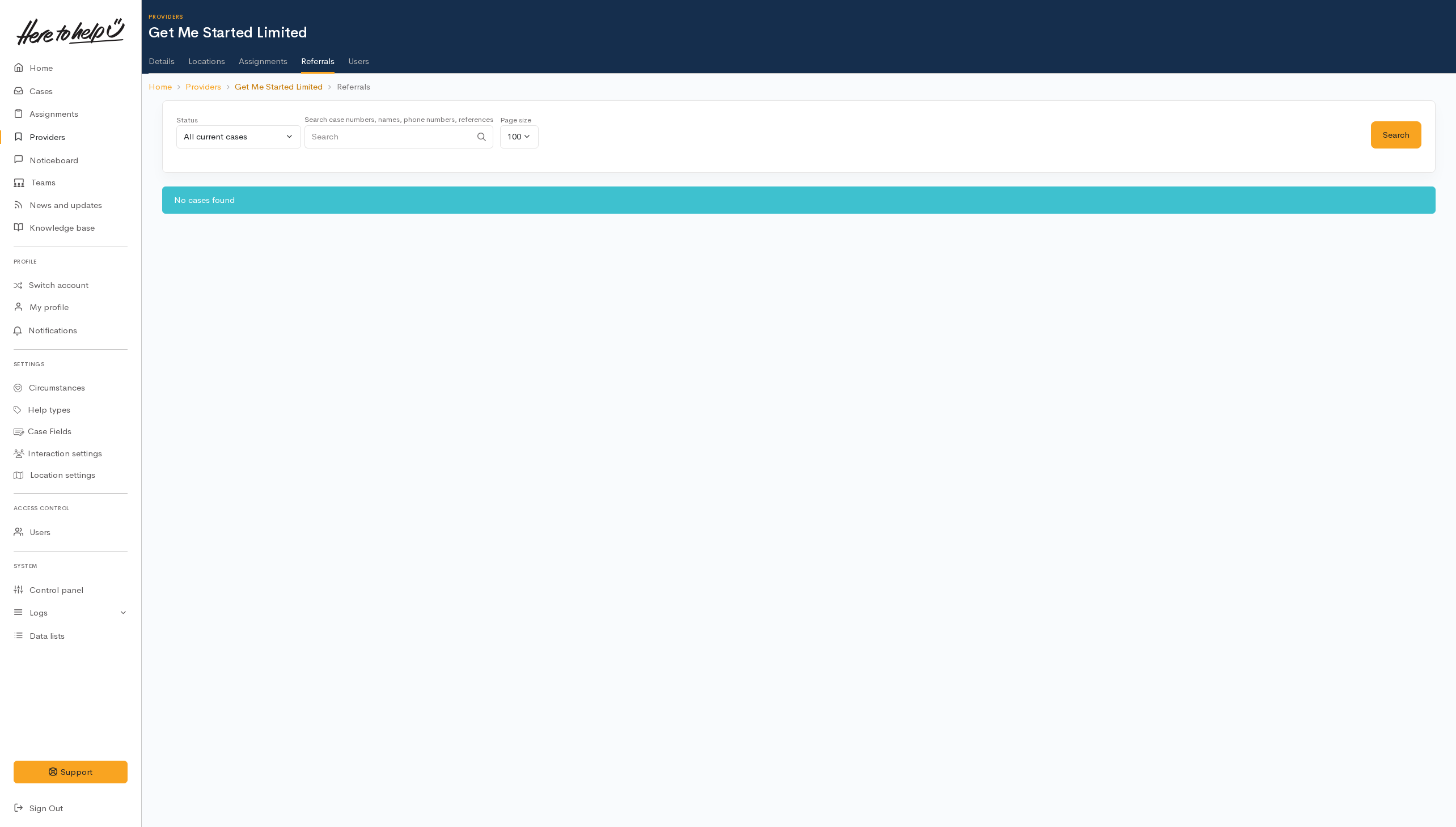
click at [255, 84] on link "Get Me Started Limited" at bounding box center [278, 87] width 88 height 13
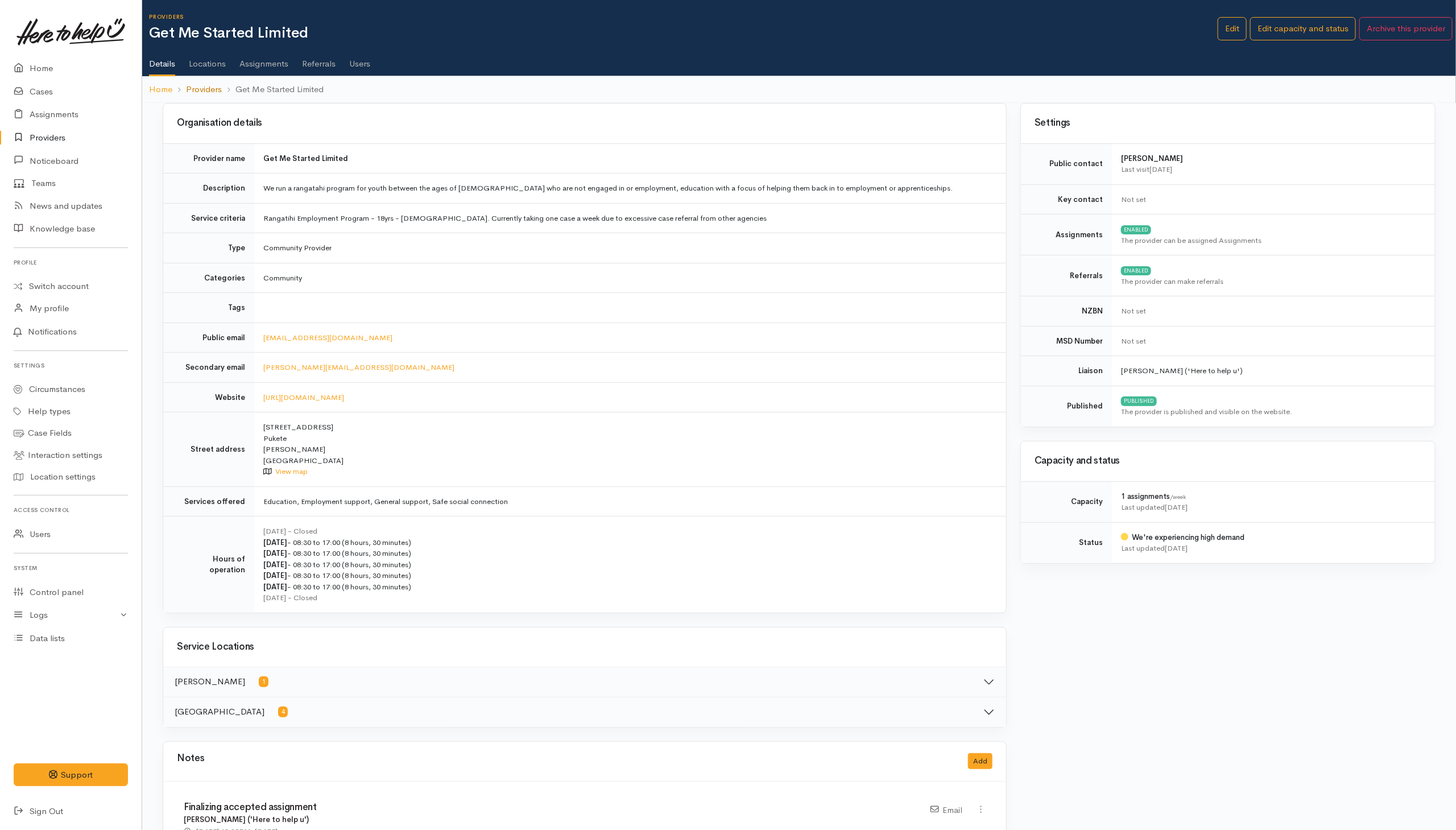
click at [214, 95] on link "Providers" at bounding box center [204, 90] width 36 height 13
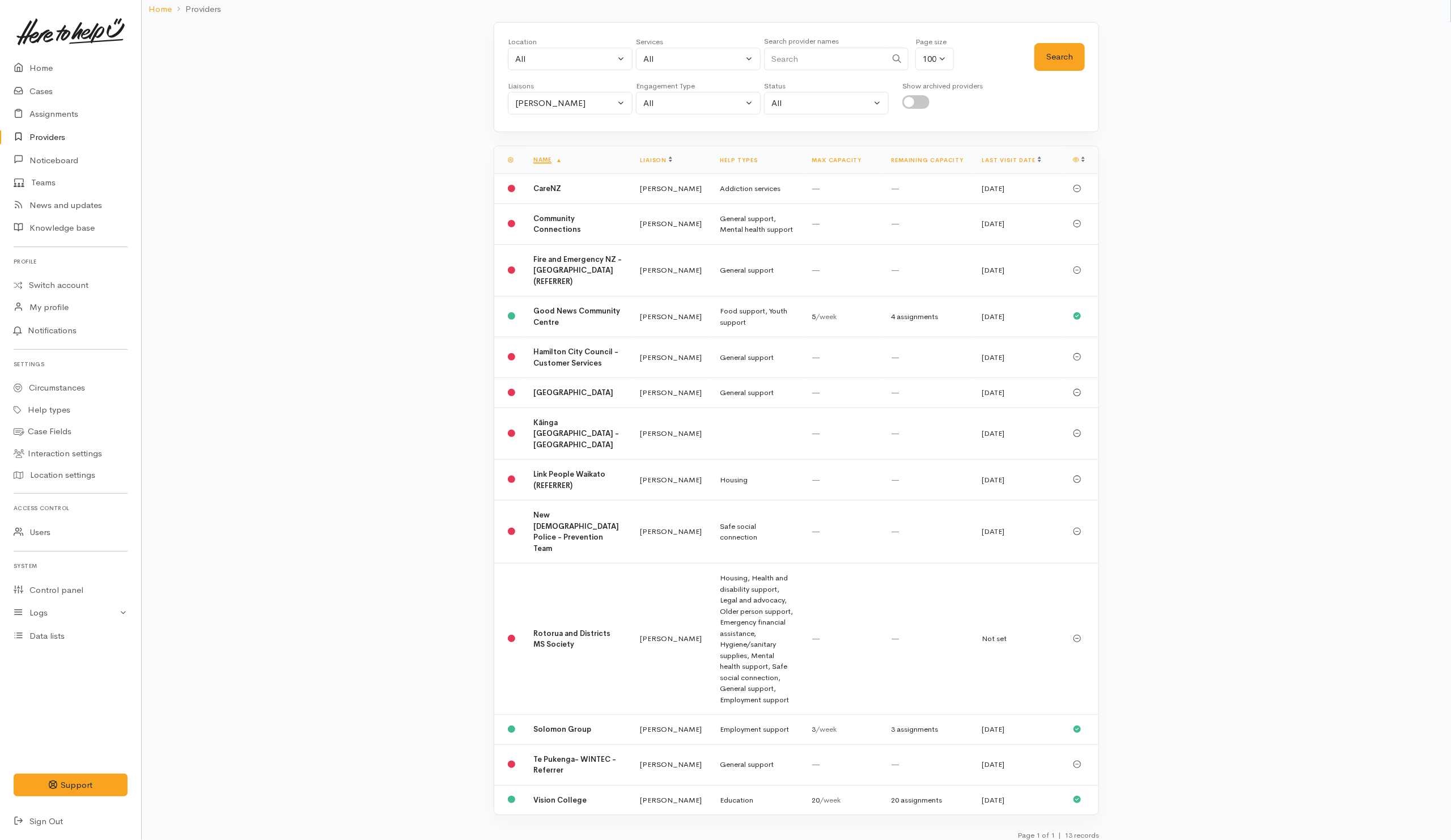
scroll to position [131, 0]
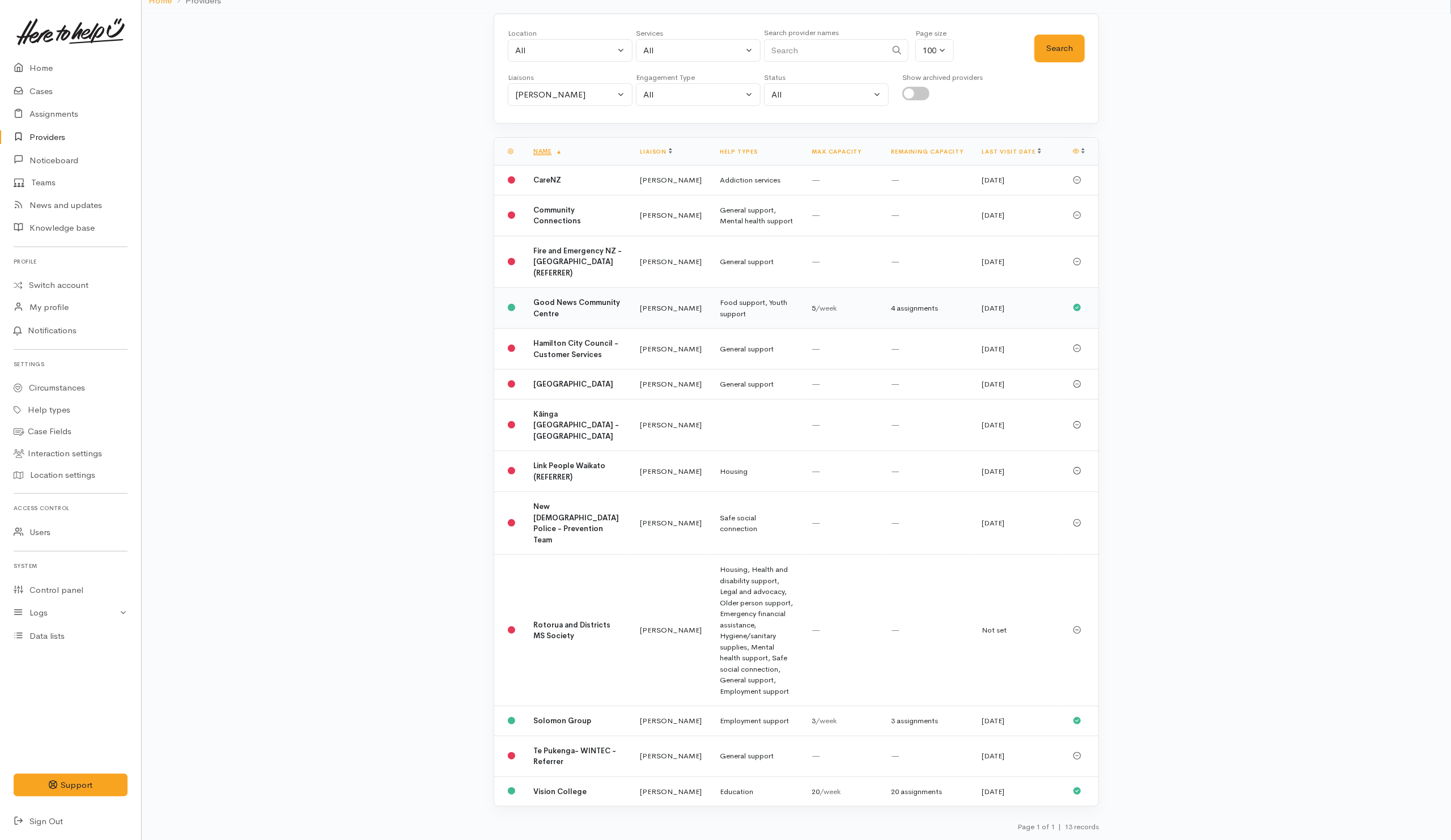
click at [762, 288] on td "Food support, Youth support" at bounding box center [757, 308] width 92 height 41
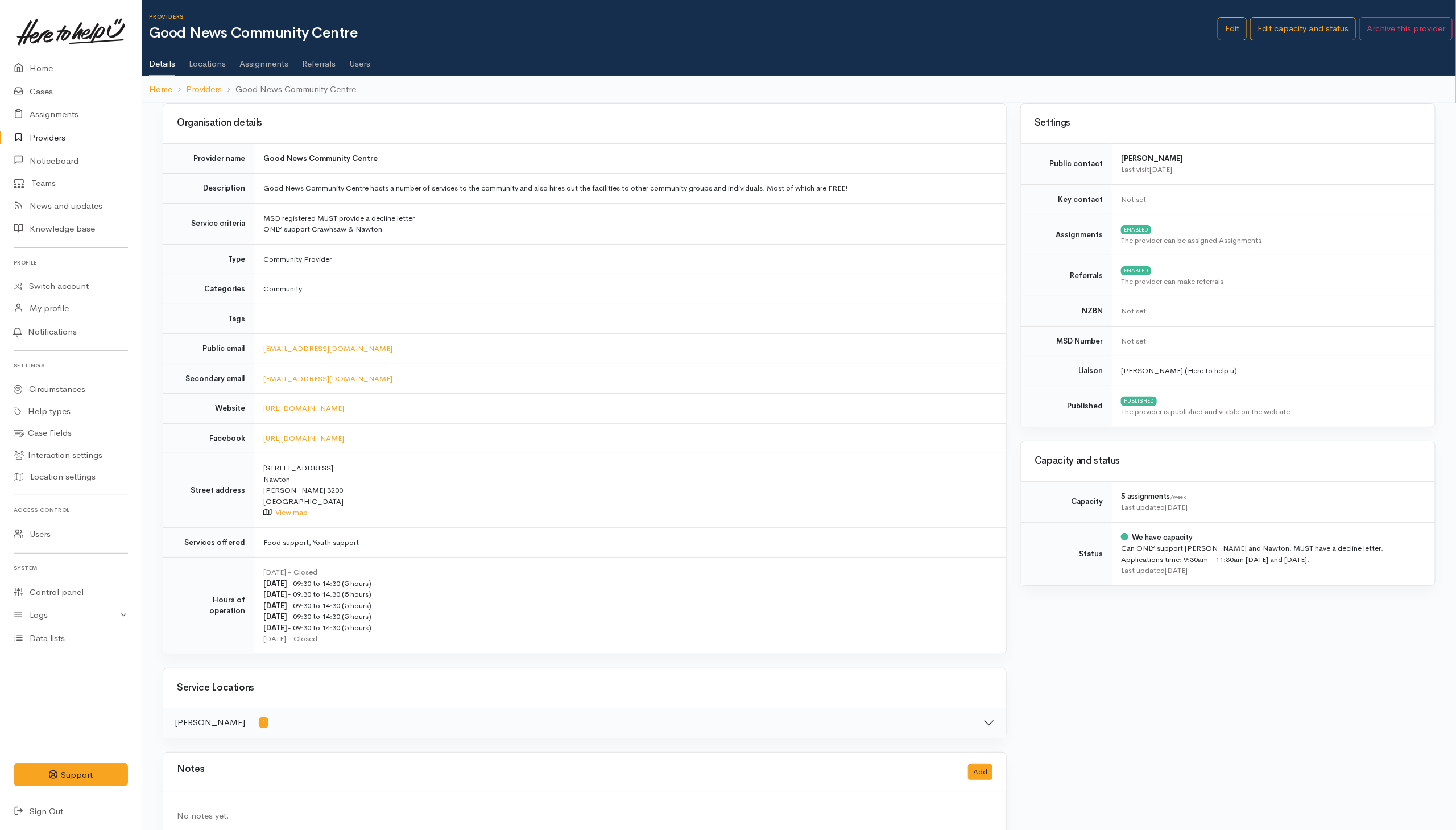
click at [408, 352] on td "[EMAIL_ADDRESS][DOMAIN_NAME]" at bounding box center [630, 349] width 752 height 30
click at [1236, 28] on link "Edit" at bounding box center [1232, 29] width 29 height 23
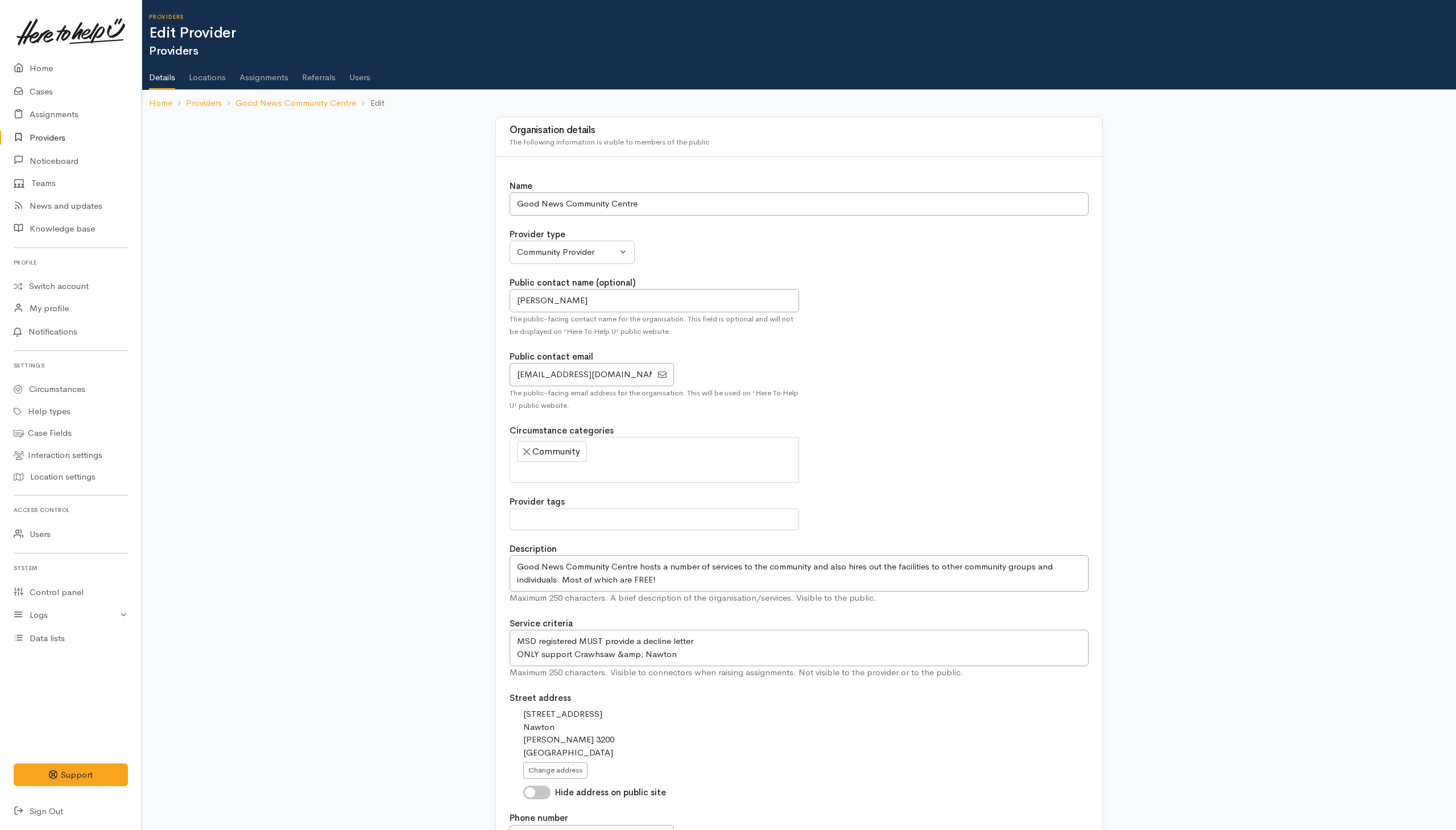
select select
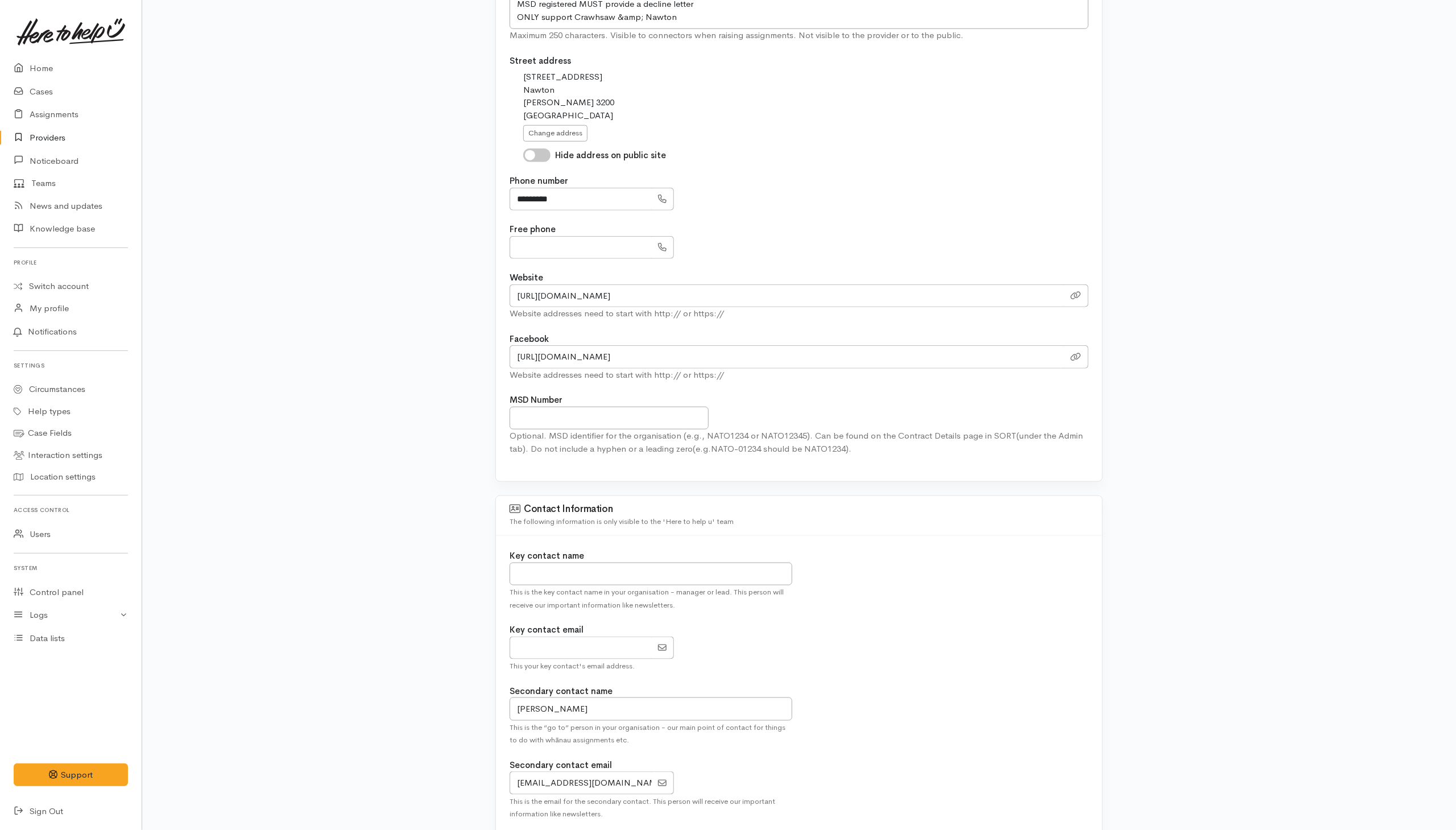
scroll to position [683, 0]
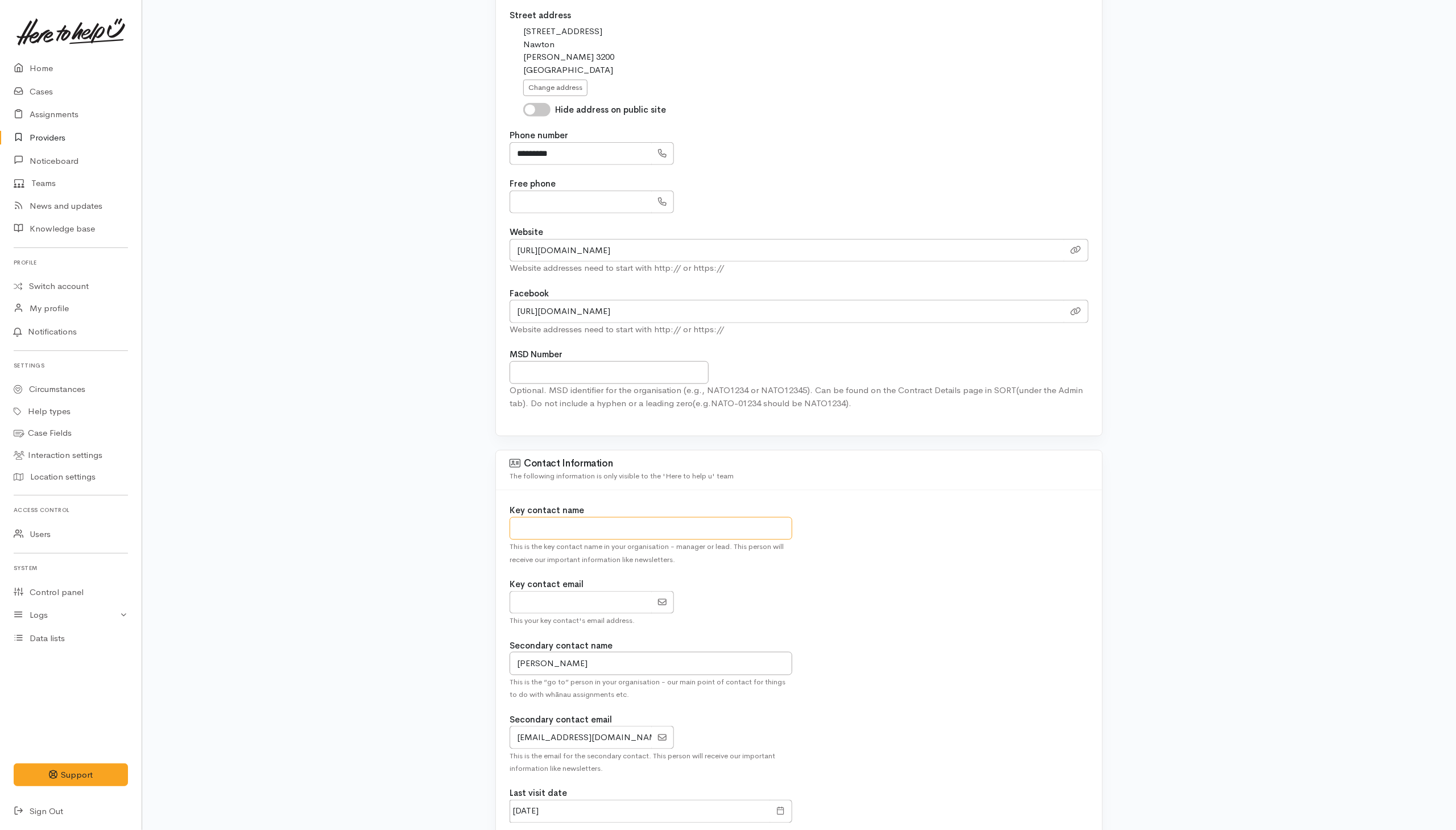
click at [618, 534] on input "text" at bounding box center [651, 529] width 283 height 23
click at [962, 526] on div "Key contact name This is the key contact name in your organisation - manager or…" at bounding box center [799, 645] width 593 height 283
click at [583, 534] on input "text" at bounding box center [651, 529] width 283 height 23
click at [549, 533] on input "text" at bounding box center [651, 529] width 283 height 23
click at [534, 540] on input "Sussane Rowse" at bounding box center [651, 529] width 283 height 23
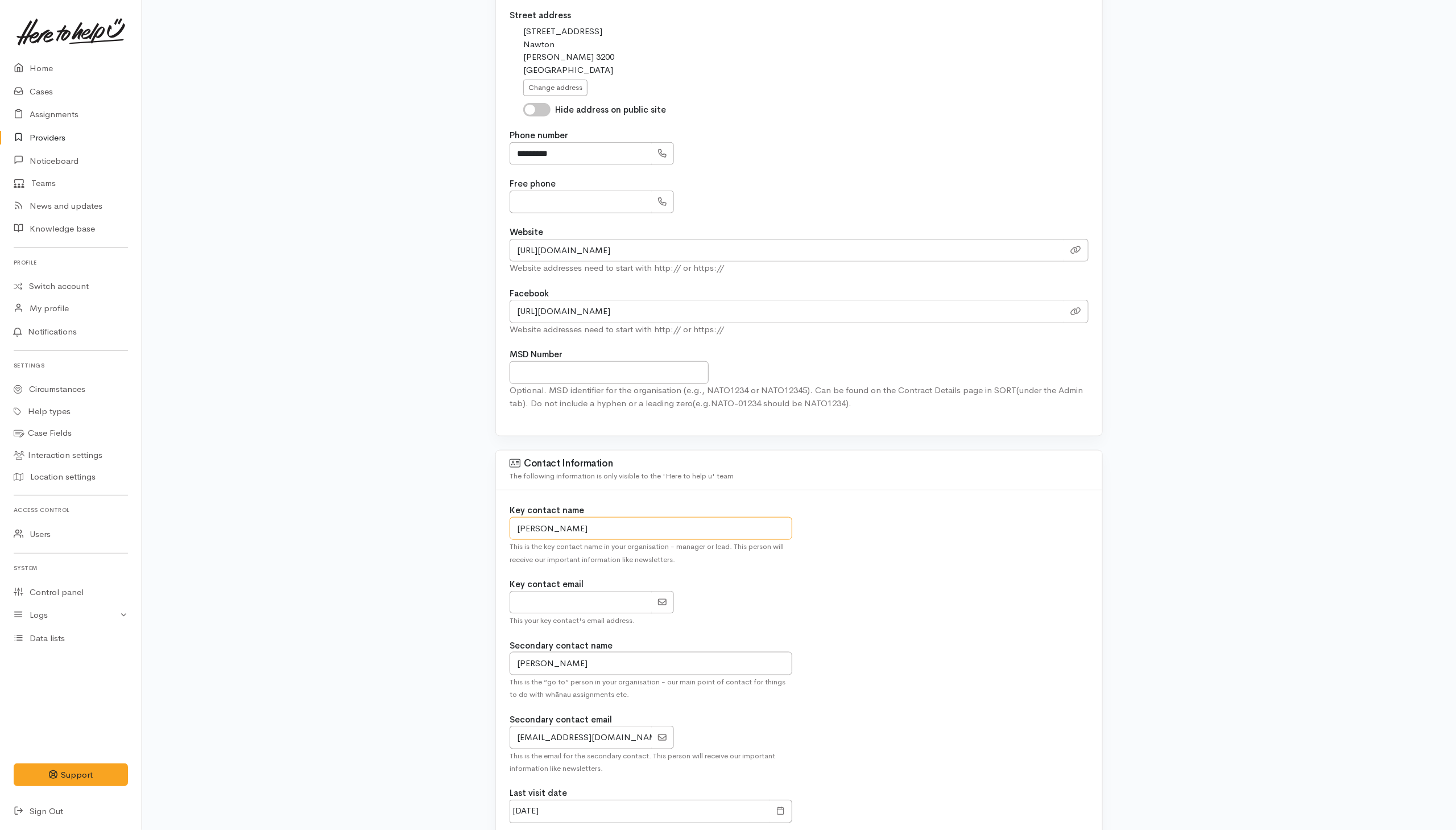
type input "Susanne Rowse"
click at [819, 507] on div "Key contact name Susanne Rowse This is the key contact name in your organisatio…" at bounding box center [799, 670] width 606 height 360
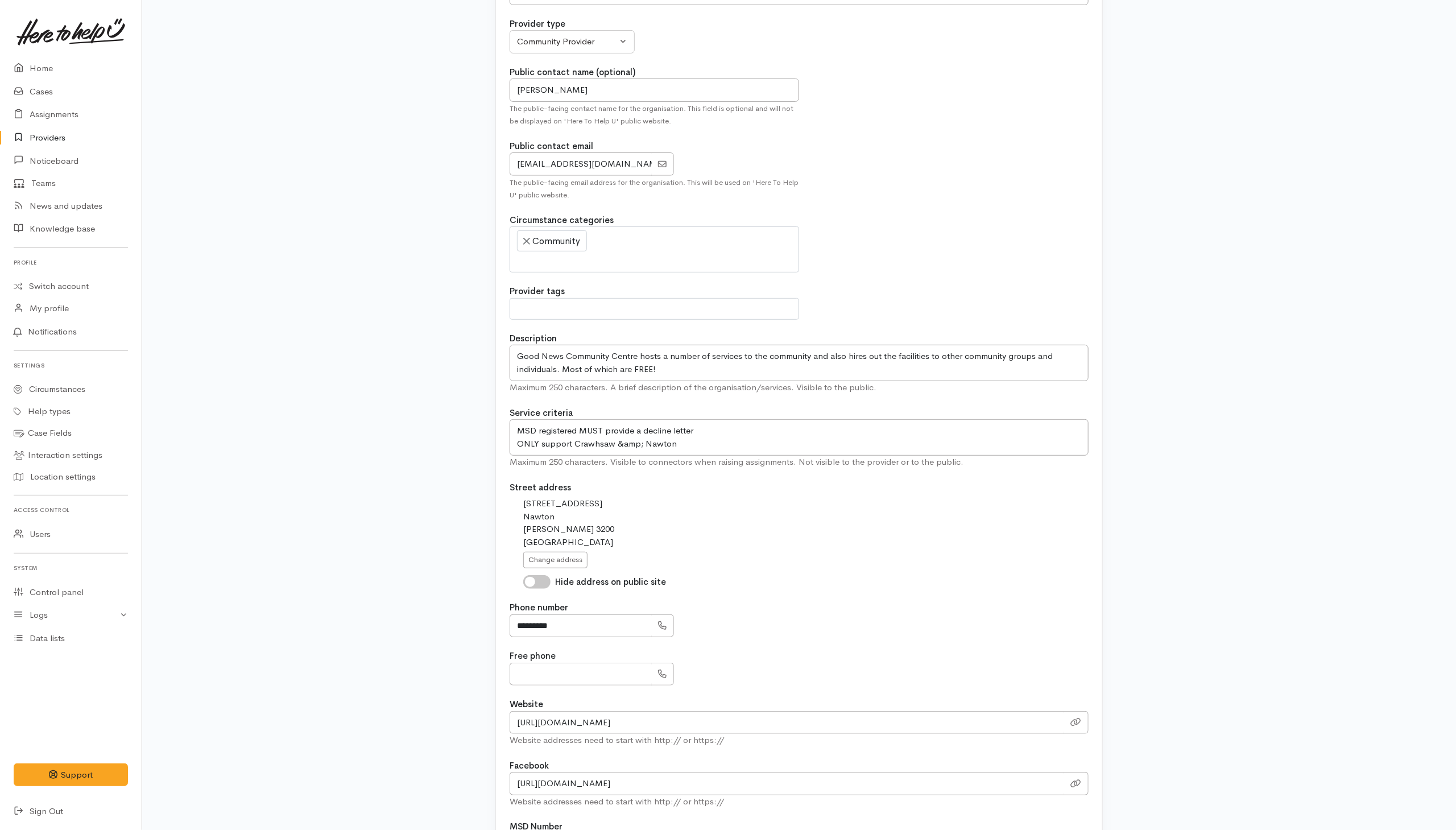
scroll to position [171, 0]
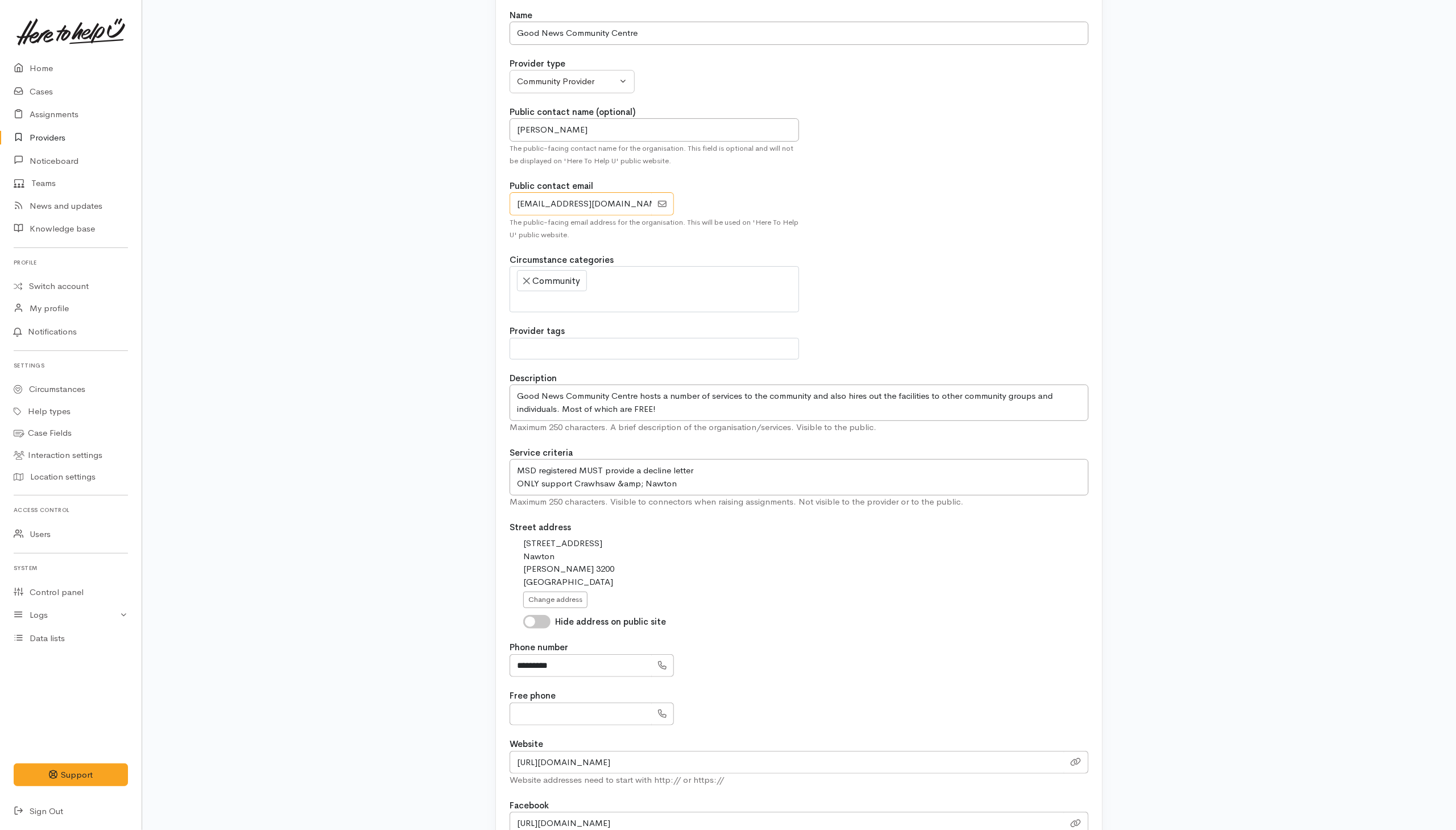
drag, startPoint x: 628, startPoint y: 210, endPoint x: 492, endPoint y: 205, distance: 136.1
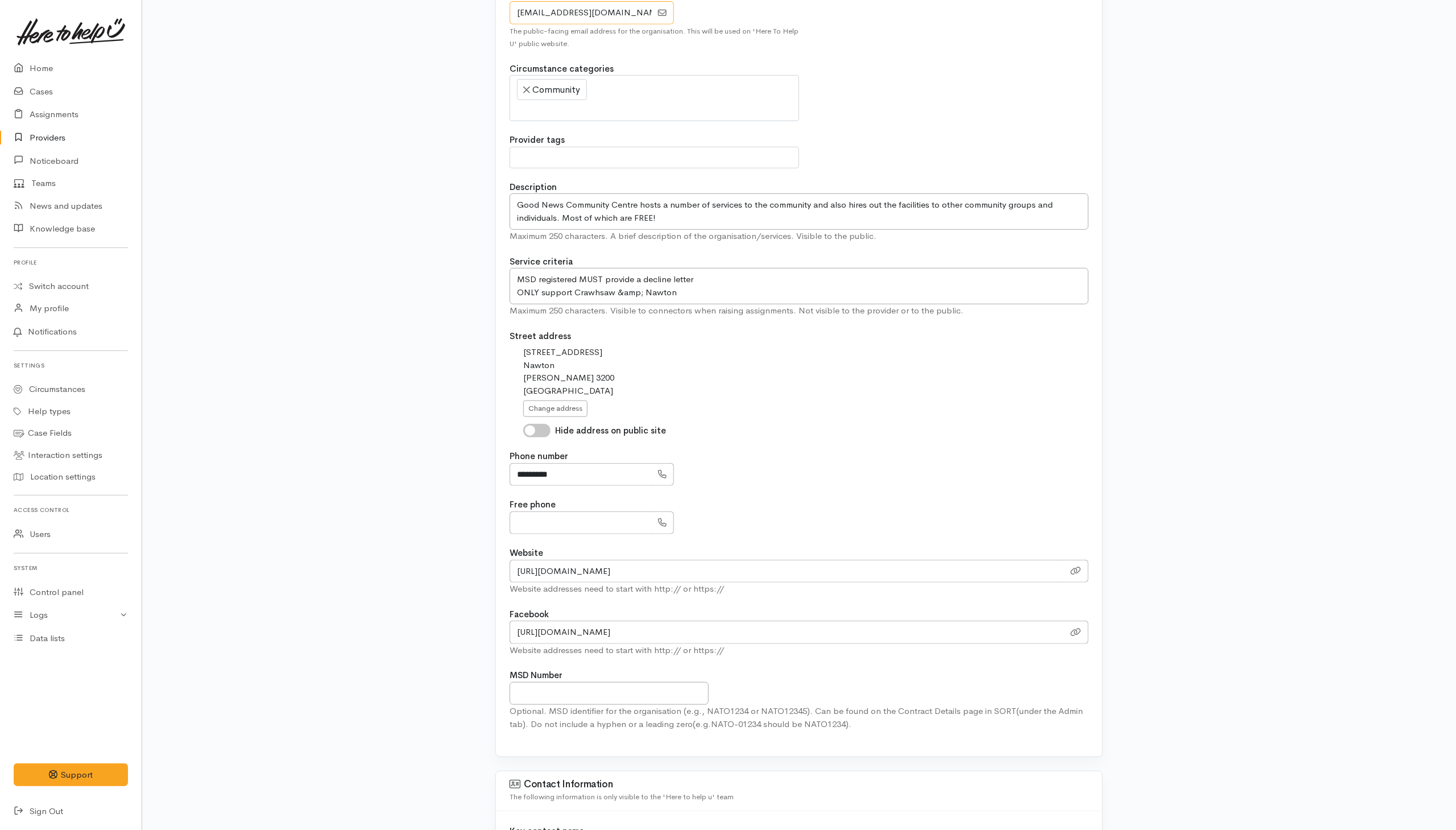
scroll to position [683, 0]
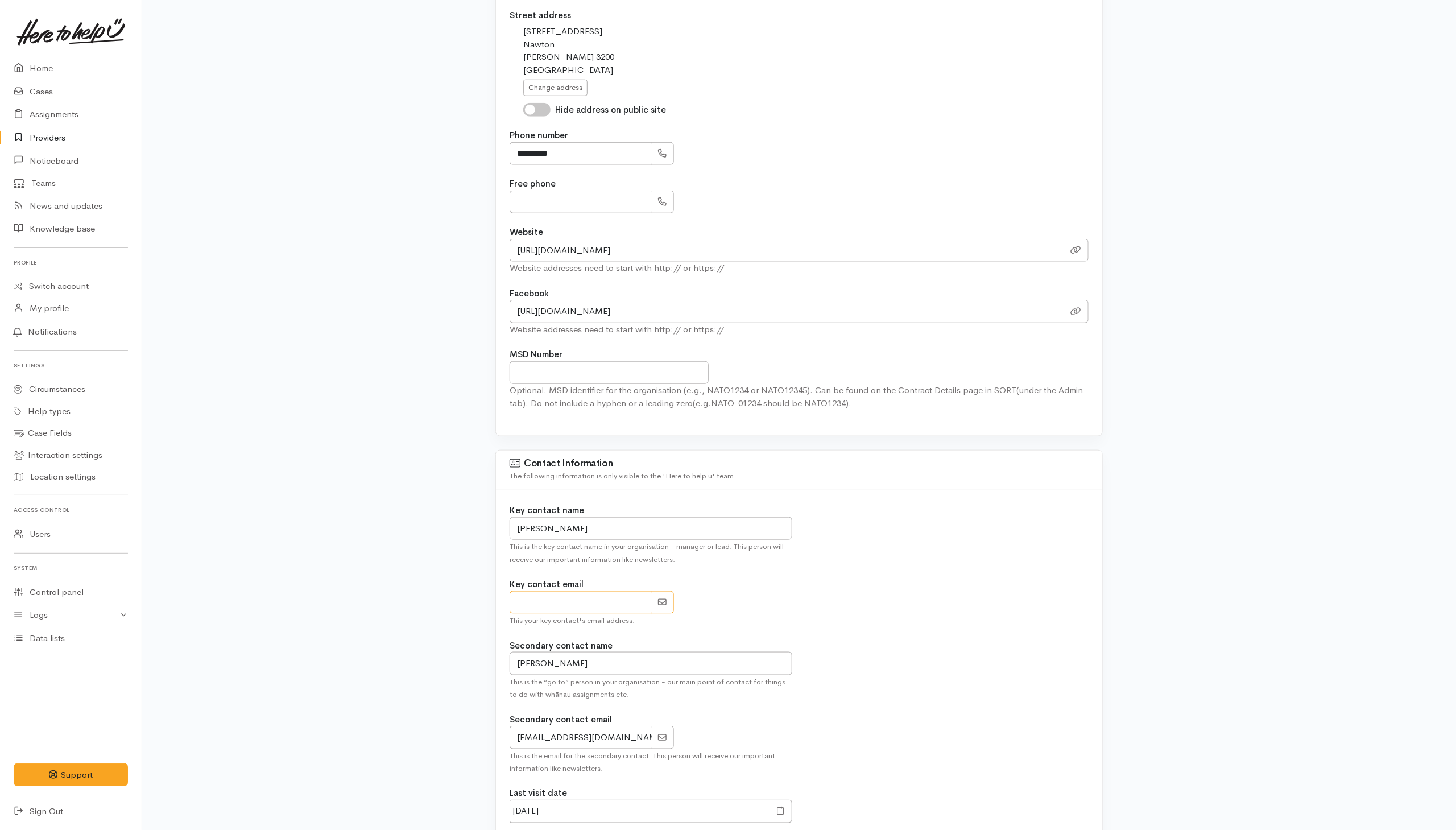
click at [557, 613] on input "EmailAddress" at bounding box center [581, 603] width 142 height 23
paste input "gnccmanager@gmail.com"
type input "gnccmanager@gmail.com"
click at [863, 578] on div "Key contact name Susanne Rowse This is the key contact name in your organisatio…" at bounding box center [799, 645] width 593 height 283
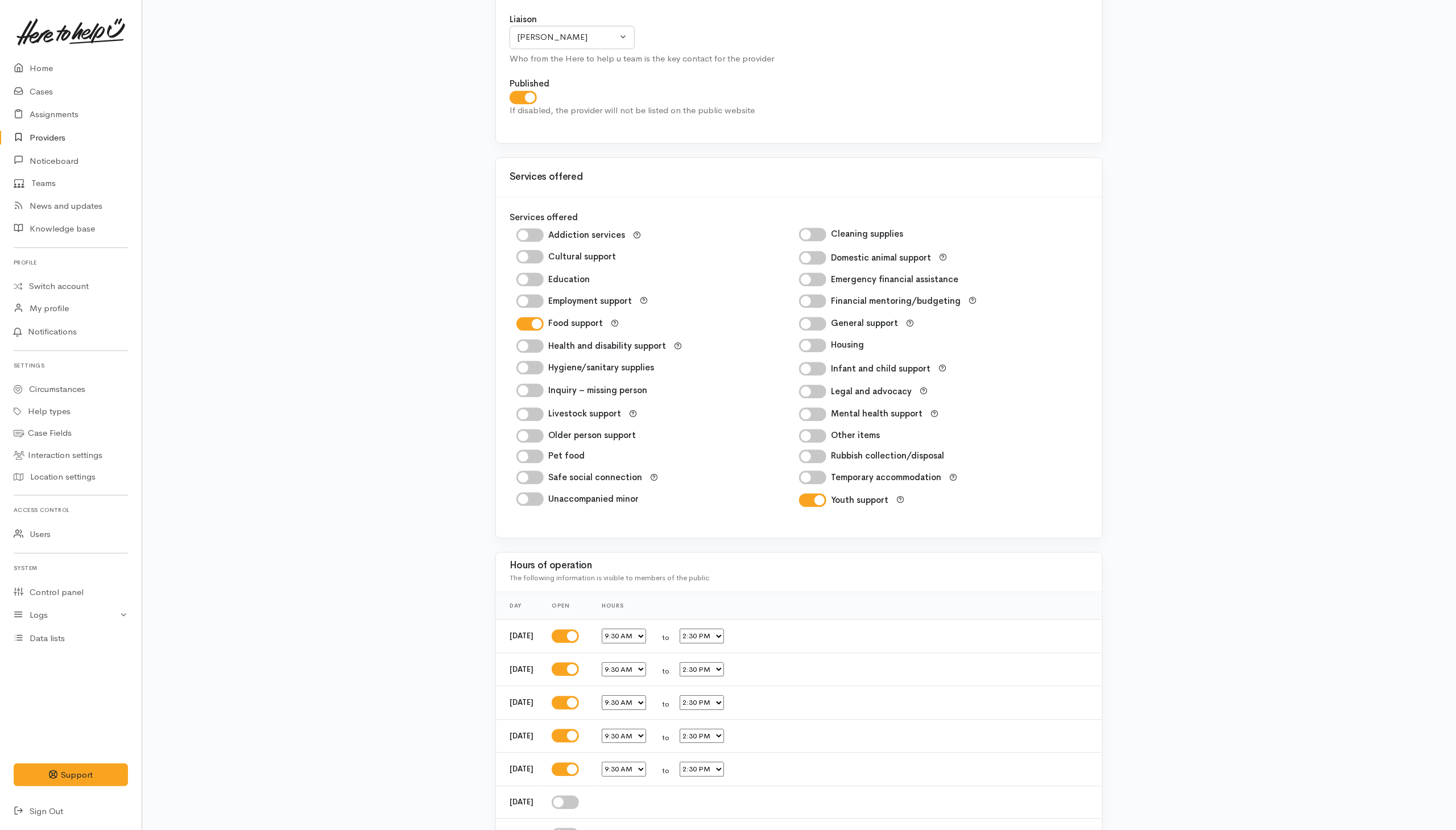
scroll to position [1810, 0]
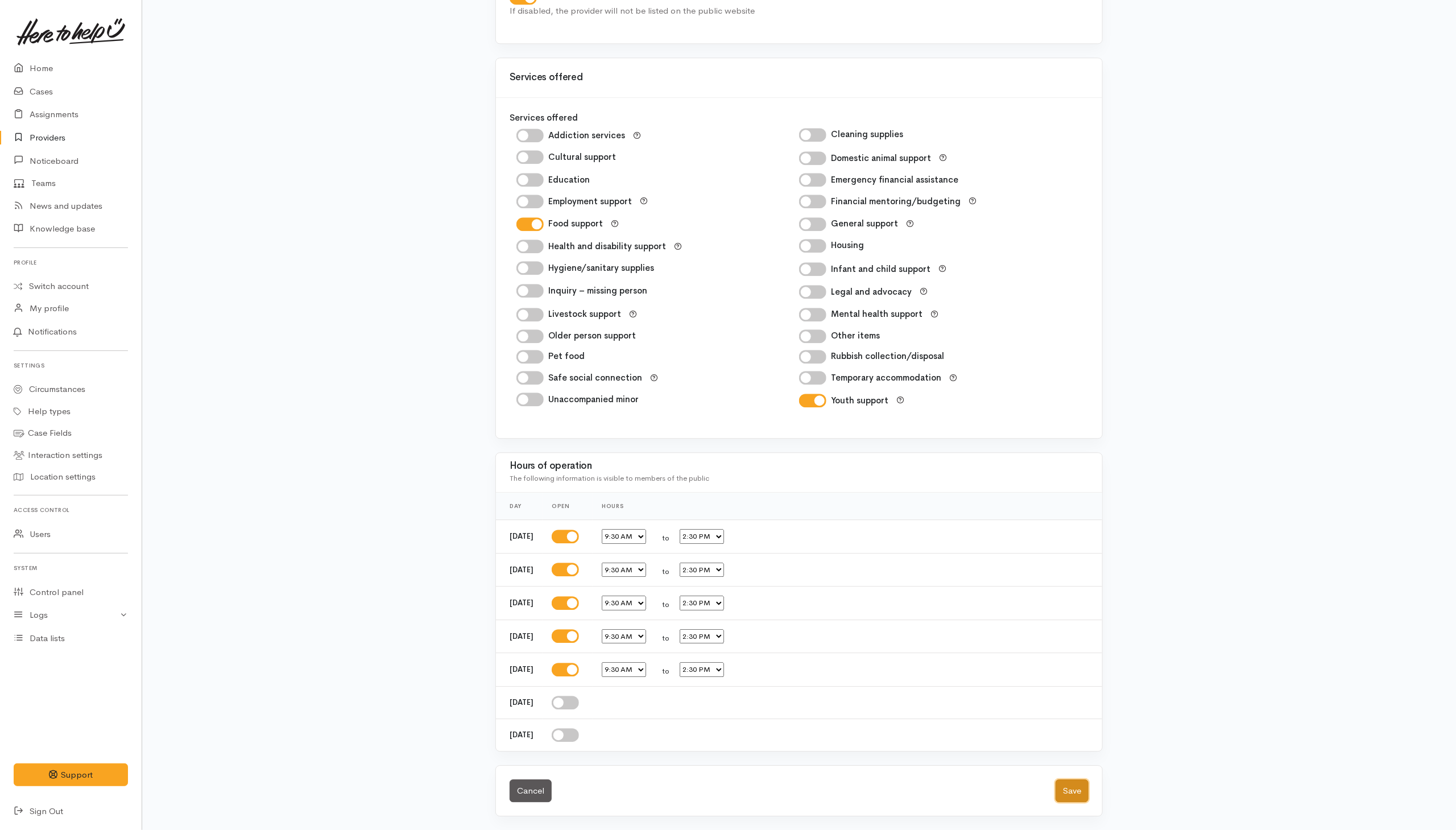
click at [1070, 787] on button "Save" at bounding box center [1071, 791] width 33 height 23
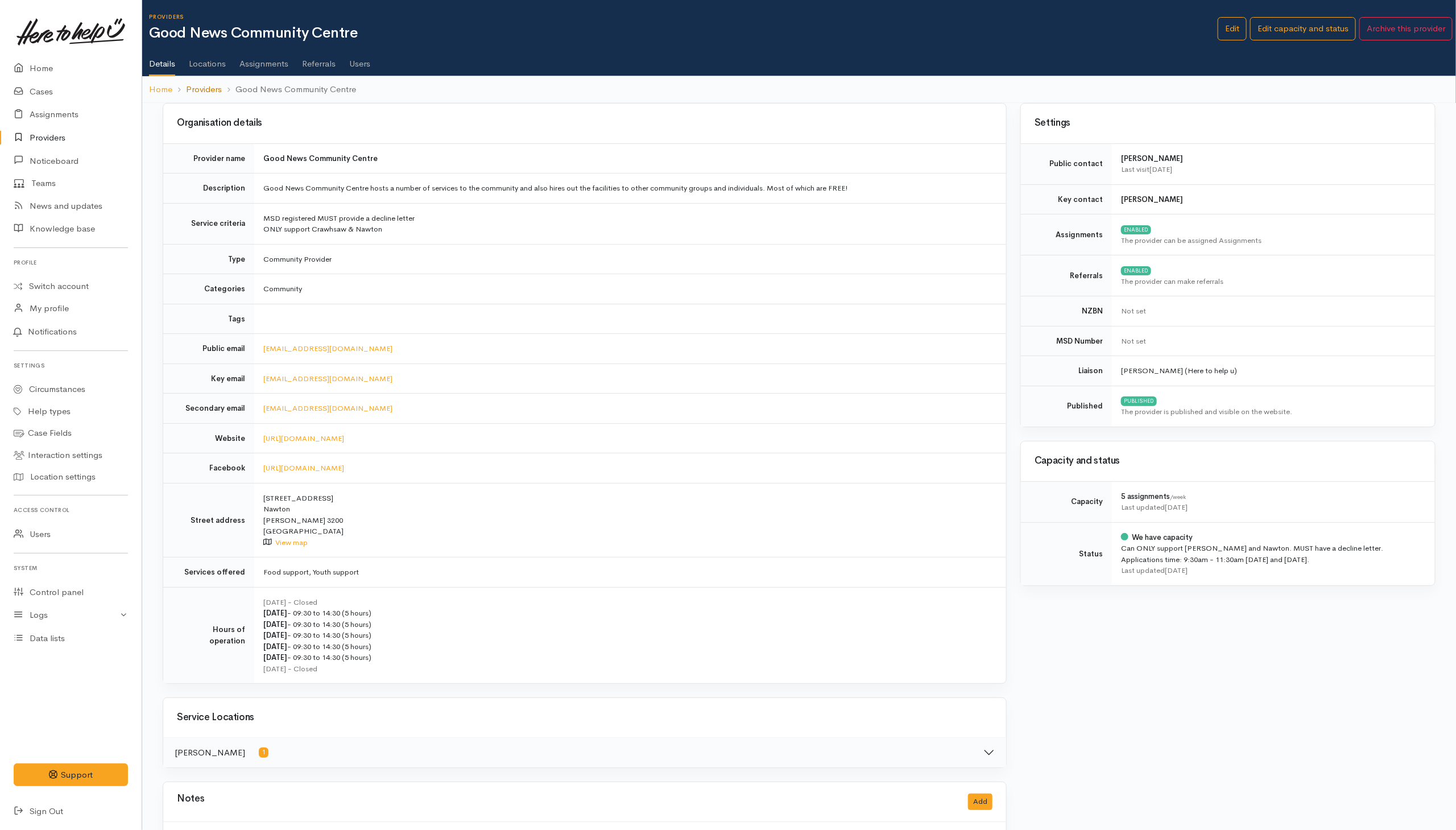
click at [209, 87] on link "Providers" at bounding box center [204, 90] width 36 height 13
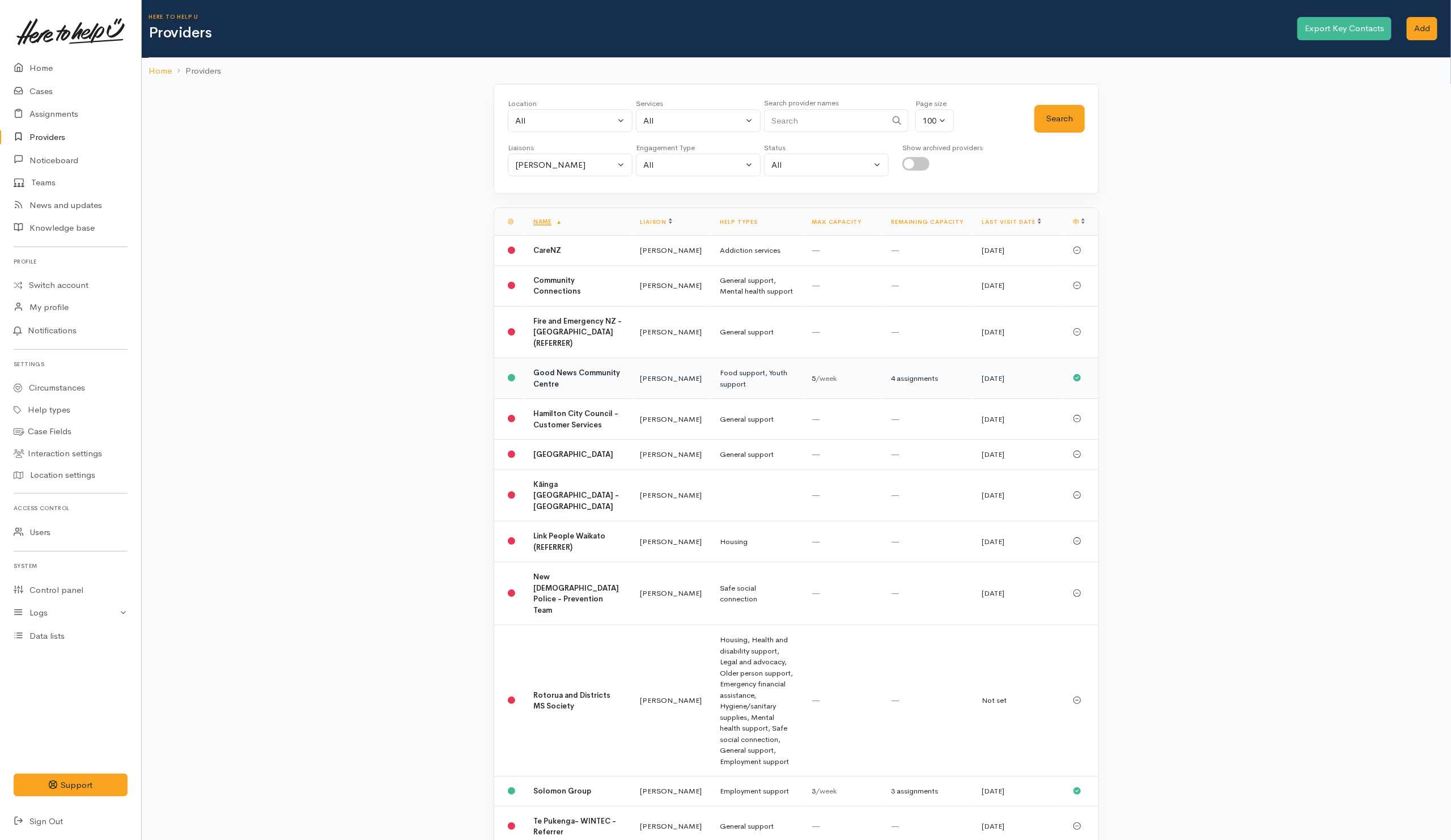
click at [566, 399] on td "Good News Community Centre" at bounding box center [578, 379] width 107 height 41
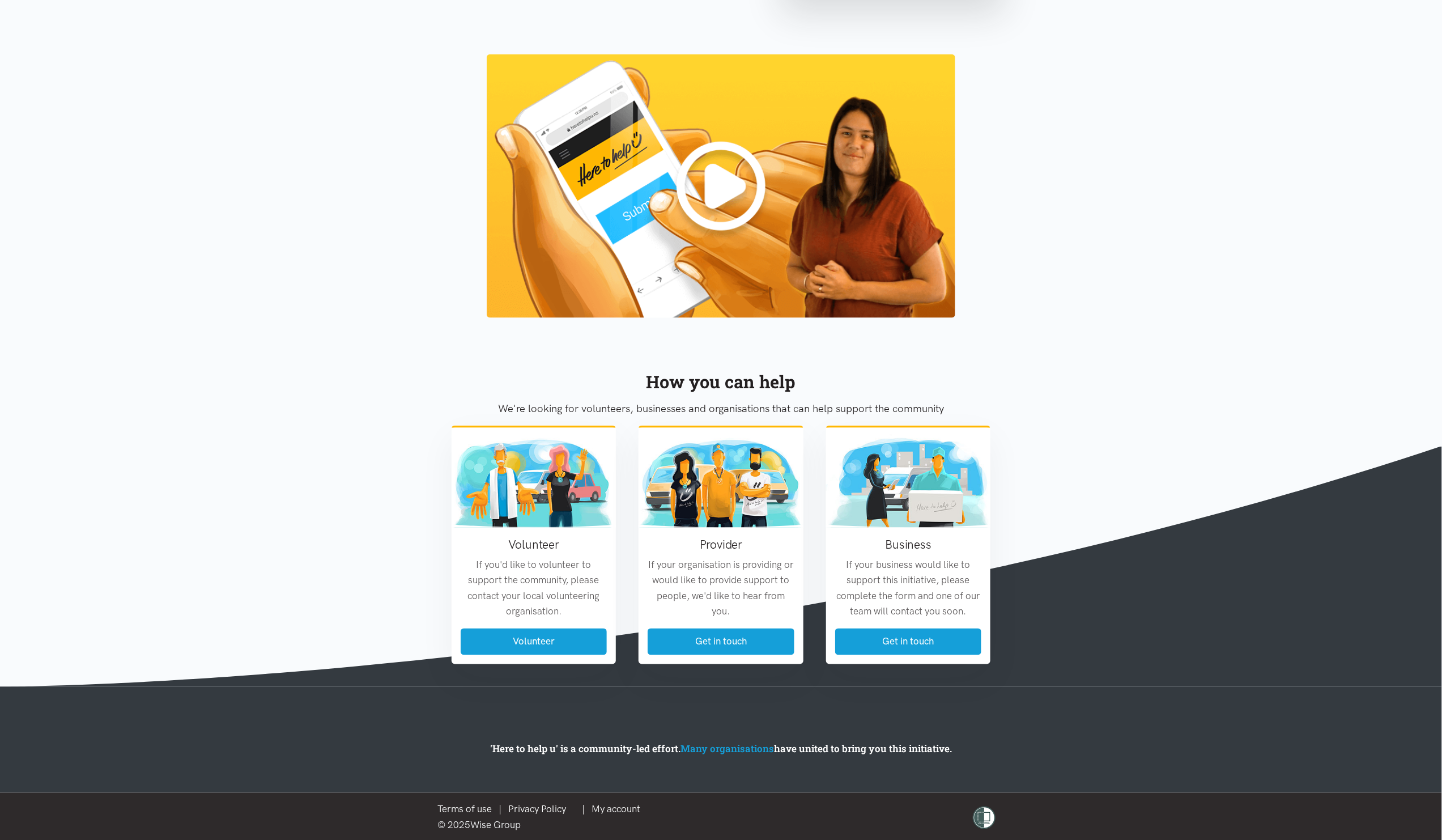
scroll to position [986, 0]
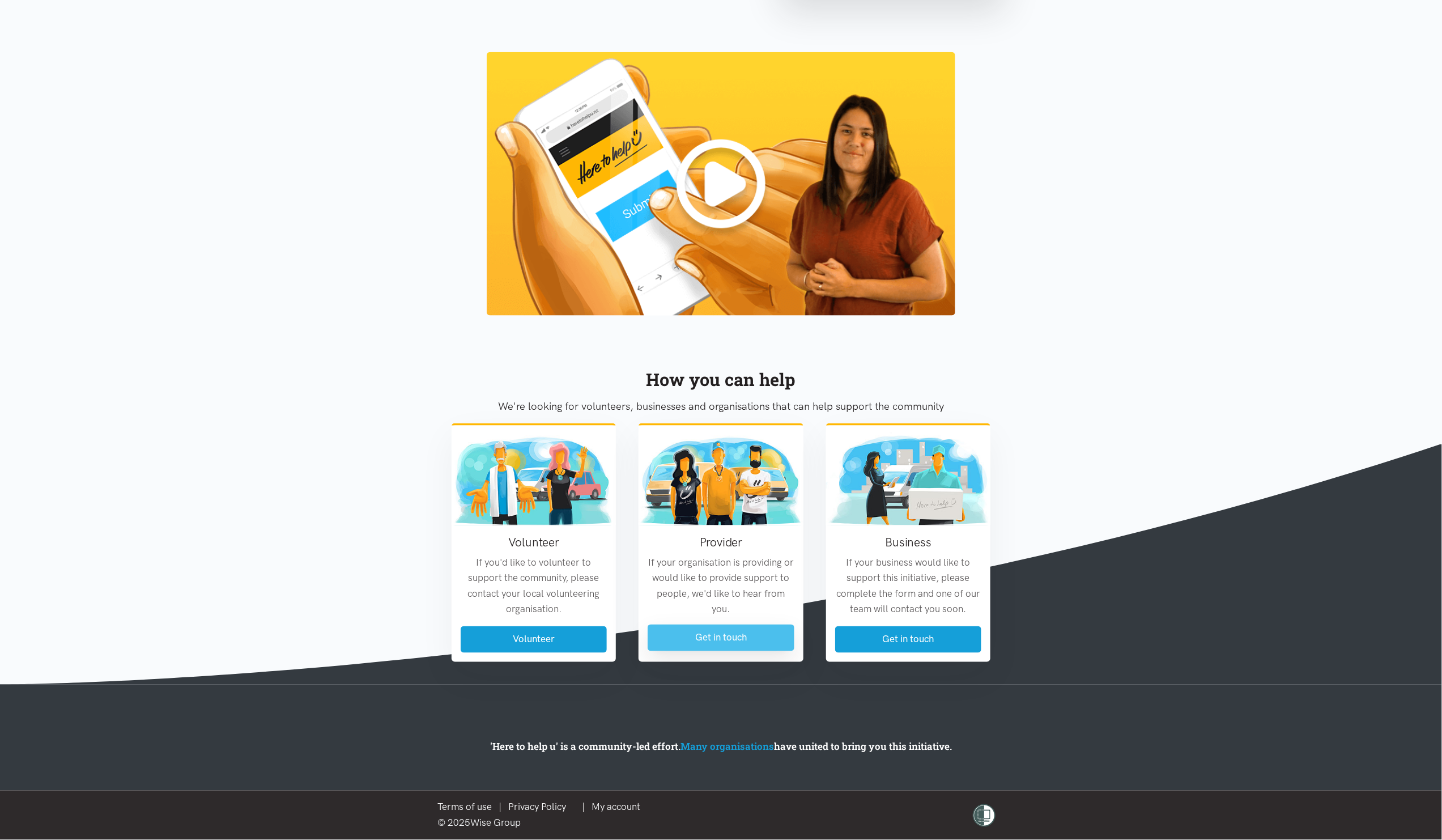
click at [719, 631] on link "Get in touch" at bounding box center [721, 638] width 147 height 27
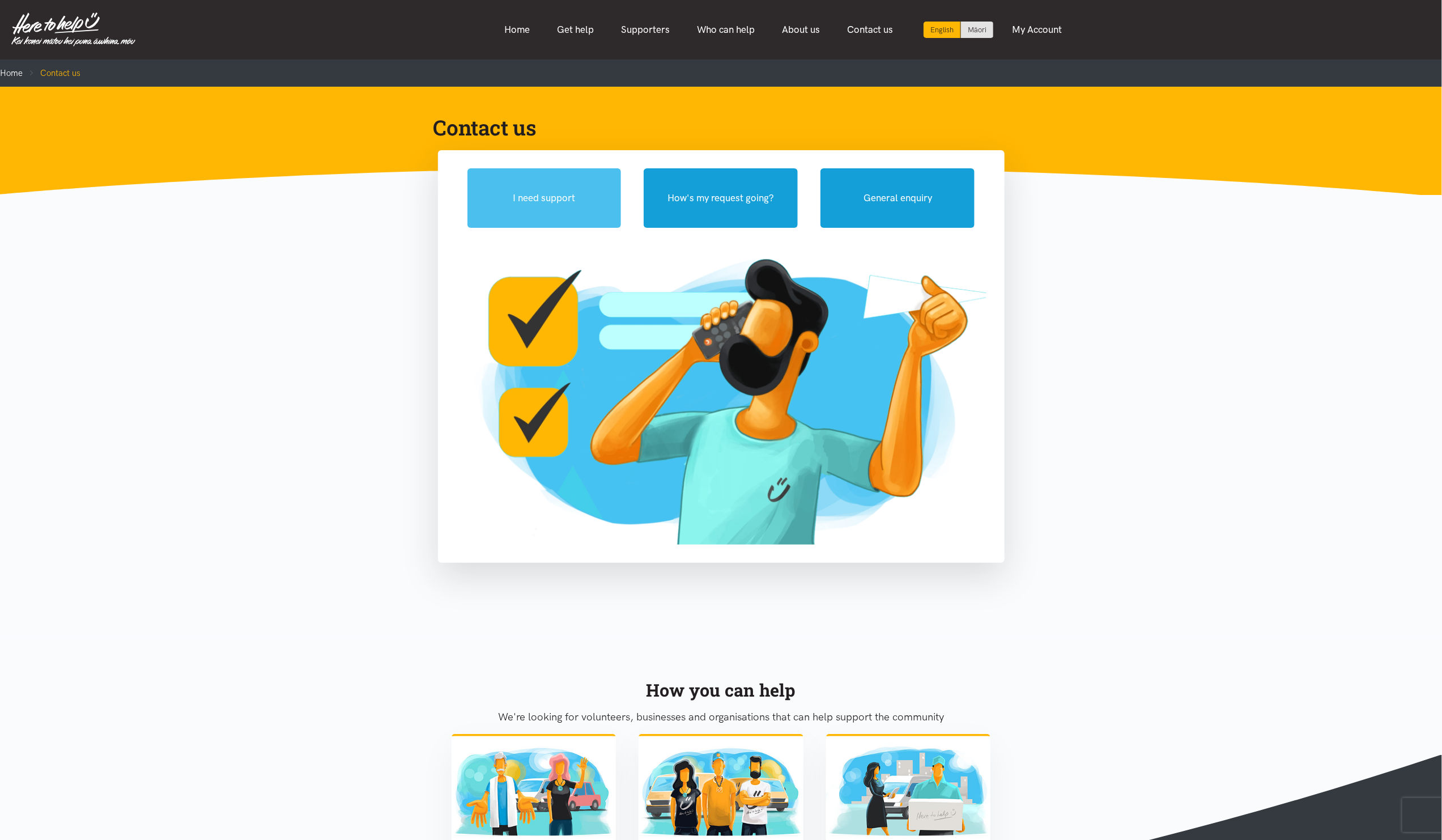
click at [542, 192] on button "I need support" at bounding box center [544, 198] width 154 height 59
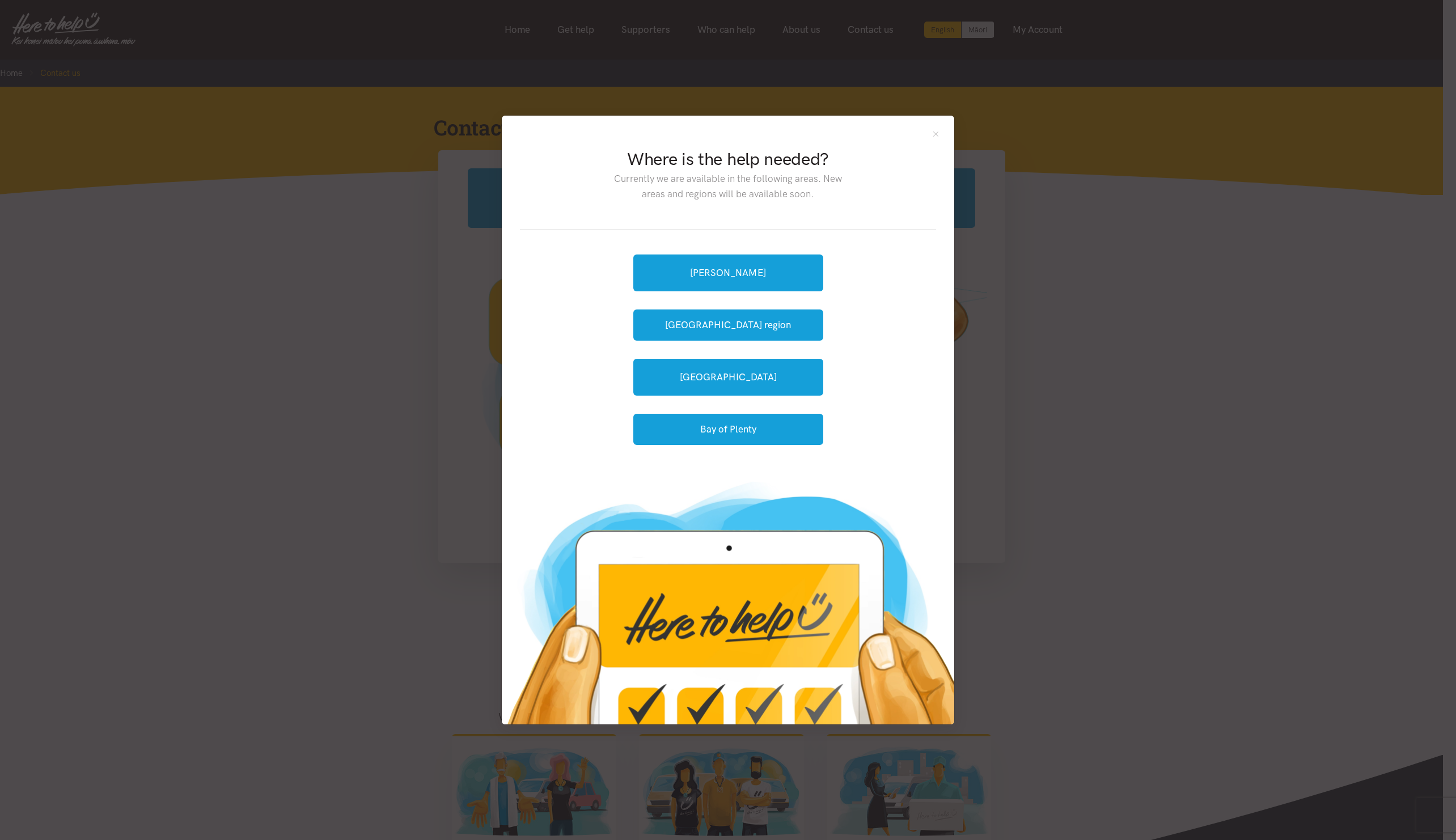
click at [1000, 163] on div "Where is the help needed? Currently we are available in the following areas. Ne…" at bounding box center [728, 420] width 1456 height 840
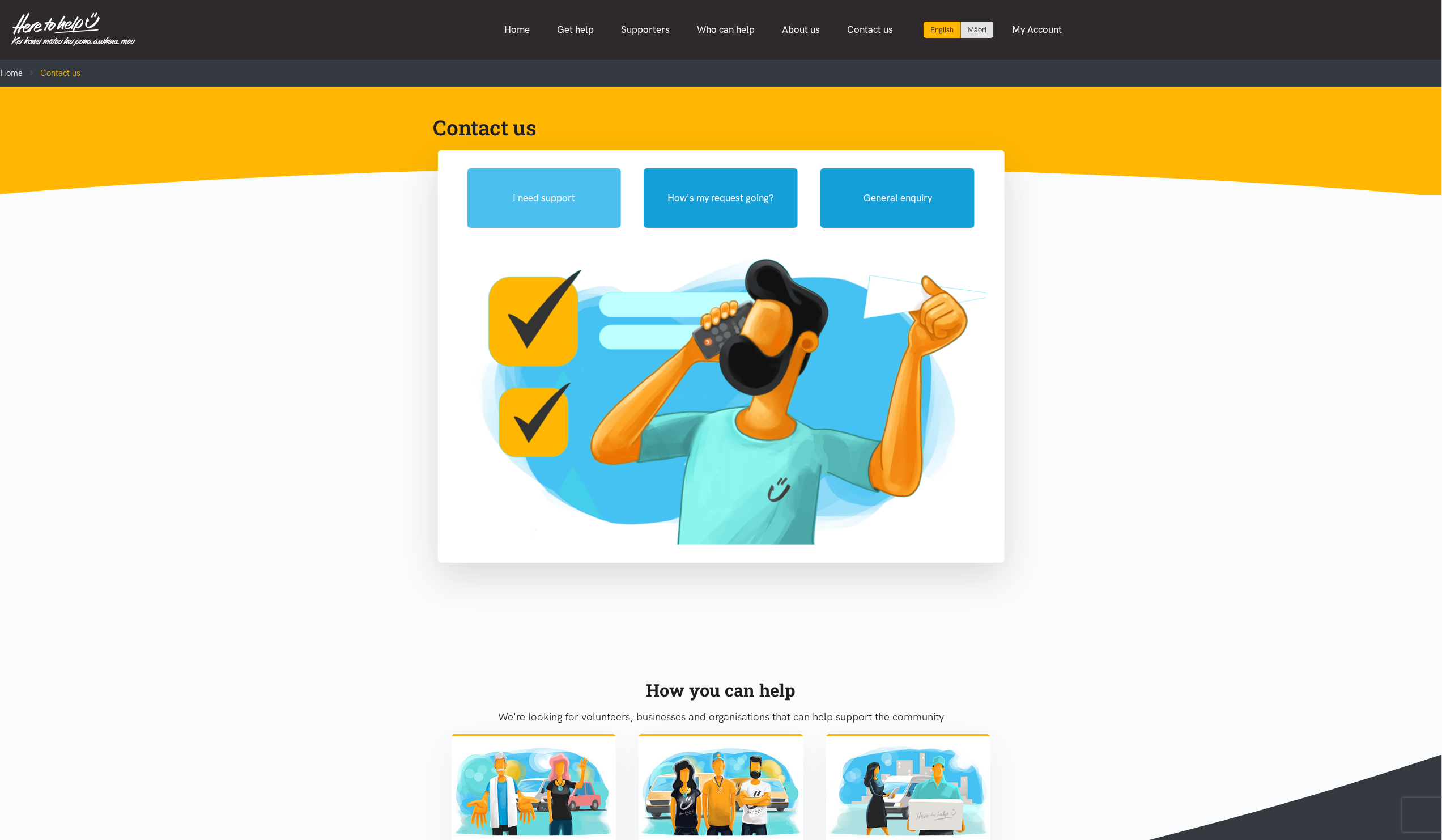
click at [585, 198] on button "I need support" at bounding box center [544, 198] width 154 height 59
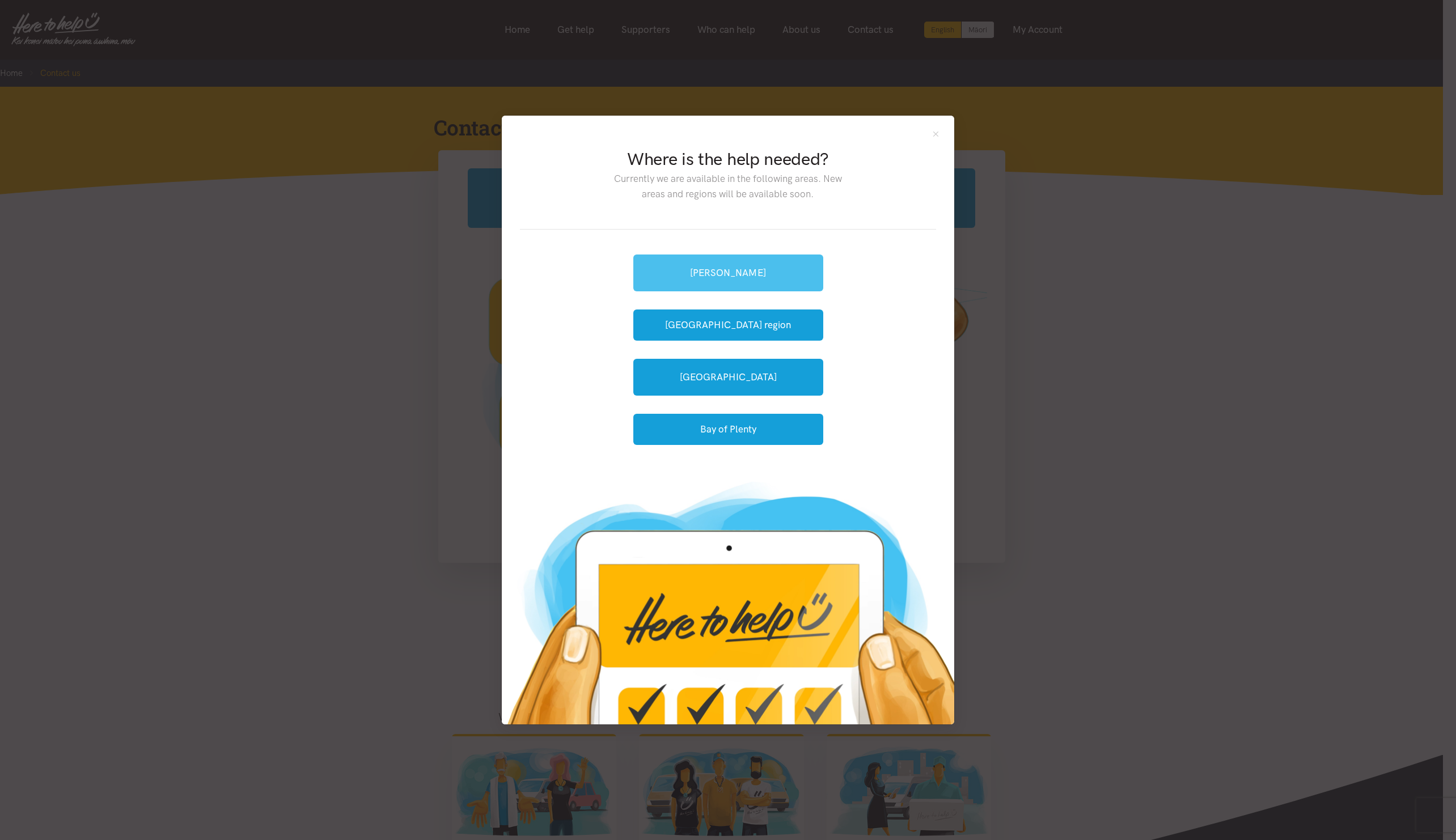
click at [693, 257] on link "[PERSON_NAME]" at bounding box center [728, 273] width 190 height 37
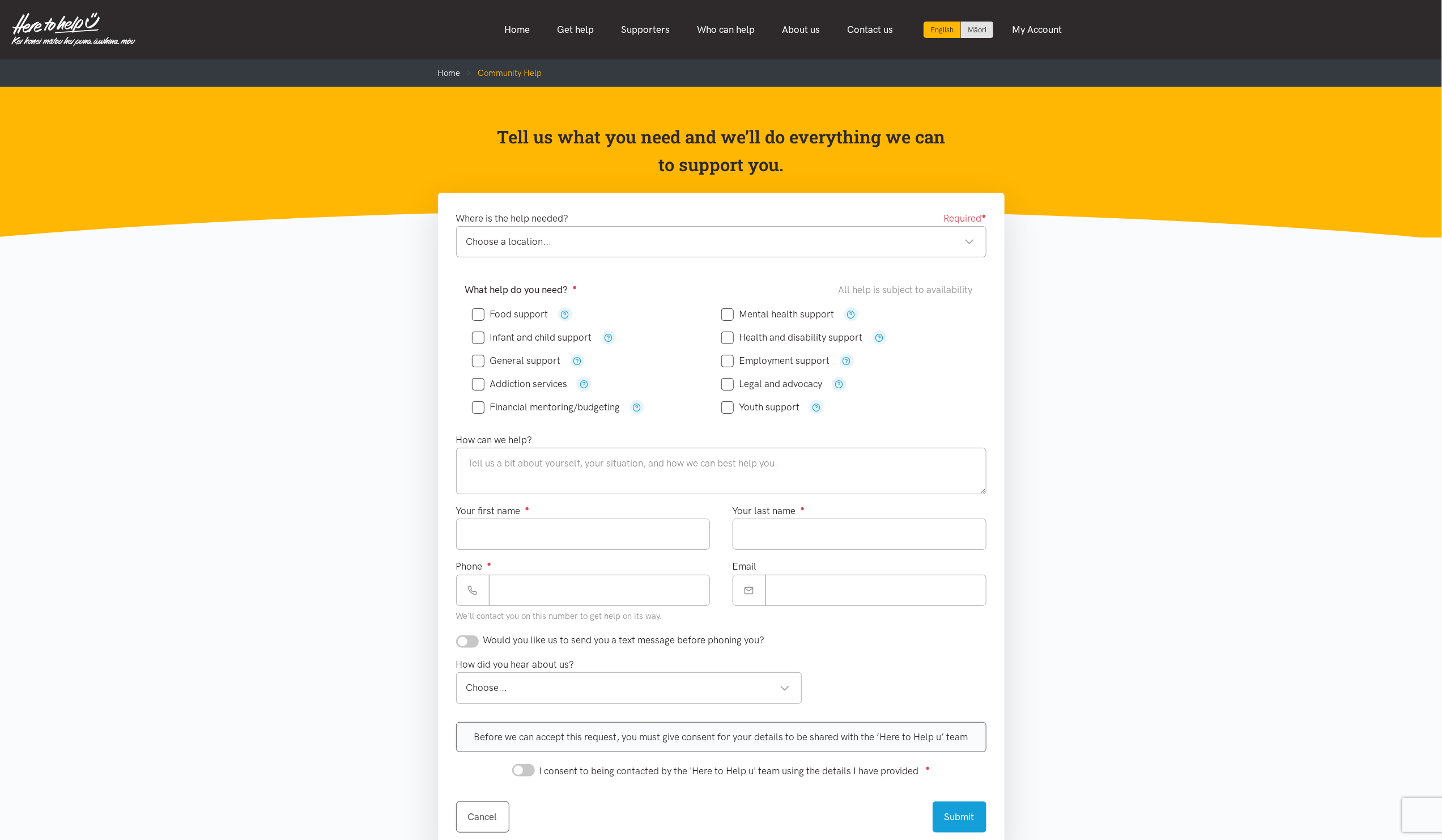
click at [930, 133] on p "Tell us what you need and we’ll do everything we can to support you." at bounding box center [721, 150] width 451 height 56
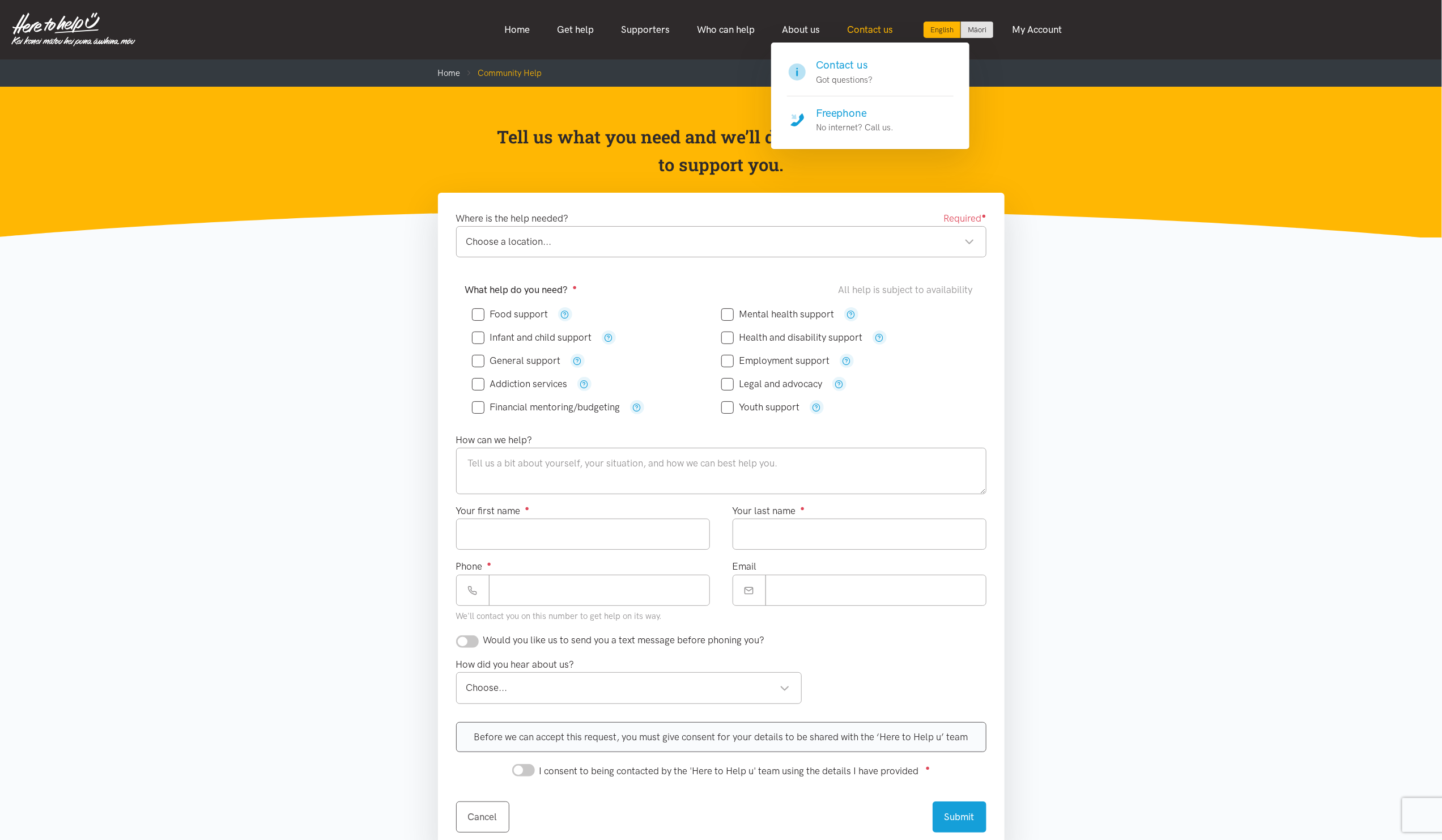
click at [856, 25] on link "Contact us" at bounding box center [870, 29] width 73 height 24
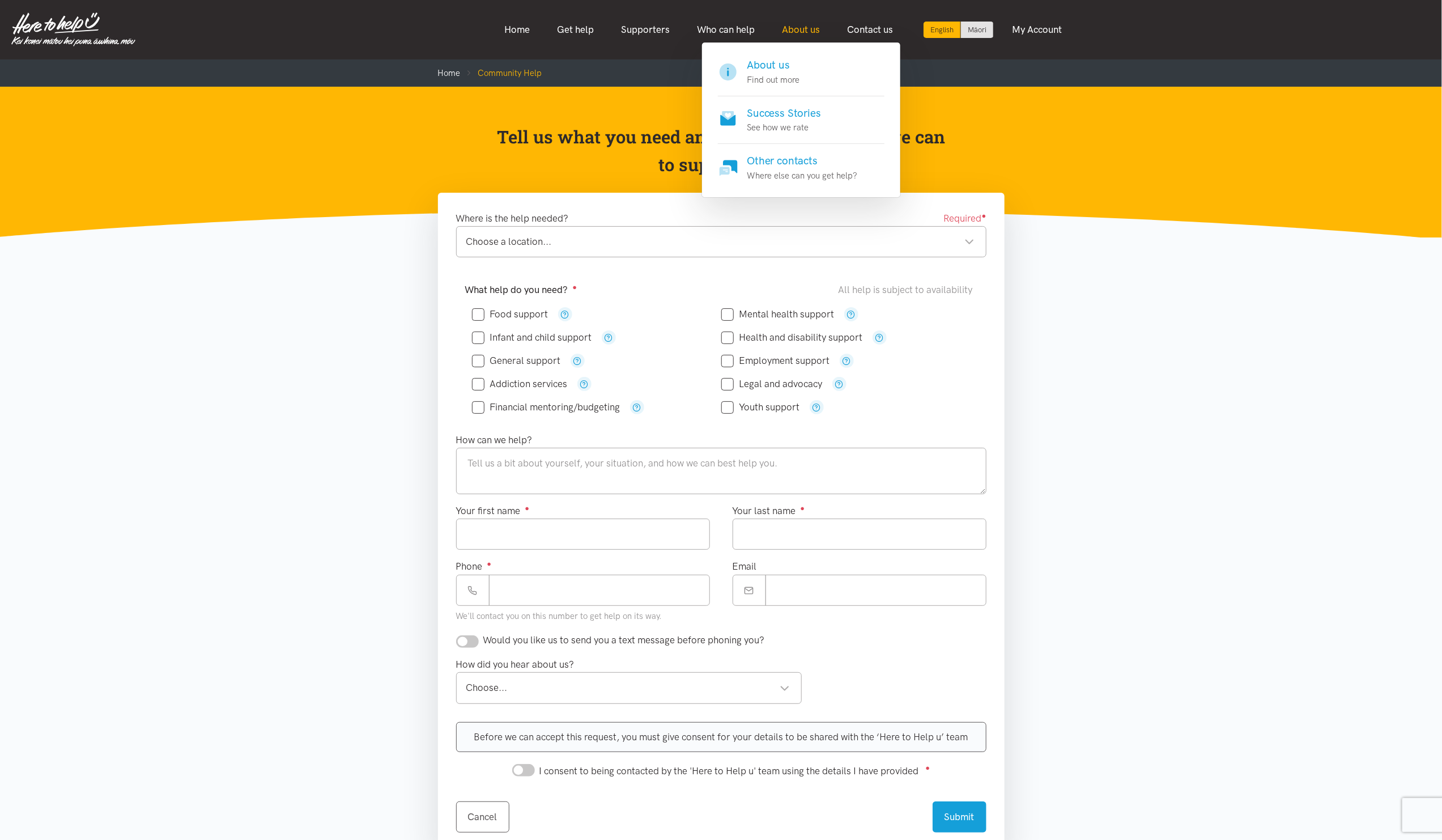
click at [796, 29] on link "About us" at bounding box center [801, 29] width 65 height 24
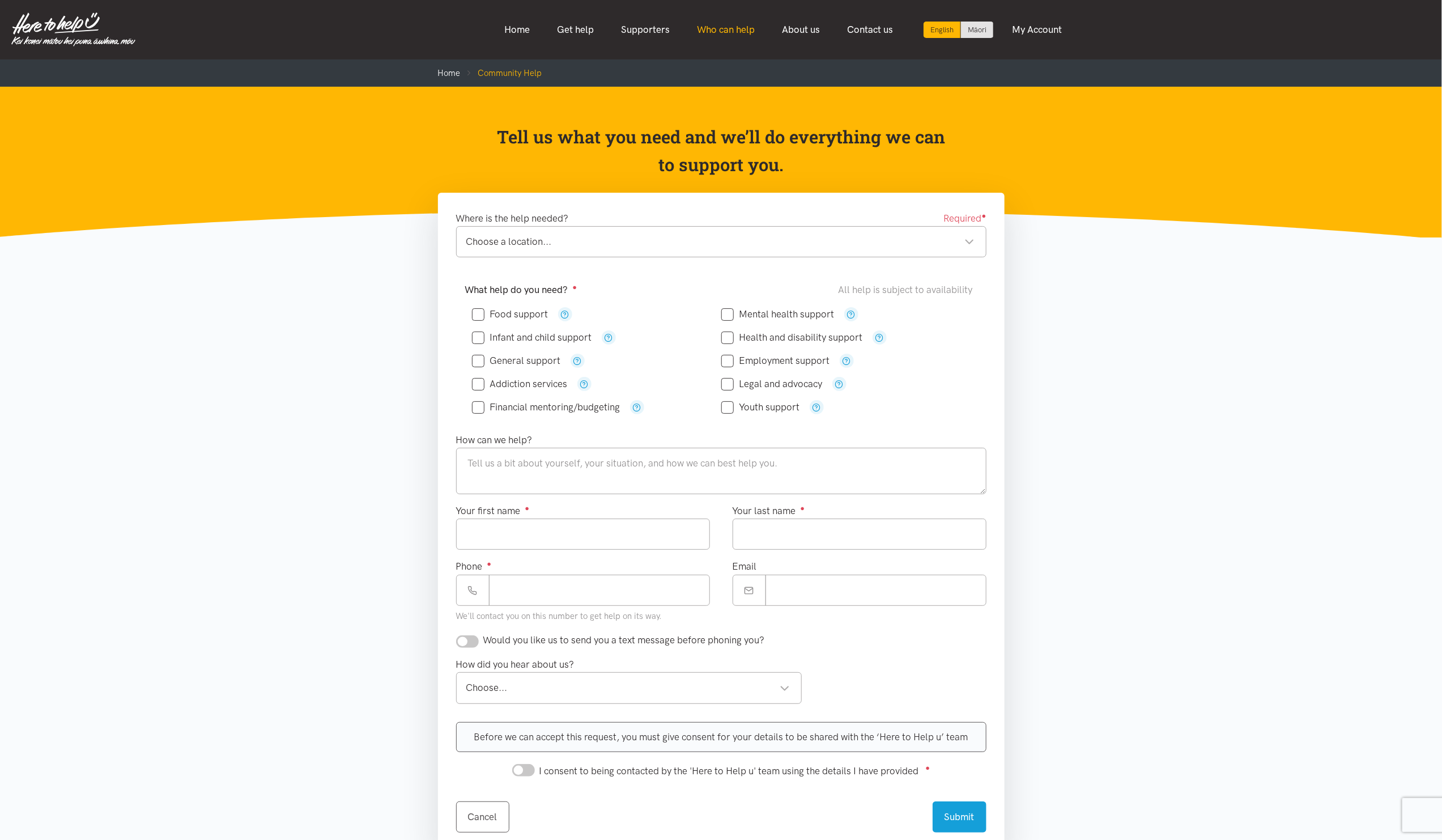
click at [697, 34] on link "Who can help" at bounding box center [726, 29] width 85 height 24
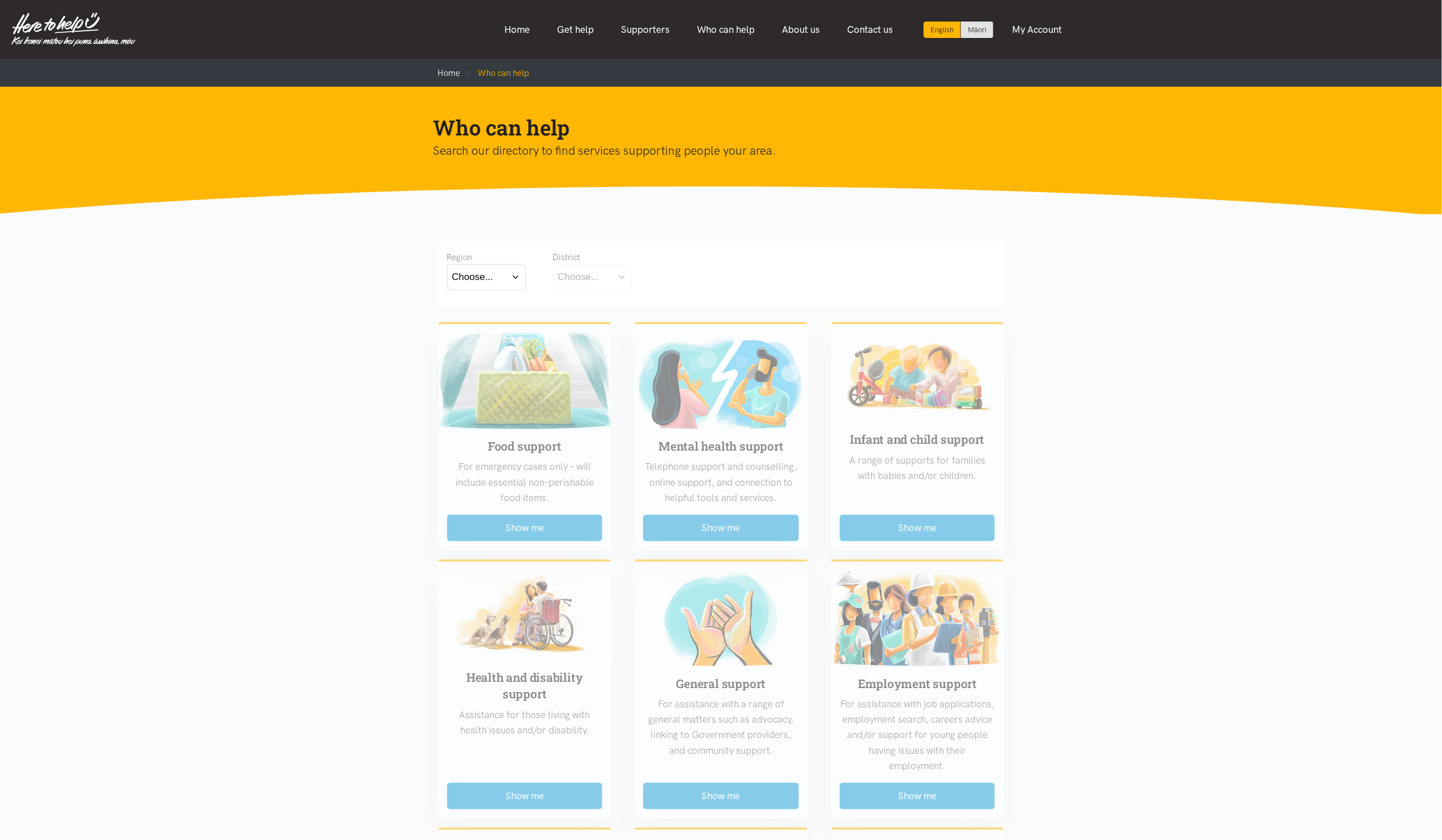
scroll to position [85, 0]
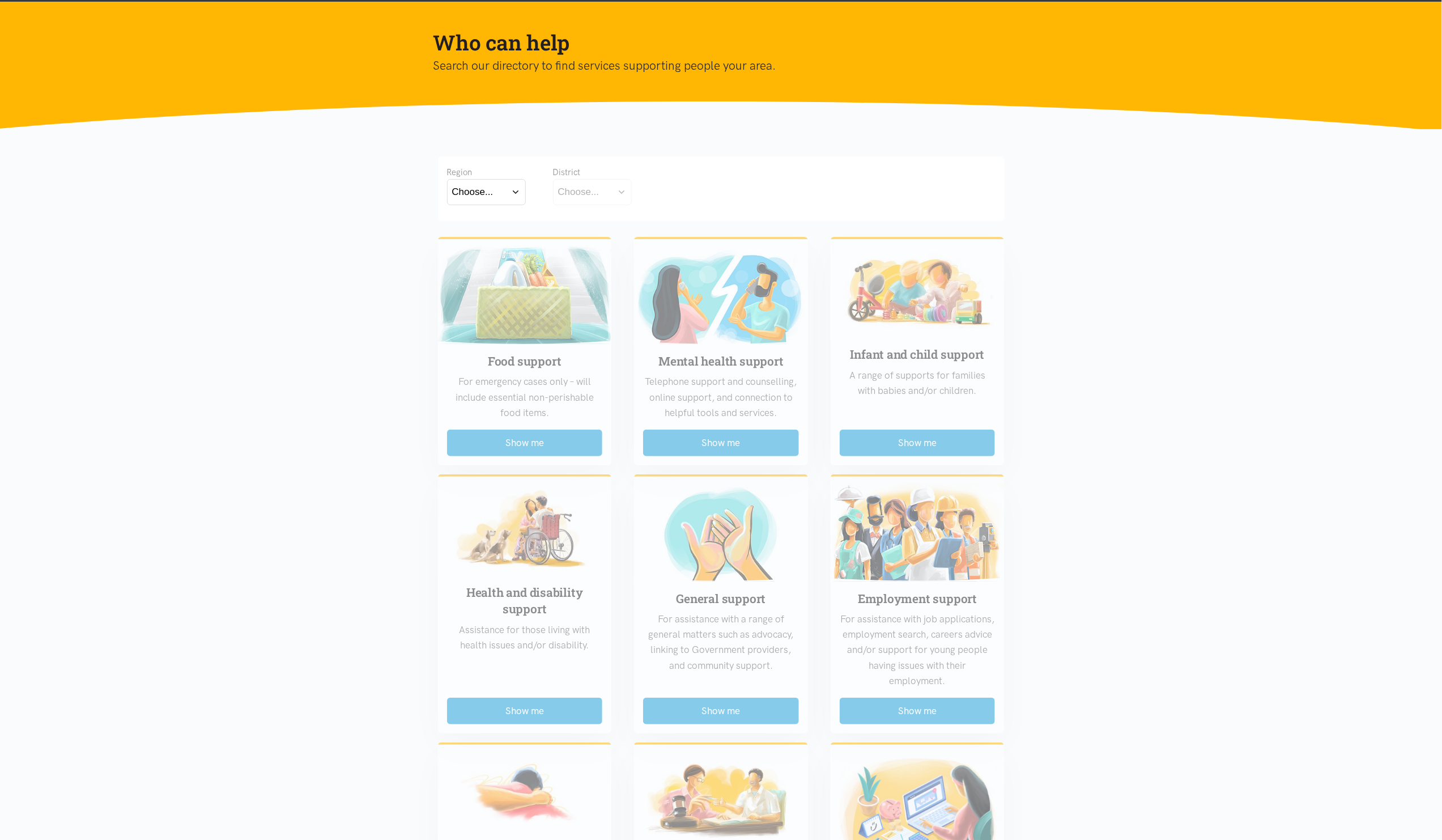
click at [494, 199] on button "Choose..." at bounding box center [486, 192] width 79 height 25
click at [485, 244] on label "[GEOGRAPHIC_DATA]" at bounding box center [486, 241] width 69 height 14
click at [0, 0] on input "[GEOGRAPHIC_DATA]" at bounding box center [0, 0] width 0 height 0
click at [586, 202] on button "Choose..." at bounding box center [610, 192] width 113 height 25
click at [588, 228] on label "[PERSON_NAME]" at bounding box center [600, 225] width 85 height 14
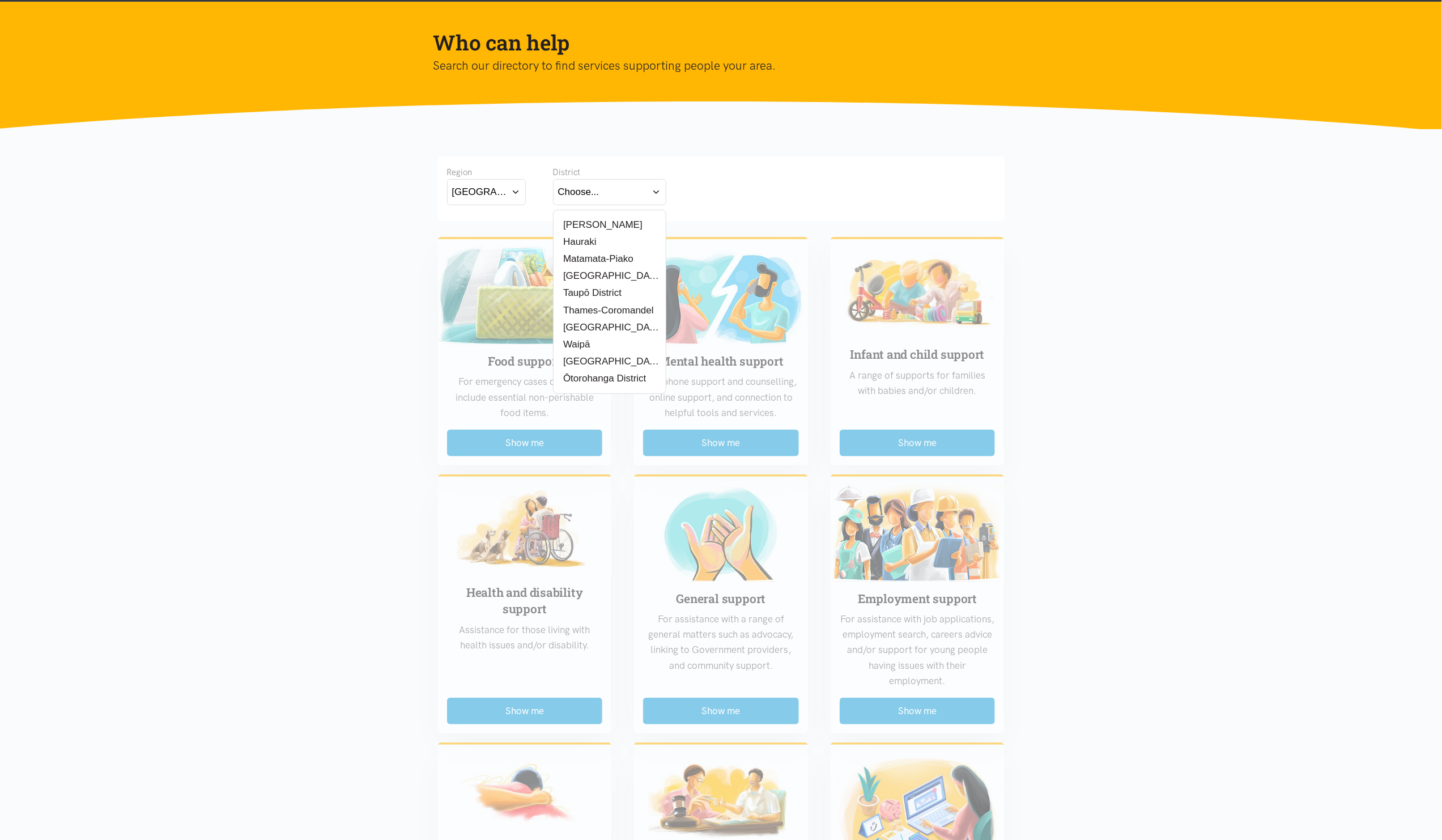
click at [0, 0] on input "[PERSON_NAME]" at bounding box center [0, 0] width 0 height 0
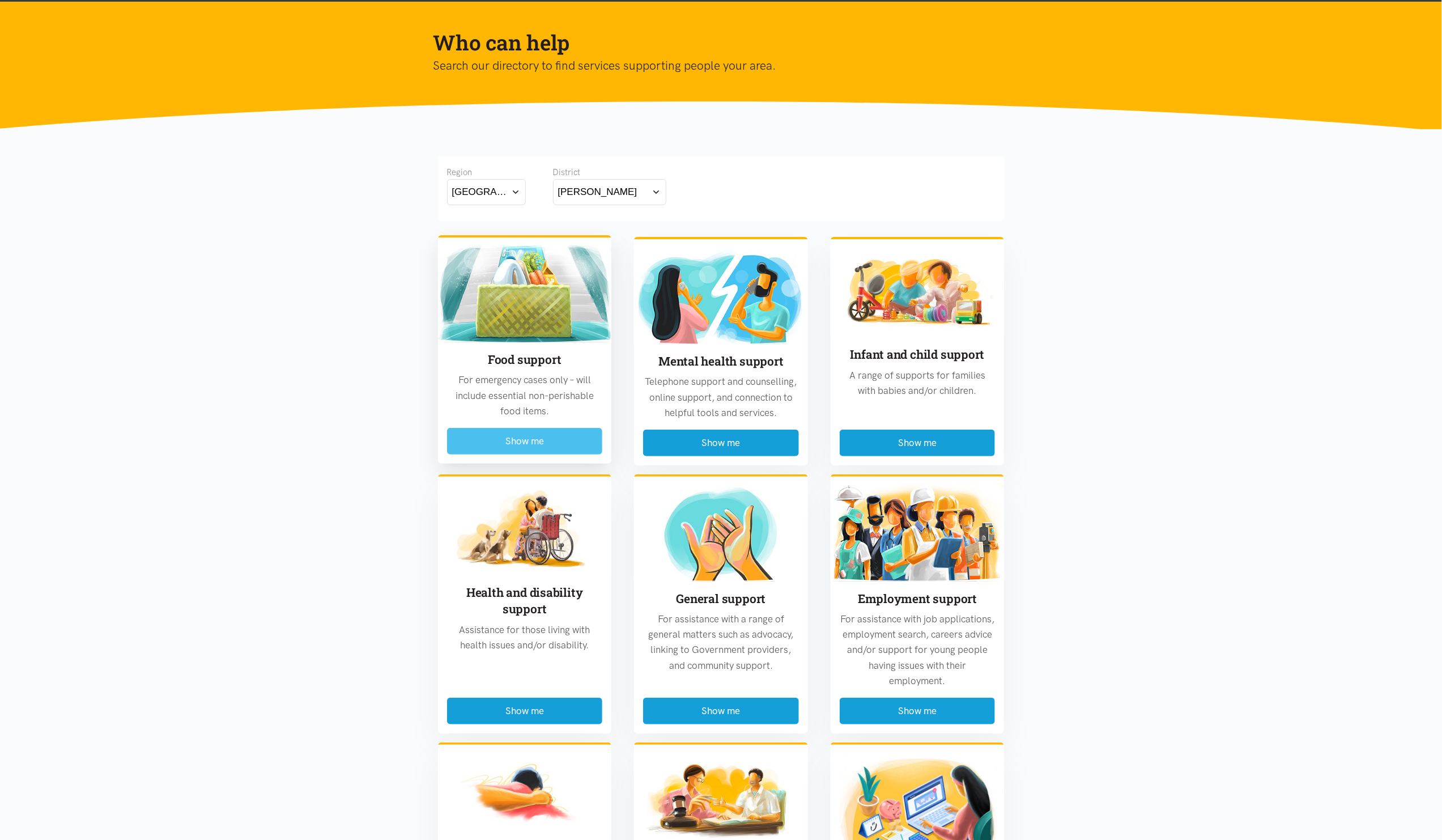
click at [584, 432] on button "Show me" at bounding box center [525, 441] width 156 height 27
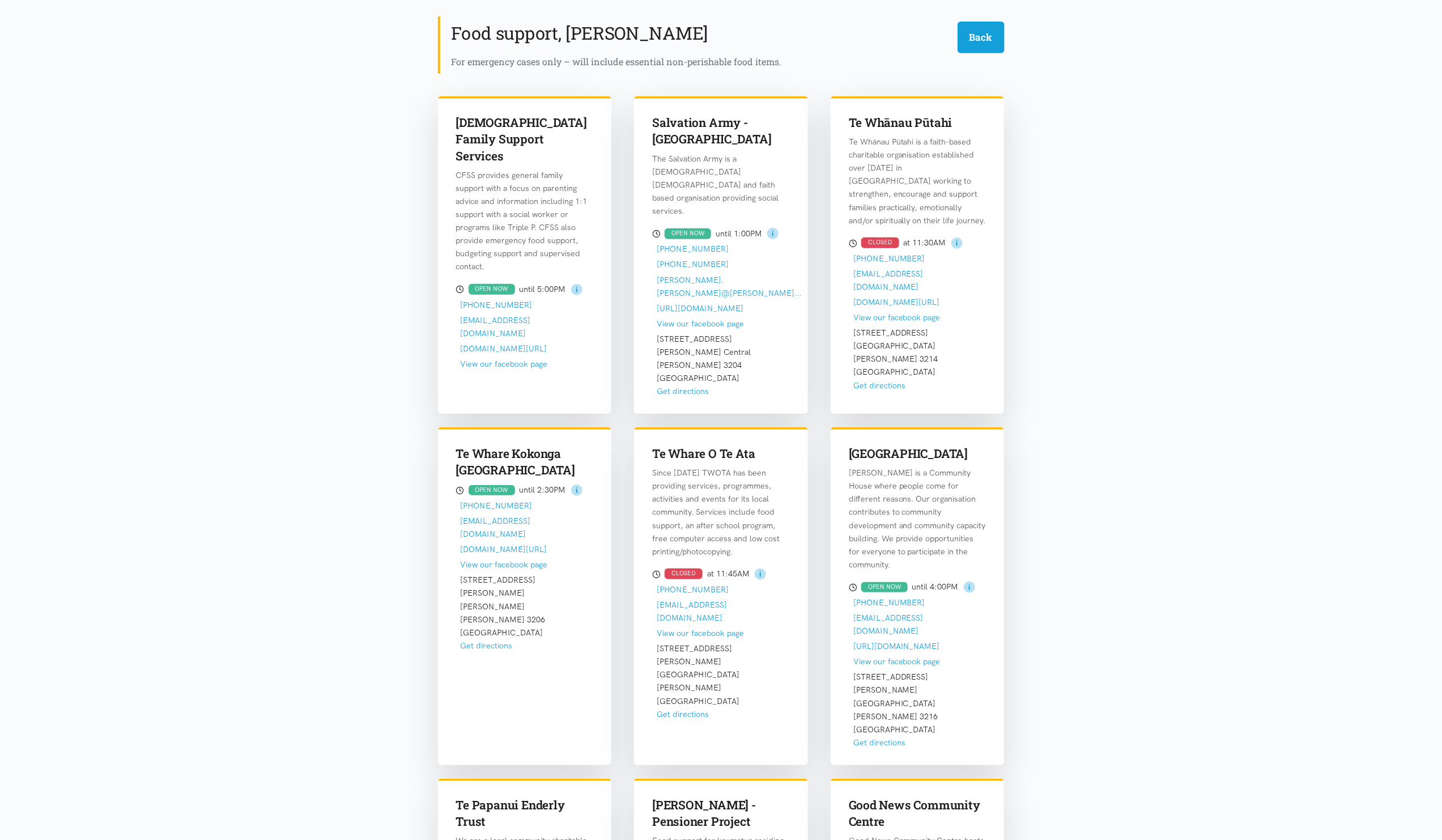
click at [583, 430] on div "Catholic Family Support Services CFSS provides general family support with a fo…" at bounding box center [721, 588] width 589 height 1011
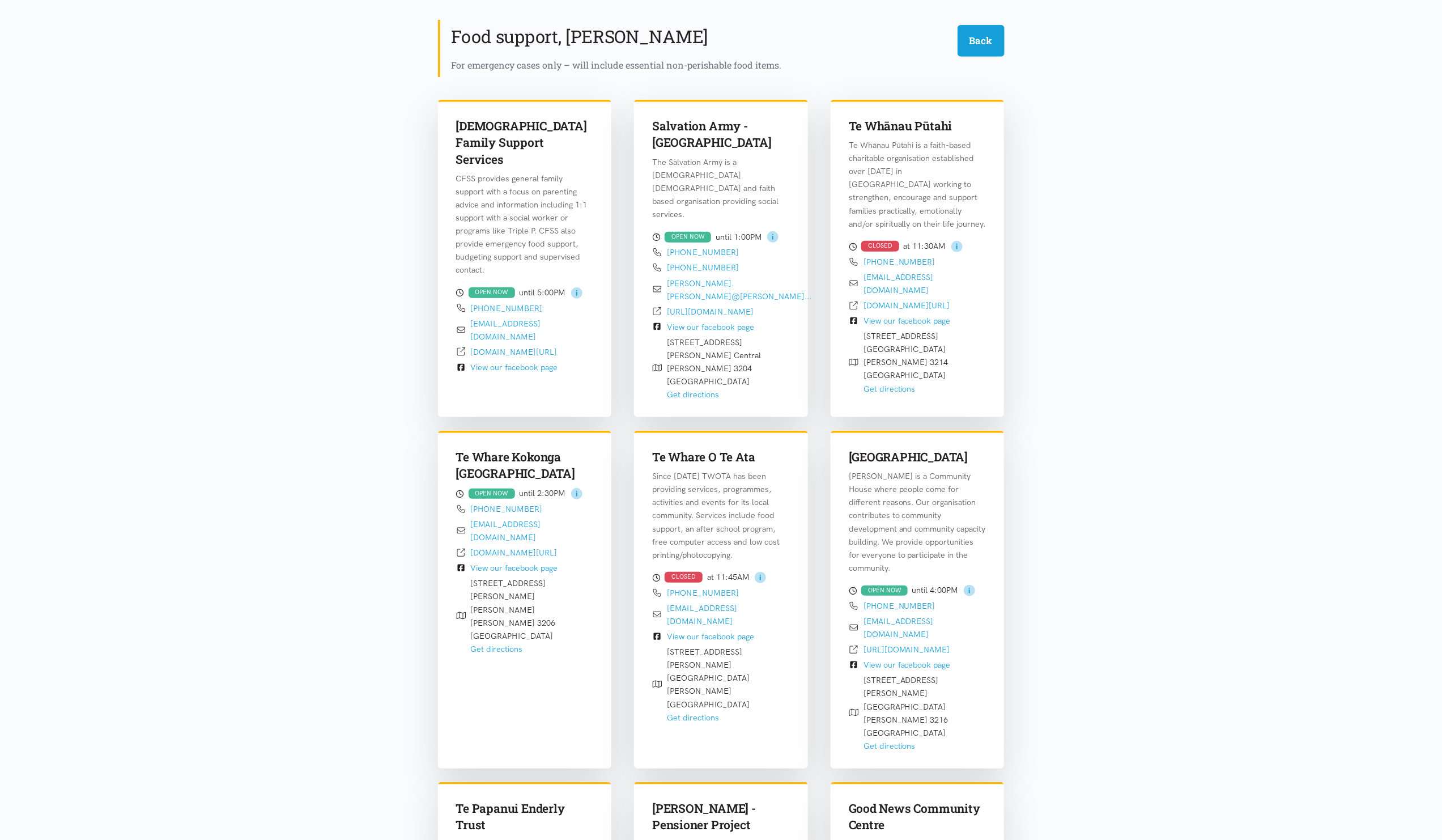
scroll to position [78, 0]
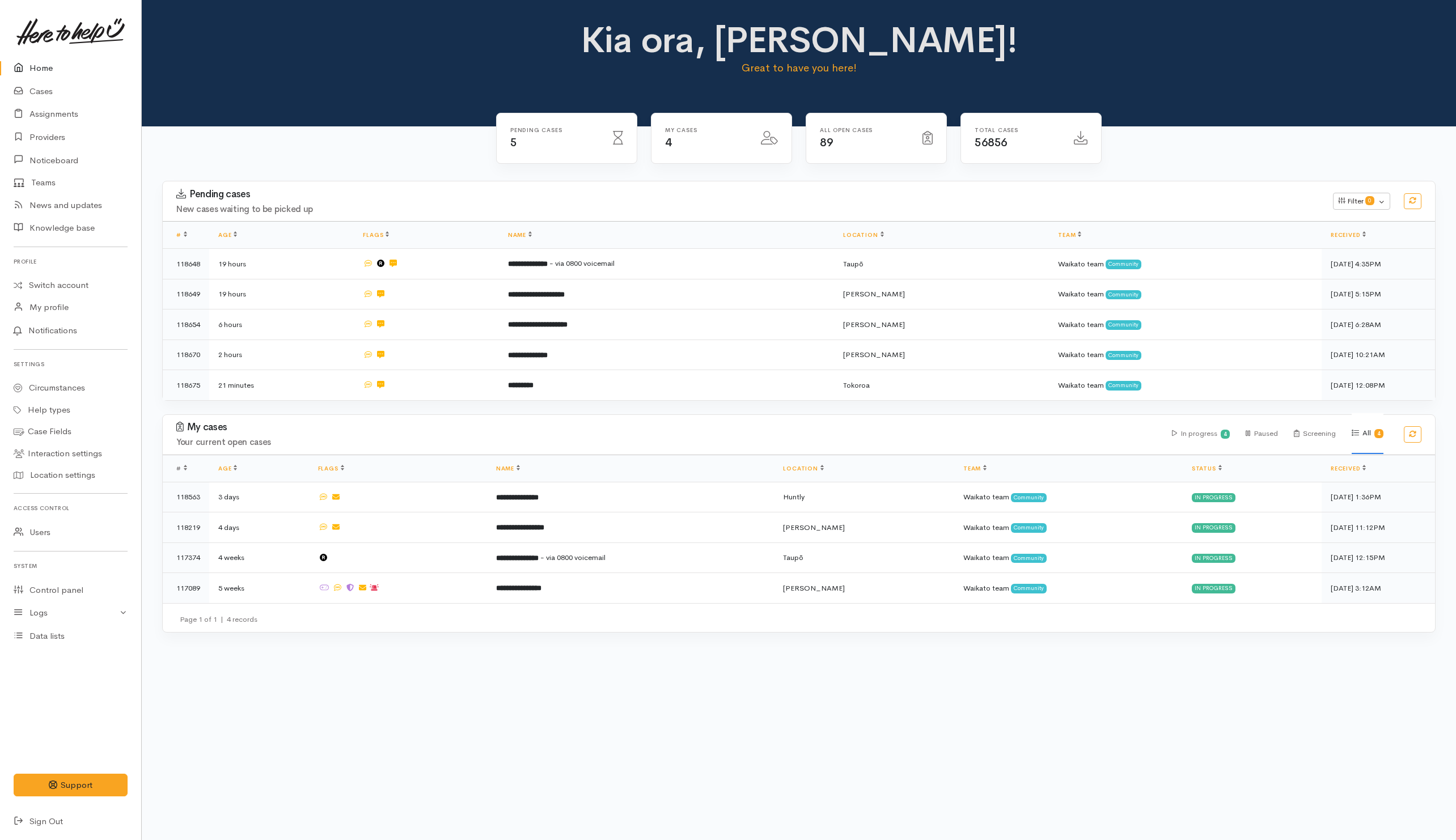
click at [408, 36] on div "Kia ora, [PERSON_NAME]! Great to have you here!" at bounding box center [798, 52] width 1287 height 65
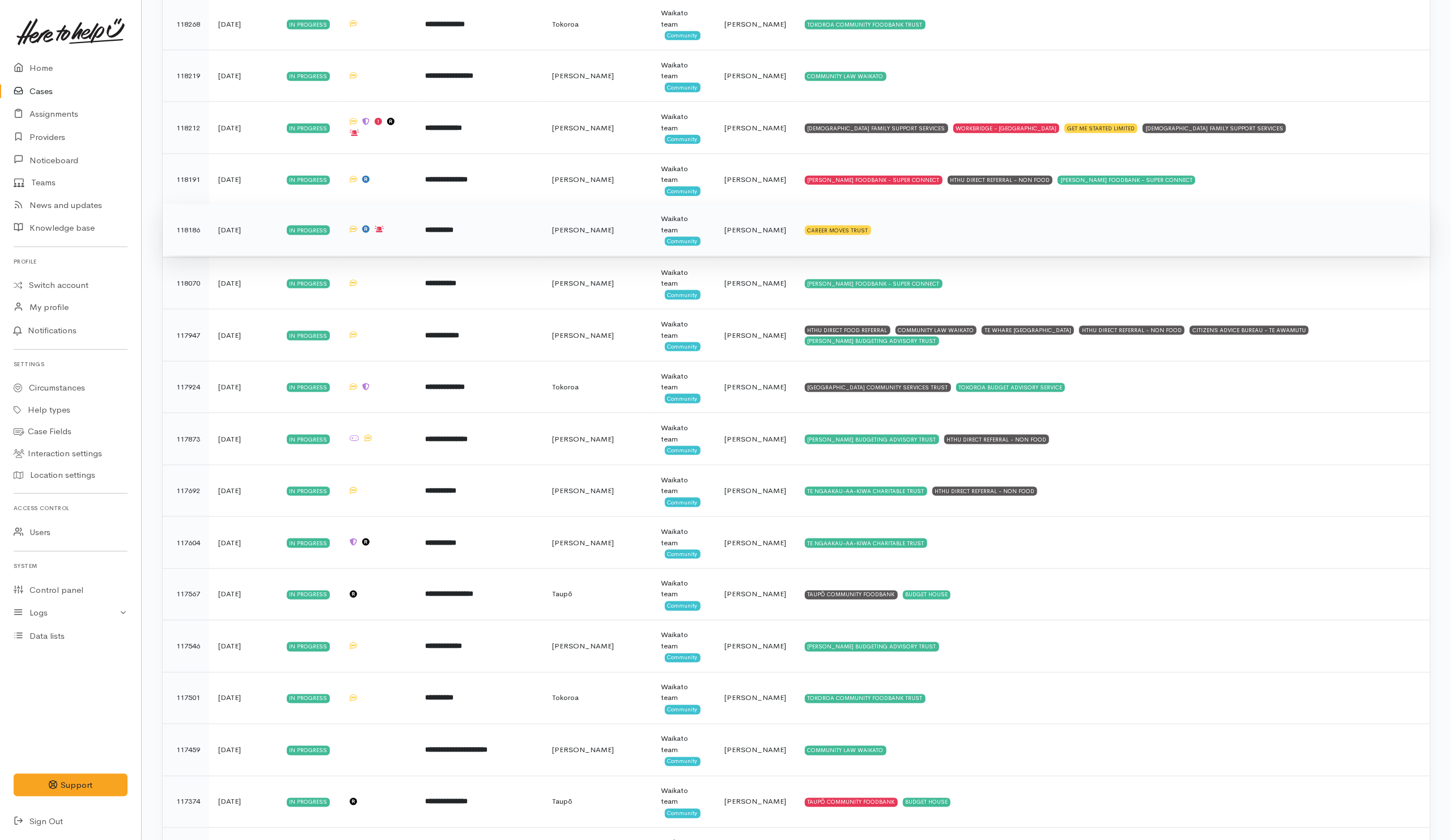
scroll to position [3824, 0]
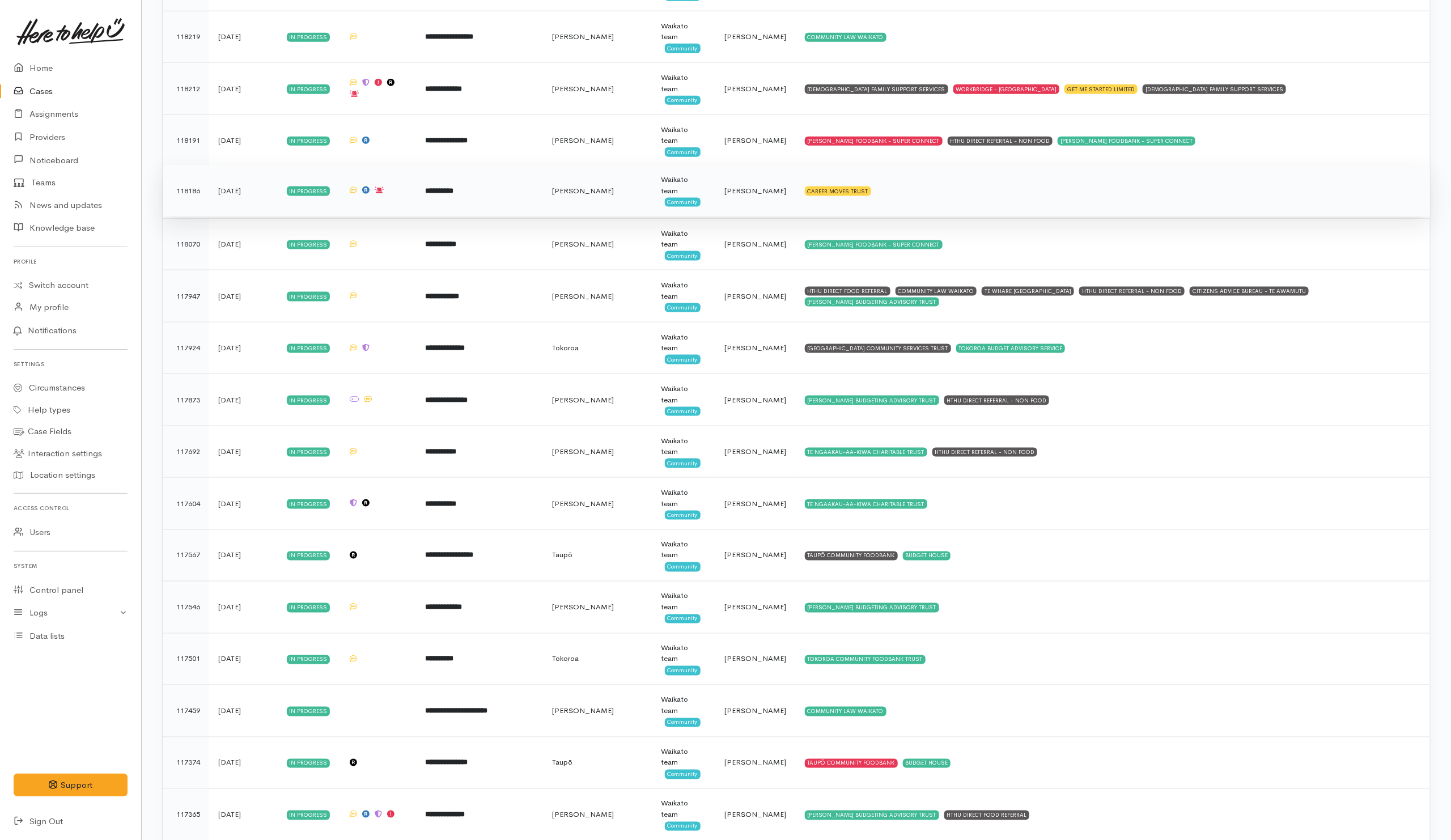
click at [959, 213] on td "CAREER MOVES TRUST" at bounding box center [1113, 191] width 634 height 52
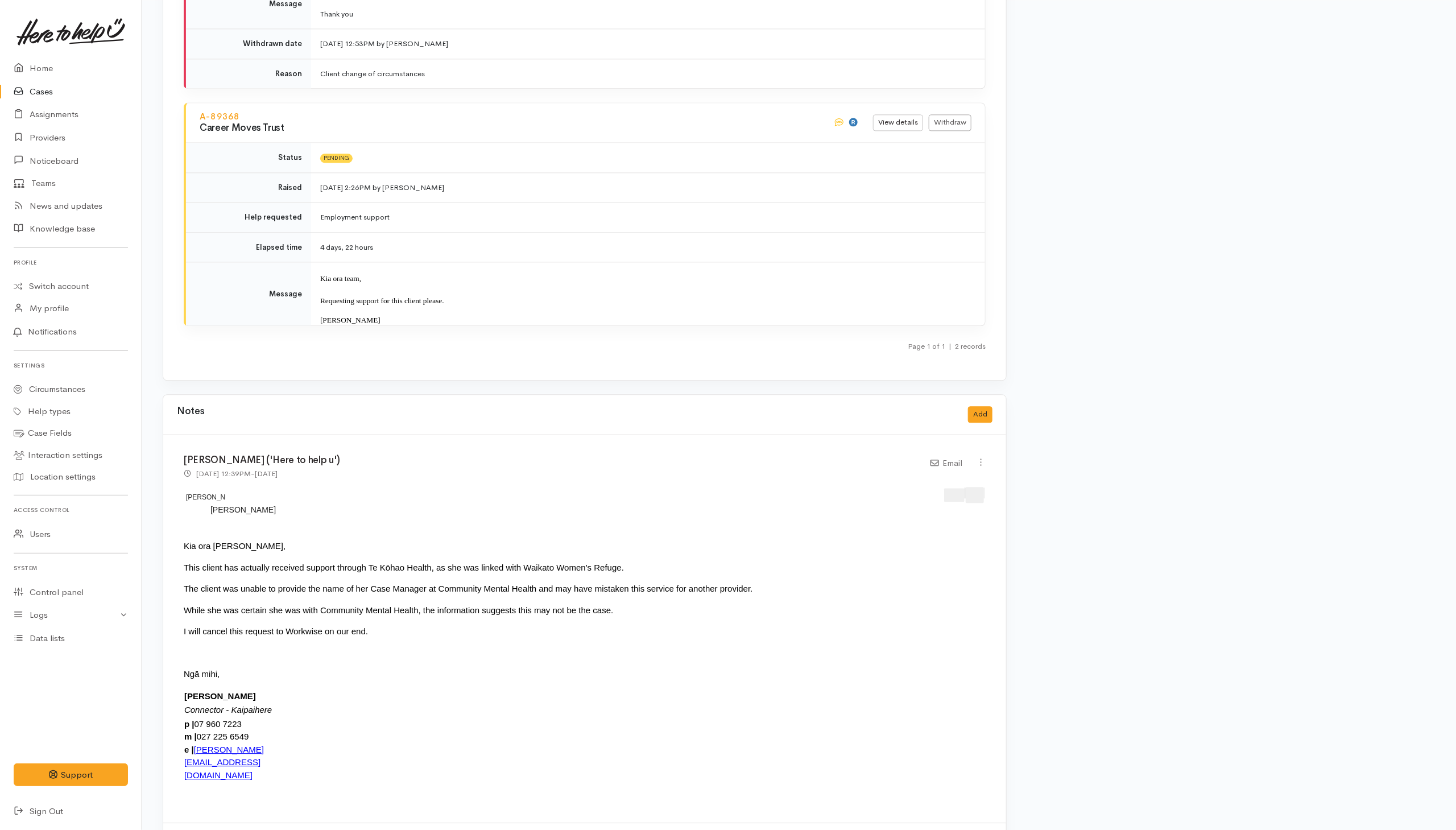
scroll to position [1706, 0]
